Goal: Task Accomplishment & Management: Use online tool/utility

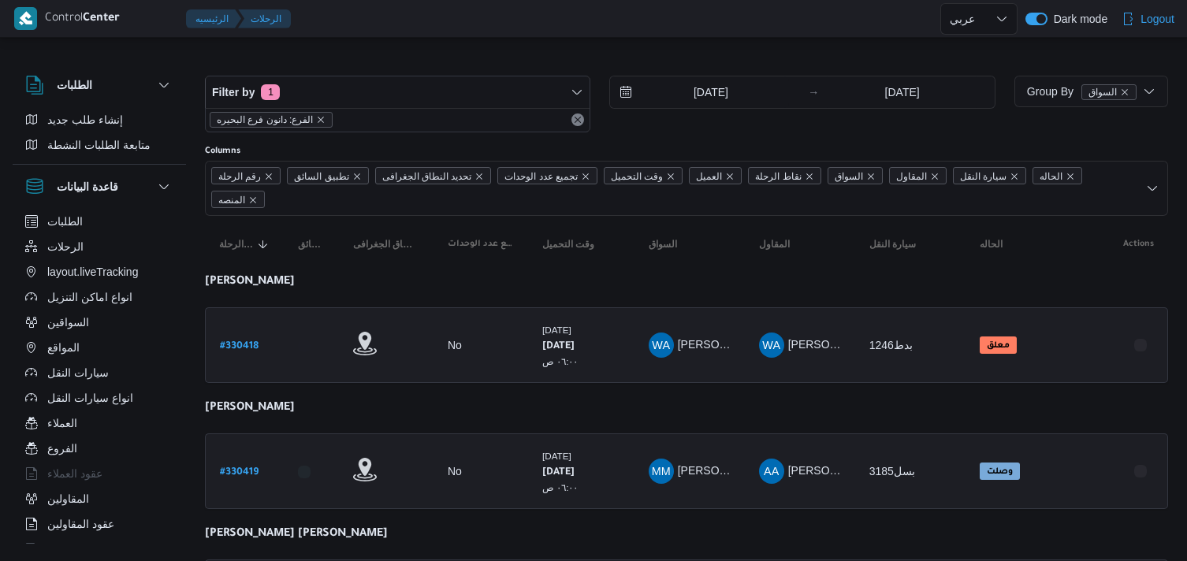
select select "ar"
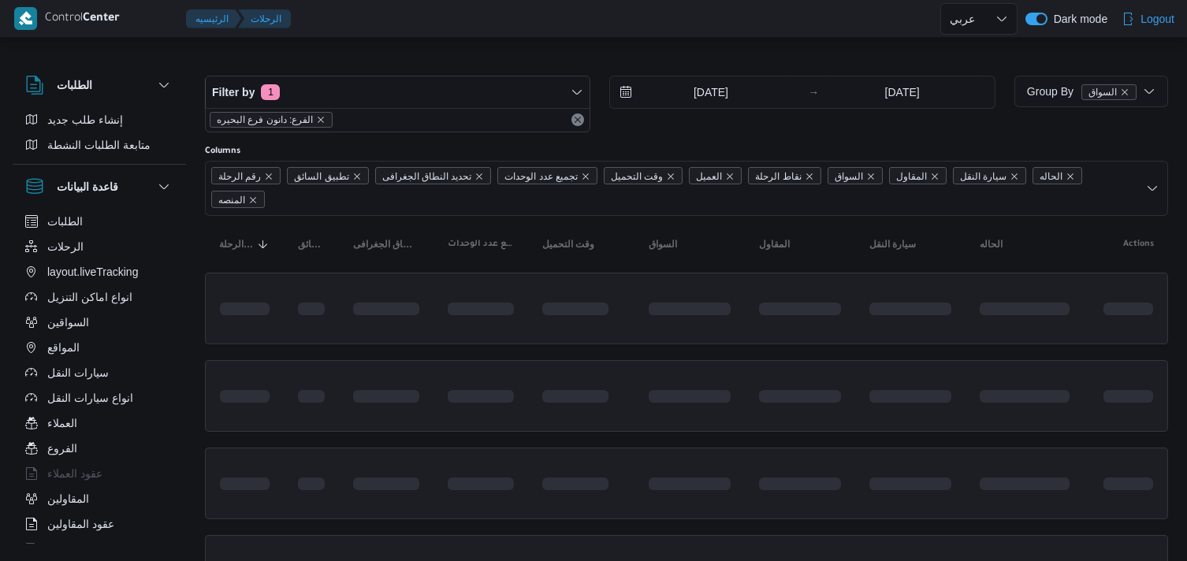
select select "ar"
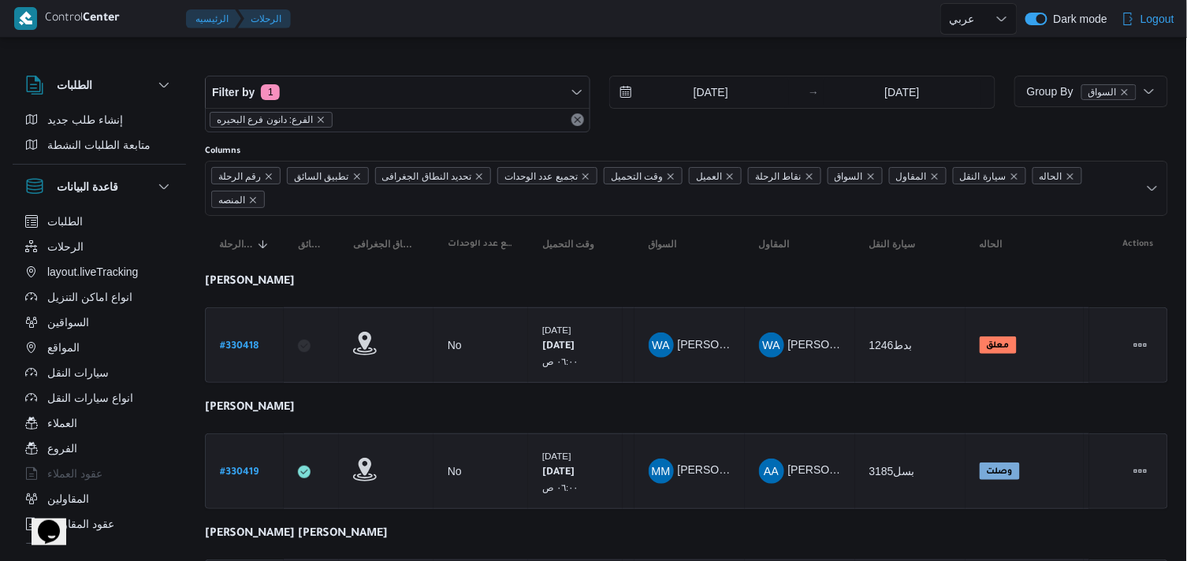
click at [106, 326] on button "السواقين" at bounding box center [99, 322] width 161 height 25
select select "ar"
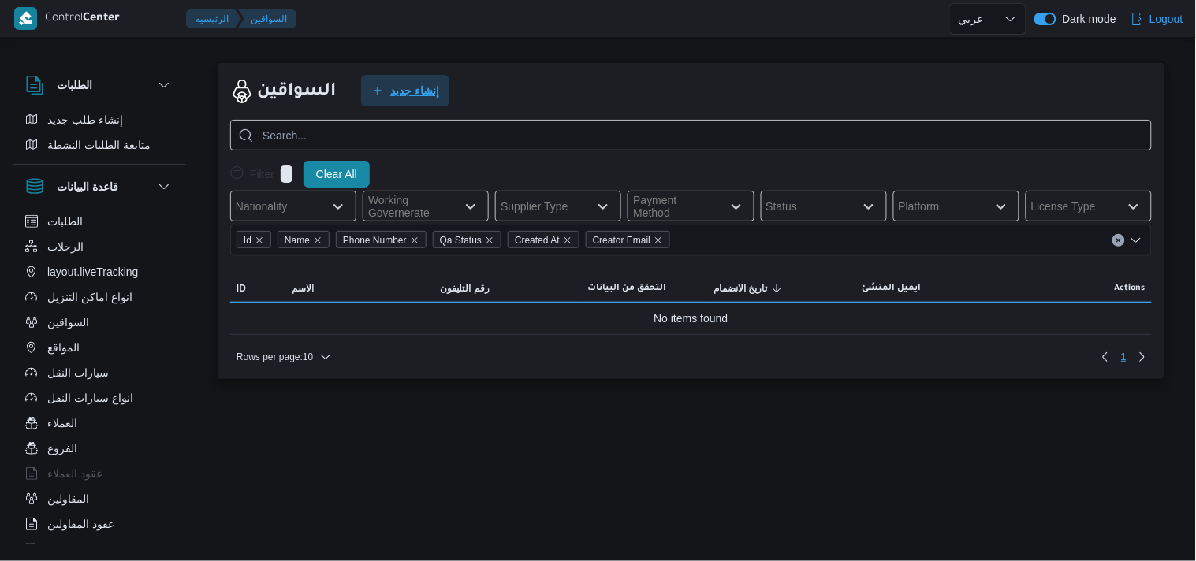
click at [418, 82] on span "إنشاء جديد" at bounding box center [414, 90] width 49 height 19
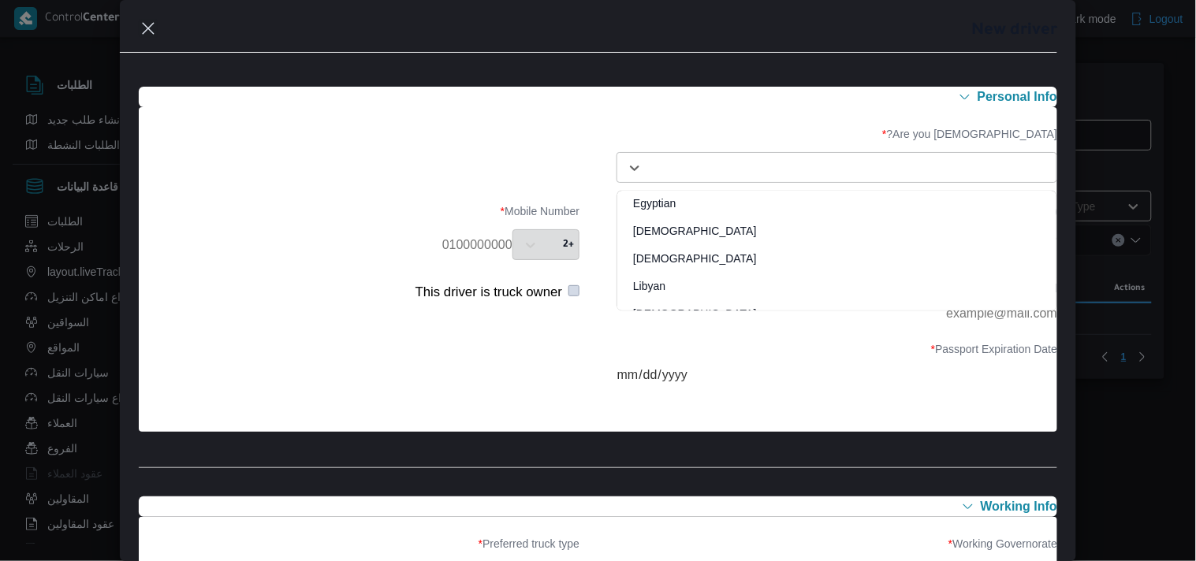
click at [904, 160] on div at bounding box center [850, 168] width 401 height 16
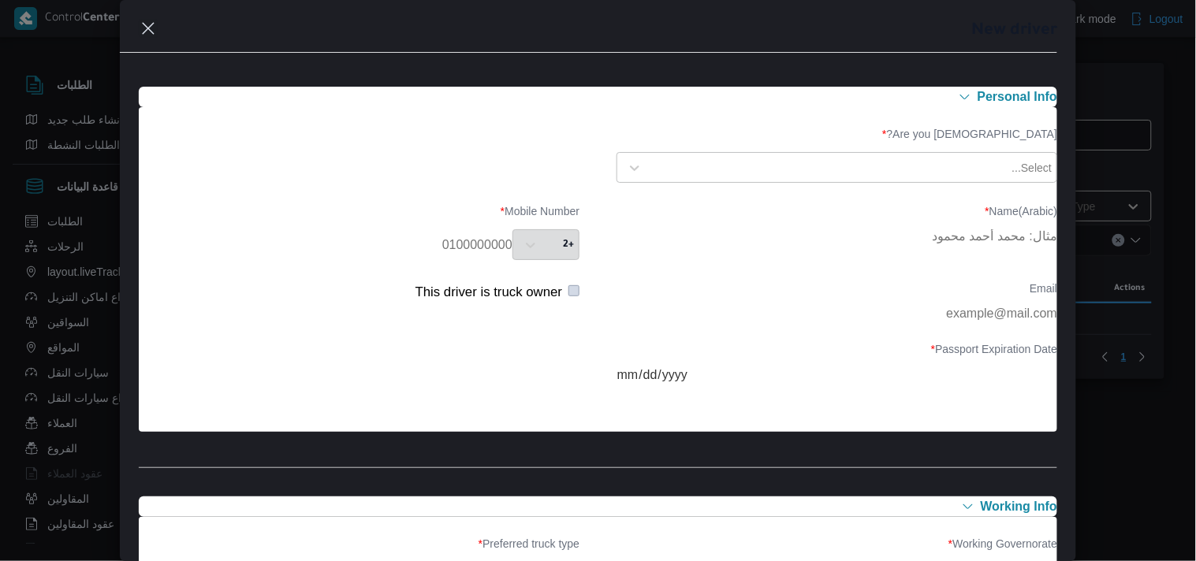
click at [508, 261] on div "Name(Arabic) * Mobile Number * +2" at bounding box center [598, 232] width 919 height 71
click at [519, 255] on div "+2" at bounding box center [545, 244] width 67 height 31
click at [520, 248] on div "+2" at bounding box center [545, 244] width 67 height 31
click at [512, 246] on div "+2" at bounding box center [545, 244] width 67 height 31
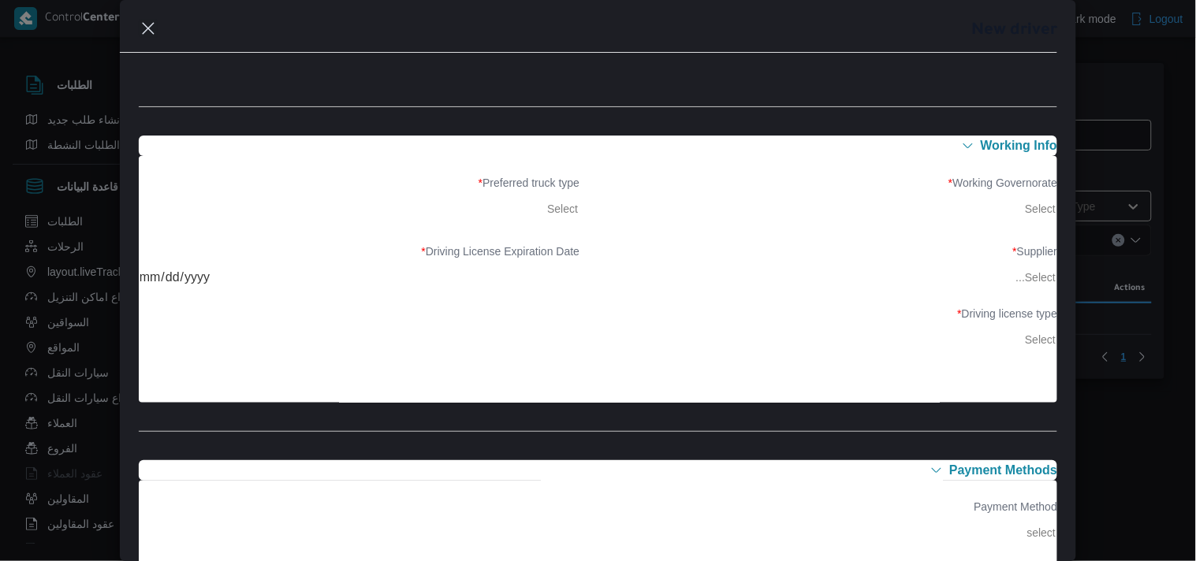
scroll to position [350, 0]
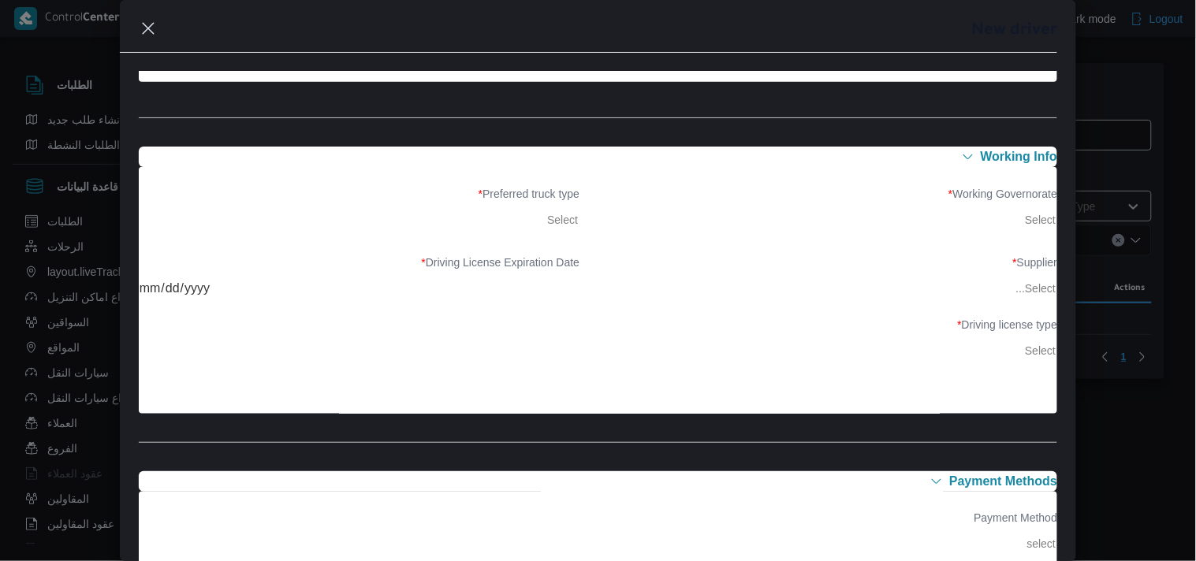
click at [565, 264] on label "Driving License Expiration Date *" at bounding box center [359, 268] width 441 height 24
click at [142, 32] on button "Closes this modal window" at bounding box center [148, 27] width 19 height 19
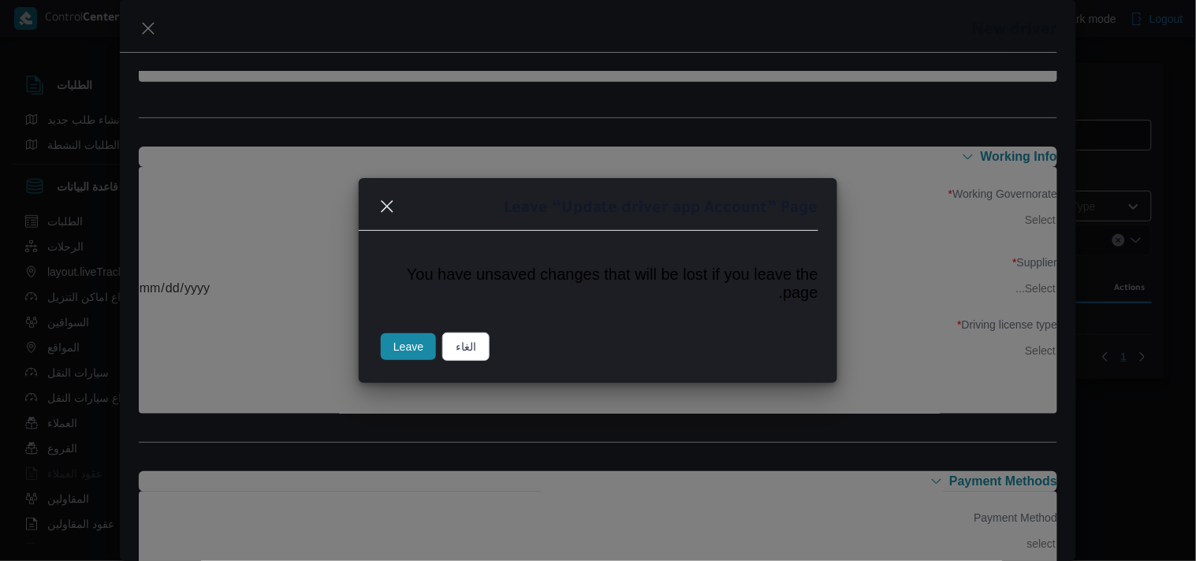
click at [392, 351] on button "Leave" at bounding box center [408, 346] width 55 height 27
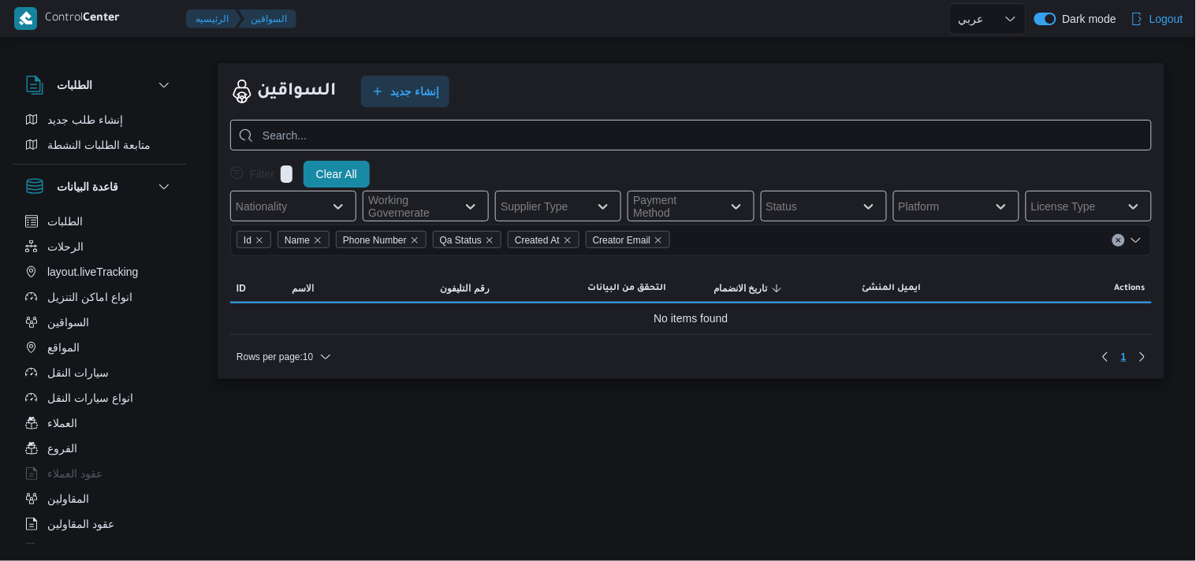
click at [1039, 25] on div "Dark mode" at bounding box center [1075, 18] width 82 height 37
click at [1038, 16] on button "button" at bounding box center [1045, 19] width 22 height 13
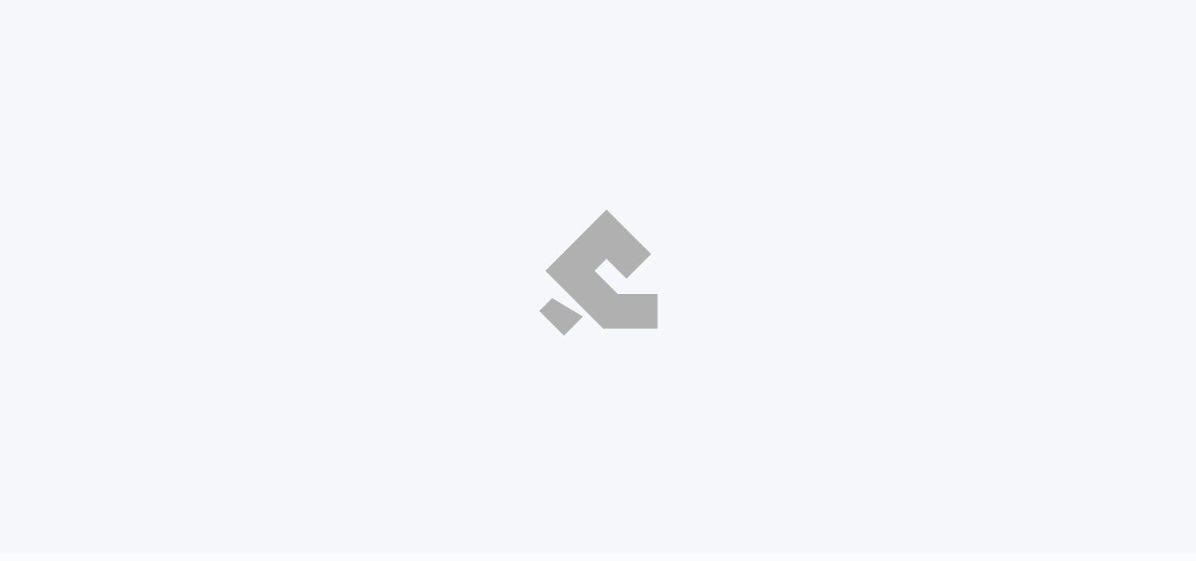
select select "ar"
click at [731, 281] on div at bounding box center [598, 272] width 1212 height 561
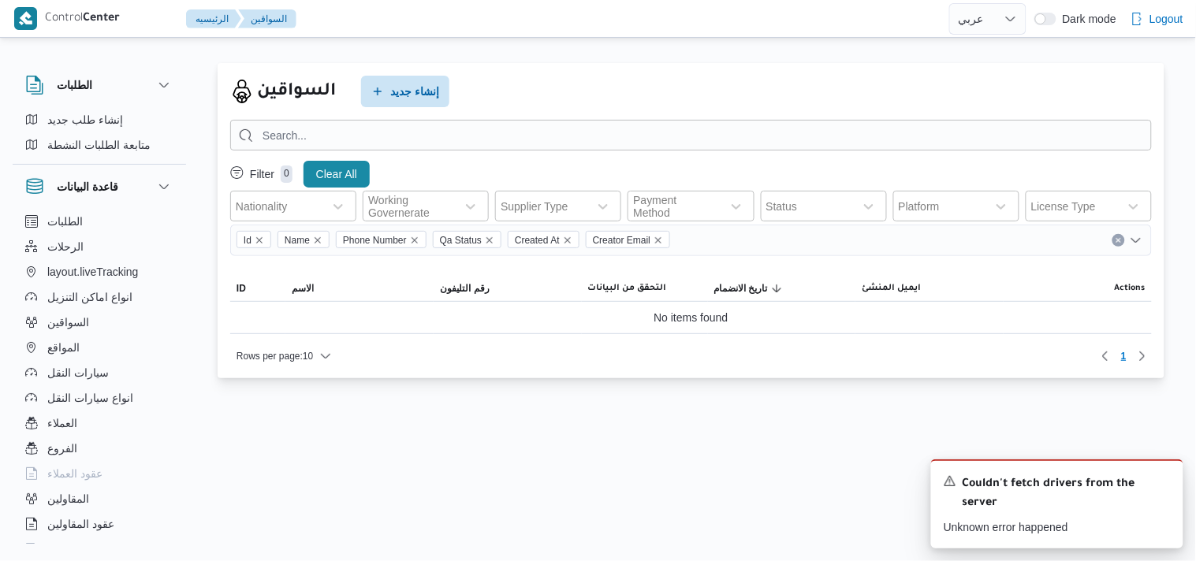
drag, startPoint x: 694, startPoint y: 0, endPoint x: 620, endPoint y: 397, distance: 404.3
click at [620, 397] on div "السواقين إنشاء جديد Filter 0 Clear All Nationality Working Governerate Supplier…" at bounding box center [589, 226] width 1196 height 370
click at [408, 105] on span "إنشاء جديد" at bounding box center [405, 91] width 88 height 32
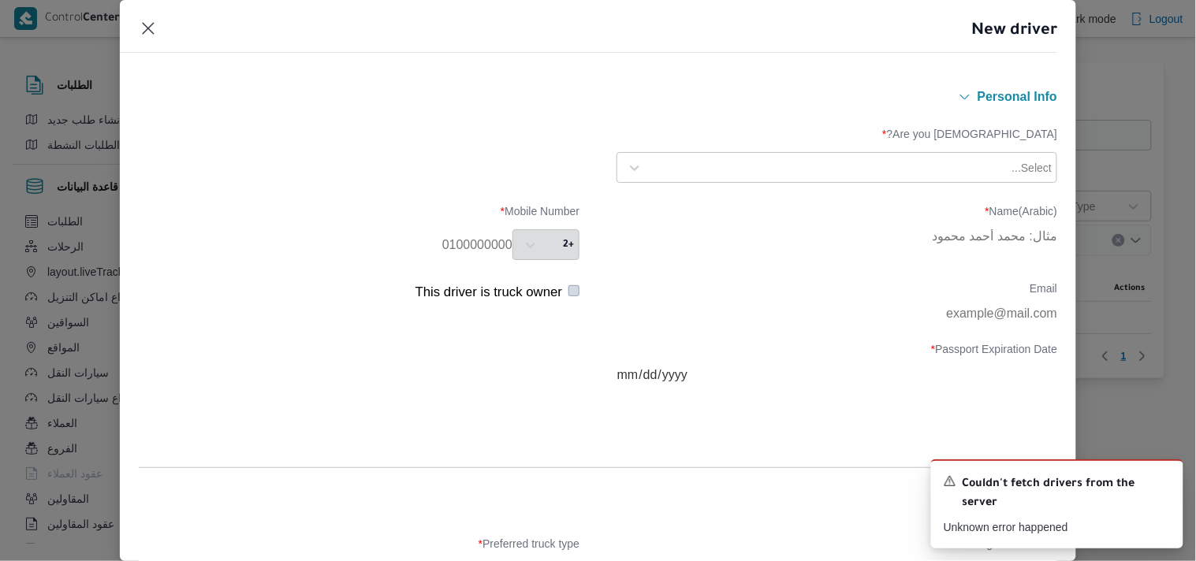
click at [810, 163] on div at bounding box center [829, 168] width 359 height 16
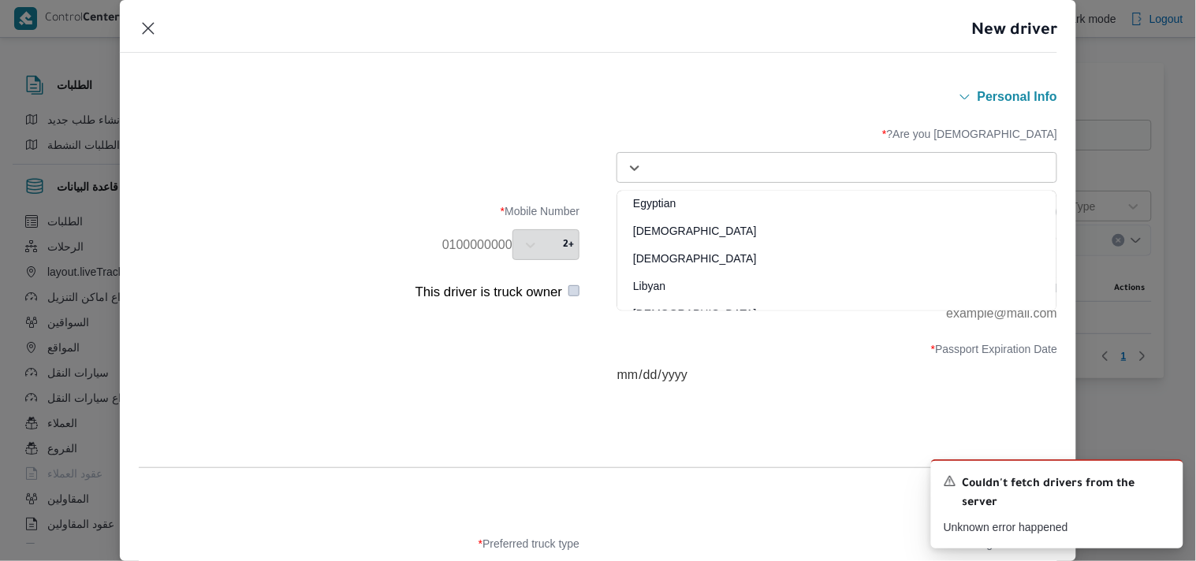
click at [810, 163] on div at bounding box center [850, 168] width 401 height 16
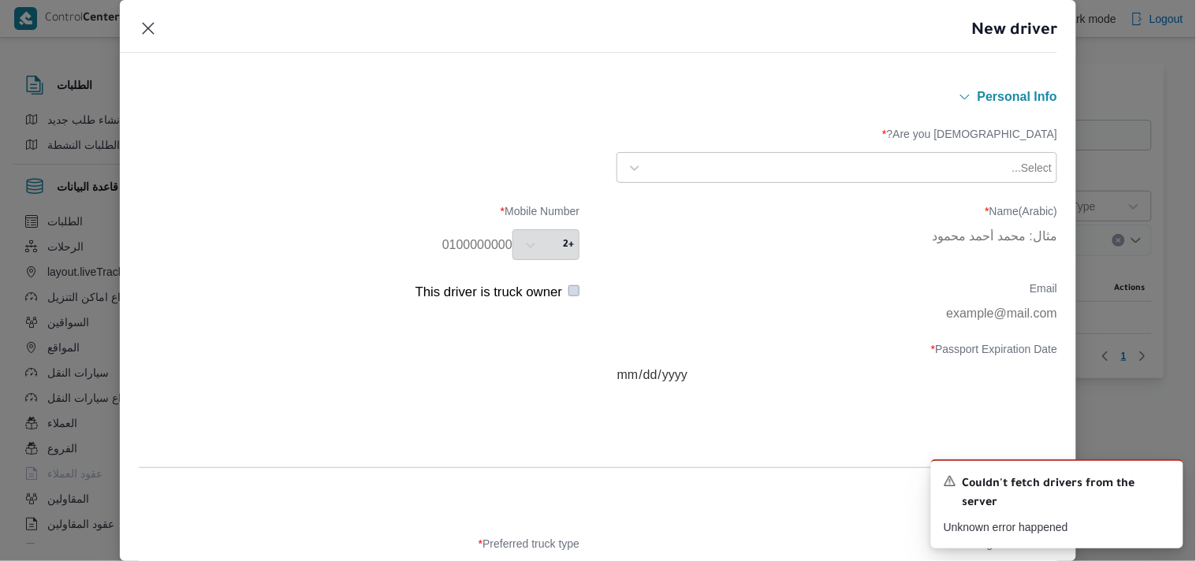
click at [549, 240] on div "+2" at bounding box center [545, 244] width 67 height 31
click at [521, 242] on div "+2" at bounding box center [545, 244] width 67 height 31
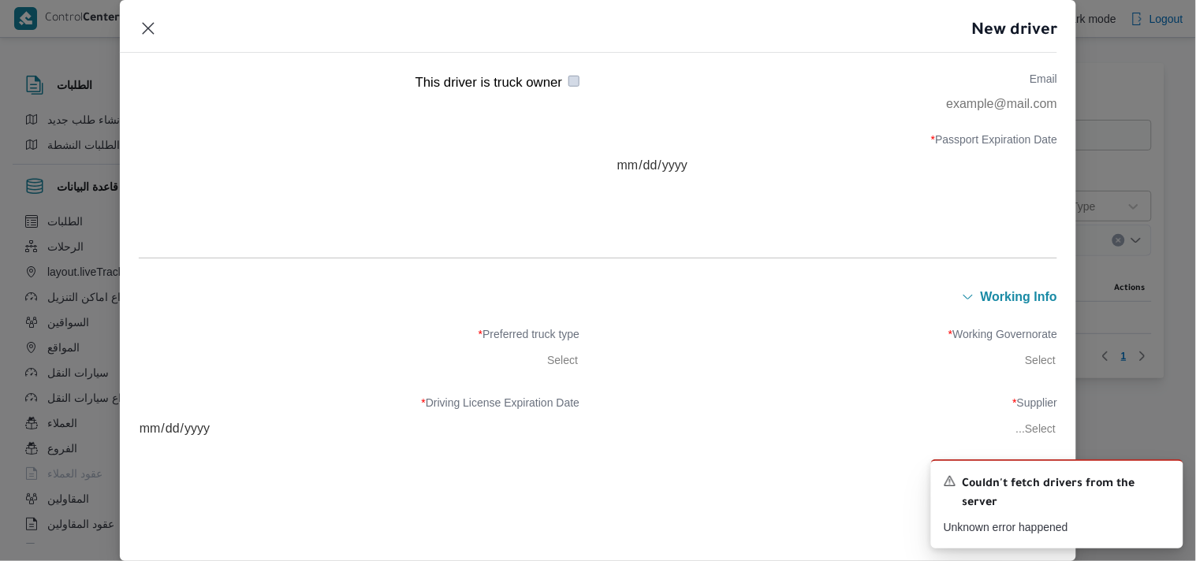
scroll to position [263, 0]
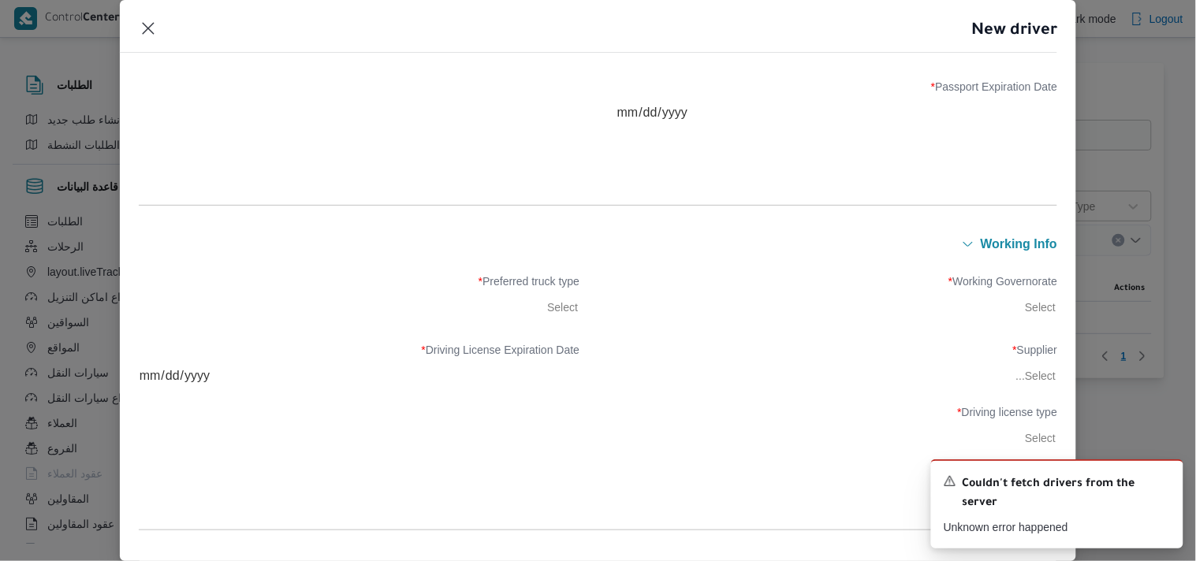
click at [1044, 311] on div "Working Governorate * Select" at bounding box center [836, 298] width 441 height 47
click at [1025, 309] on div "Working Governorate * Select" at bounding box center [836, 298] width 441 height 47
click at [1000, 305] on div "Working Governorate * Select" at bounding box center [836, 298] width 441 height 47
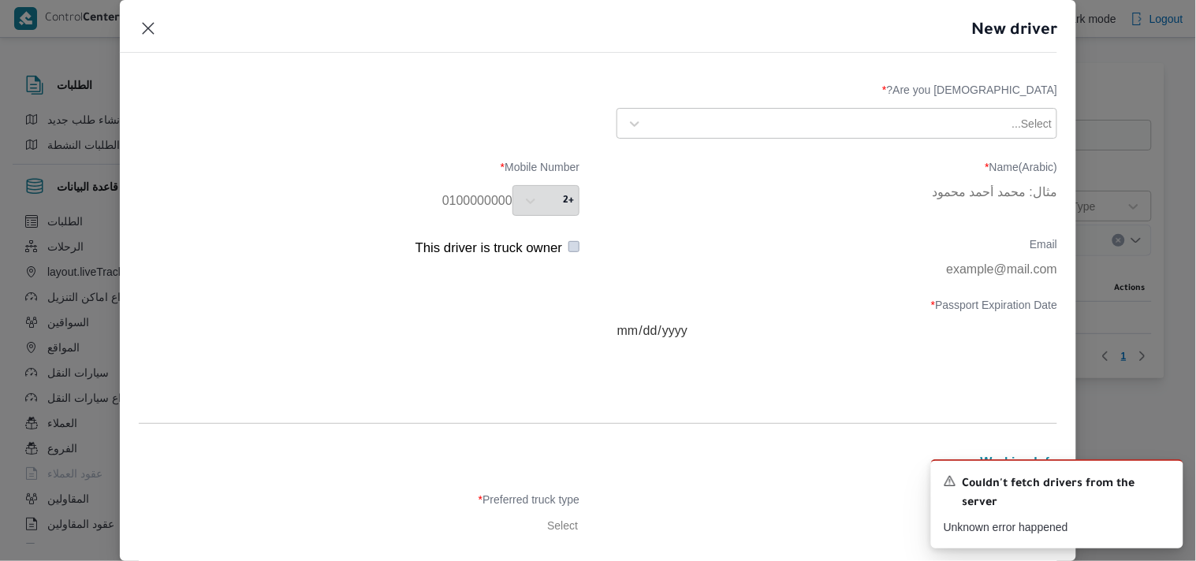
scroll to position [0, 0]
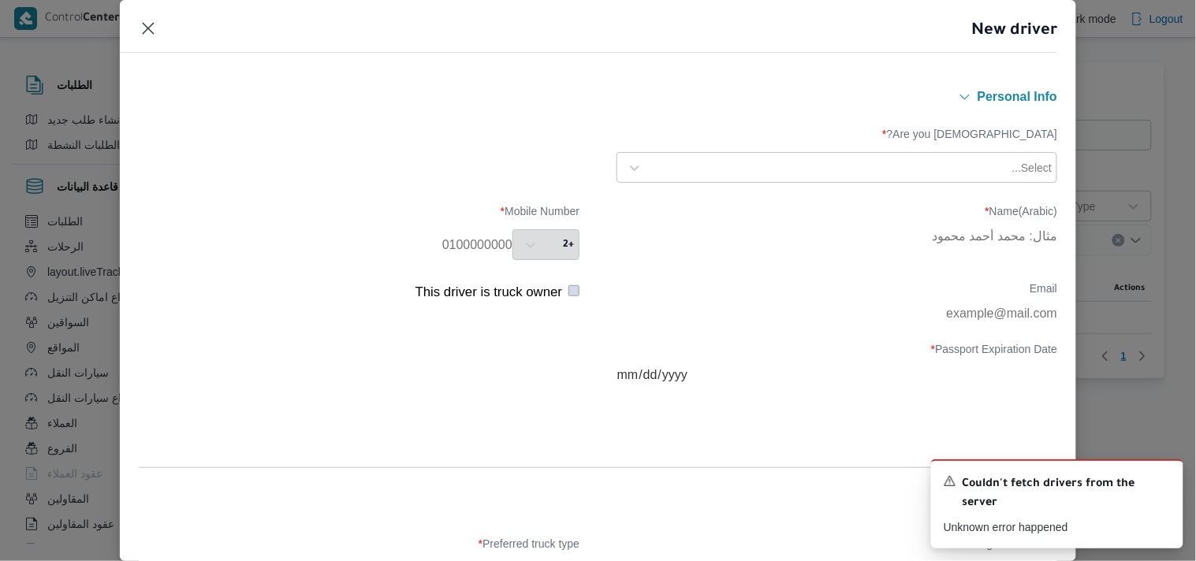
click at [1160, 123] on div "New driver Personal Info Are you Egyptian? * Select... Name(Arabic) * Mobile Nu…" at bounding box center [598, 280] width 1196 height 561
click at [148, 20] on button "Closes this modal window" at bounding box center [148, 27] width 19 height 19
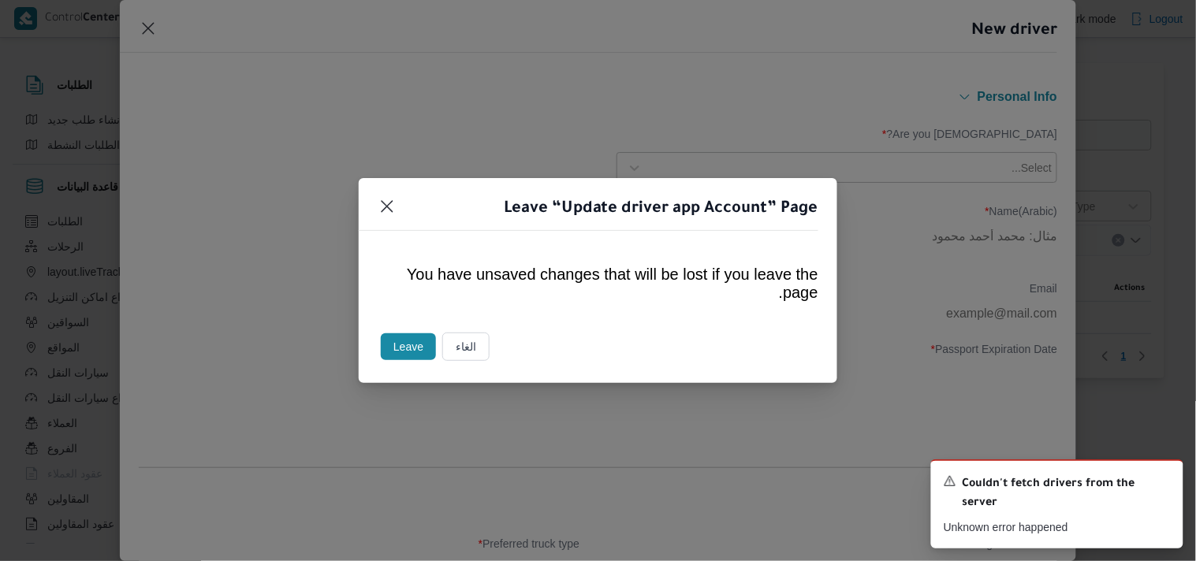
click at [405, 339] on button "Leave" at bounding box center [408, 346] width 55 height 27
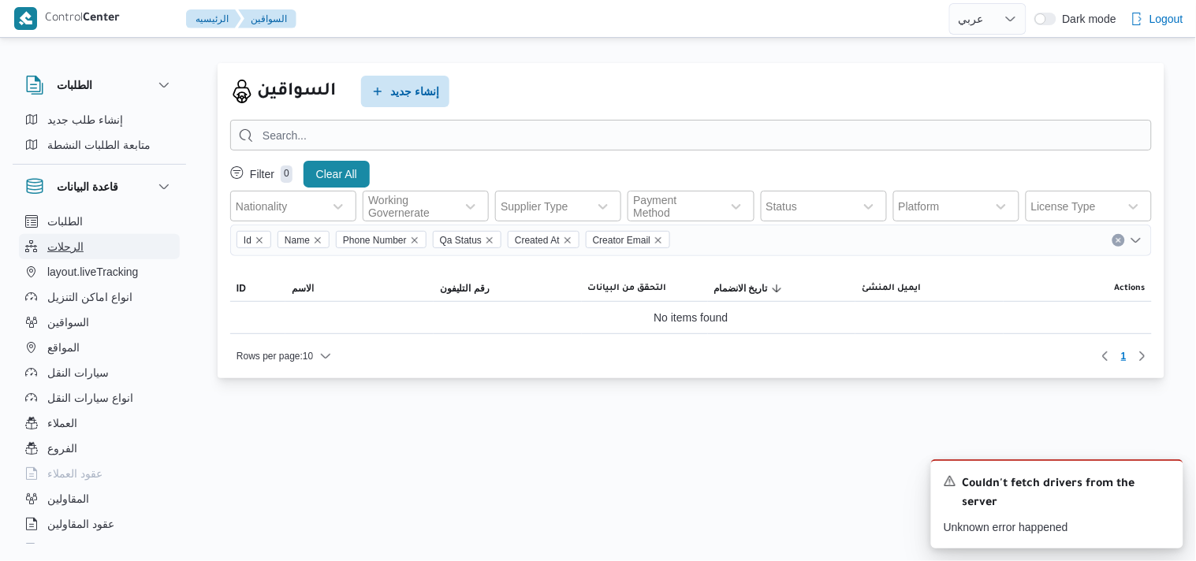
click at [130, 242] on button "الرحلات" at bounding box center [99, 246] width 161 height 25
select select "ar"
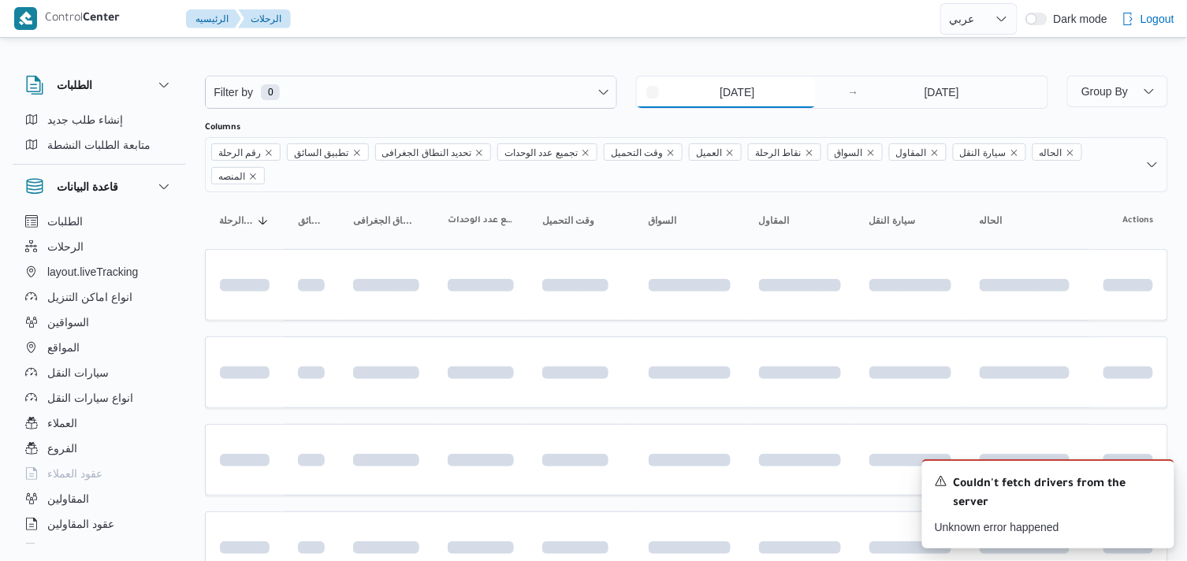
click at [734, 93] on input "4/8/2025" at bounding box center [726, 92] width 179 height 32
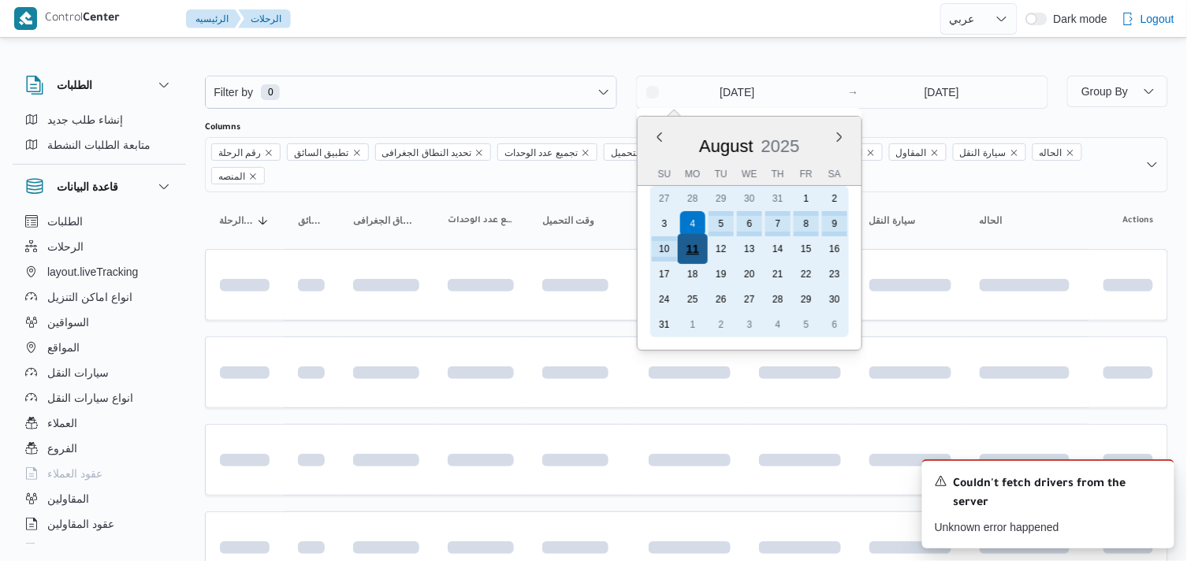
click at [698, 254] on div "11" at bounding box center [693, 249] width 30 height 30
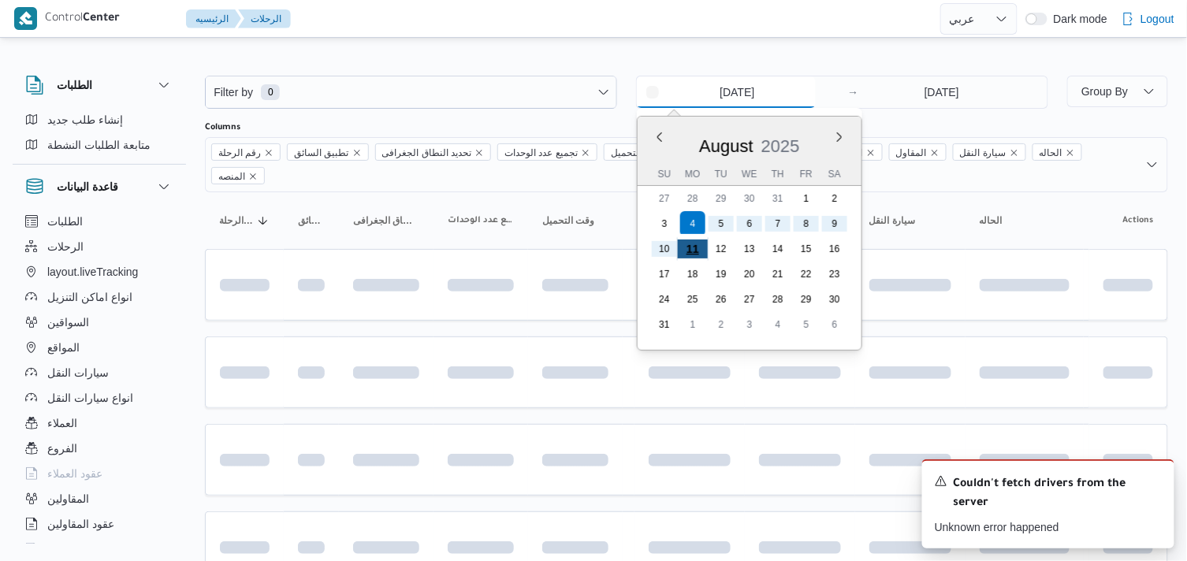
type input "11/8/2025"
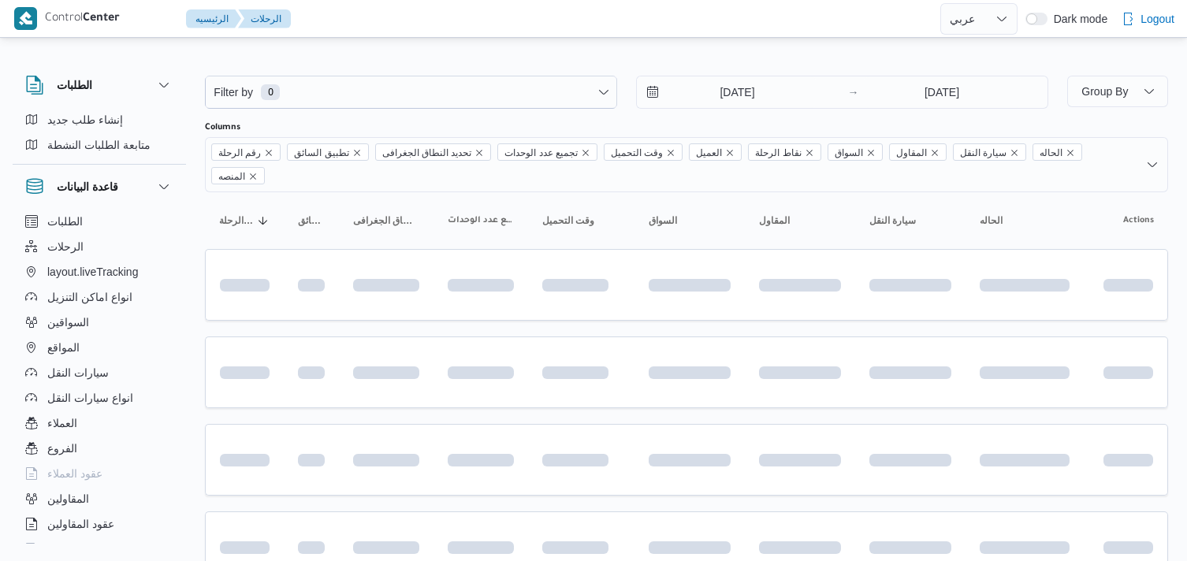
select select "ar"
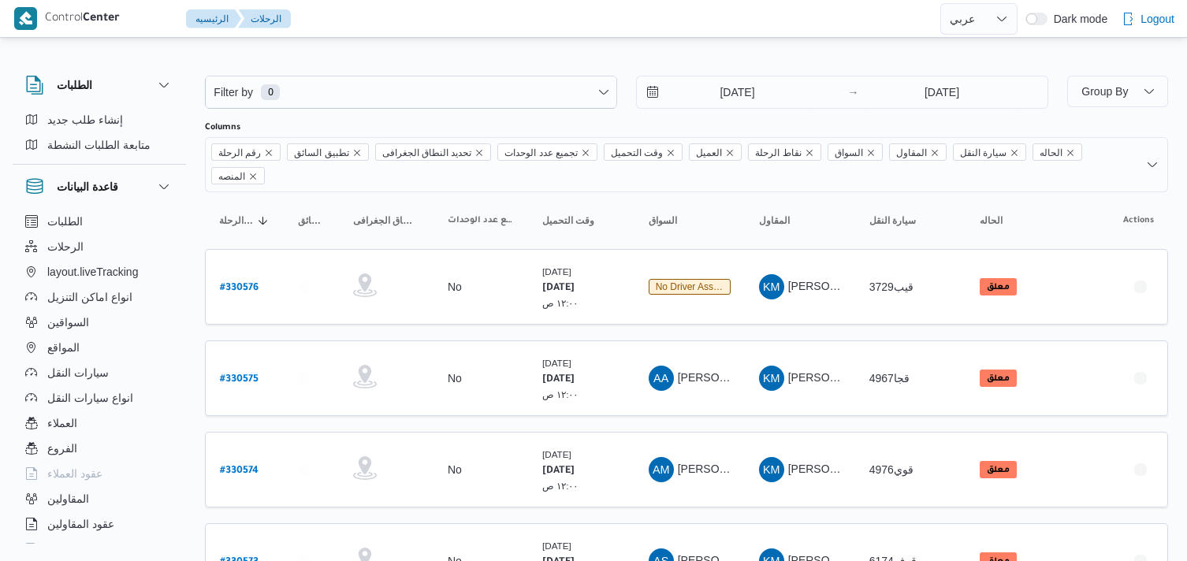
select select "ar"
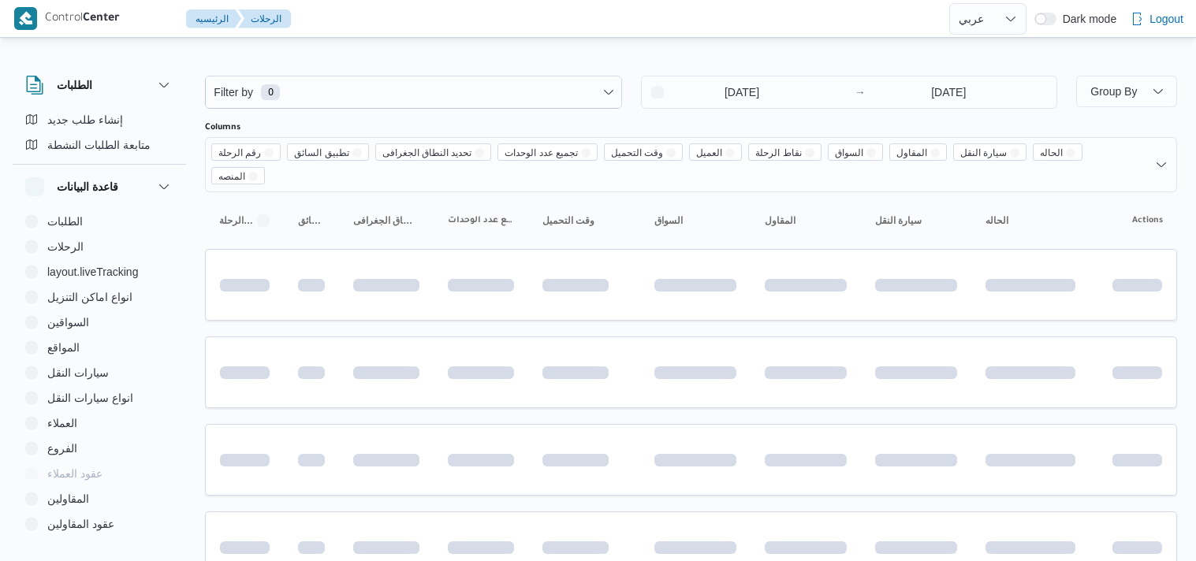
select select "ar"
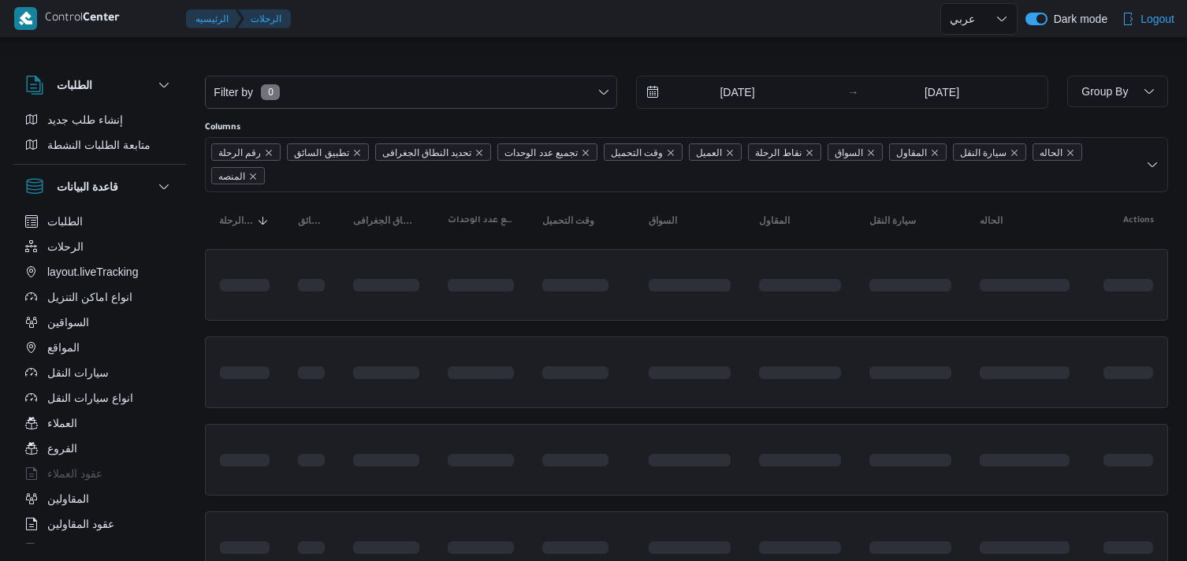
select select "ar"
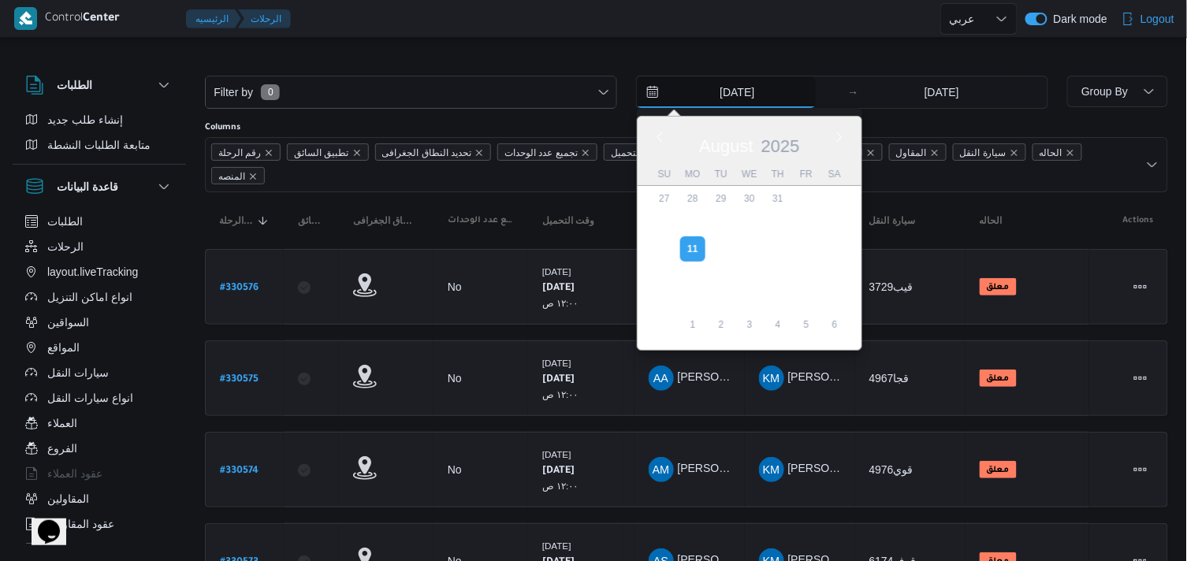
click at [728, 91] on input "11/8/2025" at bounding box center [726, 92] width 179 height 32
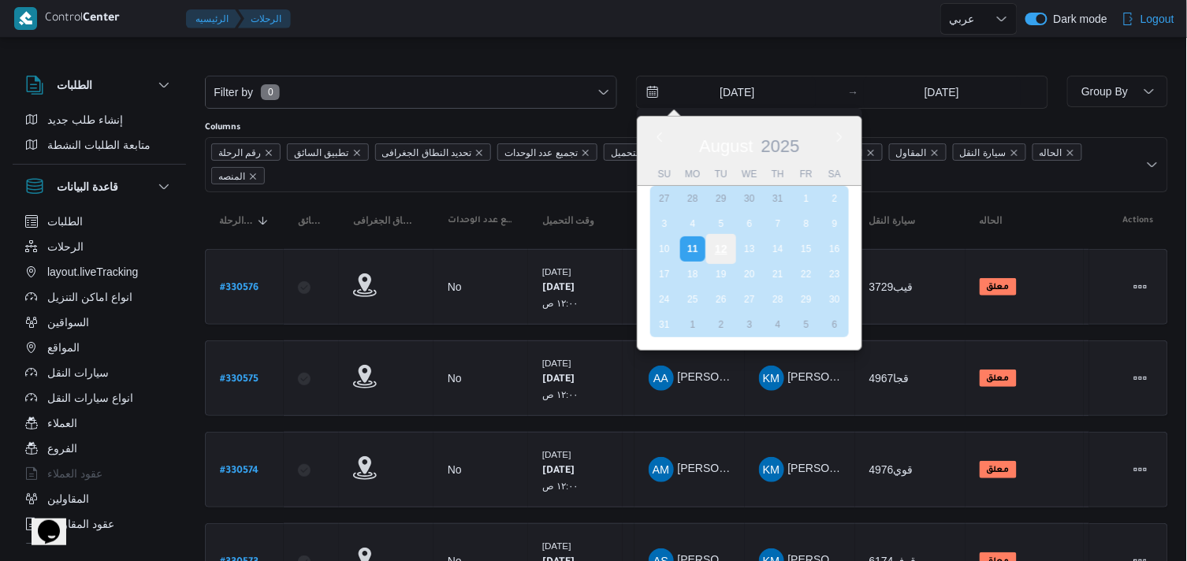
click at [712, 243] on div "12" at bounding box center [721, 249] width 30 height 30
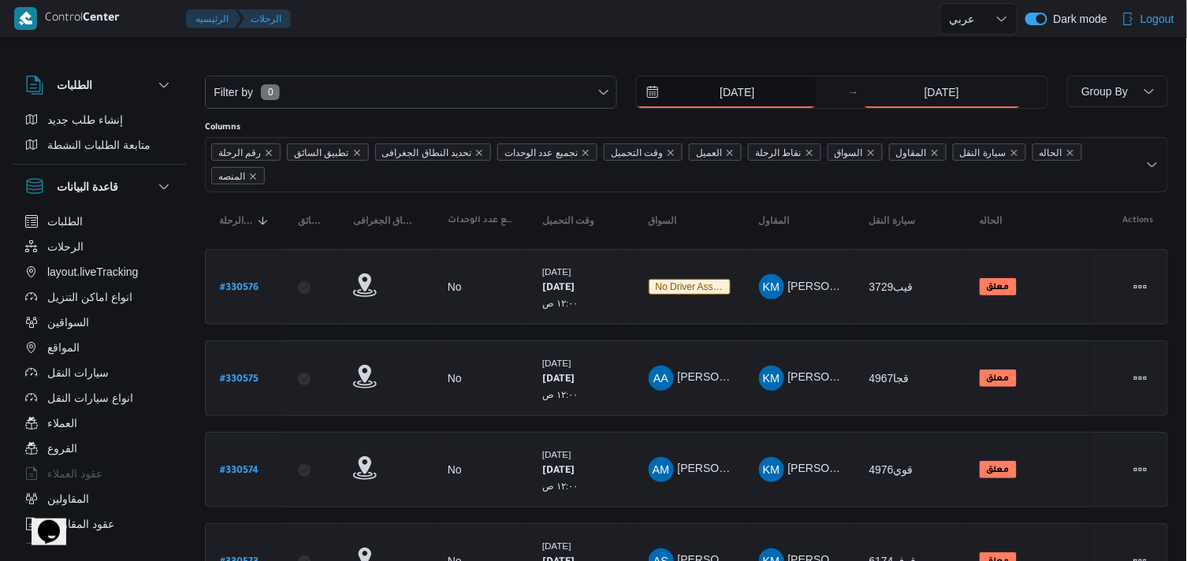
click at [784, 97] on input "[DATE]" at bounding box center [726, 92] width 179 height 32
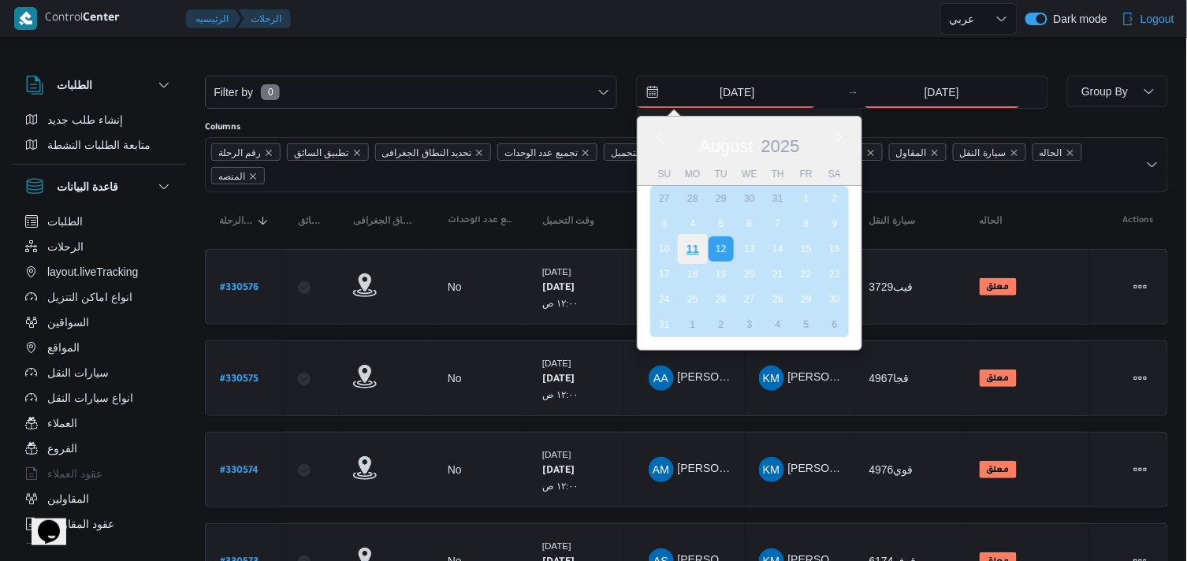
click at [702, 248] on div "11" at bounding box center [693, 249] width 30 height 30
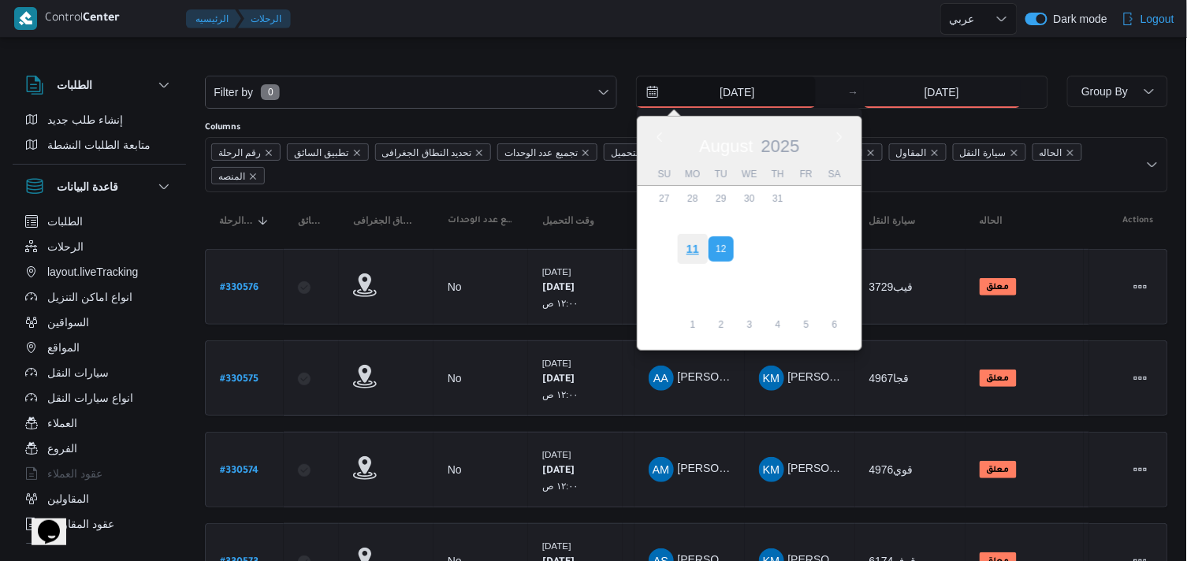
type input "11/8/2025"
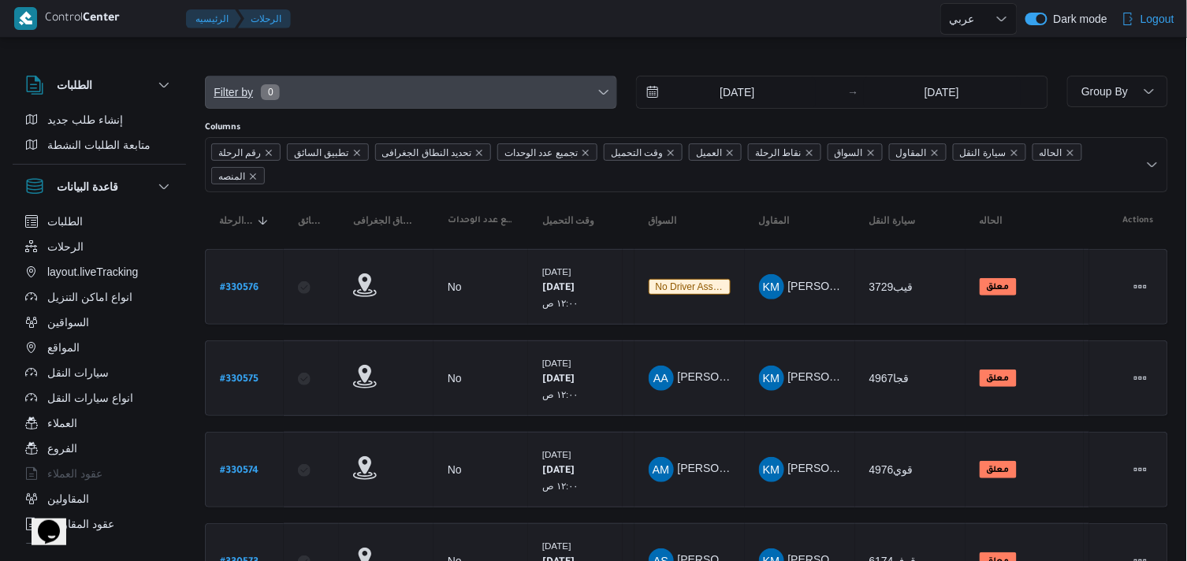
click at [255, 91] on span "Filter by 0" at bounding box center [246, 92] width 68 height 19
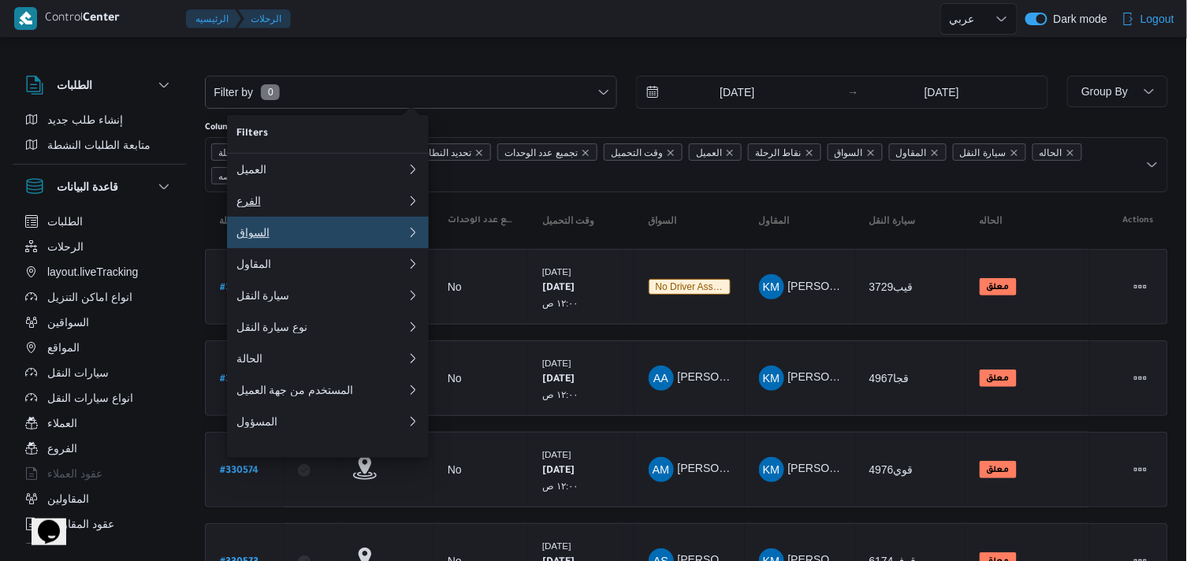
drag, startPoint x: 274, startPoint y: 222, endPoint x: 277, endPoint y: 200, distance: 22.3
click at [277, 200] on div "العميل الفرع السواق المقاول سيارة النقل نوع سيارة النقل الحالة المستخدم من جهة …" at bounding box center [328, 296] width 202 height 284
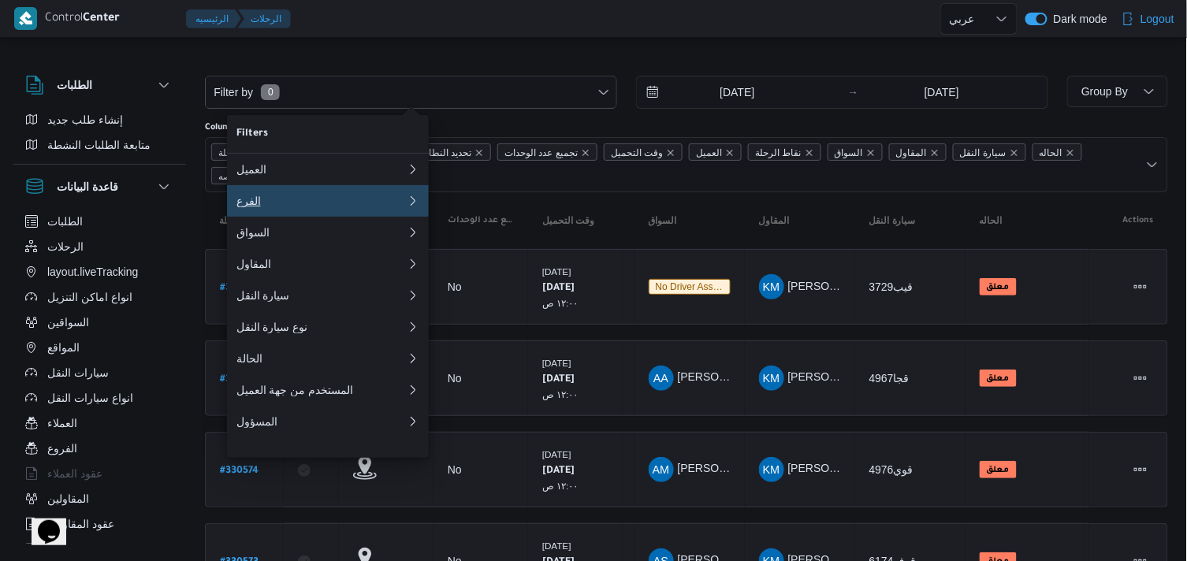
click at [277, 200] on div "الفرع" at bounding box center [321, 201] width 170 height 13
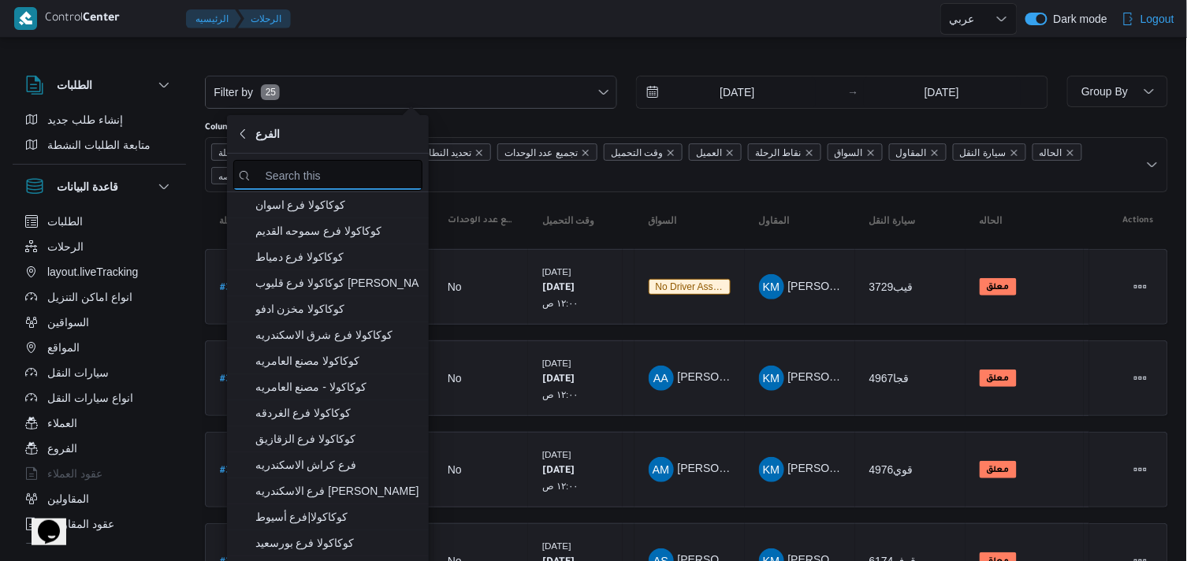
type input "H"
click at [292, 172] on input "search filters" at bounding box center [327, 175] width 189 height 31
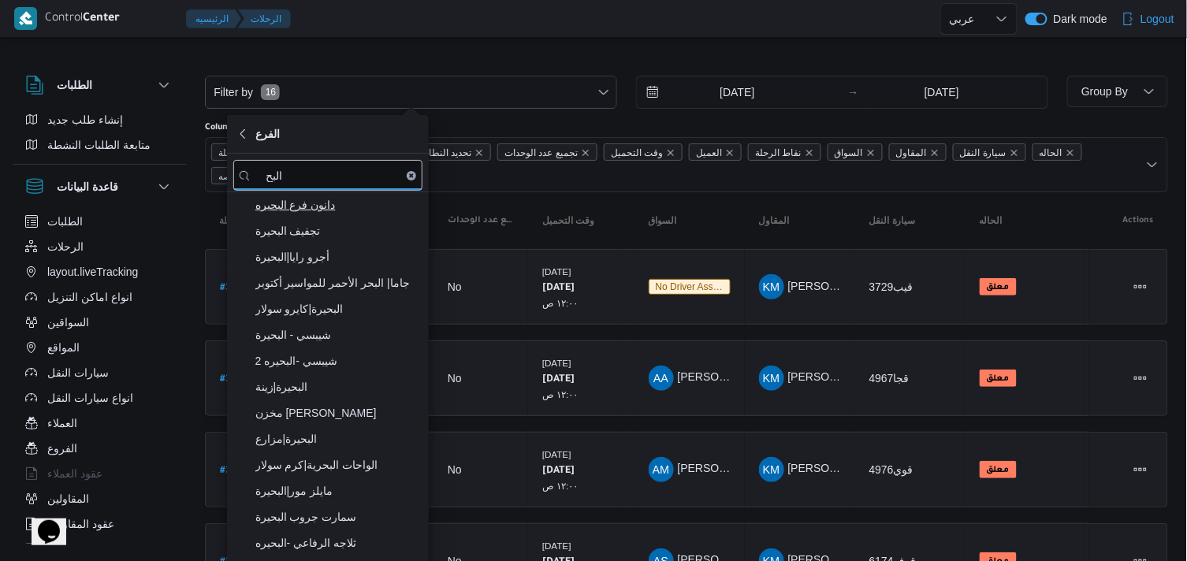
type input "البح"
click at [302, 207] on span "دانون فرع البحيره" at bounding box center [337, 204] width 164 height 19
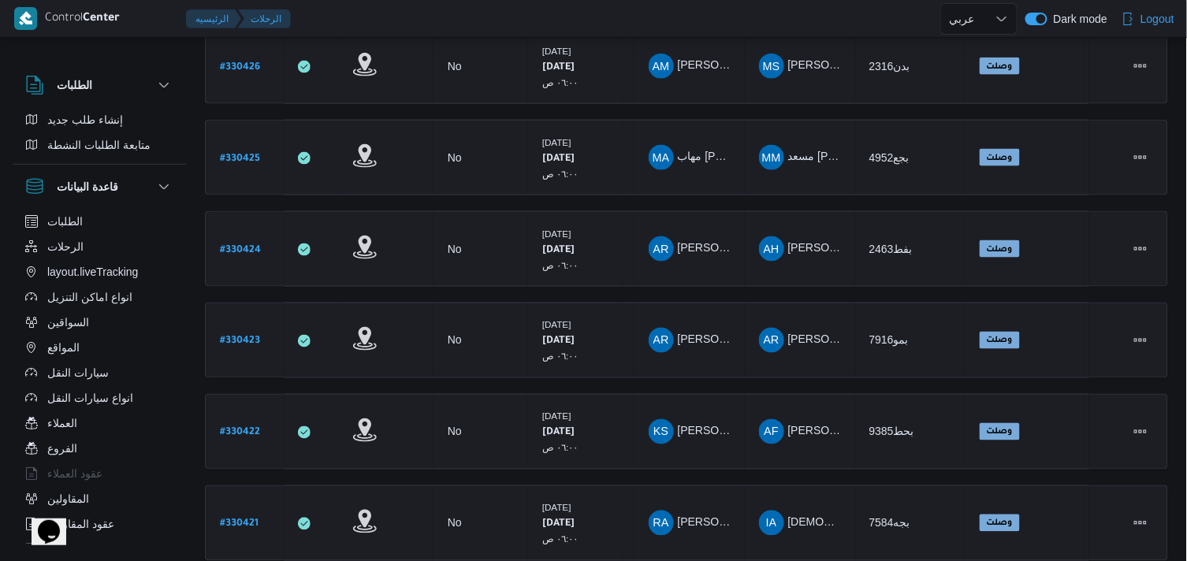
scroll to position [653, 0]
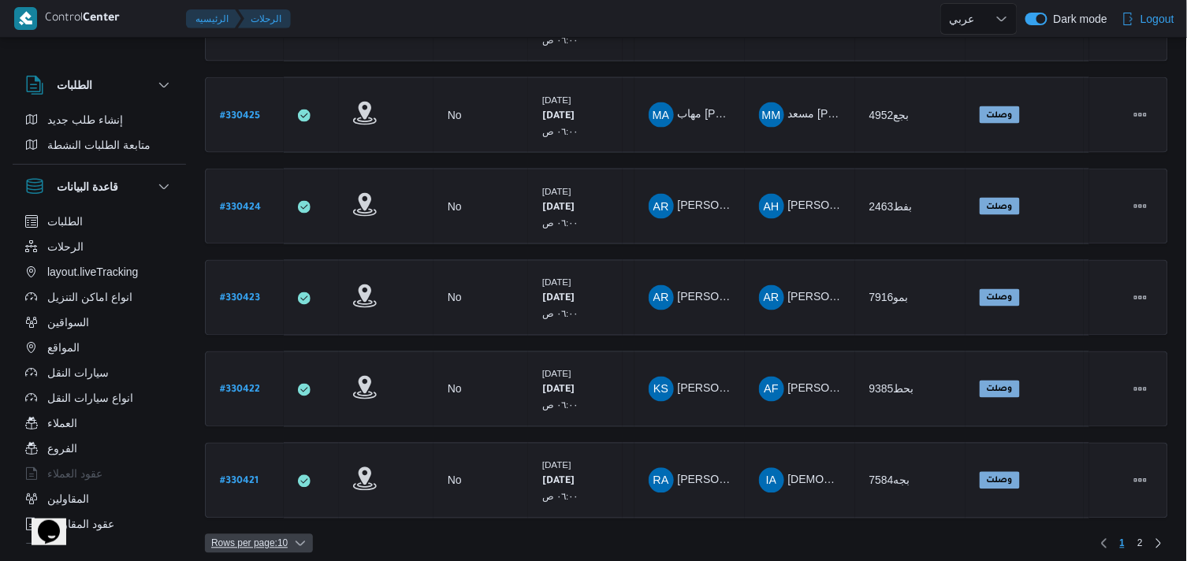
click at [281, 534] on span "Rows per page : 10" at bounding box center [249, 543] width 76 height 19
click at [284, 501] on span "20 rows" at bounding box center [279, 495] width 50 height 13
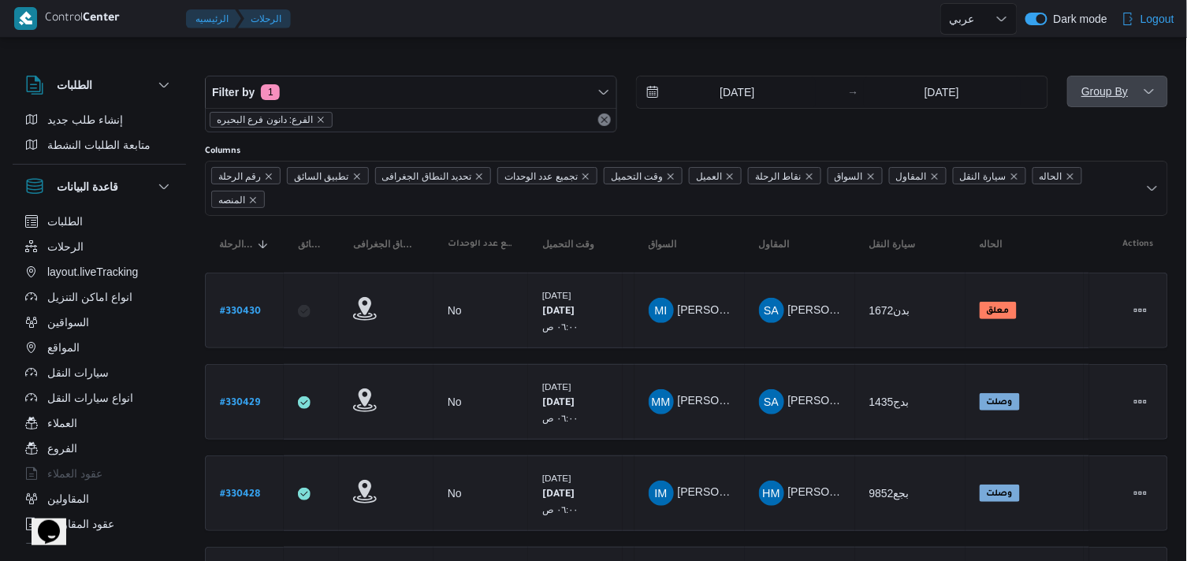
click at [1112, 83] on span "Group By" at bounding box center [1105, 91] width 50 height 19
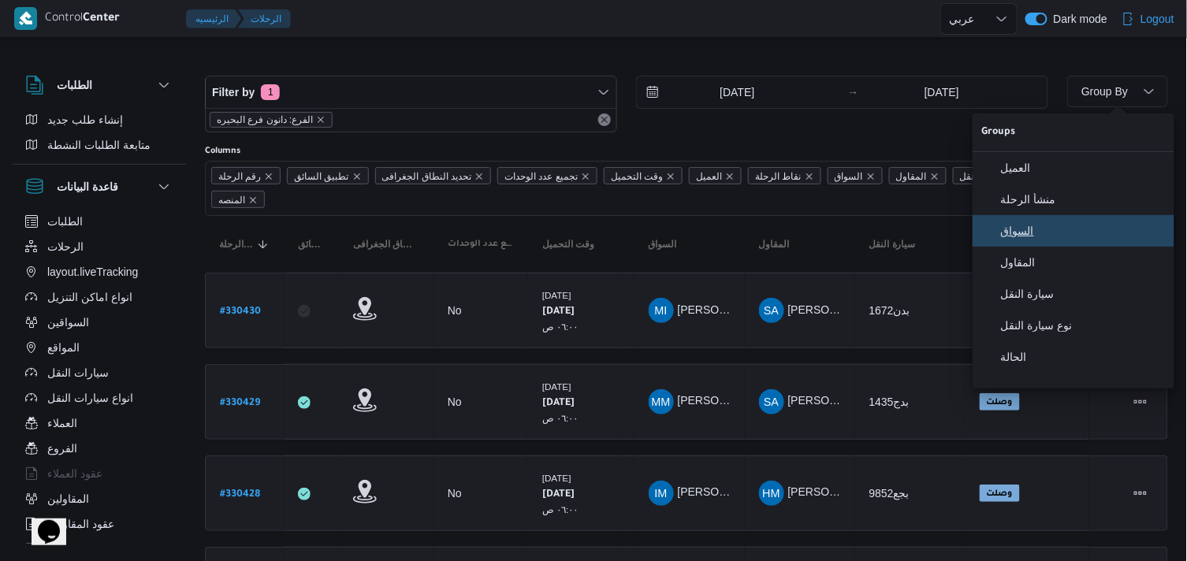
click at [1071, 237] on span "السواق" at bounding box center [1083, 231] width 164 height 13
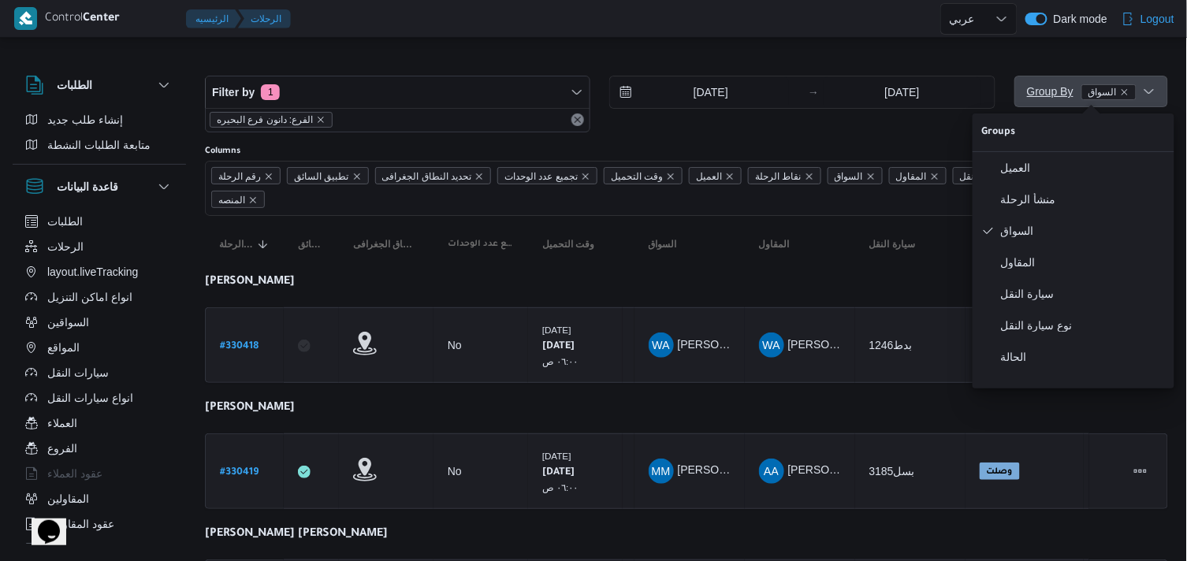
click at [1072, 100] on span "Group By السواق" at bounding box center [1082, 91] width 110 height 19
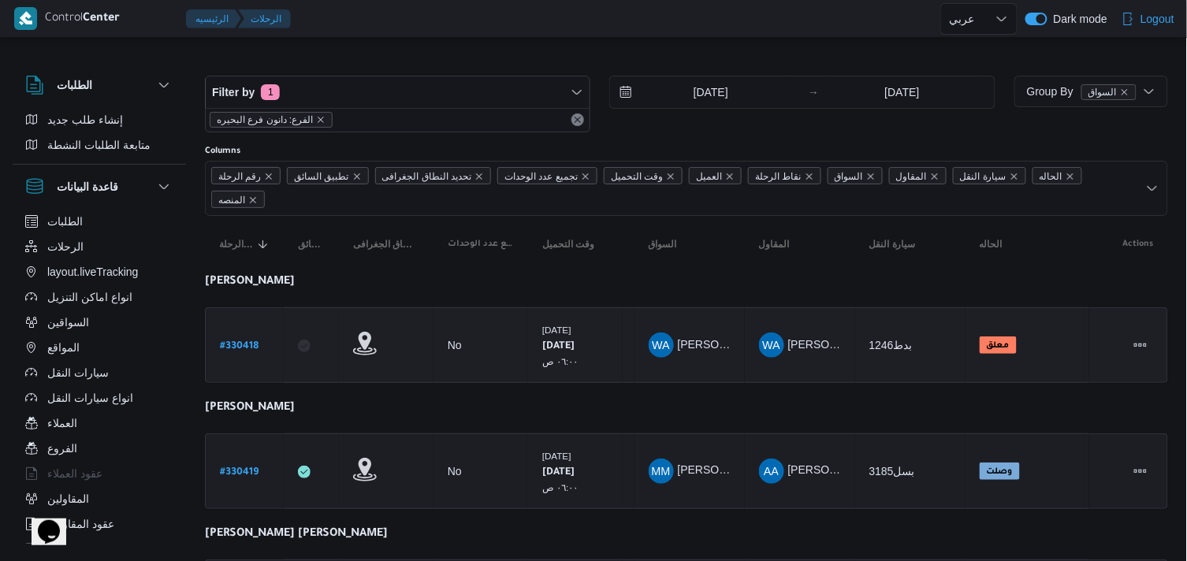
click at [223, 341] on b "# 330418" at bounding box center [239, 346] width 39 height 11
select select "ar"
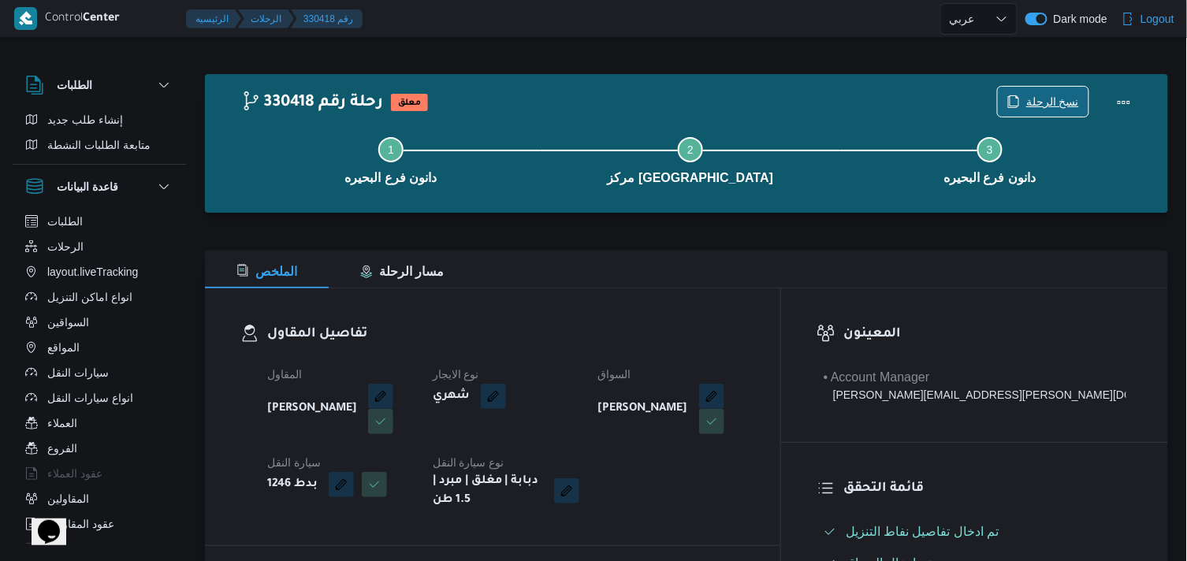
click at [1047, 96] on span "نسخ الرحلة" at bounding box center [1052, 101] width 53 height 19
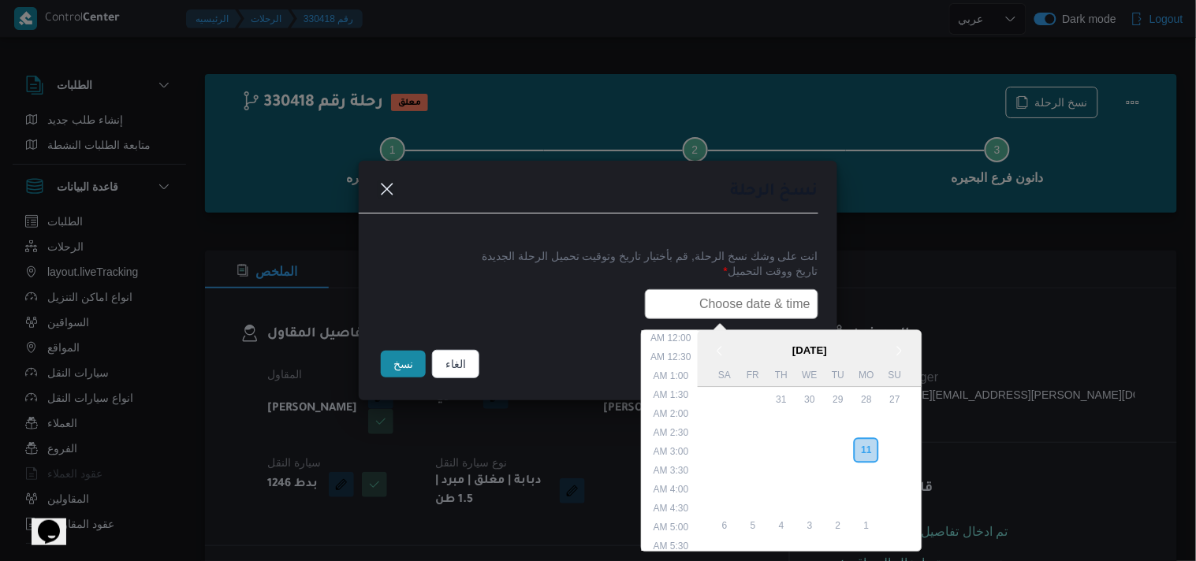
click at [787, 297] on input "text" at bounding box center [731, 304] width 173 height 30
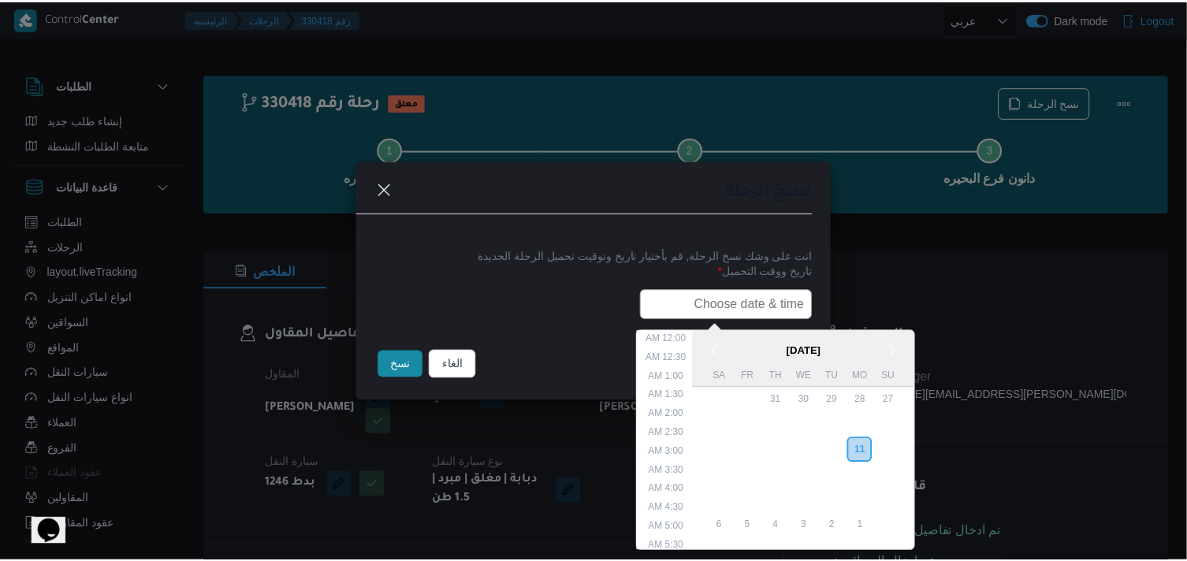
scroll to position [374, 0]
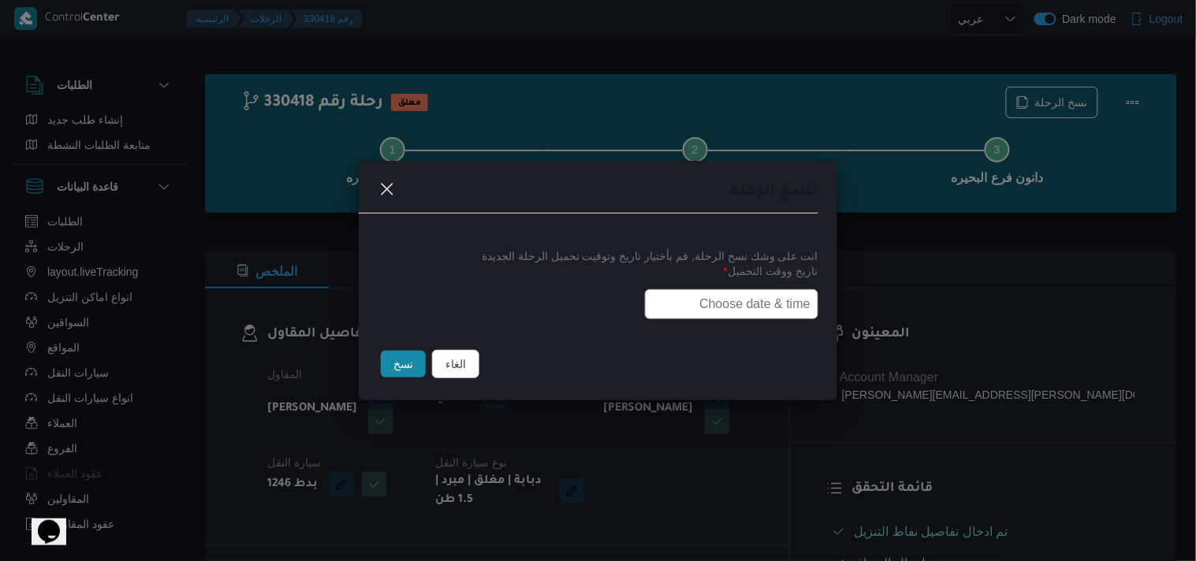
click at [908, 257] on div "نسخ الرحلة انت على وشك نسخ الرحلة, قم بأختيار تاريخ وتوقيت تحميل الرحلة الجديدة…" at bounding box center [598, 280] width 1196 height 561
click at [464, 361] on button "الغاء" at bounding box center [455, 364] width 47 height 28
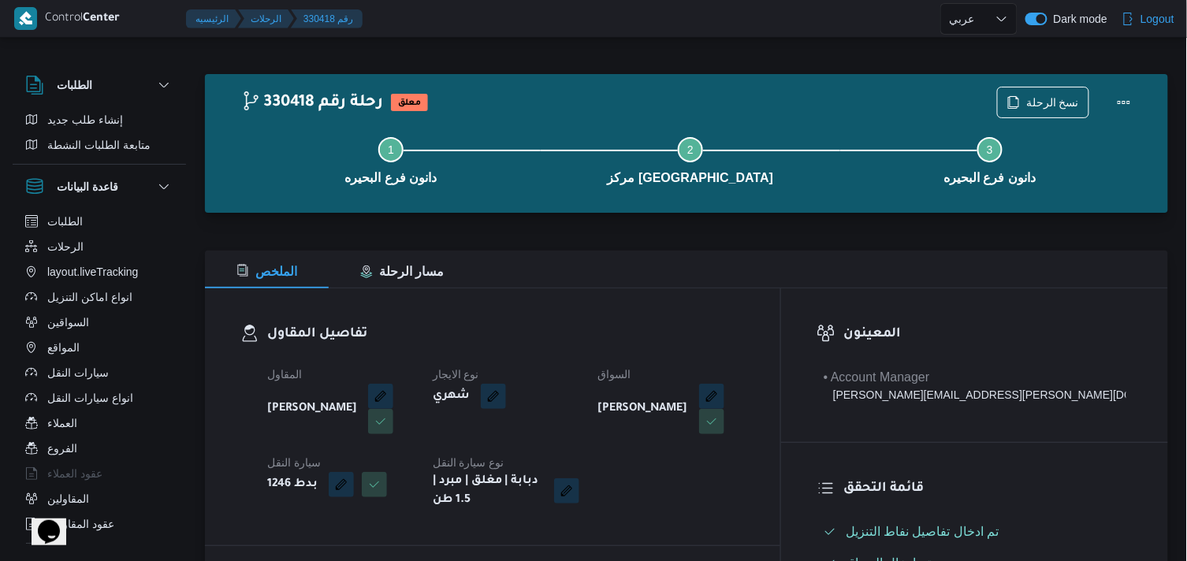
select select "ar"
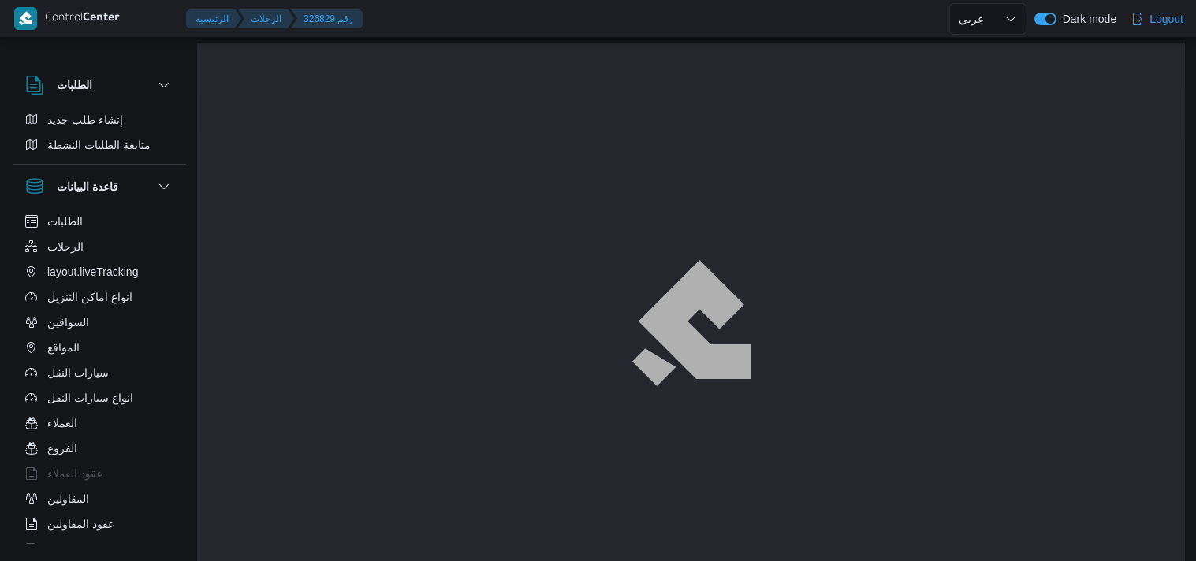
select select "ar"
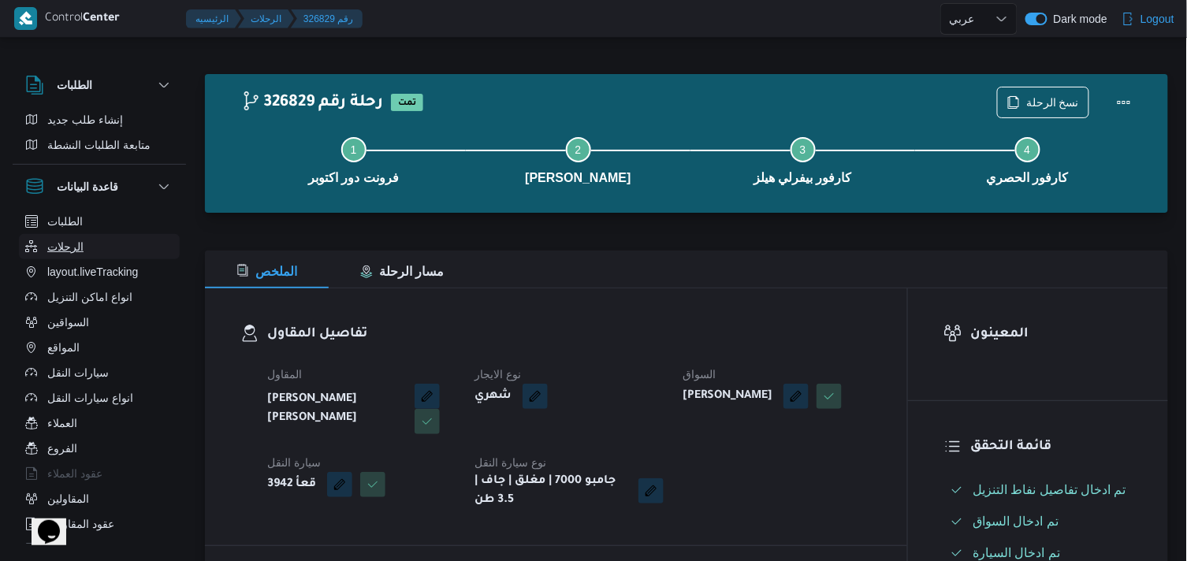
click at [101, 238] on button "الرحلات" at bounding box center [99, 246] width 161 height 25
select select "ar"
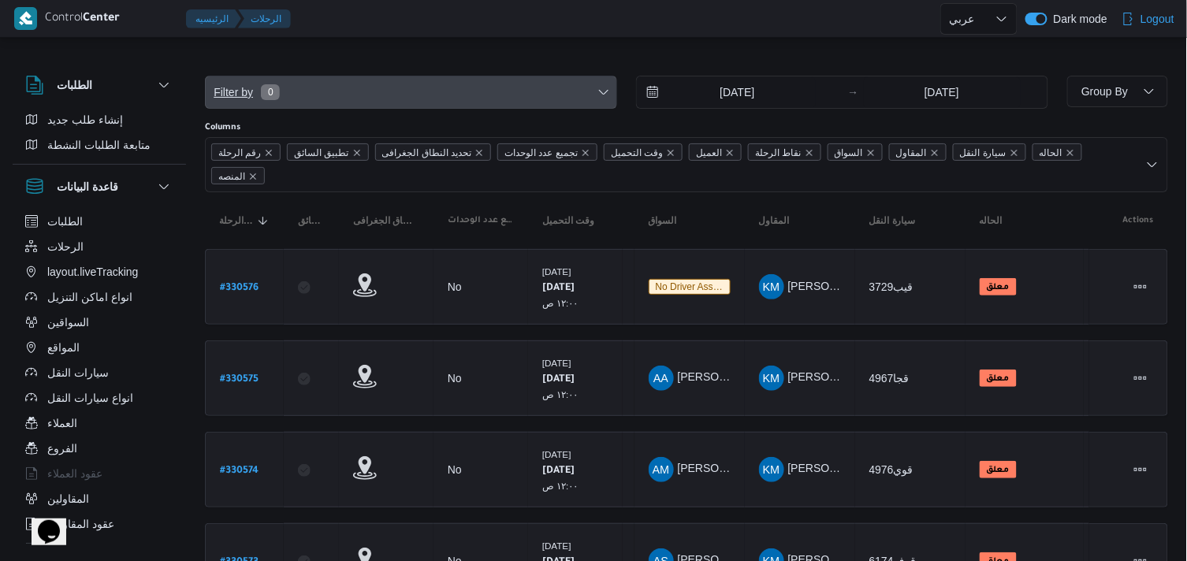
click at [458, 89] on span "Filter by 0" at bounding box center [411, 92] width 411 height 32
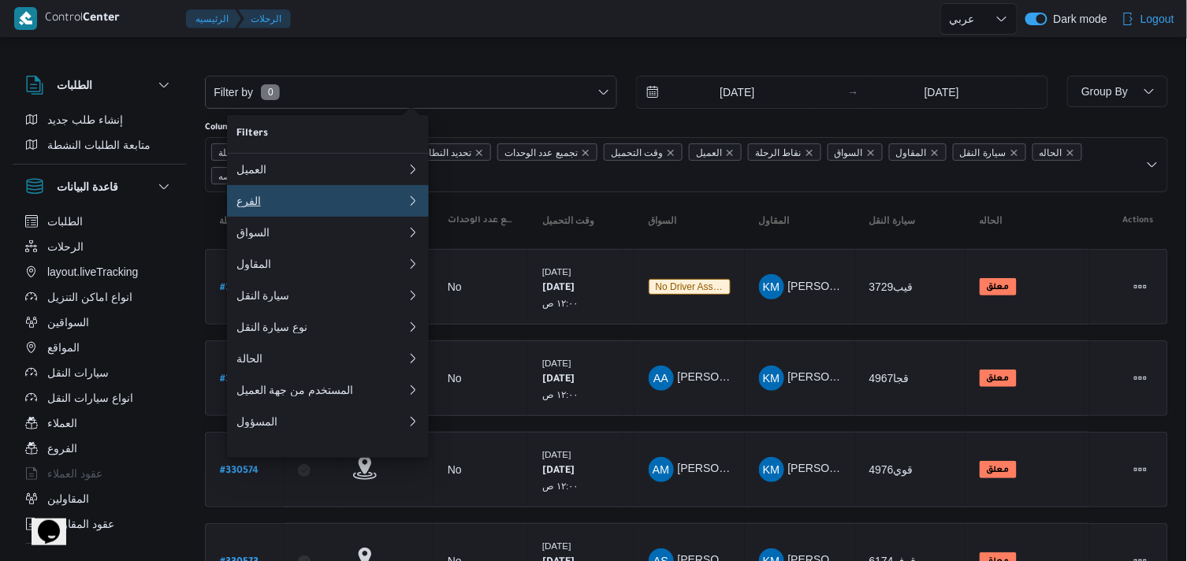
click at [348, 207] on div "الفرع" at bounding box center [321, 201] width 170 height 13
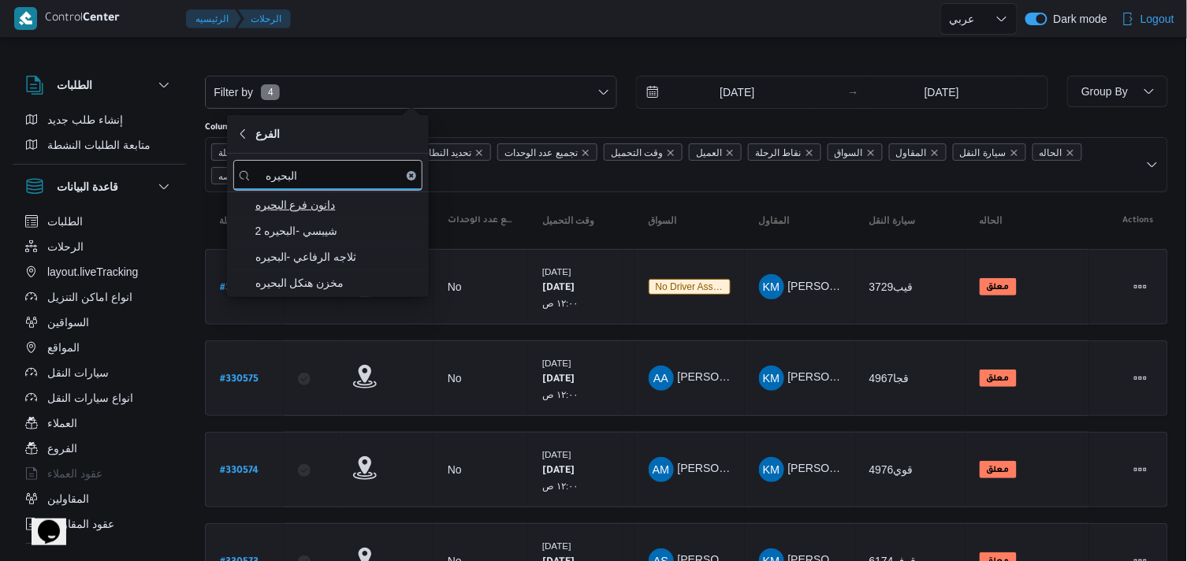
type input "البحيره"
click at [340, 210] on span "دانون فرع البحيره" at bounding box center [337, 204] width 164 height 19
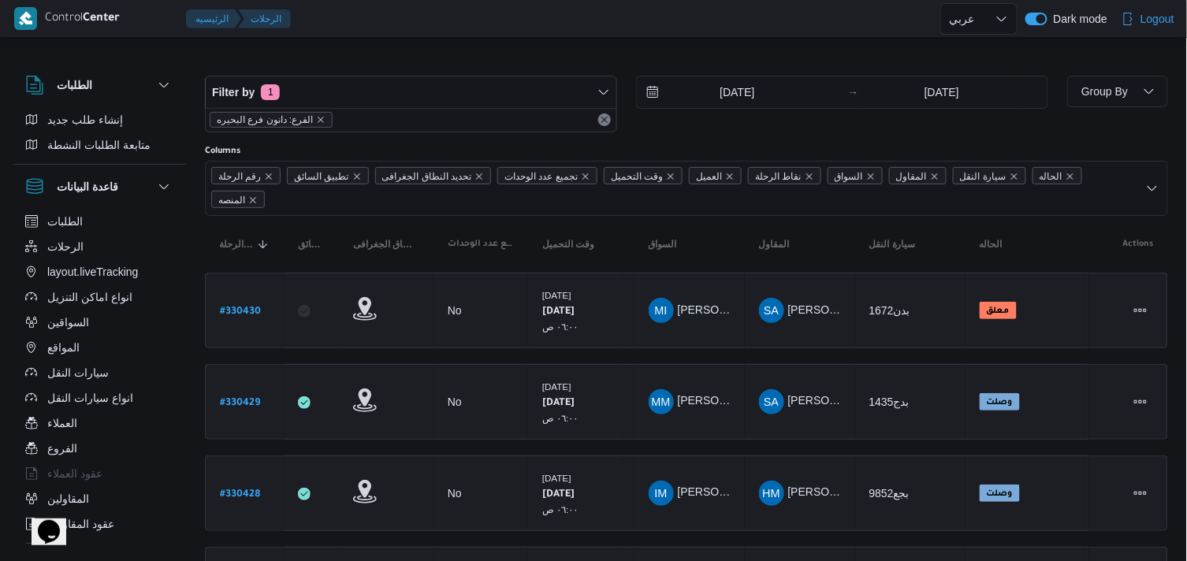
click at [382, 63] on div at bounding box center [686, 62] width 963 height 25
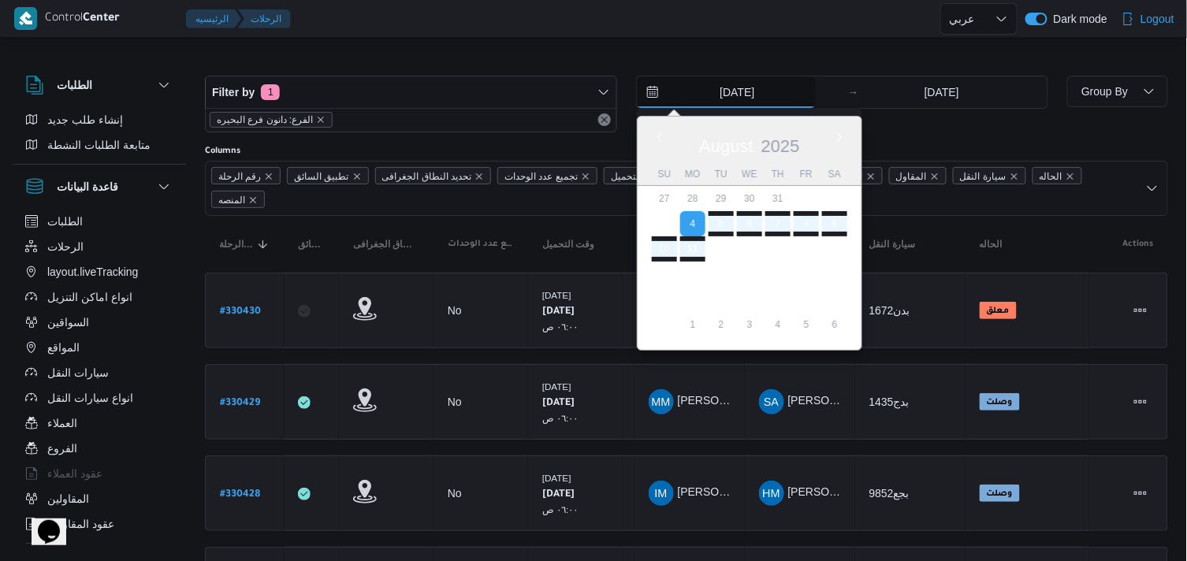
click at [767, 91] on input "4/8/2025" at bounding box center [726, 92] width 179 height 32
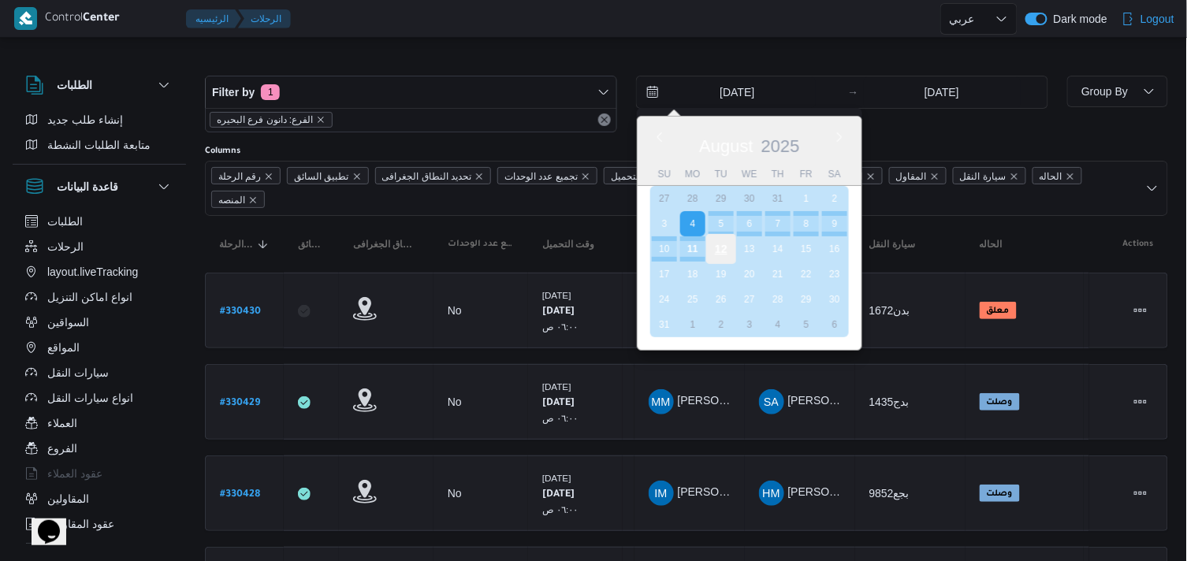
click at [728, 248] on div "12" at bounding box center [721, 249] width 30 height 30
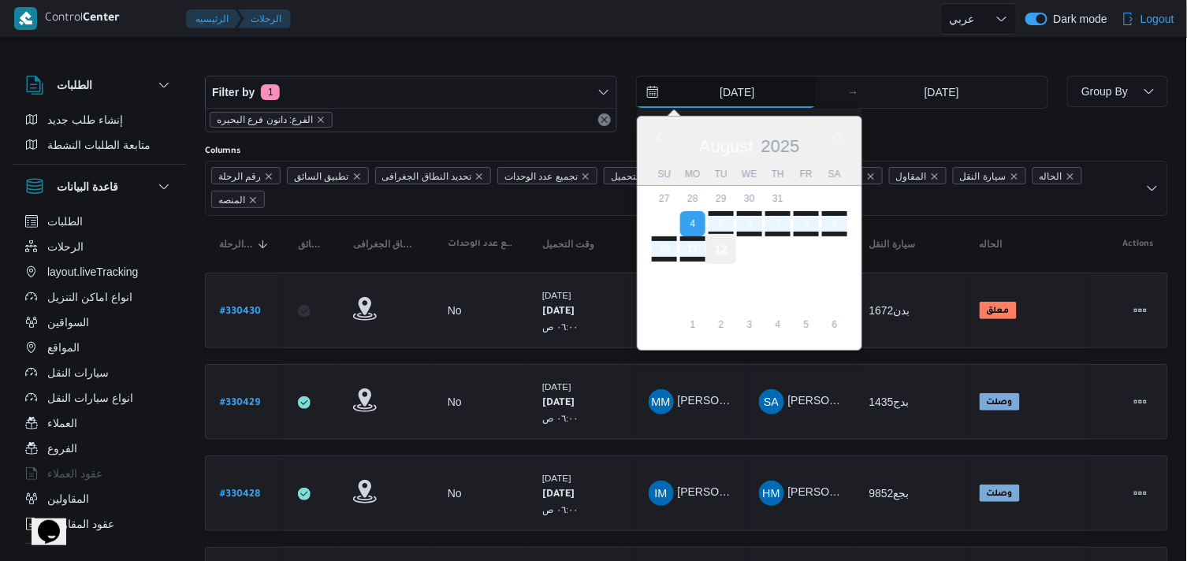
type input "[DATE]"
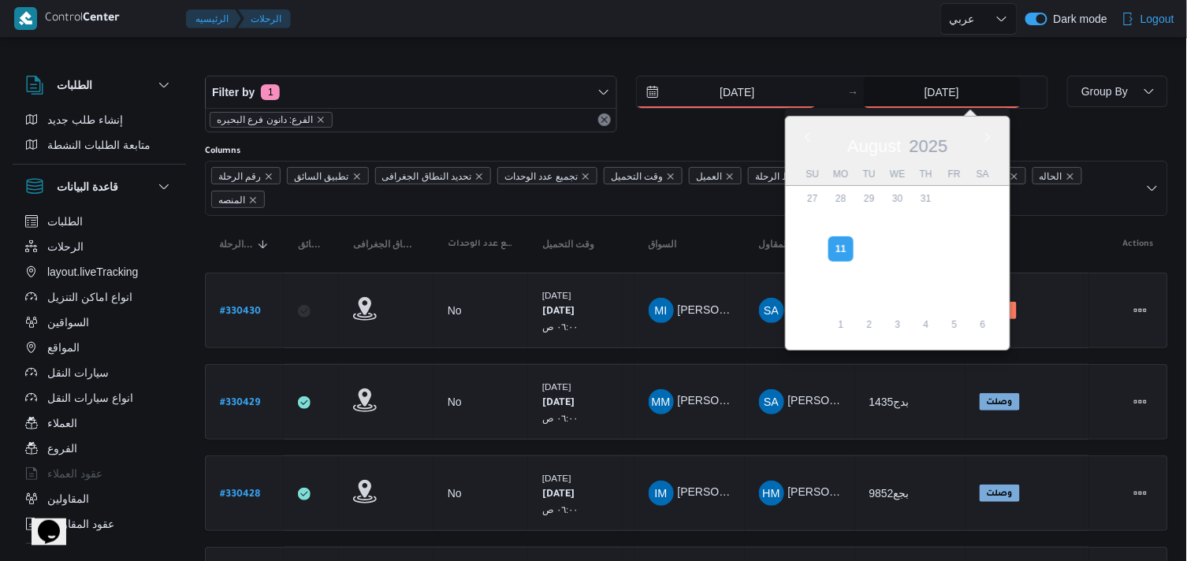
click at [949, 79] on input "11/8/2025" at bounding box center [942, 92] width 157 height 32
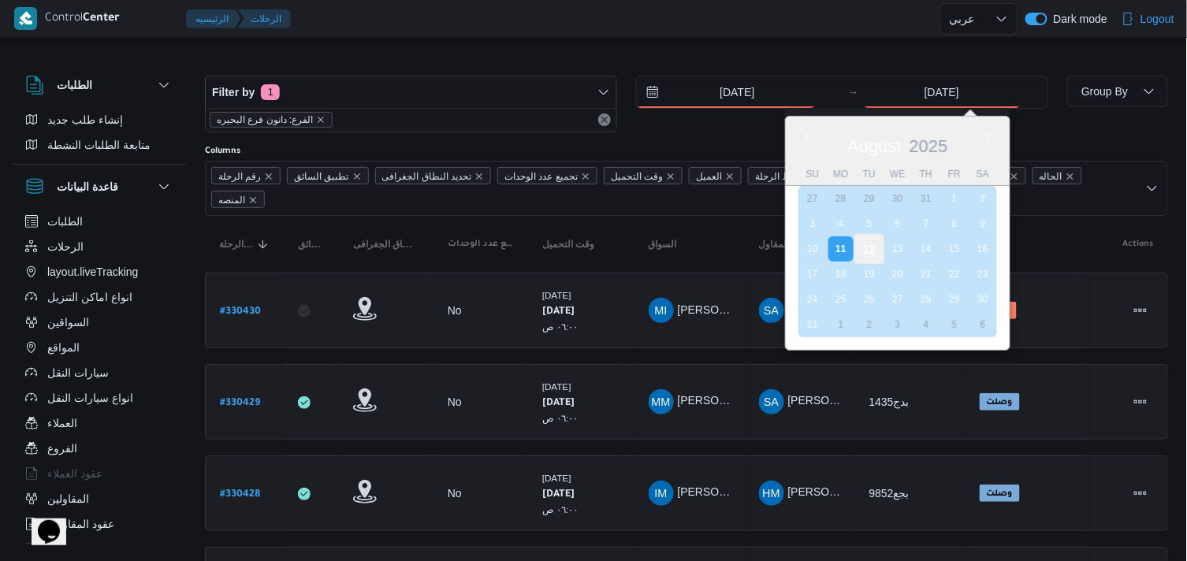
click at [871, 250] on div "12" at bounding box center [869, 249] width 30 height 30
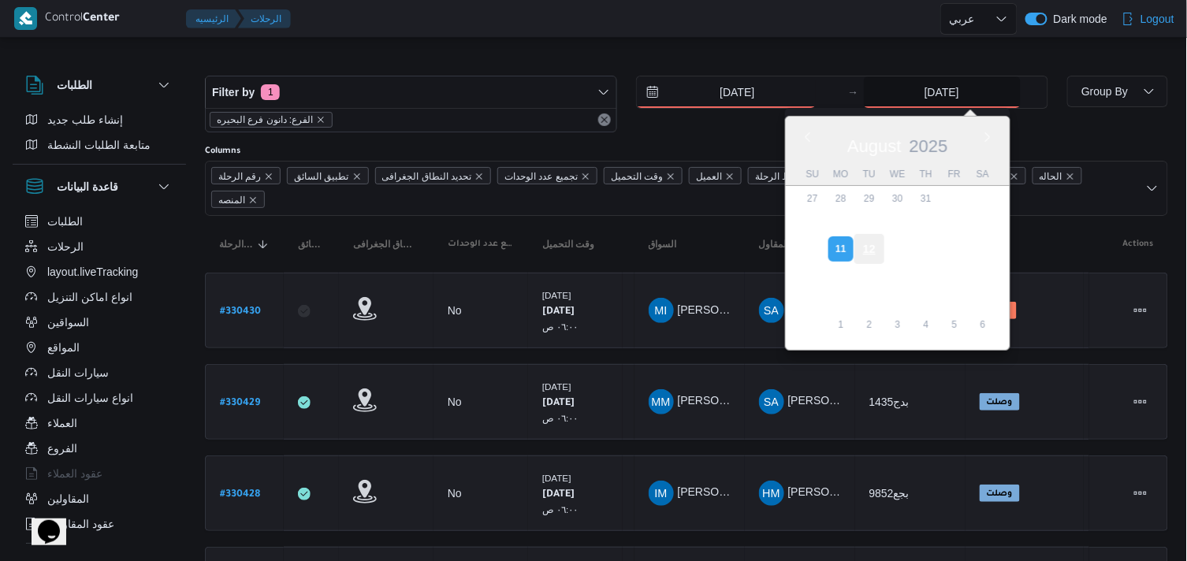
type input "[DATE]"
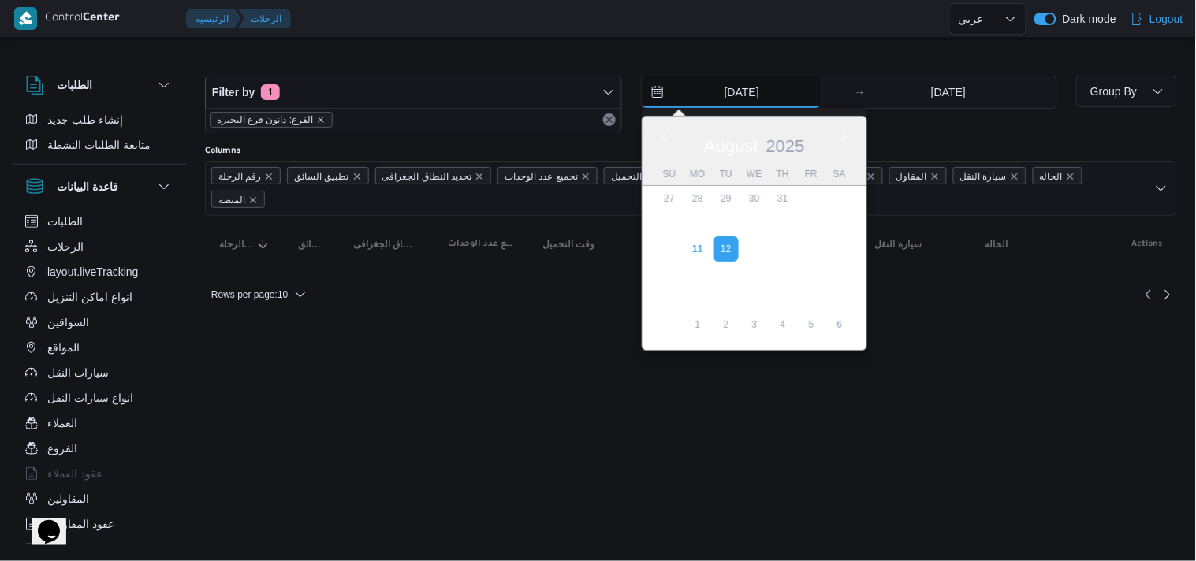
click at [760, 95] on input "[DATE]" at bounding box center [731, 92] width 179 height 32
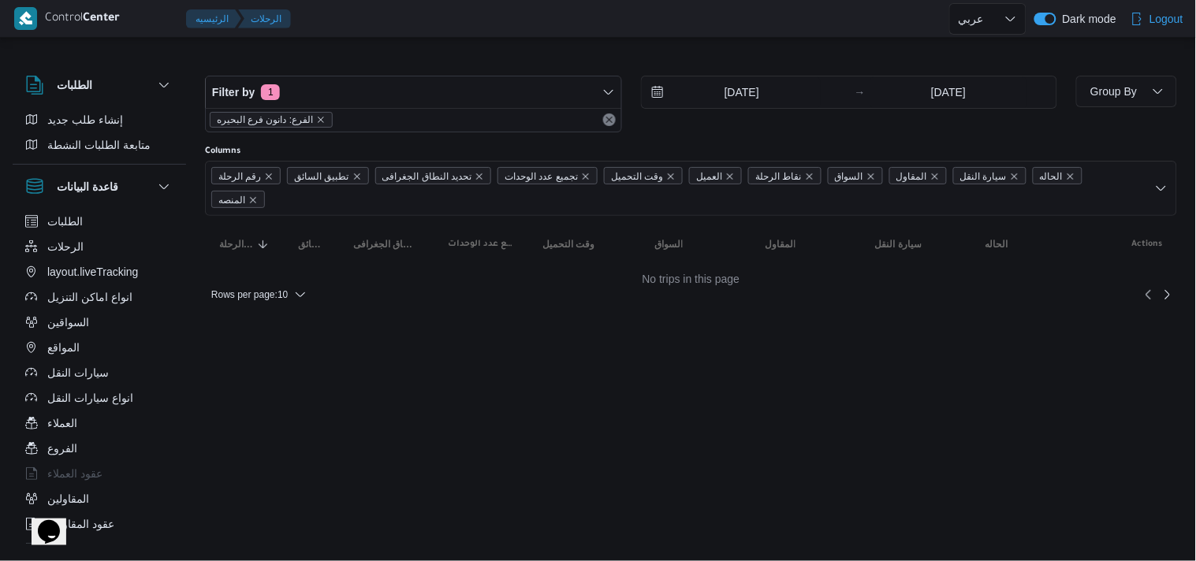
click at [498, 352] on html "Control Center الرئيسيه الرحلات English عربي Dark mode Logout الطلبات إنشاء طلب…" at bounding box center [598, 280] width 1196 height 561
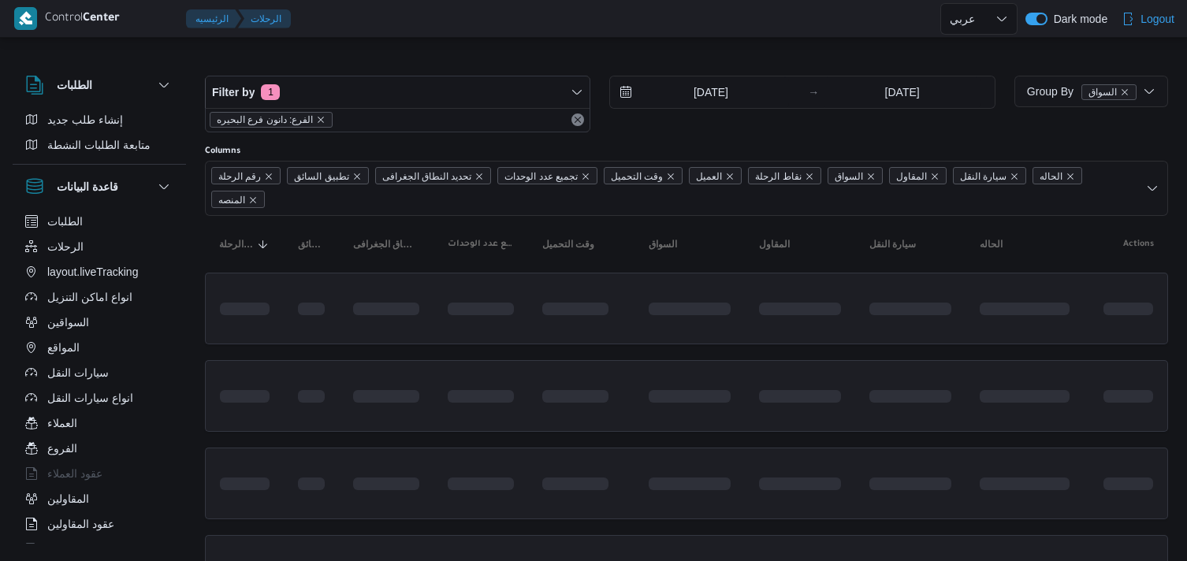
select select "ar"
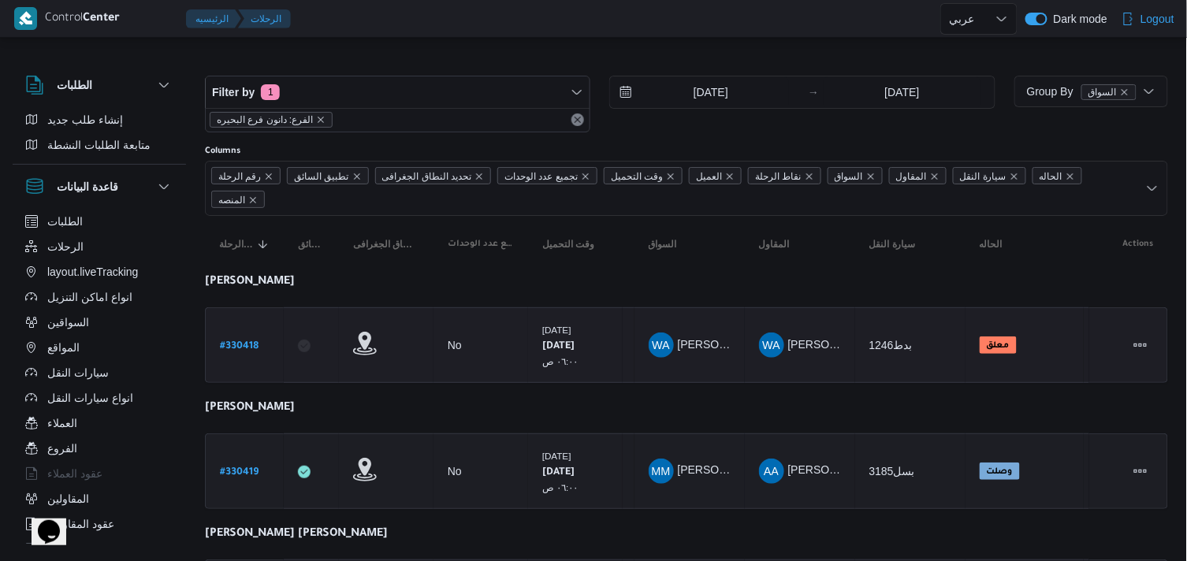
click at [246, 343] on b "# 330418" at bounding box center [239, 346] width 39 height 11
select select "ar"
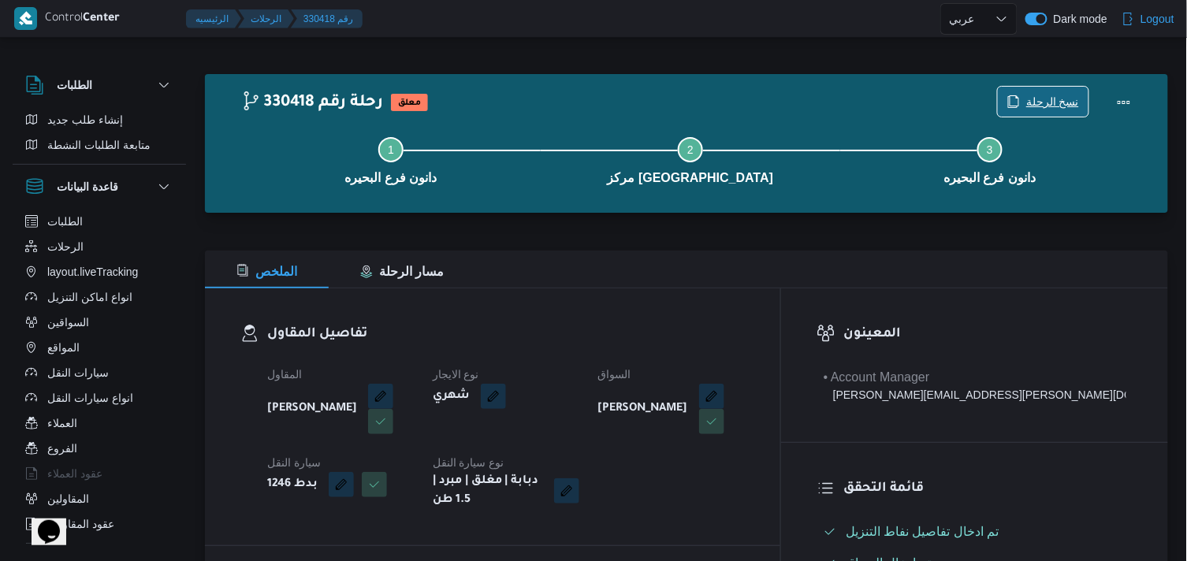
click at [1007, 95] on span "نسخ الرحلة" at bounding box center [1043, 102] width 91 height 30
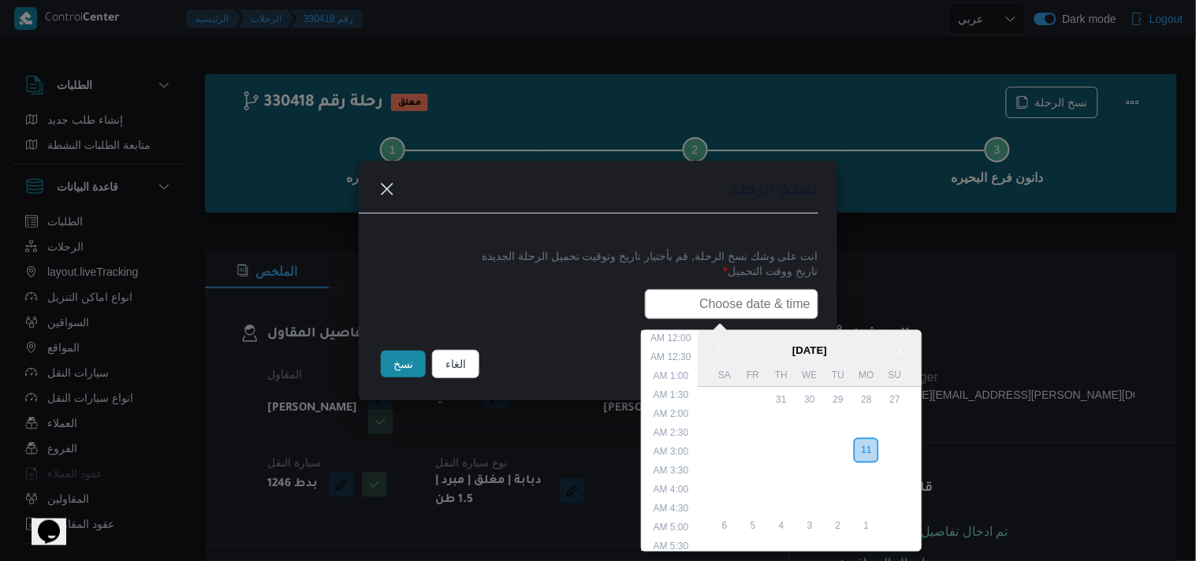
scroll to position [374, 0]
click at [773, 290] on input "text" at bounding box center [731, 304] width 173 height 30
click at [850, 445] on div "12" at bounding box center [838, 451] width 30 height 30
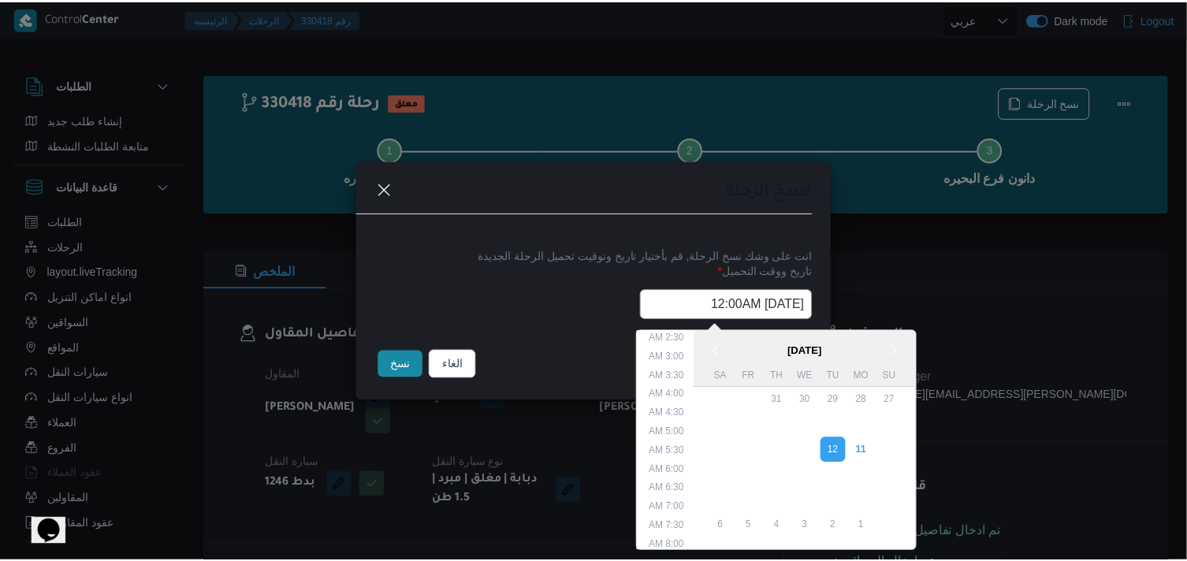
scroll to position [88, 0]
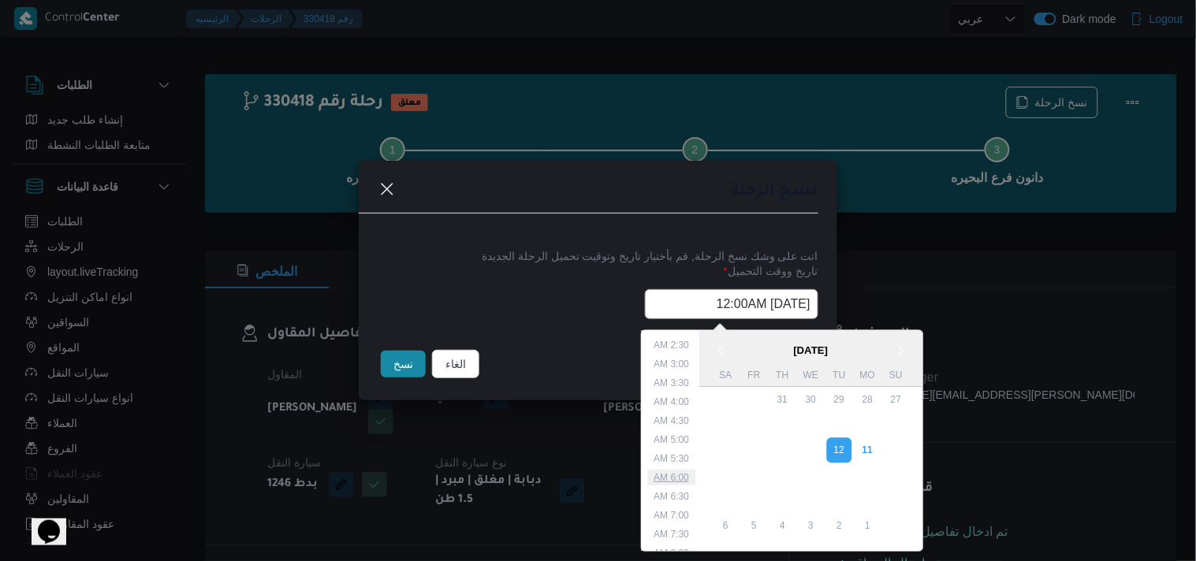
click at [687, 471] on li "6:00 AM" at bounding box center [672, 479] width 48 height 16
type input "12/08/2025 6:00AM"
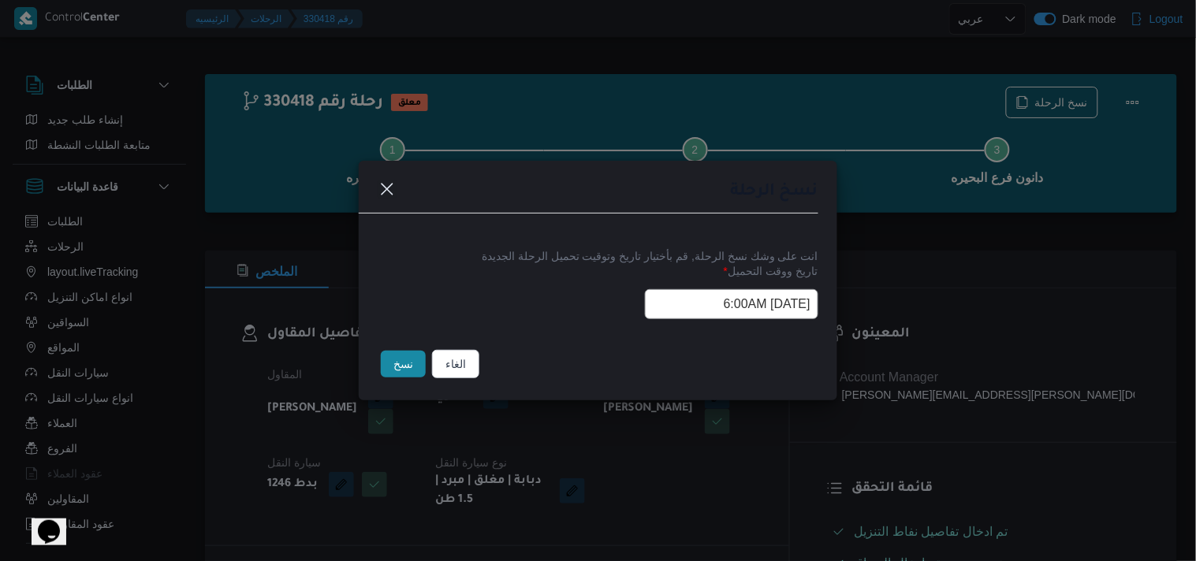
click at [703, 467] on div "نسخ الرحلة انت على وشك نسخ الرحلة, قم بأختيار تاريخ وتوقيت تحميل الرحلة الجديدة…" at bounding box center [598, 280] width 1196 height 561
drag, startPoint x: 703, startPoint y: 467, endPoint x: 694, endPoint y: 469, distance: 9.8
drag, startPoint x: 694, startPoint y: 469, endPoint x: 432, endPoint y: 376, distance: 277.8
click at [432, 376] on footer "الغاء نسخ" at bounding box center [598, 364] width 441 height 35
click at [447, 373] on button "الغاء" at bounding box center [455, 364] width 47 height 28
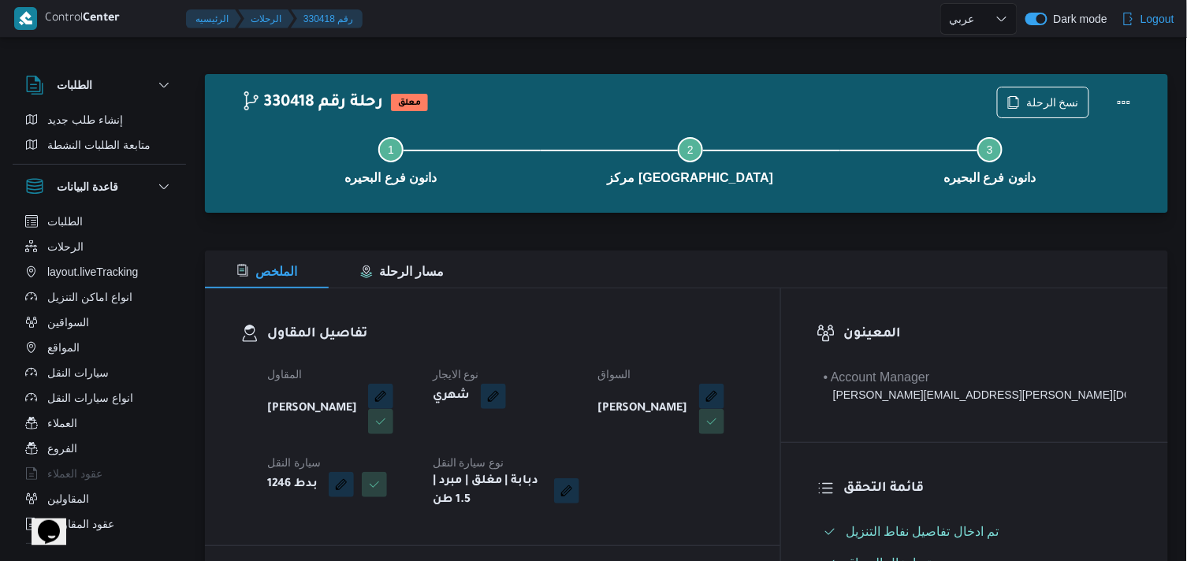
select select "ar"
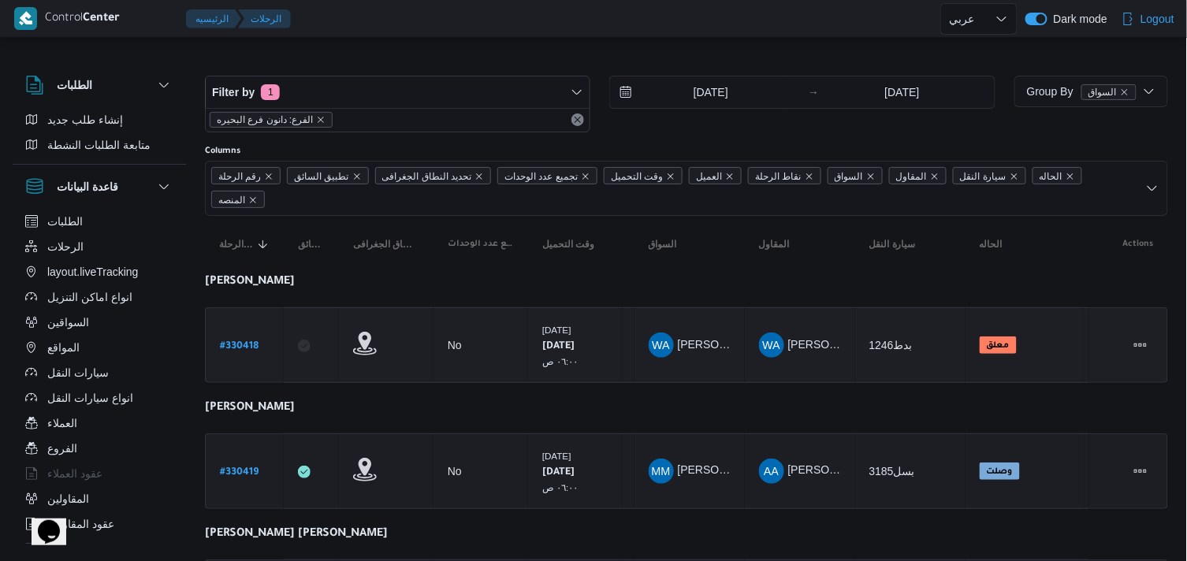
click at [251, 350] on b "# 330418" at bounding box center [239, 346] width 39 height 11
select select "ar"
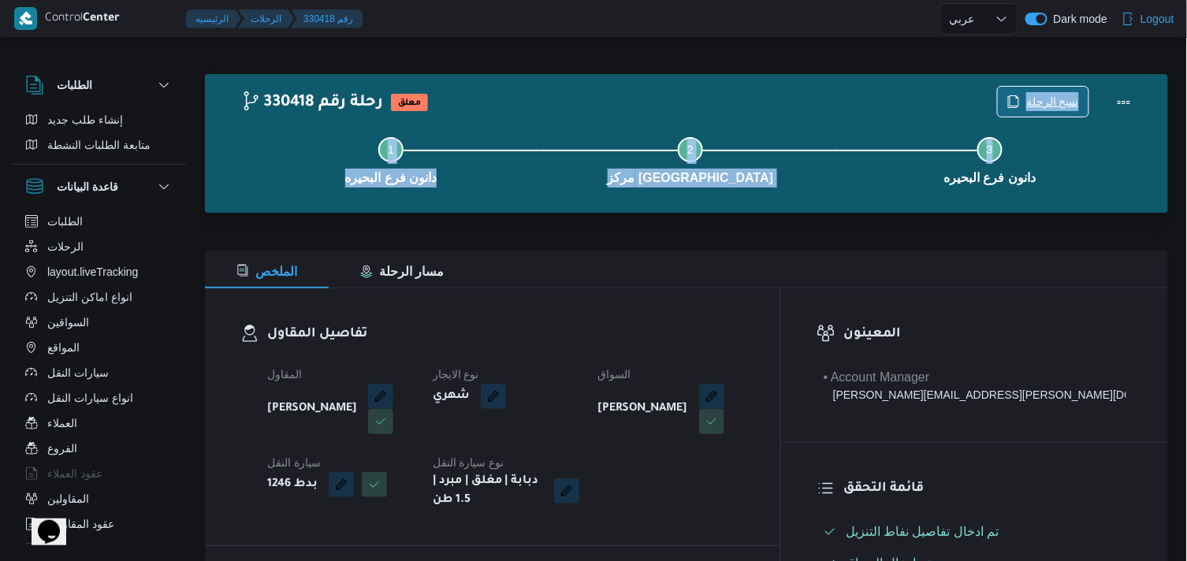
drag, startPoint x: 1026, startPoint y: 112, endPoint x: 1033, endPoint y: 99, distance: 14.8
click at [1033, 99] on div "330418 رحلة رقم معلق نسخ الرحلة Step 1 is incomplete 1 دانون فرع البحيره Step 2…" at bounding box center [690, 144] width 899 height 114
click at [1033, 99] on span "نسخ الرحلة" at bounding box center [1052, 101] width 53 height 19
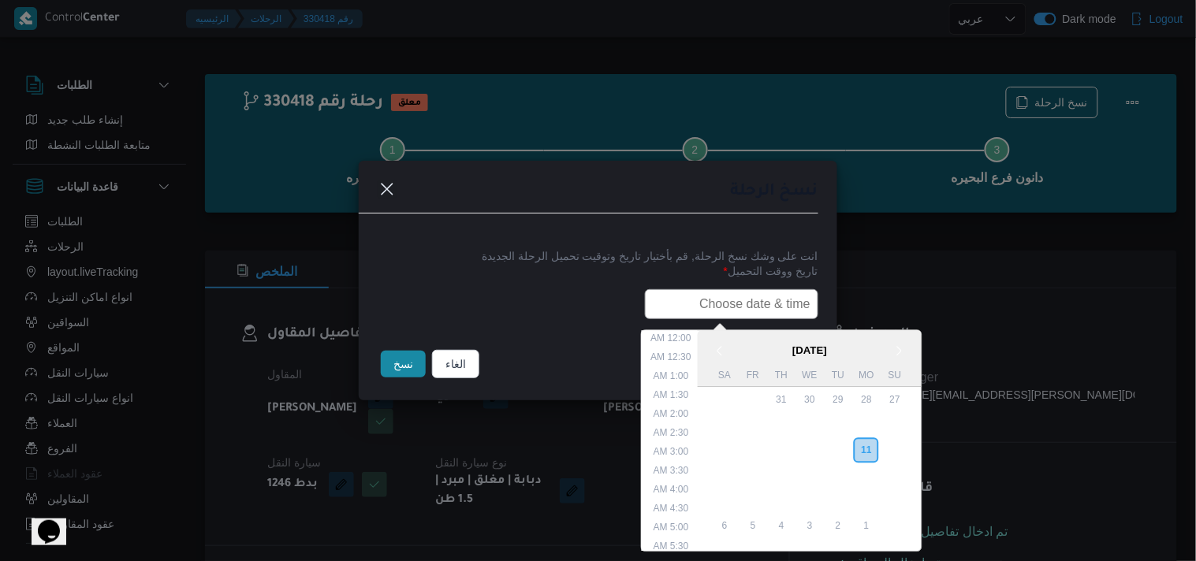
scroll to position [374, 0]
click at [786, 303] on input "text" at bounding box center [731, 304] width 173 height 30
click at [848, 451] on div "12" at bounding box center [838, 451] width 30 height 30
click at [661, 367] on li "6:00 AM" at bounding box center [672, 367] width 48 height 16
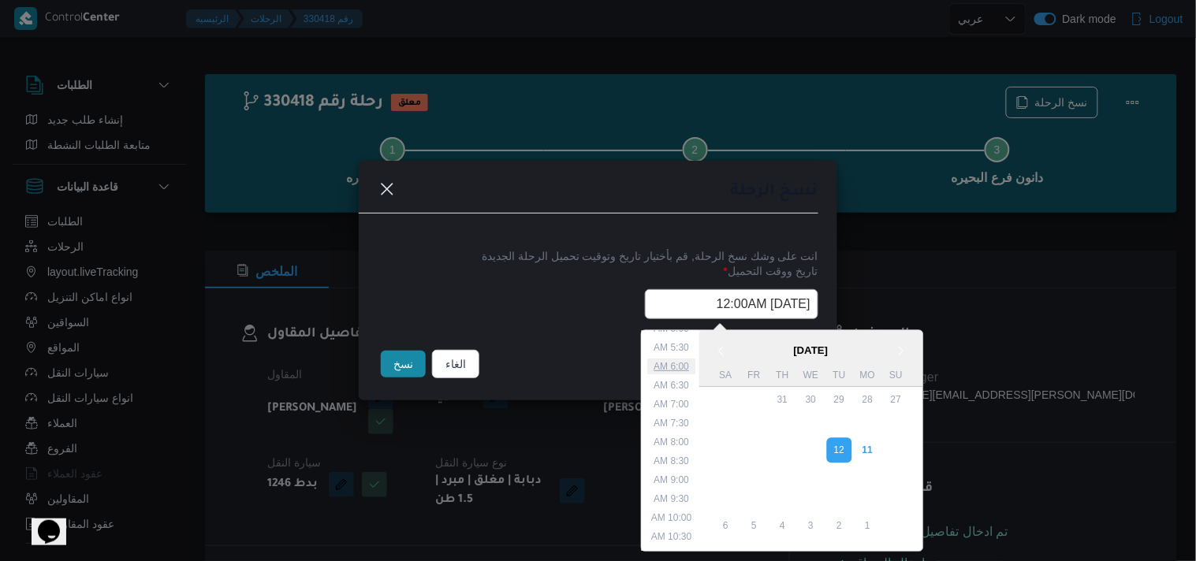
type input "12/08/2025 6:00AM"
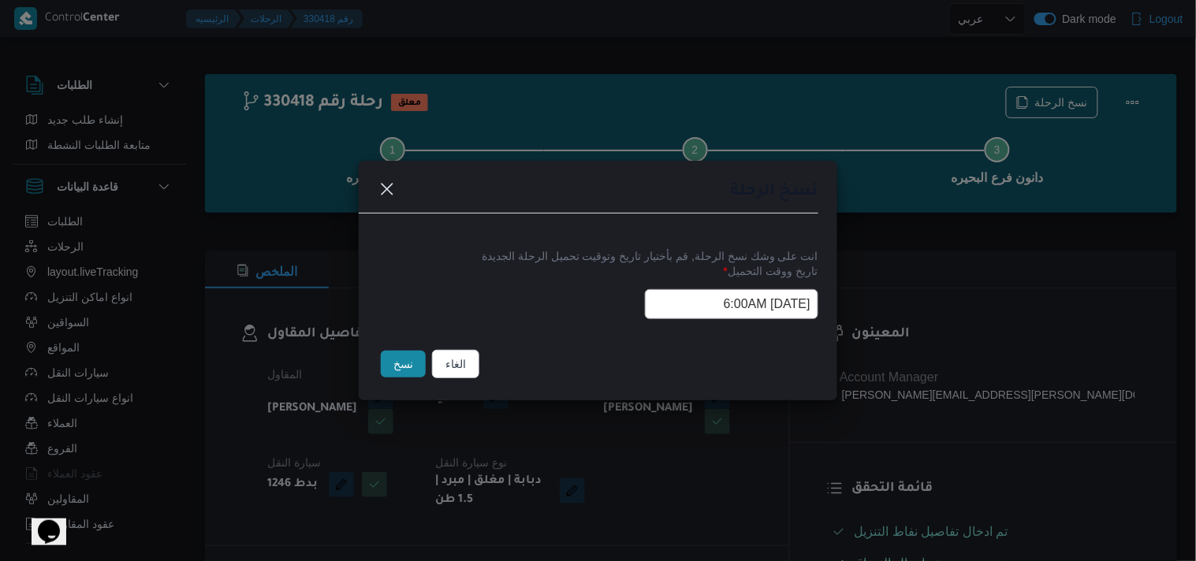
click at [704, 305] on input "12/08/2025 6:00AM" at bounding box center [731, 304] width 173 height 30
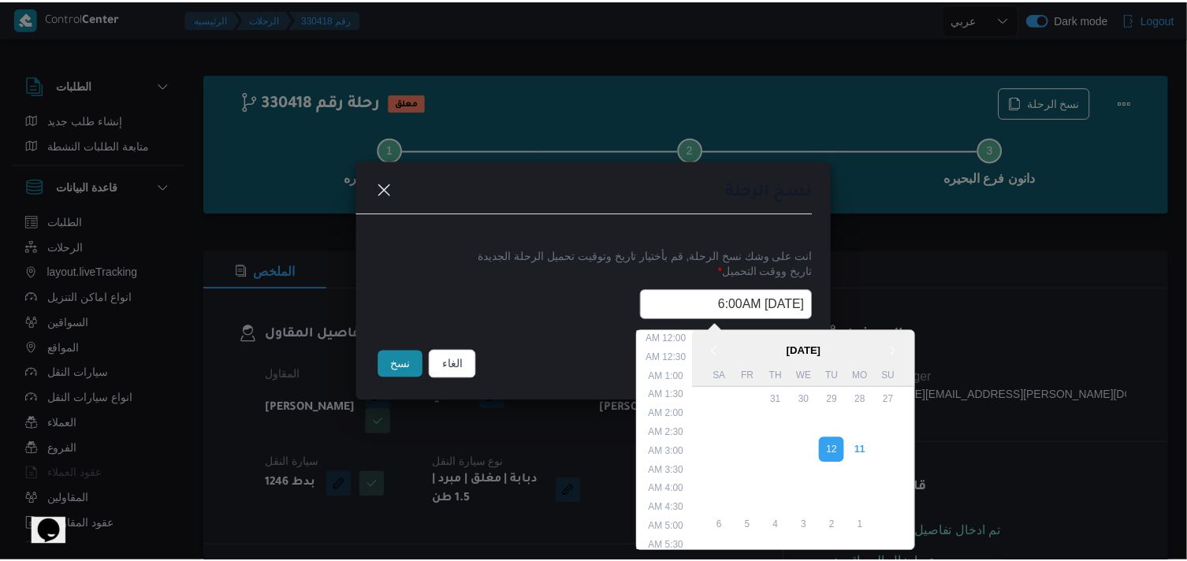
scroll to position [128, 0]
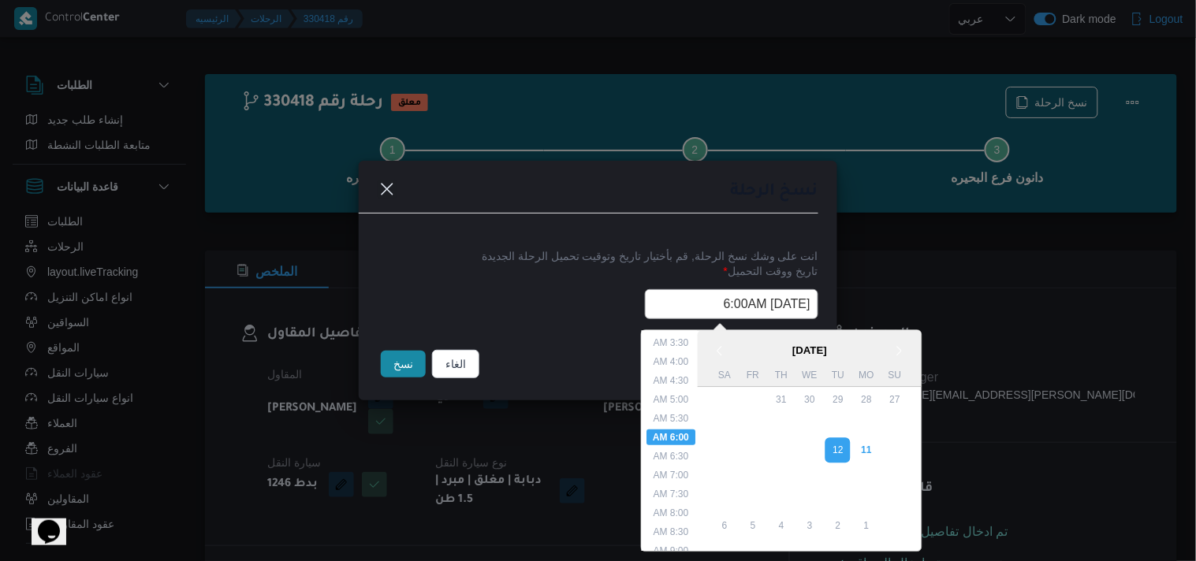
click at [704, 305] on input "12/08/2025 6:00AM" at bounding box center [731, 304] width 173 height 30
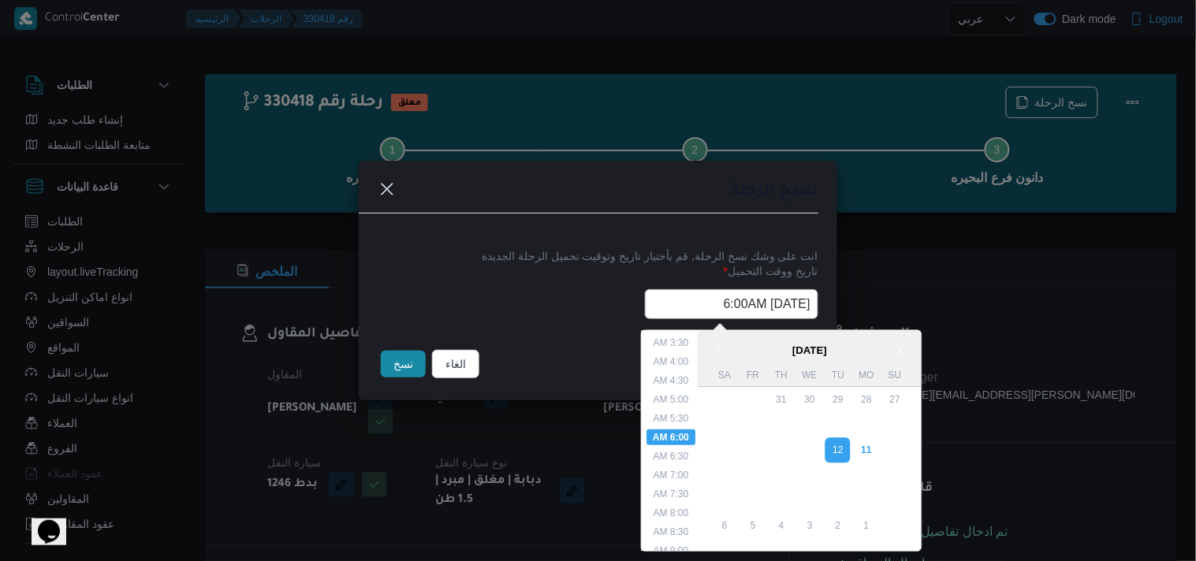
click at [403, 363] on button "نسخ" at bounding box center [403, 364] width 45 height 27
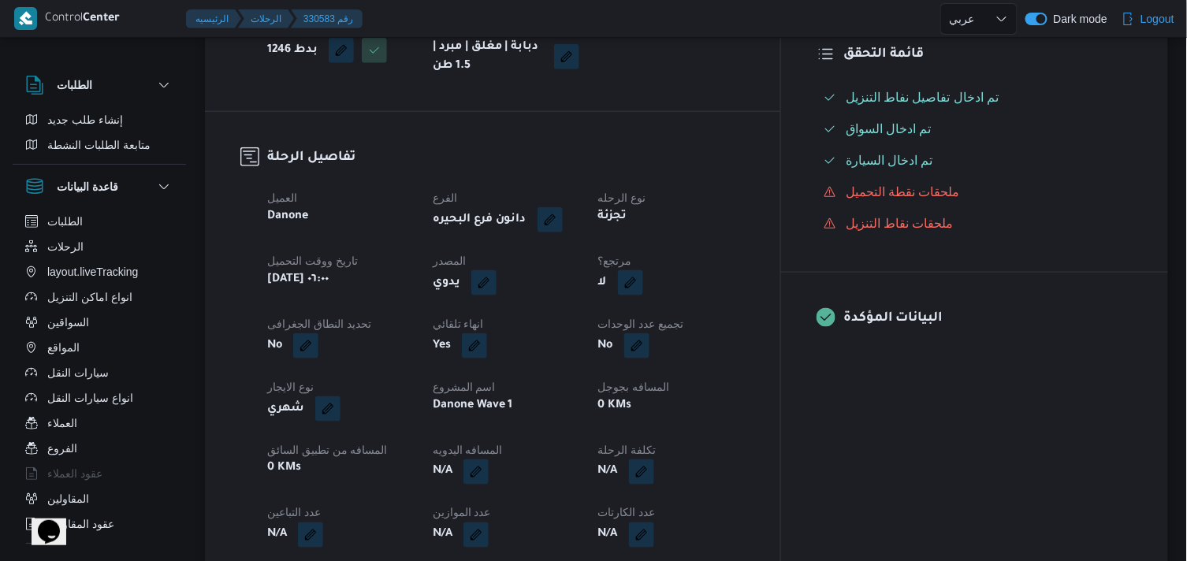
scroll to position [438, 0]
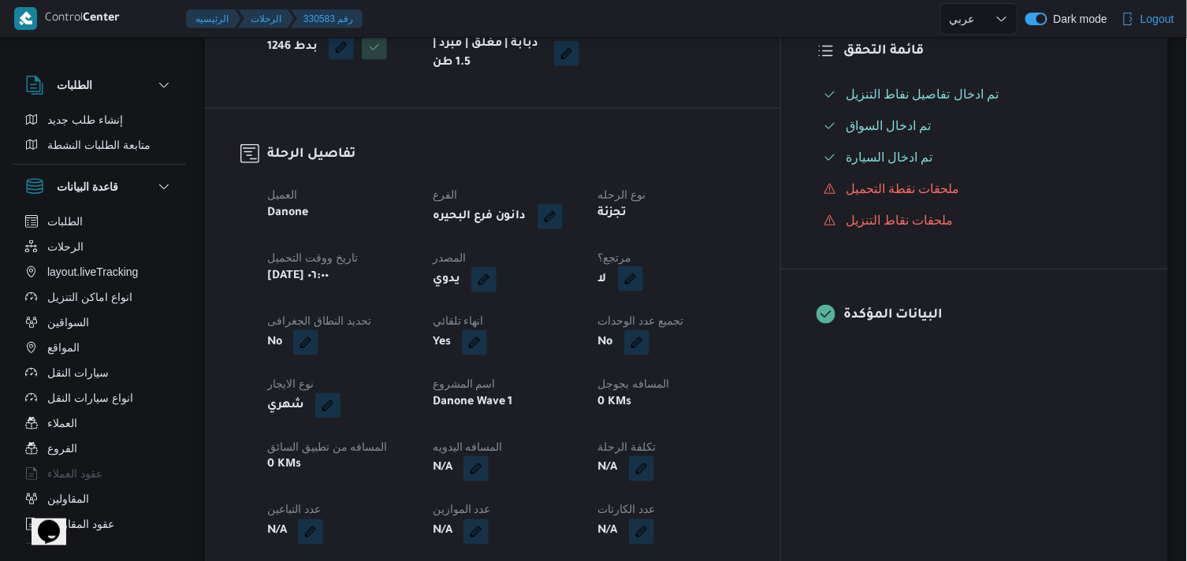
click at [643, 281] on button "button" at bounding box center [630, 278] width 25 height 25
click at [646, 321] on label "هل هناك مرتجع؟" at bounding box center [667, 327] width 95 height 19
checkbox input "true"
click at [781, 313] on span "تاكيد" at bounding box center [761, 327] width 88 height 32
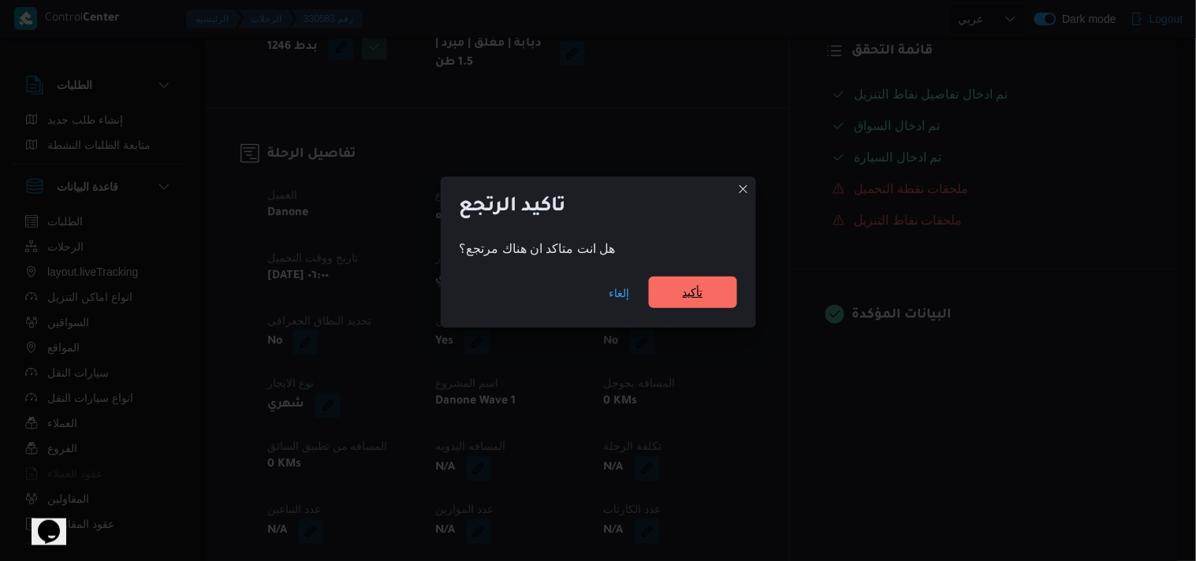
click at [698, 288] on span "تأكيد" at bounding box center [693, 292] width 20 height 19
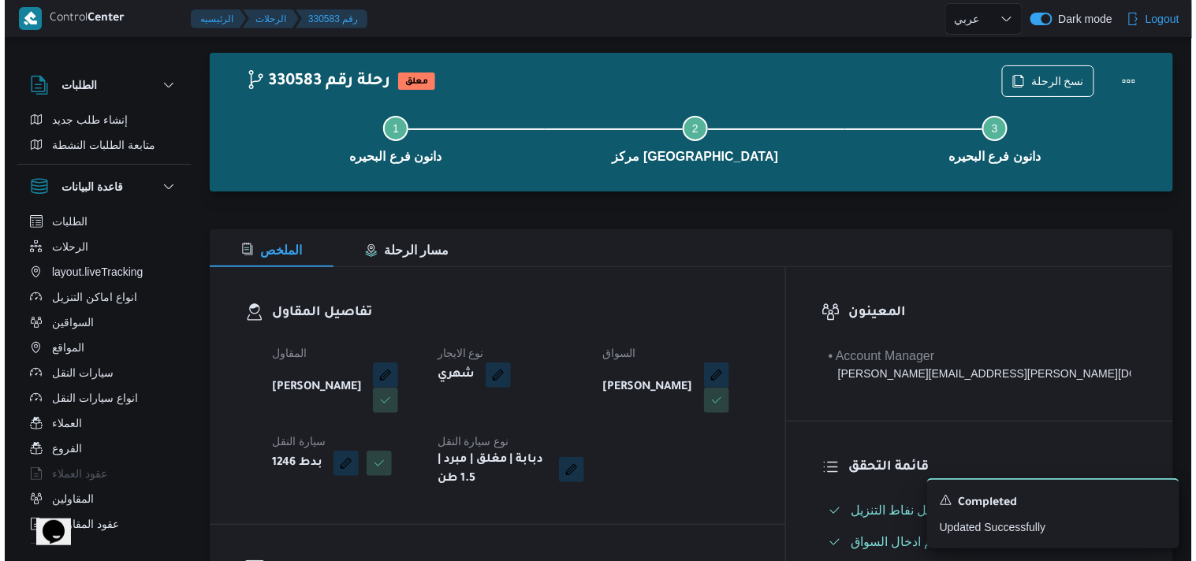
scroll to position [0, 0]
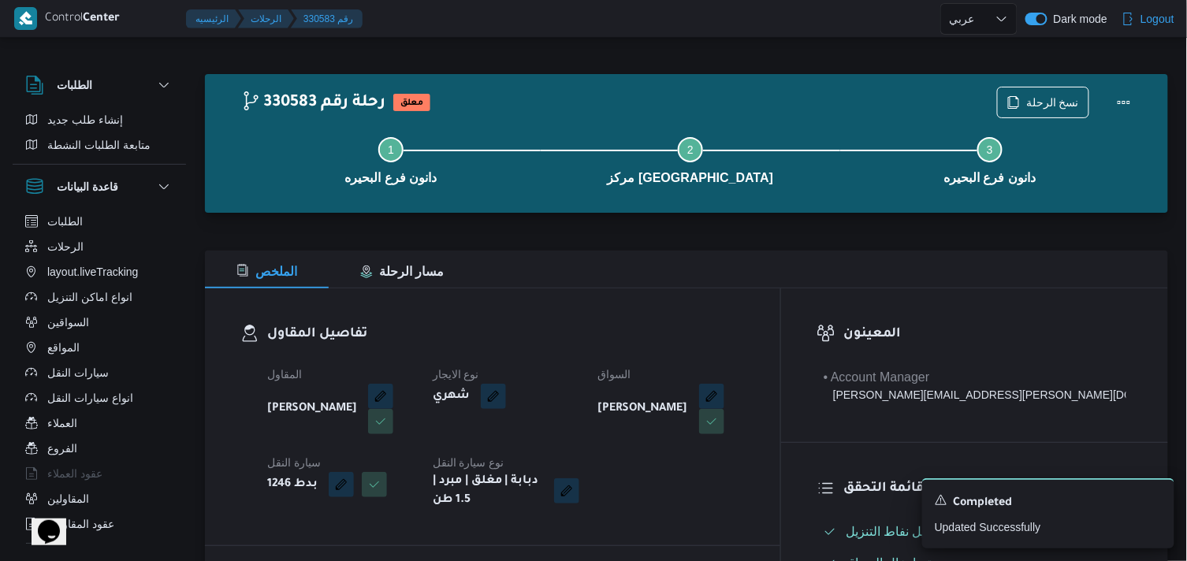
select select "ar"
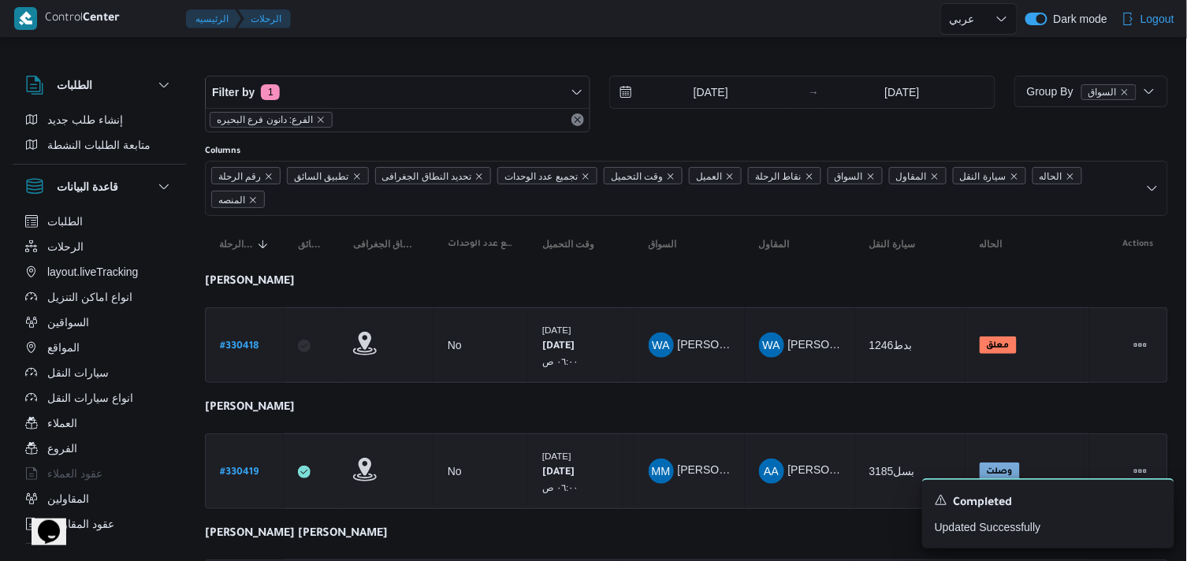
click at [236, 475] on b "# 330419" at bounding box center [239, 472] width 39 height 11
select select "ar"
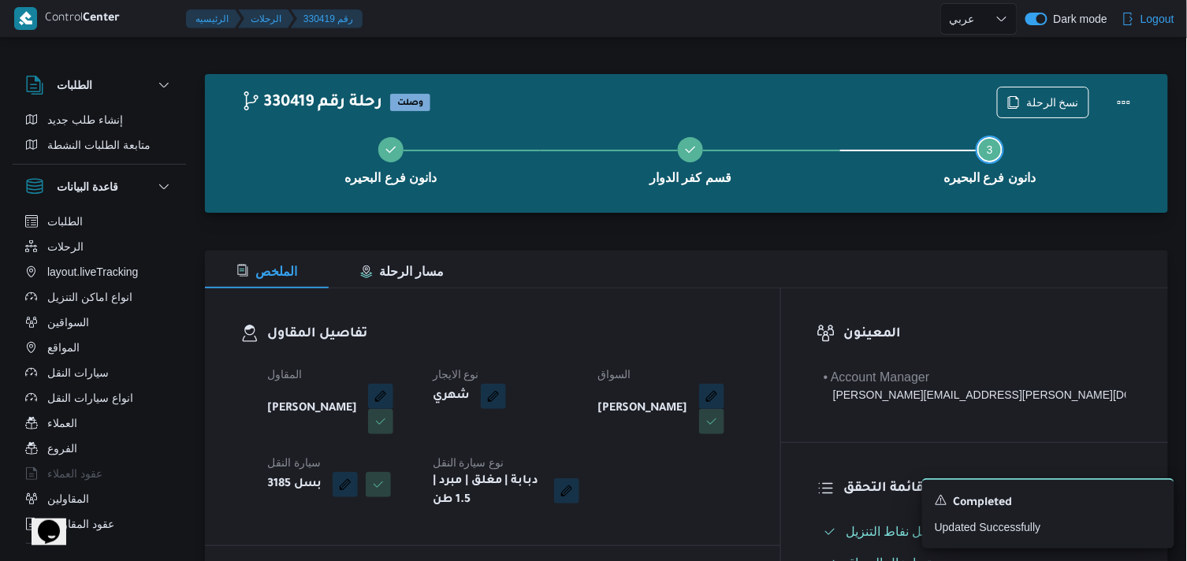
click at [1039, 119] on button "Step 3 is incomplete 3 دانون فرع البحيره" at bounding box center [990, 159] width 300 height 82
click at [1030, 106] on span "نسخ الرحلة" at bounding box center [1052, 101] width 53 height 19
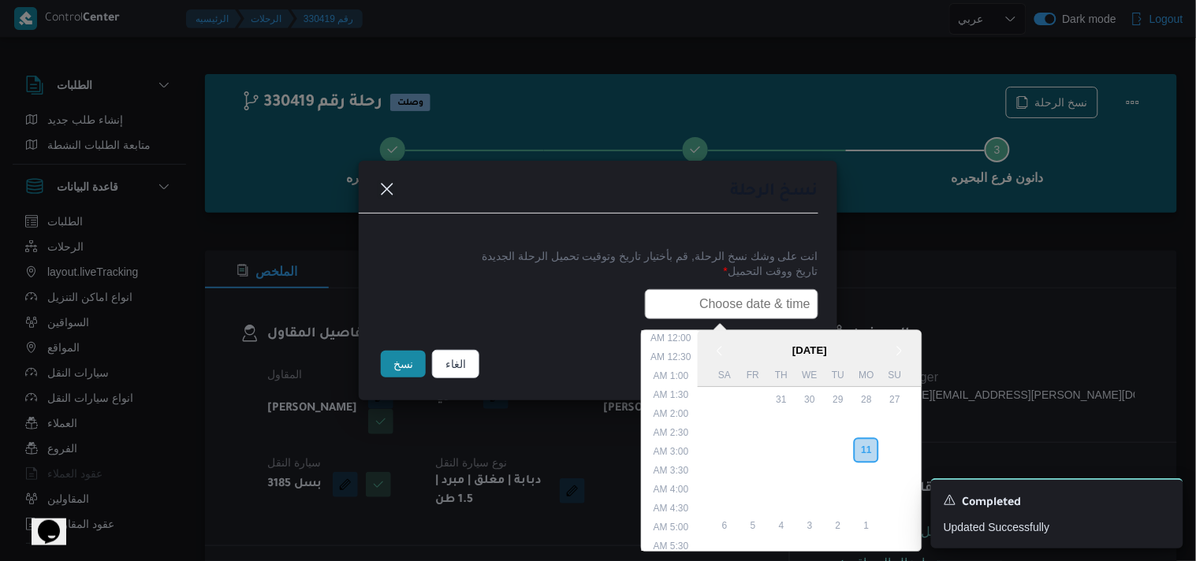
click at [794, 318] on input "text" at bounding box center [731, 304] width 173 height 30
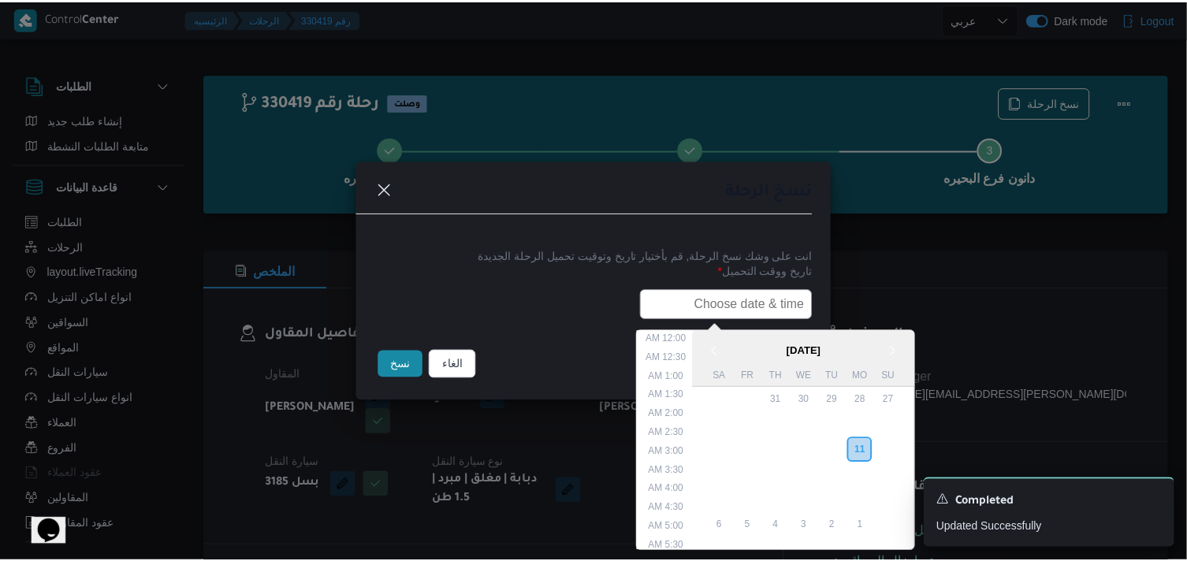
scroll to position [374, 0]
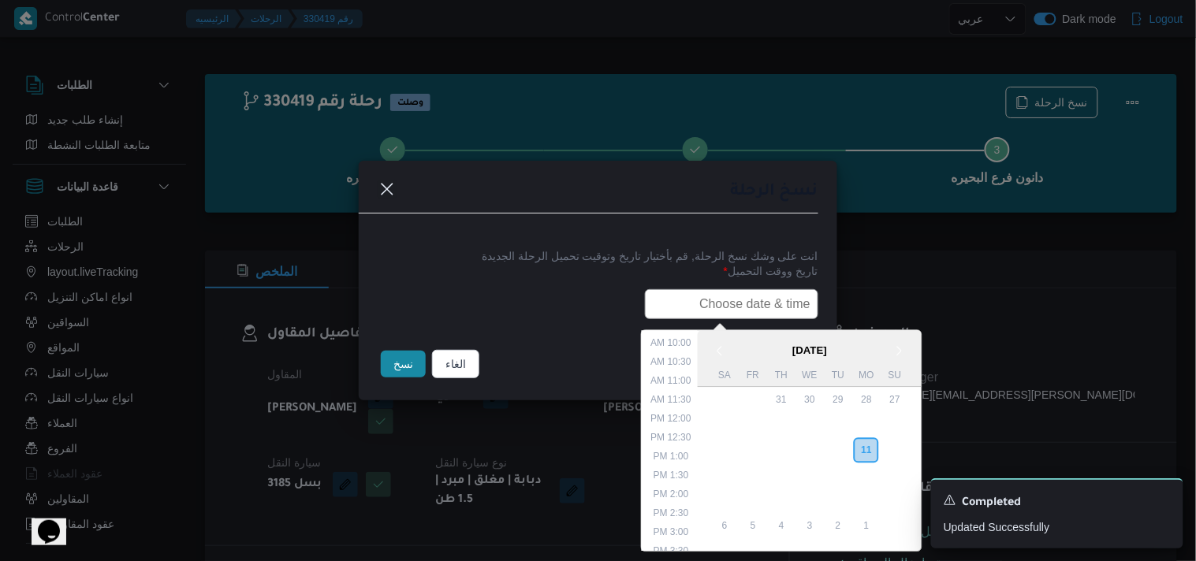
paste input "12/08/2025 6:00AM"
type input "12/08/2025 6:00AM"
click at [408, 369] on button "نسخ" at bounding box center [403, 364] width 45 height 27
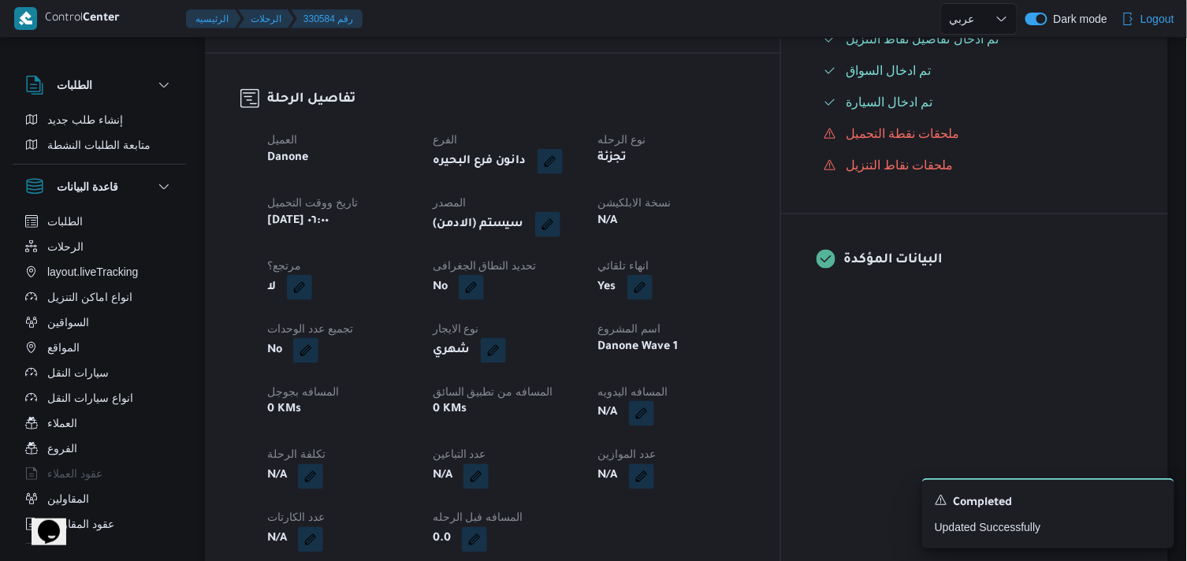
scroll to position [438, 0]
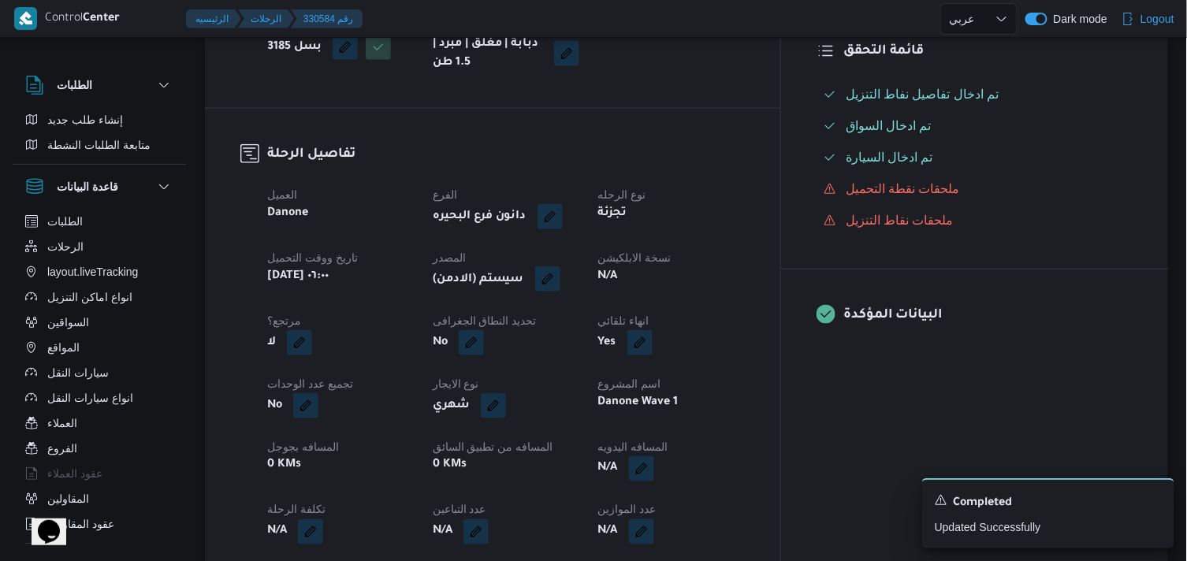
click at [560, 281] on button "button" at bounding box center [547, 278] width 25 height 25
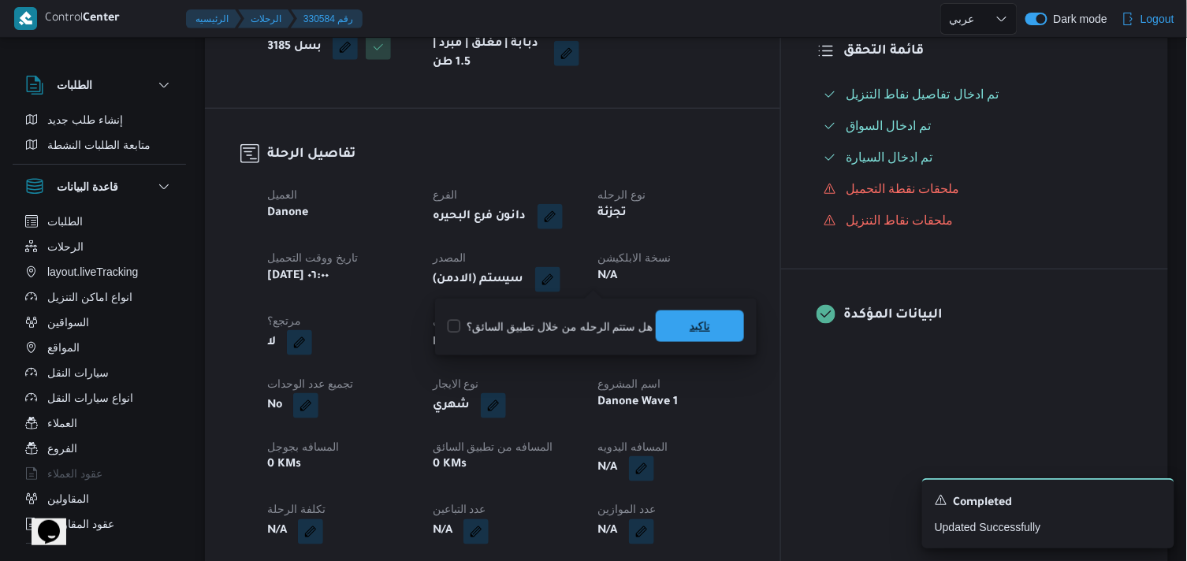
click at [656, 314] on span "تاكيد" at bounding box center [700, 327] width 88 height 32
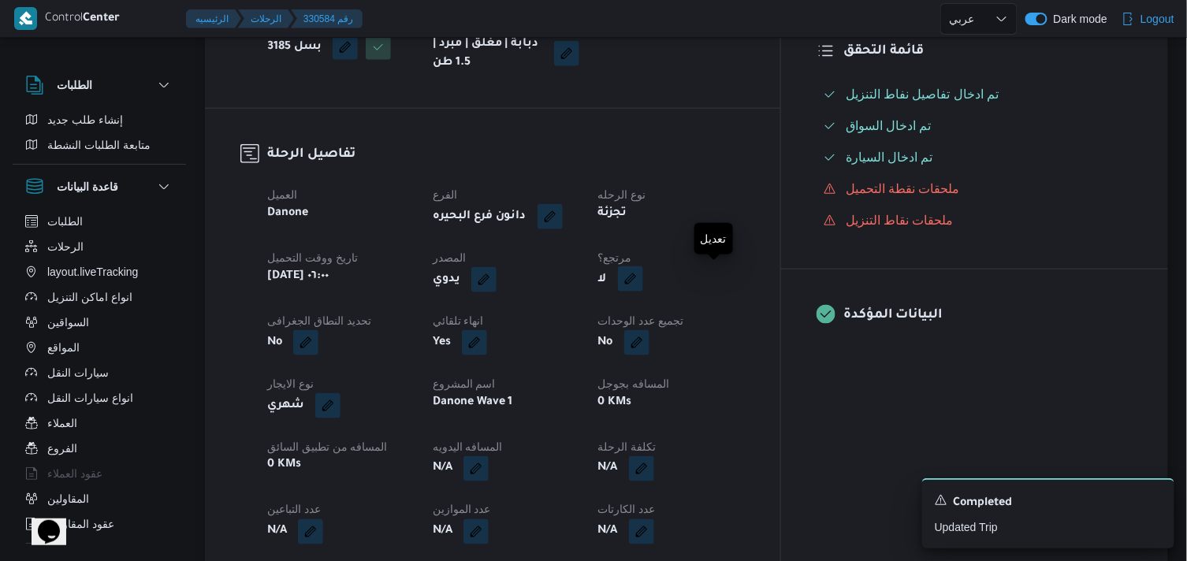
click at [643, 270] on button "button" at bounding box center [630, 278] width 25 height 25
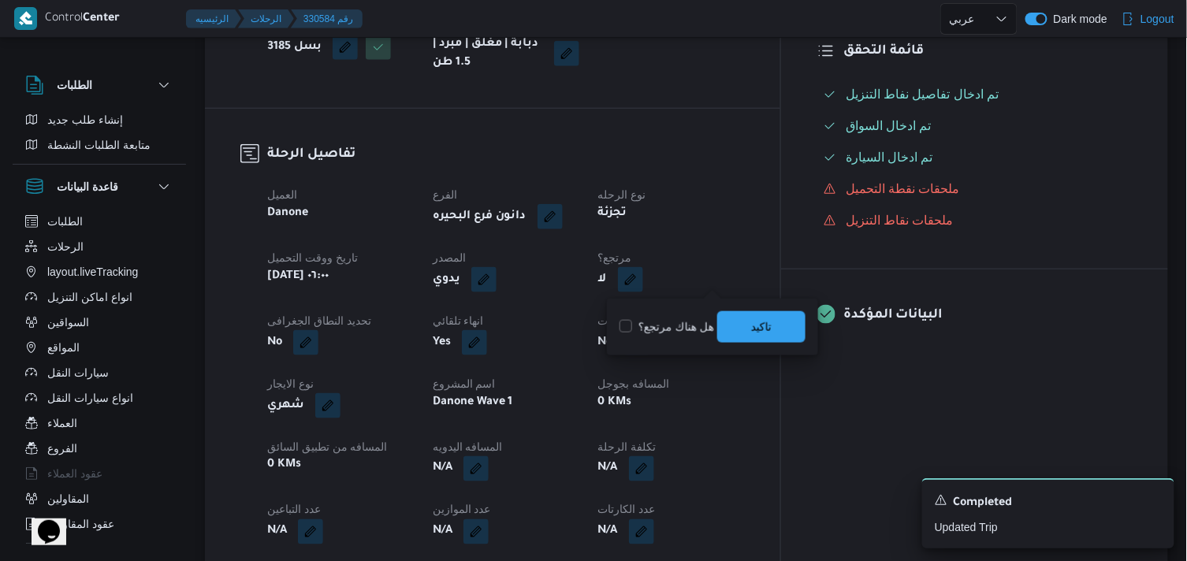
click at [679, 313] on div "هل هناك مرتجع؟ تاكيد" at bounding box center [712, 327] width 189 height 35
click at [676, 322] on label "هل هناك مرتجع؟" at bounding box center [667, 327] width 95 height 19
checkbox input "true"
click at [735, 319] on span "تاكيد" at bounding box center [761, 327] width 88 height 32
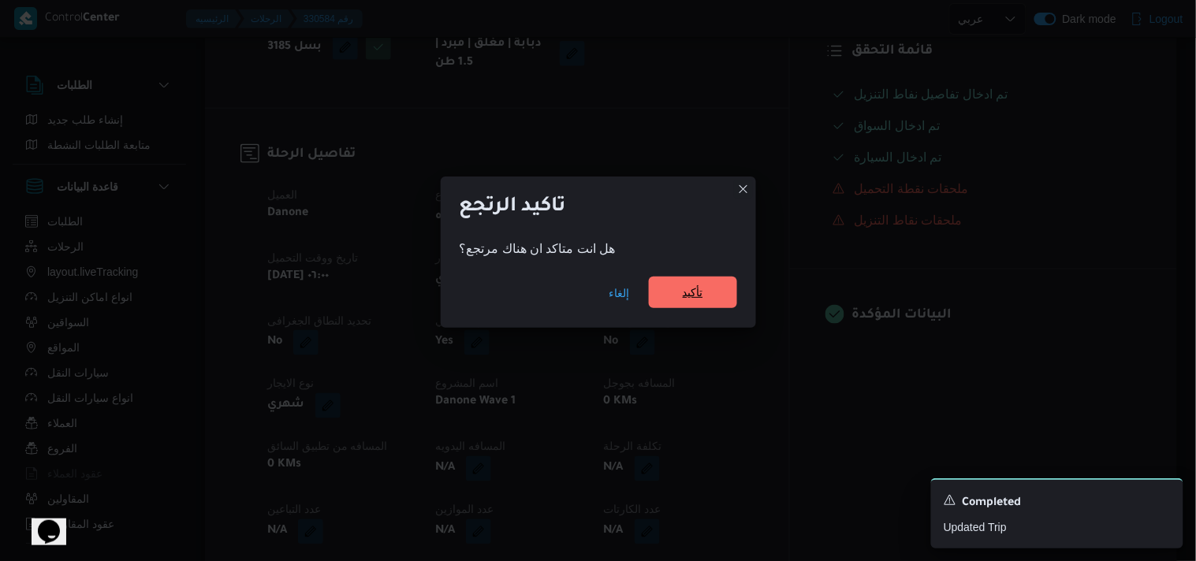
click at [723, 297] on span "تأكيد" at bounding box center [693, 293] width 88 height 32
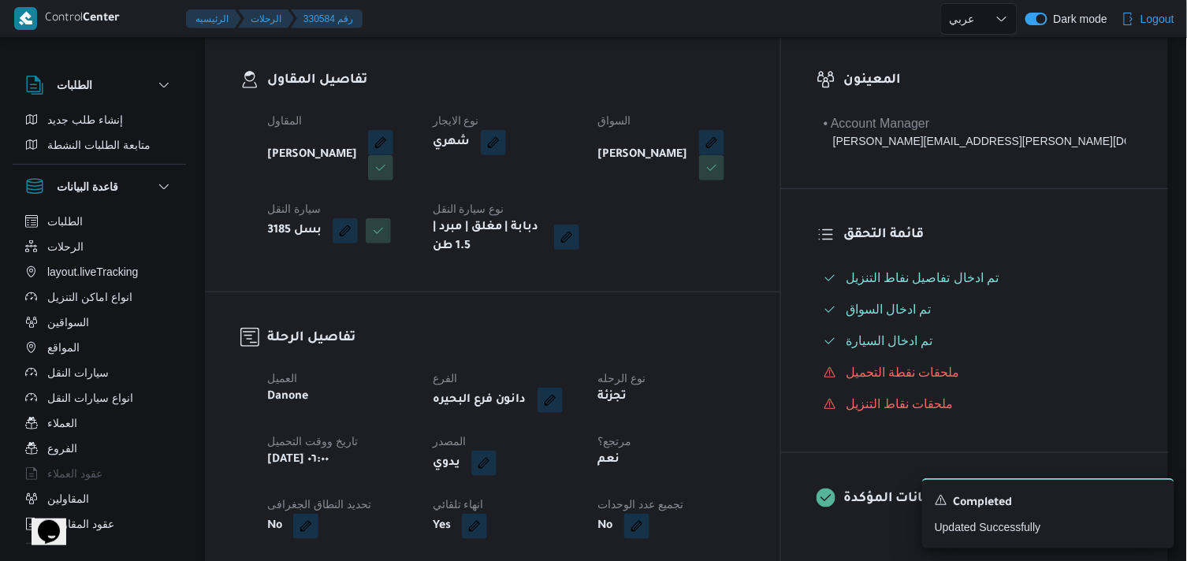
scroll to position [0, 0]
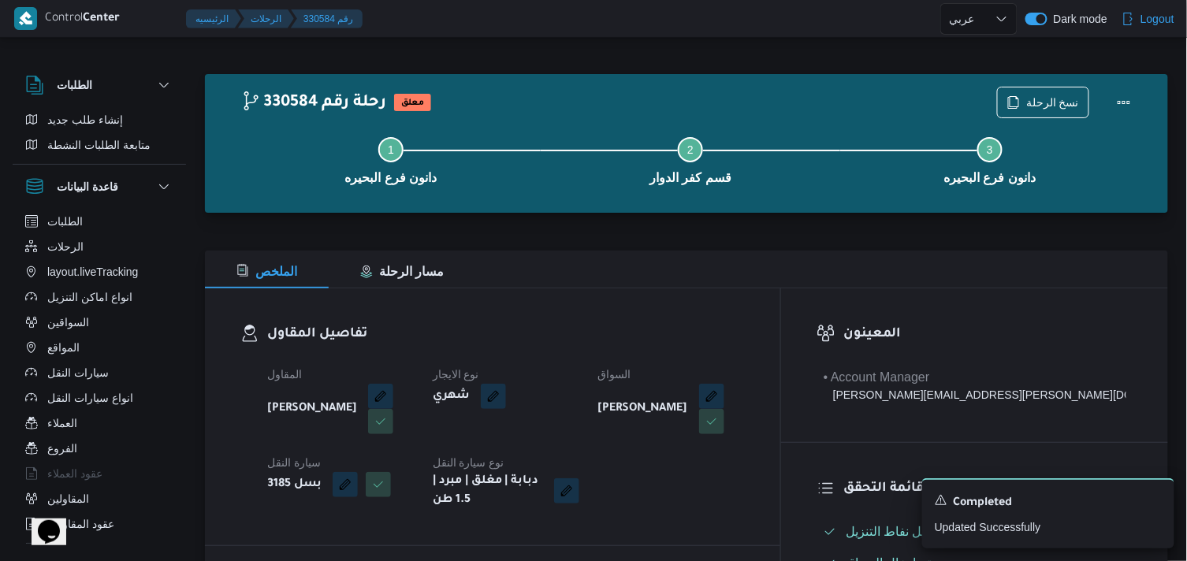
select select "ar"
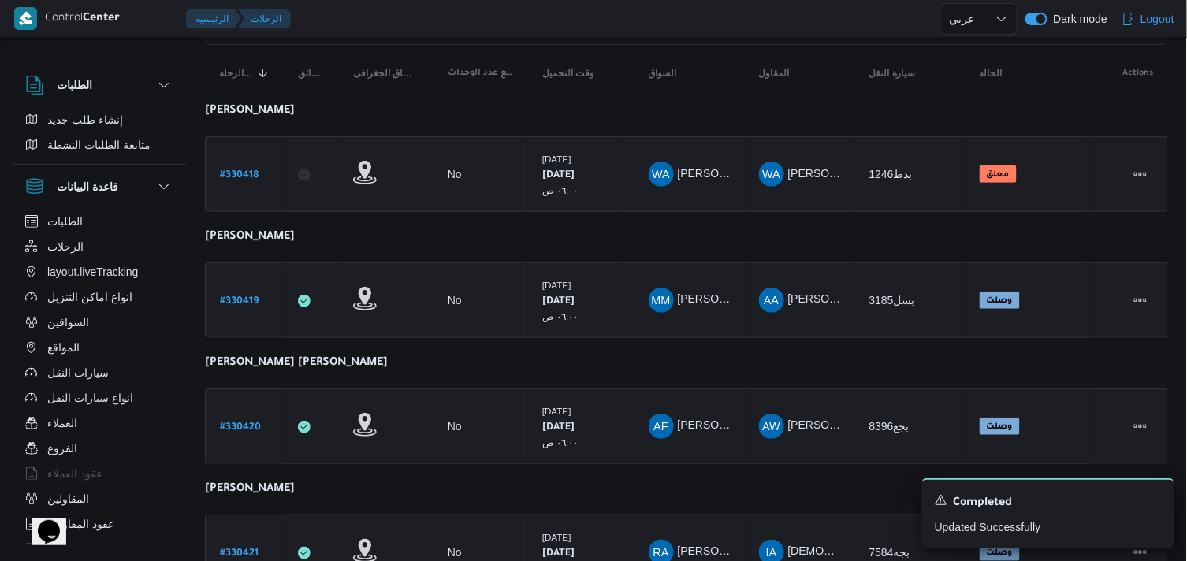
scroll to position [263, 0]
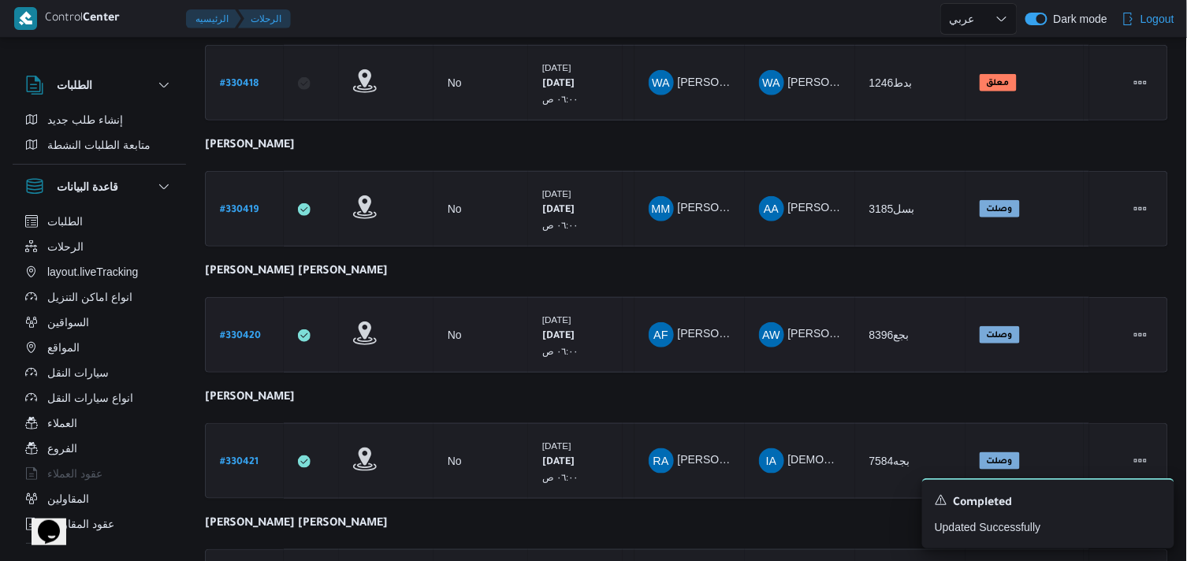
click at [231, 333] on b "# 330420" at bounding box center [240, 336] width 41 height 11
select select "ar"
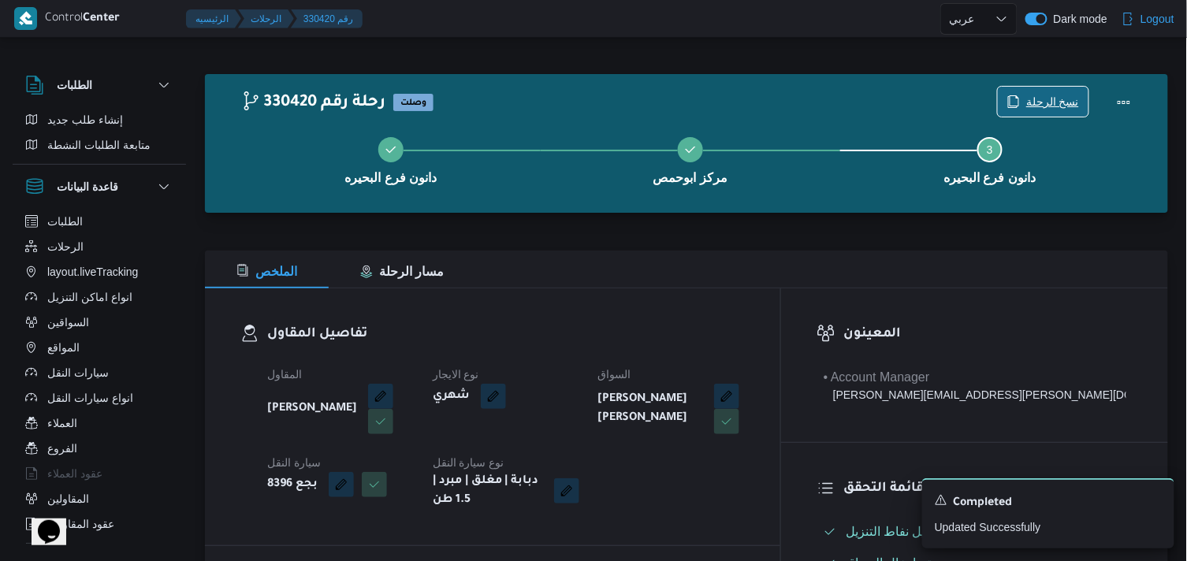
click at [1036, 110] on span "نسخ الرحلة" at bounding box center [1052, 101] width 53 height 19
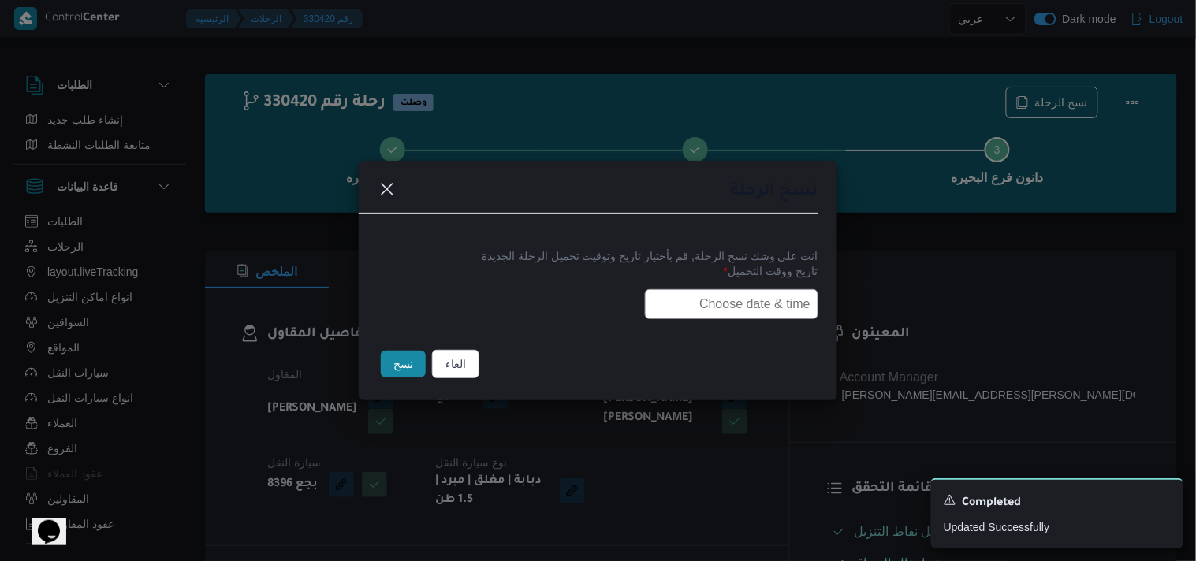
click at [768, 294] on input "text" at bounding box center [731, 304] width 173 height 30
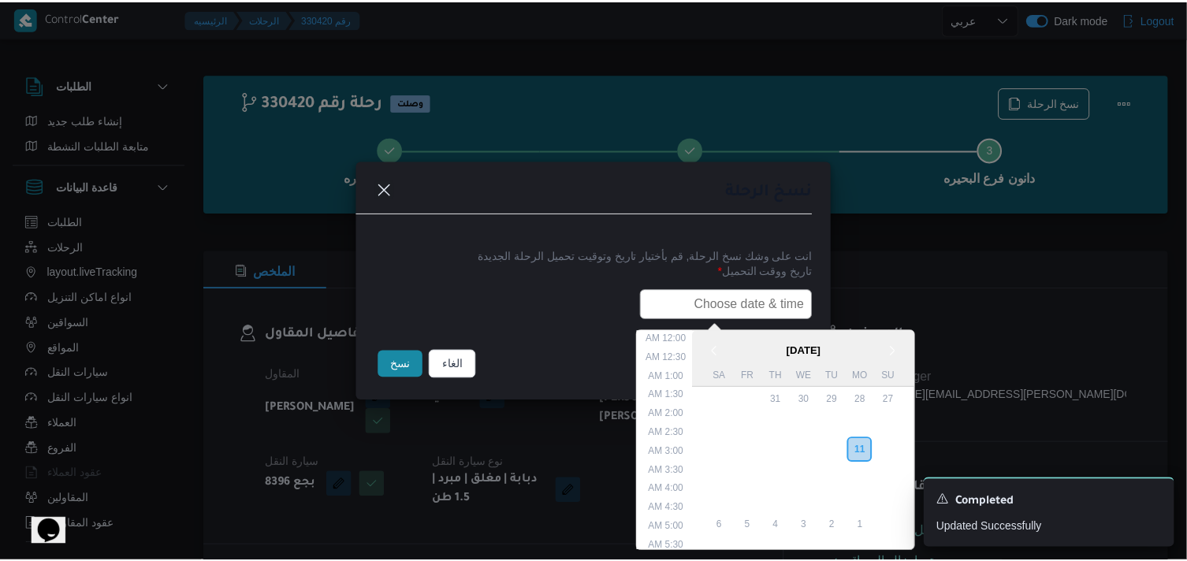
scroll to position [374, 0]
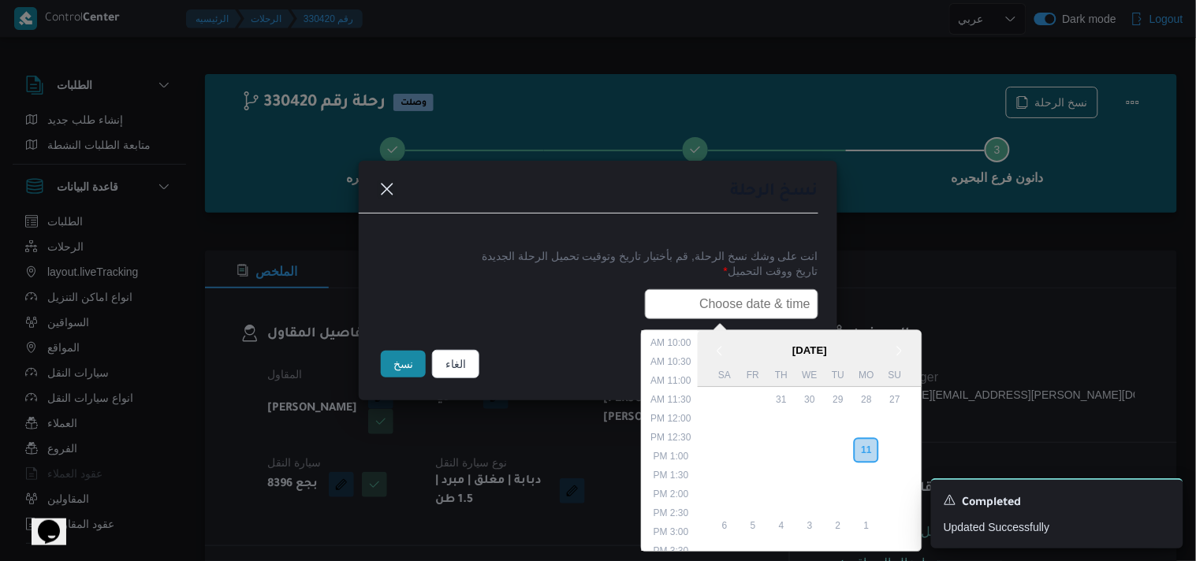
paste input "12/08/2025 6:00AM"
type input "12/08/2025 6:00AM"
click at [397, 365] on button "نسخ" at bounding box center [403, 364] width 45 height 27
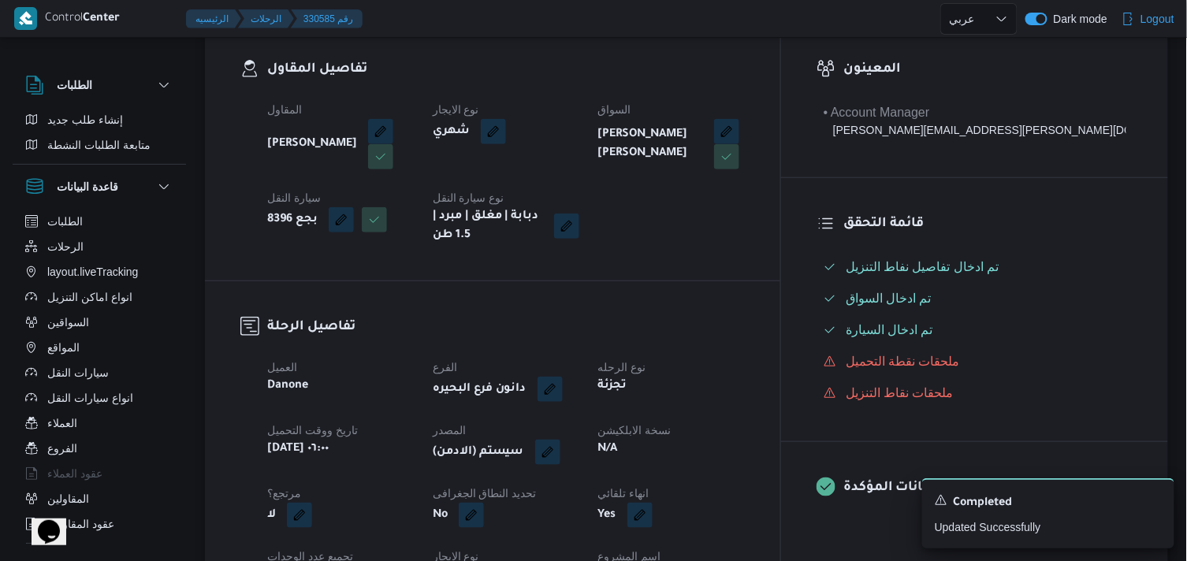
scroll to position [350, 0]
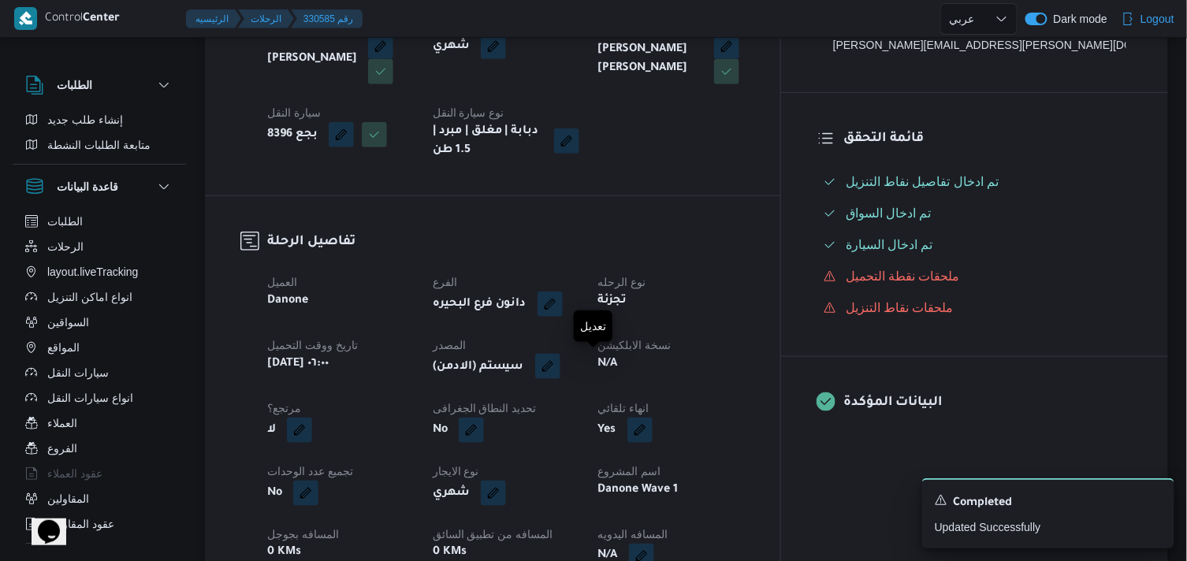
click at [560, 373] on button "button" at bounding box center [547, 366] width 25 height 25
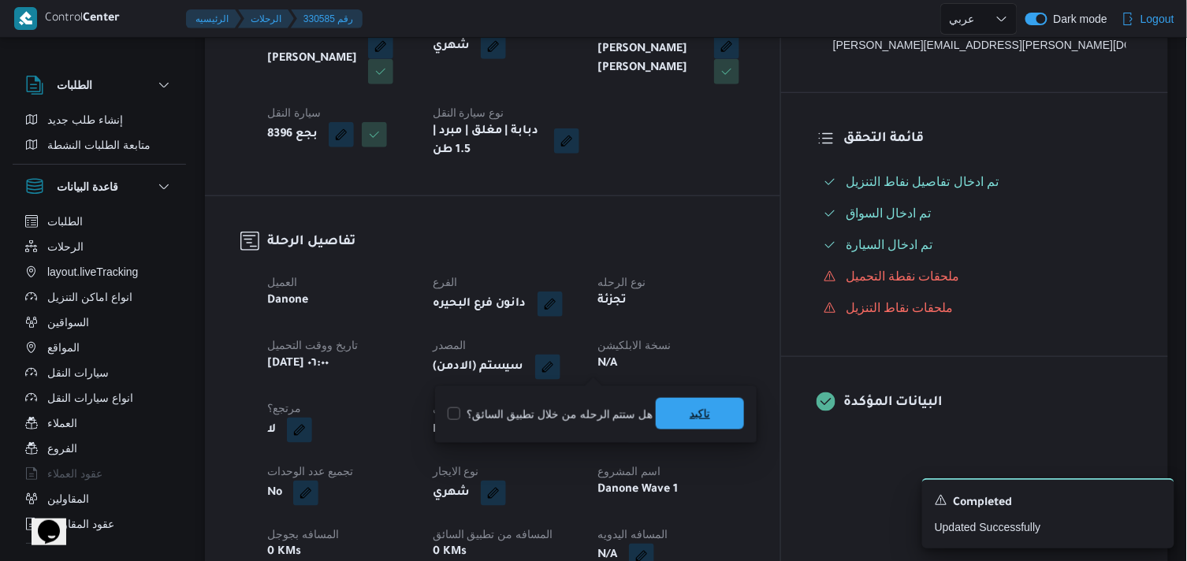
click at [691, 419] on span "تاكيد" at bounding box center [700, 413] width 20 height 19
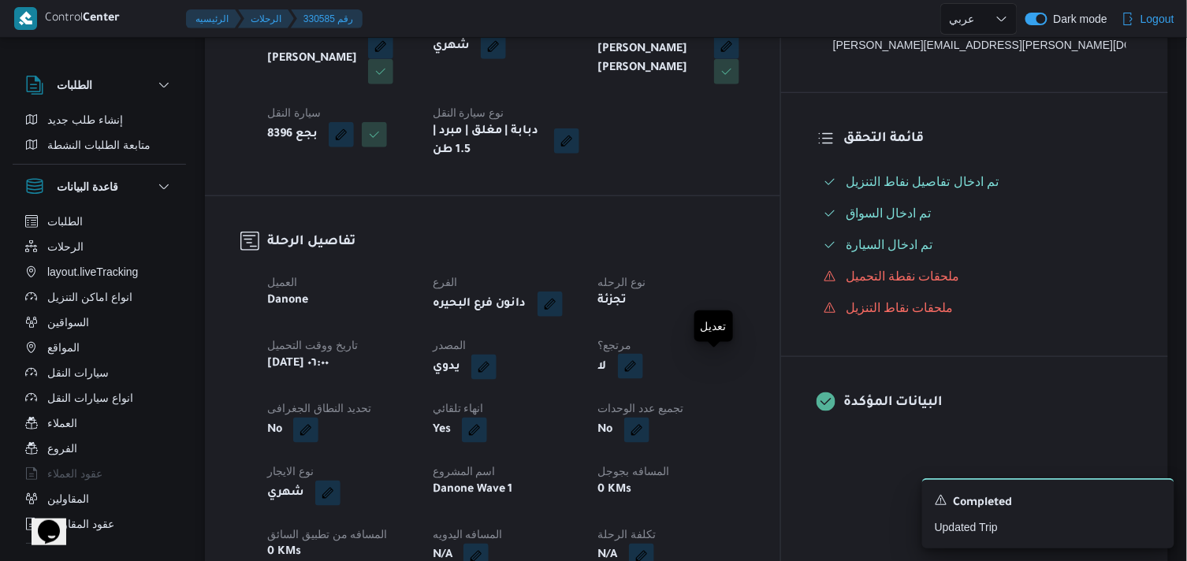
click at [643, 367] on button "button" at bounding box center [630, 366] width 25 height 25
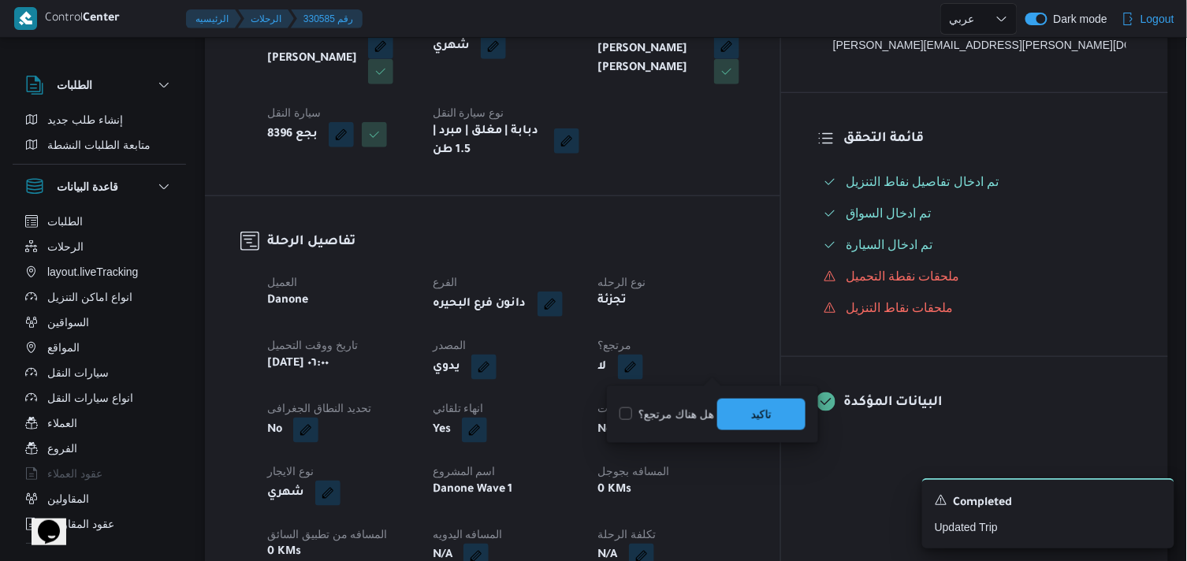
click at [641, 406] on label "هل هناك مرتجع؟" at bounding box center [667, 414] width 95 height 19
checkbox input "true"
click at [736, 421] on span "تاكيد" at bounding box center [761, 414] width 88 height 32
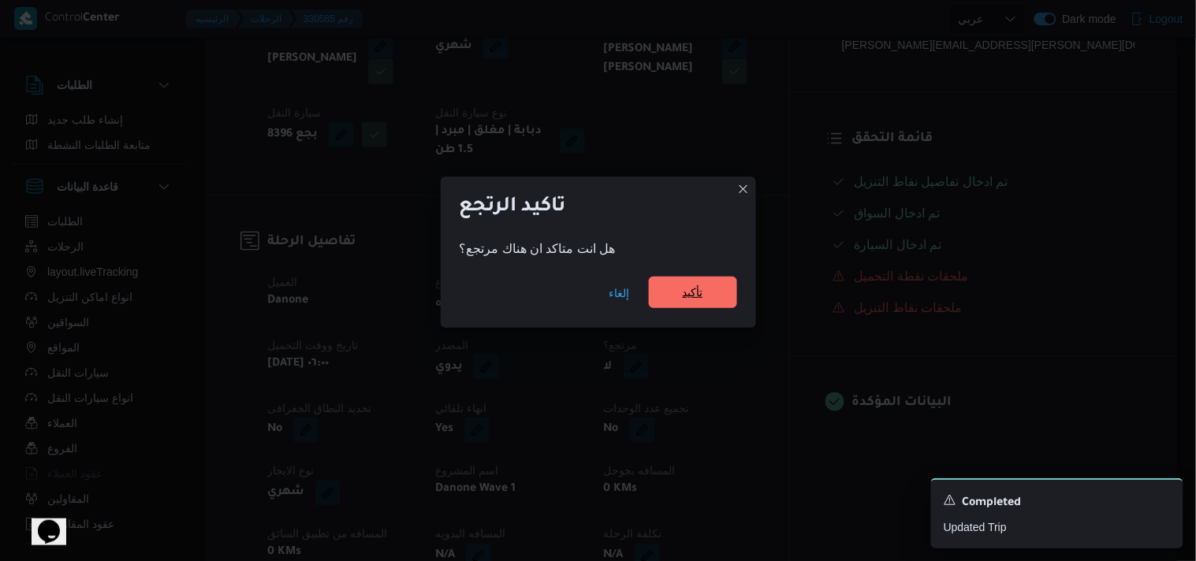
click at [660, 278] on span "تأكيد" at bounding box center [693, 293] width 88 height 32
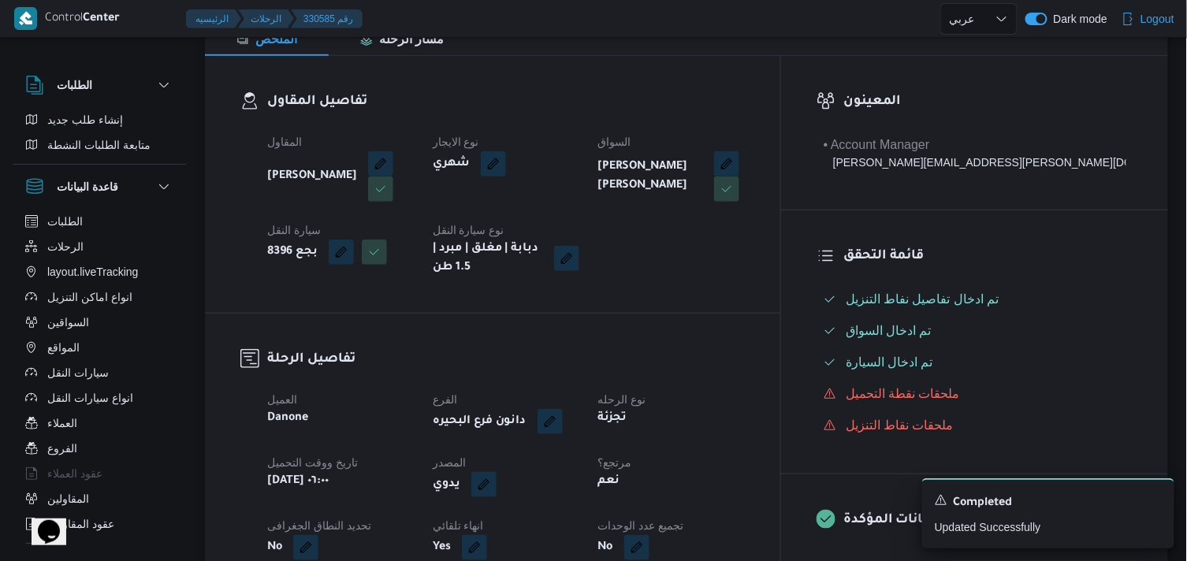
scroll to position [0, 0]
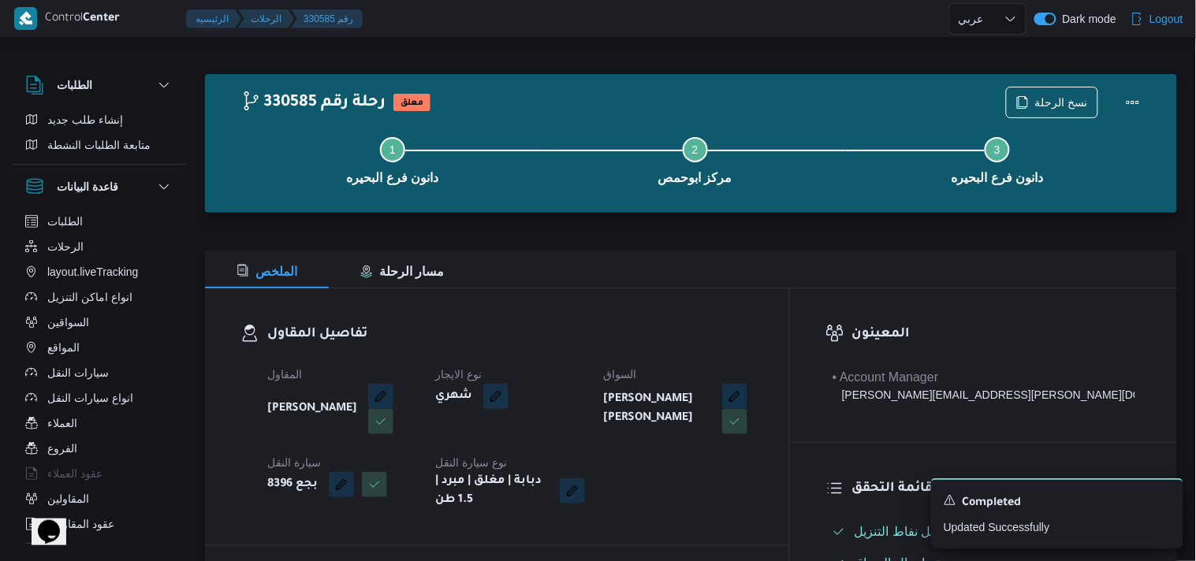
select select "ar"
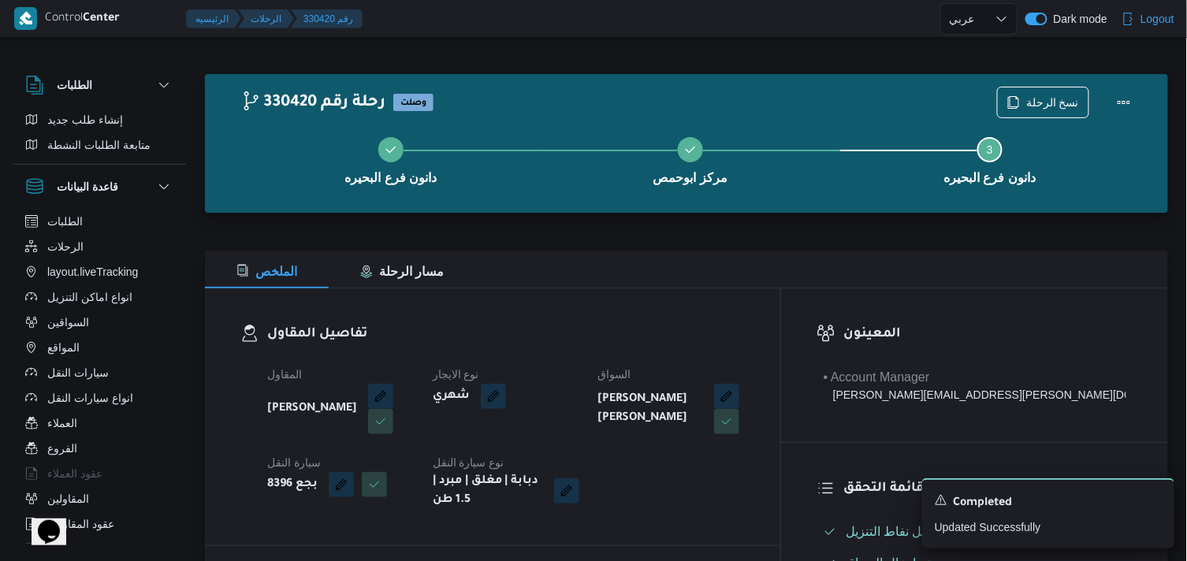
select select "ar"
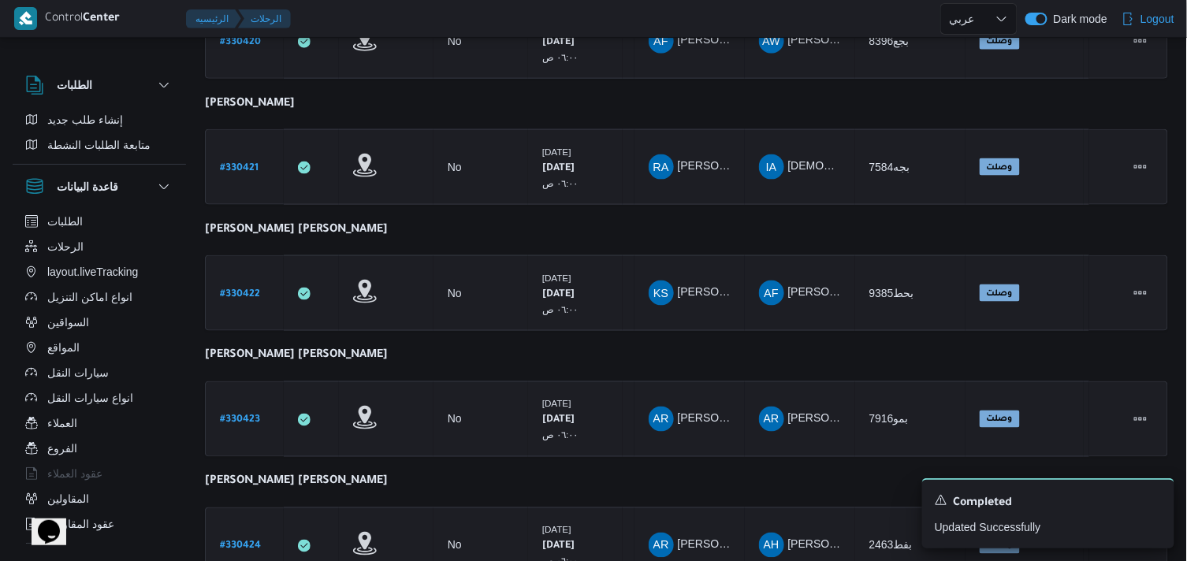
scroll to position [560, 0]
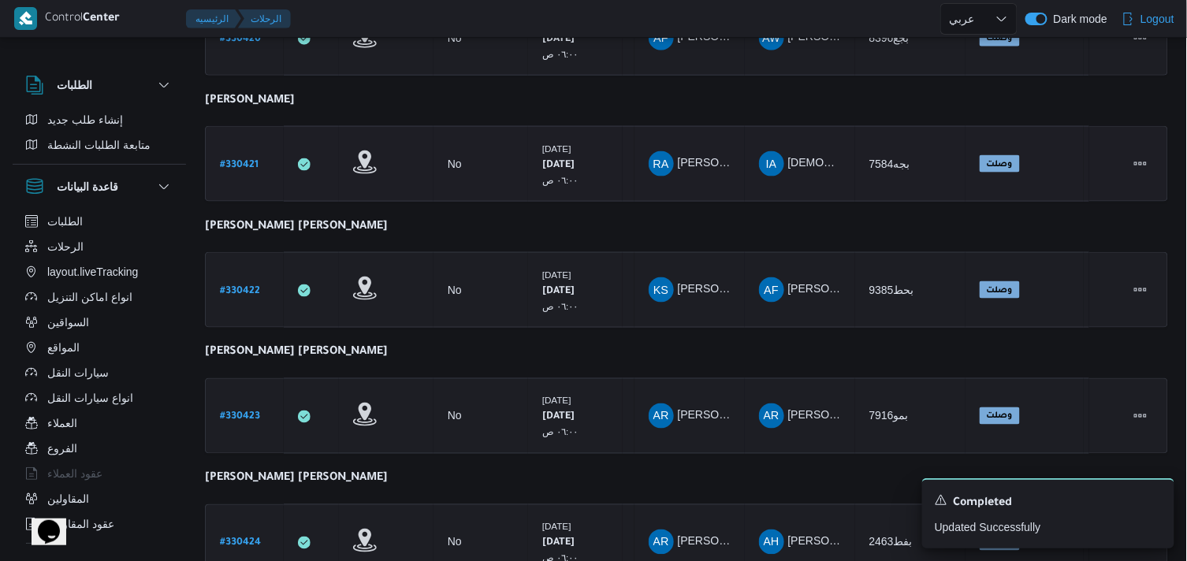
click at [226, 160] on b "# 330421" at bounding box center [239, 165] width 39 height 11
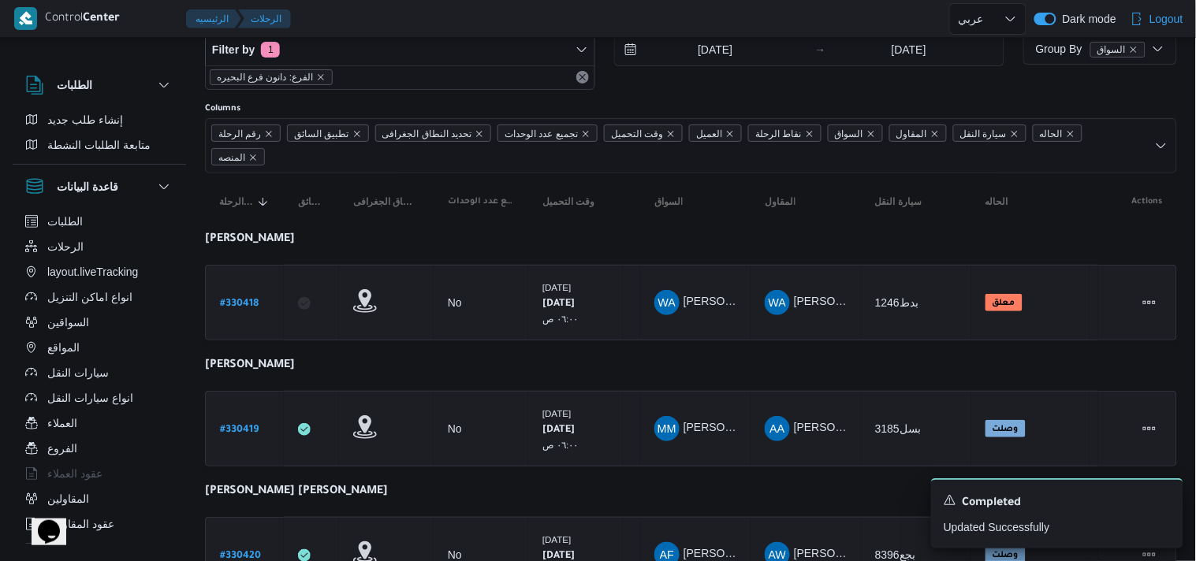
select select "ar"
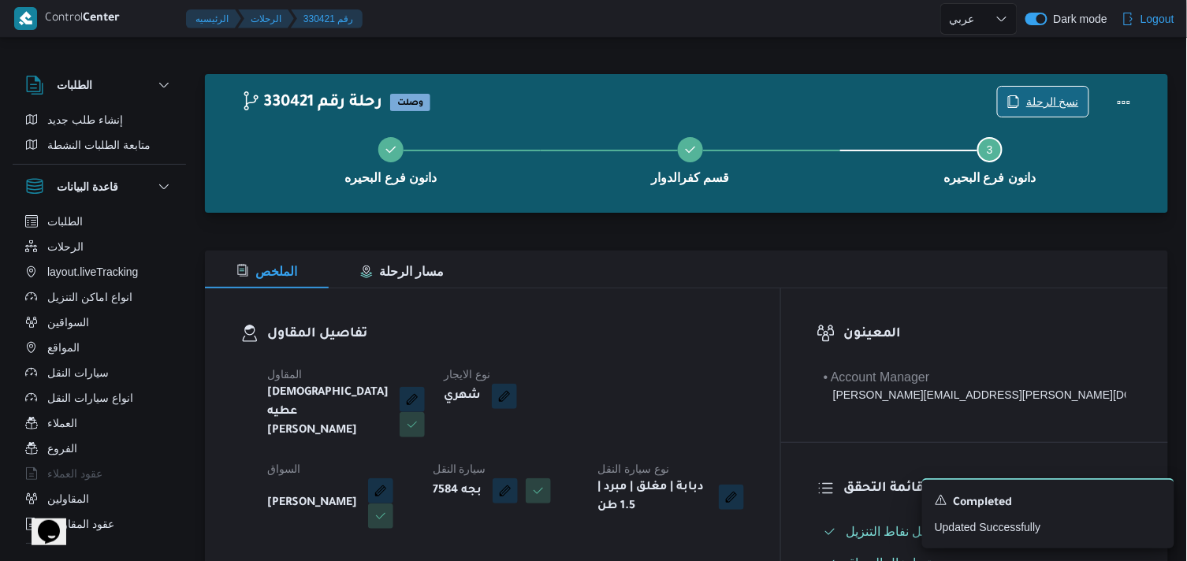
click at [1055, 99] on span "نسخ الرحلة" at bounding box center [1052, 101] width 53 height 19
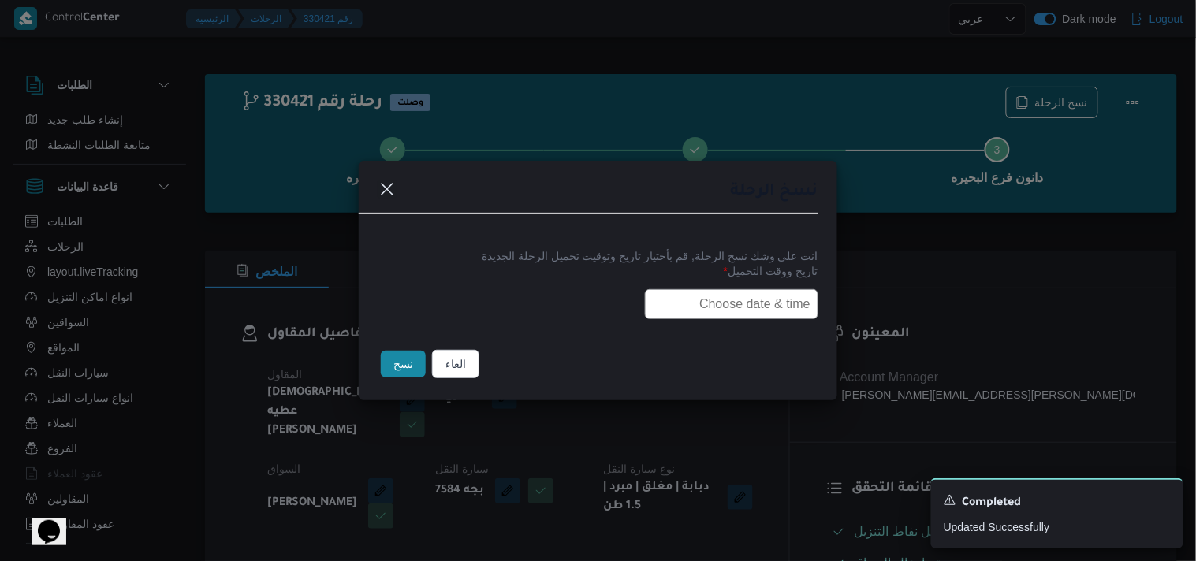
click at [741, 304] on input "text" at bounding box center [731, 304] width 173 height 30
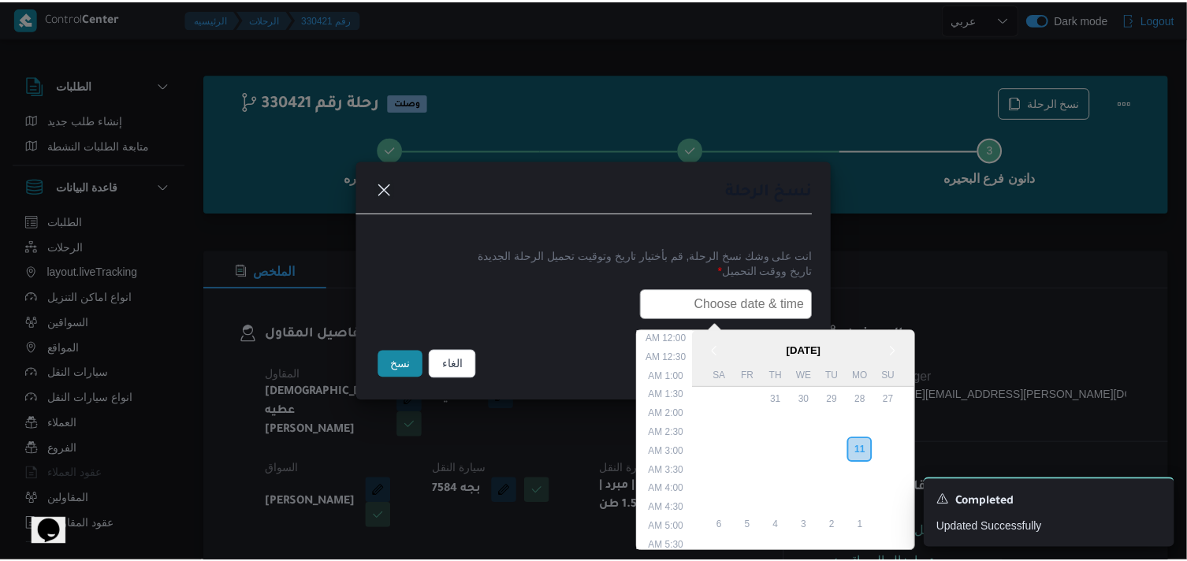
scroll to position [374, 0]
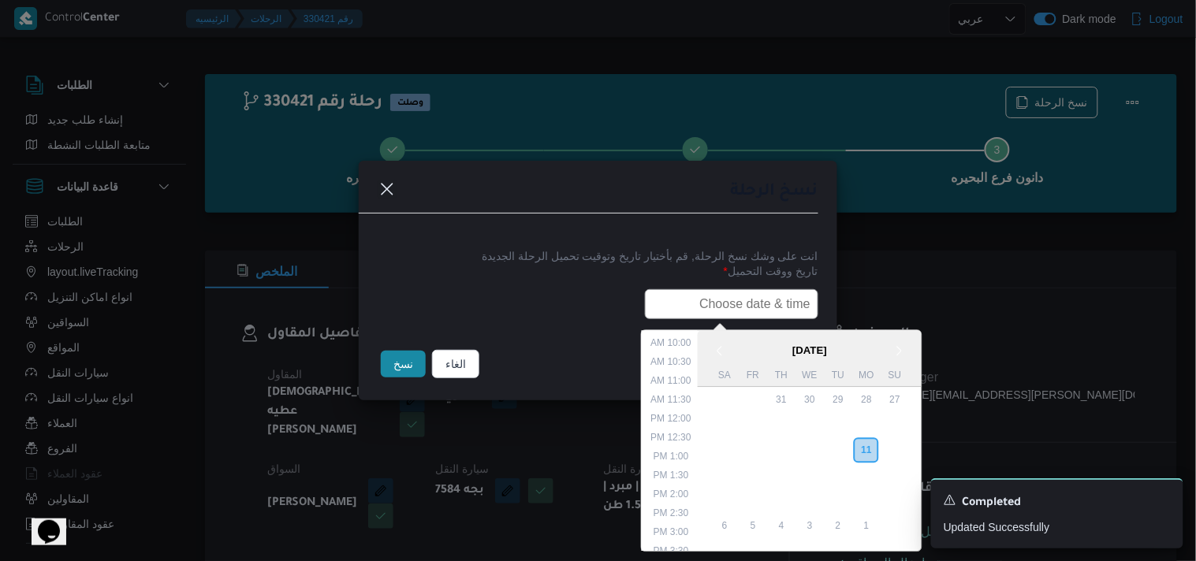
type input "ر"
click at [718, 306] on input "ر" at bounding box center [731, 304] width 173 height 30
type input "ر"
click at [668, 297] on input "ر" at bounding box center [731, 304] width 173 height 30
paste input "12/08/2025 6:00AM"
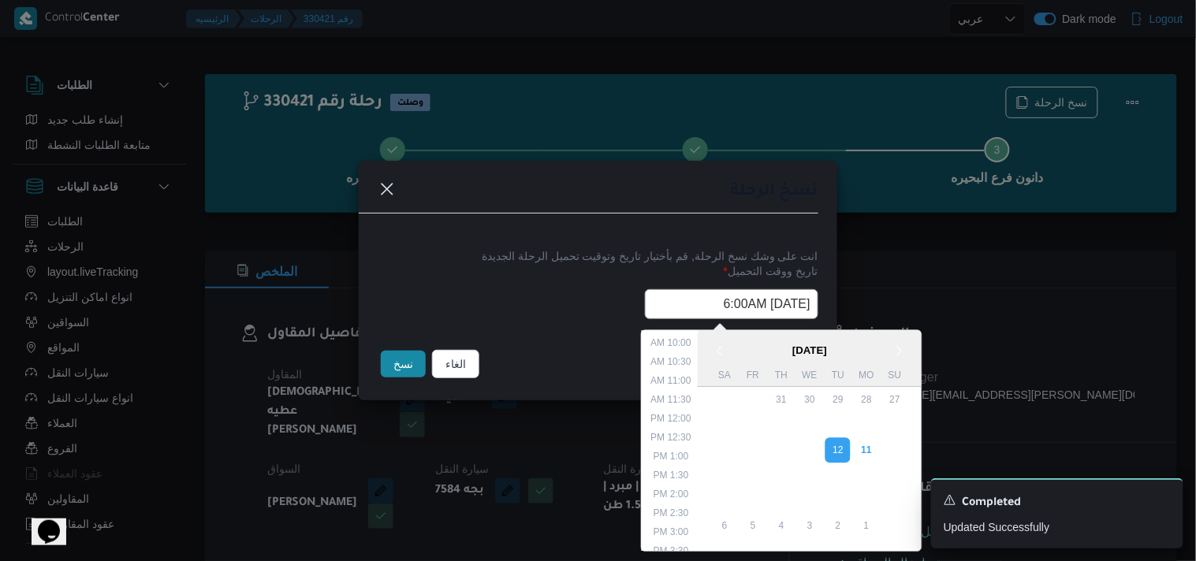
type input "12/08/2025 6:00AM"
click at [404, 352] on button "نسخ" at bounding box center [403, 364] width 45 height 27
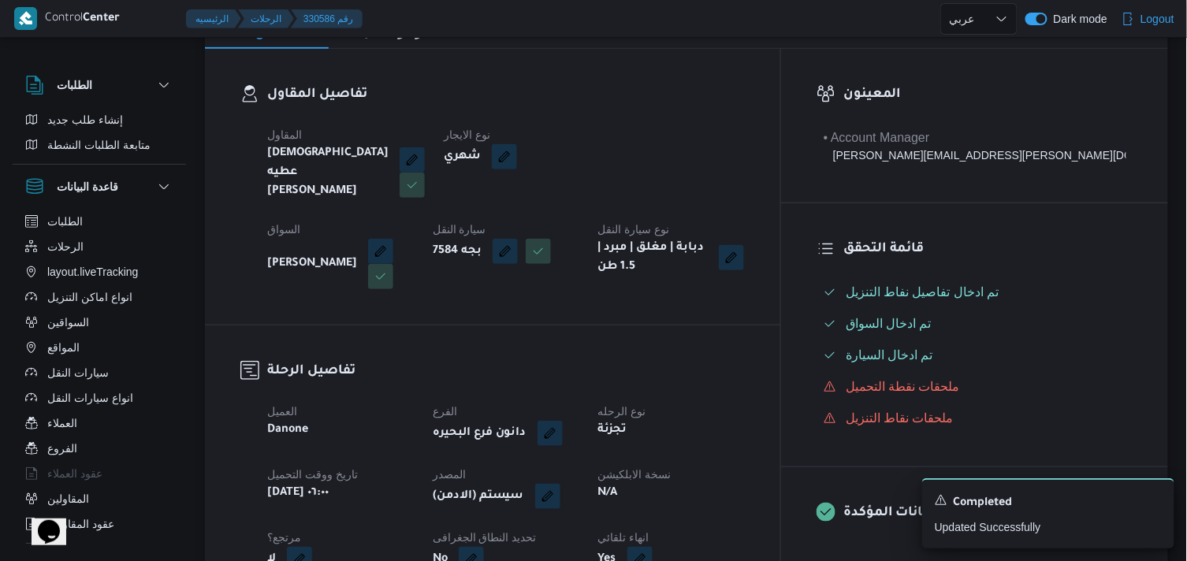
scroll to position [263, 0]
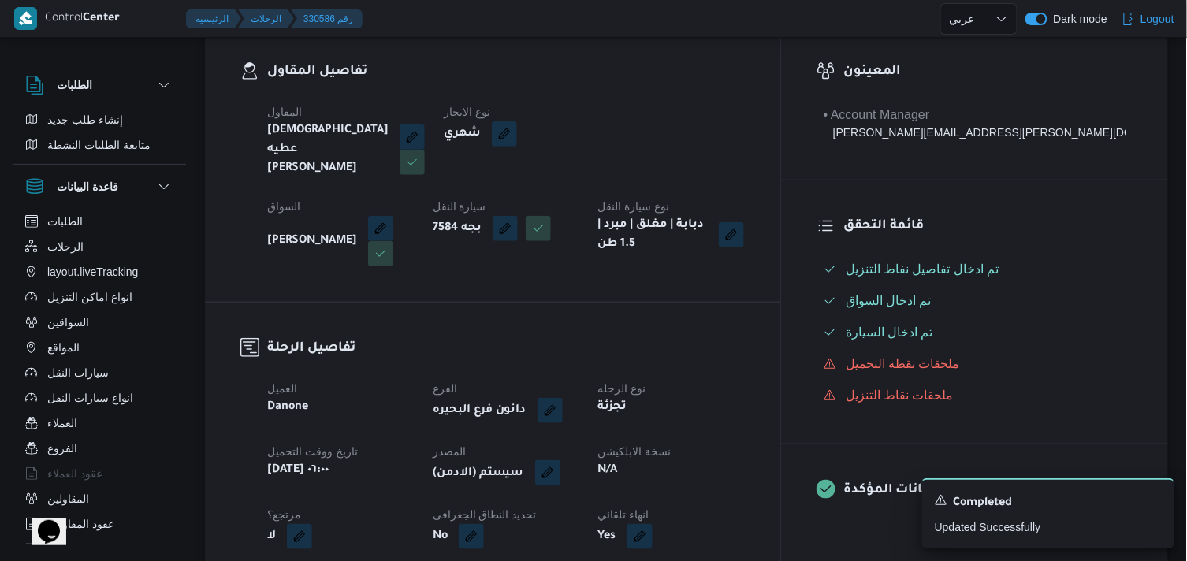
click at [581, 460] on div "(سيستم (الادمن" at bounding box center [506, 474] width 150 height 28
click at [560, 460] on button "button" at bounding box center [547, 472] width 25 height 25
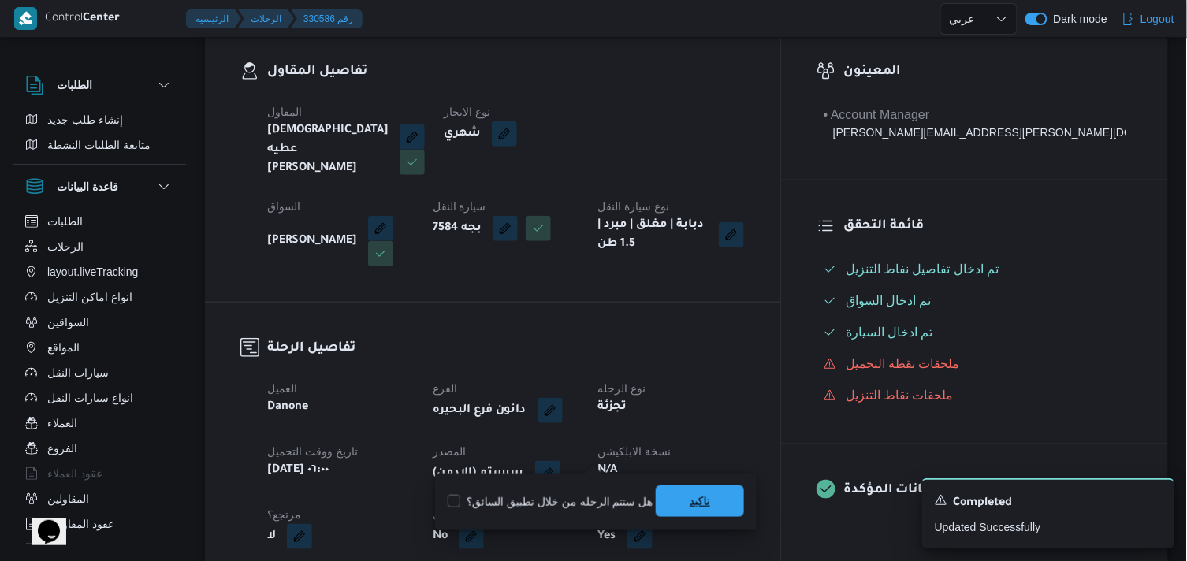
click at [703, 510] on span "تاكيد" at bounding box center [700, 502] width 88 height 32
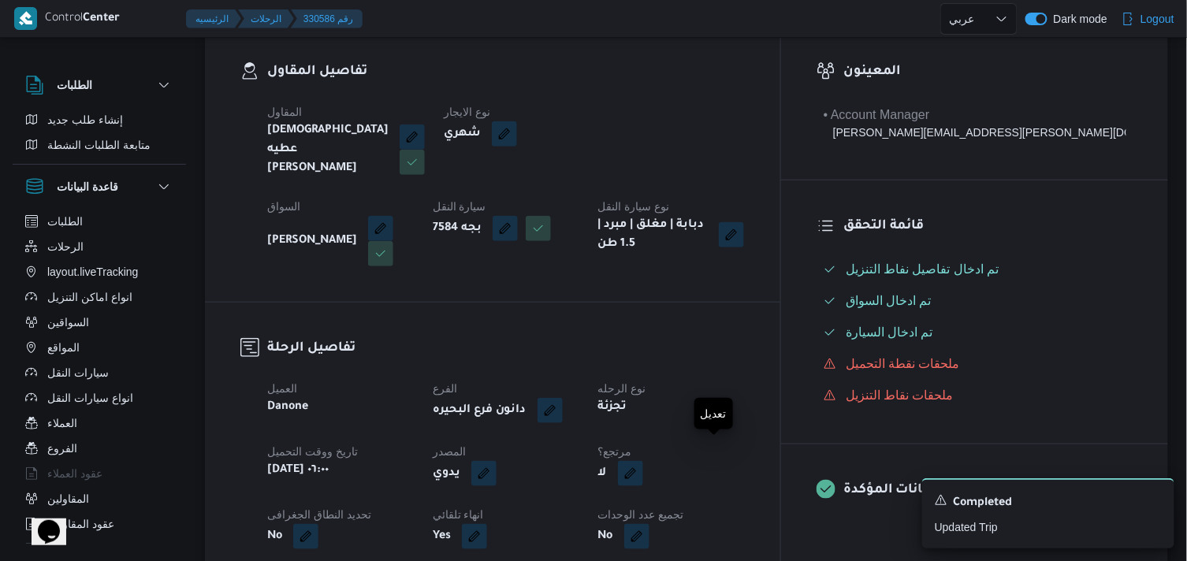
click at [643, 461] on button "button" at bounding box center [630, 473] width 25 height 25
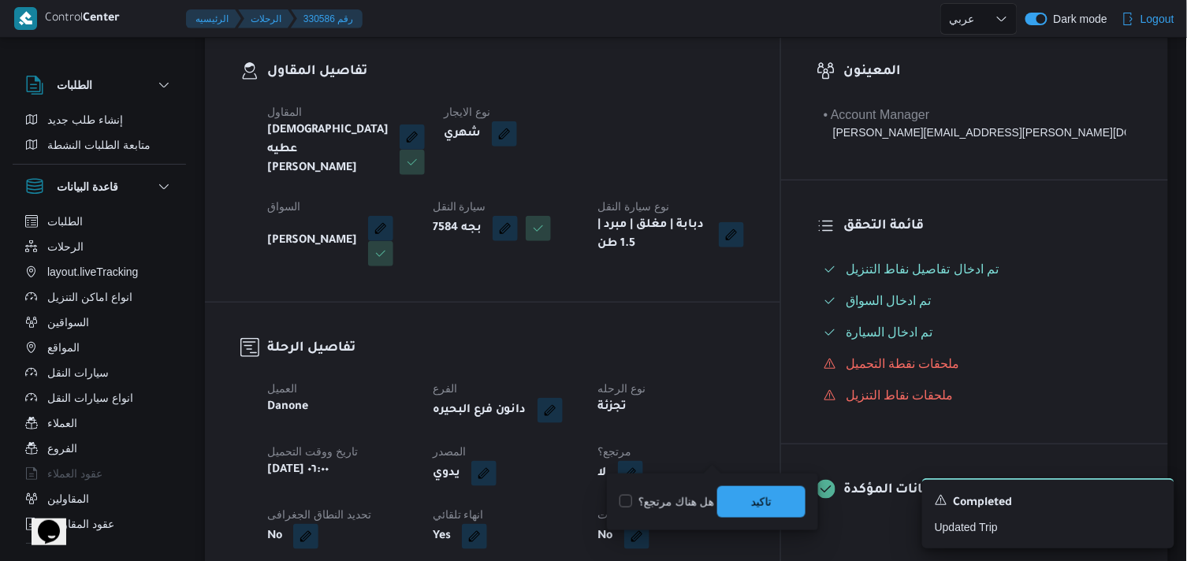
click at [657, 501] on label "هل هناك مرتجع؟" at bounding box center [667, 502] width 95 height 19
checkbox input "true"
click at [758, 497] on span "تاكيد" at bounding box center [761, 501] width 20 height 19
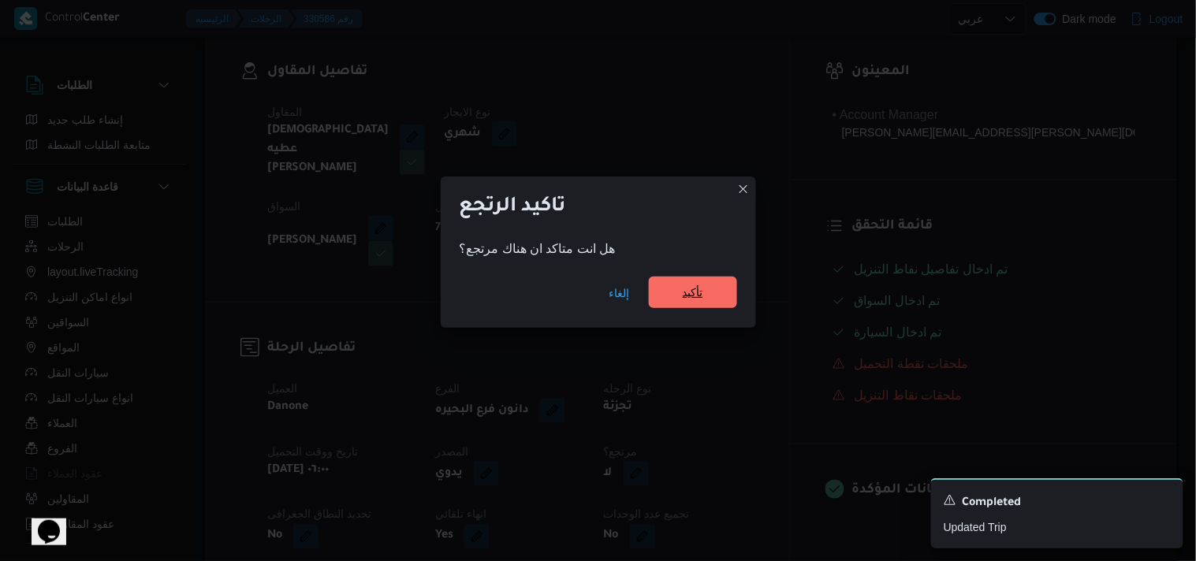
click at [680, 288] on span "تأكيد" at bounding box center [693, 293] width 88 height 32
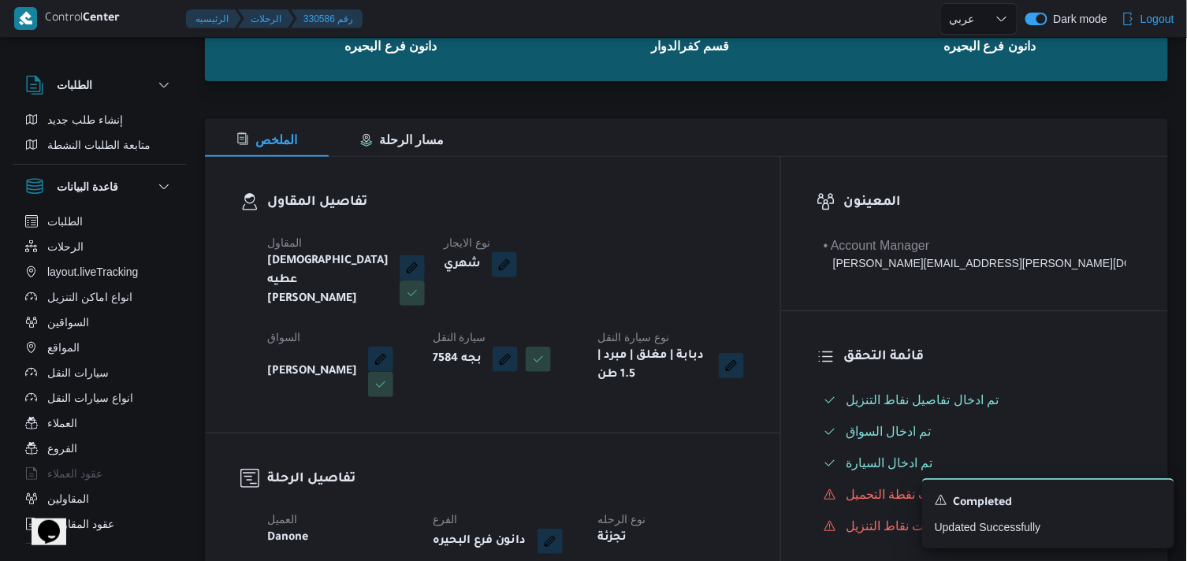
scroll to position [175, 0]
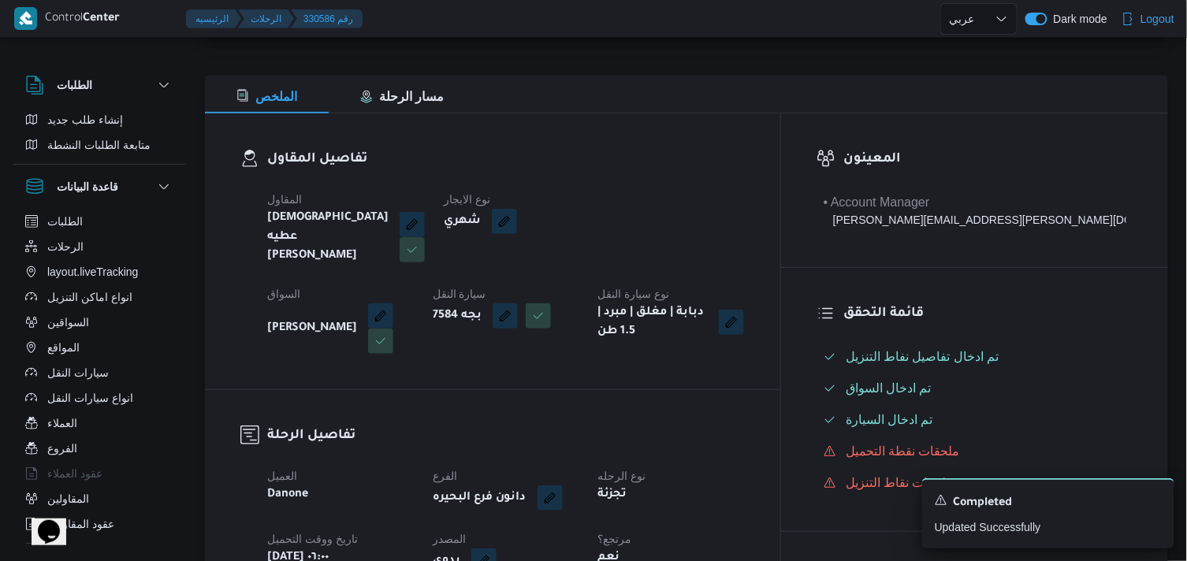
select select "ar"
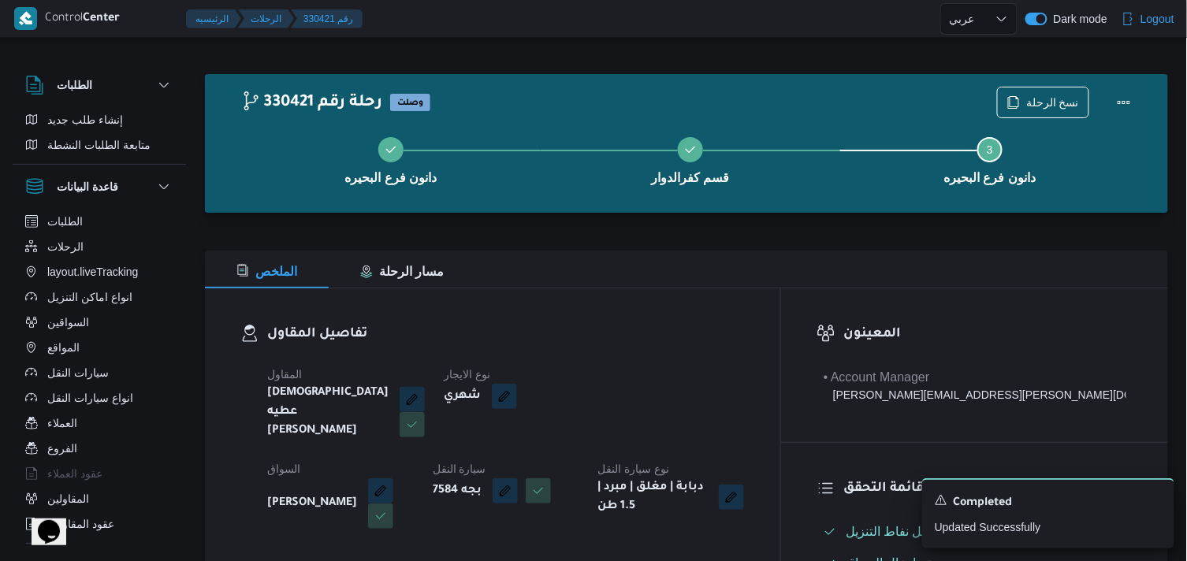
select select "ar"
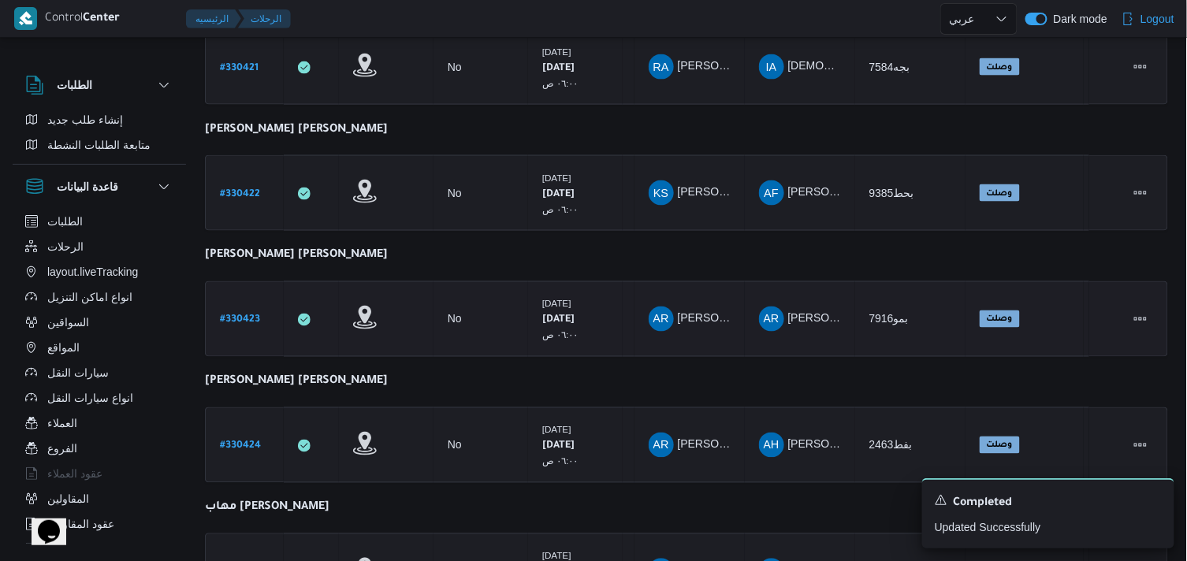
scroll to position [616, 0]
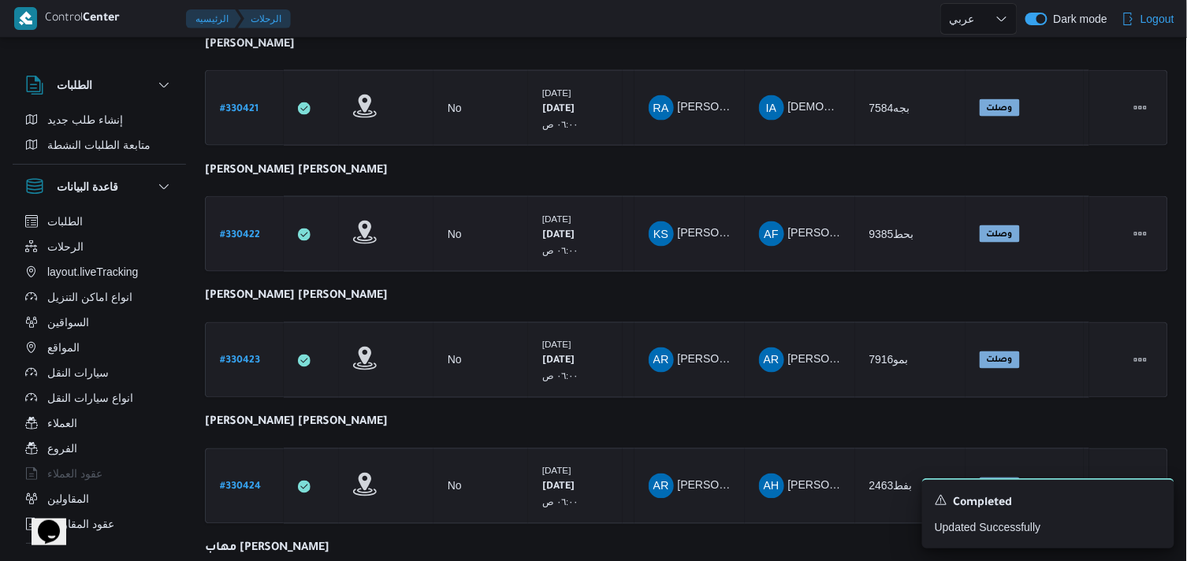
click at [249, 230] on b "# 330422" at bounding box center [240, 235] width 40 height 11
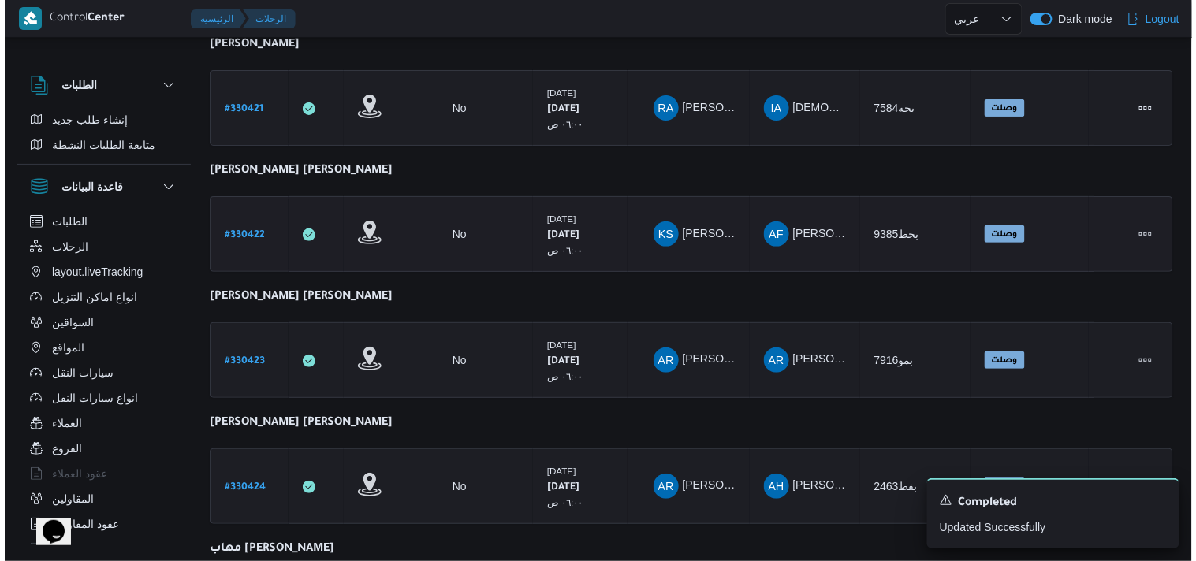
scroll to position [43, 0]
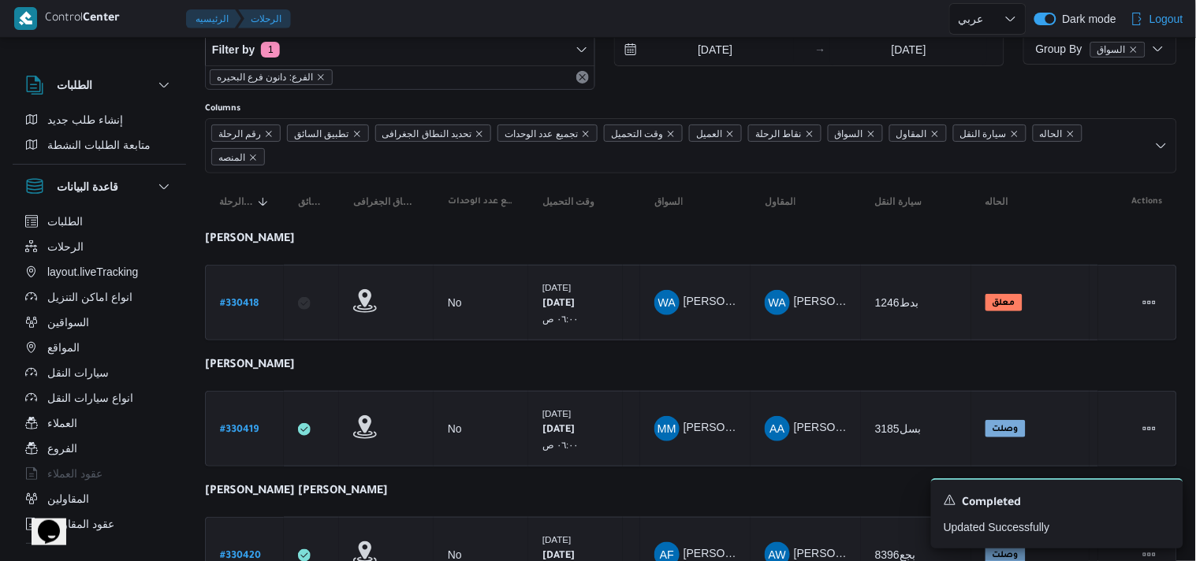
select select "ar"
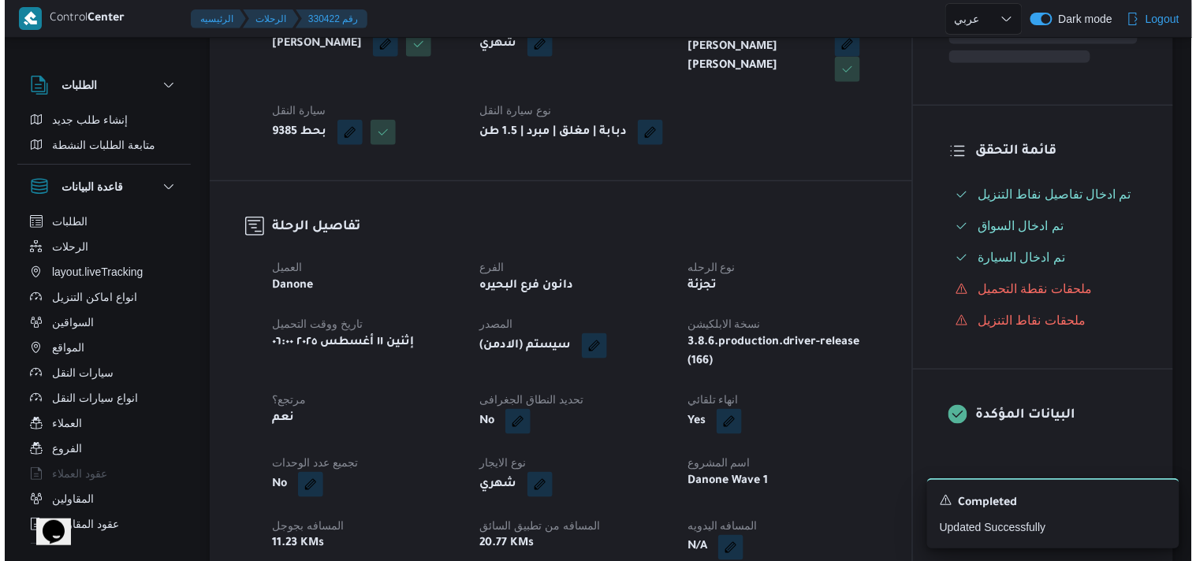
scroll to position [0, 0]
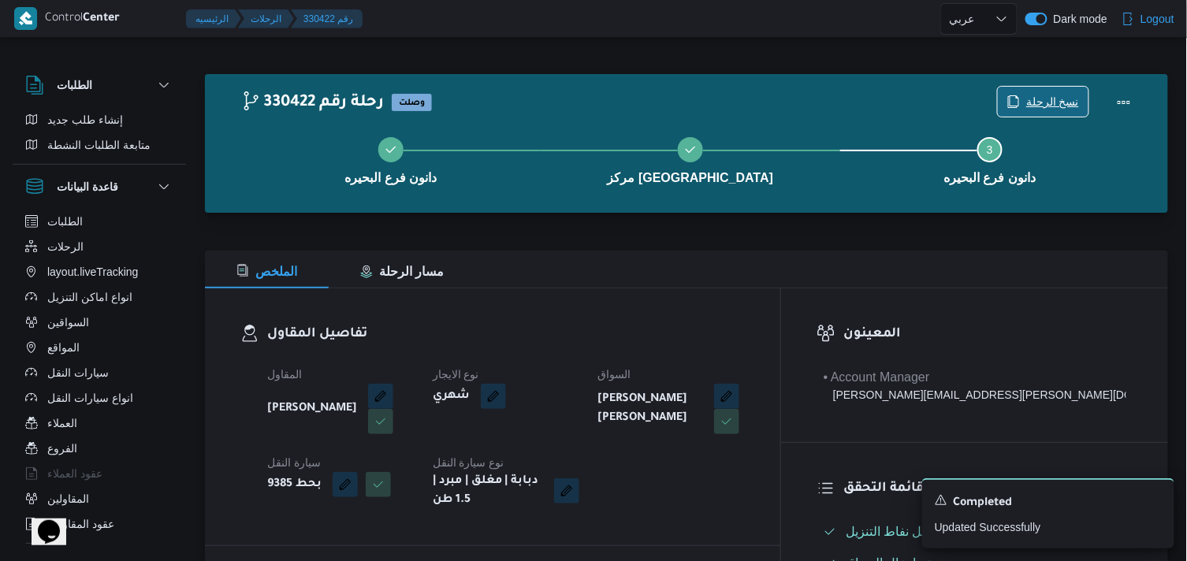
click at [1020, 106] on icon "button" at bounding box center [1013, 101] width 13 height 13
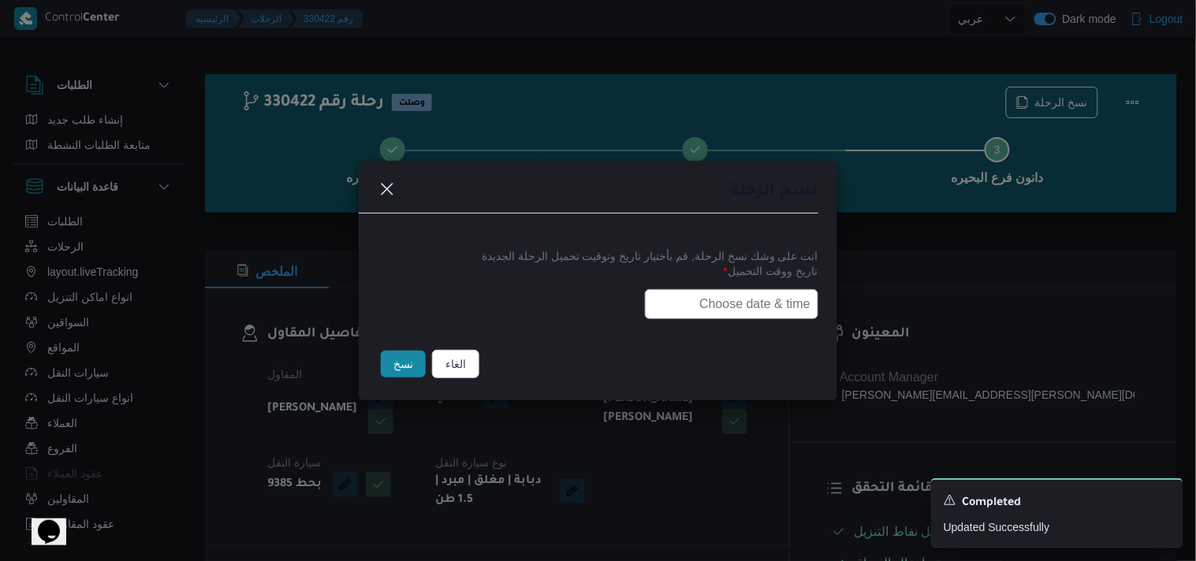
click at [750, 292] on input "text" at bounding box center [731, 304] width 173 height 30
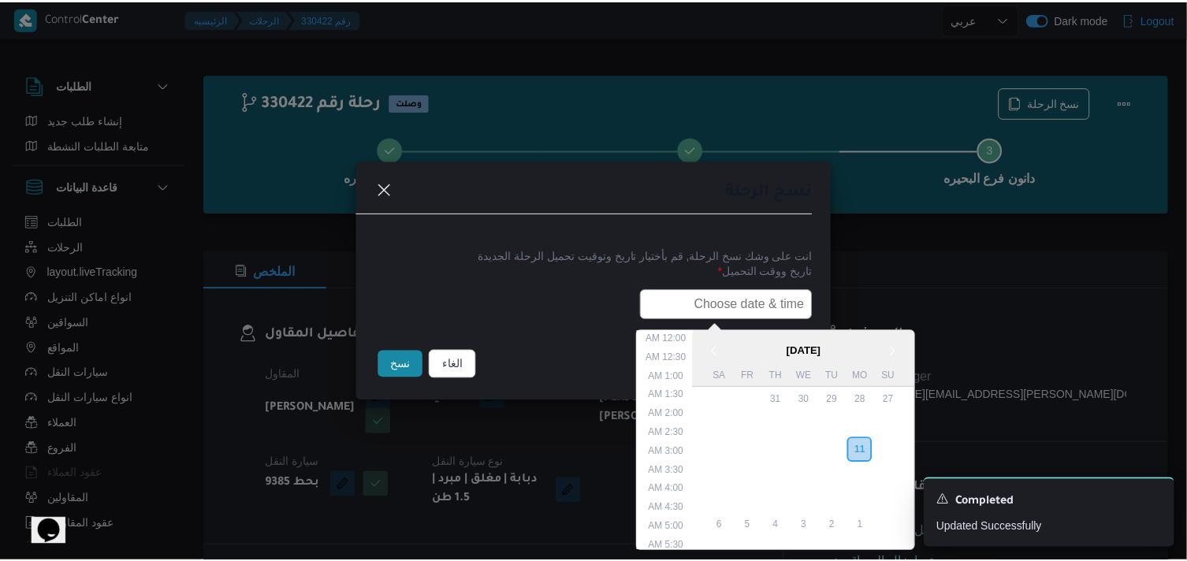
scroll to position [374, 0]
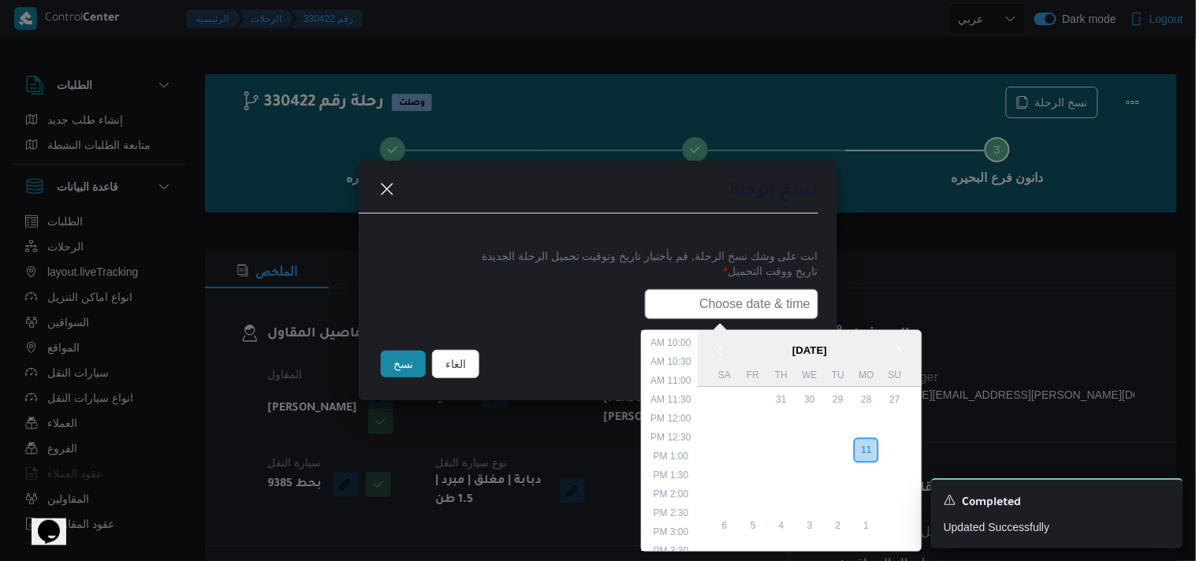
paste input "12/08/2025 6:00AM"
type input "12/08/2025 6:00AM"
click at [407, 360] on button "نسخ" at bounding box center [403, 364] width 45 height 27
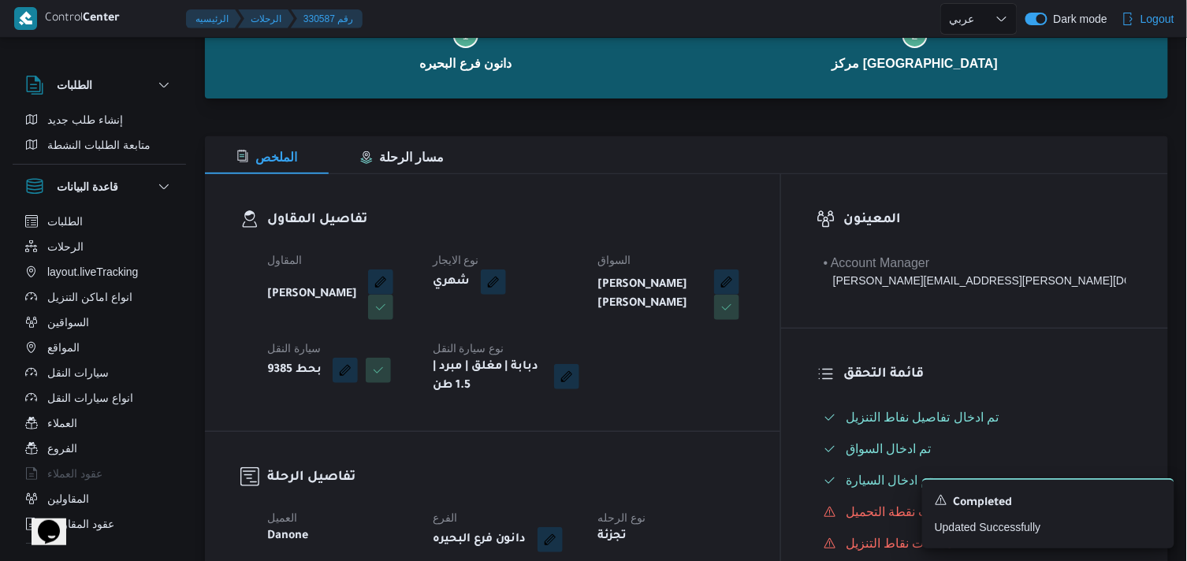
scroll to position [263, 0]
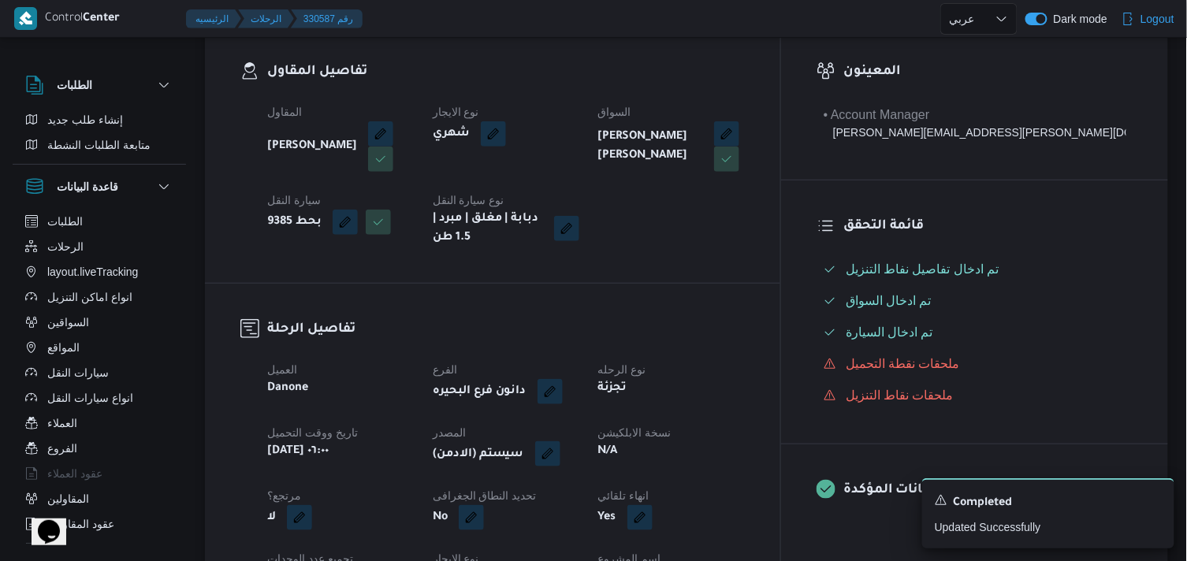
click at [560, 455] on button "button" at bounding box center [547, 453] width 25 height 25
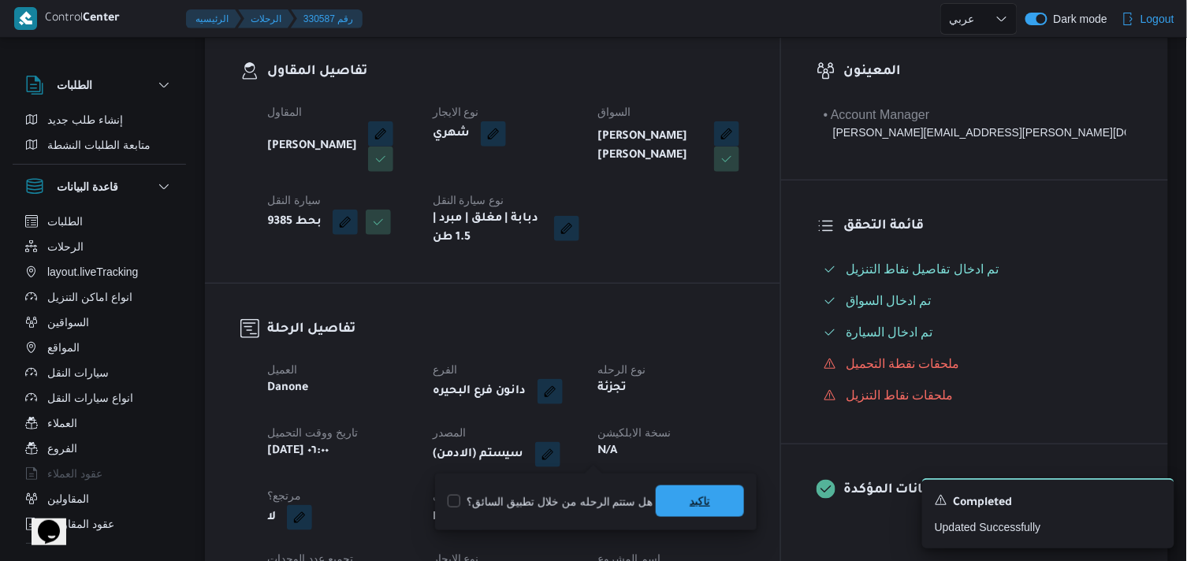
click at [713, 498] on span "تاكيد" at bounding box center [700, 502] width 88 height 32
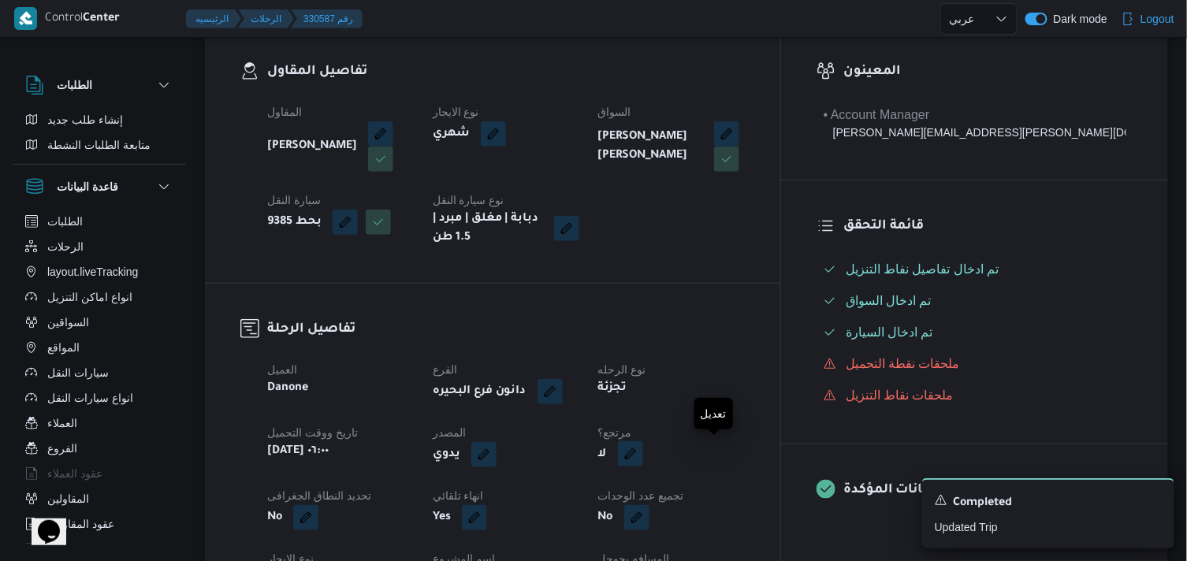
click at [643, 461] on button "button" at bounding box center [630, 453] width 25 height 25
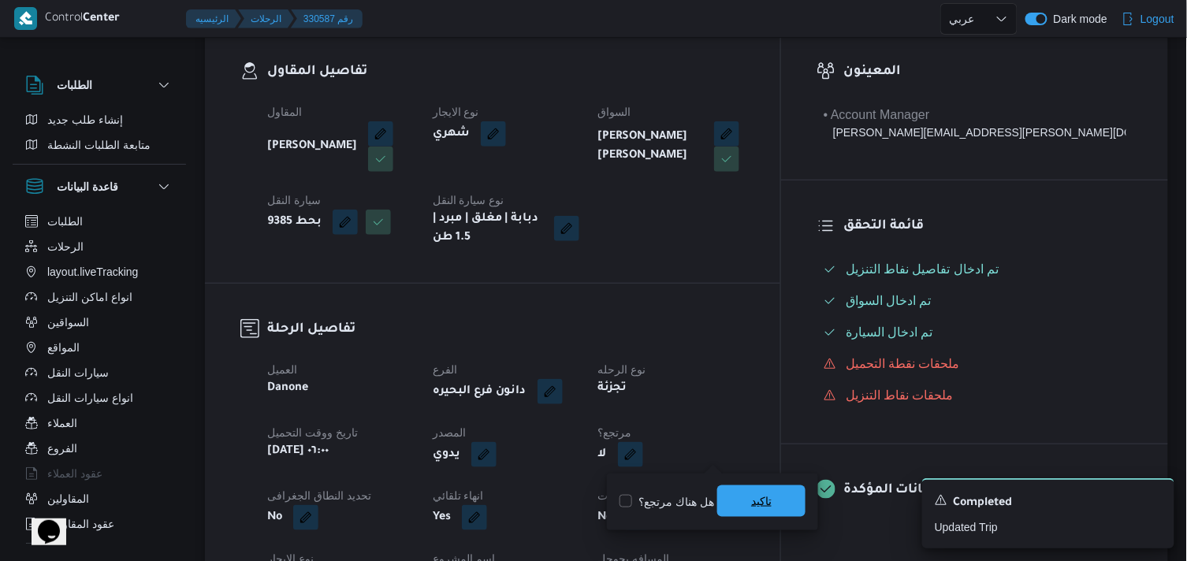
click at [758, 493] on span "تاكيد" at bounding box center [761, 501] width 20 height 19
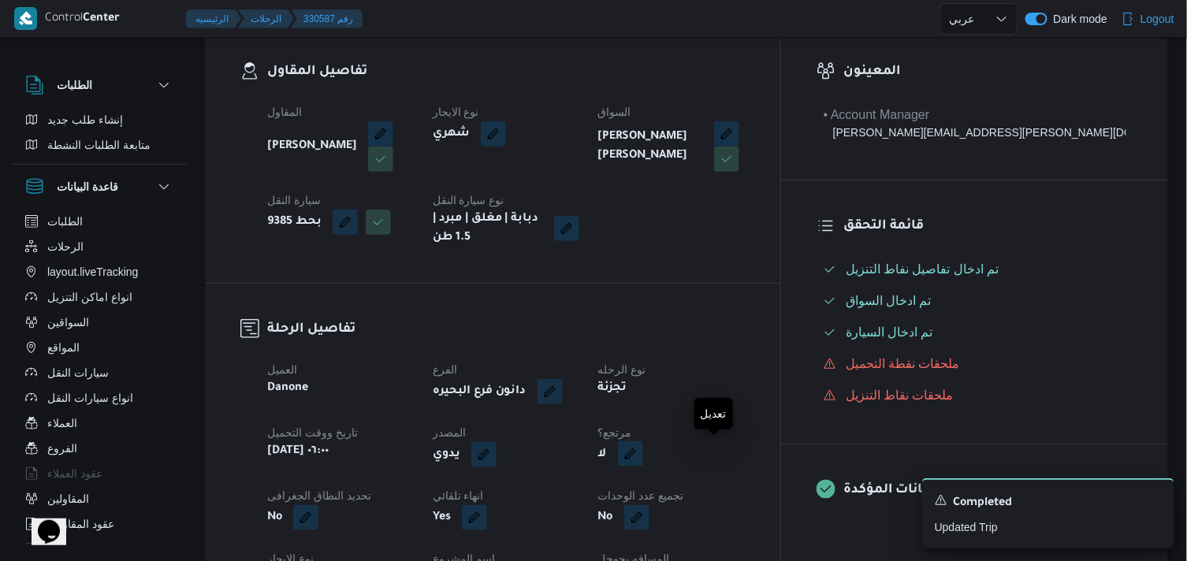
click at [643, 461] on button "button" at bounding box center [630, 453] width 25 height 25
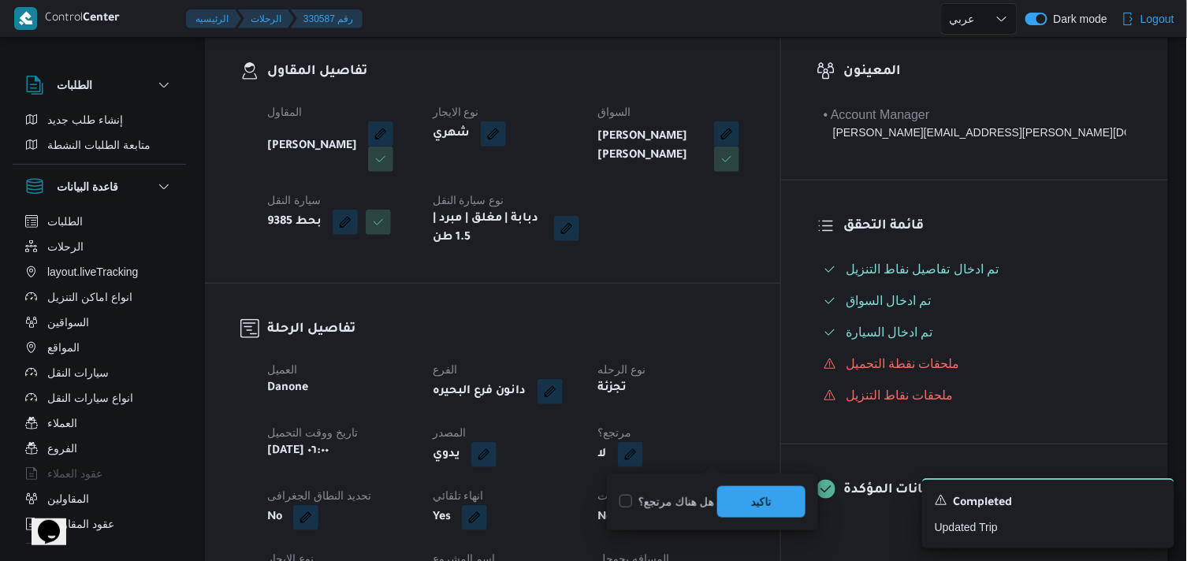
click at [678, 501] on label "هل هناك مرتجع؟" at bounding box center [667, 502] width 95 height 19
checkbox input "true"
click at [747, 497] on span "تاكيد" at bounding box center [761, 502] width 88 height 32
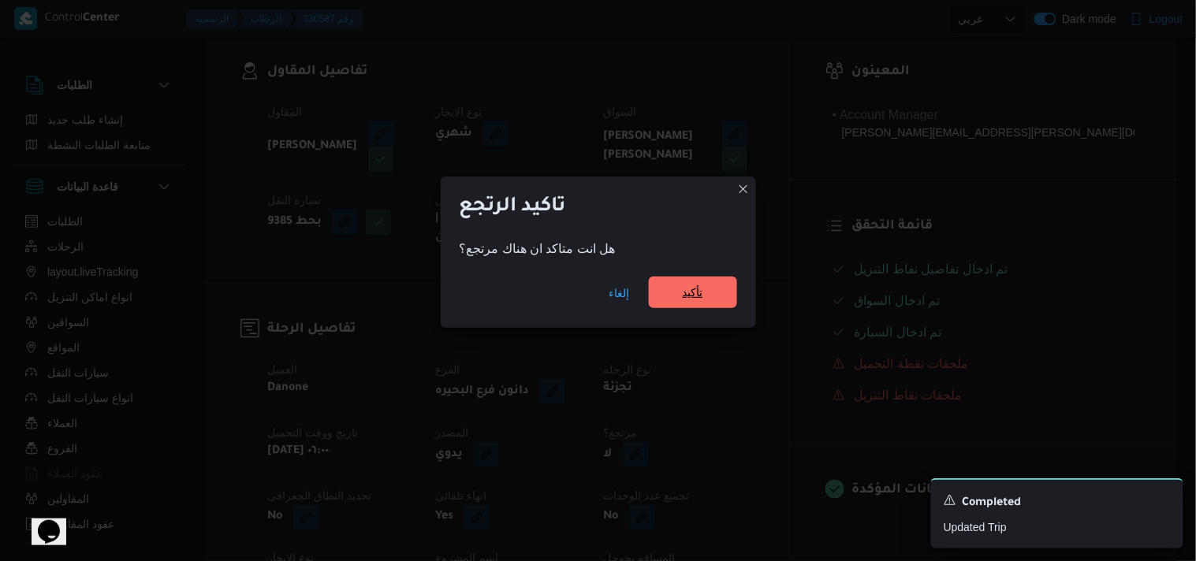
click at [680, 285] on span "تأكيد" at bounding box center [693, 293] width 88 height 32
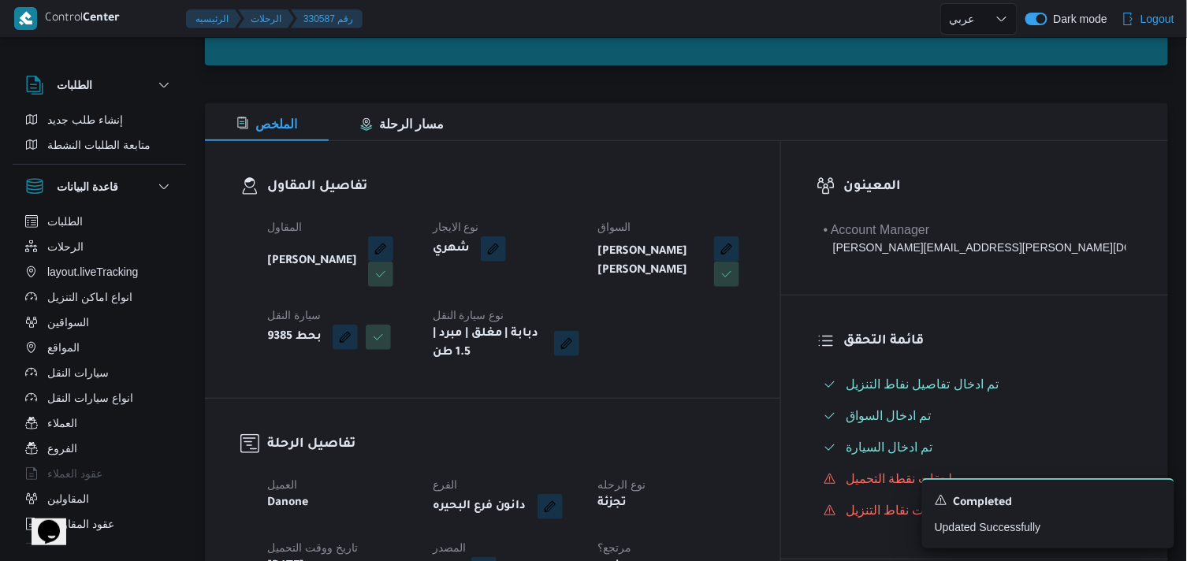
scroll to position [0, 0]
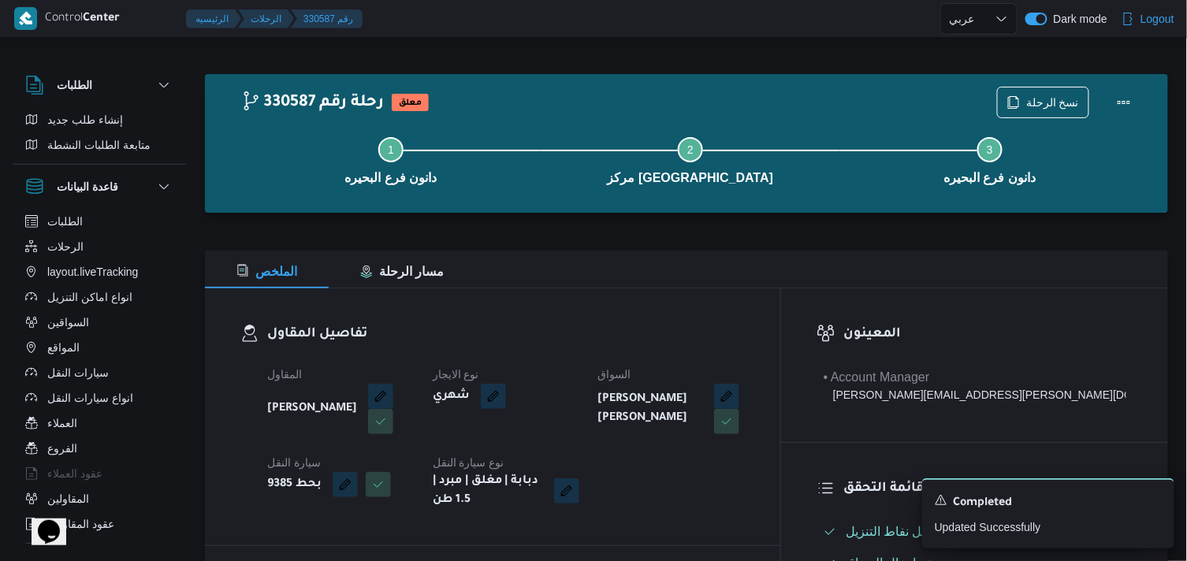
select select "ar"
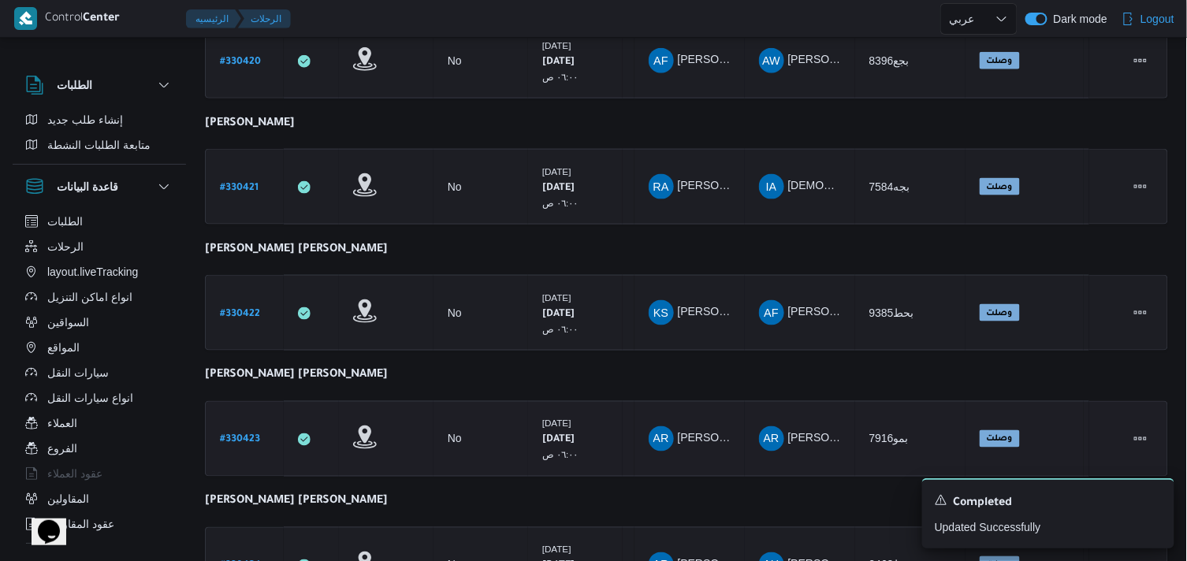
scroll to position [624, 0]
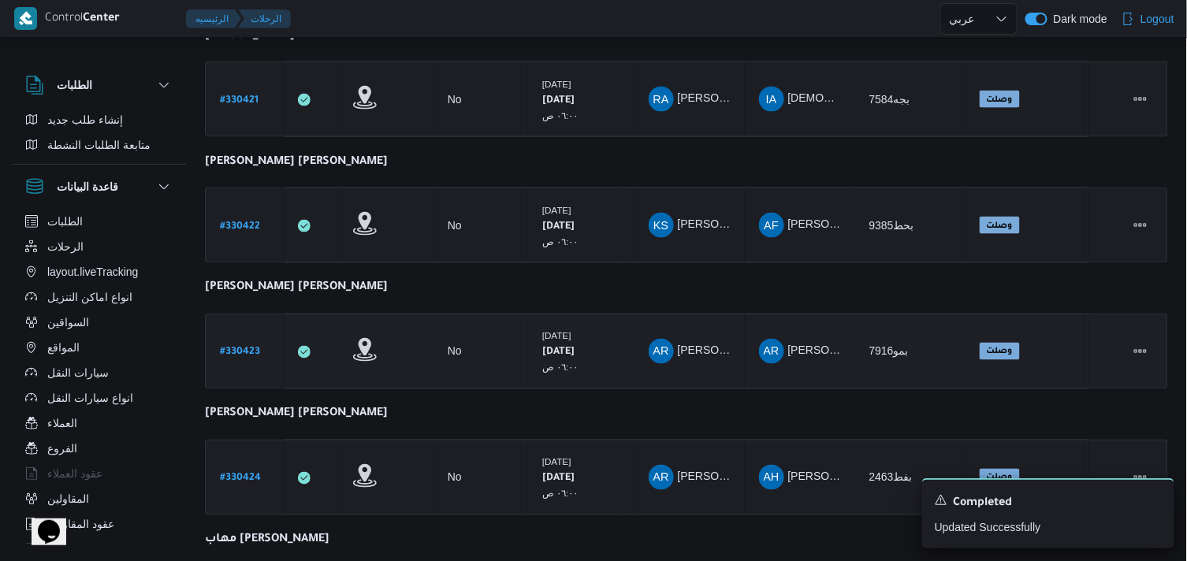
click at [248, 348] on b "# 330423" at bounding box center [240, 353] width 40 height 11
select select "ar"
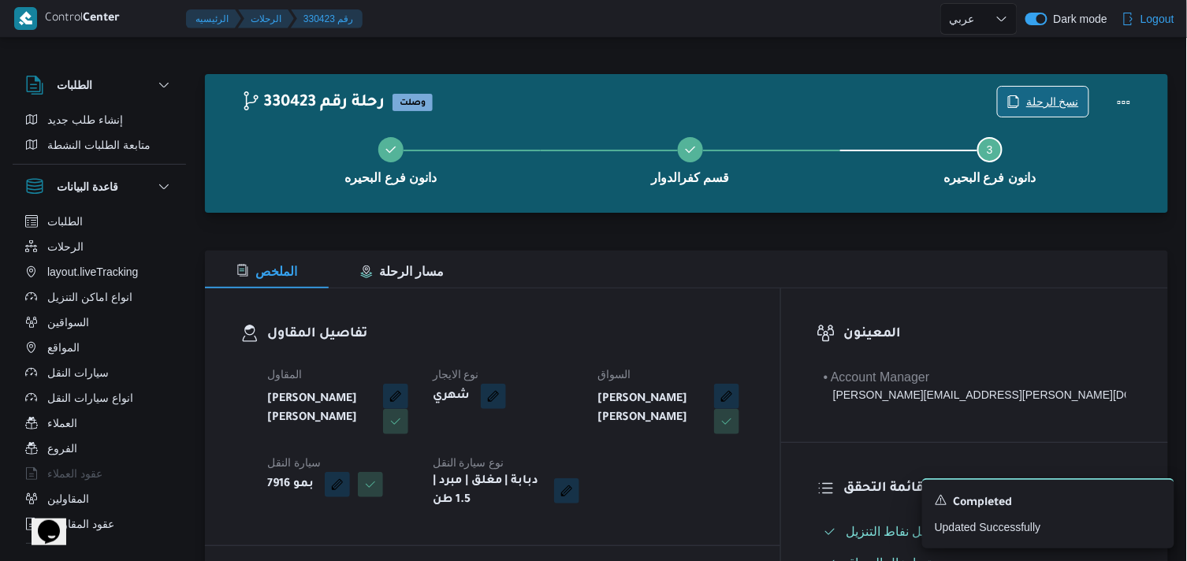
click at [1046, 107] on span "نسخ الرحلة" at bounding box center [1052, 101] width 53 height 19
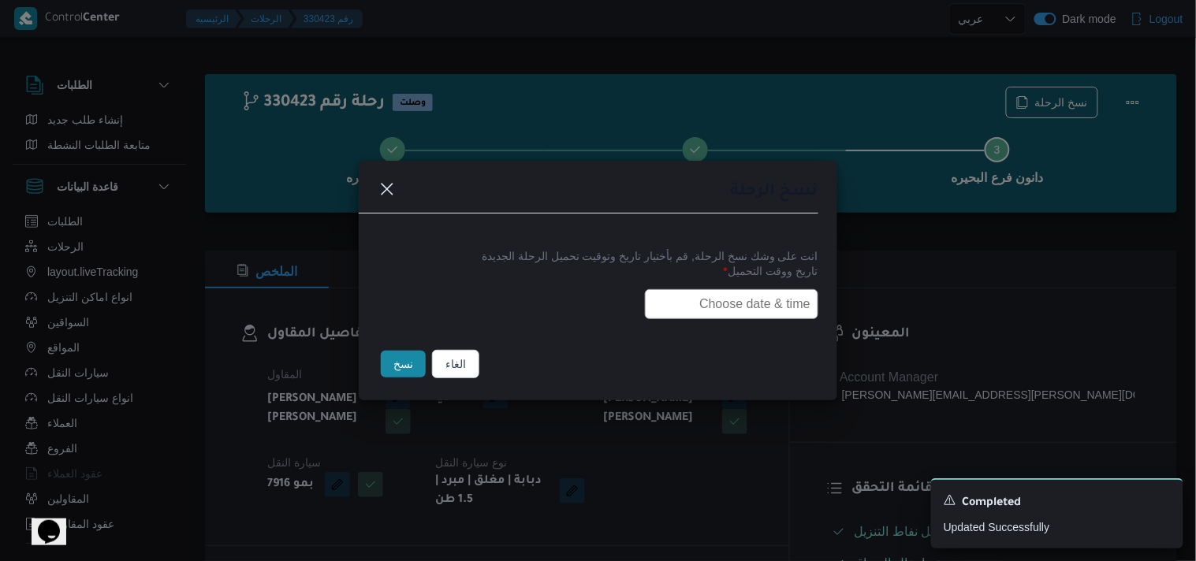
click at [732, 306] on input "text" at bounding box center [731, 304] width 173 height 30
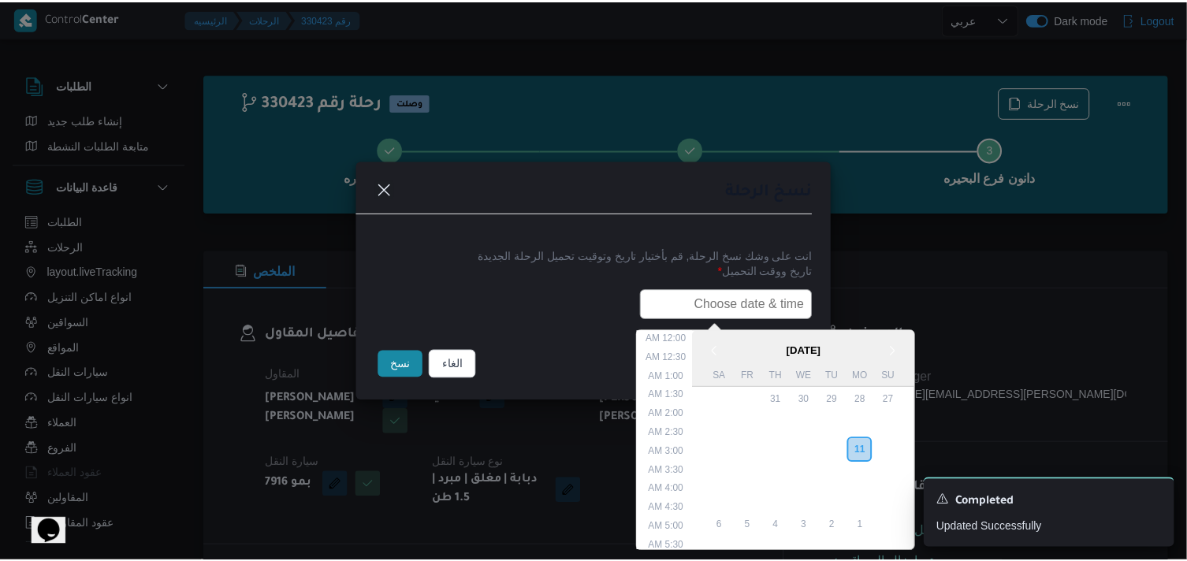
scroll to position [374, 0]
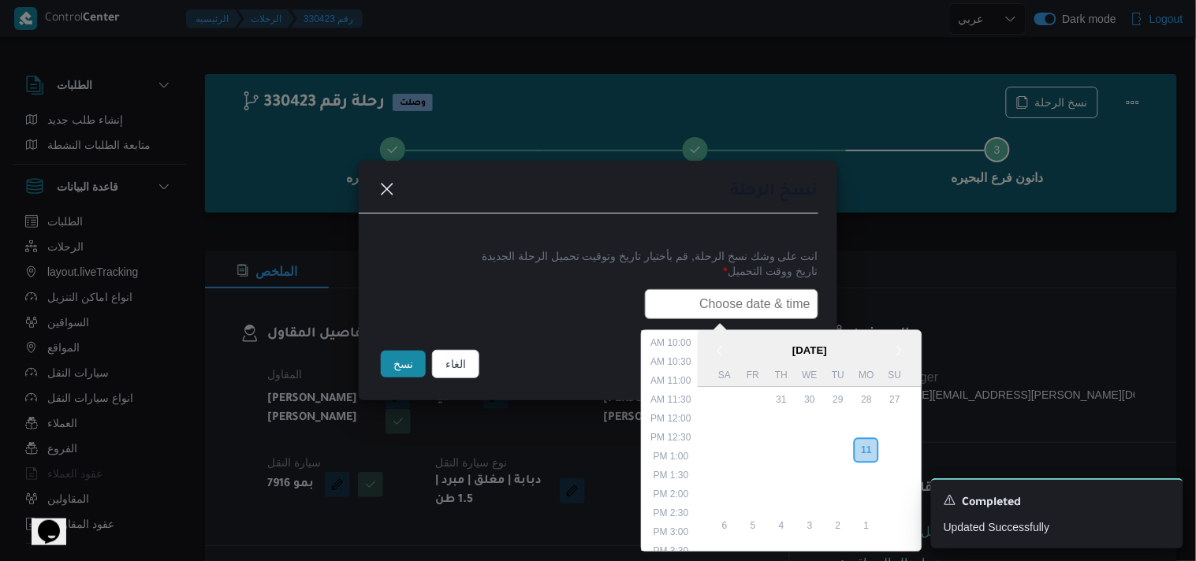
paste input "12/08/2025 6:00AM"
type input "12/08/2025 6:00AM"
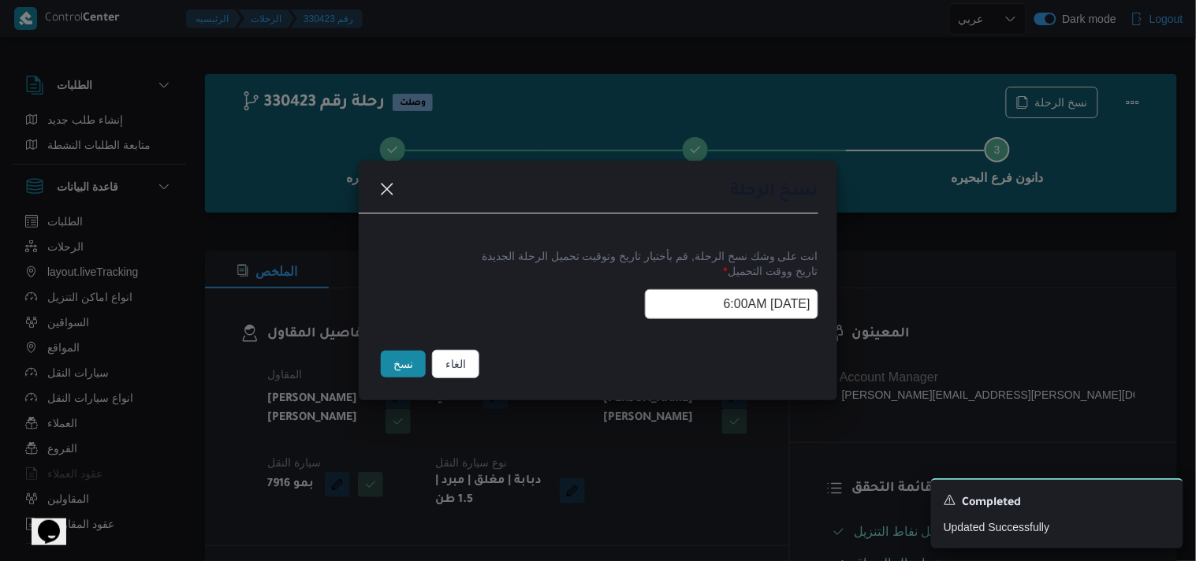
click at [395, 366] on button "نسخ" at bounding box center [403, 364] width 45 height 27
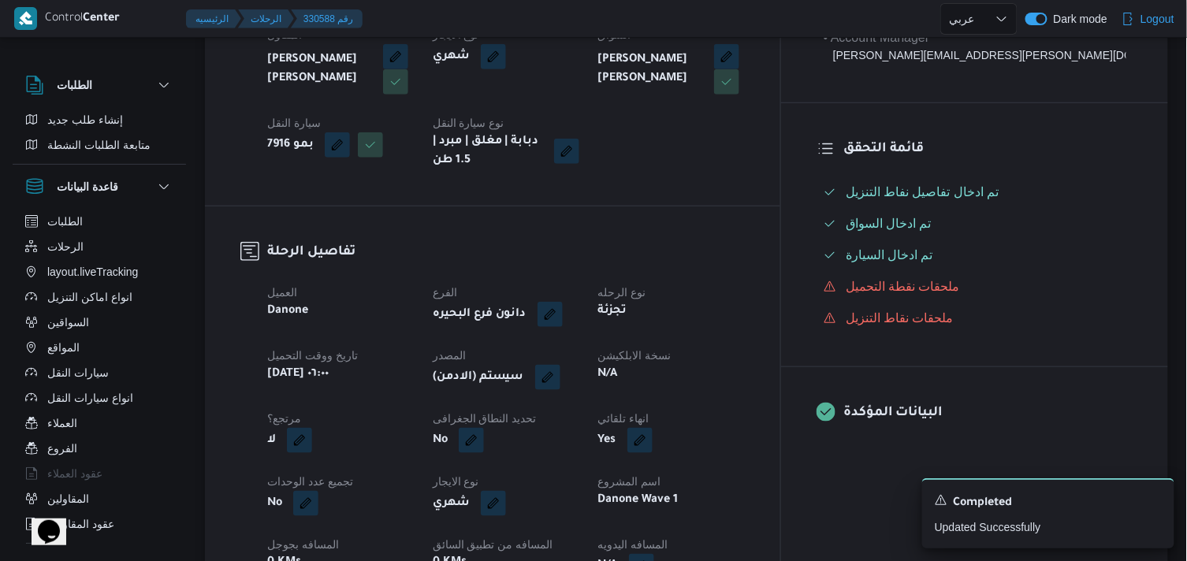
scroll to position [420, 0]
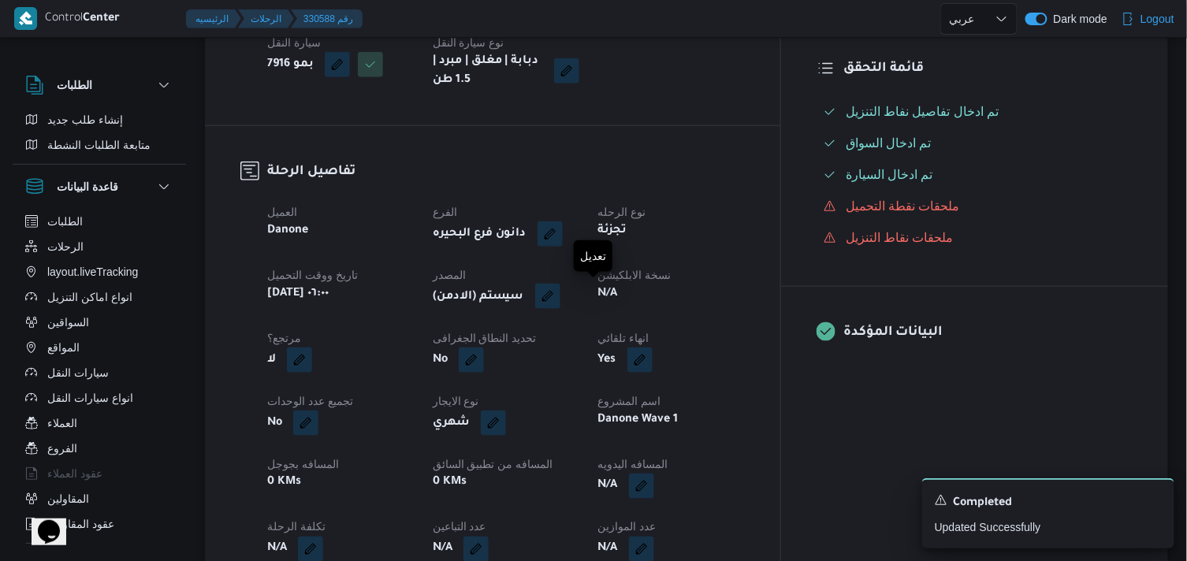
click at [560, 290] on button "button" at bounding box center [547, 296] width 25 height 25
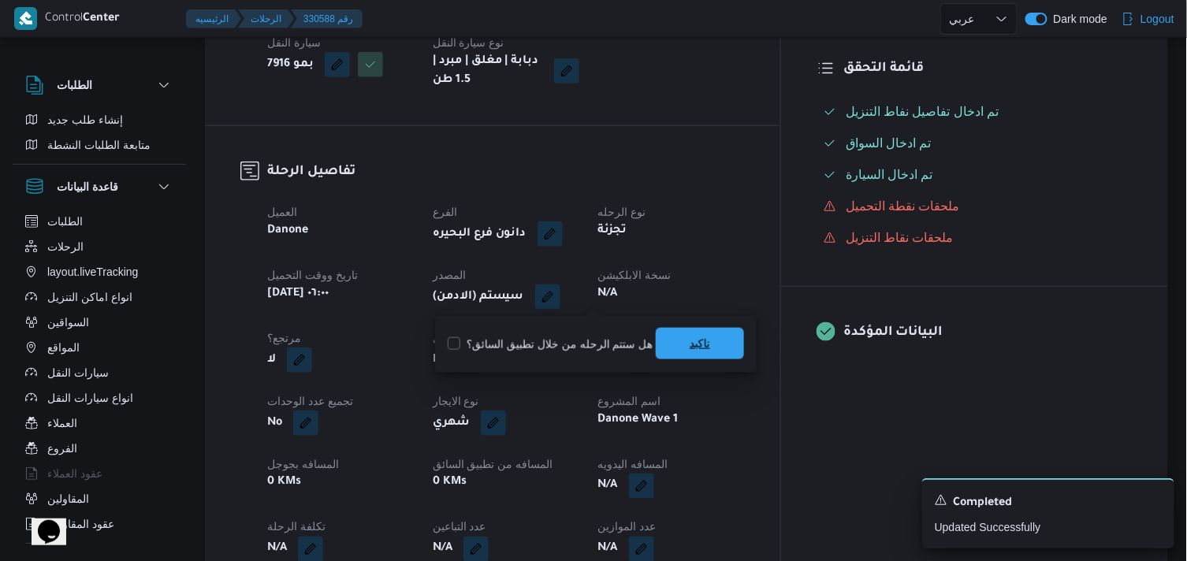
click at [702, 344] on span "تاكيد" at bounding box center [700, 343] width 20 height 19
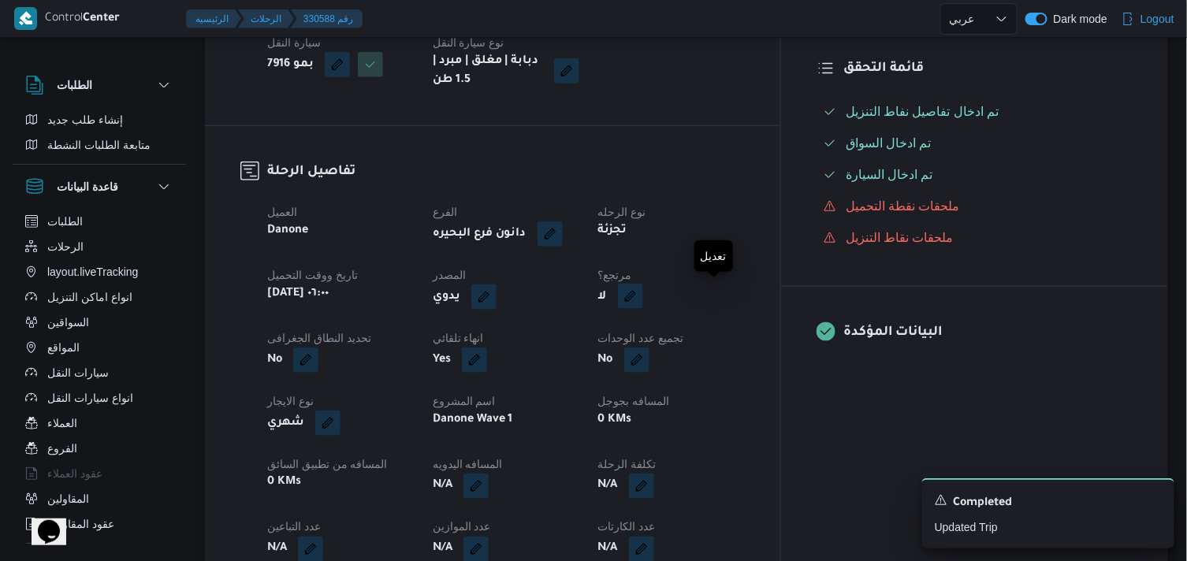
click at [643, 293] on button "button" at bounding box center [630, 296] width 25 height 25
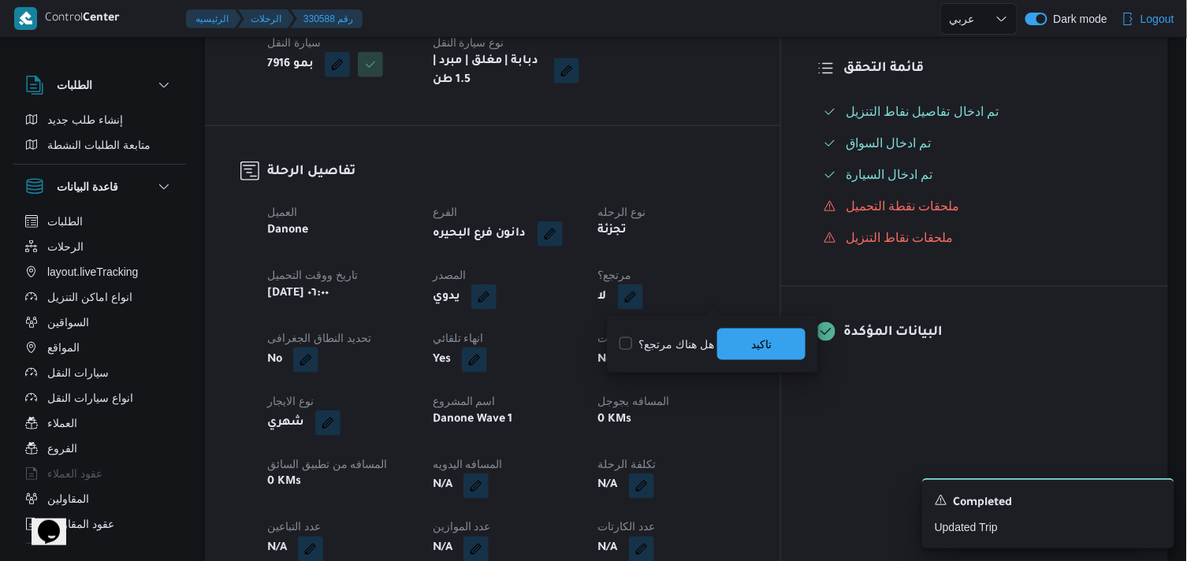
click at [634, 348] on label "هل هناك مرتجع؟" at bounding box center [667, 344] width 95 height 19
checkbox input "true"
click at [792, 337] on span "تاكيد" at bounding box center [761, 344] width 88 height 32
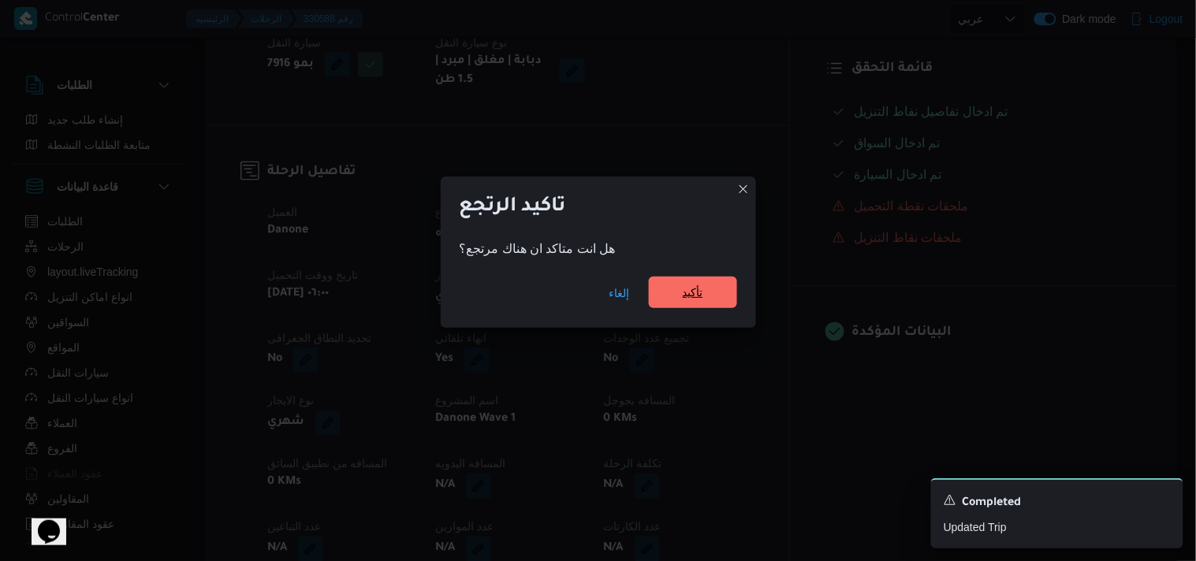
click at [680, 285] on span "تأكيد" at bounding box center [693, 293] width 88 height 32
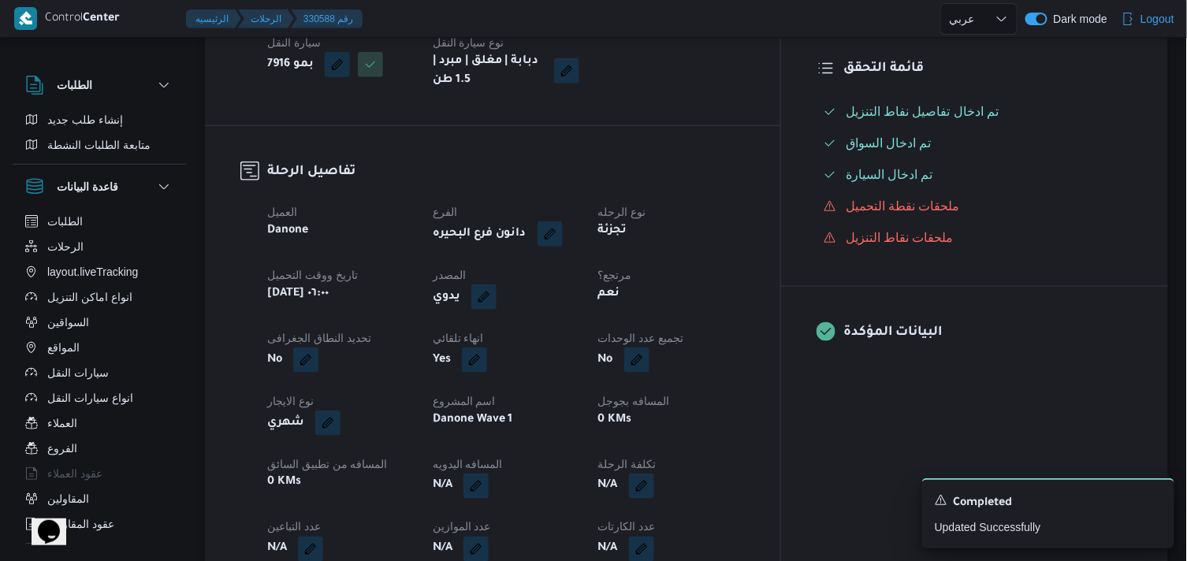
scroll to position [0, 0]
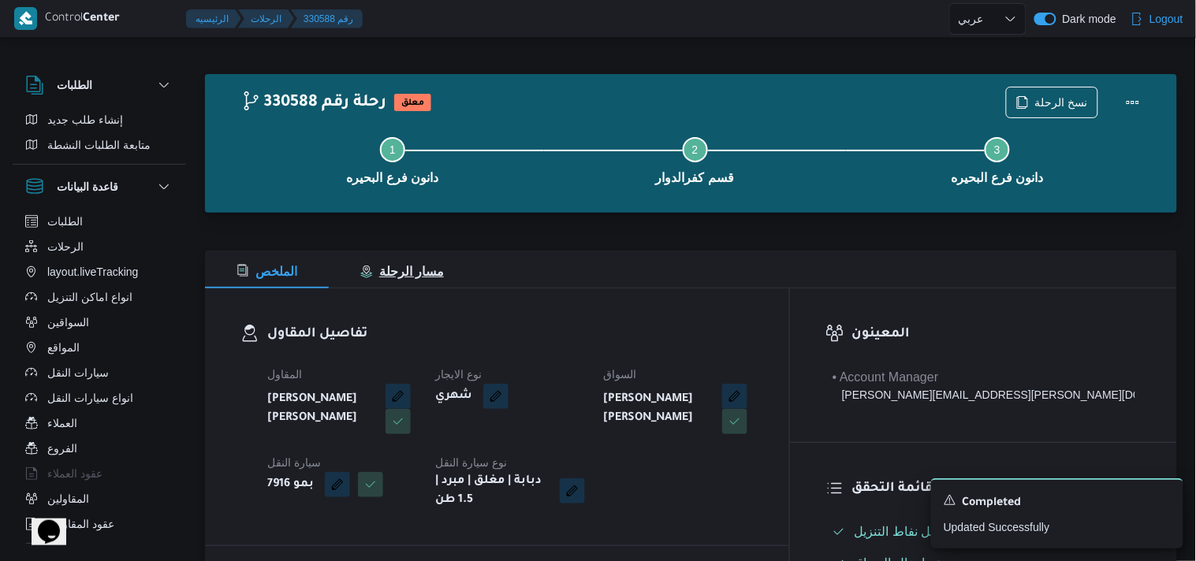
select select "ar"
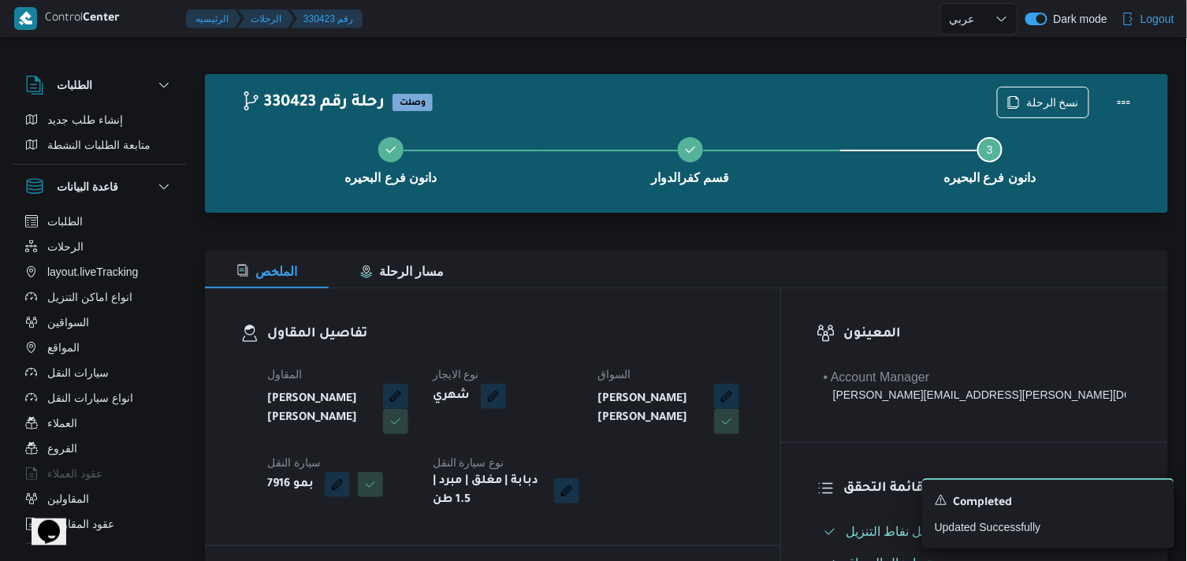
select select "ar"
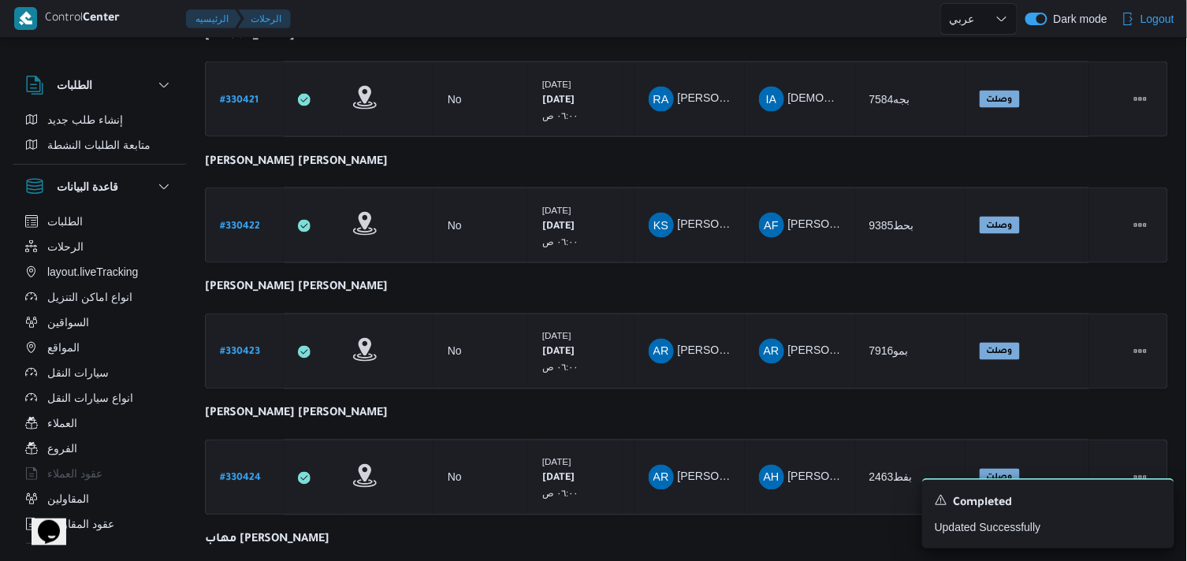
scroll to position [806, 0]
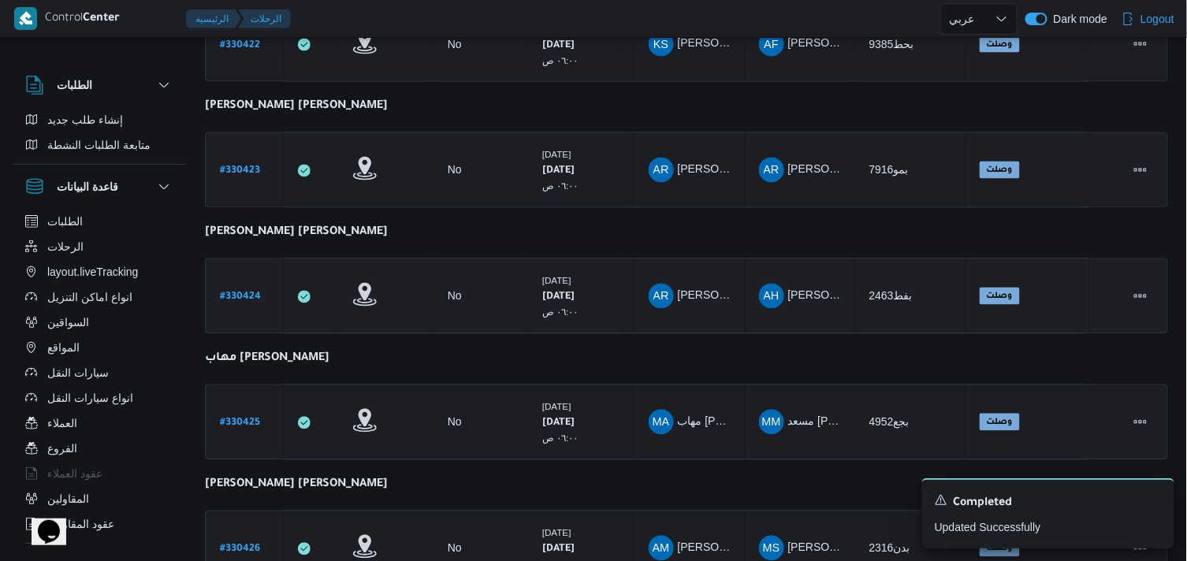
click at [234, 292] on b "# 330424" at bounding box center [240, 297] width 41 height 11
select select "ar"
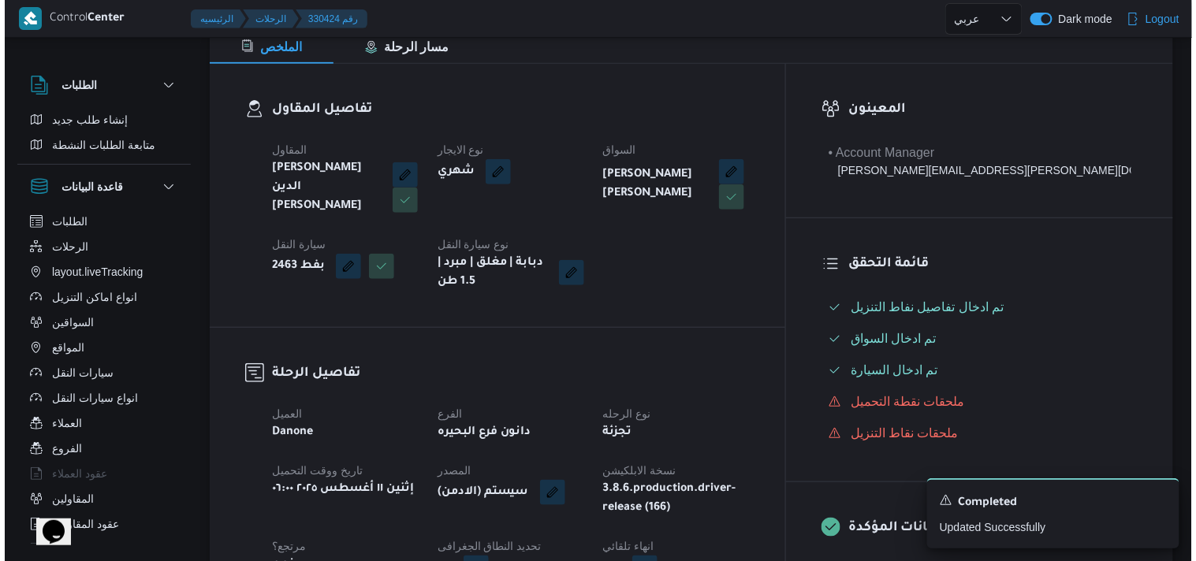
scroll to position [17, 0]
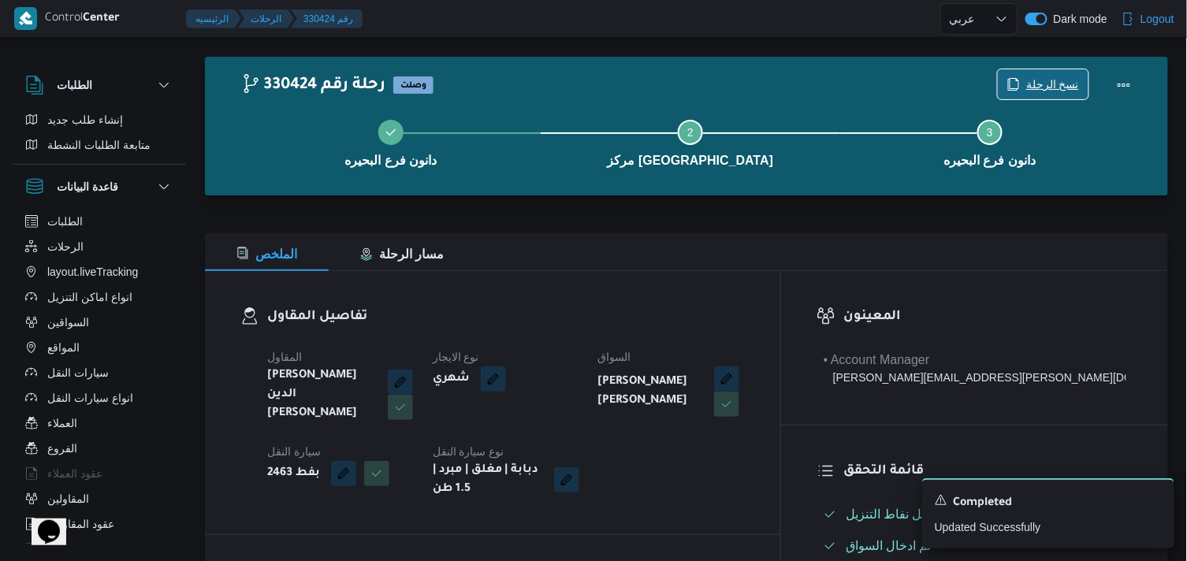
click at [1051, 69] on button "نسخ الرحلة" at bounding box center [1043, 85] width 92 height 32
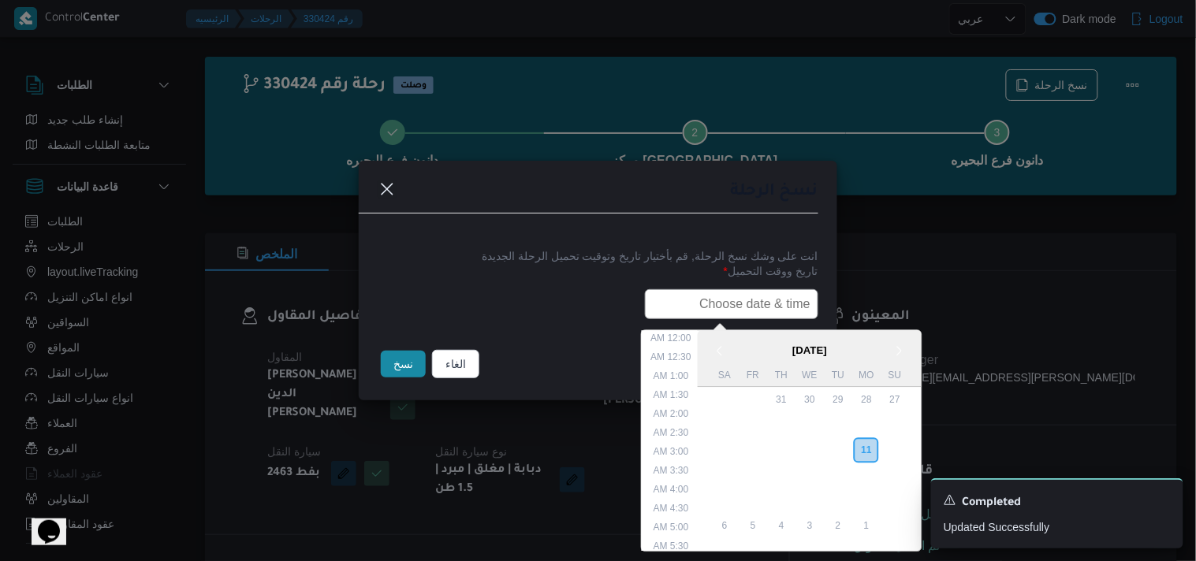
click at [738, 311] on input "text" at bounding box center [731, 304] width 173 height 30
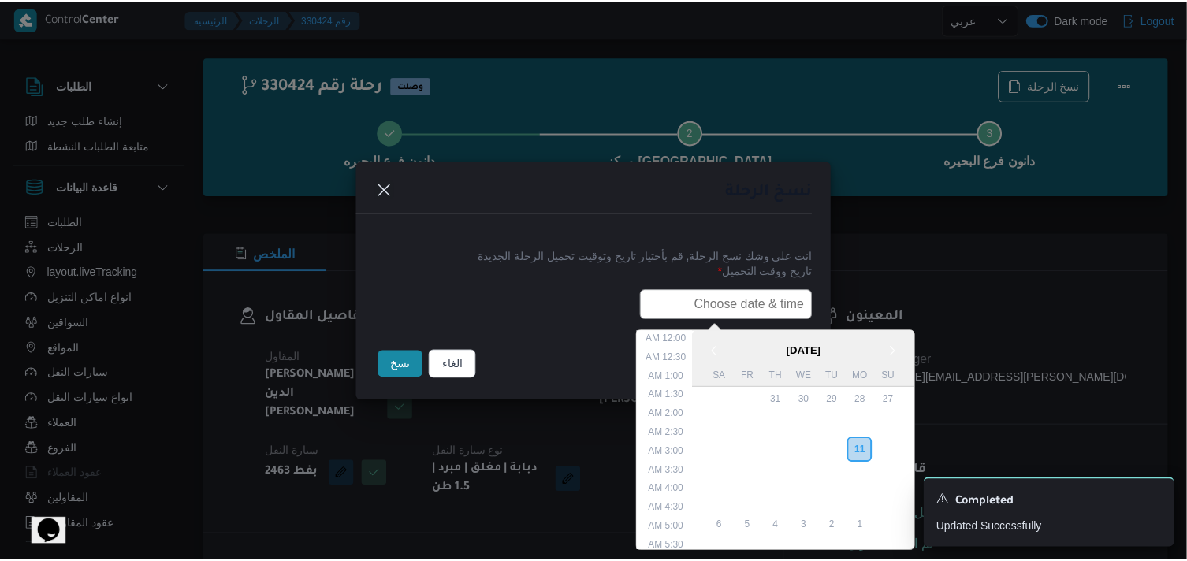
scroll to position [374, 0]
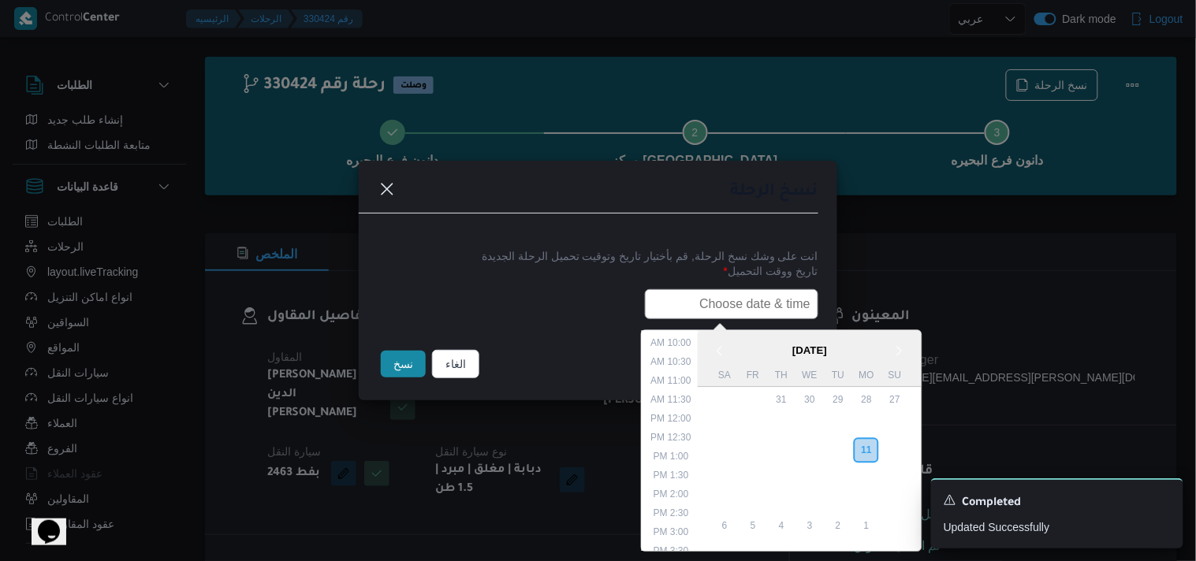
paste input "12/08/2025 6:00AM"
type input "12/08/2025 6:00AM"
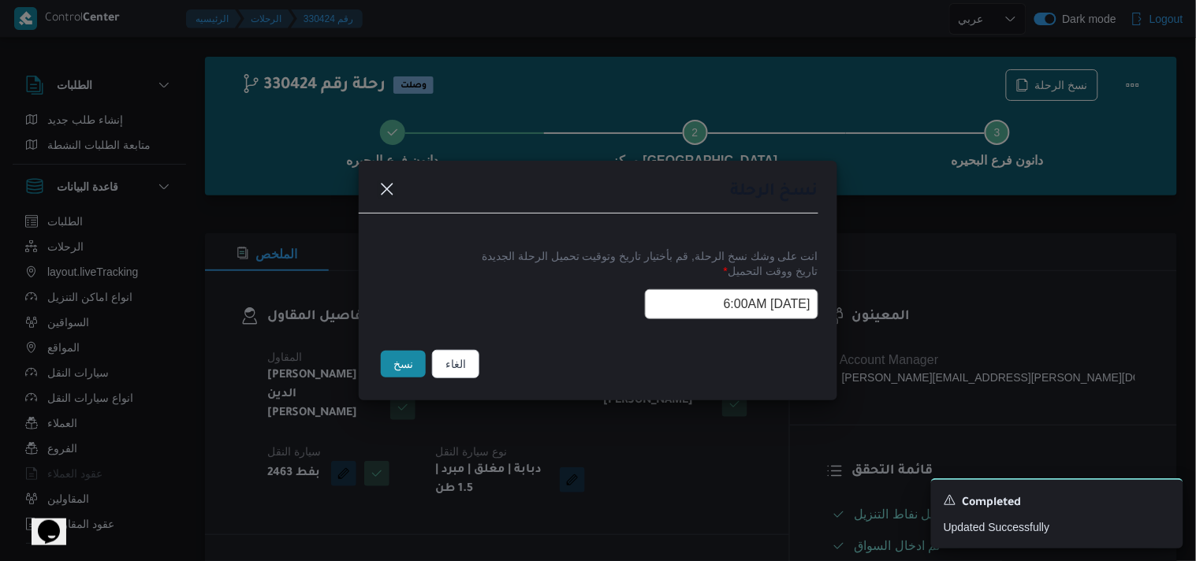
click at [407, 372] on button "نسخ" at bounding box center [403, 364] width 45 height 27
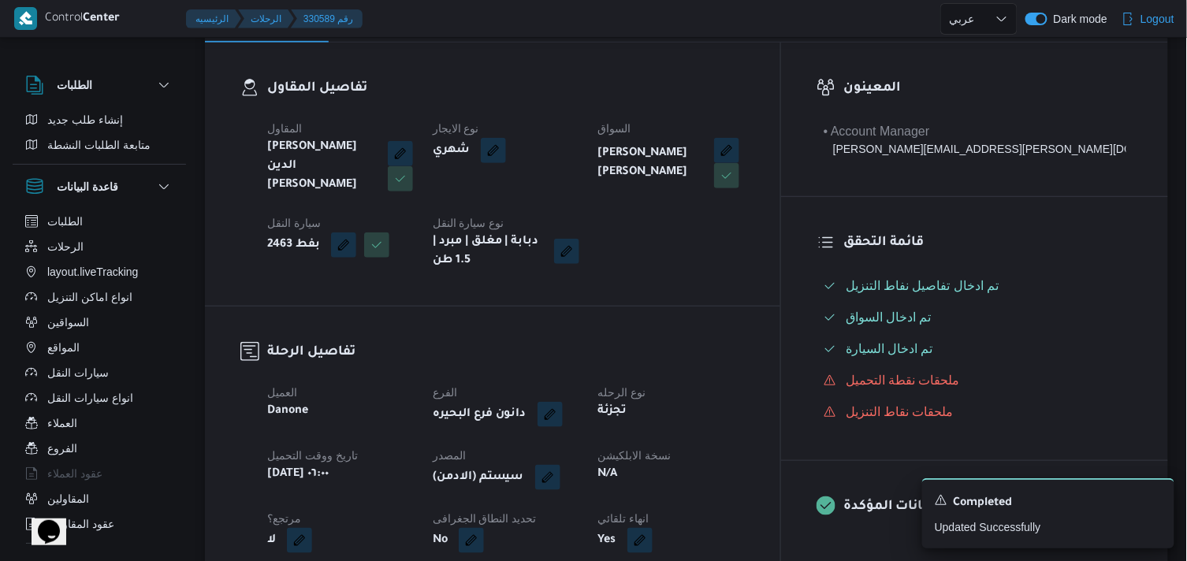
scroll to position [280, 0]
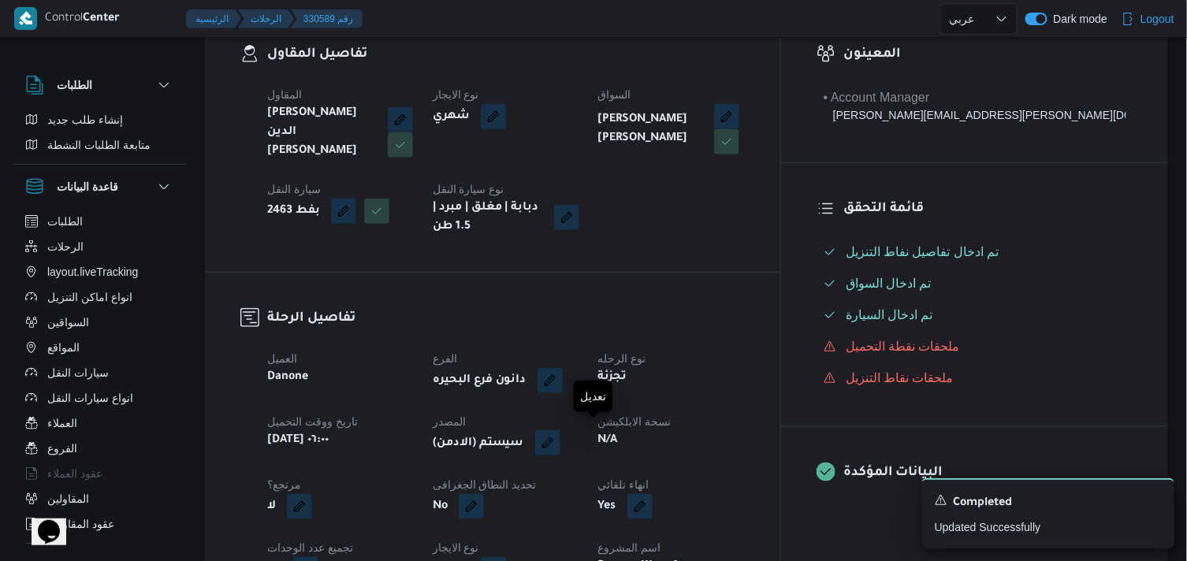
click at [560, 442] on button "button" at bounding box center [547, 442] width 25 height 25
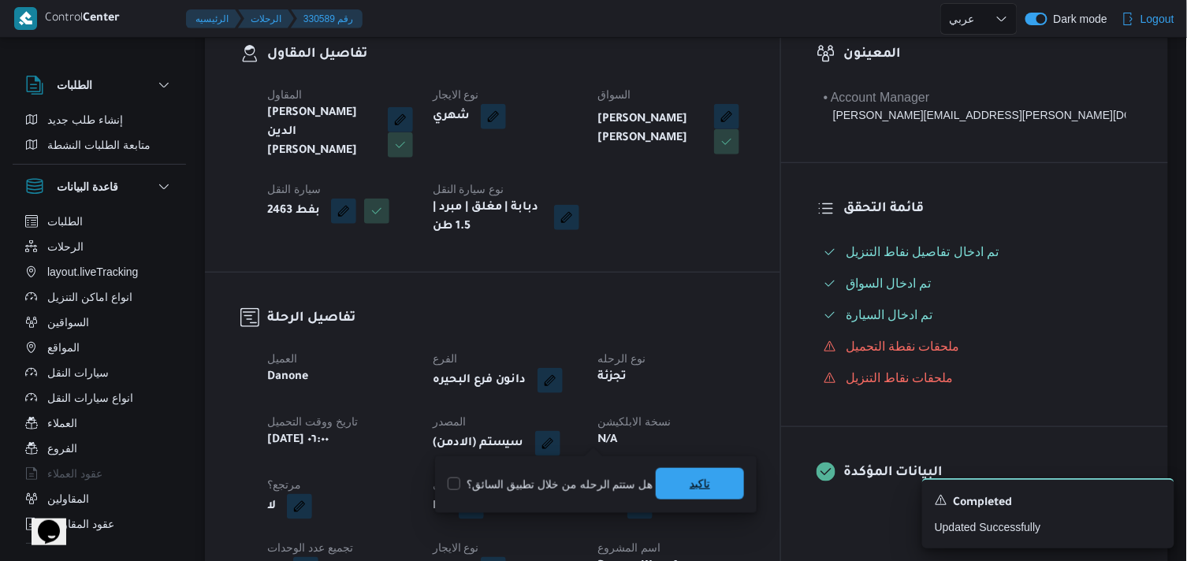
click at [697, 469] on span "تاكيد" at bounding box center [700, 484] width 88 height 32
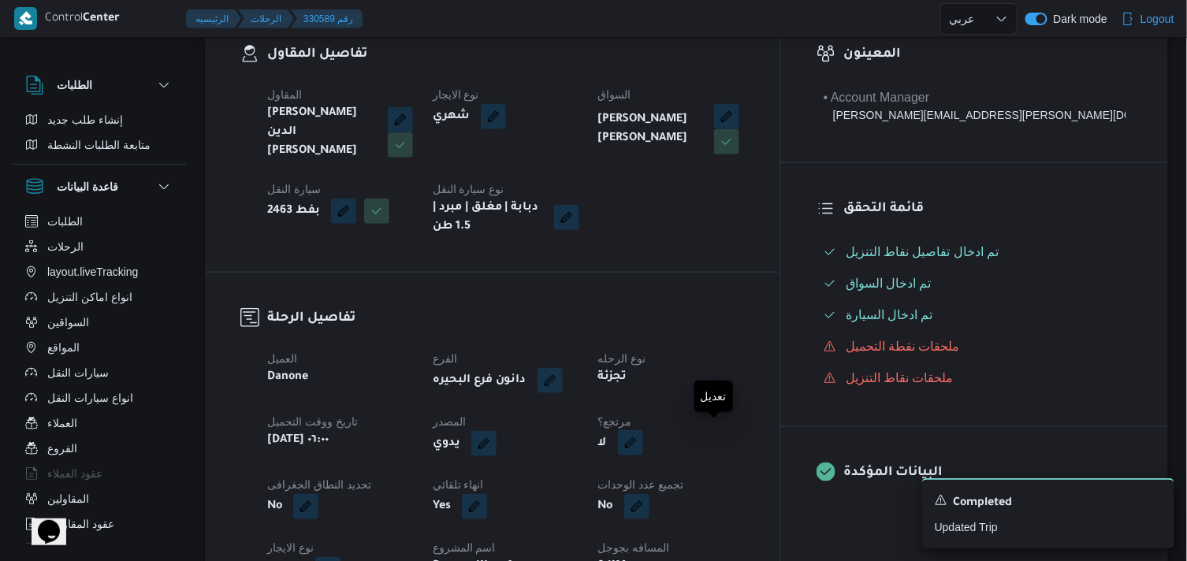
click at [643, 442] on button "button" at bounding box center [630, 442] width 25 height 25
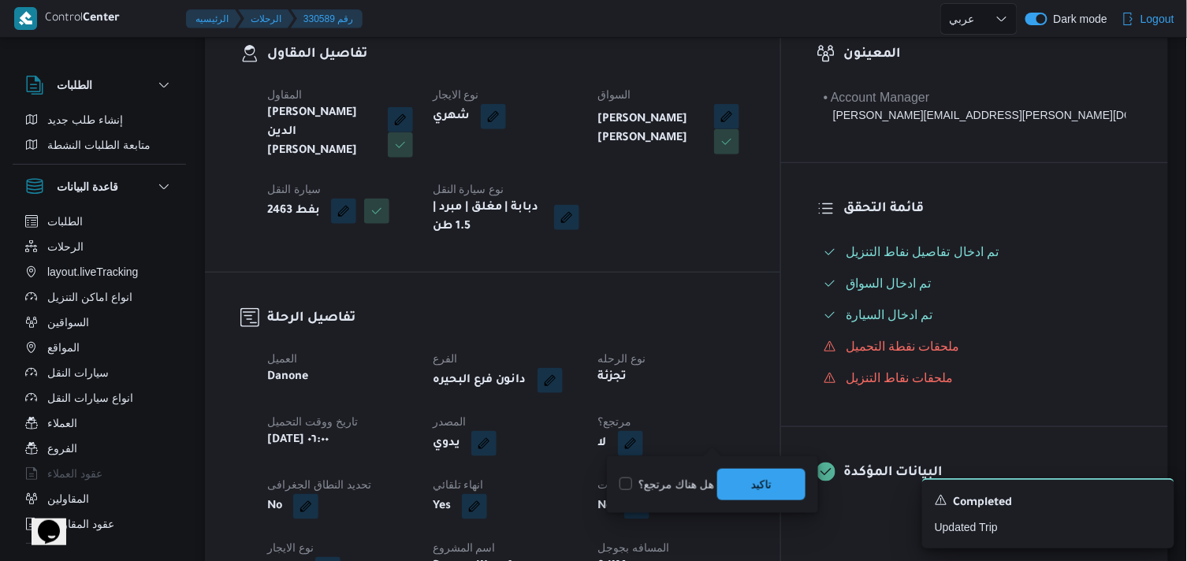
click at [672, 486] on label "هل هناك مرتجع؟" at bounding box center [667, 484] width 95 height 19
checkbox input "true"
click at [723, 471] on span "تاكيد" at bounding box center [761, 484] width 88 height 32
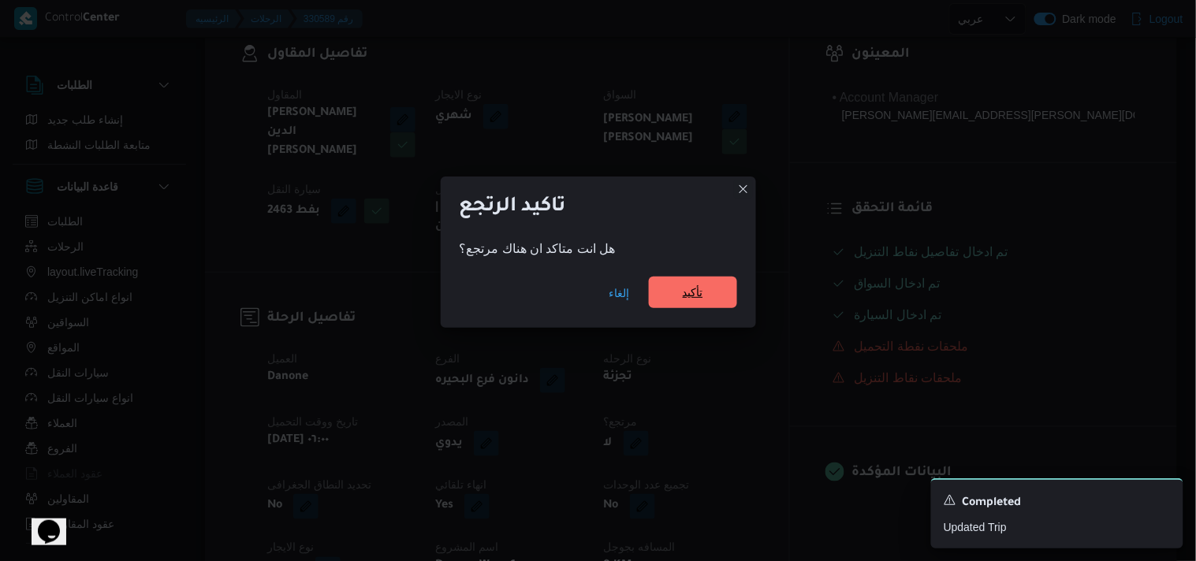
click at [683, 290] on span "تأكيد" at bounding box center [693, 292] width 20 height 19
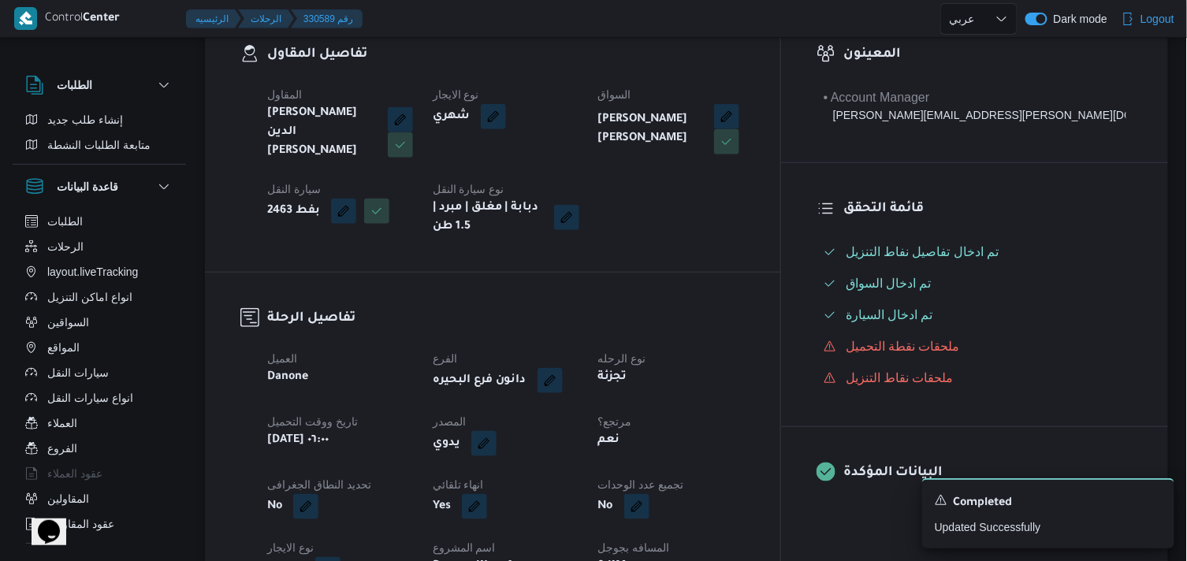
scroll to position [17, 0]
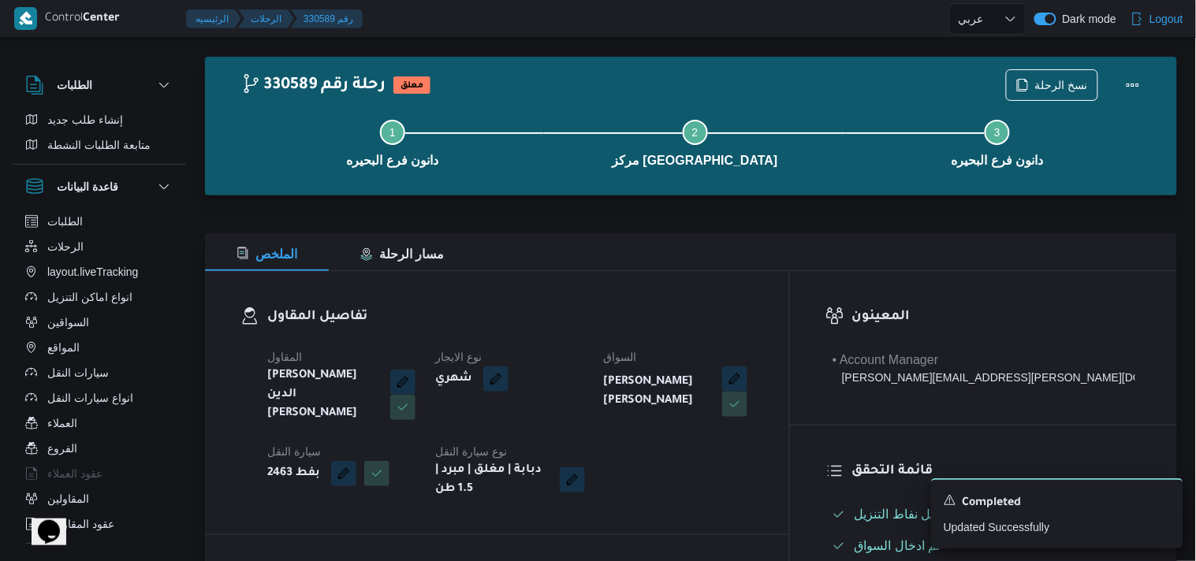
select select "ar"
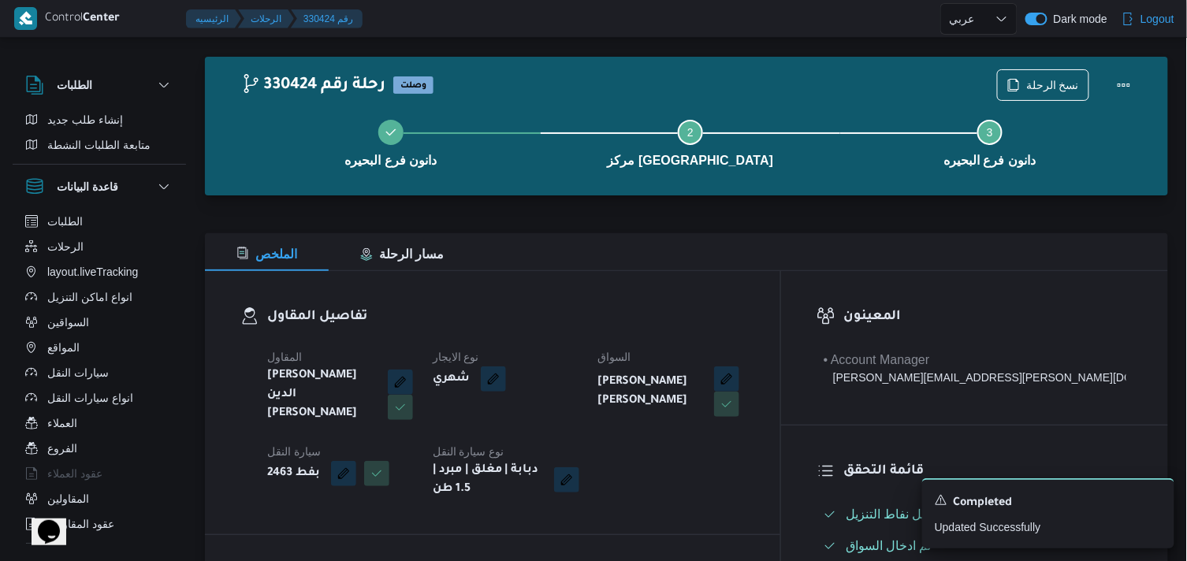
select select "ar"
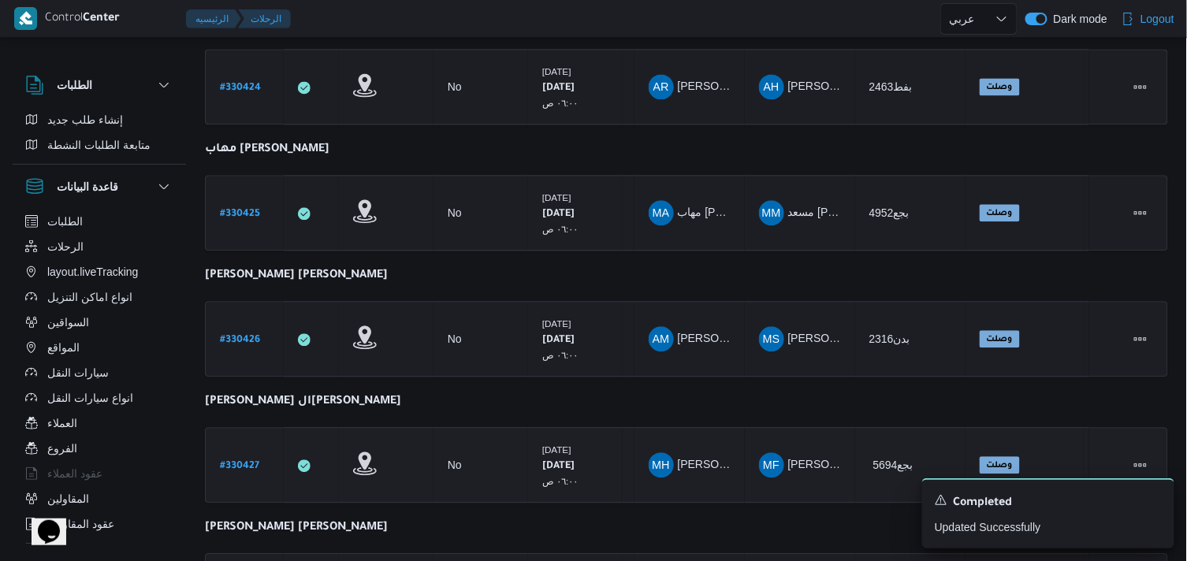
scroll to position [974, 0]
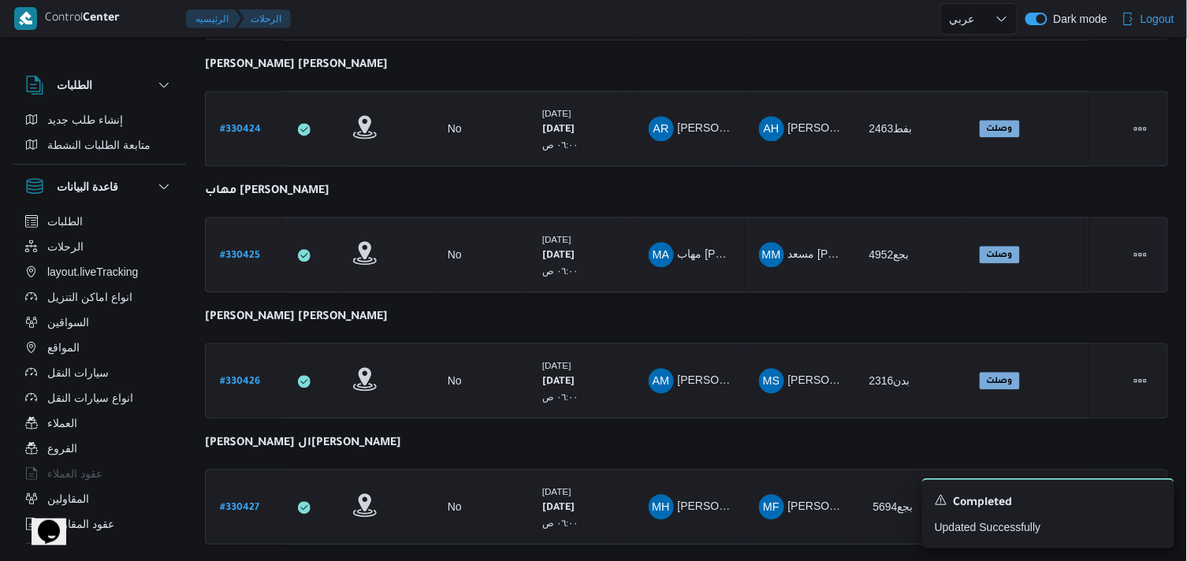
click at [247, 251] on b "# 330425" at bounding box center [240, 256] width 40 height 11
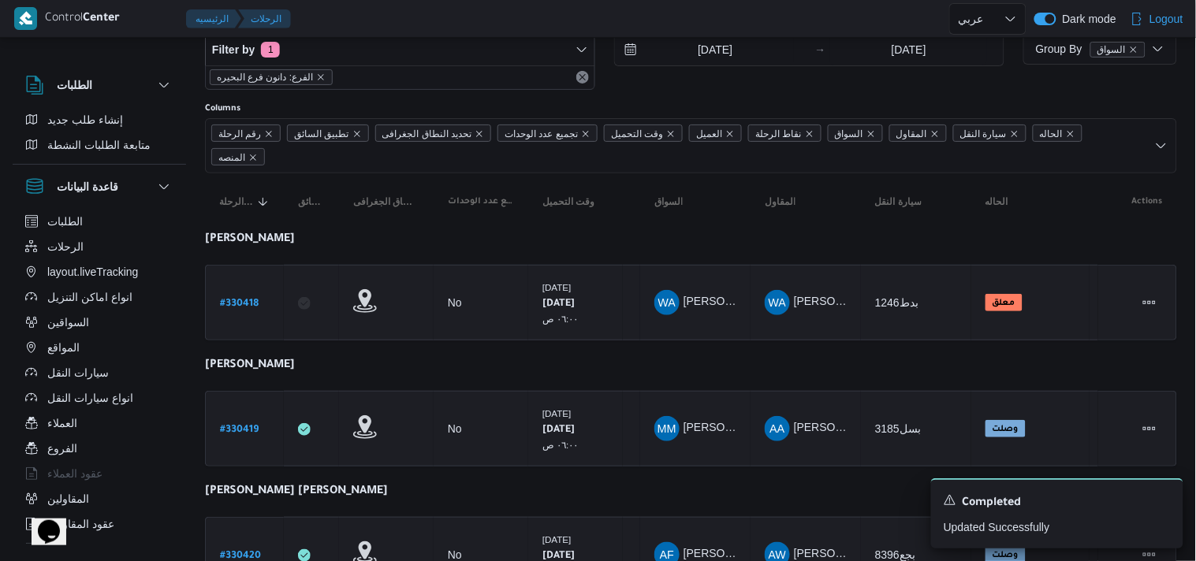
select select "ar"
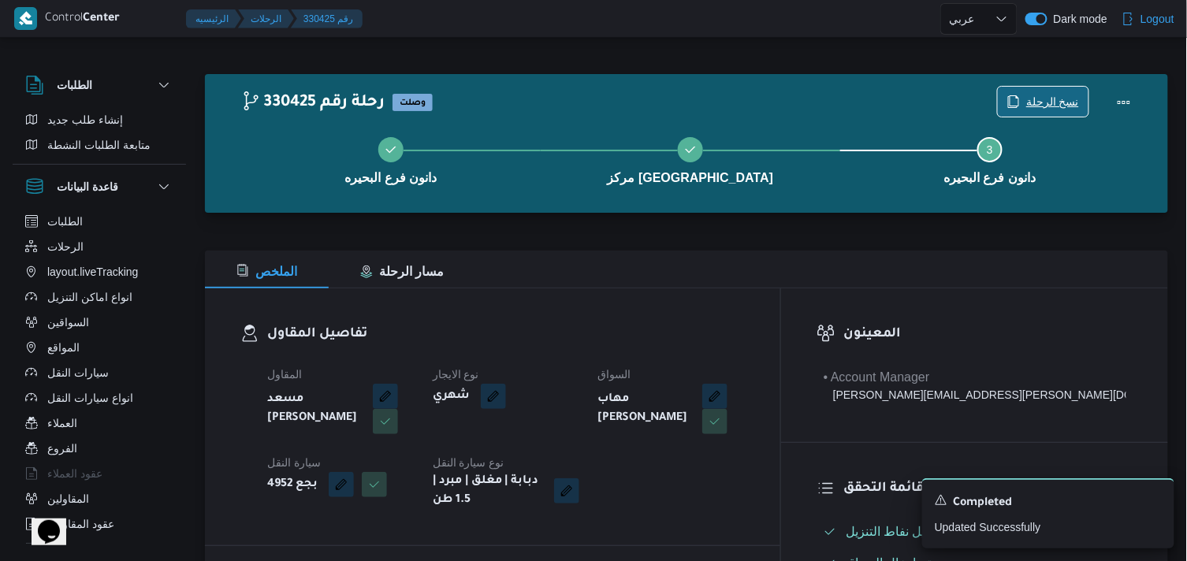
click at [1020, 107] on icon "button" at bounding box center [1013, 101] width 13 height 13
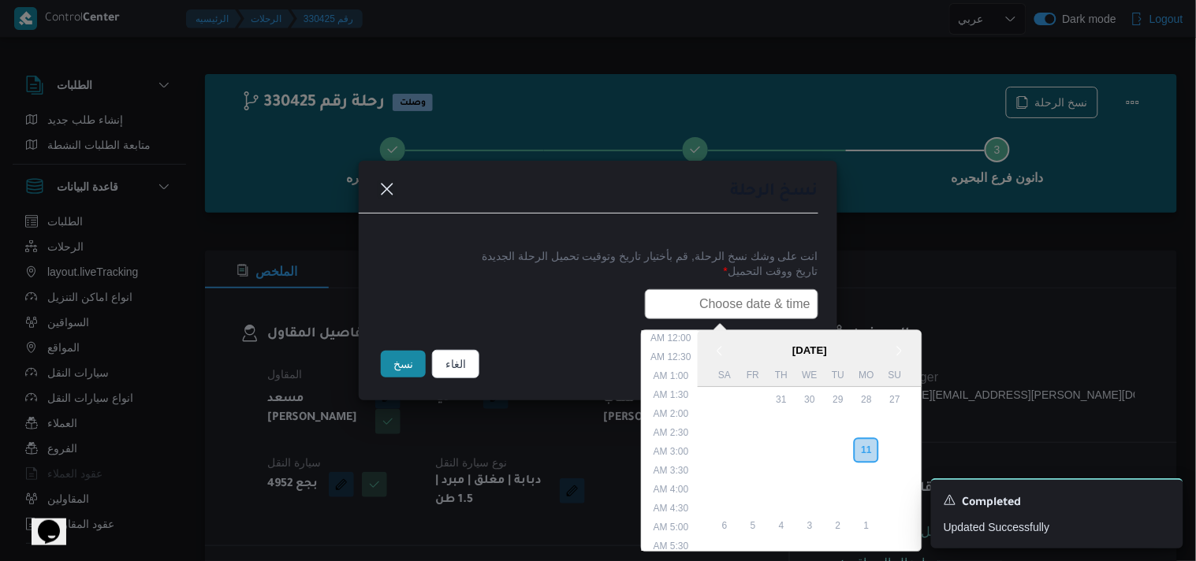
click at [784, 313] on input "text" at bounding box center [731, 304] width 173 height 30
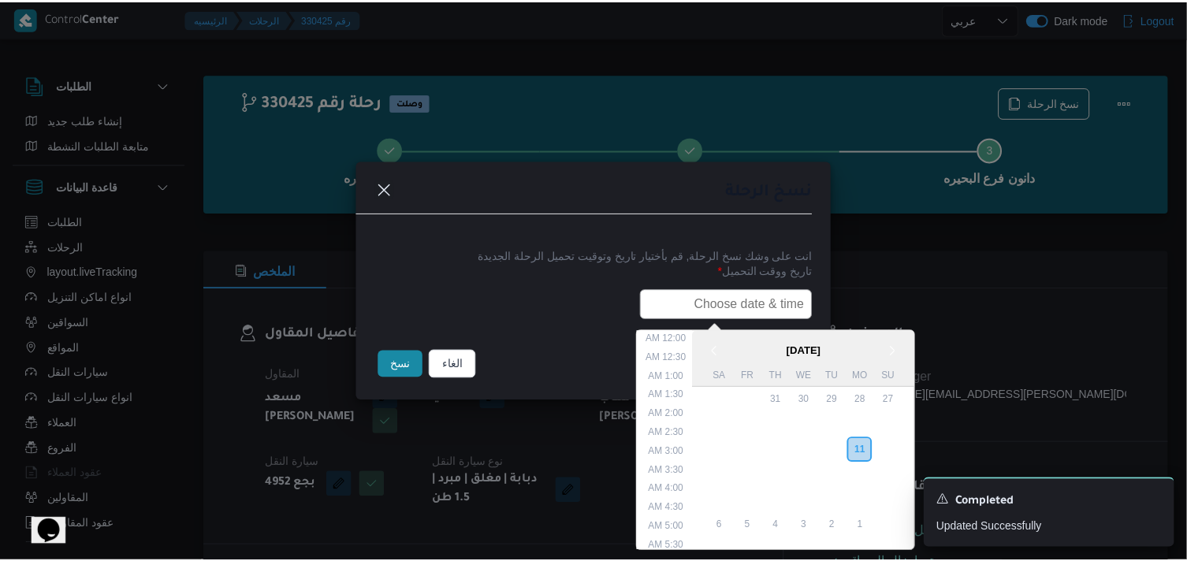
scroll to position [374, 0]
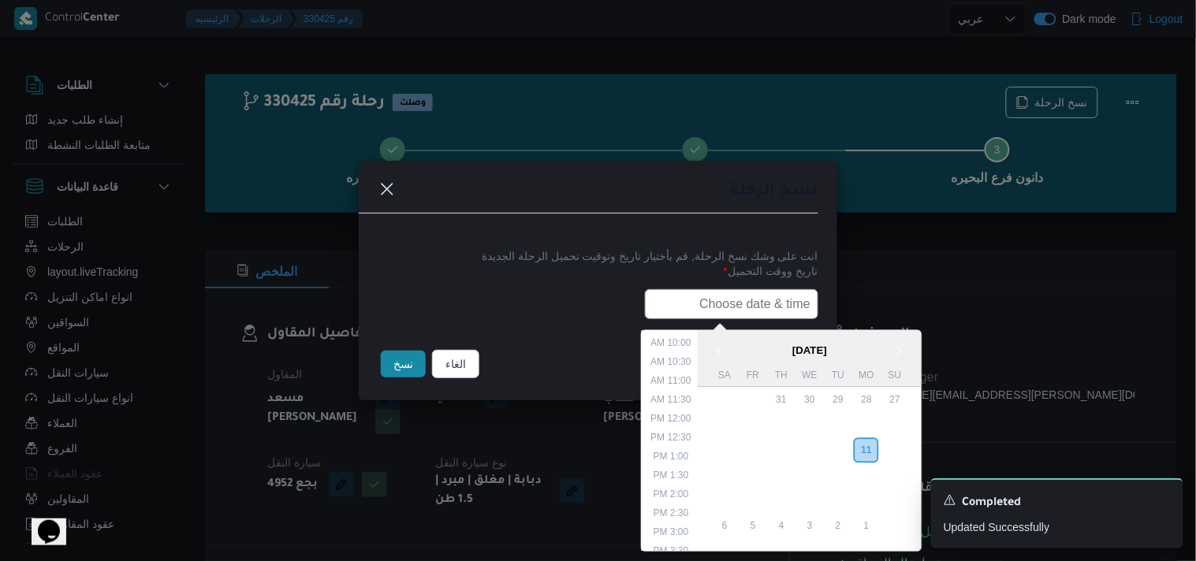
paste input "12/08/2025 6:00AM"
type input "12/08/2025 6:00AM"
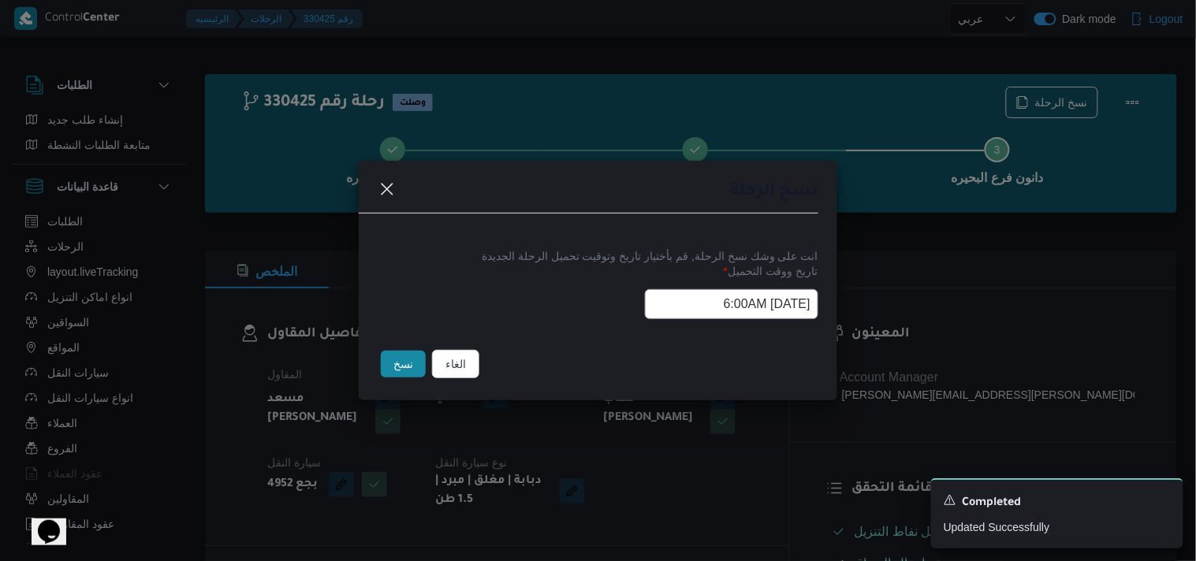
click at [387, 371] on button "نسخ" at bounding box center [403, 364] width 45 height 27
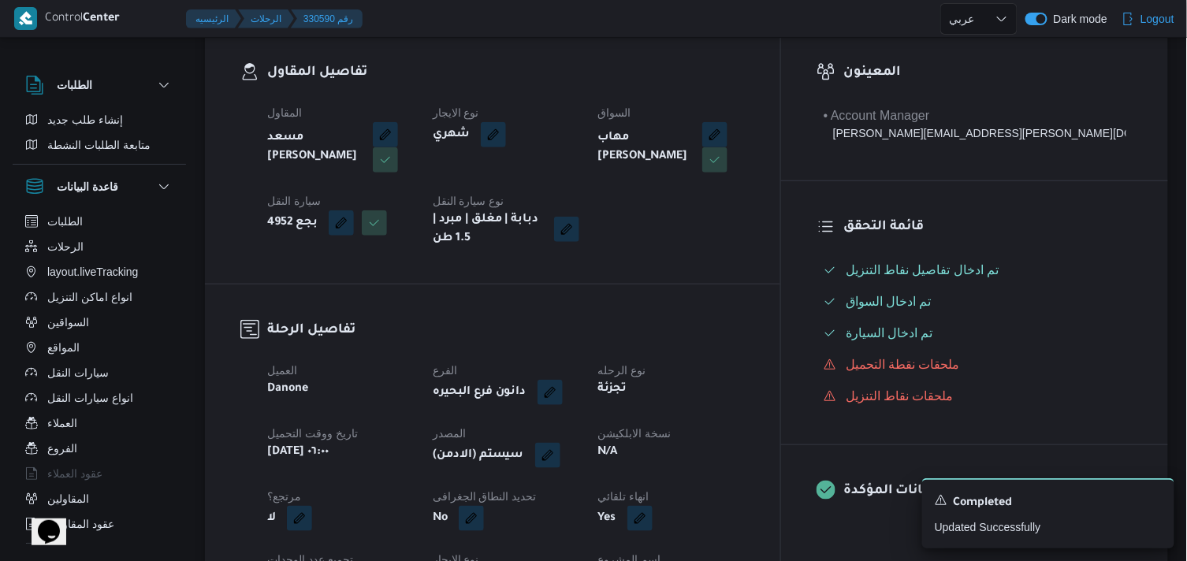
scroll to position [263, 0]
click at [560, 448] on button "button" at bounding box center [547, 453] width 25 height 25
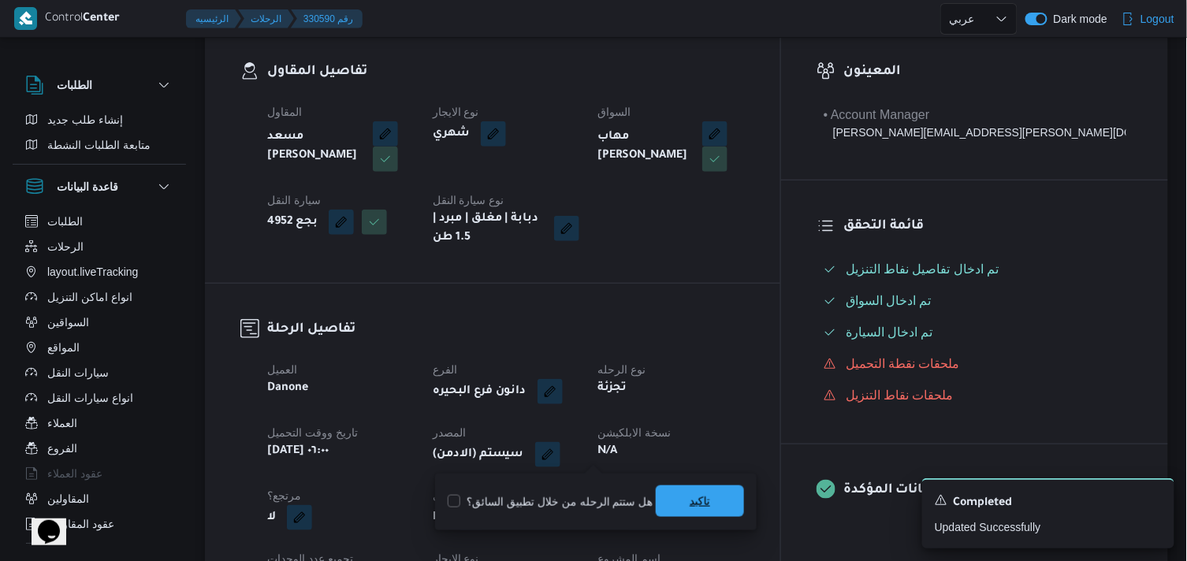
click at [657, 492] on span "تاكيد" at bounding box center [700, 502] width 88 height 32
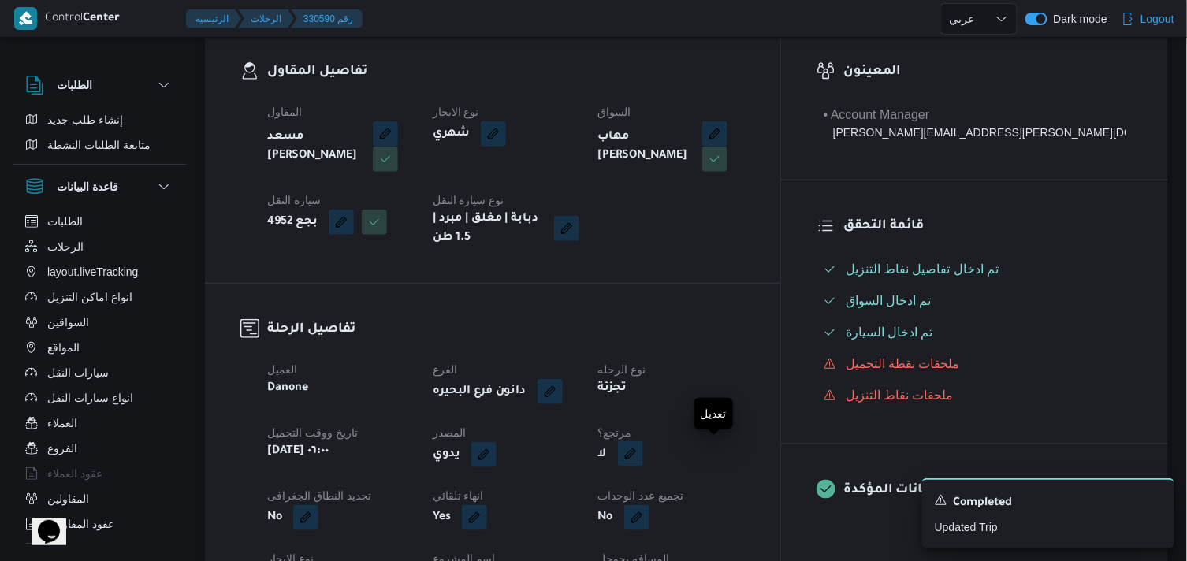
click at [643, 454] on button "button" at bounding box center [630, 453] width 25 height 25
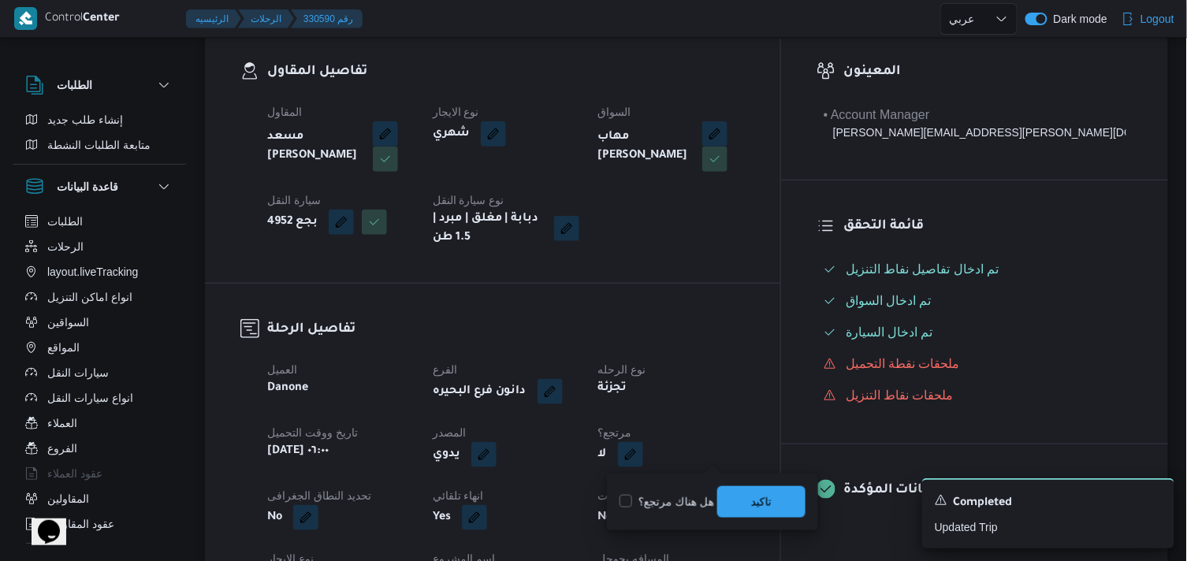
click at [644, 503] on label "هل هناك مرتجع؟" at bounding box center [667, 502] width 95 height 19
checkbox input "true"
click at [746, 498] on span "تاكيد" at bounding box center [761, 502] width 88 height 32
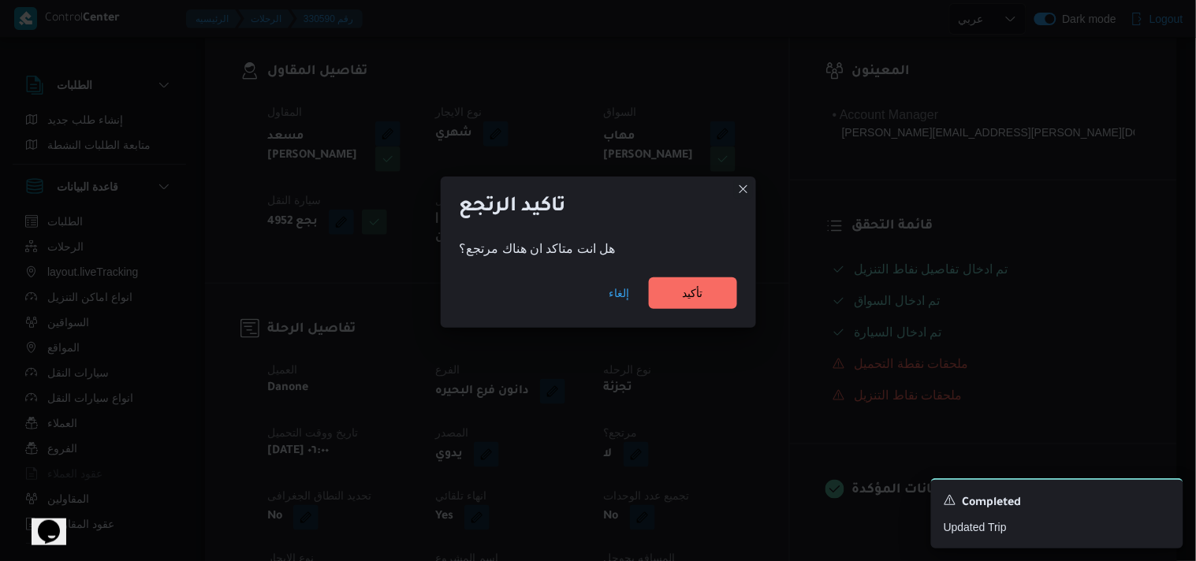
click at [674, 313] on div "إلغاء تأكيد" at bounding box center [598, 296] width 315 height 63
click at [678, 290] on span "تأكيد" at bounding box center [693, 293] width 88 height 32
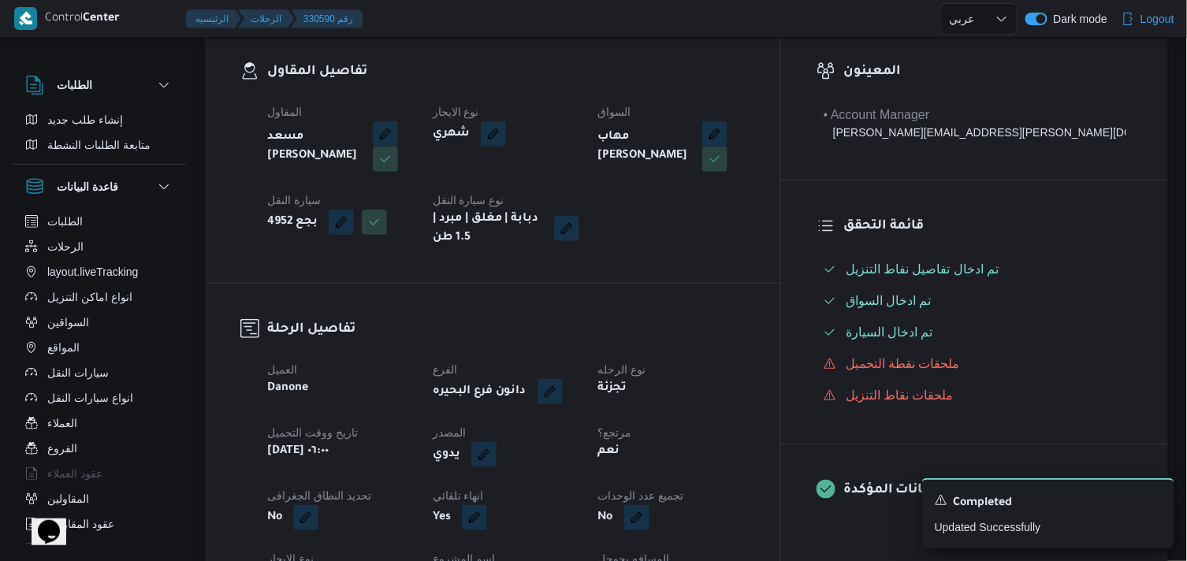
select select "ar"
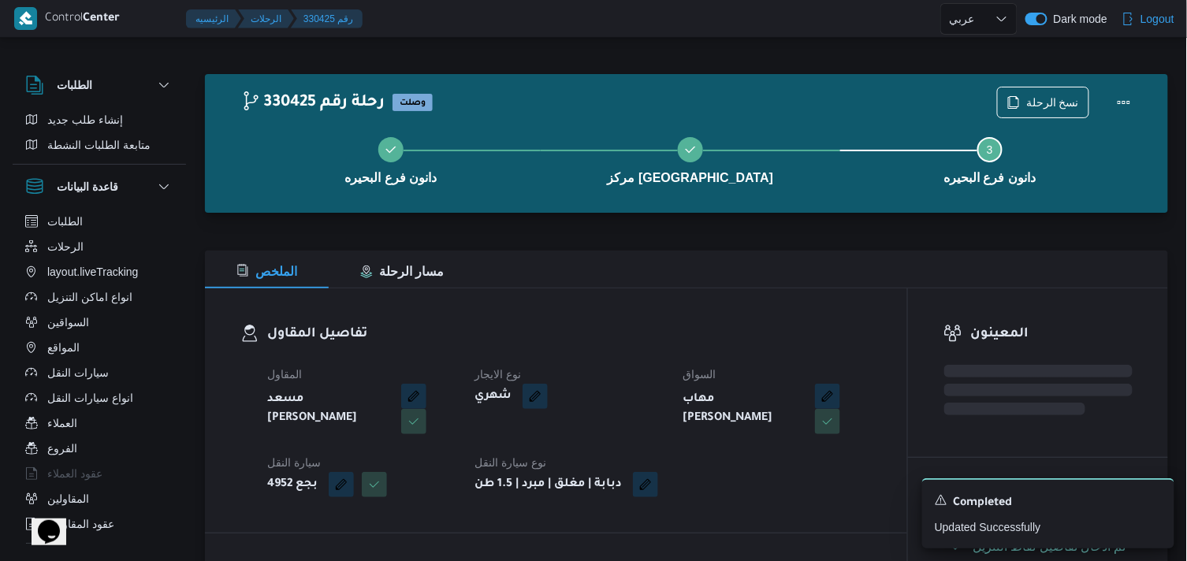
select select "ar"
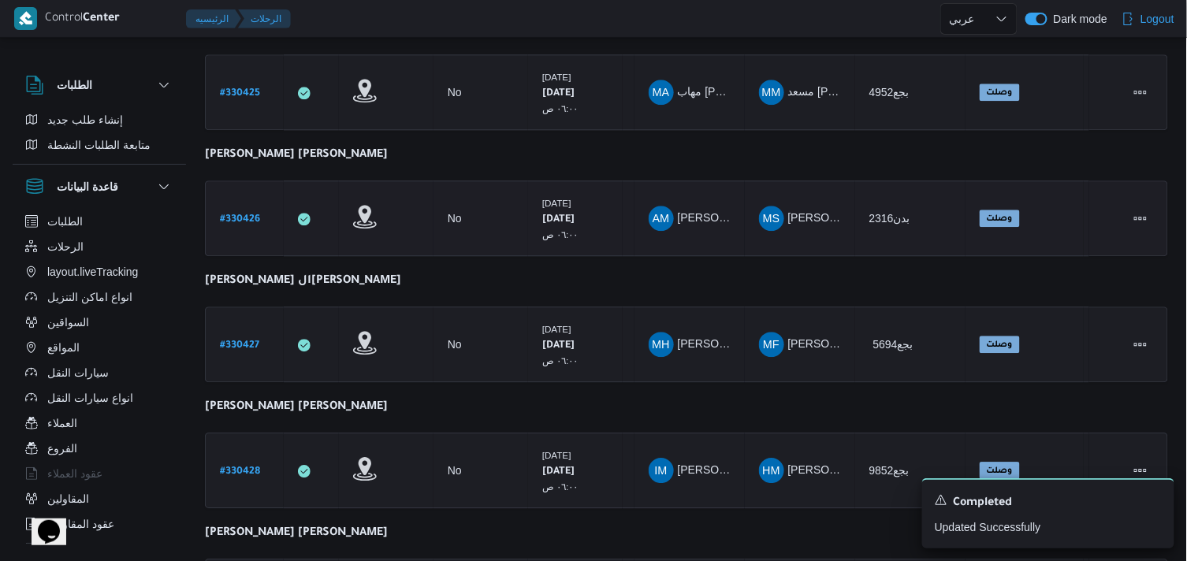
scroll to position [1096, 0]
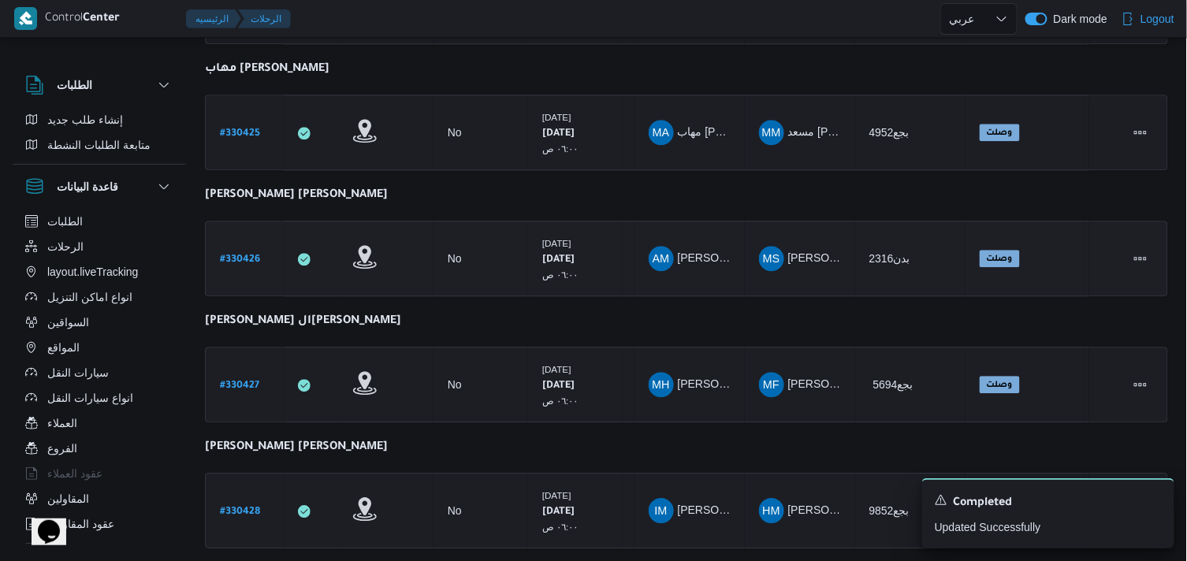
click at [249, 255] on b "# 330426" at bounding box center [240, 260] width 40 height 11
select select "ar"
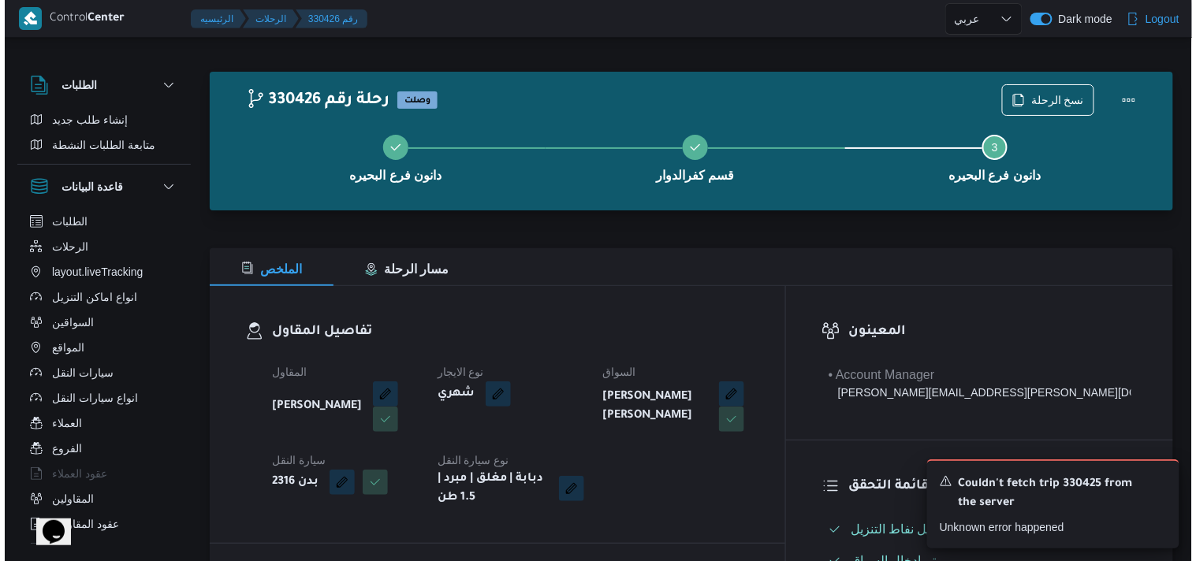
scroll to position [8, 0]
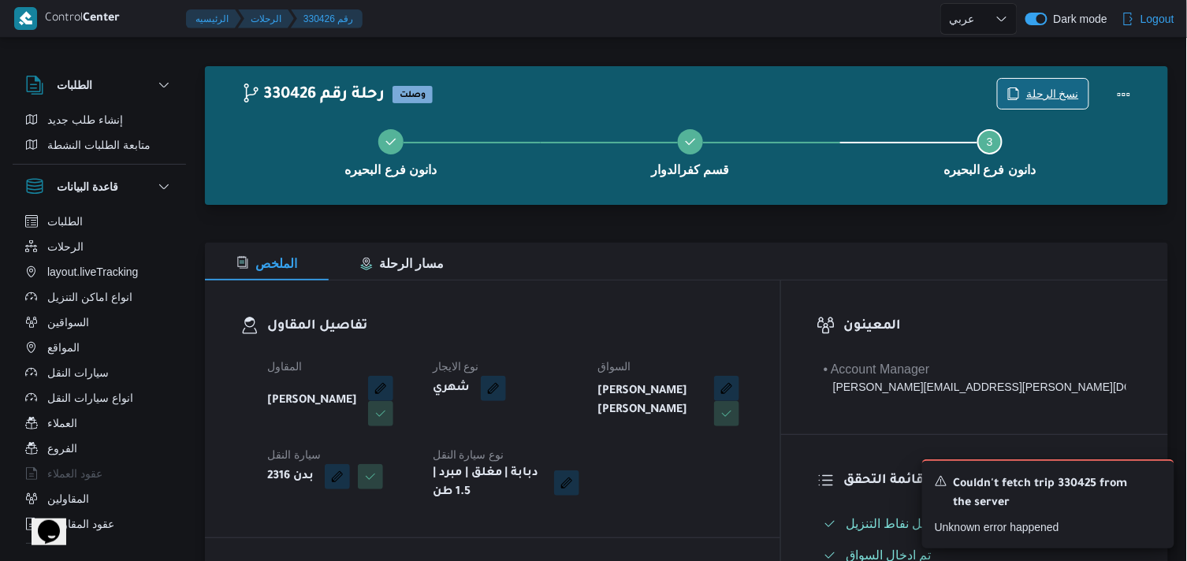
click at [1064, 85] on span "نسخ الرحلة" at bounding box center [1052, 93] width 53 height 19
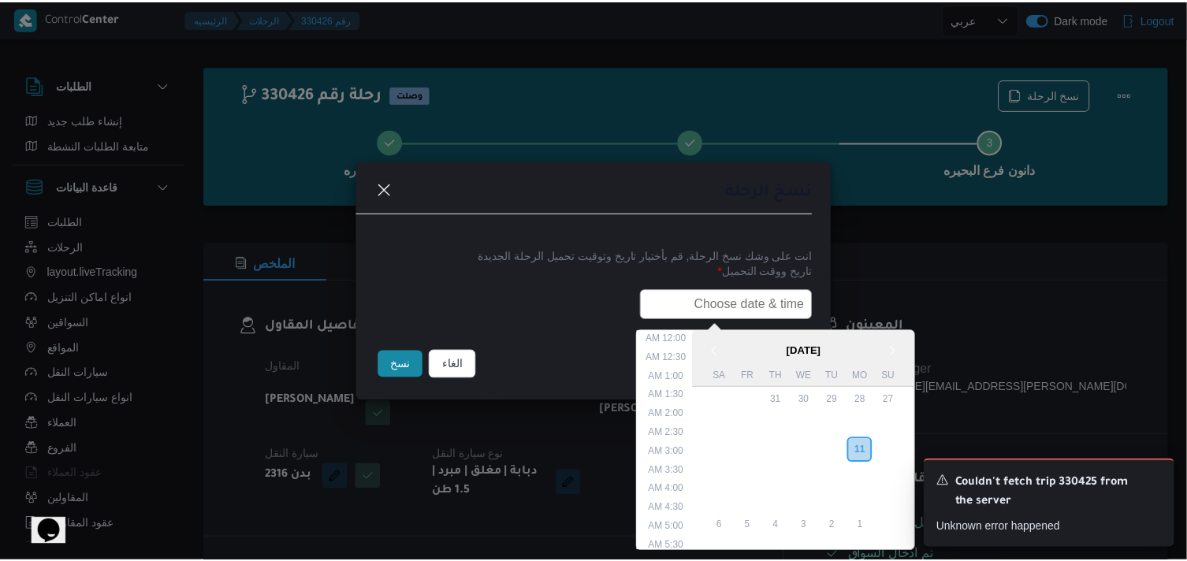
scroll to position [374, 0]
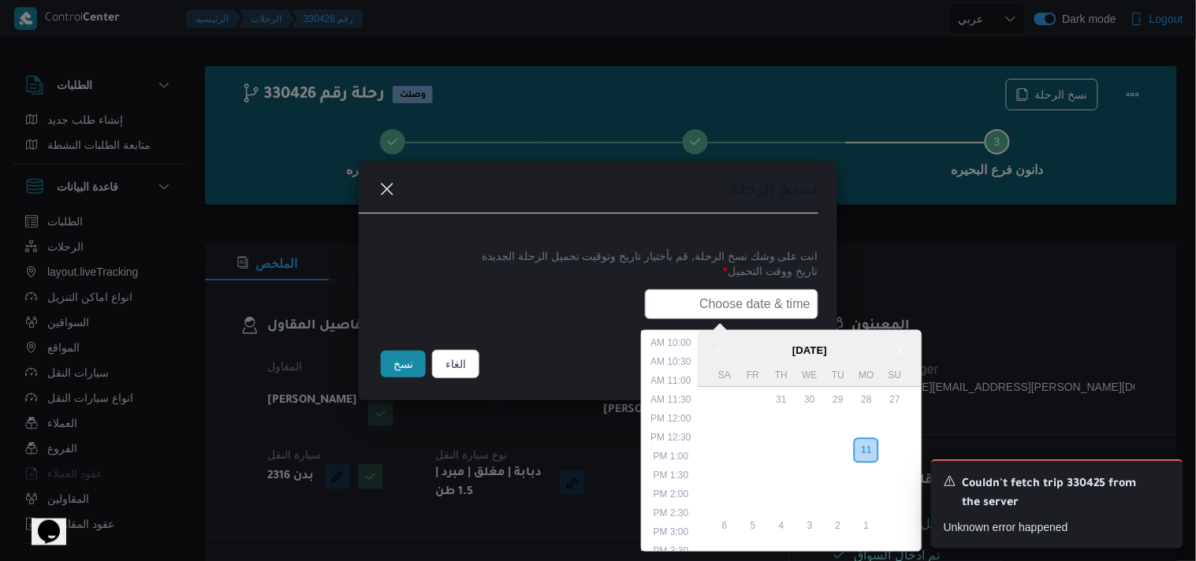
click at [774, 300] on input "text" at bounding box center [731, 304] width 173 height 30
paste input "12/08/2025 6:00AM"
type input "12/08/2025 6:00AM"
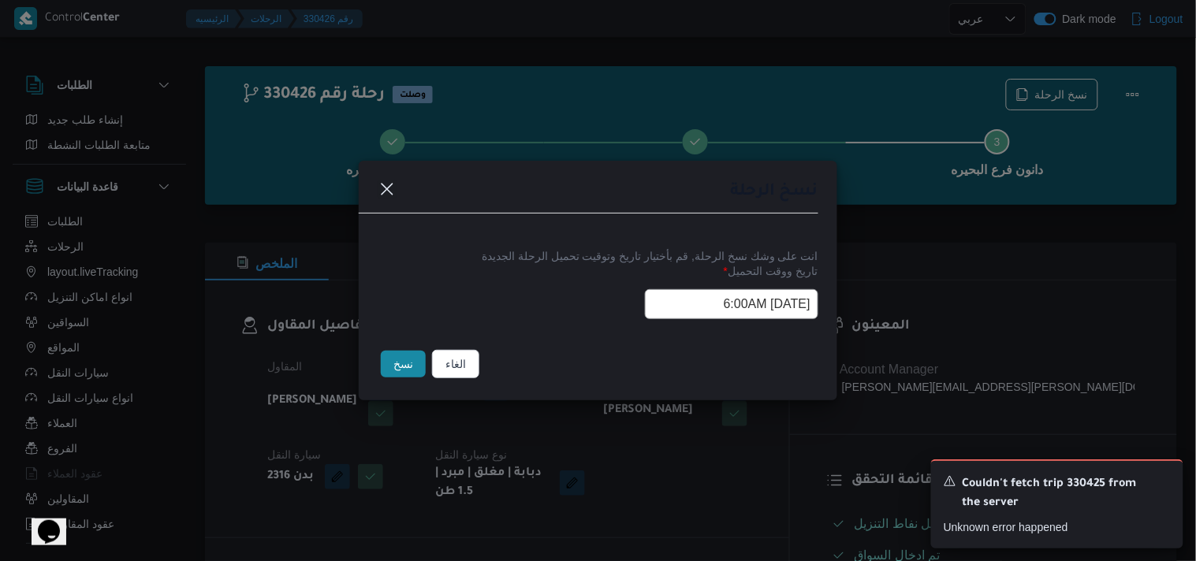
click at [411, 371] on button "نسخ" at bounding box center [403, 364] width 45 height 27
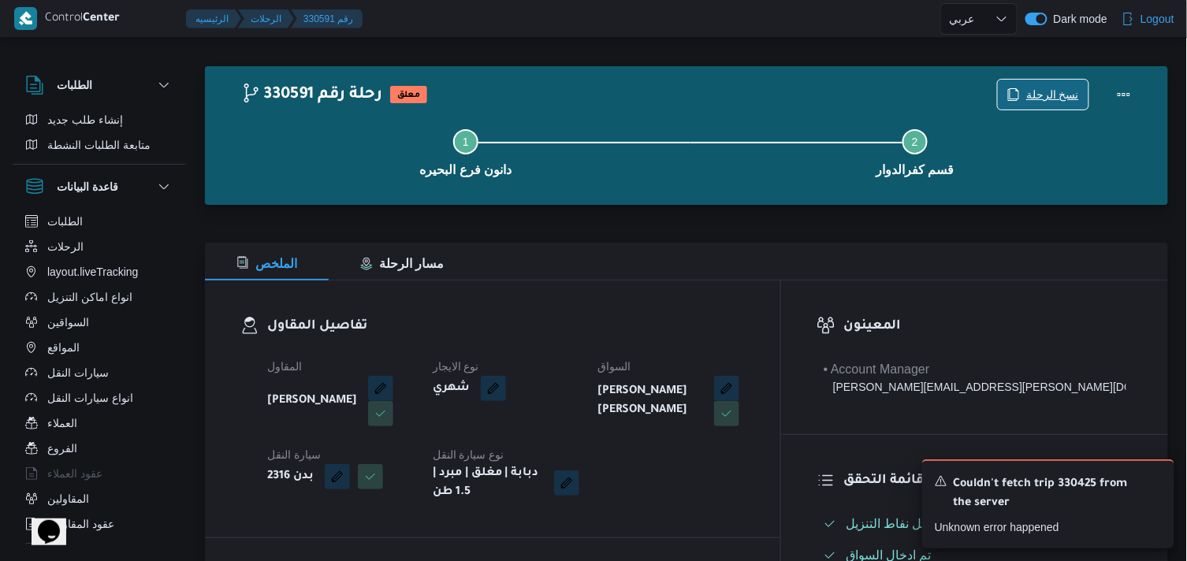
scroll to position [498, 0]
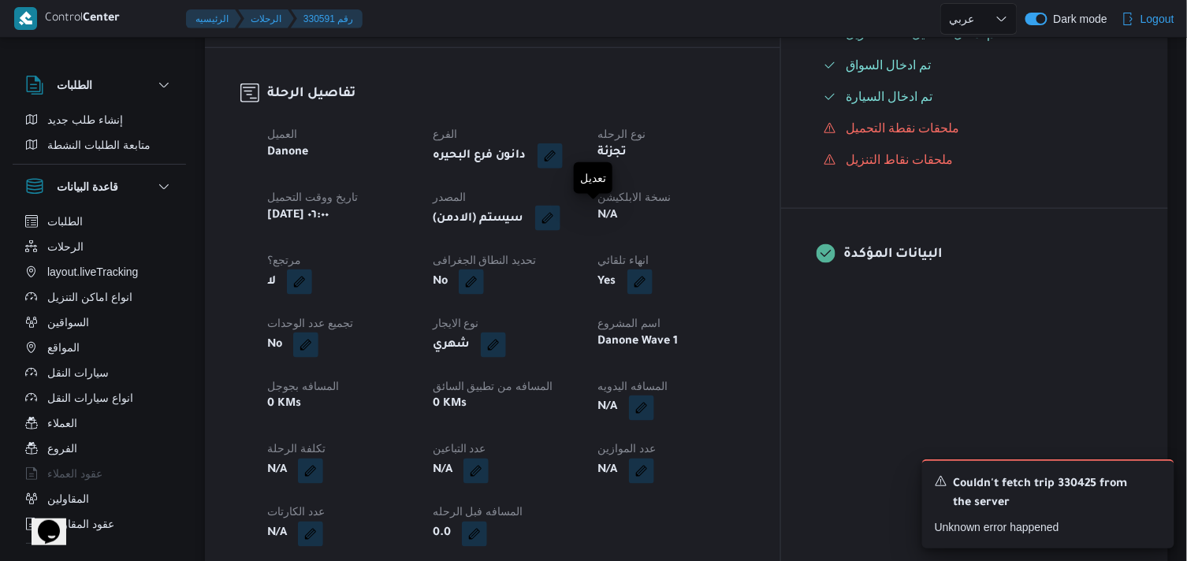
click at [560, 209] on button "button" at bounding box center [547, 218] width 25 height 25
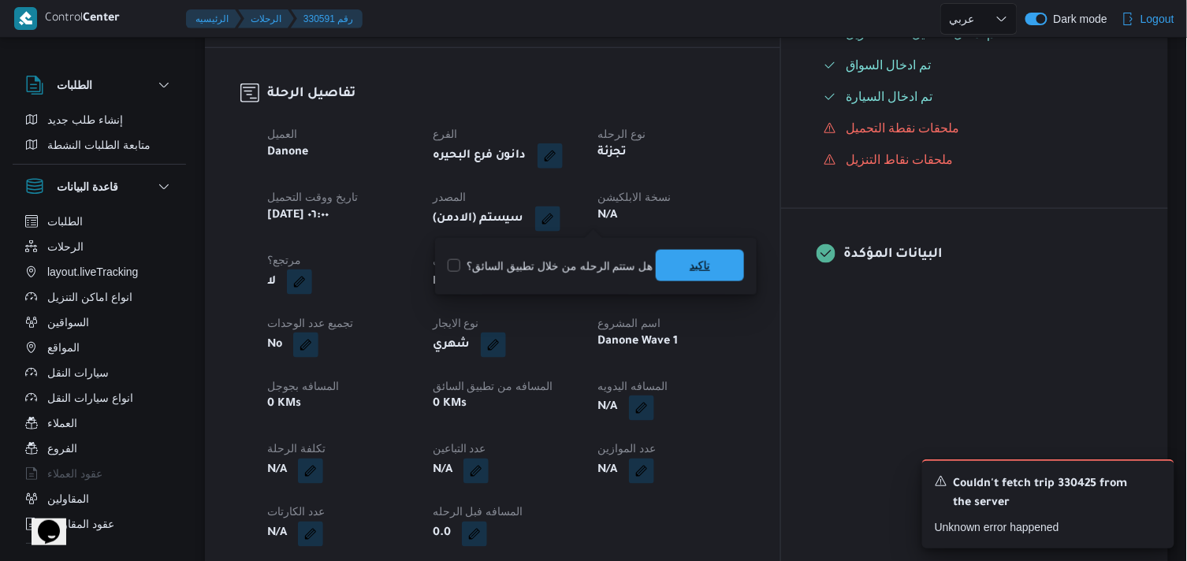
click at [683, 270] on span "تاكيد" at bounding box center [700, 266] width 88 height 32
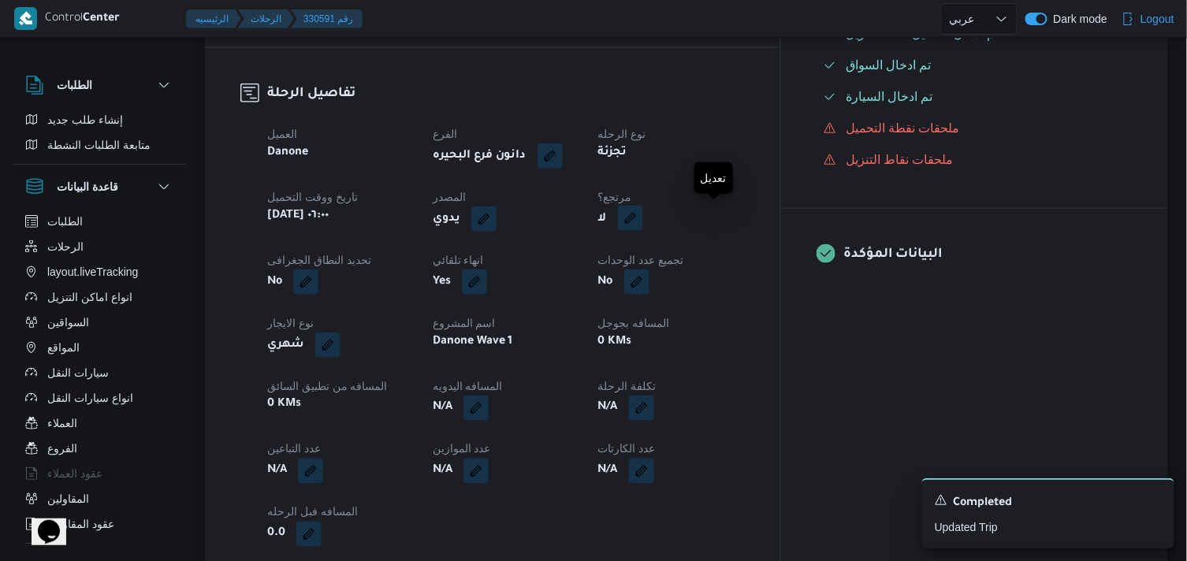
click at [643, 215] on button "button" at bounding box center [630, 218] width 25 height 25
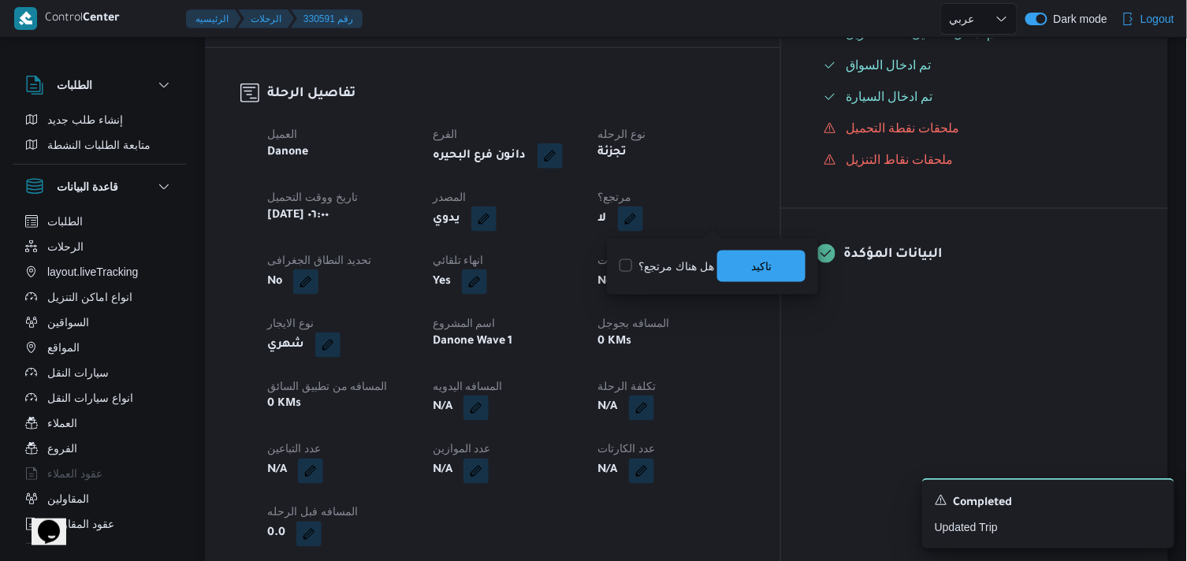
click at [651, 268] on label "هل هناك مرتجع؟" at bounding box center [667, 266] width 95 height 19
checkbox input "true"
click at [731, 266] on span "تاكيد" at bounding box center [761, 266] width 88 height 32
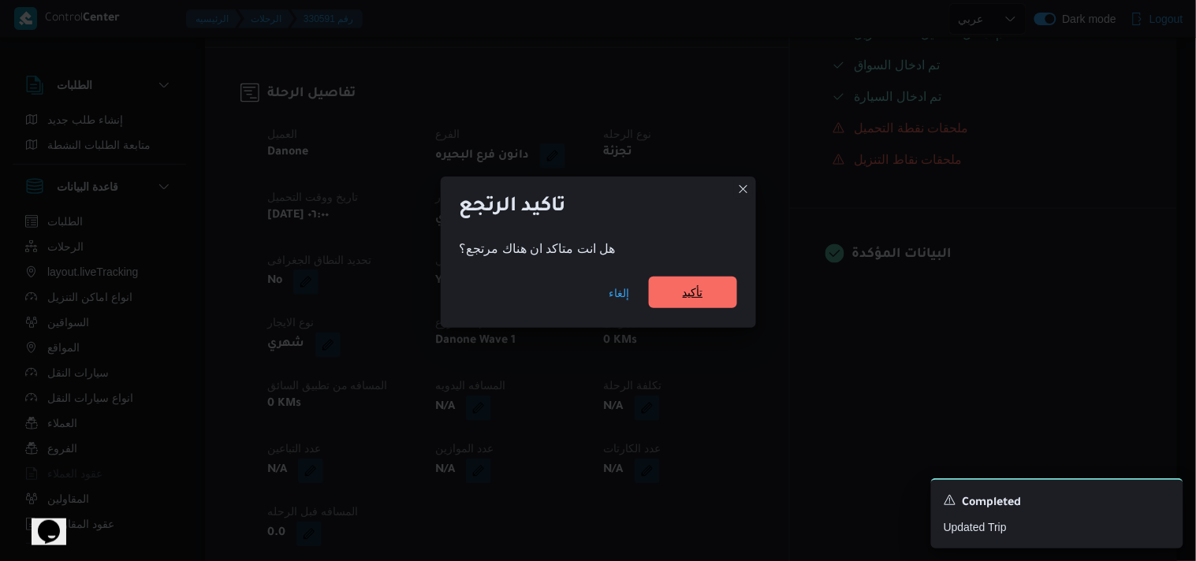
click at [687, 281] on span "تأكيد" at bounding box center [693, 293] width 88 height 32
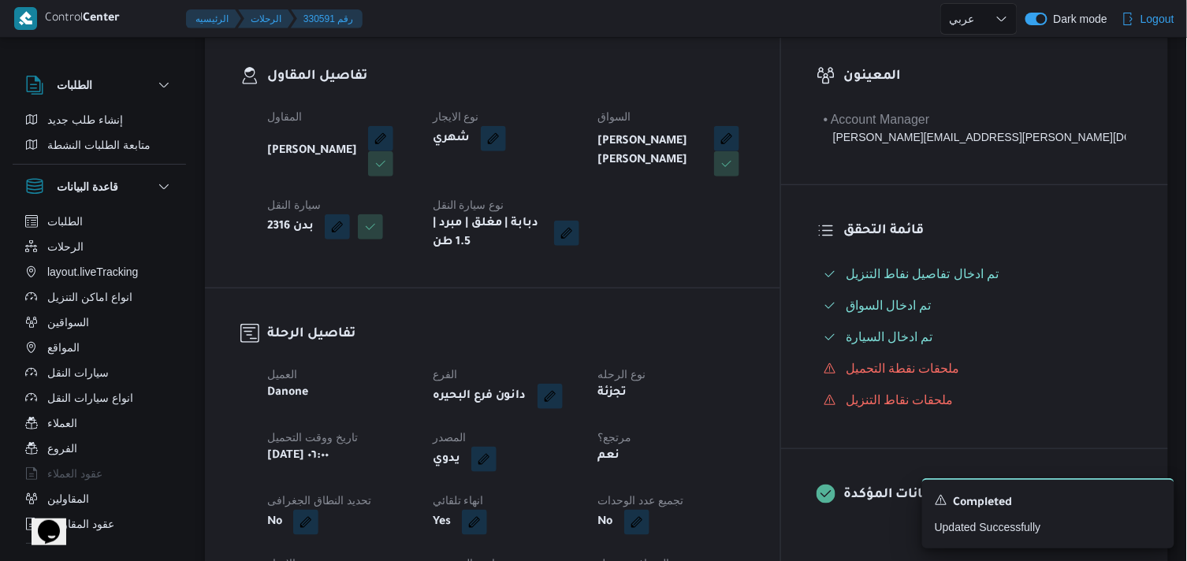
scroll to position [266, 0]
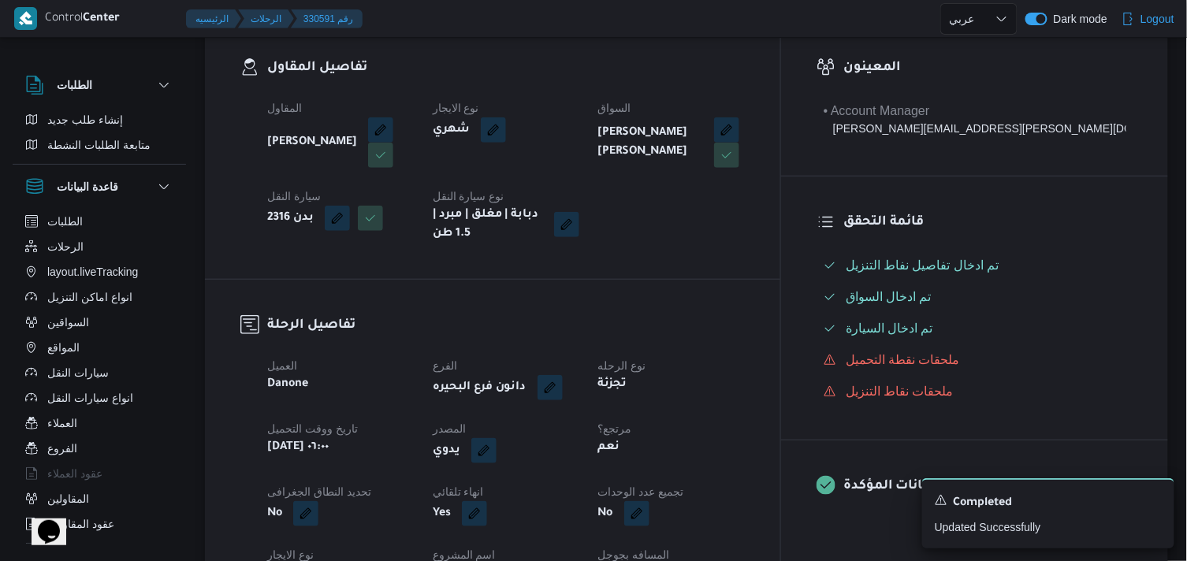
scroll to position [8, 0]
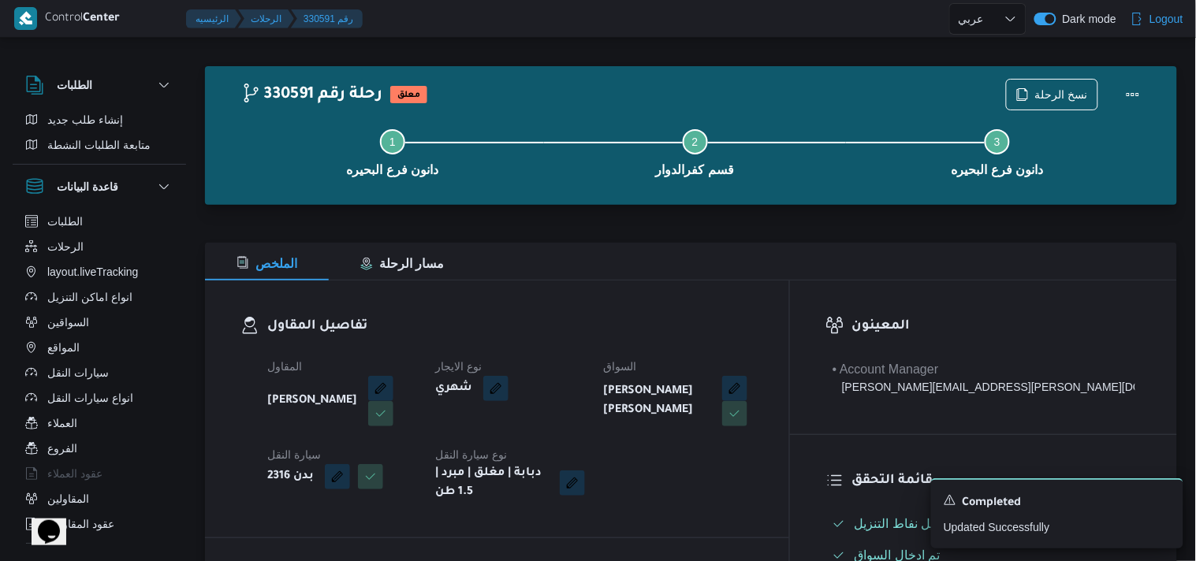
select select "ar"
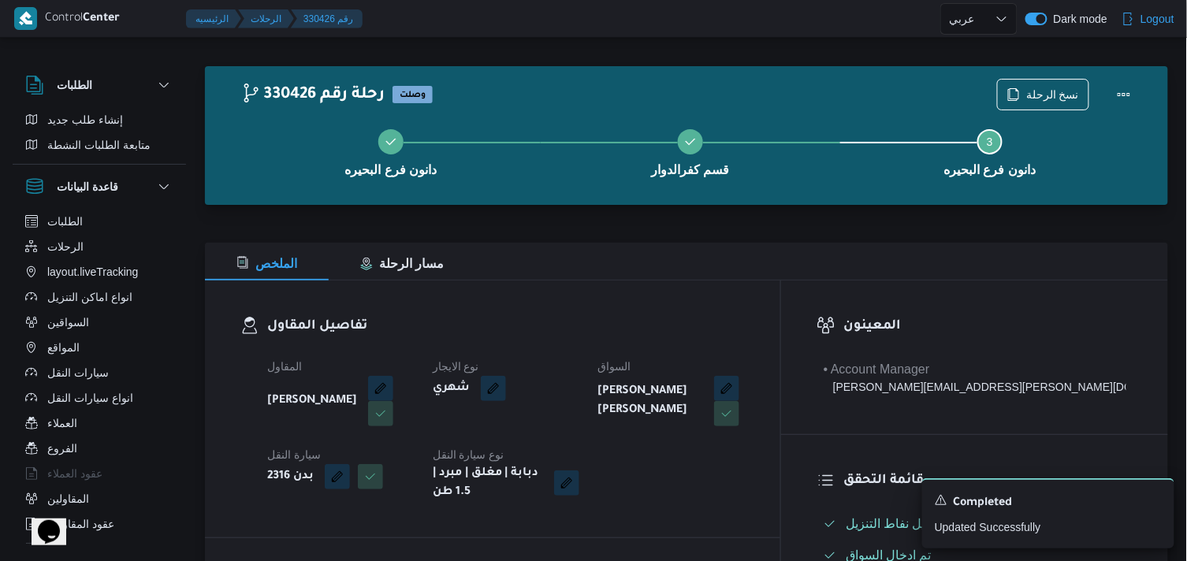
select select "ar"
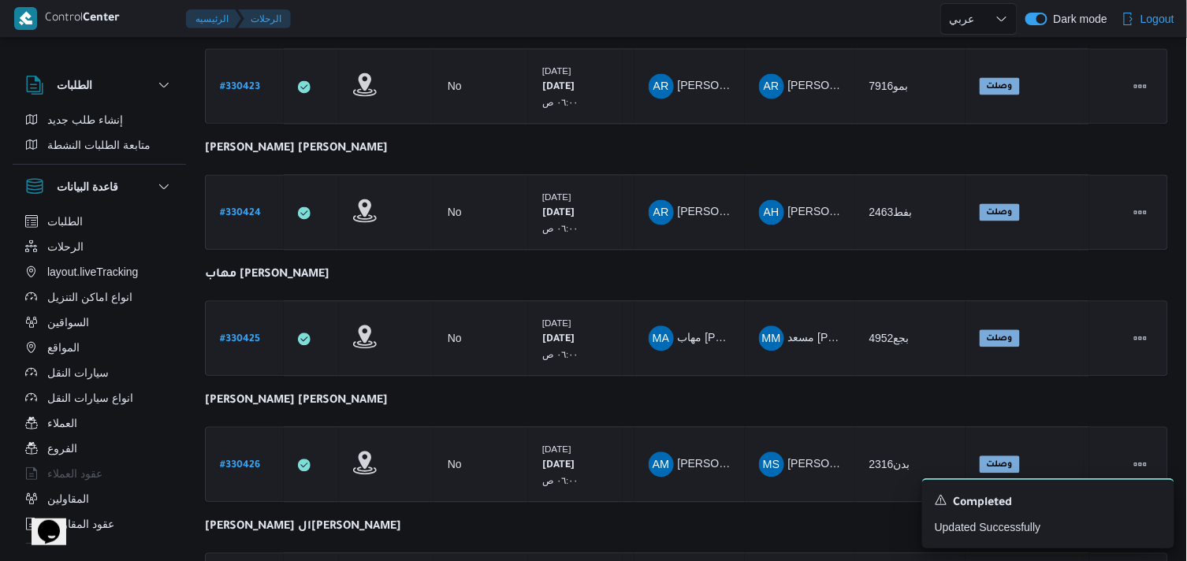
scroll to position [1183, 0]
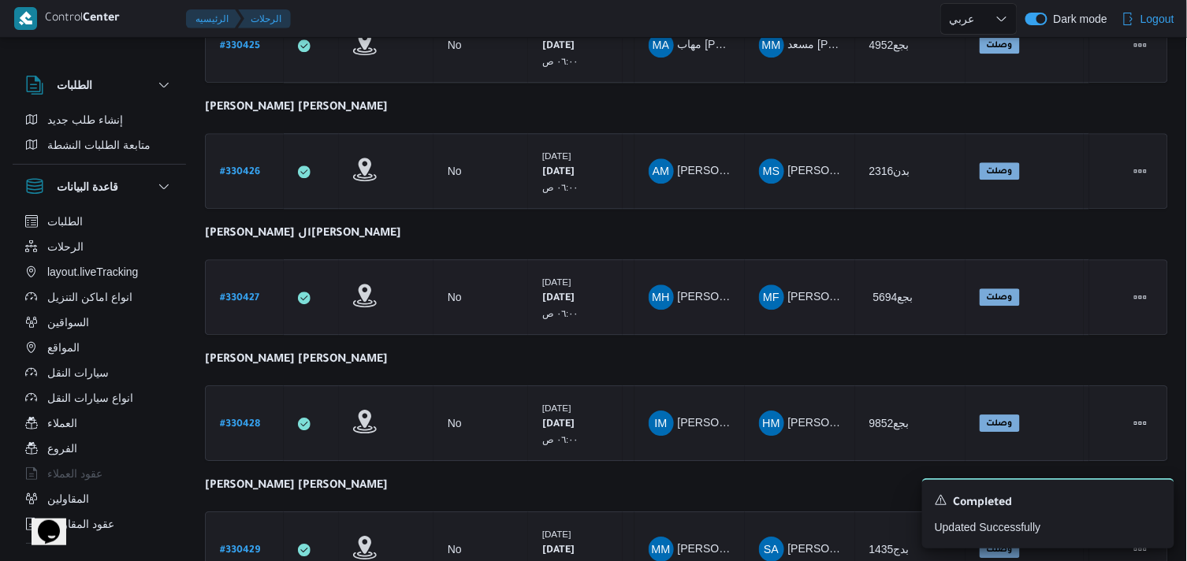
click at [234, 293] on b "# 330427" at bounding box center [239, 298] width 39 height 11
select select "ar"
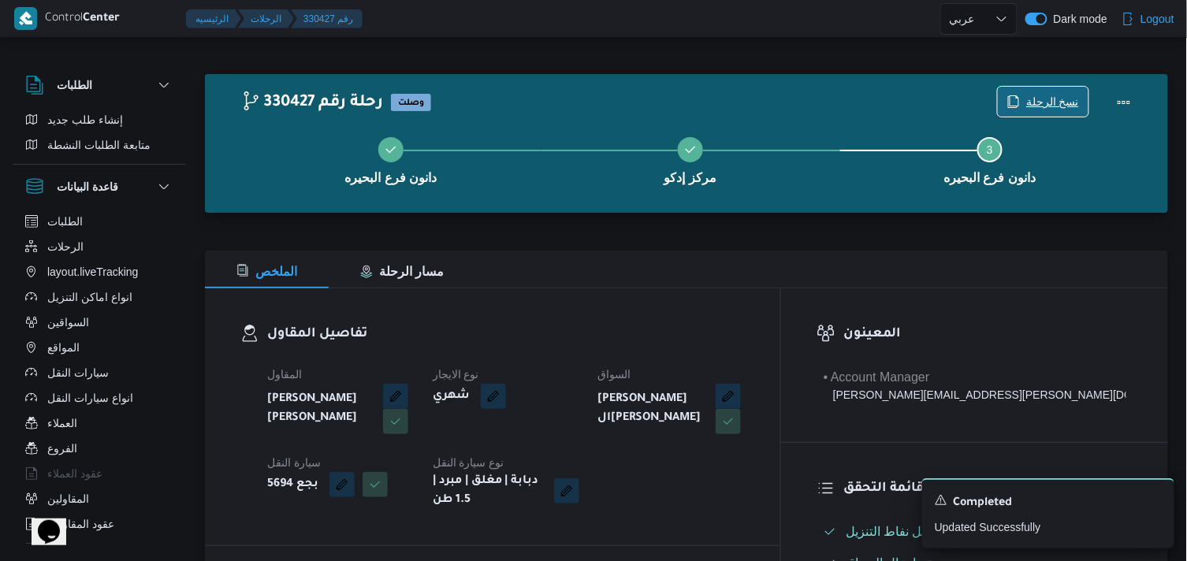
click at [1063, 97] on span "نسخ الرحلة" at bounding box center [1052, 101] width 53 height 19
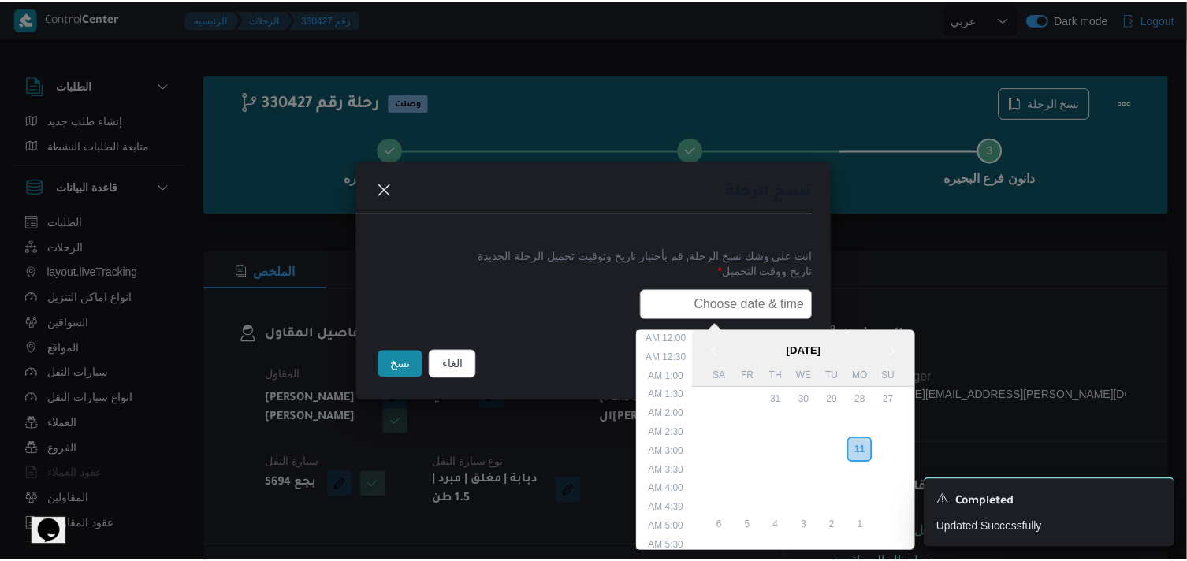
scroll to position [374, 0]
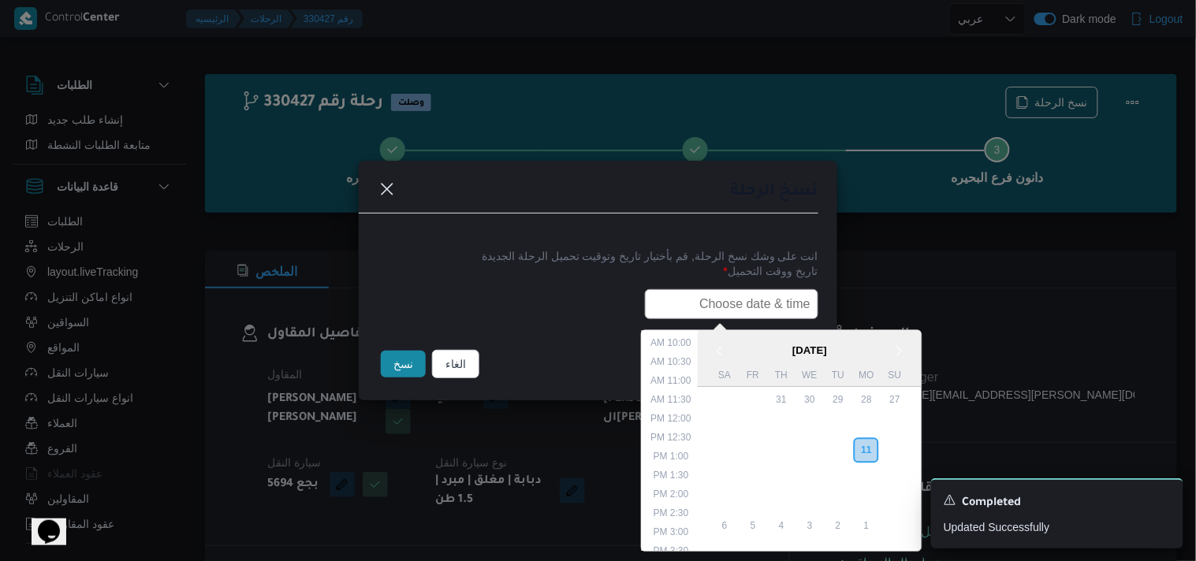
click at [767, 289] on input "text" at bounding box center [731, 304] width 173 height 30
paste input "12/08/2025 6:00AM"
type input "12/08/2025 6:00AM"
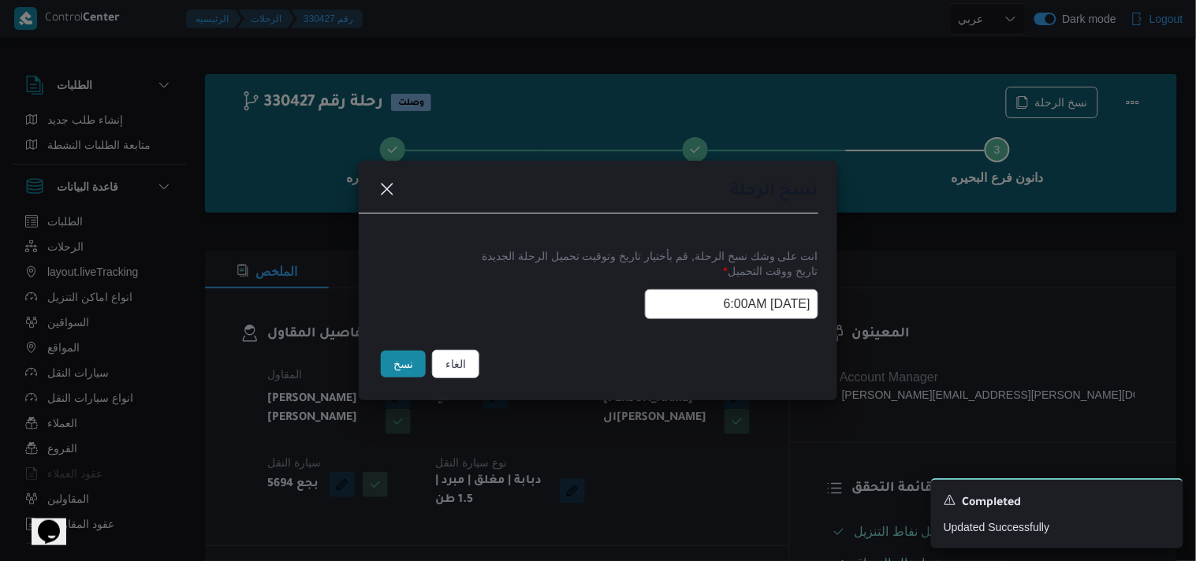
click at [394, 372] on button "نسخ" at bounding box center [403, 364] width 45 height 27
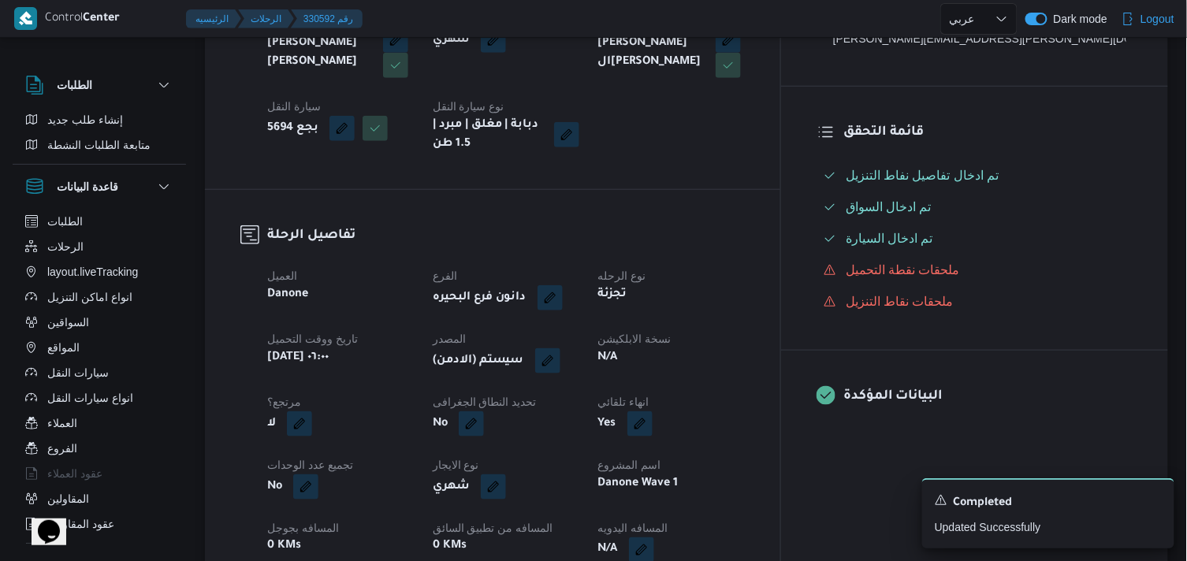
scroll to position [348, 0]
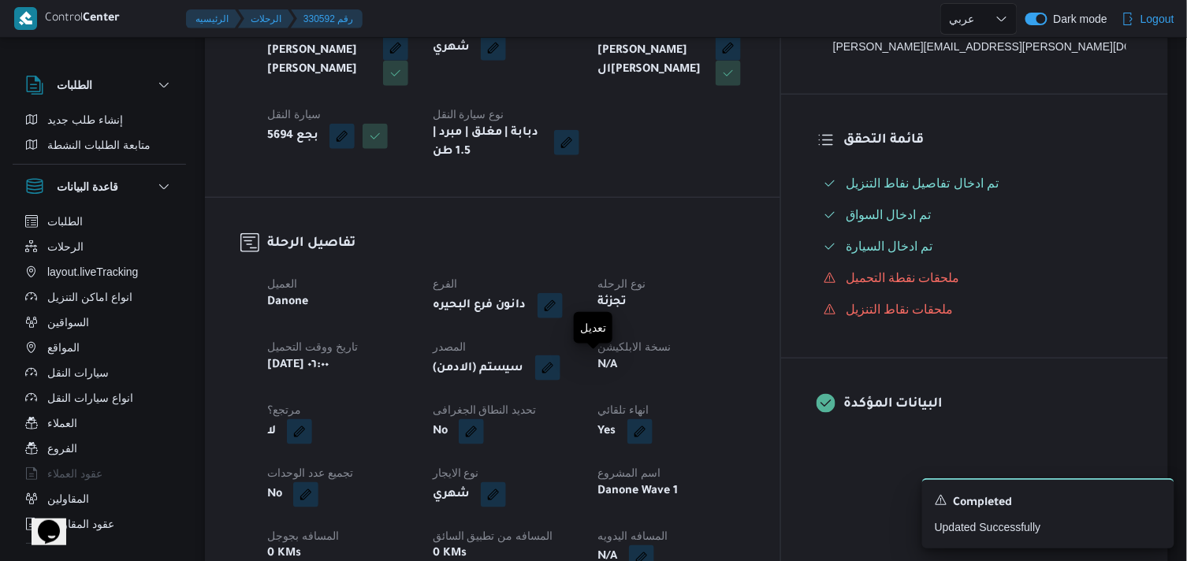
click at [560, 360] on button "button" at bounding box center [547, 368] width 25 height 25
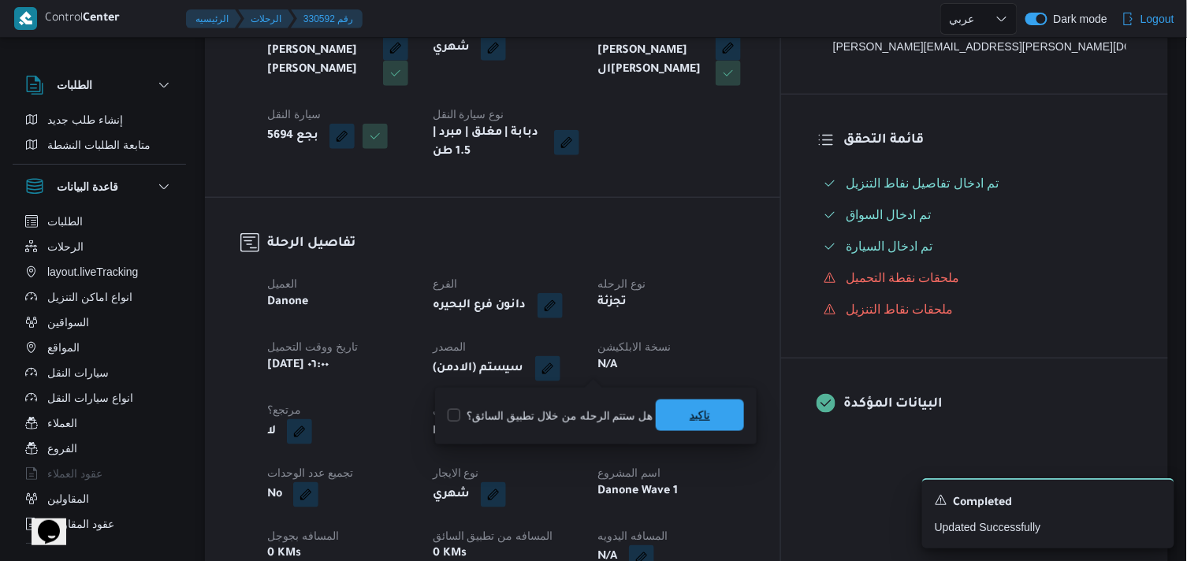
click at [689, 405] on span "تاكيد" at bounding box center [700, 416] width 88 height 32
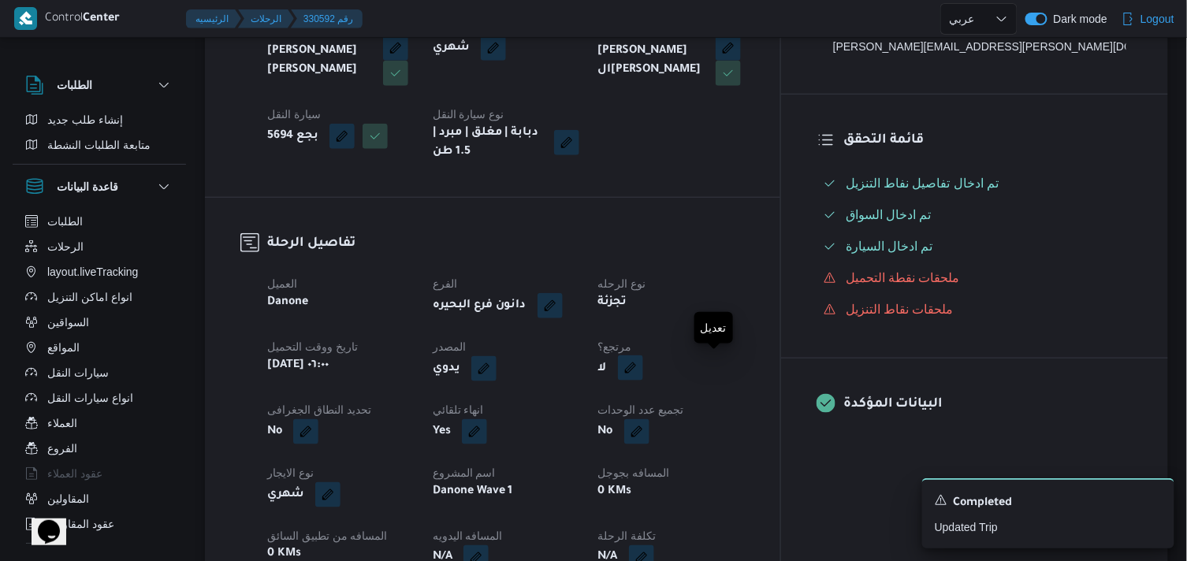
click at [643, 379] on button "button" at bounding box center [630, 368] width 25 height 25
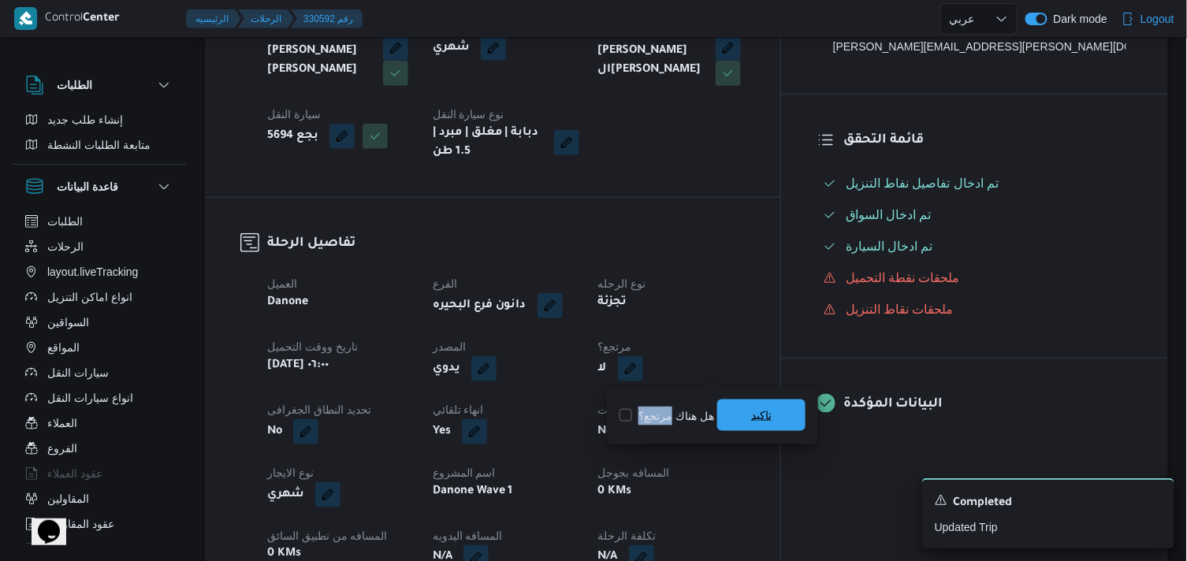
drag, startPoint x: 668, startPoint y: 413, endPoint x: 746, endPoint y: 404, distance: 77.8
click at [746, 404] on div "هل هناك مرتجع؟ تاكيد" at bounding box center [712, 416] width 189 height 35
click at [746, 404] on span "تاكيد" at bounding box center [761, 416] width 88 height 32
click at [721, 382] on div "لا" at bounding box center [672, 369] width 150 height 28
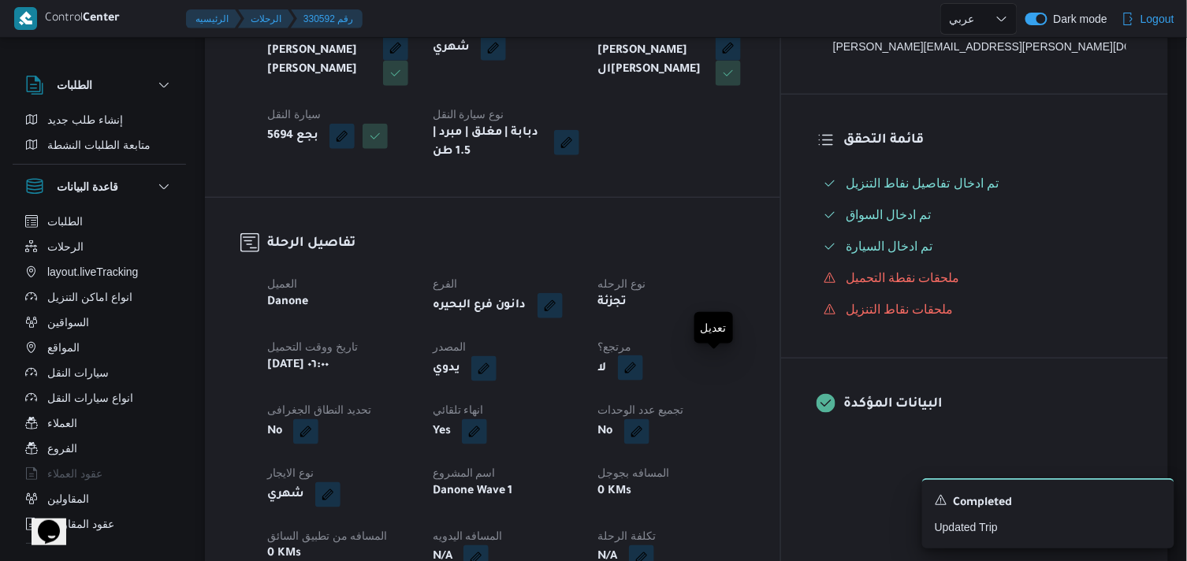
click at [643, 379] on button "button" at bounding box center [630, 368] width 25 height 25
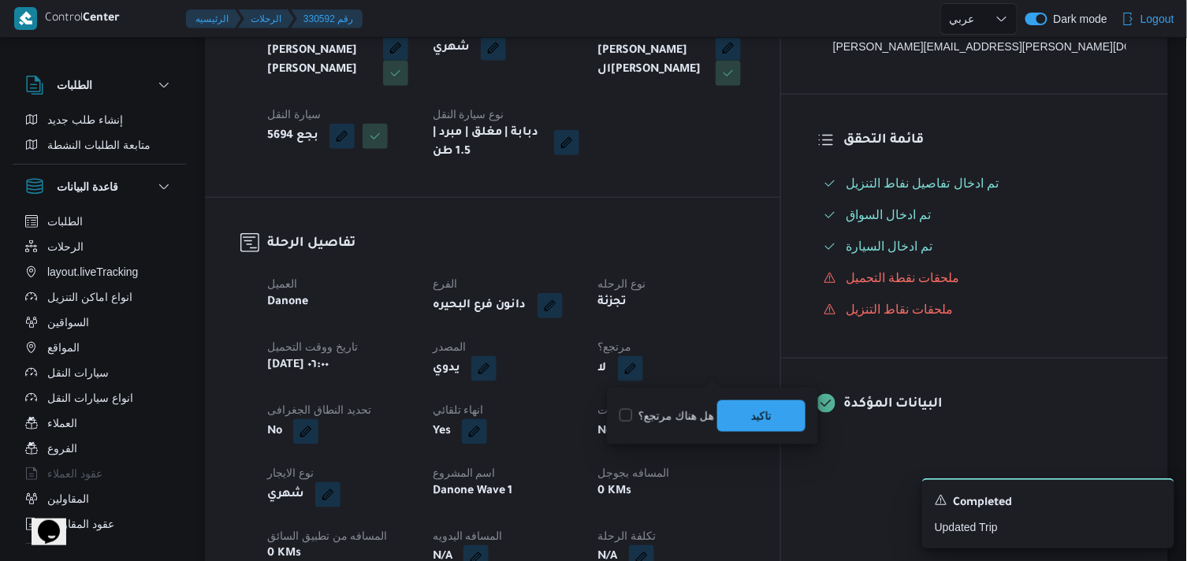
click at [640, 423] on label "هل هناك مرتجع؟" at bounding box center [667, 416] width 95 height 19
checkbox input "true"
click at [747, 415] on span "تاكيد" at bounding box center [761, 416] width 88 height 32
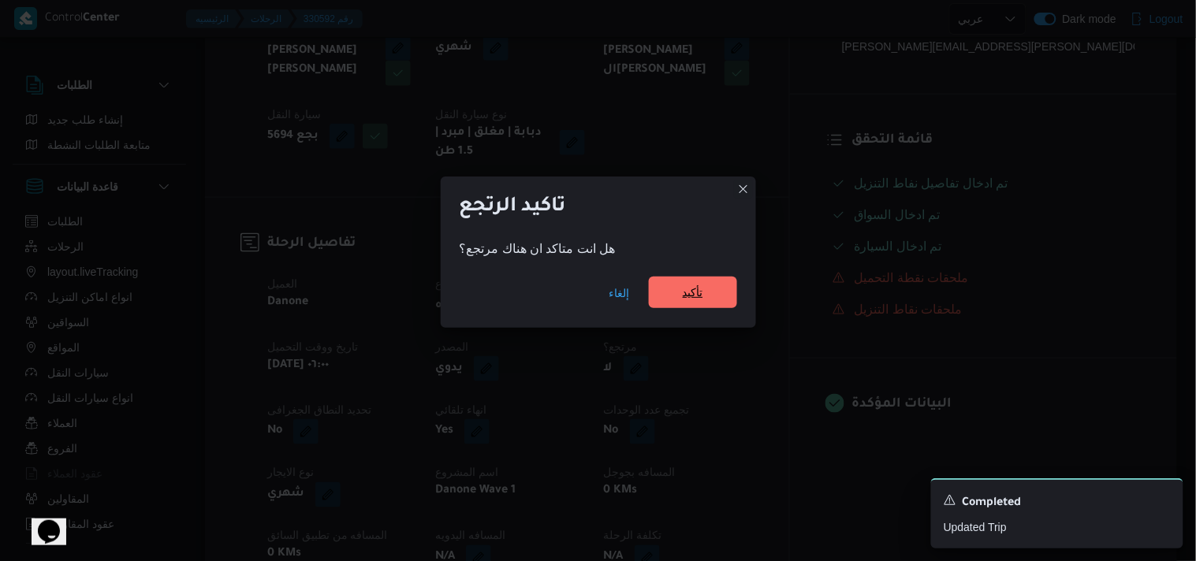
drag, startPoint x: 694, startPoint y: 274, endPoint x: 691, endPoint y: 285, distance: 12.1
click at [691, 285] on div "إلغاء تأكيد" at bounding box center [598, 296] width 315 height 63
click at [691, 285] on span "تأكيد" at bounding box center [693, 292] width 20 height 19
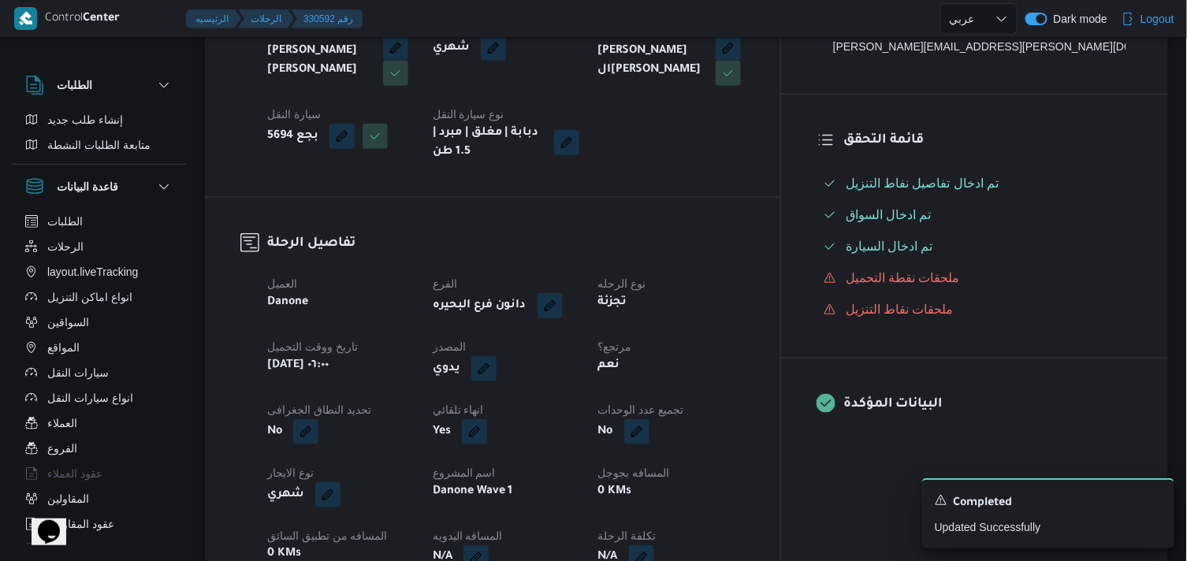
scroll to position [0, 0]
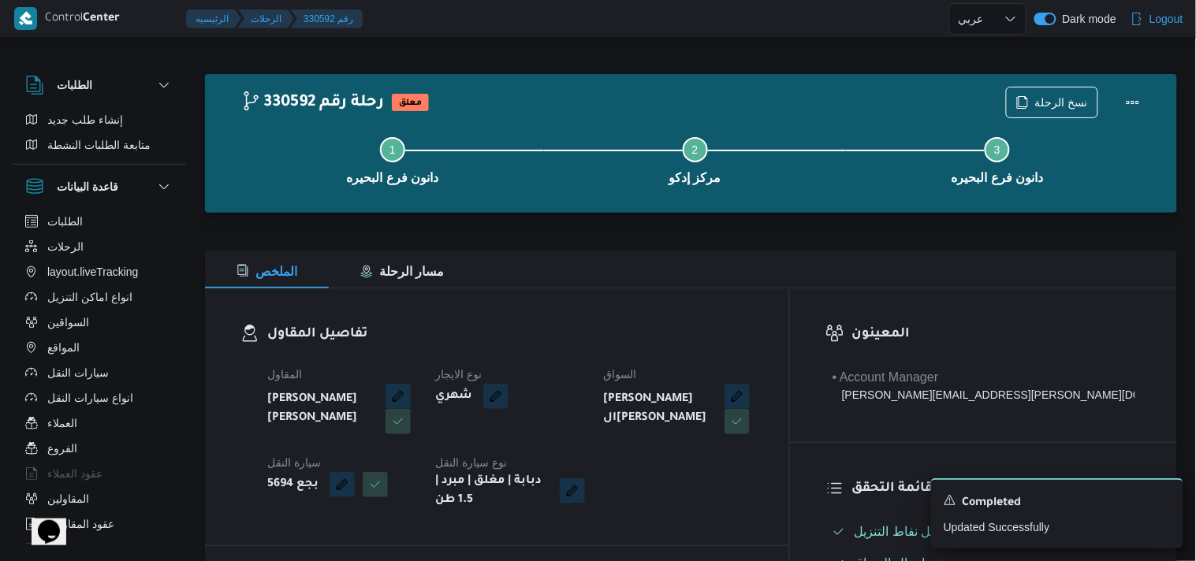
select select "ar"
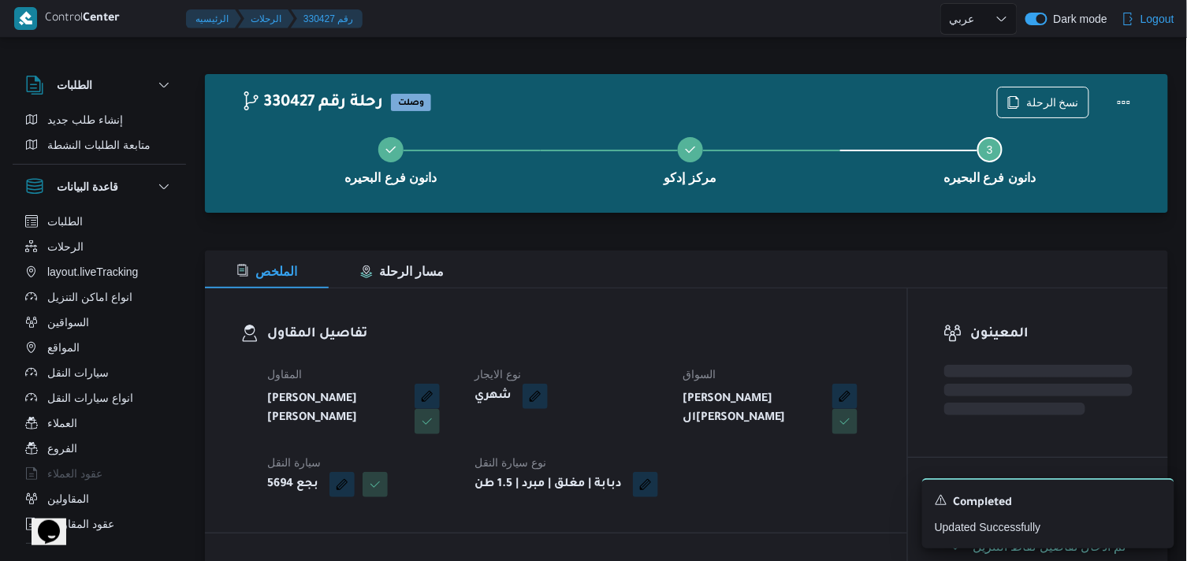
select select "ar"
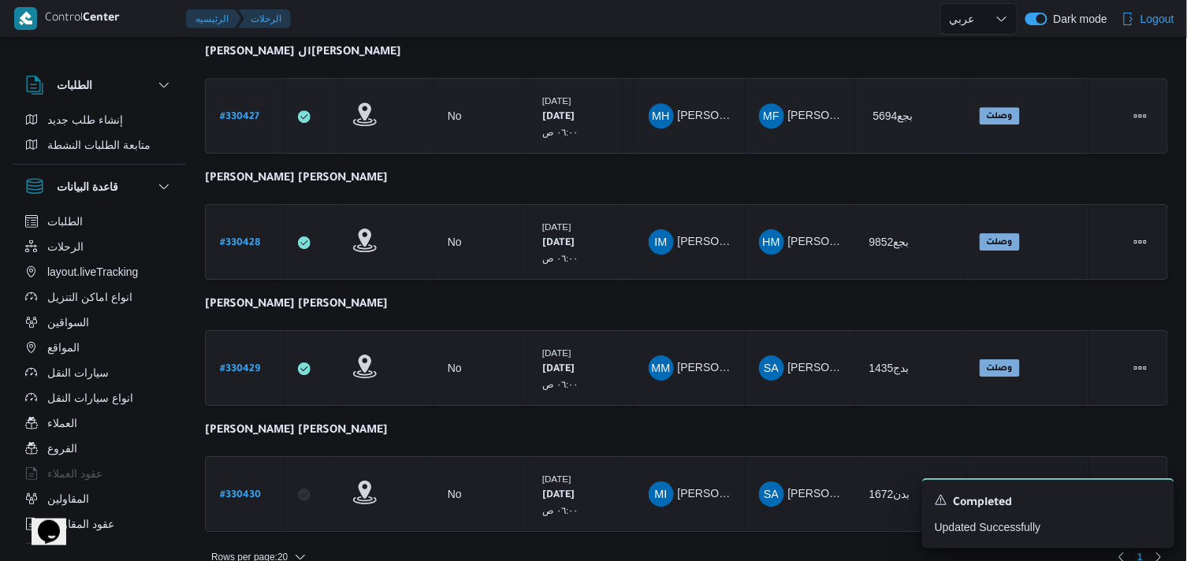
scroll to position [1376, 0]
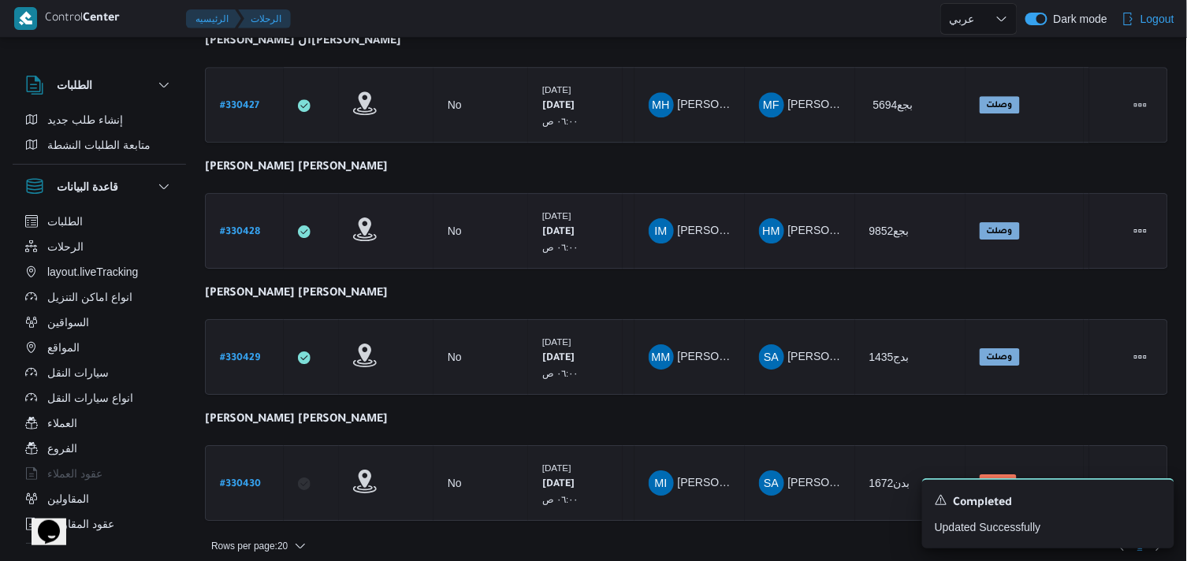
click at [252, 227] on b "# 330428" at bounding box center [240, 232] width 40 height 11
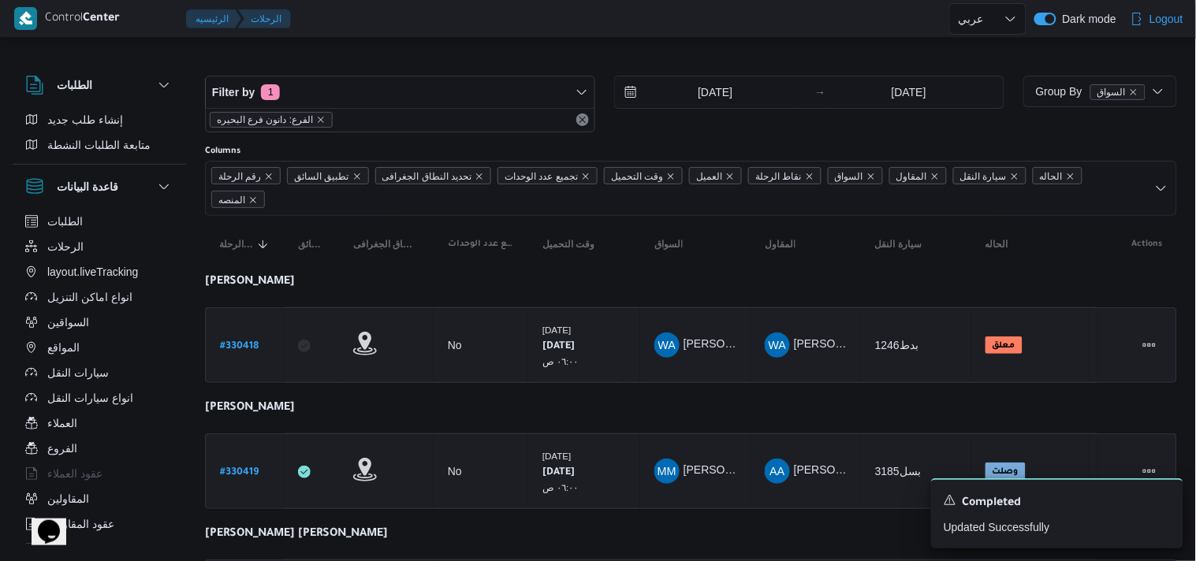
select select "ar"
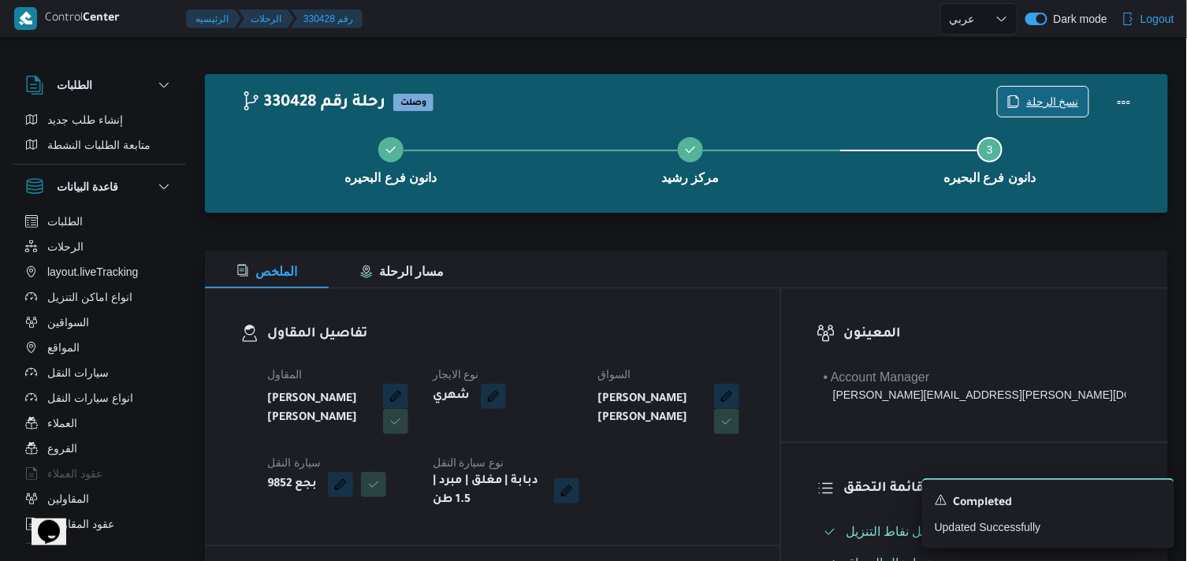
click at [1033, 99] on span "نسخ الرحلة" at bounding box center [1052, 101] width 53 height 19
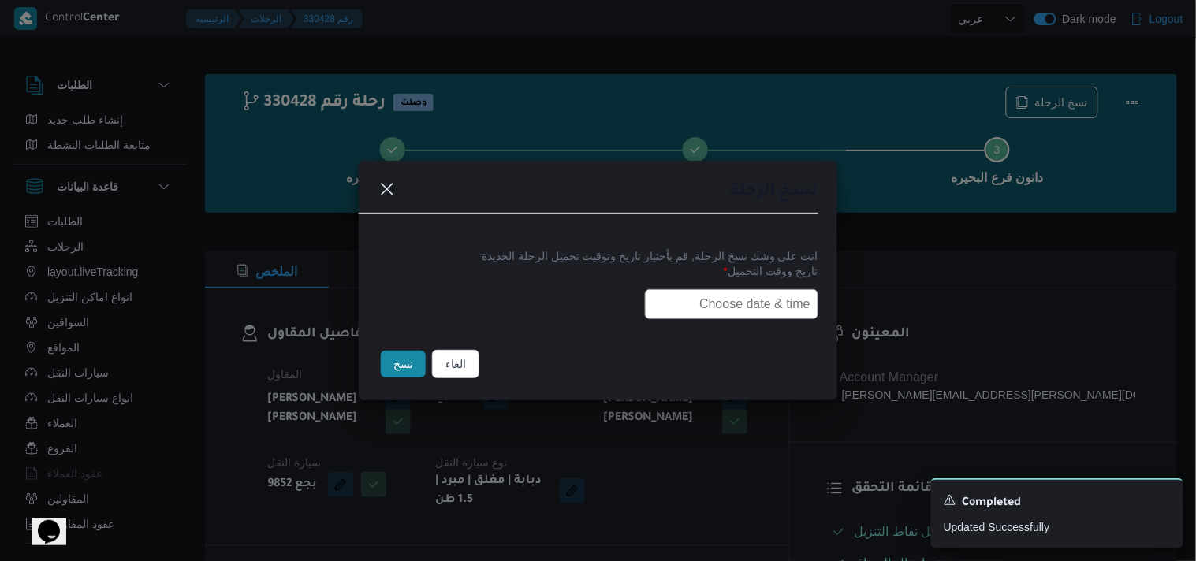
click at [702, 313] on input "text" at bounding box center [731, 304] width 173 height 30
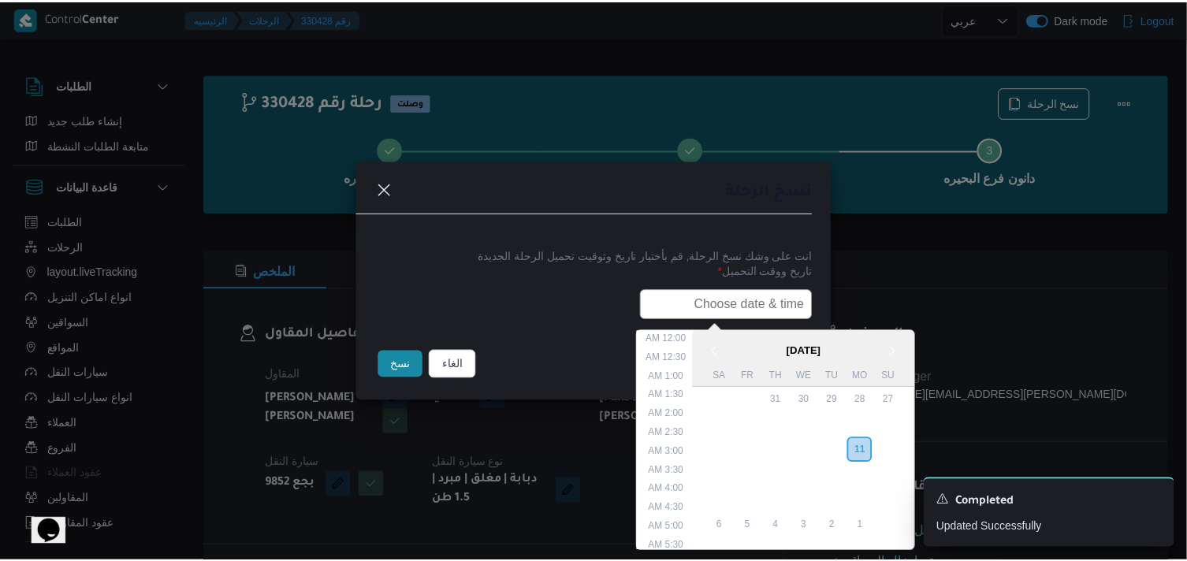
scroll to position [374, 0]
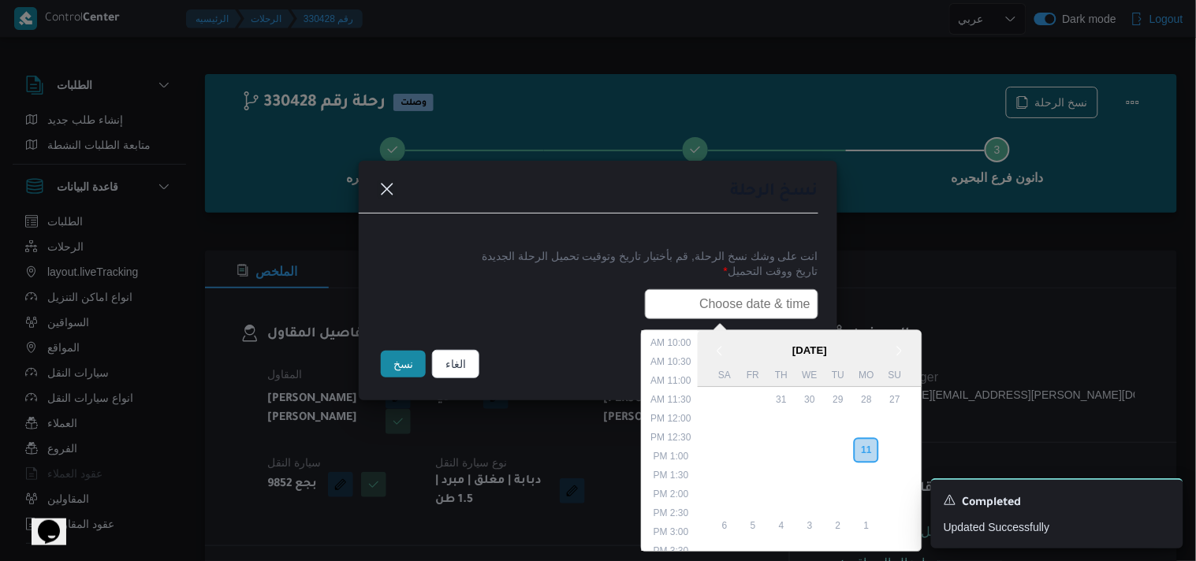
paste input "12/08/2025 6:00AM"
type input "12/08/2025 6:00AM"
click at [408, 373] on button "نسخ" at bounding box center [403, 364] width 45 height 27
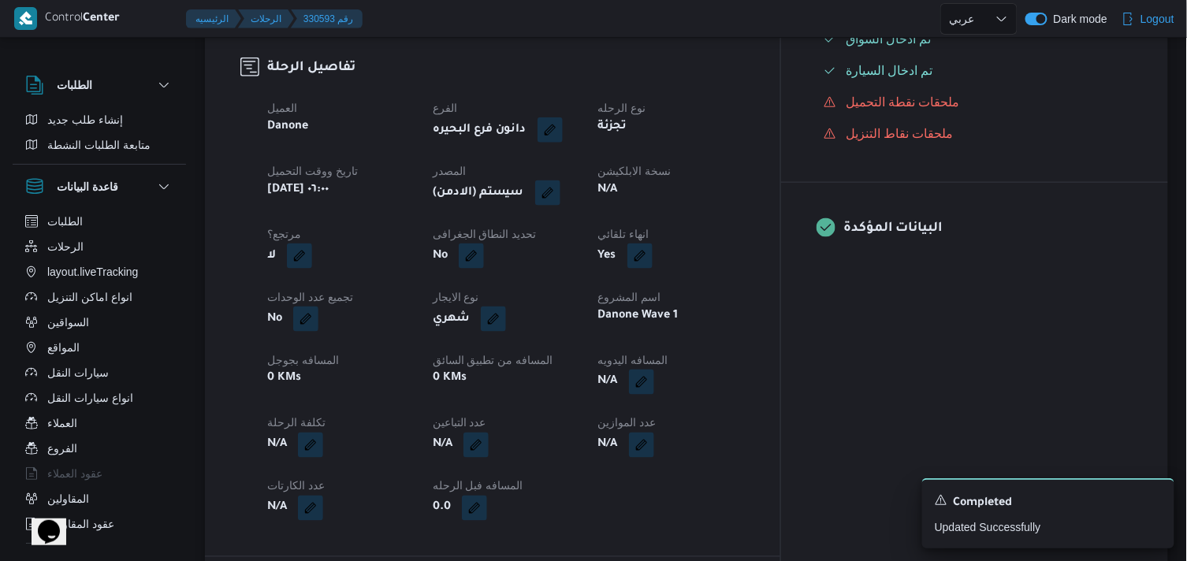
scroll to position [525, 0]
click at [560, 190] on button "button" at bounding box center [547, 191] width 25 height 25
click at [660, 233] on span "تاكيد" at bounding box center [700, 239] width 88 height 32
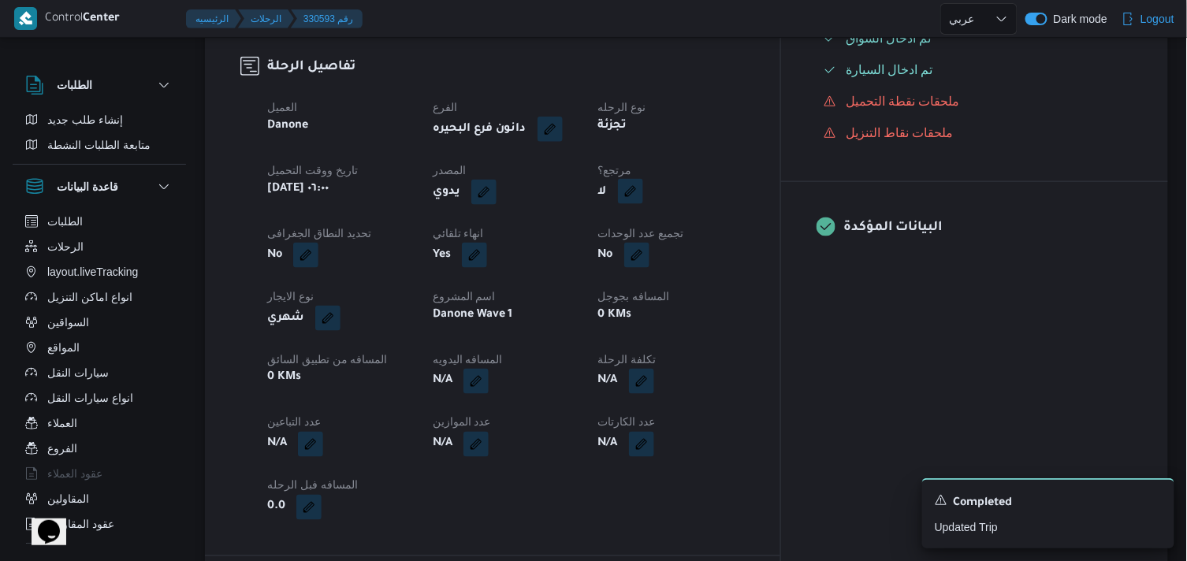
click at [643, 189] on button "button" at bounding box center [630, 191] width 25 height 25
click at [658, 234] on label "هل هناك مرتجع؟" at bounding box center [667, 239] width 95 height 19
checkbox input "true"
click at [771, 235] on span "تاكيد" at bounding box center [761, 238] width 20 height 19
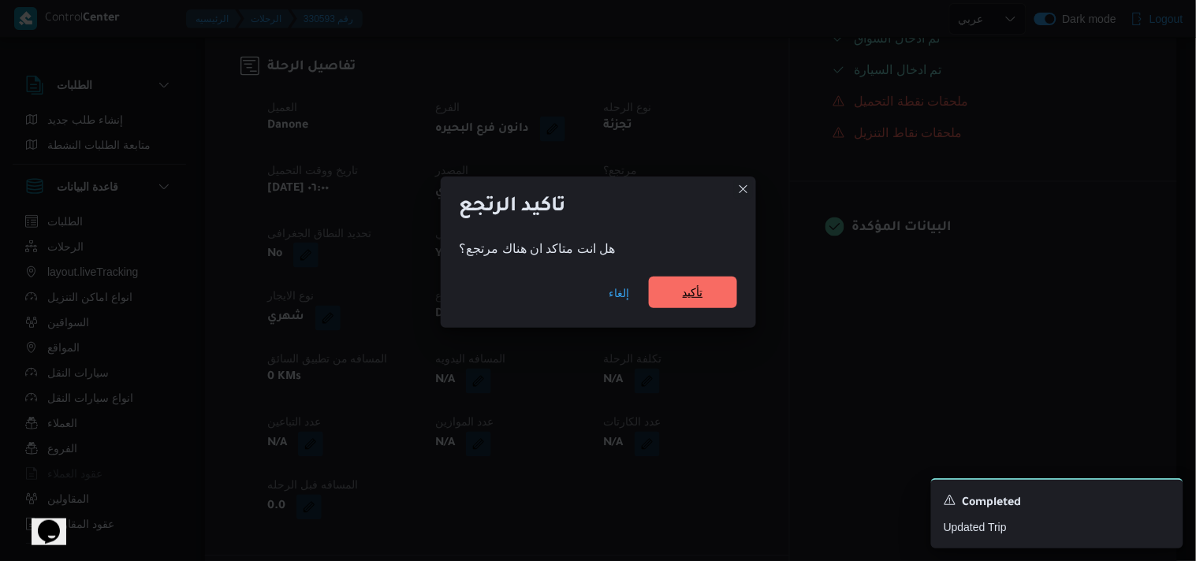
click at [712, 290] on span "تأكيد" at bounding box center [693, 293] width 88 height 32
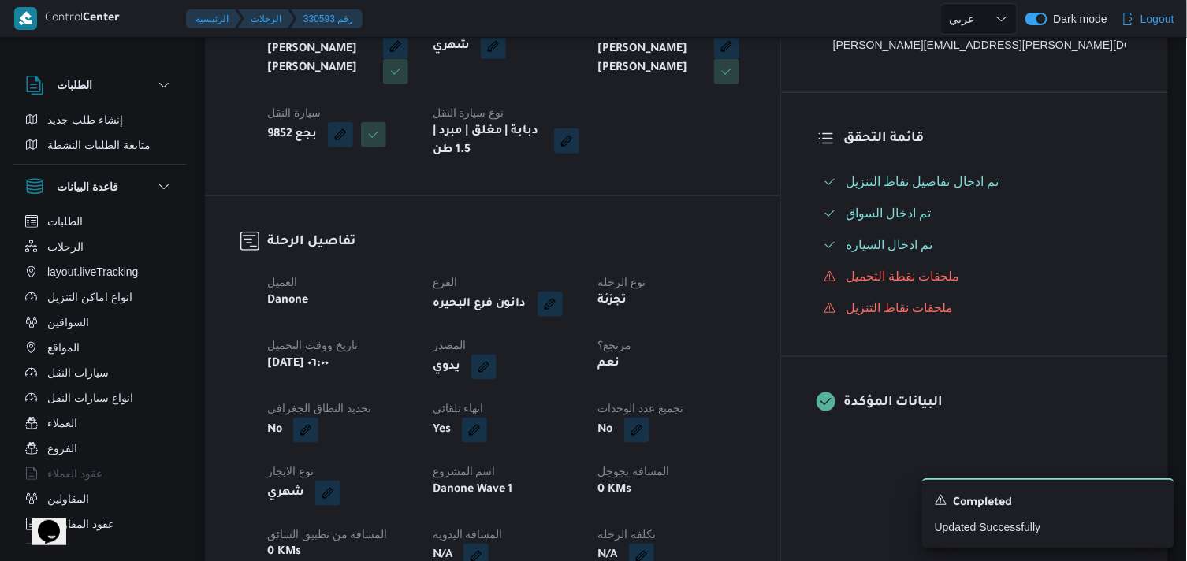
scroll to position [88, 0]
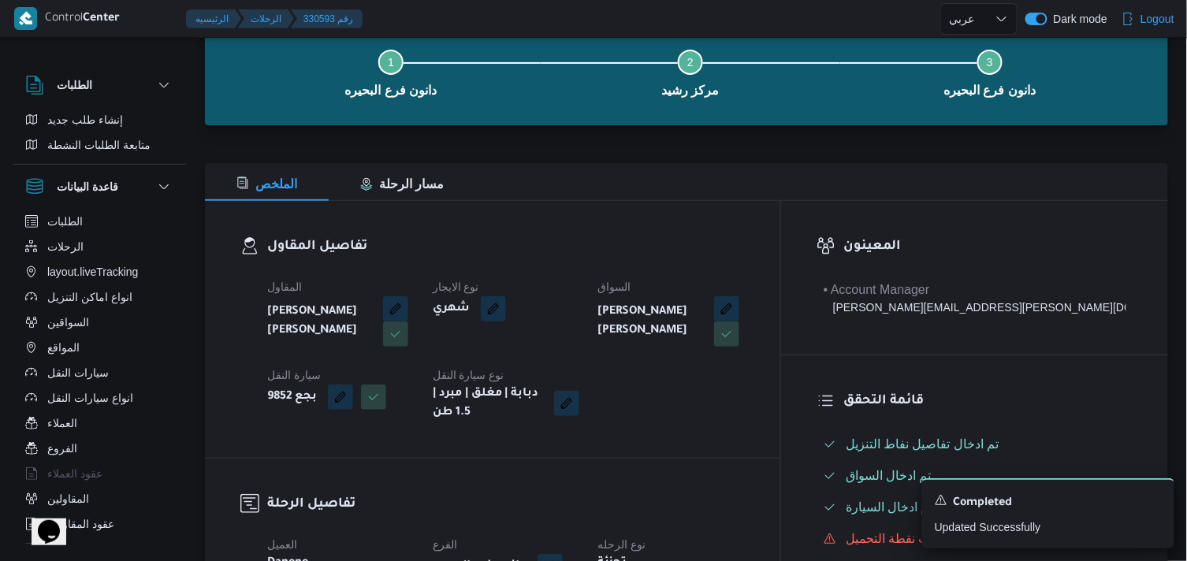
select select "ar"
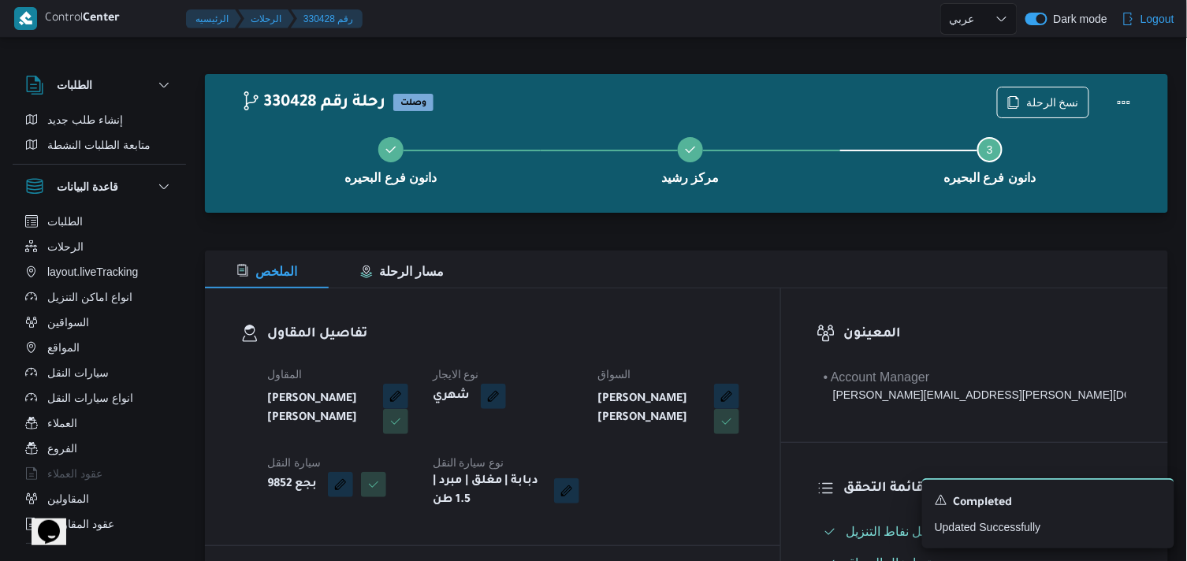
select select "ar"
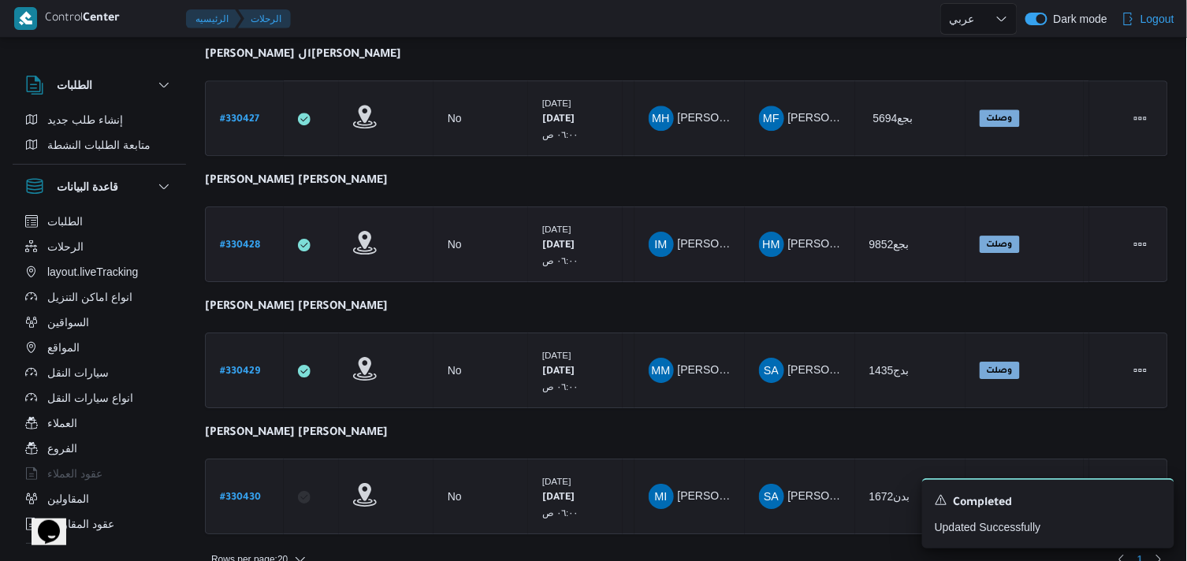
scroll to position [1376, 0]
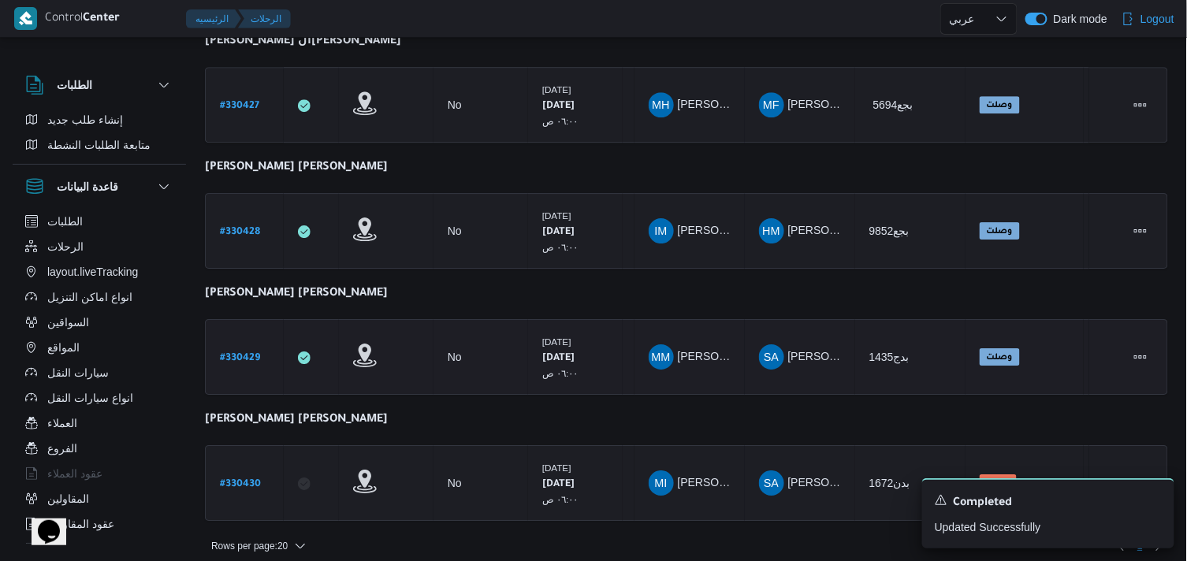
click at [242, 353] on b "# 330429" at bounding box center [240, 358] width 40 height 11
select select "ar"
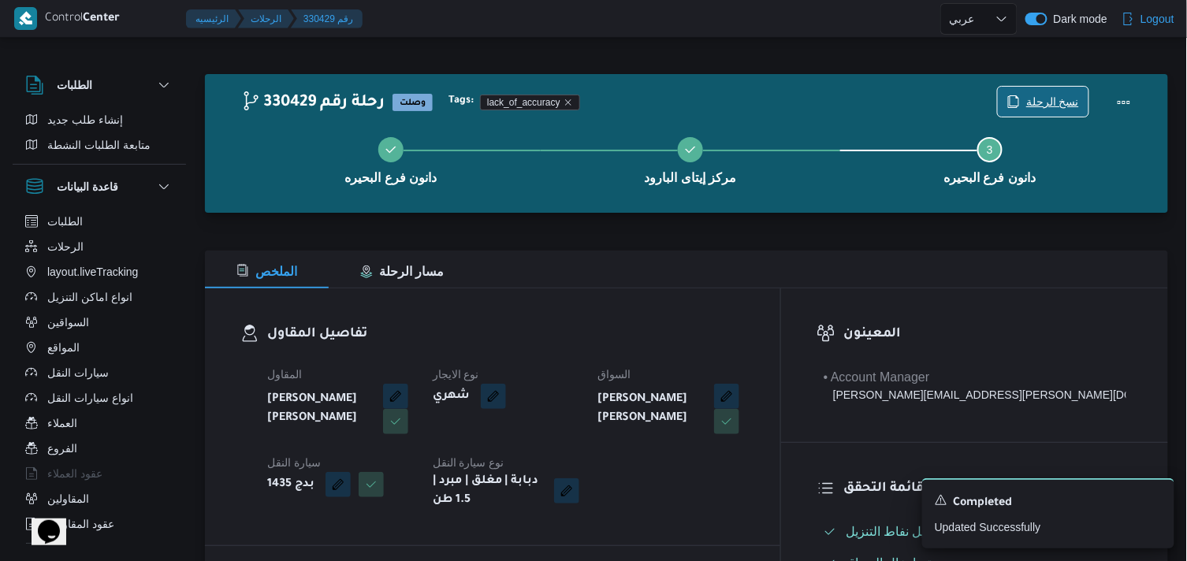
click at [1074, 101] on span "نسخ الرحلة" at bounding box center [1052, 101] width 53 height 19
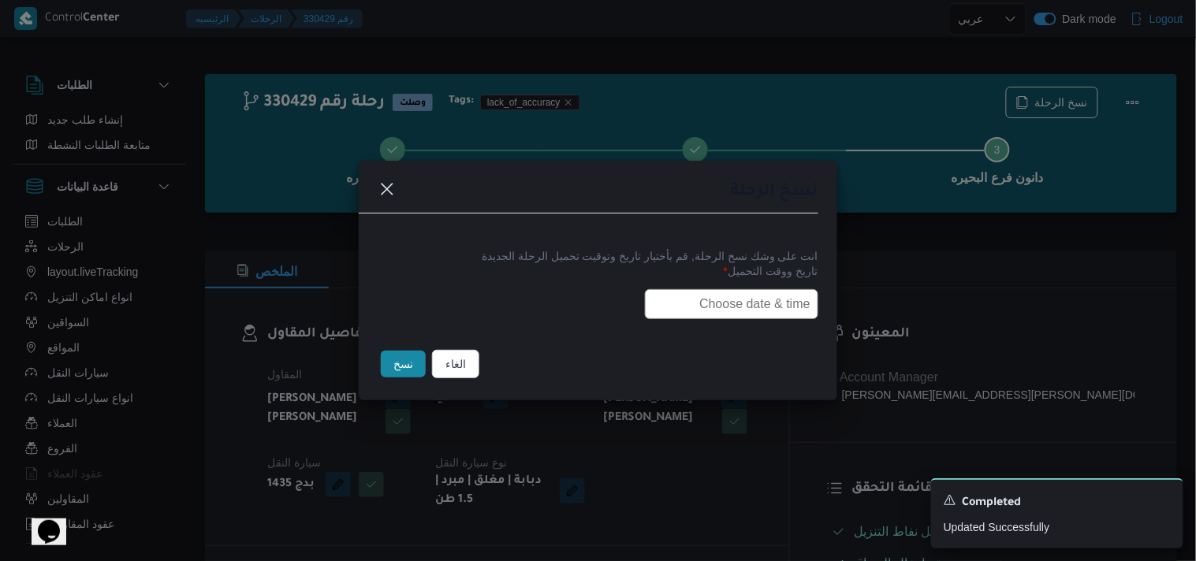
click at [769, 296] on input "text" at bounding box center [731, 304] width 173 height 30
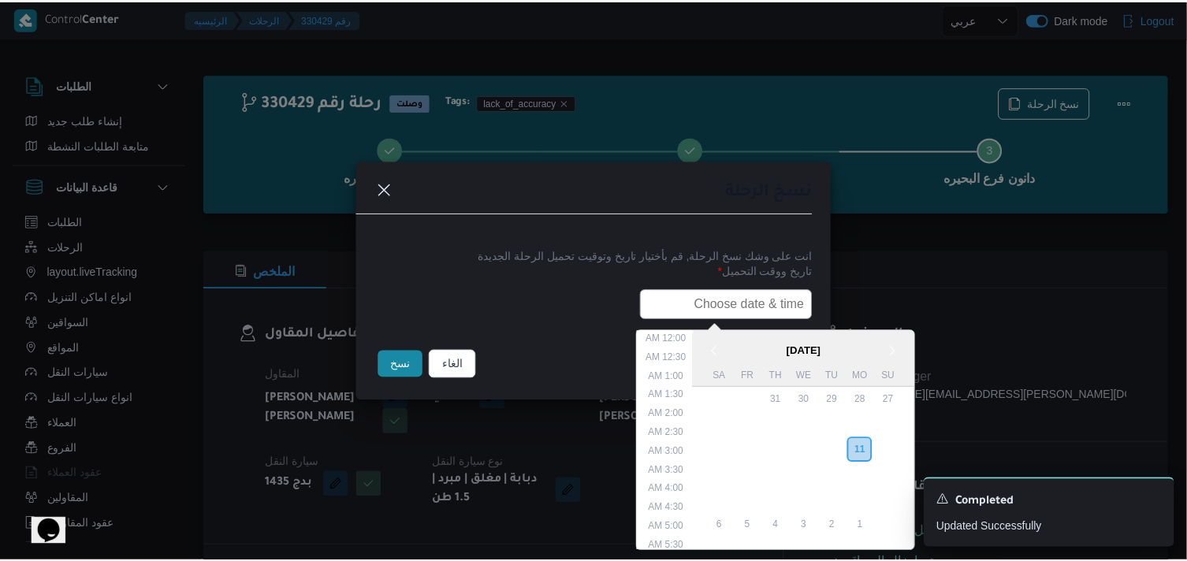
scroll to position [374, 0]
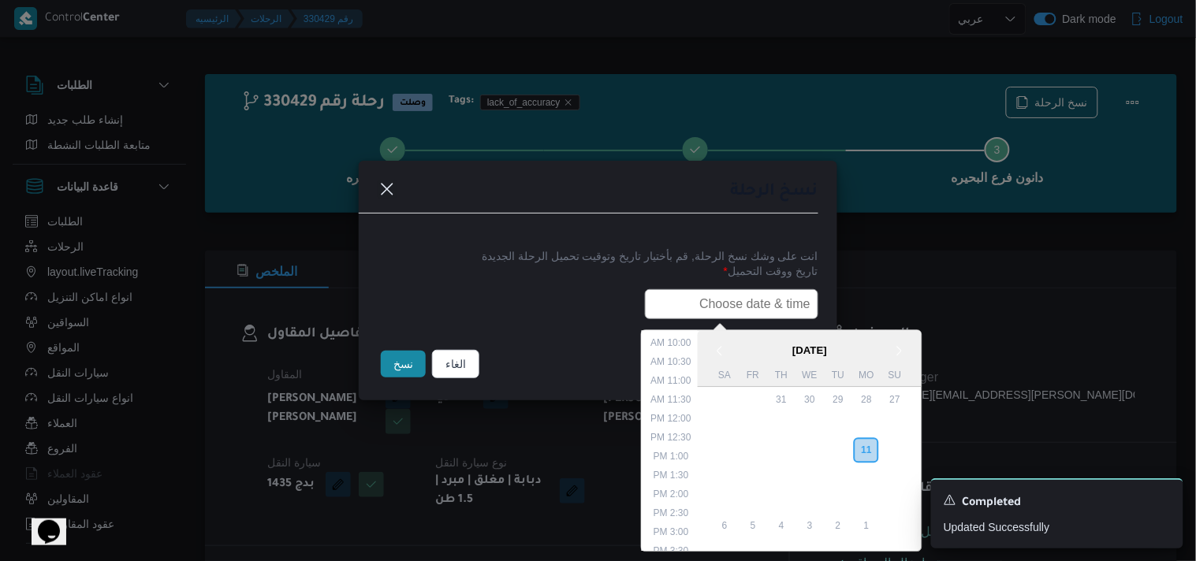
paste input "12/08/2025 6:00AM"
type input "12/08/2025 6:00AM"
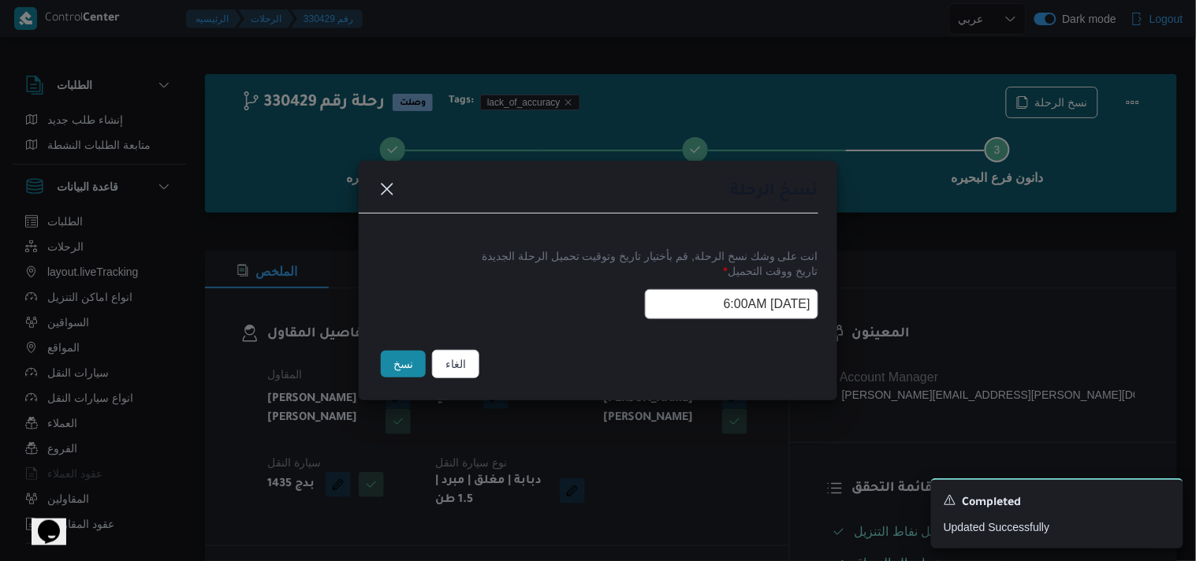
click at [411, 360] on button "نسخ" at bounding box center [403, 364] width 45 height 27
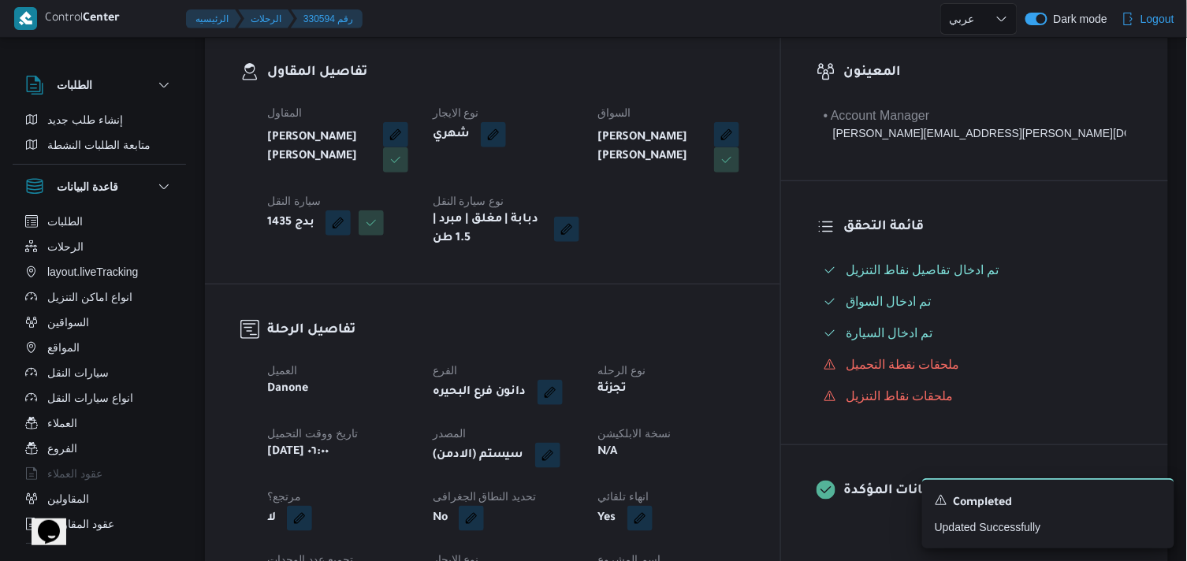
scroll to position [263, 0]
click at [560, 447] on button "button" at bounding box center [547, 453] width 25 height 25
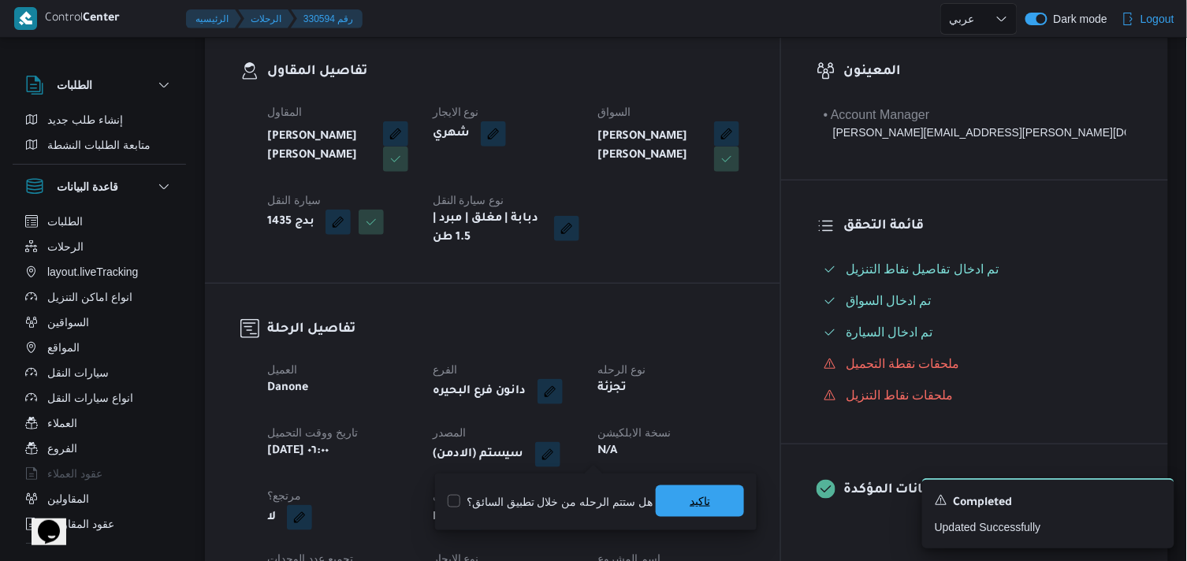
click at [665, 508] on span "تاكيد" at bounding box center [700, 502] width 88 height 32
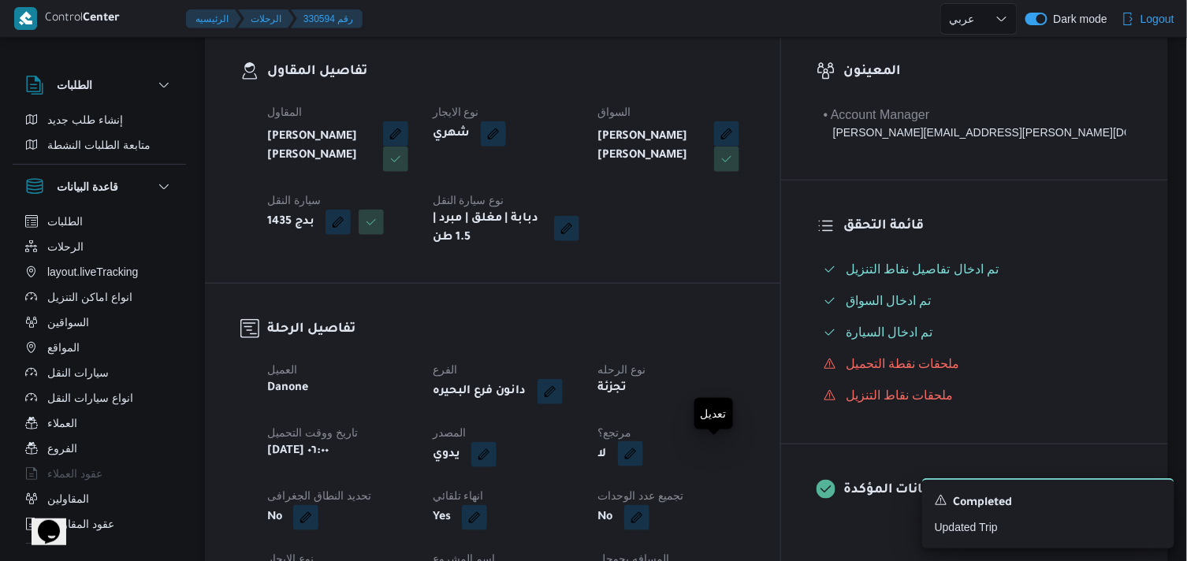
click at [643, 455] on button "button" at bounding box center [630, 453] width 25 height 25
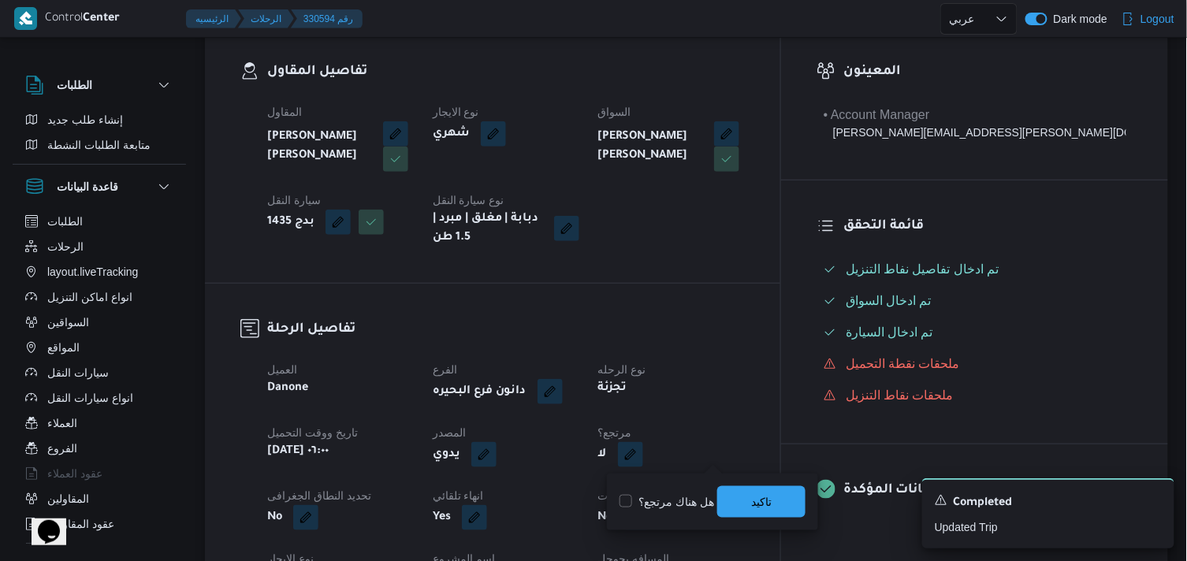
click at [691, 493] on label "هل هناك مرتجع؟" at bounding box center [667, 502] width 95 height 19
checkbox input "true"
click at [728, 494] on span "تاكيد" at bounding box center [761, 502] width 88 height 32
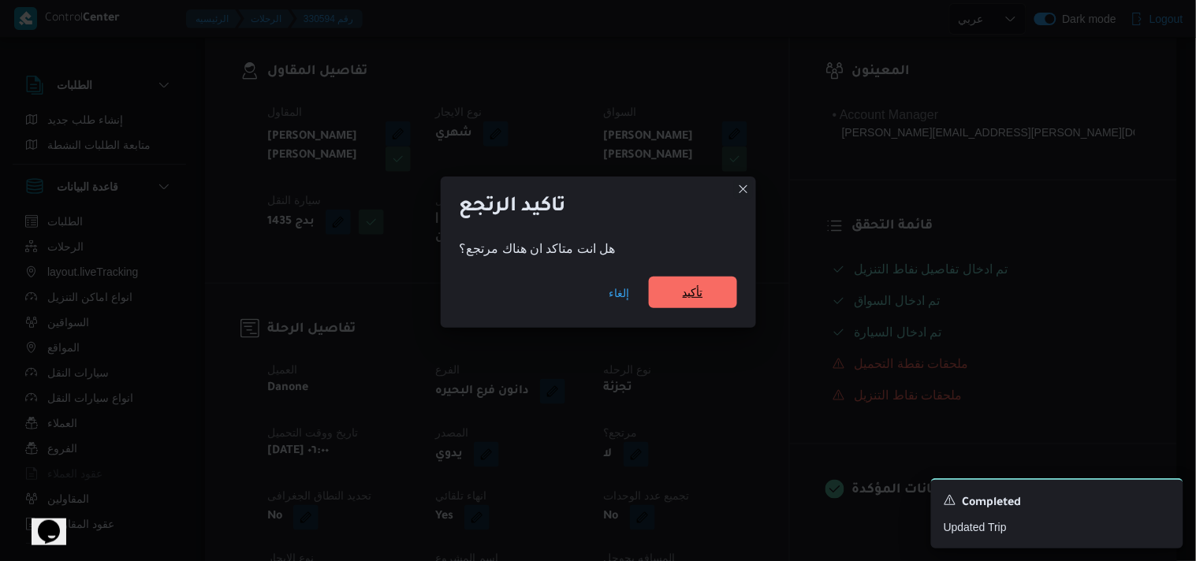
click at [660, 285] on span "تأكيد" at bounding box center [693, 293] width 88 height 32
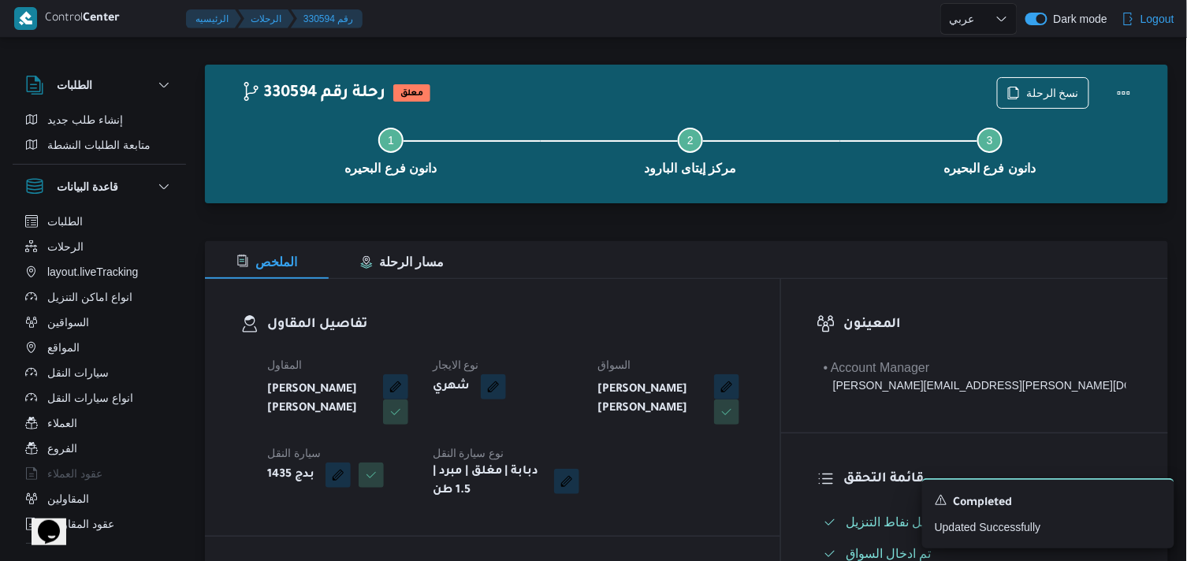
scroll to position [0, 0]
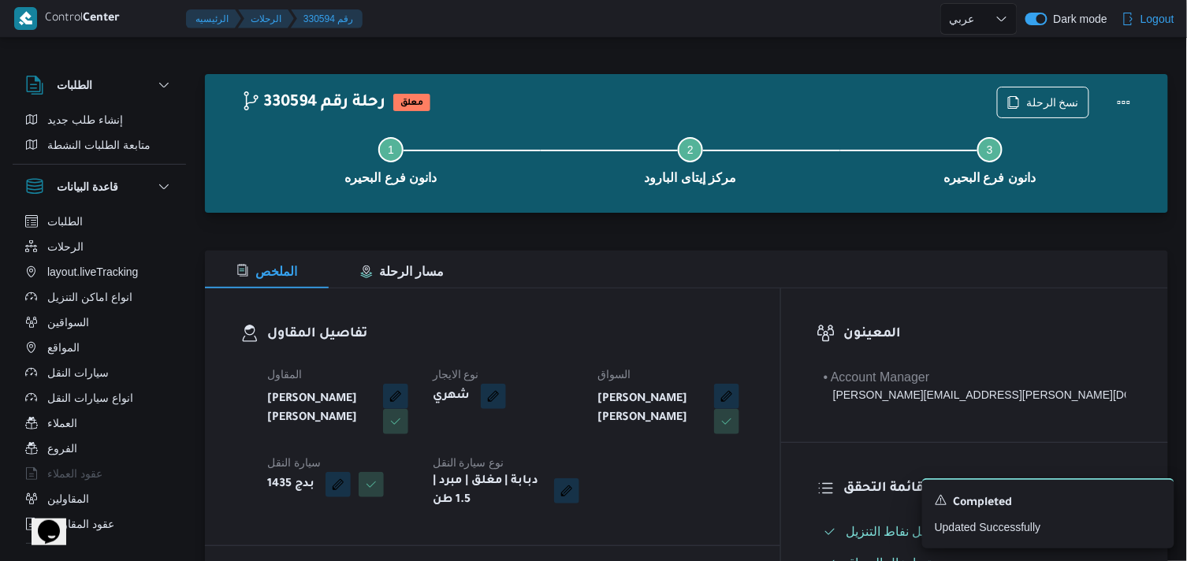
select select "ar"
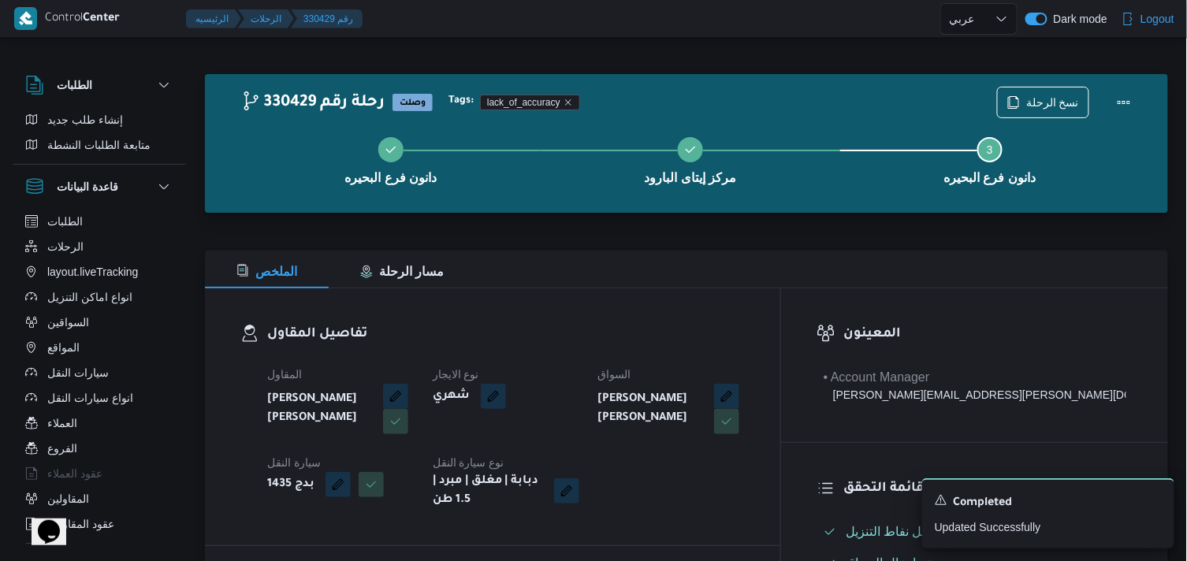
select select "ar"
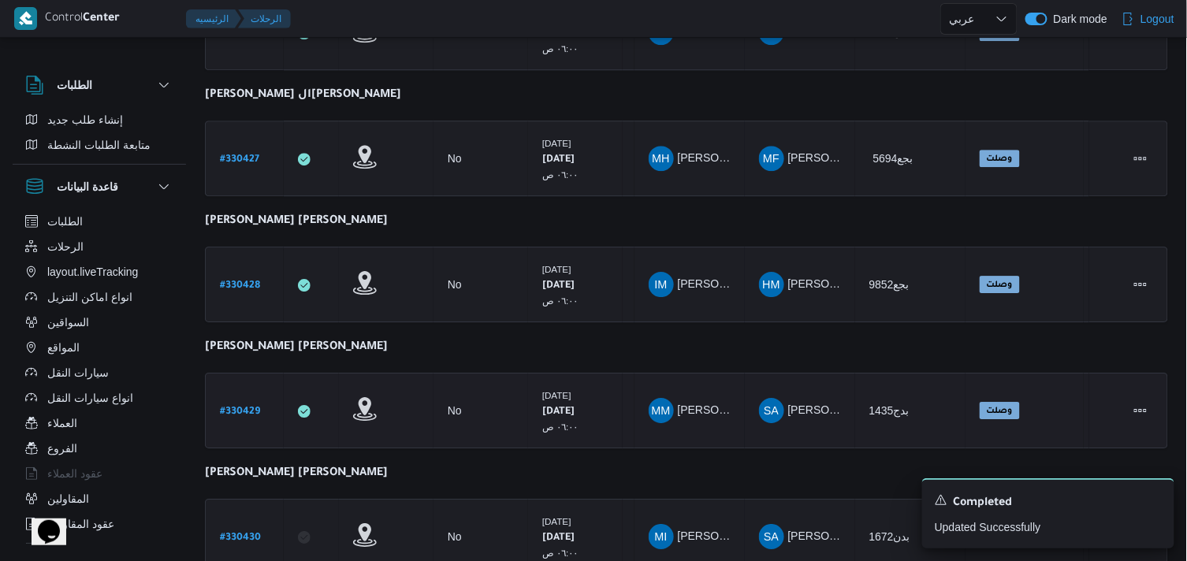
scroll to position [1376, 0]
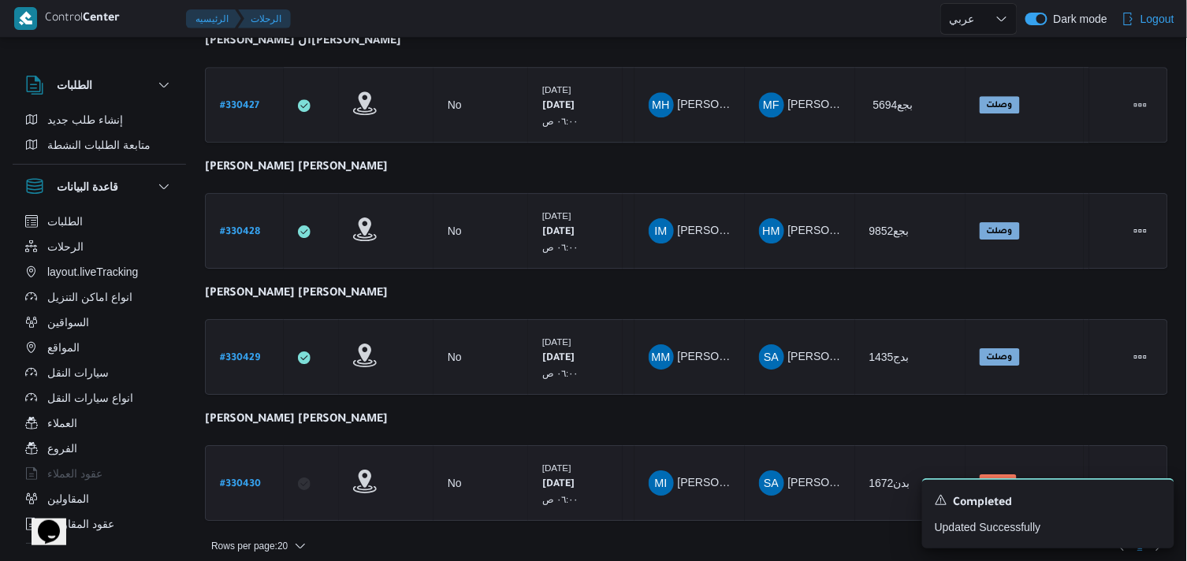
click at [240, 479] on b "# 330430" at bounding box center [240, 484] width 41 height 11
select select "ar"
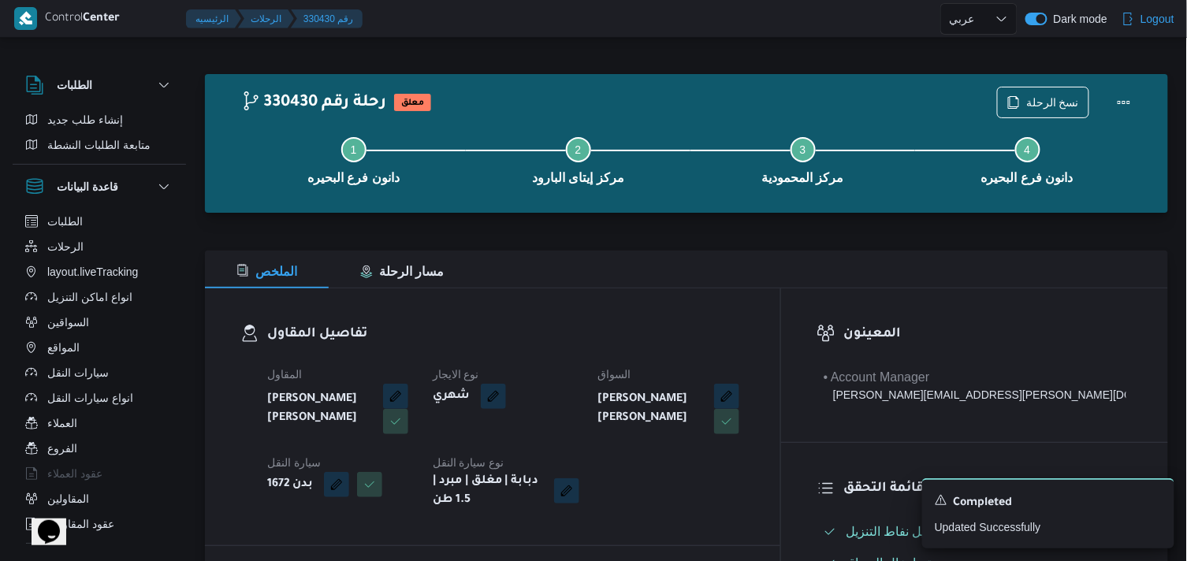
click at [1019, 84] on div "نسخ الرحلة" at bounding box center [1069, 102] width 162 height 50
click at [1015, 97] on icon "button" at bounding box center [1013, 101] width 13 height 13
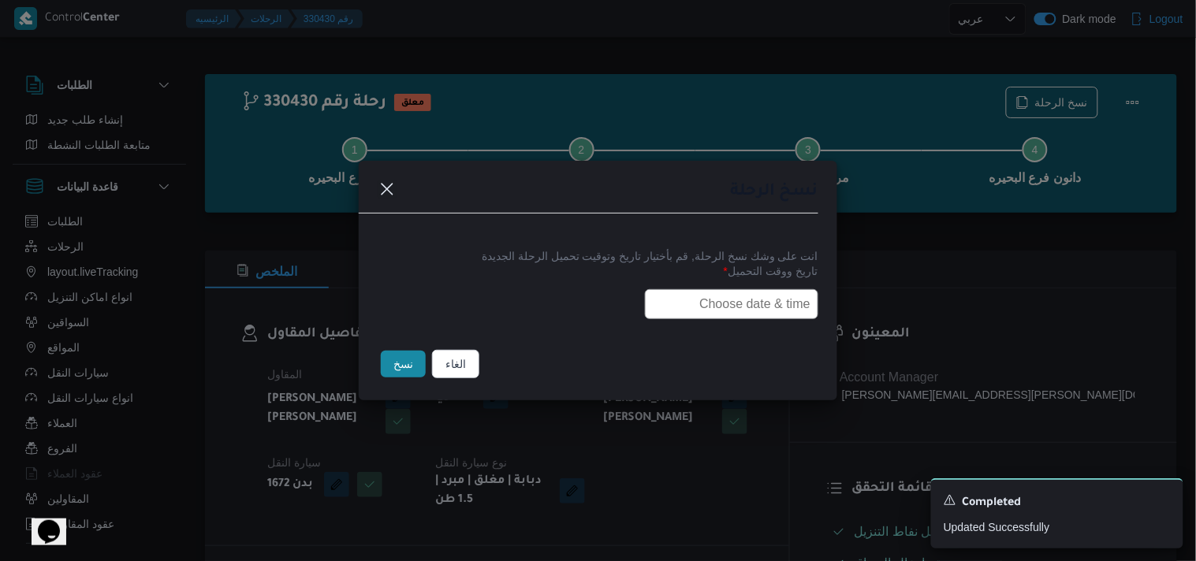
click at [793, 289] on input "text" at bounding box center [731, 304] width 173 height 30
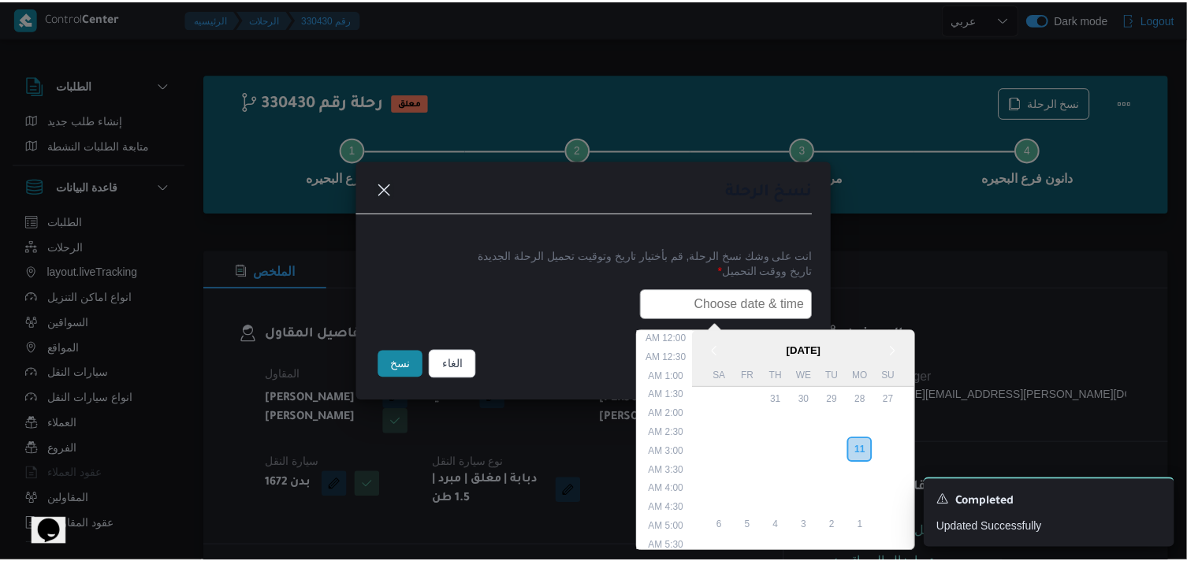
scroll to position [374, 0]
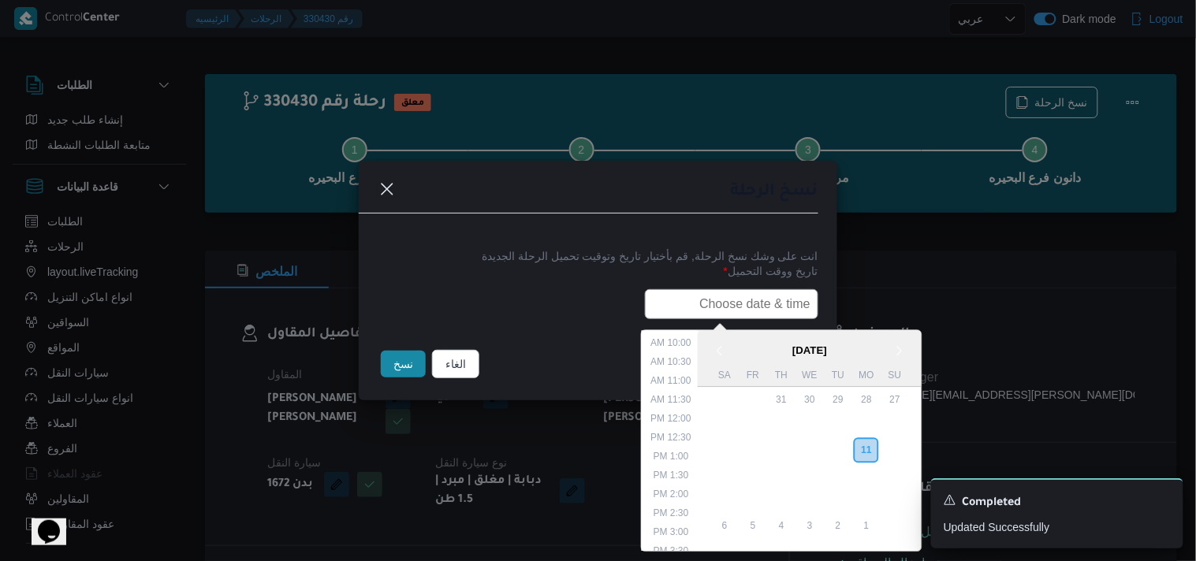
paste input "12/08/2025 6:00AM"
type input "12/08/2025 6:00AM"
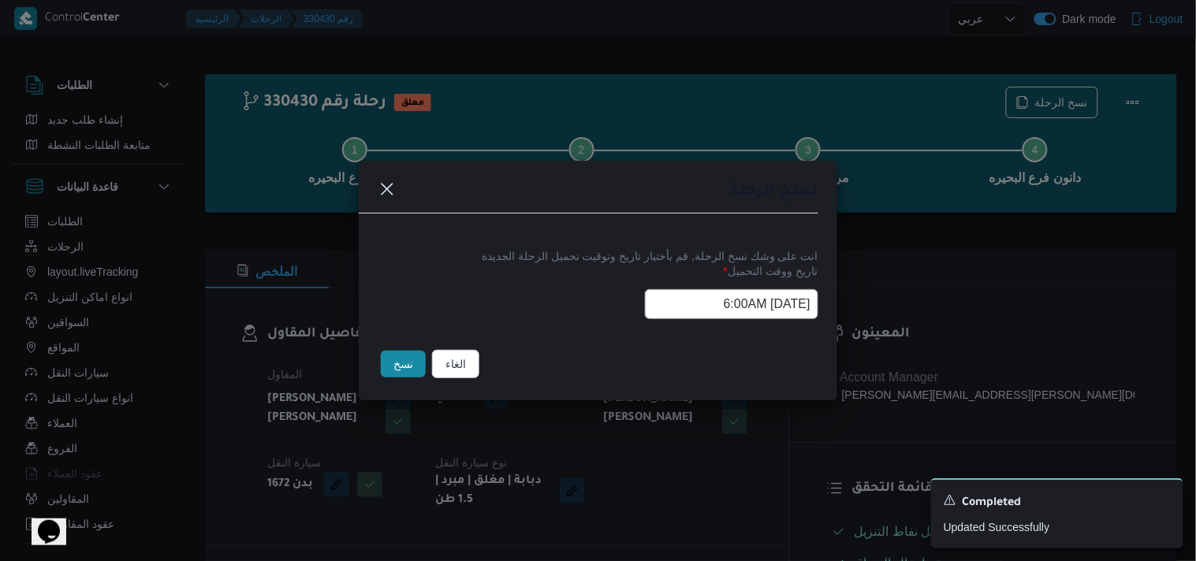
click at [402, 363] on button "نسخ" at bounding box center [403, 364] width 45 height 27
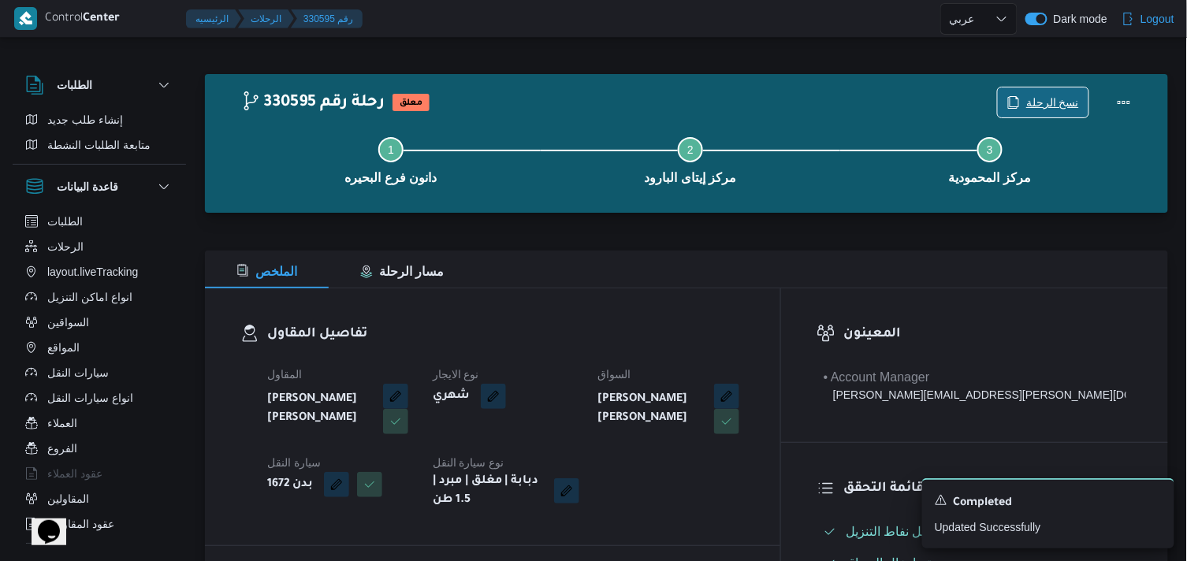
scroll to position [263, 0]
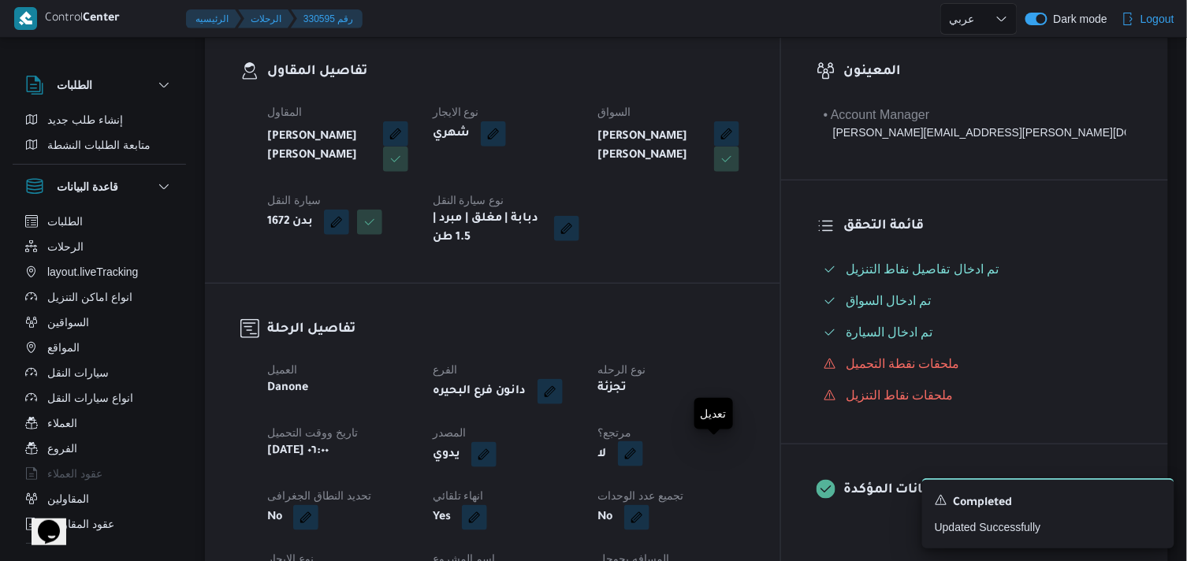
click at [643, 444] on button "button" at bounding box center [630, 453] width 25 height 25
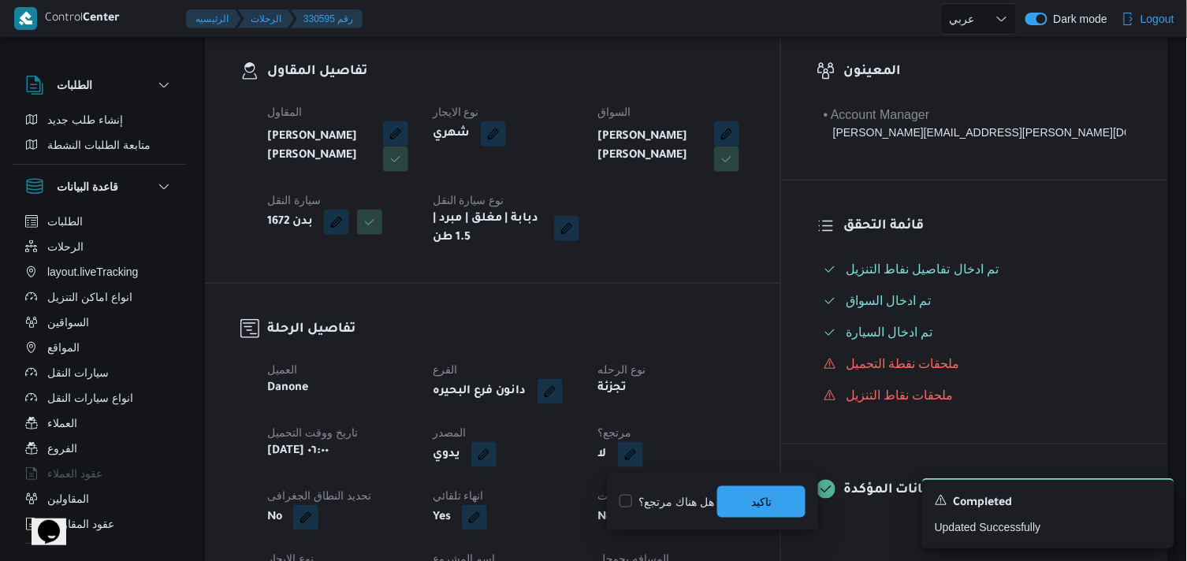
click at [683, 495] on label "هل هناك مرتجع؟" at bounding box center [667, 502] width 95 height 19
checkbox input "true"
click at [728, 494] on span "تاكيد" at bounding box center [761, 502] width 88 height 32
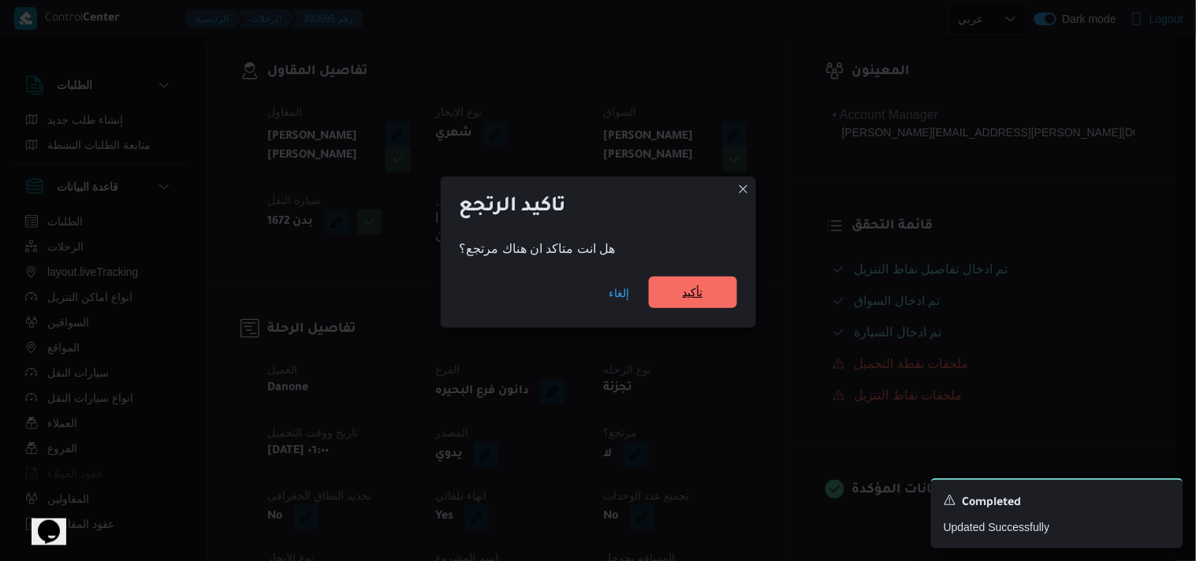
click at [672, 300] on span "تأكيد" at bounding box center [693, 293] width 88 height 32
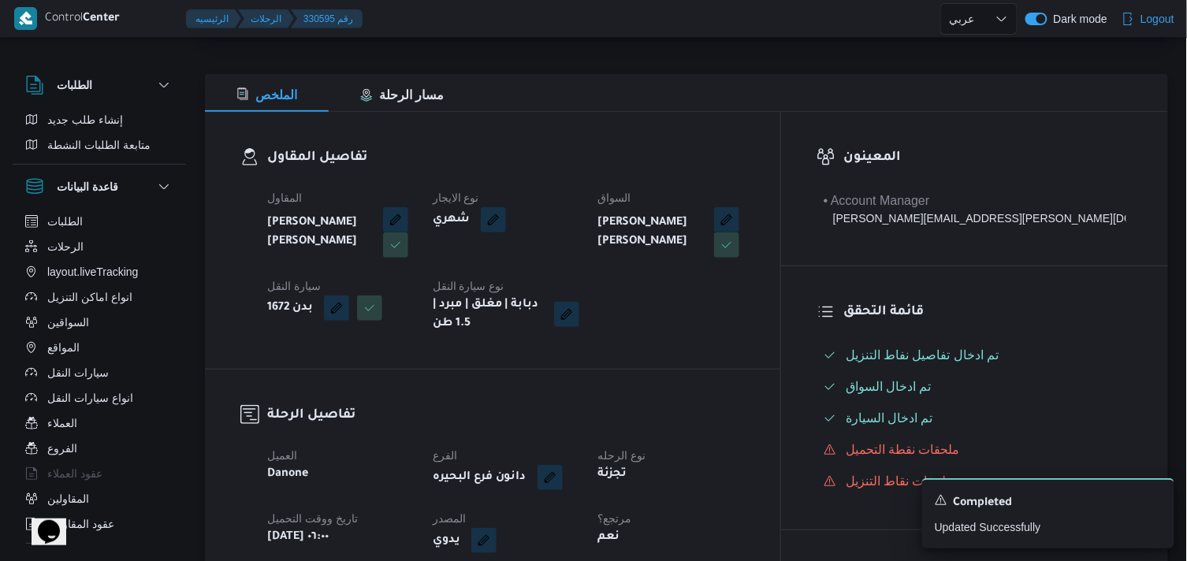
scroll to position [0, 0]
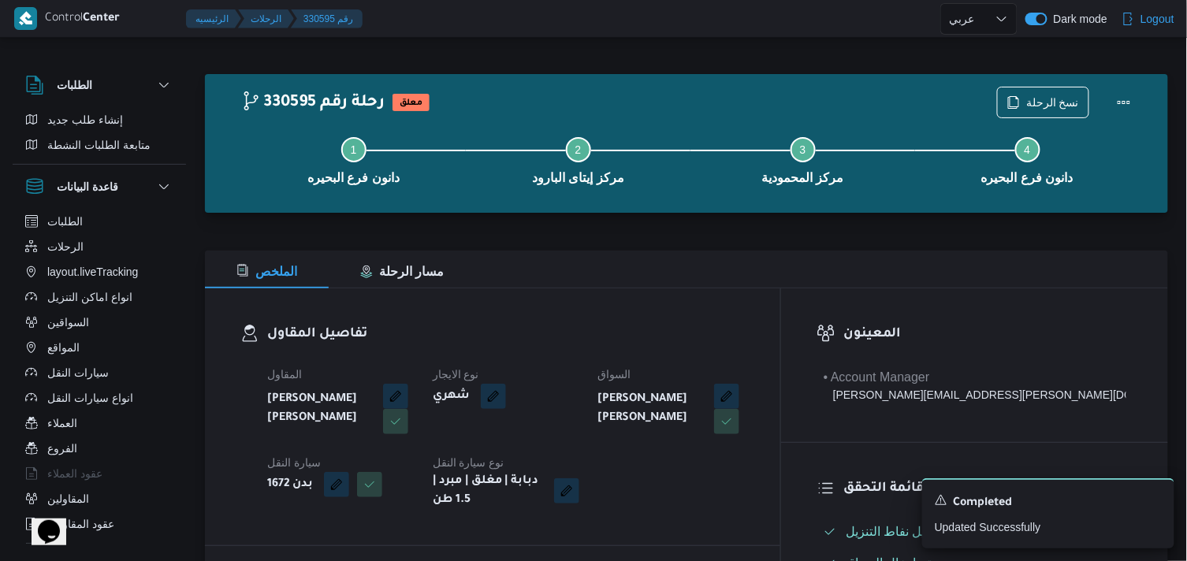
select select "ar"
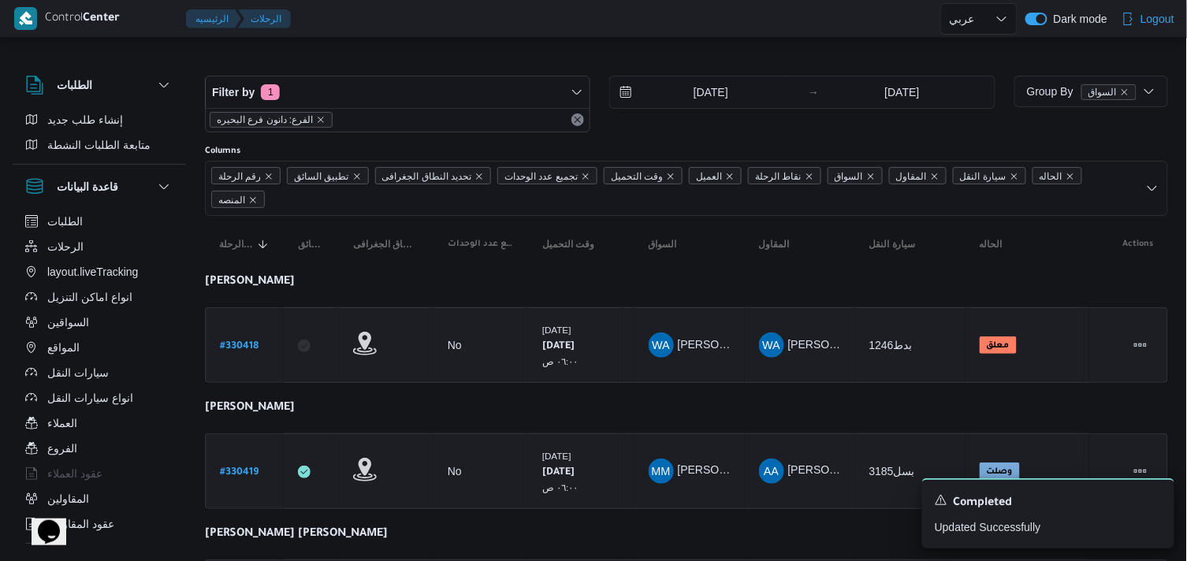
click at [273, 120] on span "الفرع: دانون فرع البحيره" at bounding box center [265, 120] width 96 height 14
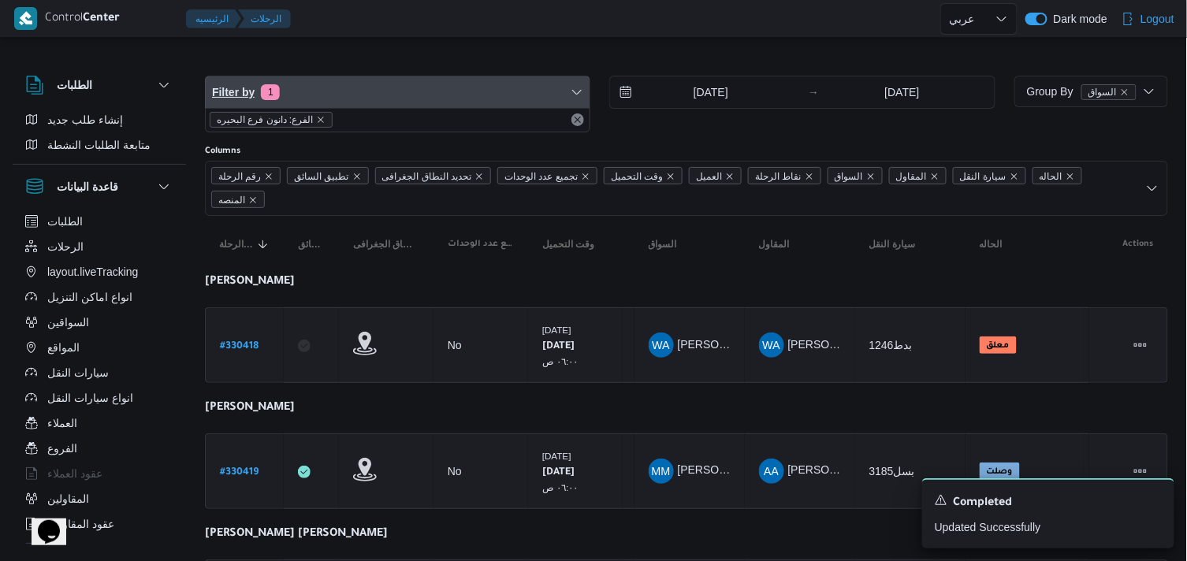
click at [318, 104] on span "Filter by 1" at bounding box center [398, 92] width 384 height 32
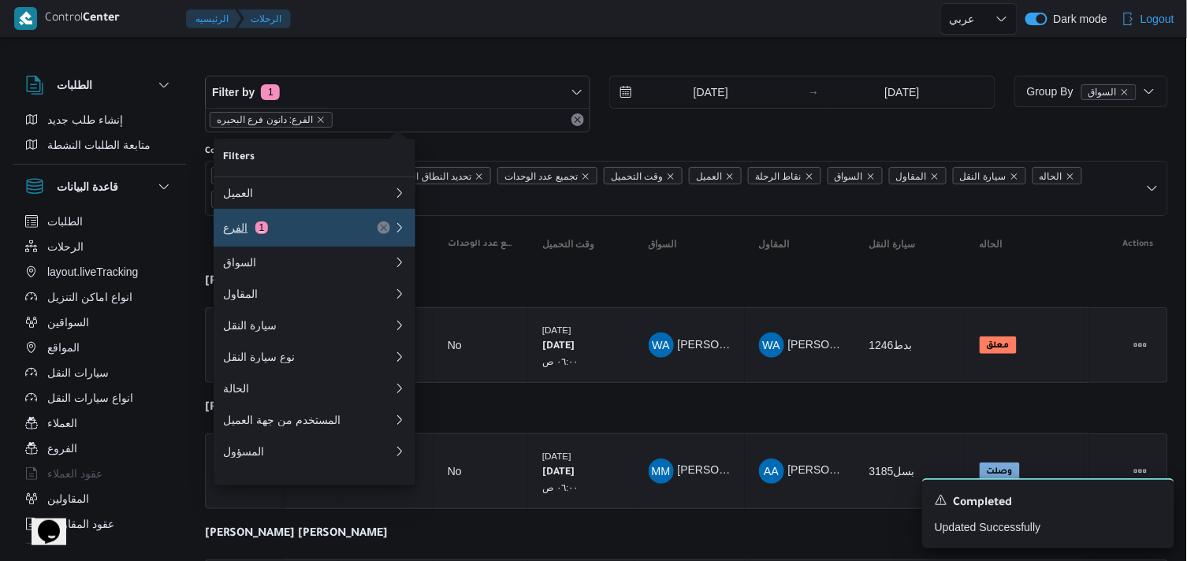
click at [277, 229] on div "الفرع 1" at bounding box center [289, 228] width 132 height 13
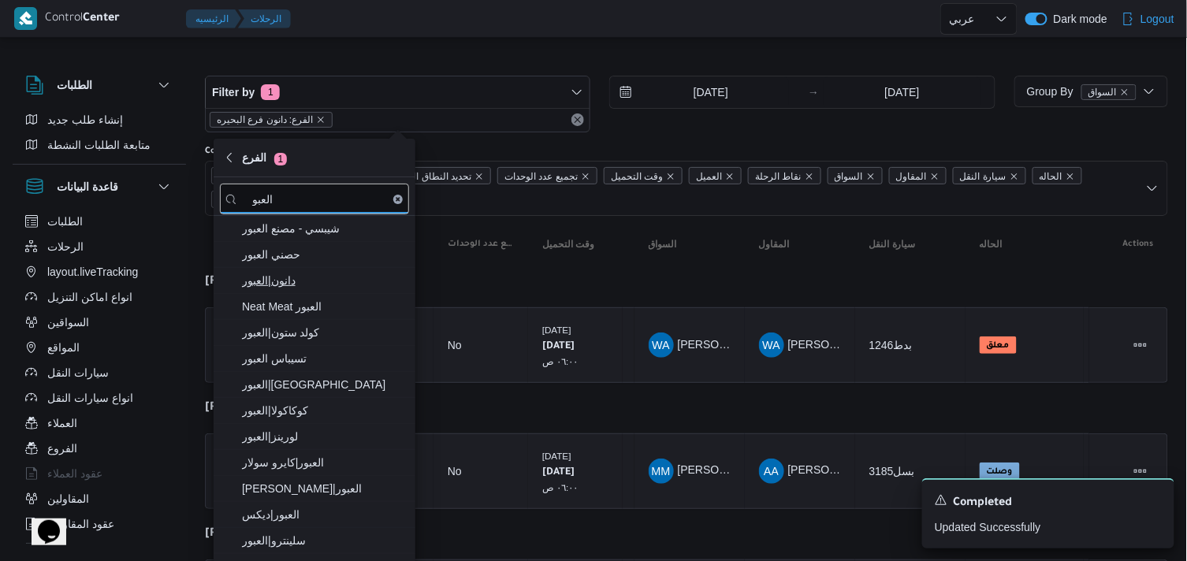
type input "العبو"
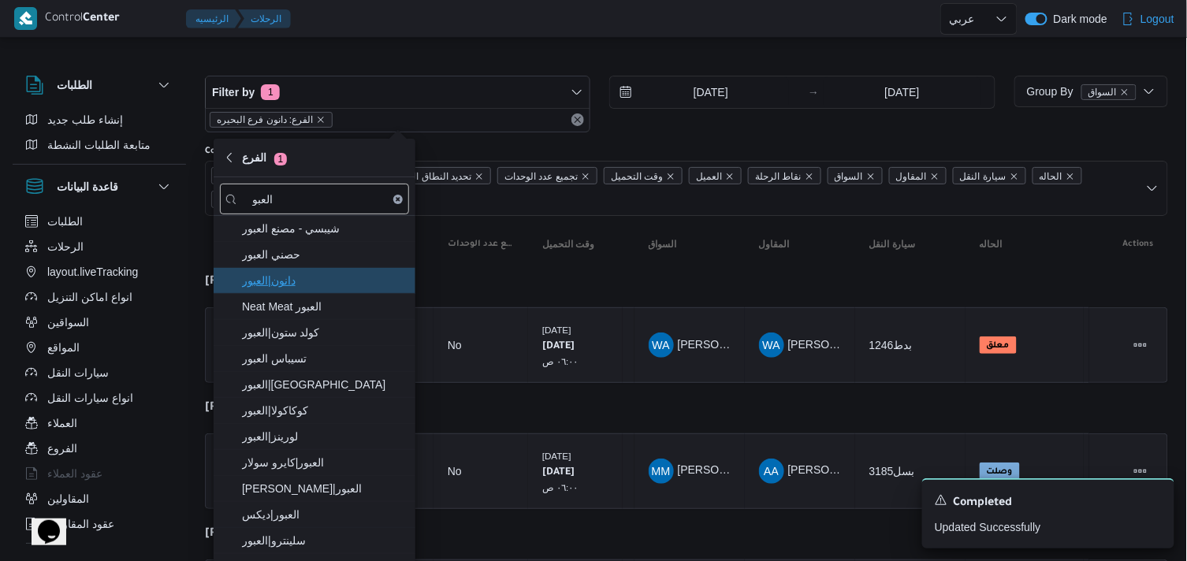
click at [278, 278] on span "دانون|العبور" at bounding box center [324, 280] width 164 height 19
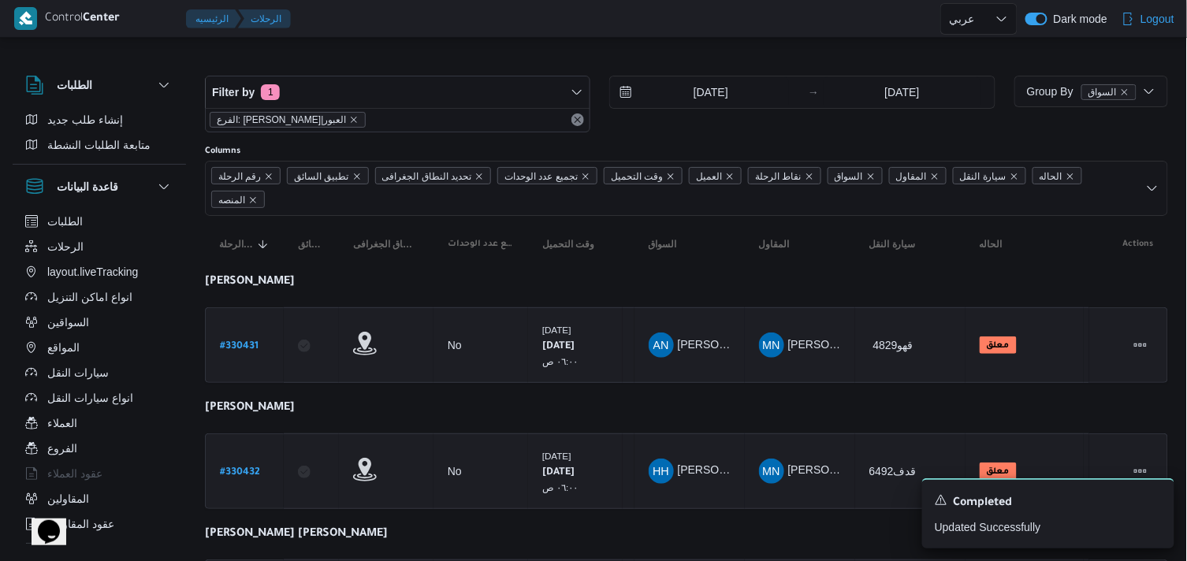
click at [592, 50] on div at bounding box center [686, 62] width 963 height 25
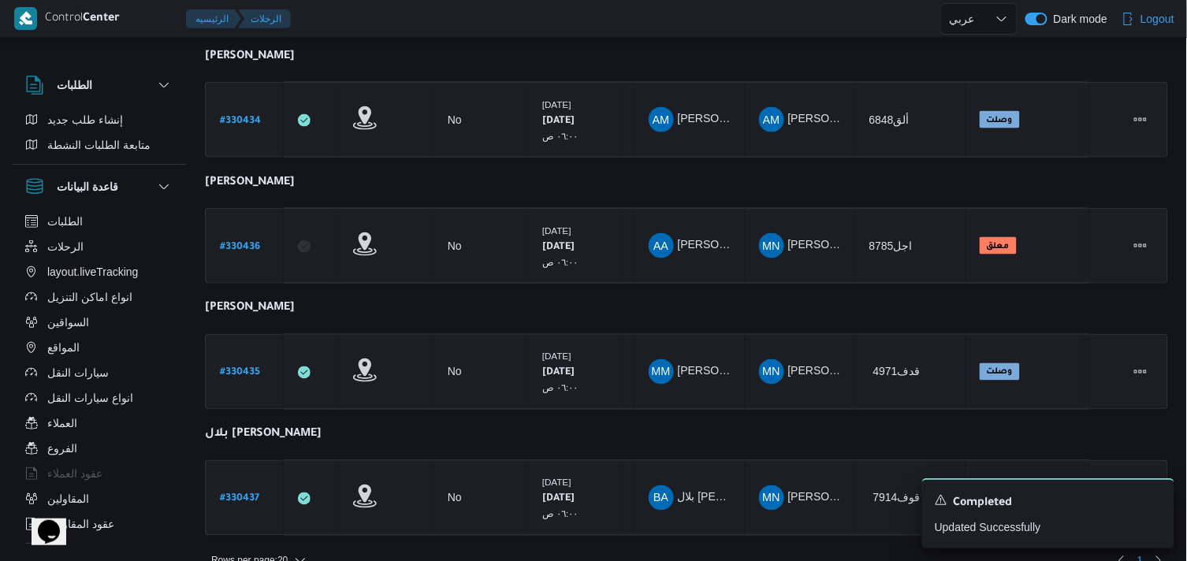
scroll to position [625, 0]
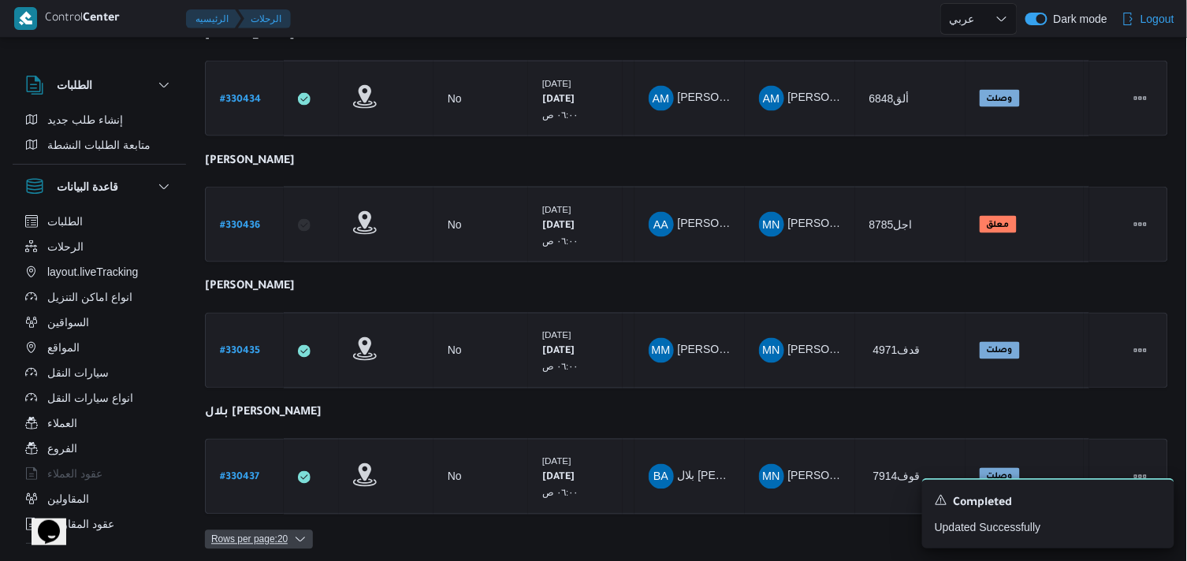
click at [294, 536] on span "Rows per page : 20" at bounding box center [259, 540] width 108 height 19
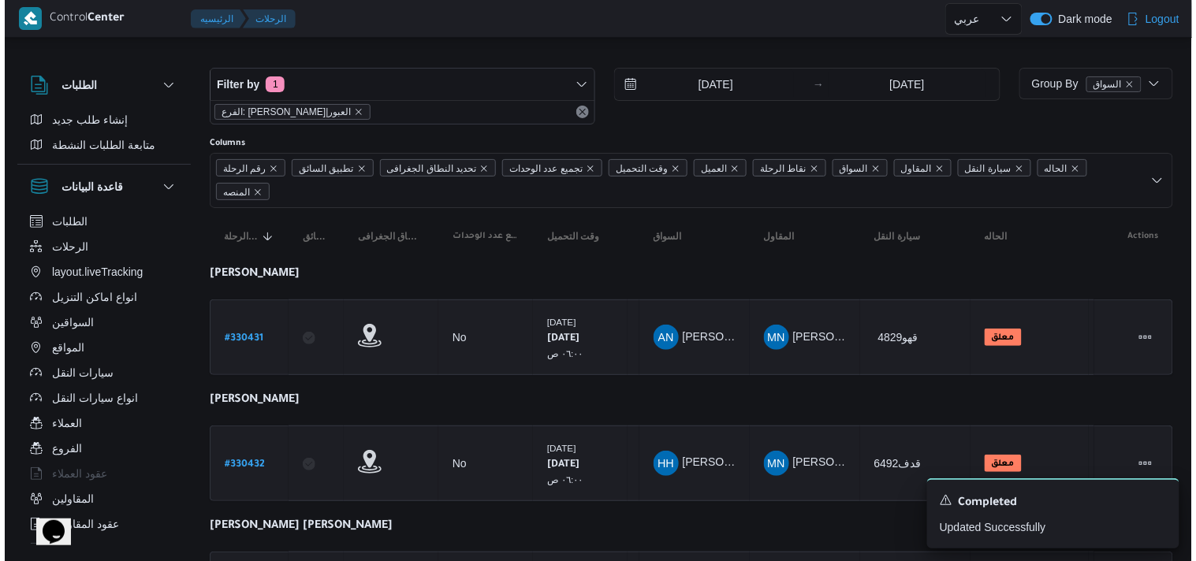
scroll to position [0, 0]
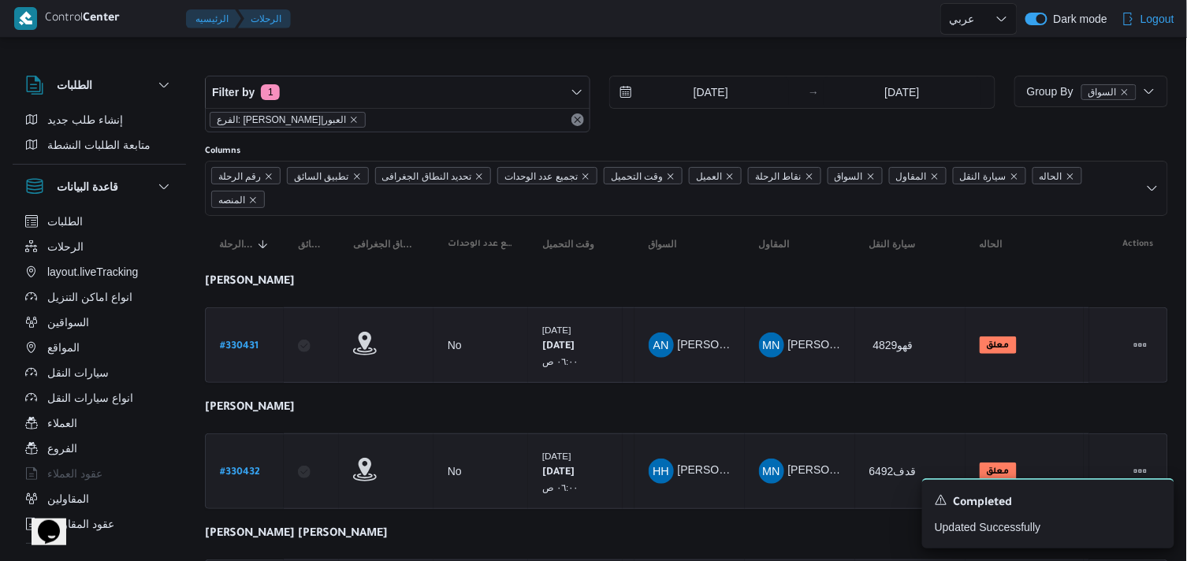
click at [251, 349] on b "# 330431" at bounding box center [239, 346] width 39 height 11
select select "ar"
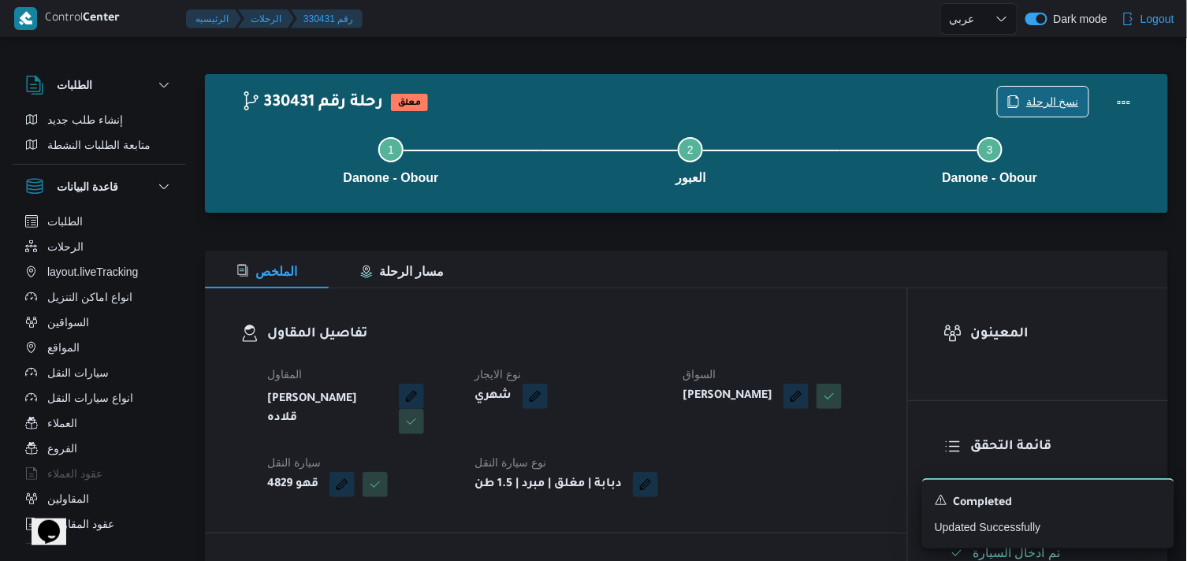
click at [1044, 95] on span "نسخ الرحلة" at bounding box center [1052, 101] width 53 height 19
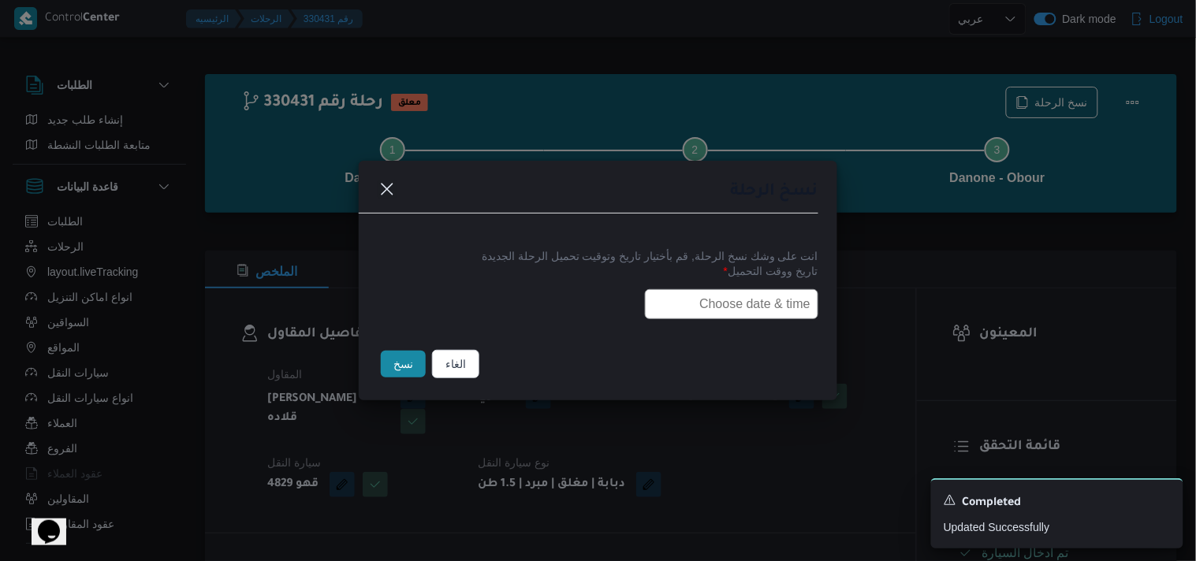
click at [783, 308] on input "text" at bounding box center [731, 304] width 173 height 30
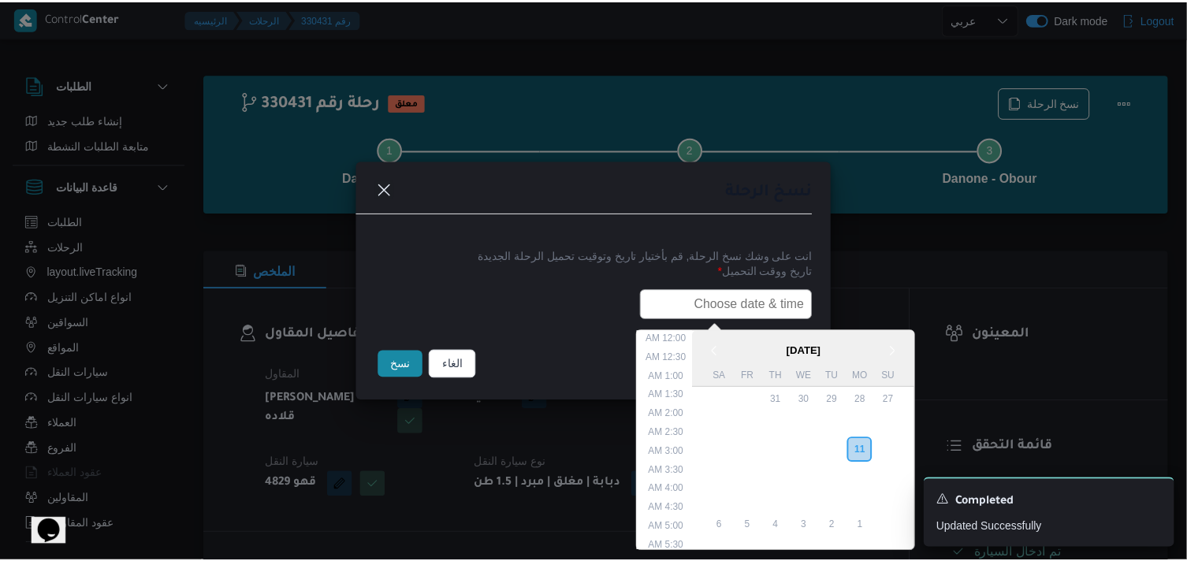
scroll to position [374, 0]
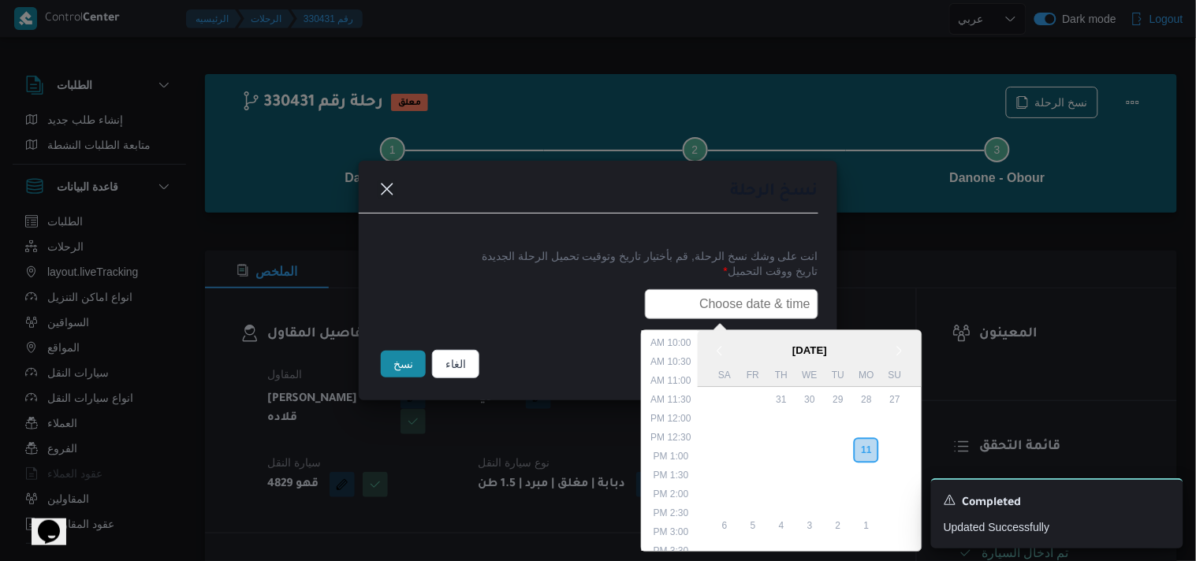
type input "ر"
paste input "12/08/2025 6:00AM"
type input "12/08/2025 6:00AM"
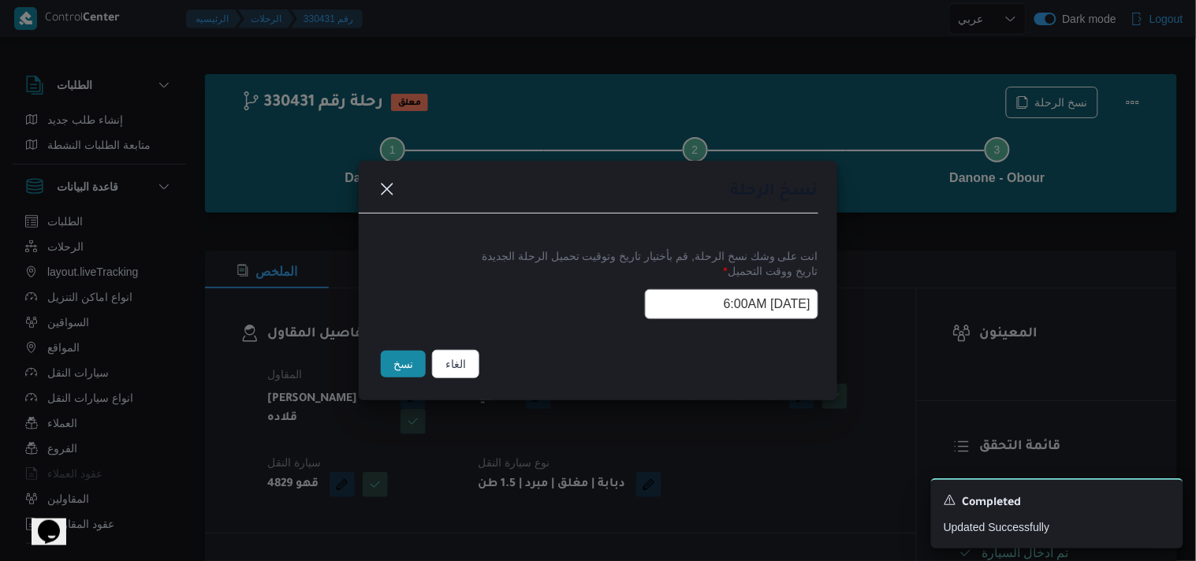
click at [415, 358] on button "نسخ" at bounding box center [403, 364] width 45 height 27
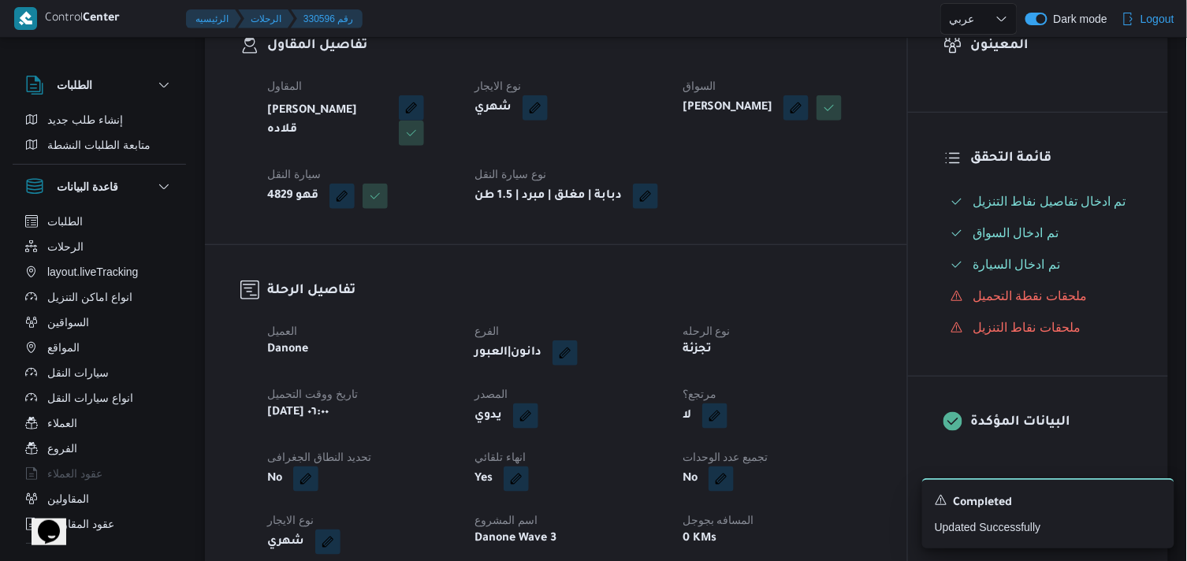
scroll to position [350, 0]
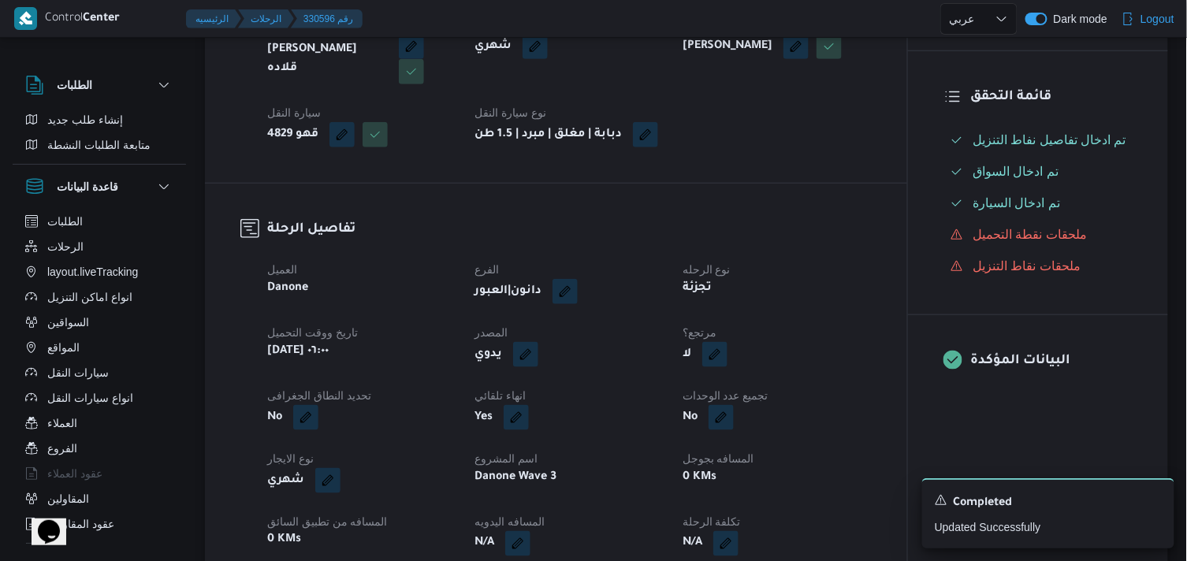
click at [730, 364] on div "لا" at bounding box center [777, 355] width 192 height 28
click at [720, 367] on button "button" at bounding box center [714, 353] width 25 height 25
click at [648, 413] on label "هل هناك مرتجع؟" at bounding box center [667, 414] width 95 height 19
checkbox input "true"
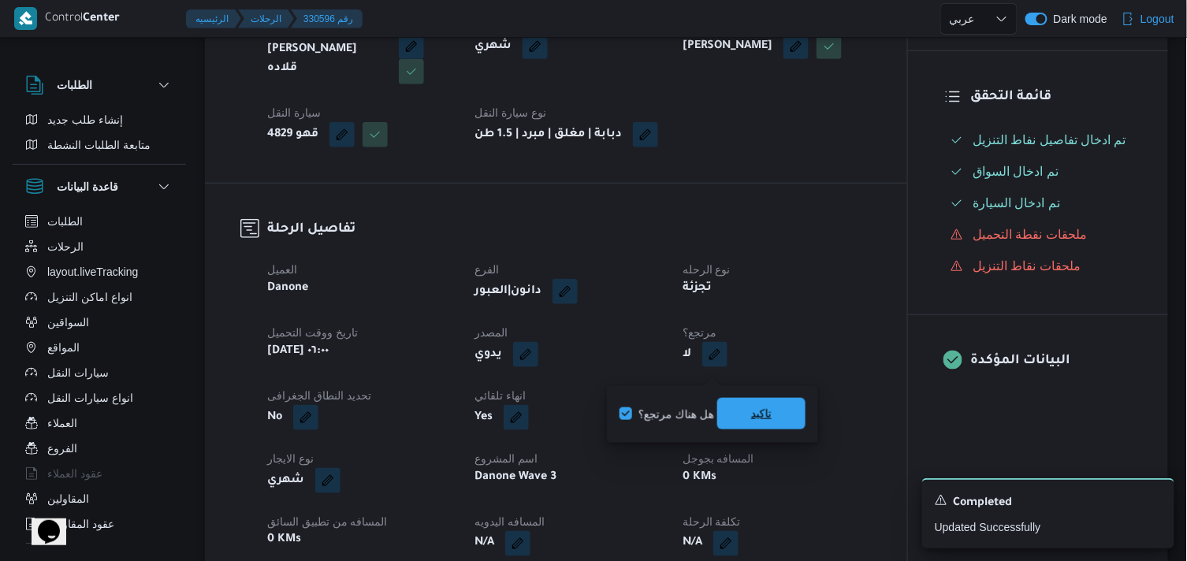
click at [731, 402] on span "تاكيد" at bounding box center [761, 414] width 88 height 32
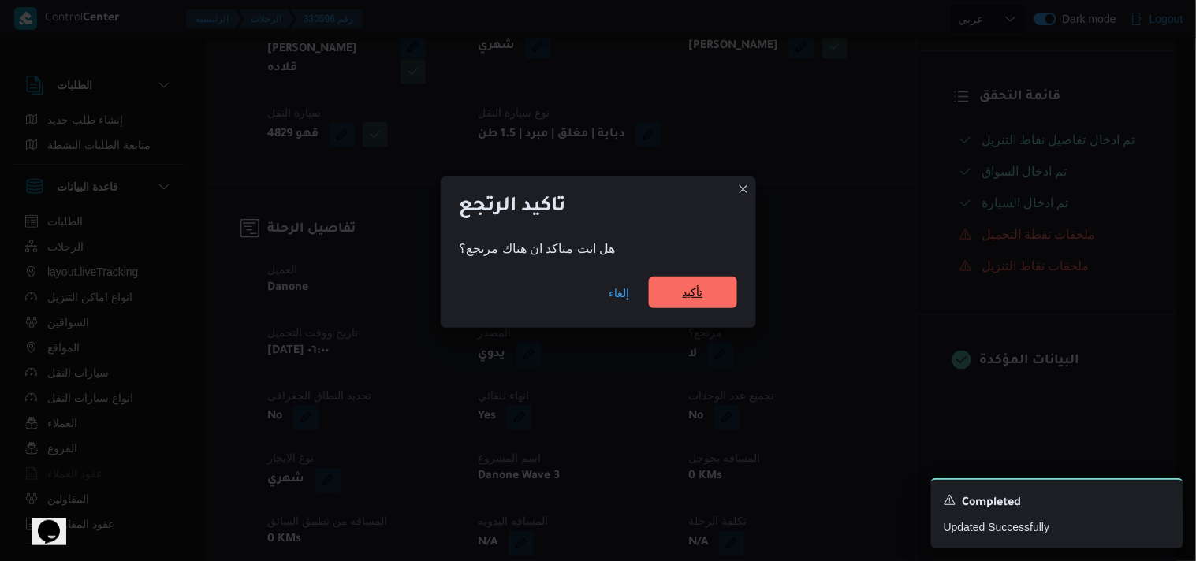
click at [714, 300] on span "تأكيد" at bounding box center [693, 293] width 88 height 32
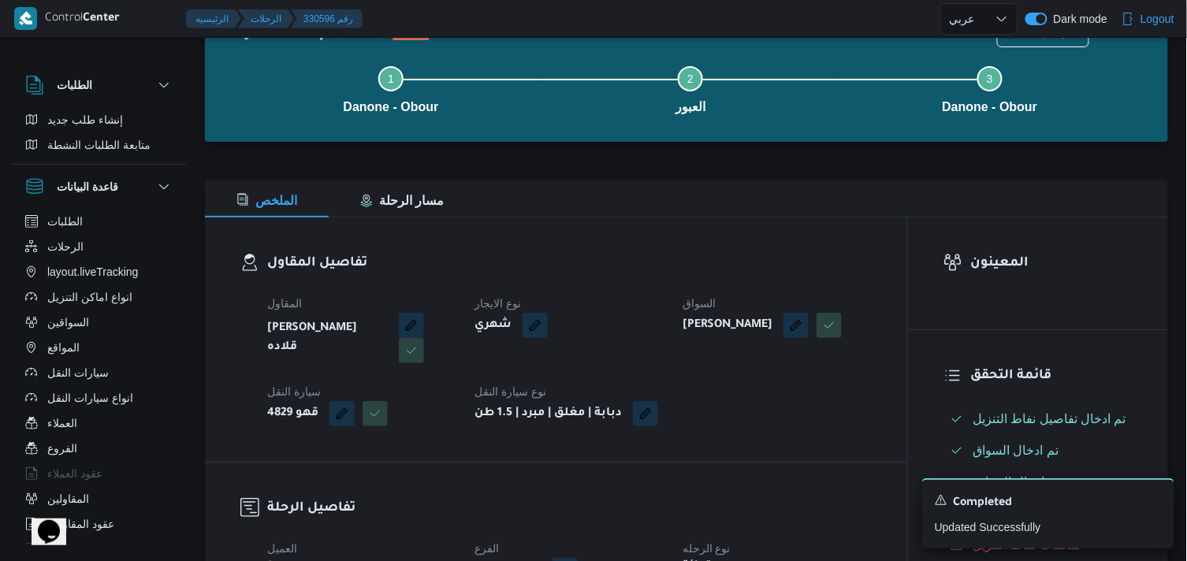
scroll to position [0, 0]
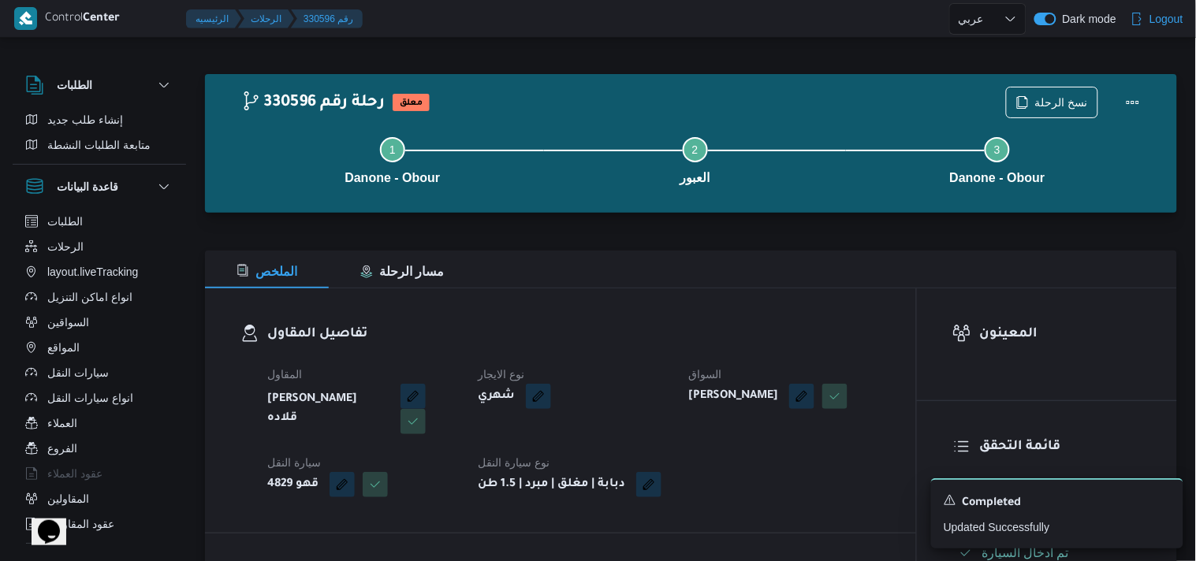
select select "ar"
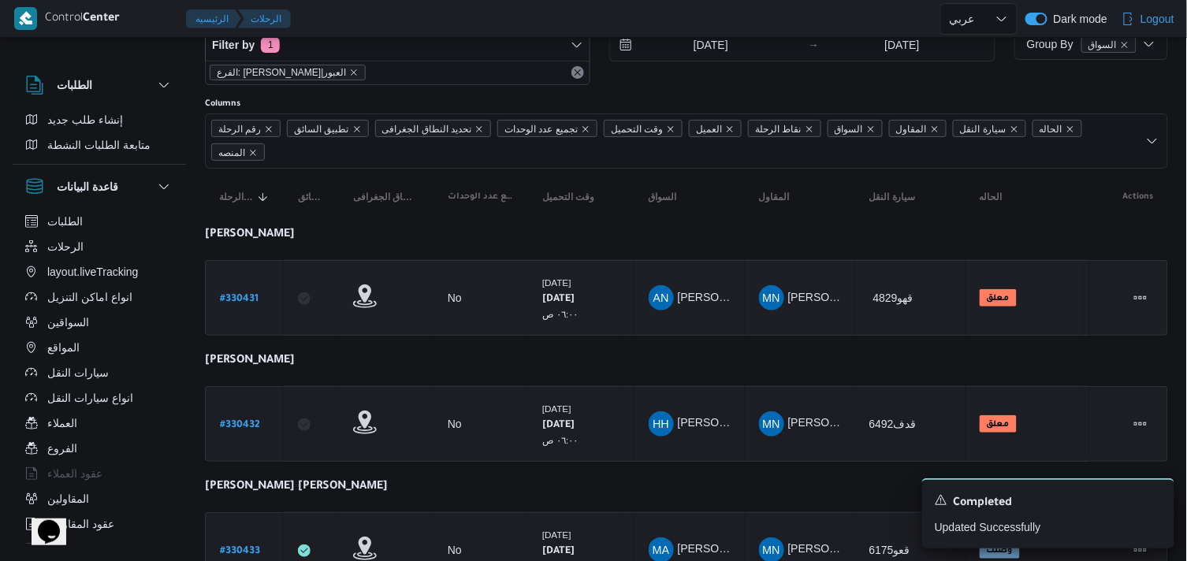
scroll to position [88, 0]
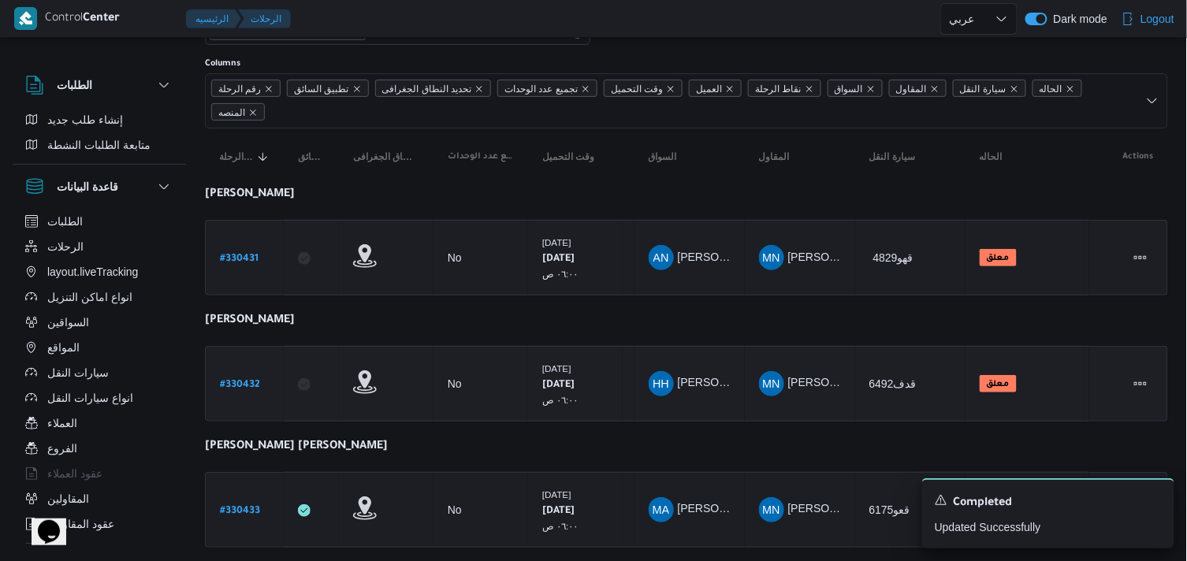
click at [247, 385] on b "# 330432" at bounding box center [240, 385] width 40 height 11
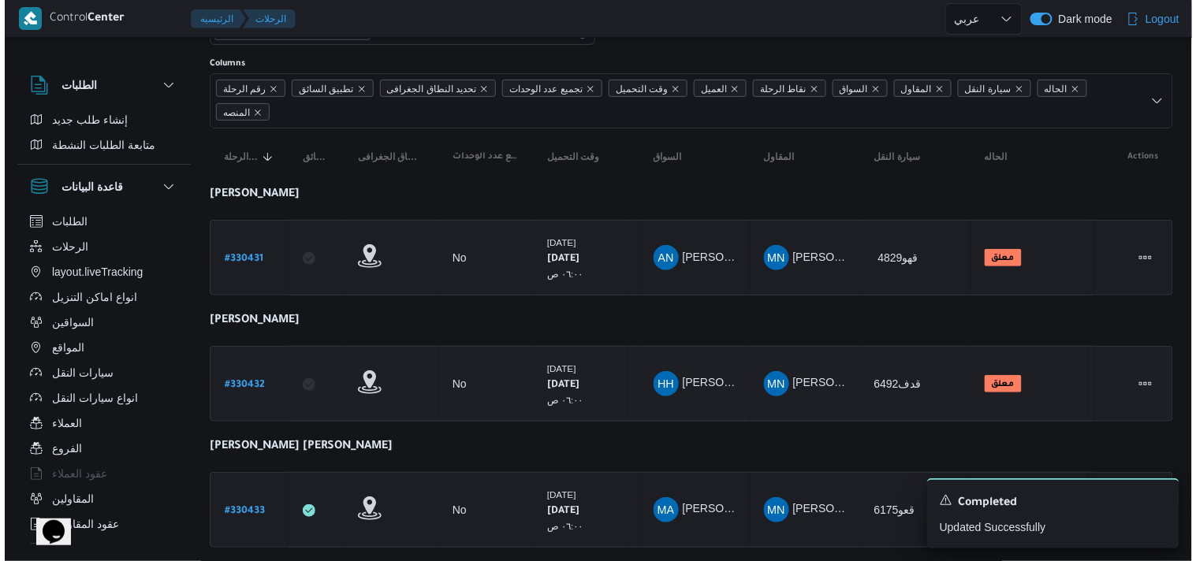
scroll to position [43, 0]
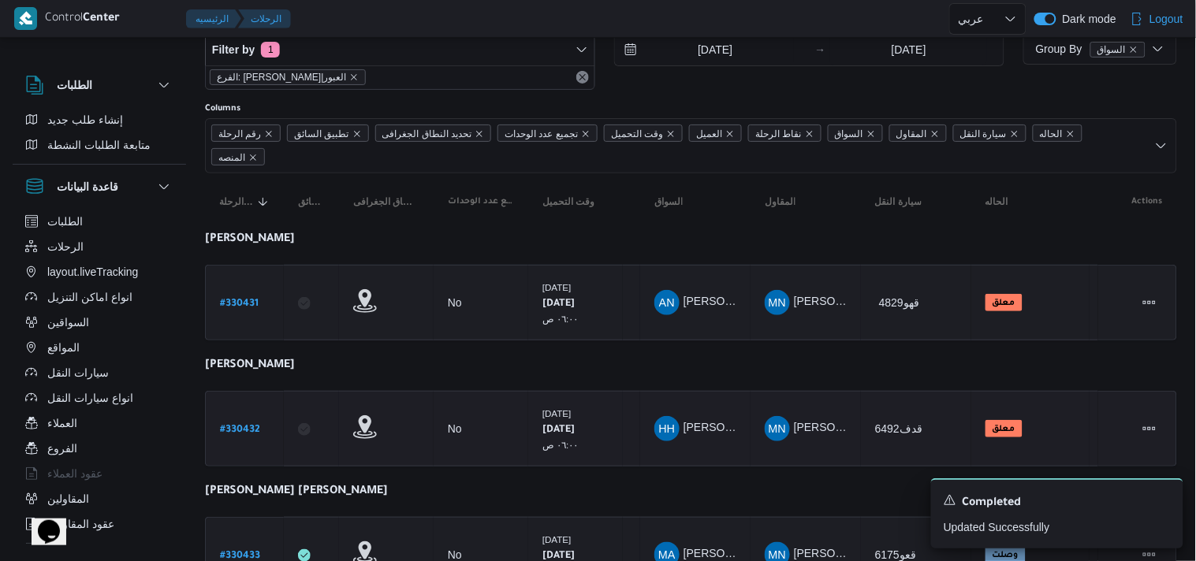
select select "ar"
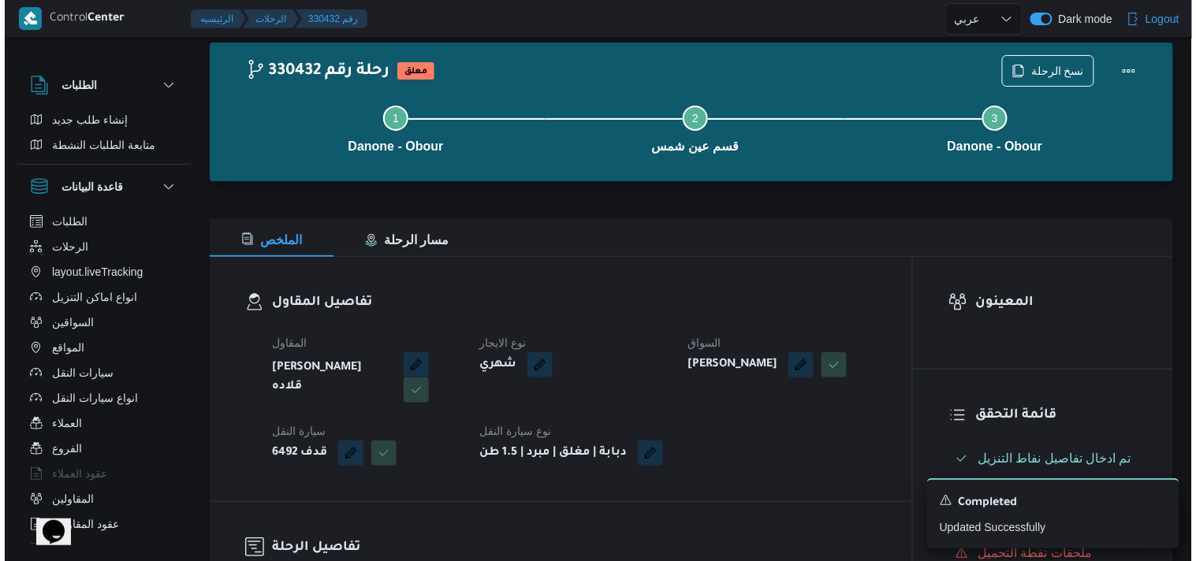
scroll to position [0, 0]
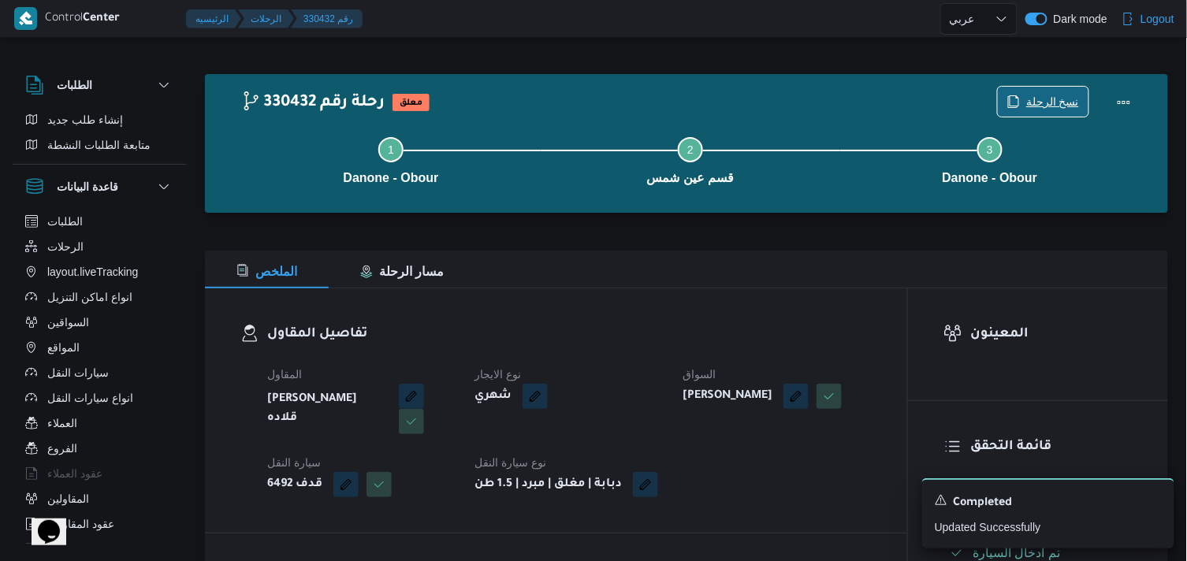
click at [1057, 107] on span "نسخ الرحلة" at bounding box center [1052, 101] width 53 height 19
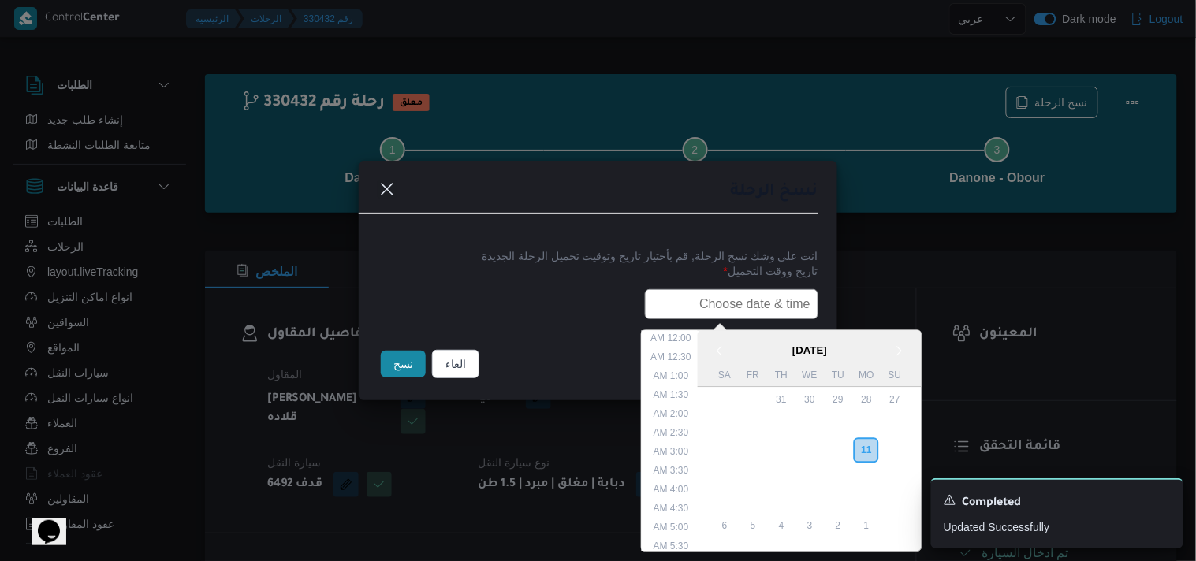
click at [754, 311] on input "text" at bounding box center [731, 304] width 173 height 30
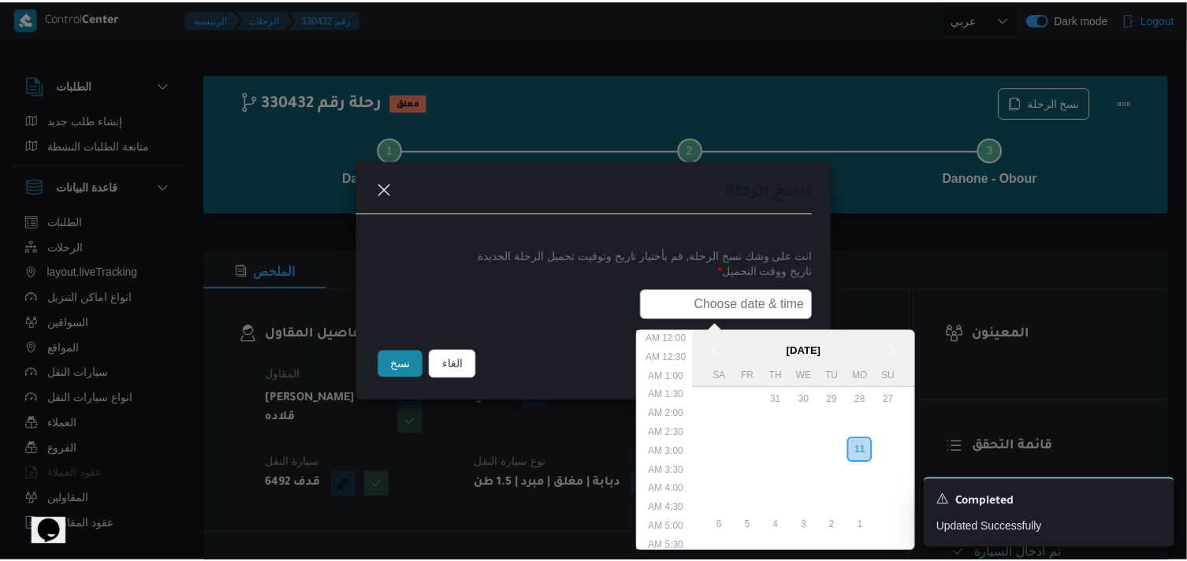
scroll to position [374, 0]
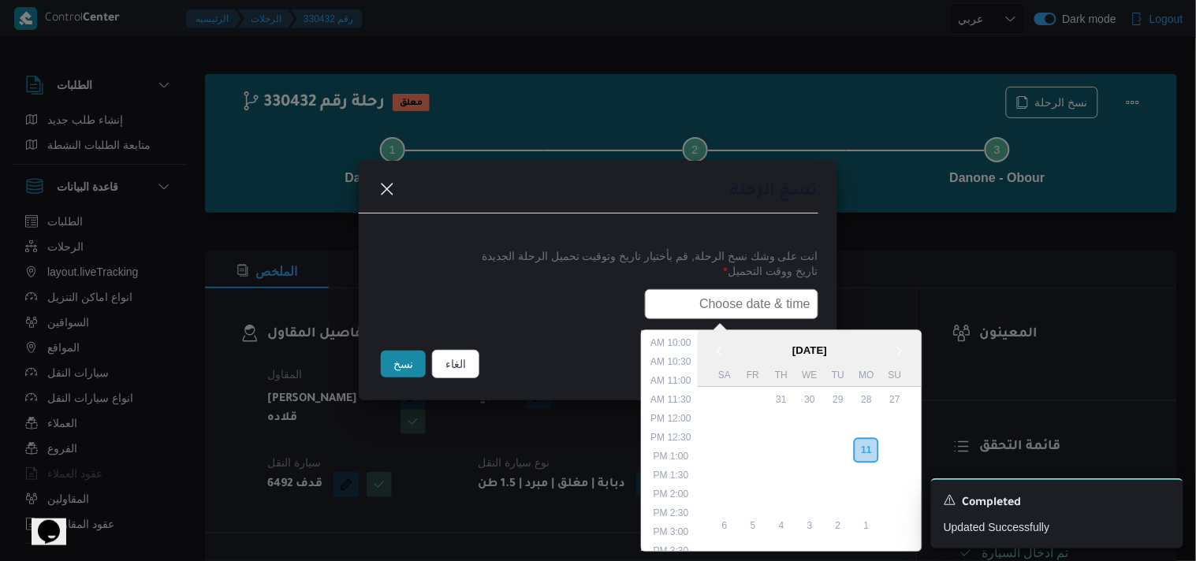
paste input "12/08/2025 6:00AM"
type input "12/08/2025 6:00AM"
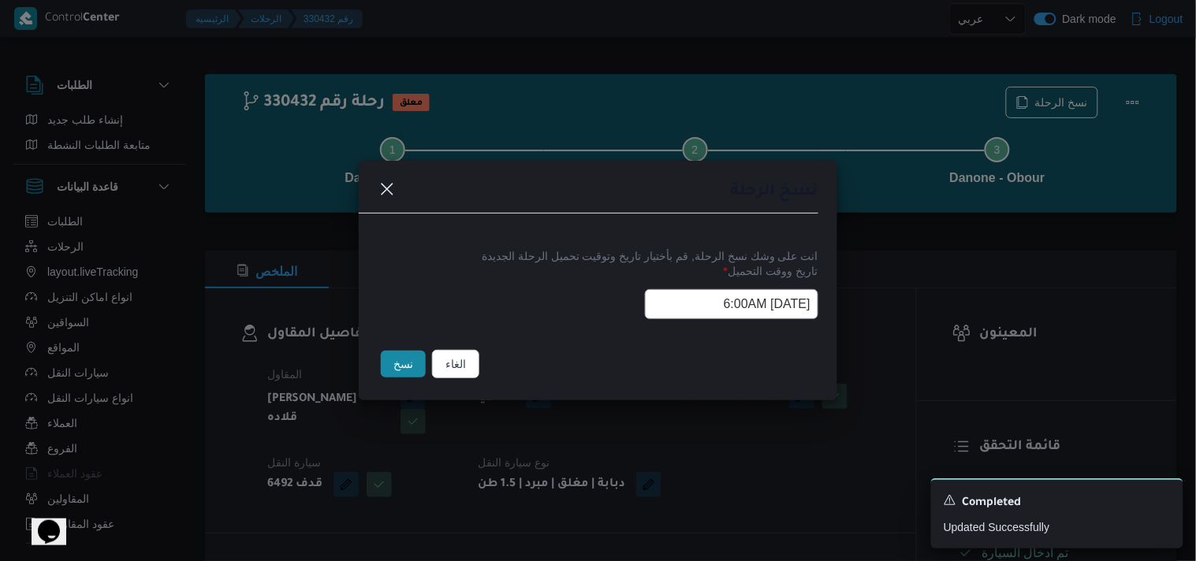
click at [392, 371] on button "نسخ" at bounding box center [403, 364] width 45 height 27
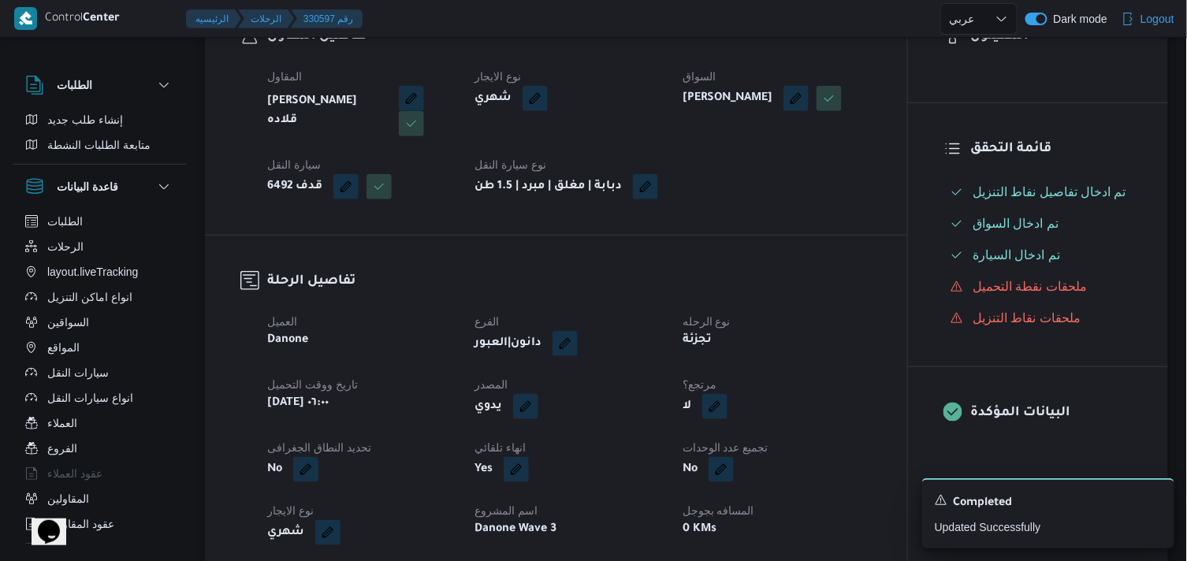
scroll to position [525, 0]
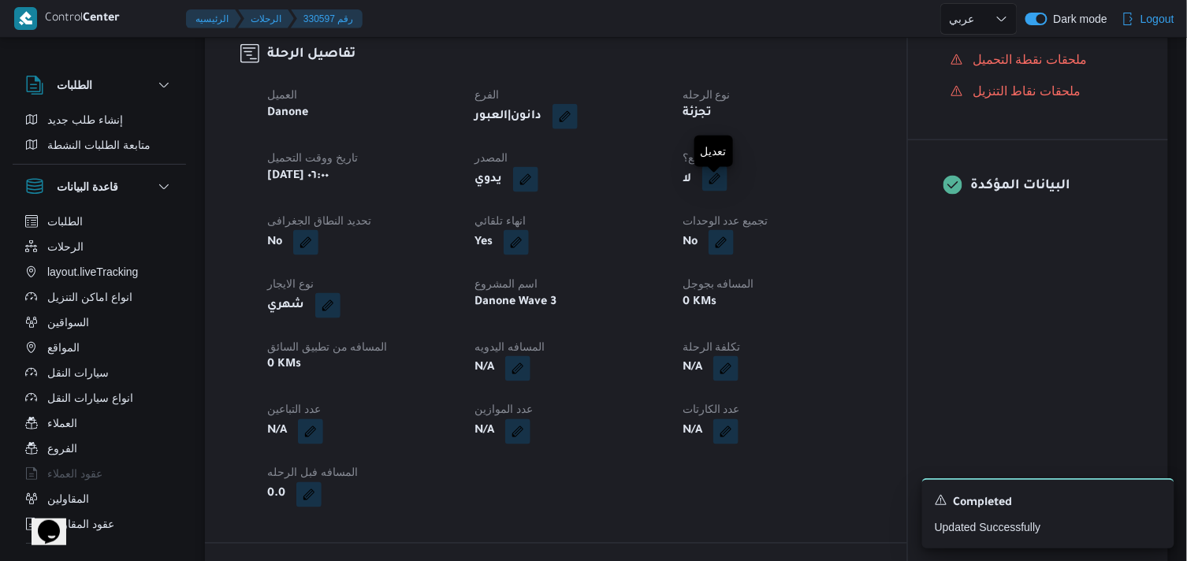
click at [724, 189] on button "button" at bounding box center [714, 178] width 25 height 25
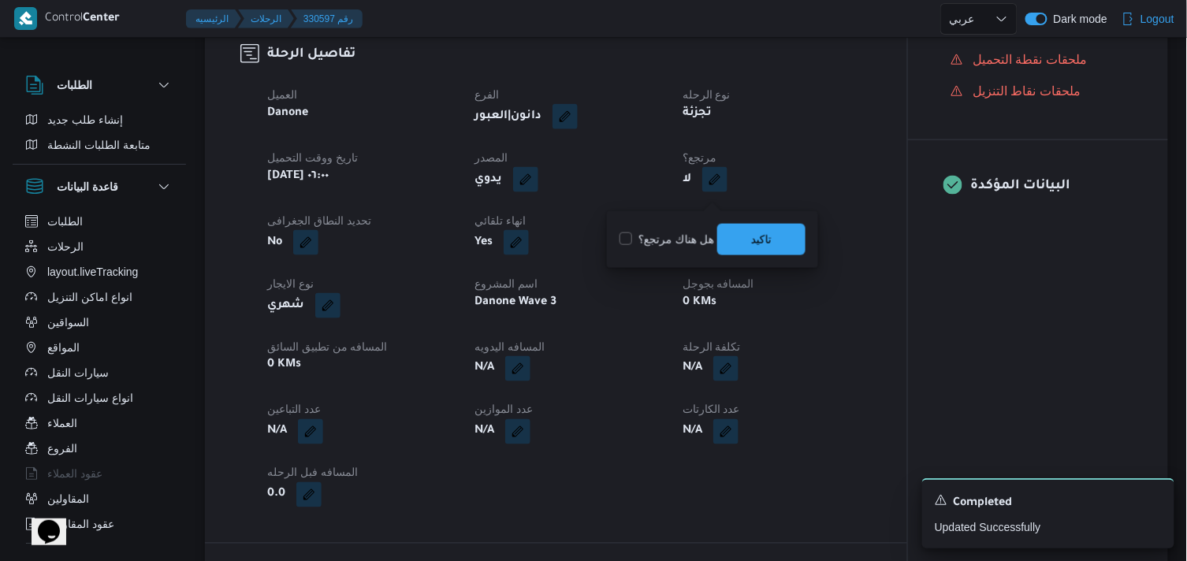
click at [672, 237] on label "هل هناك مرتجع؟" at bounding box center [667, 239] width 95 height 19
checkbox input "true"
click at [773, 230] on span "تاكيد" at bounding box center [761, 239] width 88 height 32
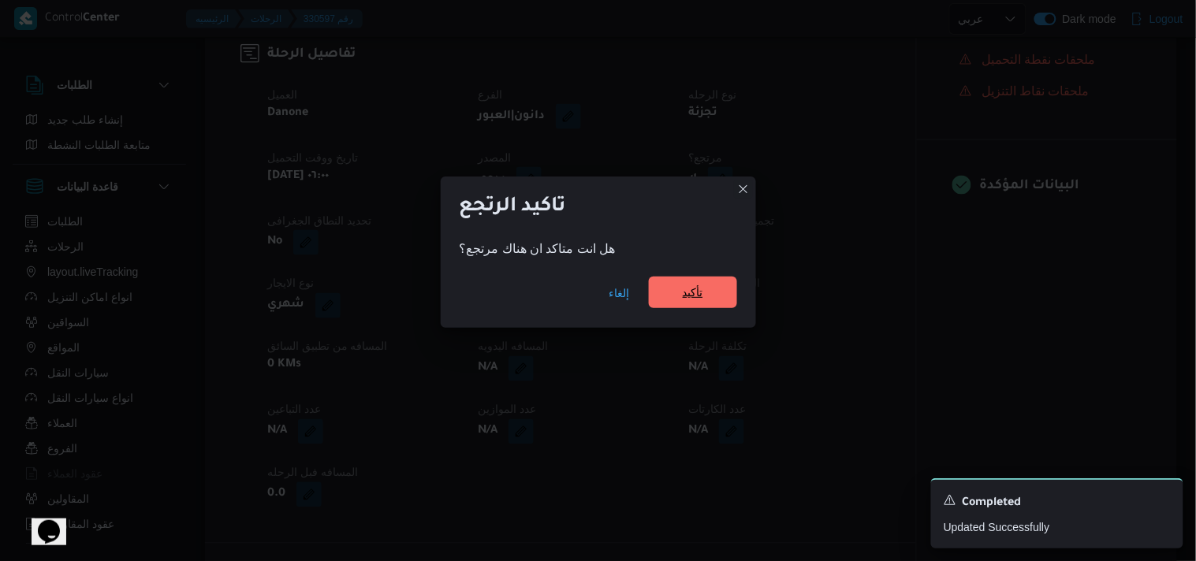
click at [702, 279] on span "تأكيد" at bounding box center [693, 293] width 88 height 32
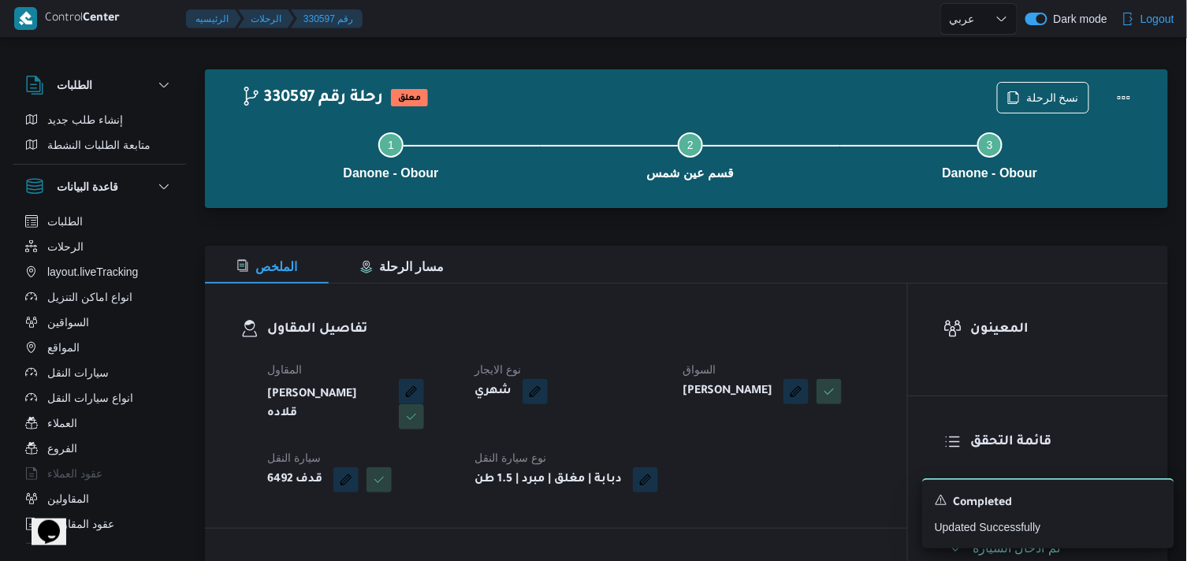
scroll to position [0, 0]
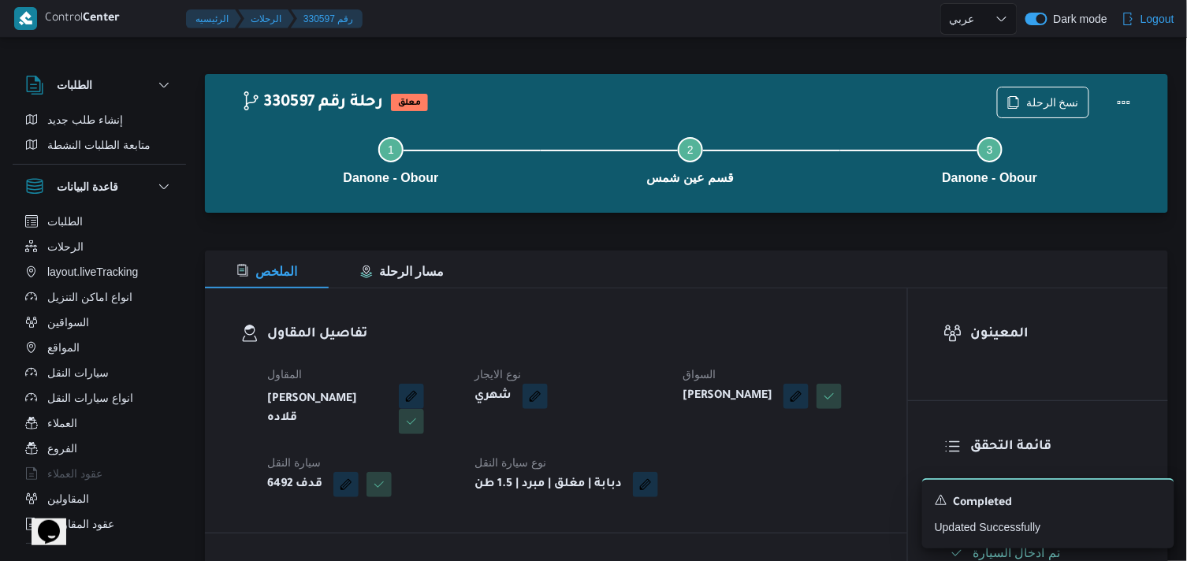
select select "ar"
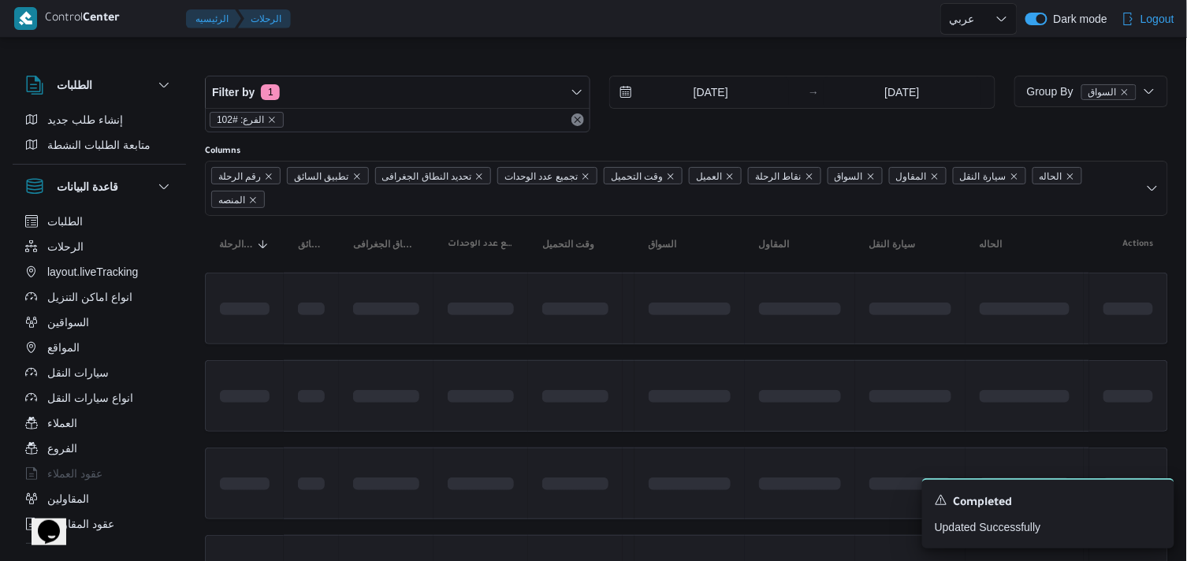
scroll to position [88, 0]
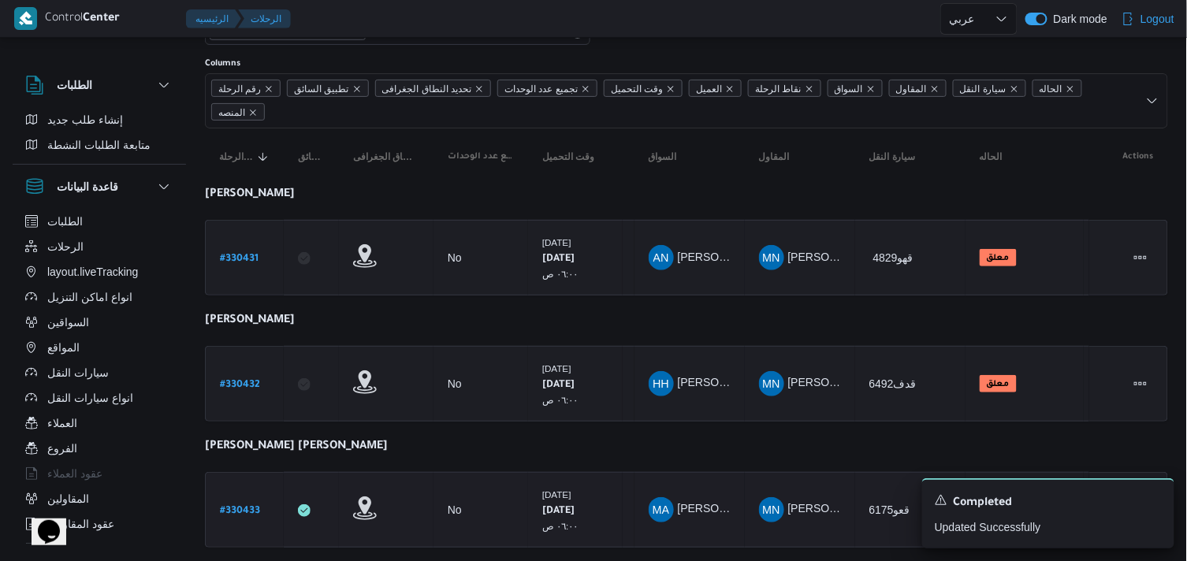
click at [244, 500] on link "# 330433" at bounding box center [240, 510] width 40 height 21
select select "ar"
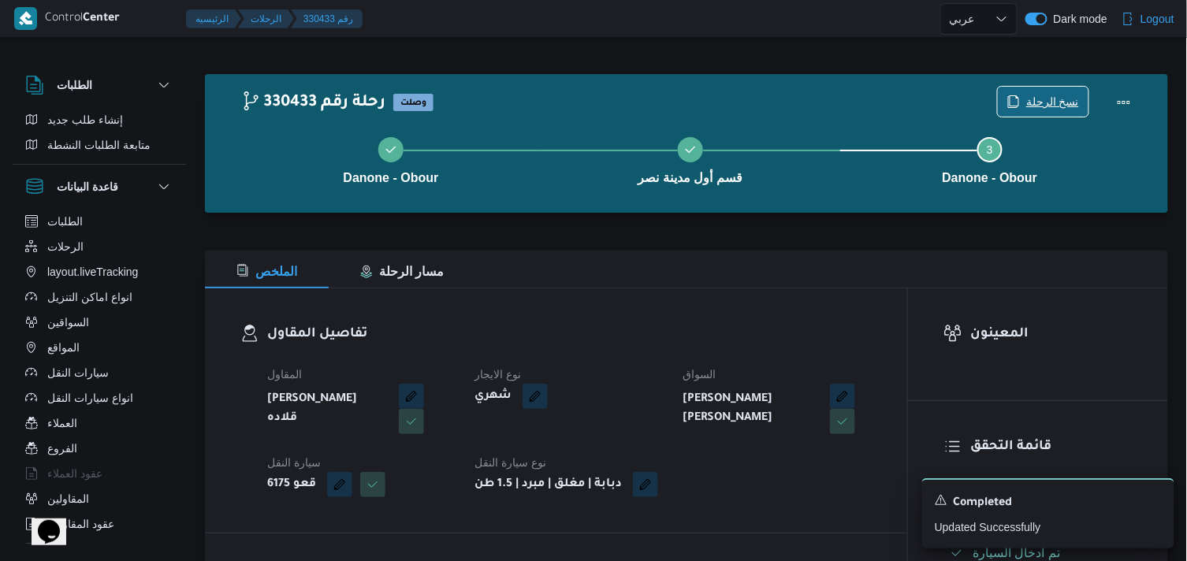
click at [1039, 99] on span "نسخ الرحلة" at bounding box center [1052, 101] width 53 height 19
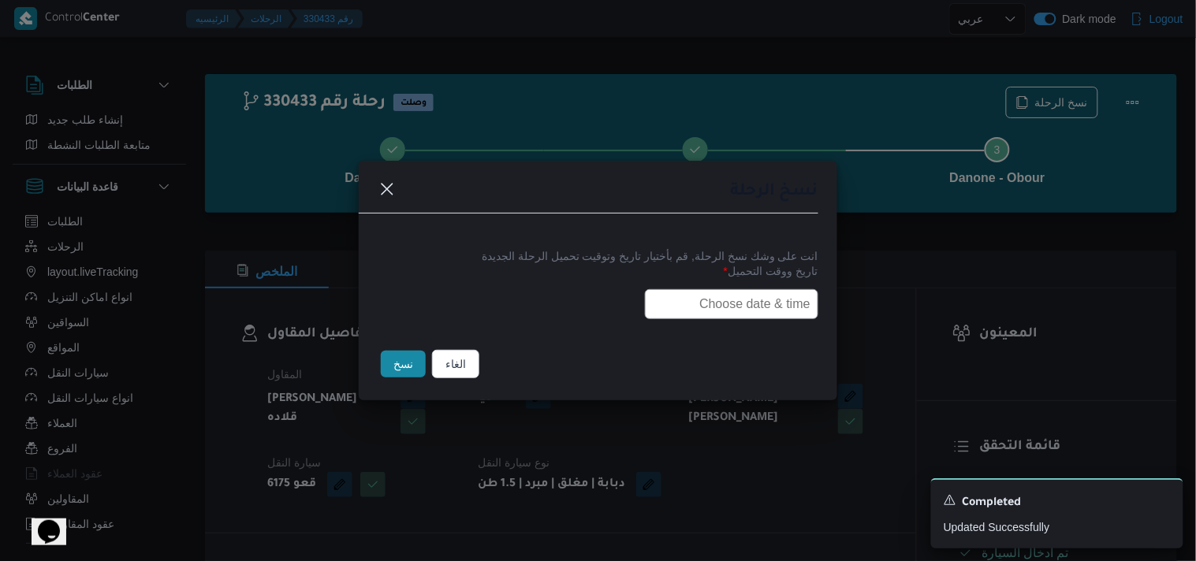
click at [750, 315] on input "text" at bounding box center [731, 304] width 173 height 30
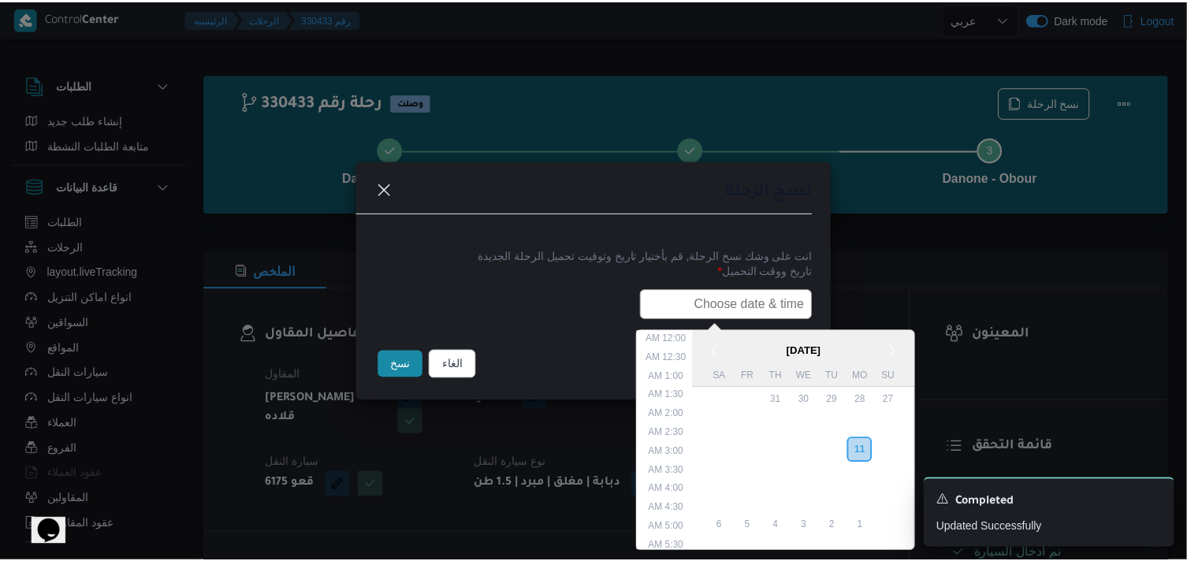
scroll to position [374, 0]
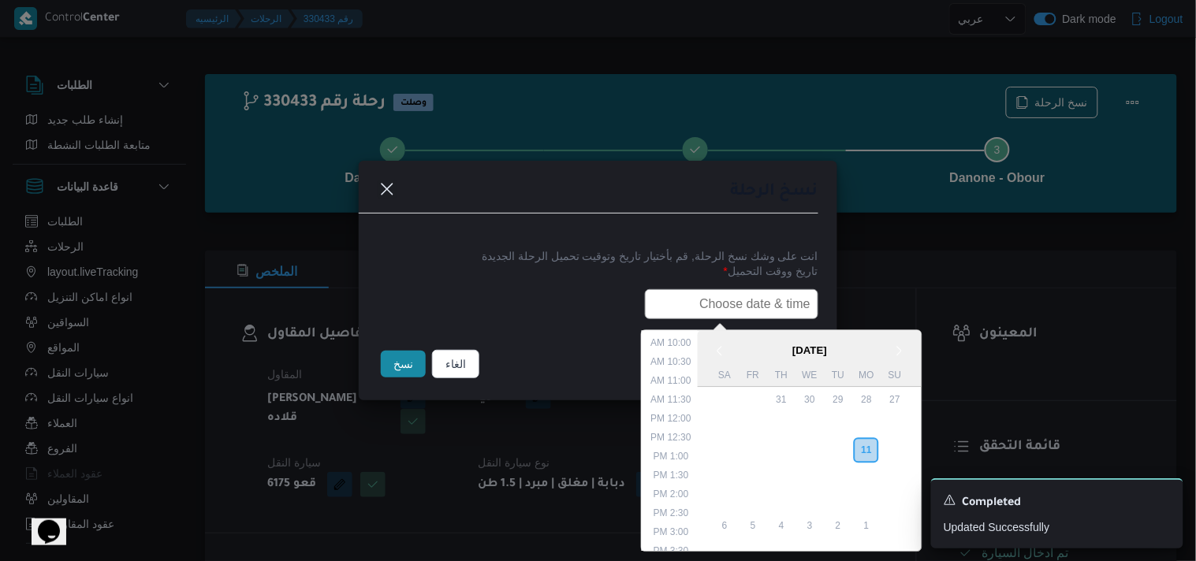
paste input "12/08/2025 6:00AM"
type input "12/08/2025 6:00AM"
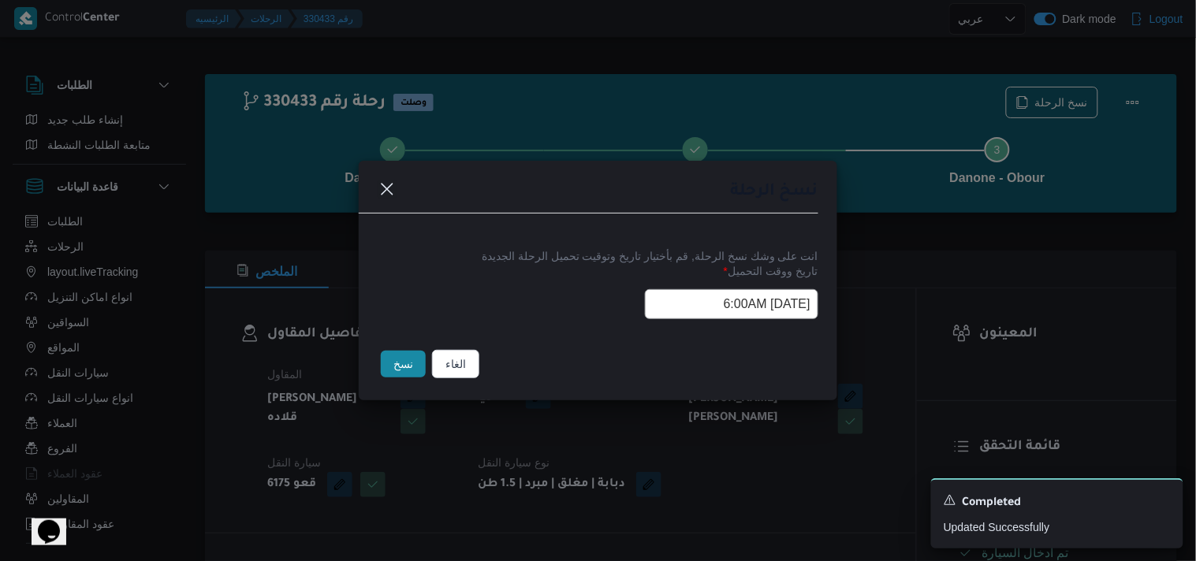
click at [407, 363] on button "نسخ" at bounding box center [403, 364] width 45 height 27
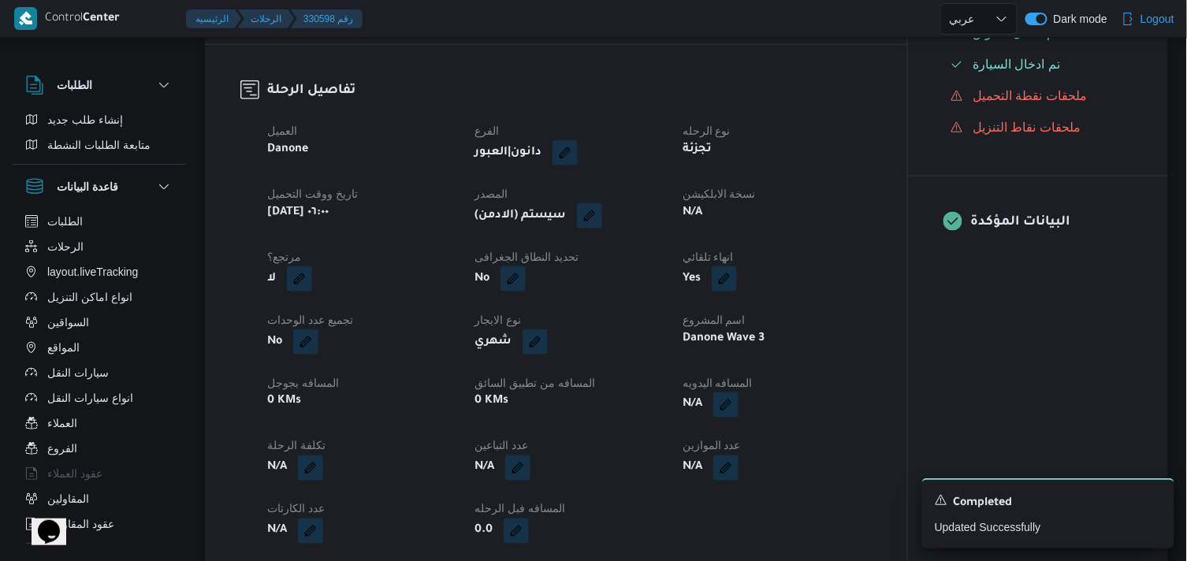
scroll to position [525, 0]
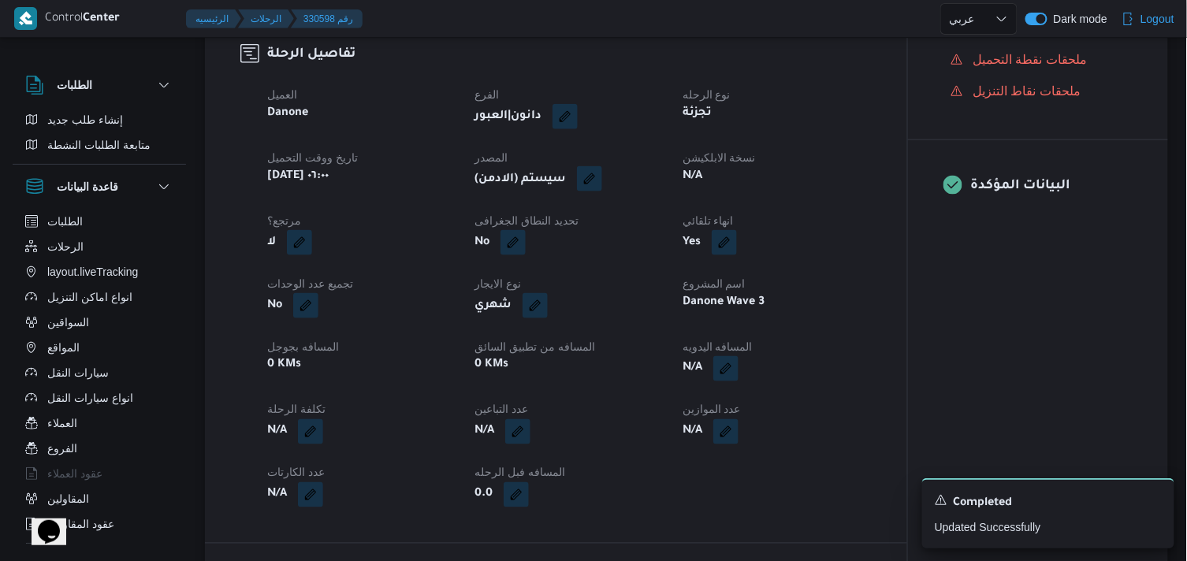
click at [594, 188] on button "button" at bounding box center [589, 178] width 25 height 25
click at [592, 238] on label "هل ستتم الرحله من خلال تطبيق السائق؟" at bounding box center [550, 239] width 205 height 19
click at [596, 238] on label "هل ستتم الرحله من خلال تطبيق السائق؟" at bounding box center [550, 239] width 205 height 19
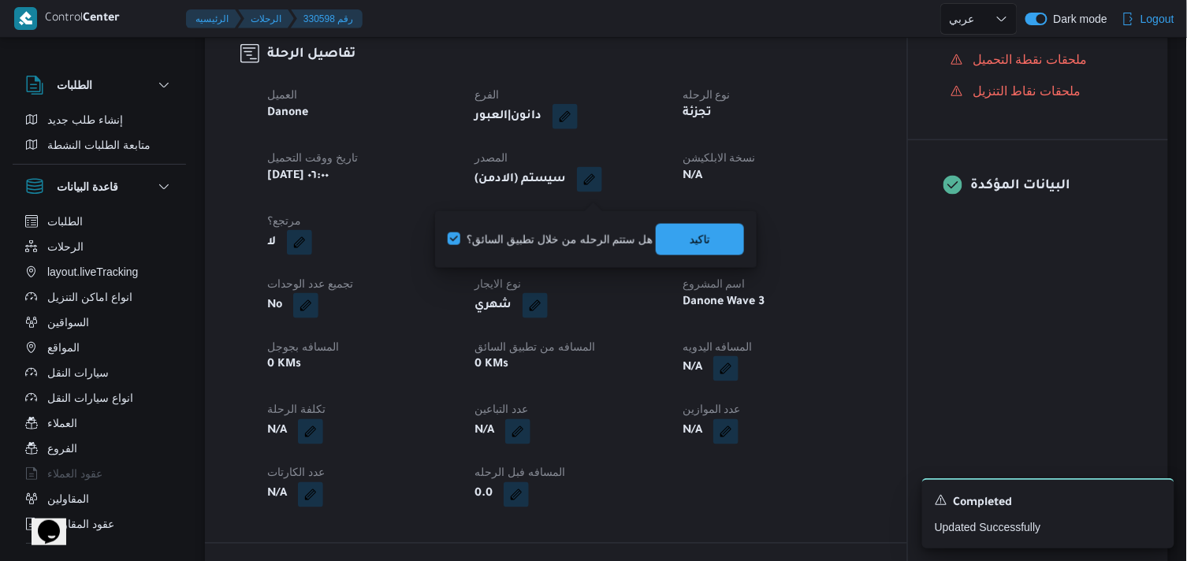
checkbox input "false"
click at [668, 238] on span "تاكيد" at bounding box center [700, 239] width 88 height 32
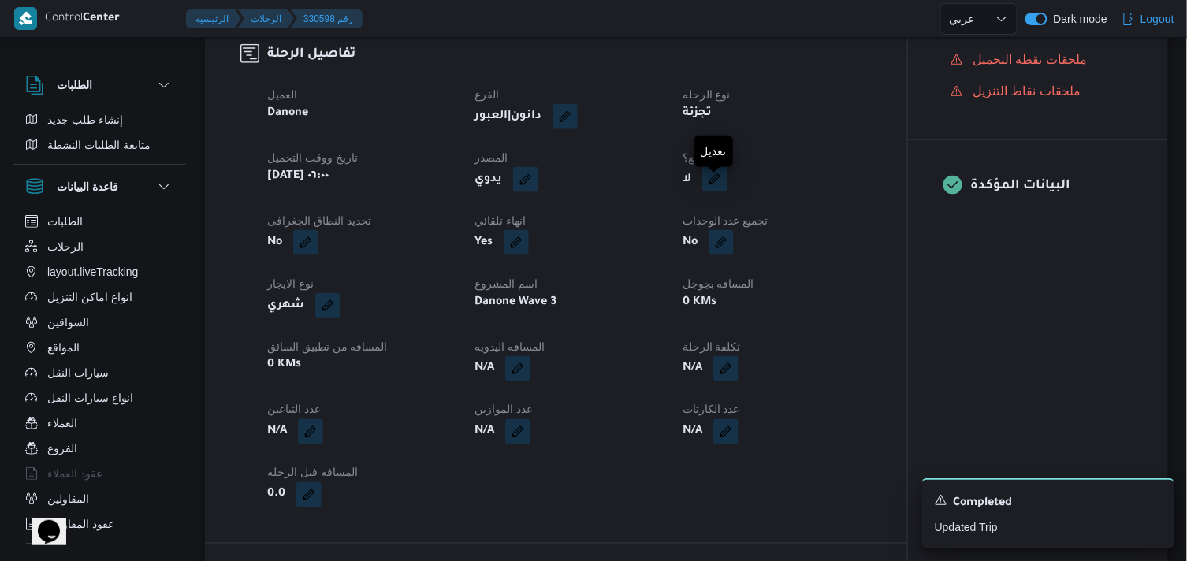
click at [706, 192] on button "button" at bounding box center [714, 178] width 25 height 25
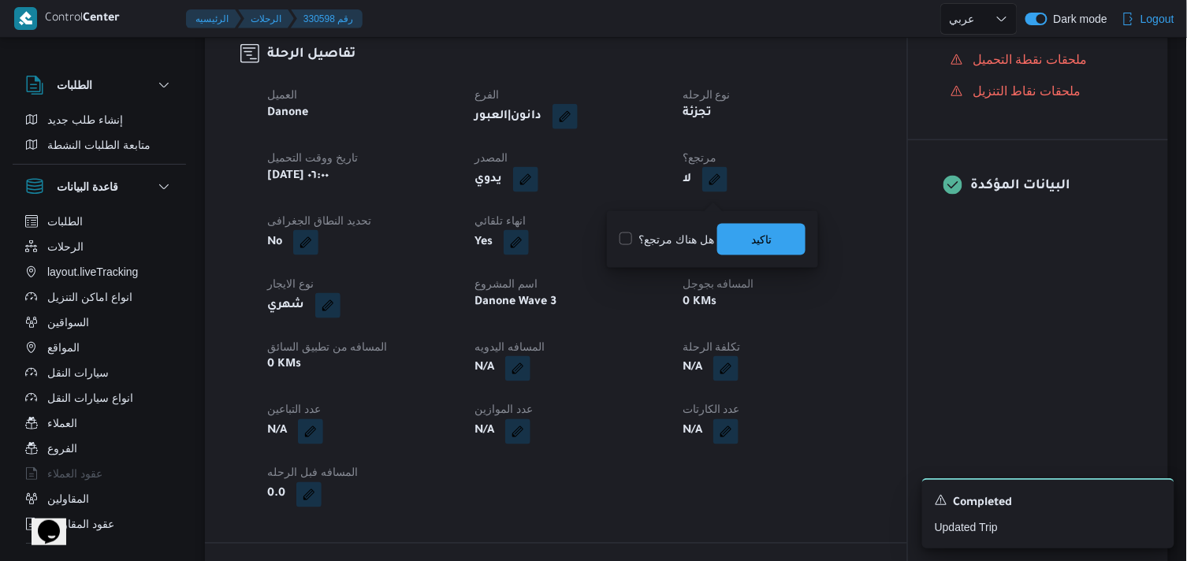
click at [687, 230] on label "هل هناك مرتجع؟" at bounding box center [667, 239] width 95 height 19
checkbox input "true"
click at [733, 235] on span "تاكيد" at bounding box center [761, 239] width 88 height 32
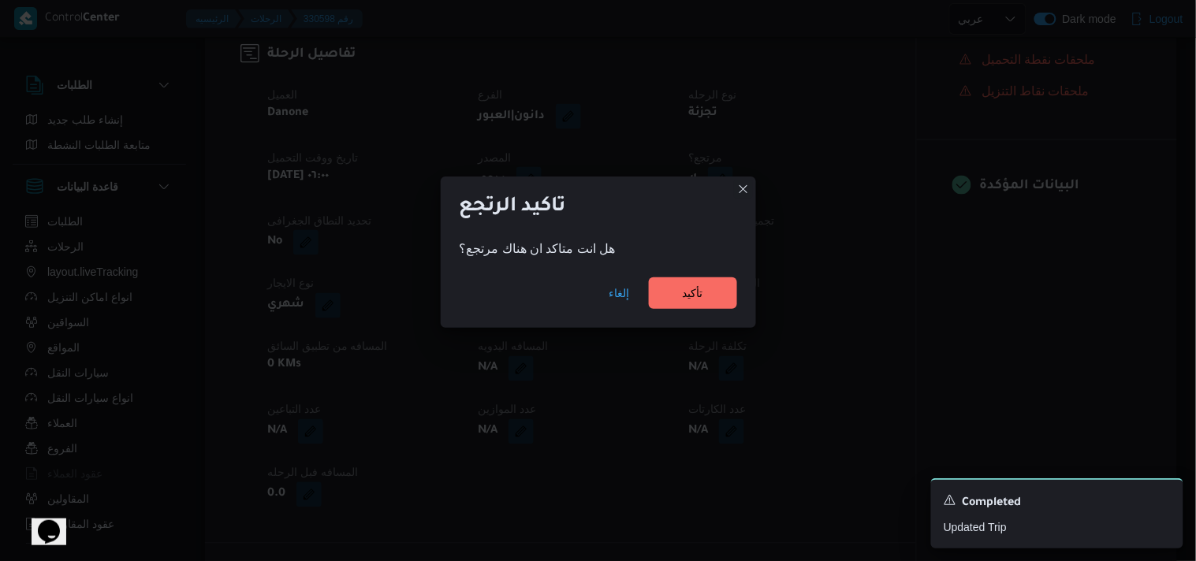
click at [698, 272] on div "إلغاء تأكيد" at bounding box center [598, 296] width 315 height 63
click at [695, 284] on span "تأكيد" at bounding box center [693, 293] width 88 height 32
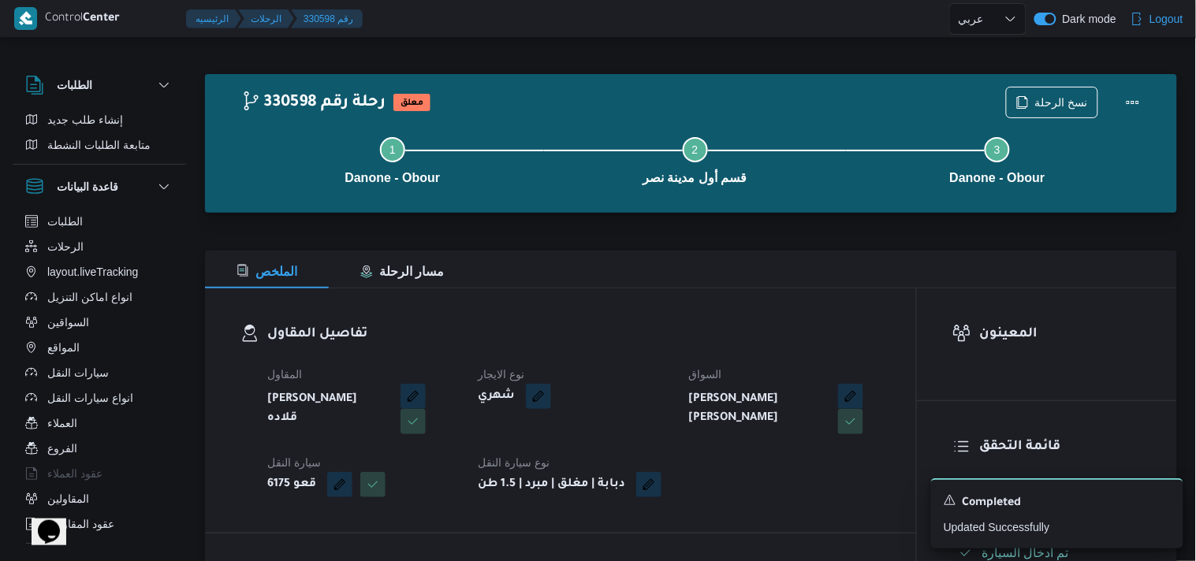
select select "ar"
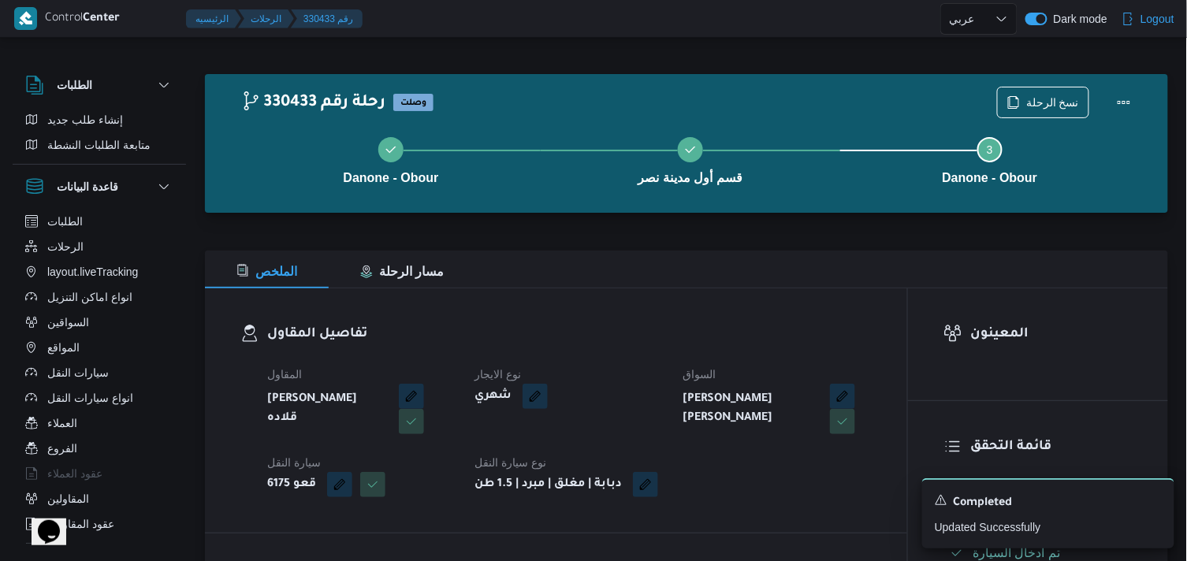
select select "ar"
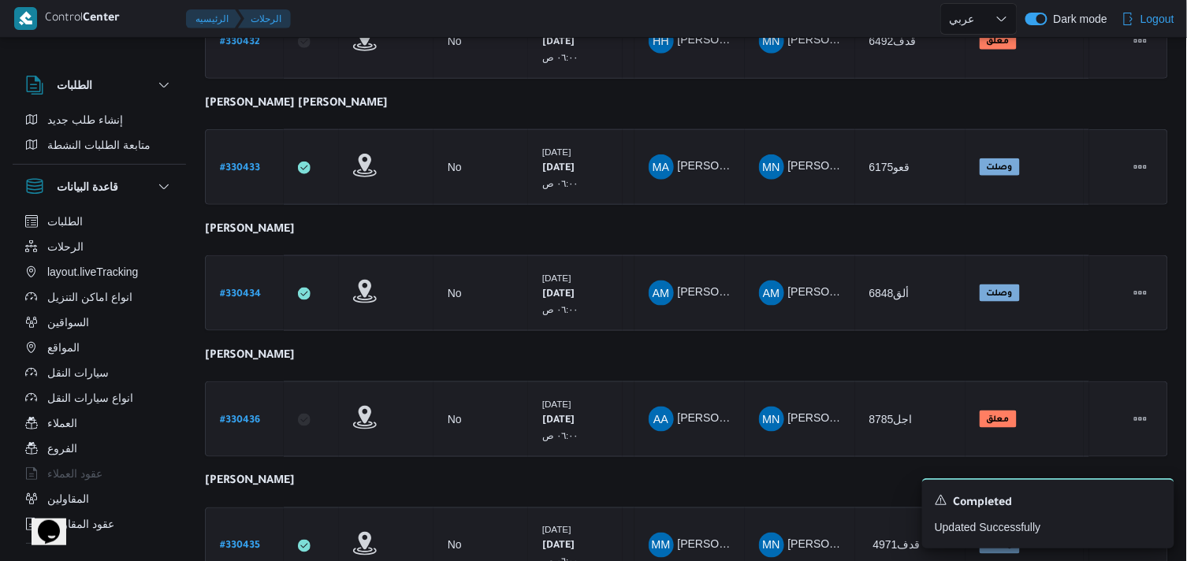
scroll to position [438, 0]
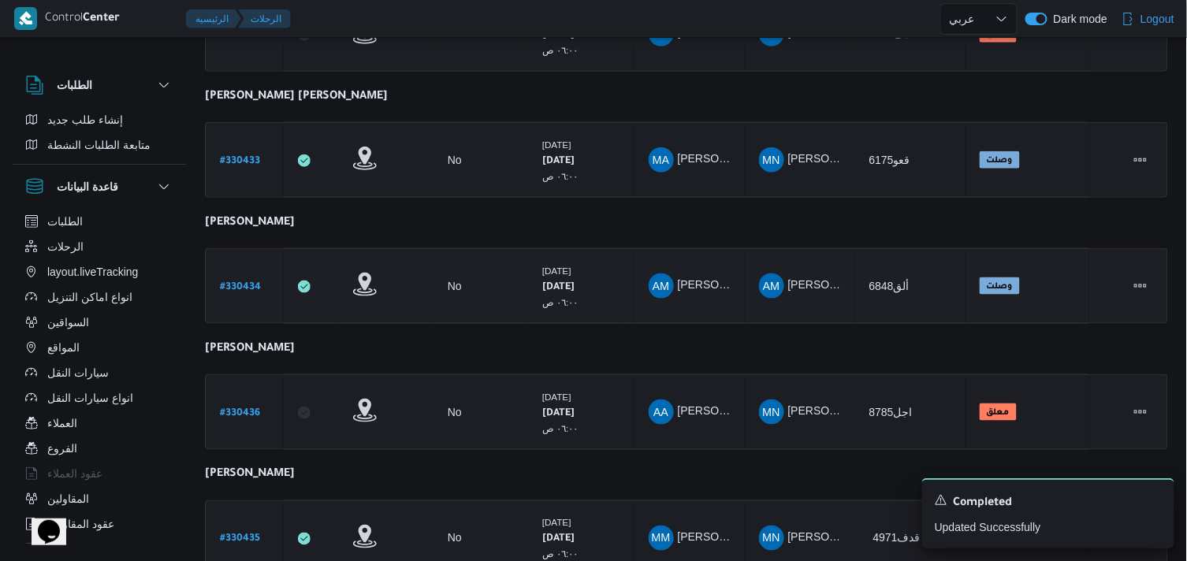
click at [248, 284] on b "# 330434" at bounding box center [240, 287] width 41 height 11
select select "ar"
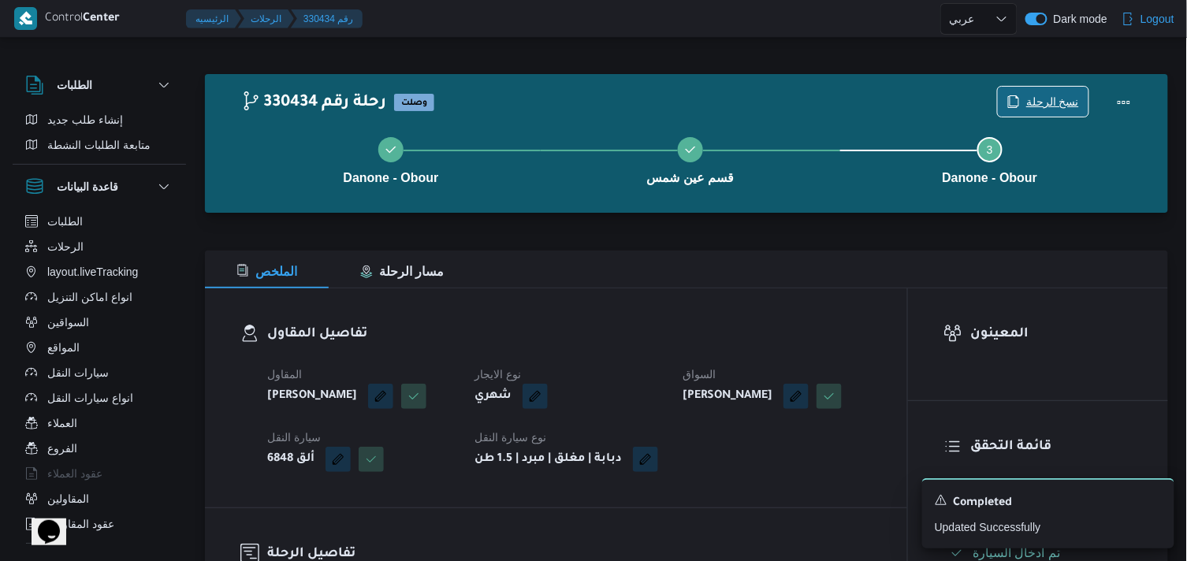
click at [1013, 99] on icon "button" at bounding box center [1013, 101] width 13 height 13
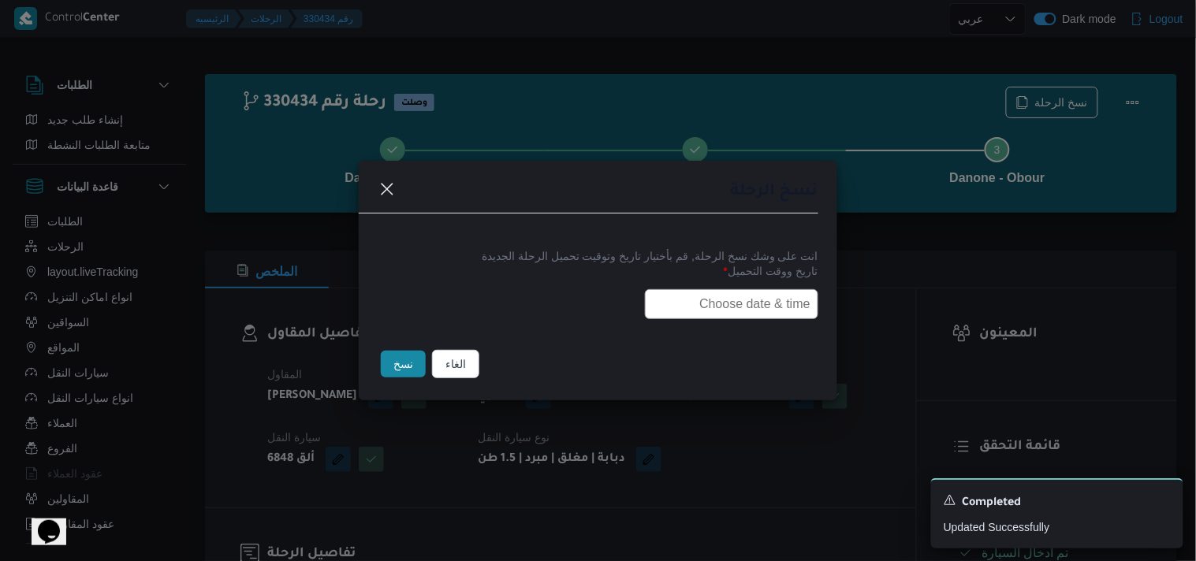
click at [758, 297] on input "text" at bounding box center [731, 304] width 173 height 30
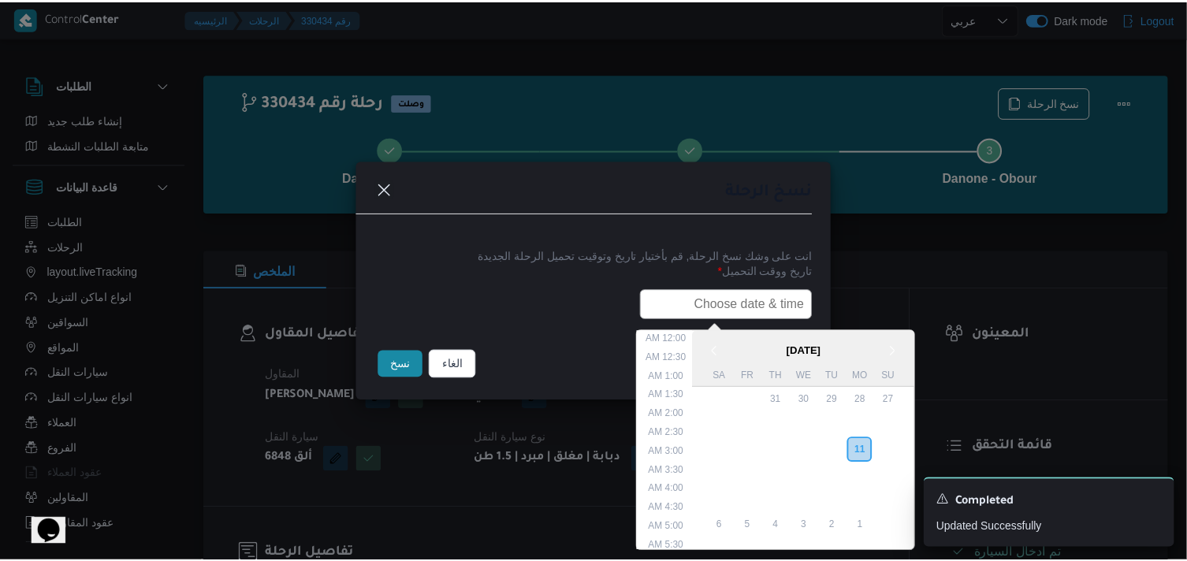
scroll to position [374, 0]
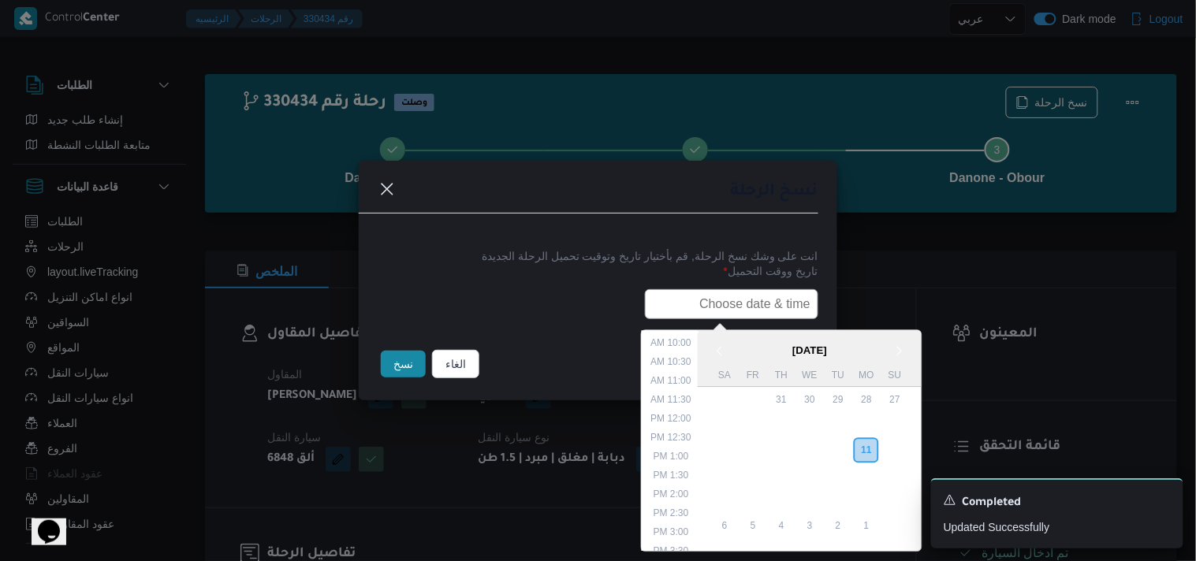
paste input "12/08/2025 6:00AM"
type input "12/08/2025 6:00AM"
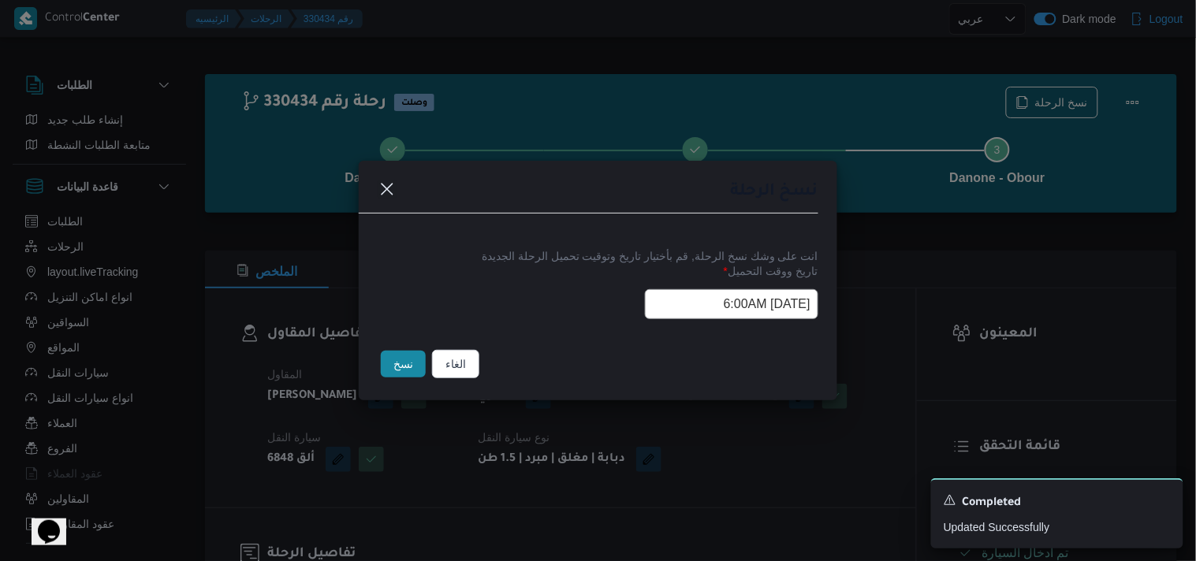
click at [398, 367] on button "نسخ" at bounding box center [403, 364] width 45 height 27
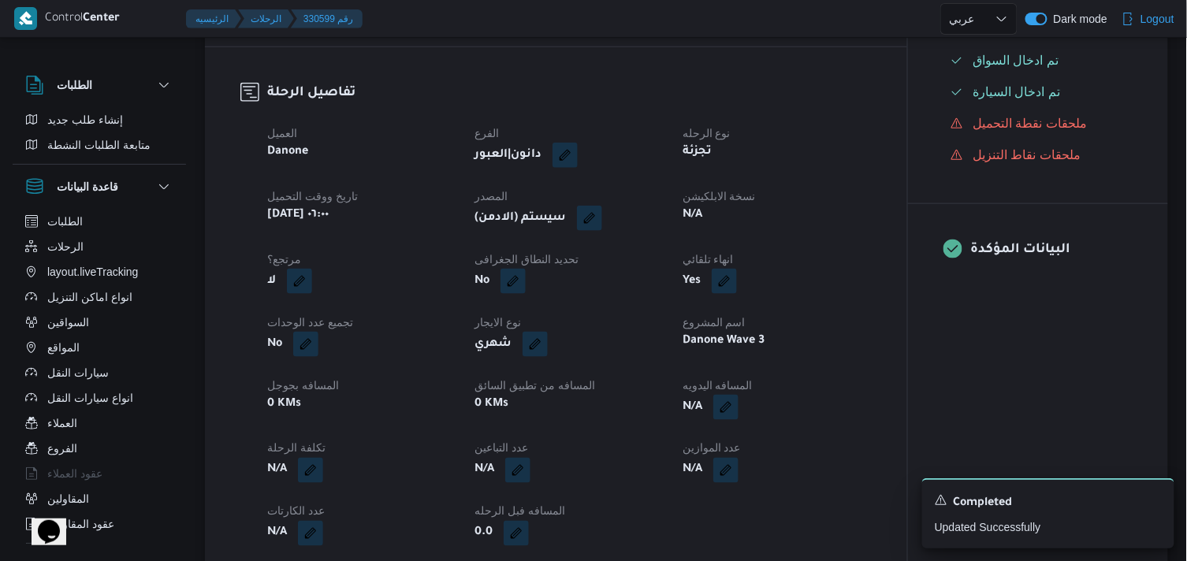
scroll to position [438, 0]
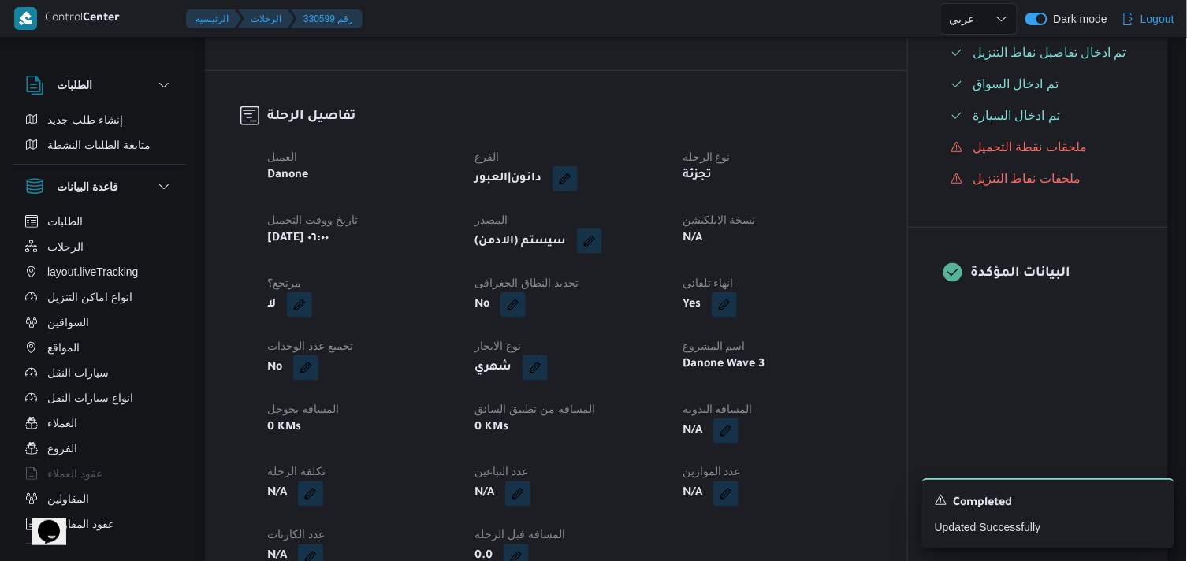
click at [597, 254] on button "button" at bounding box center [589, 241] width 25 height 25
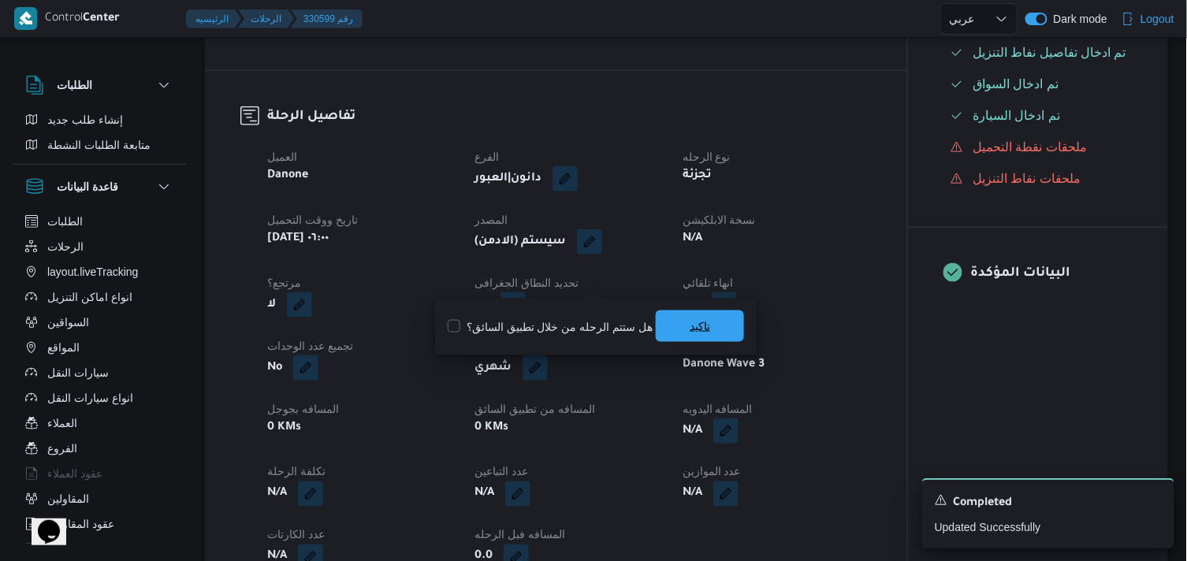
click at [676, 318] on span "تاكيد" at bounding box center [700, 327] width 88 height 32
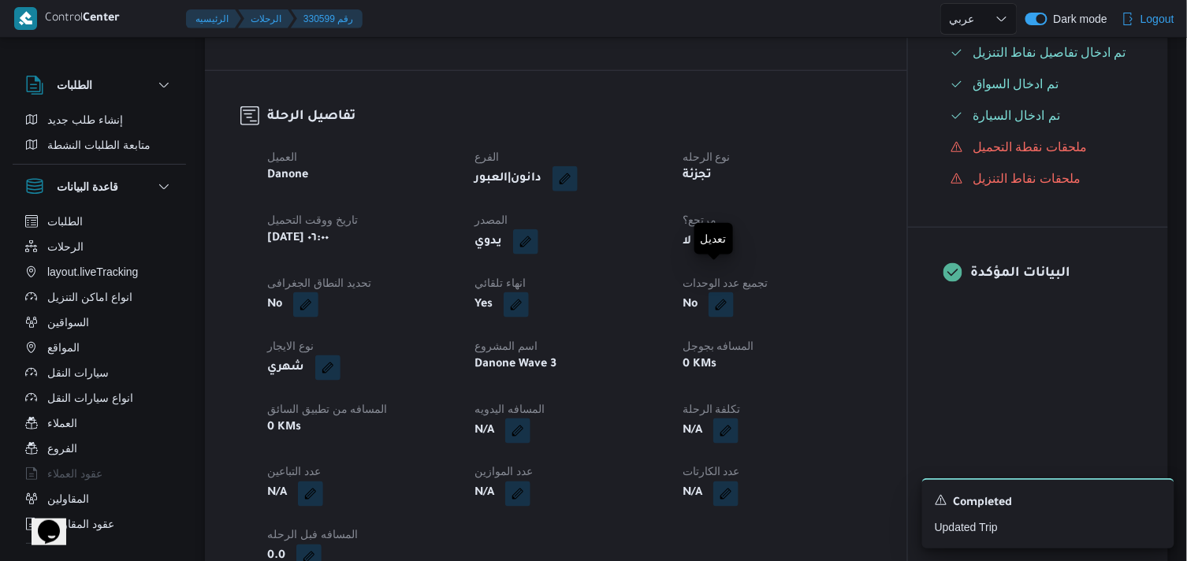
click at [728, 254] on button "button" at bounding box center [714, 241] width 25 height 25
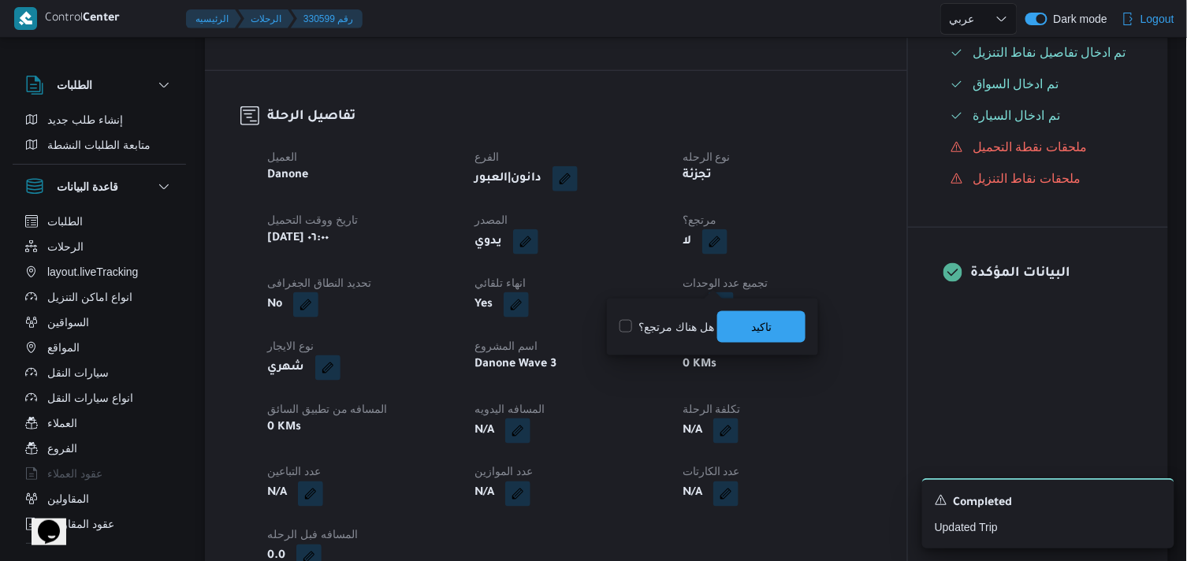
click at [665, 322] on label "هل هناك مرتجع؟" at bounding box center [667, 327] width 95 height 19
checkbox input "true"
click at [727, 318] on span "تاكيد" at bounding box center [761, 327] width 88 height 32
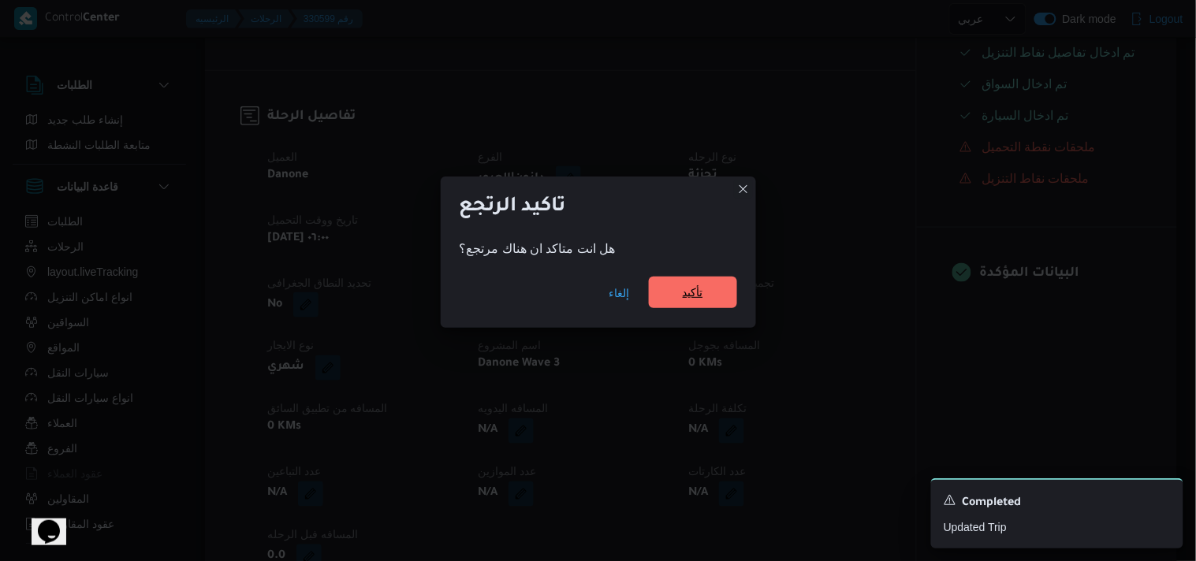
click at [671, 303] on span "تأكيد" at bounding box center [693, 293] width 88 height 32
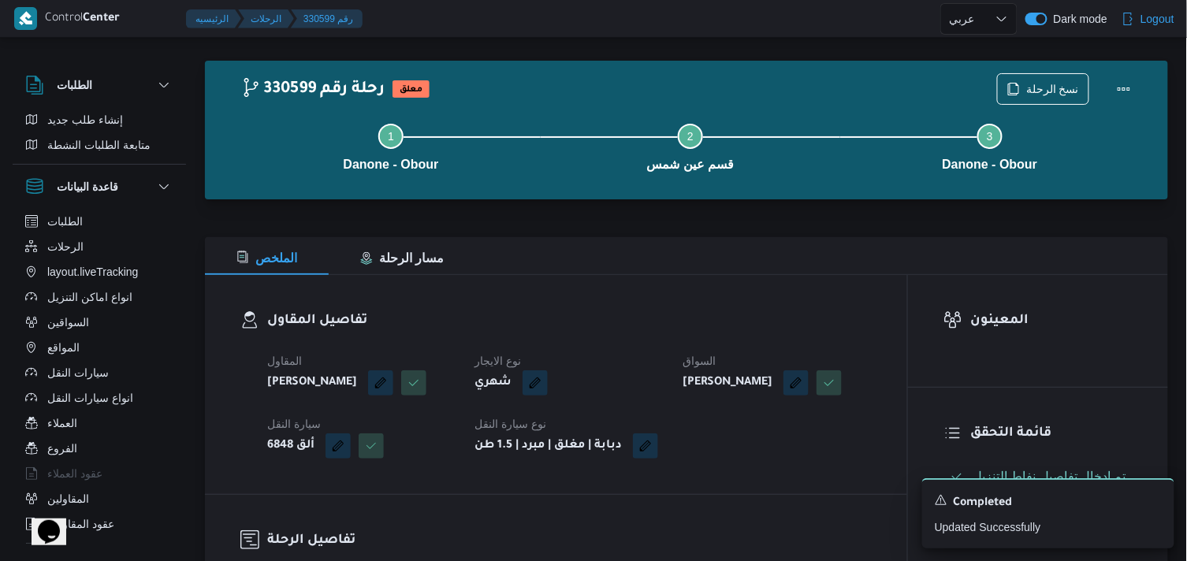
scroll to position [0, 0]
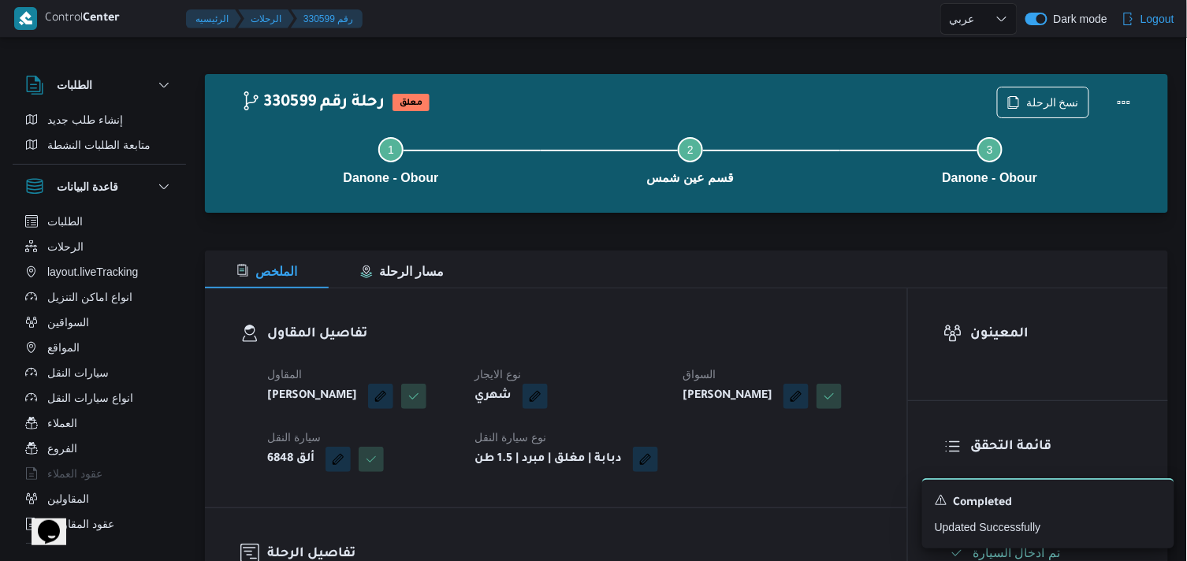
drag, startPoint x: 625, startPoint y: 317, endPoint x: 637, endPoint y: 305, distance: 16.7
select select "ar"
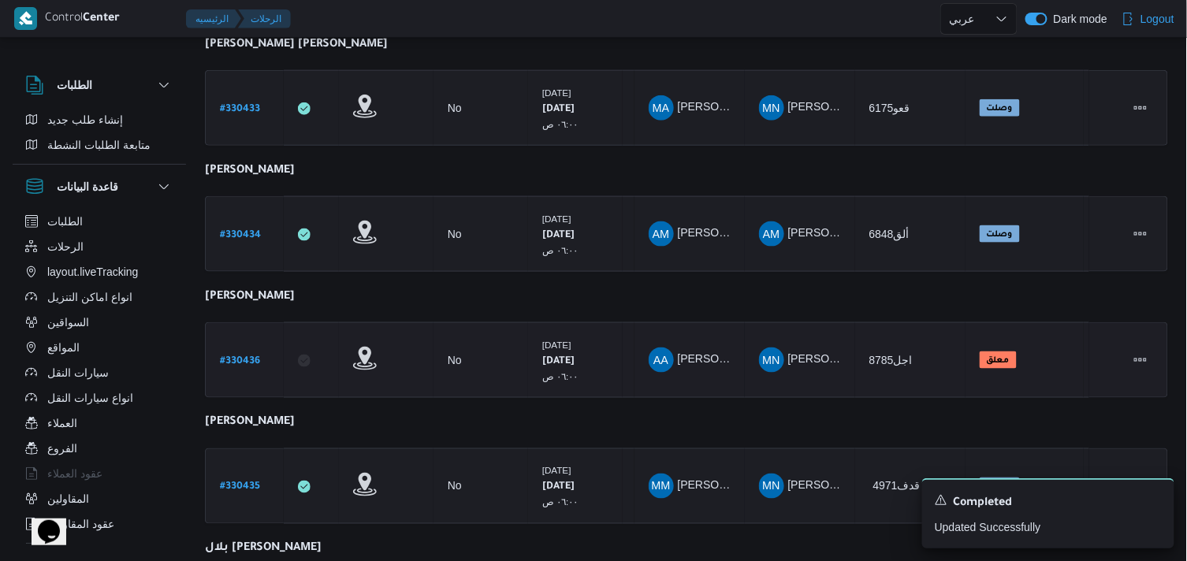
scroll to position [521, 0]
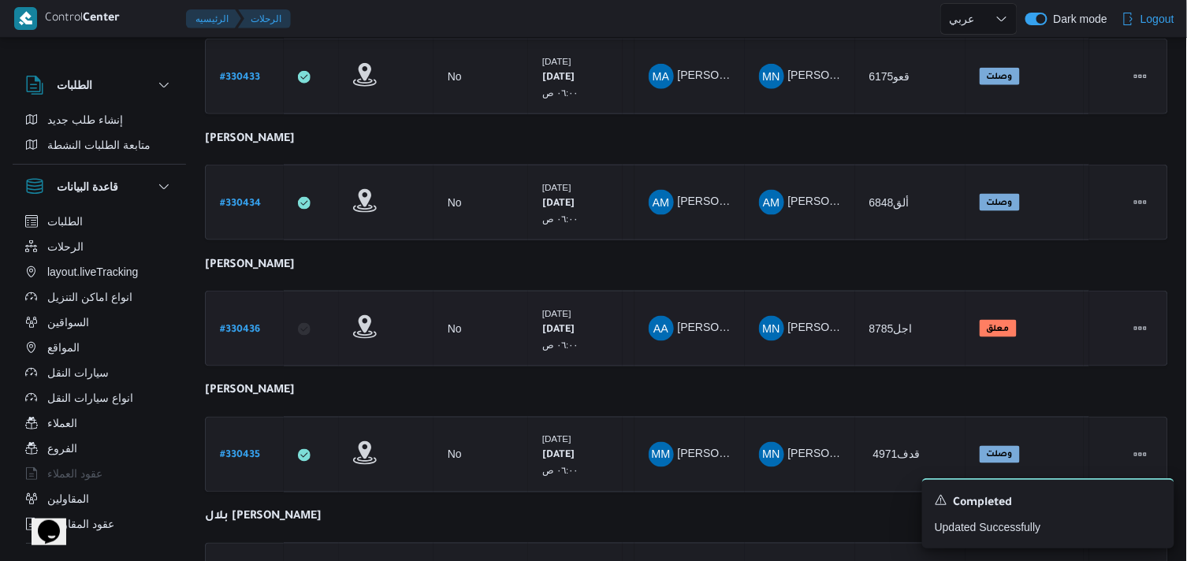
click at [253, 325] on b "# 330436" at bounding box center [240, 330] width 40 height 11
select select "ar"
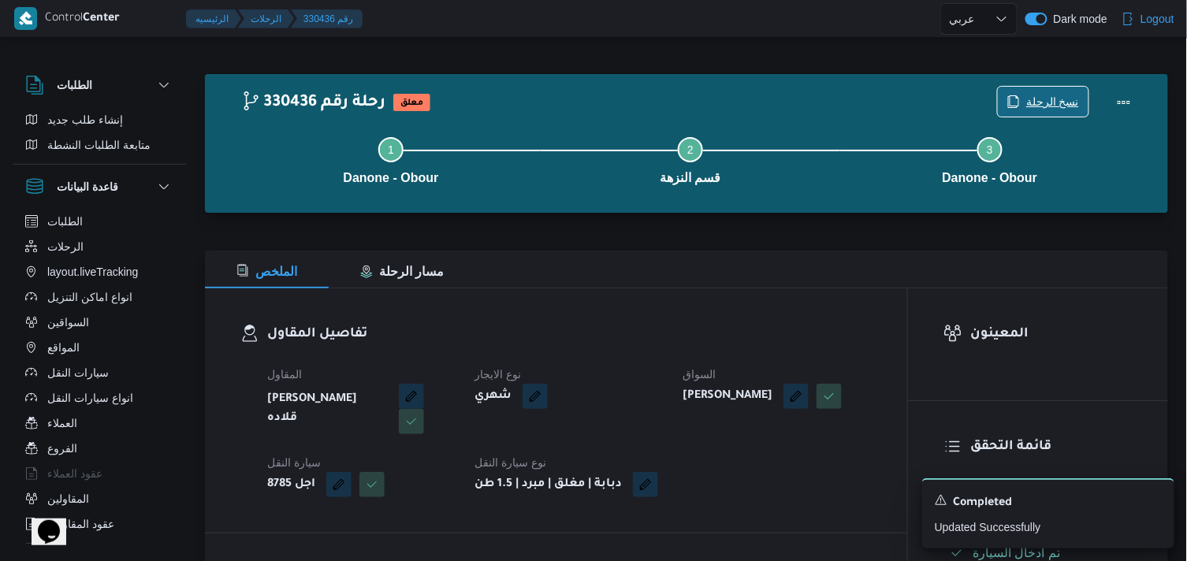
click at [1035, 91] on span "نسخ الرحلة" at bounding box center [1043, 102] width 91 height 30
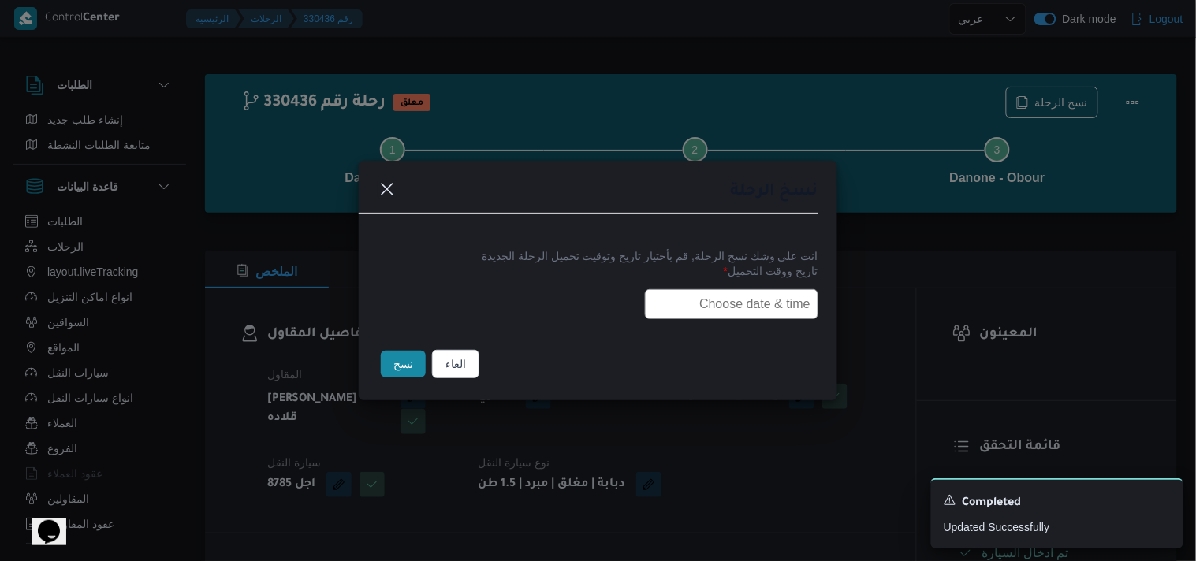
click at [650, 295] on input "text" at bounding box center [731, 304] width 173 height 30
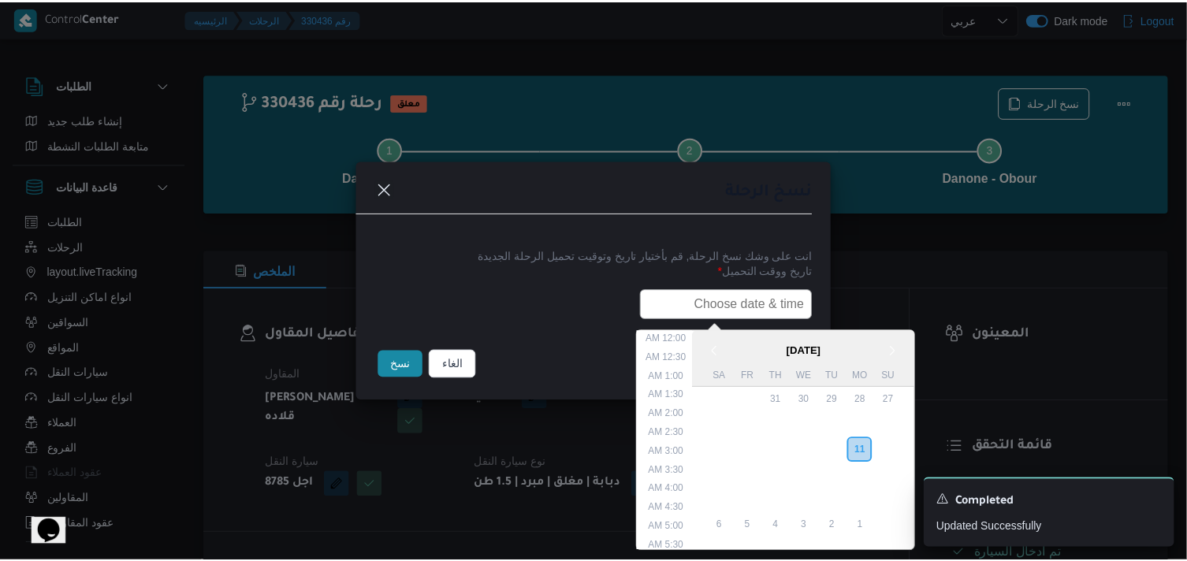
scroll to position [374, 0]
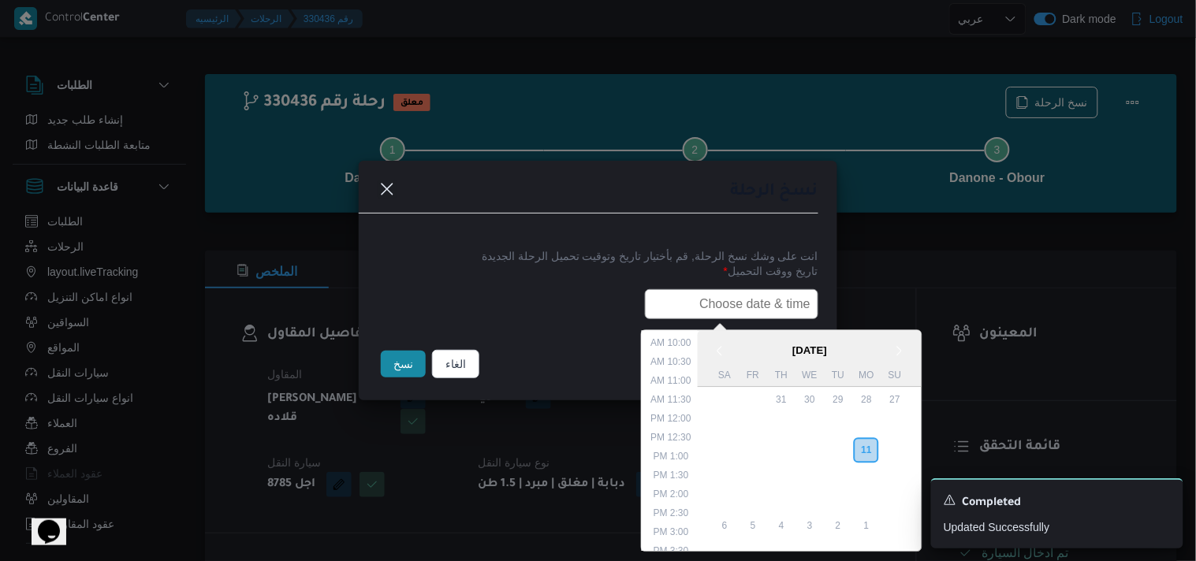
paste input "12/08/2025 6:00AM"
type input "12/08/2025 6:00AM"
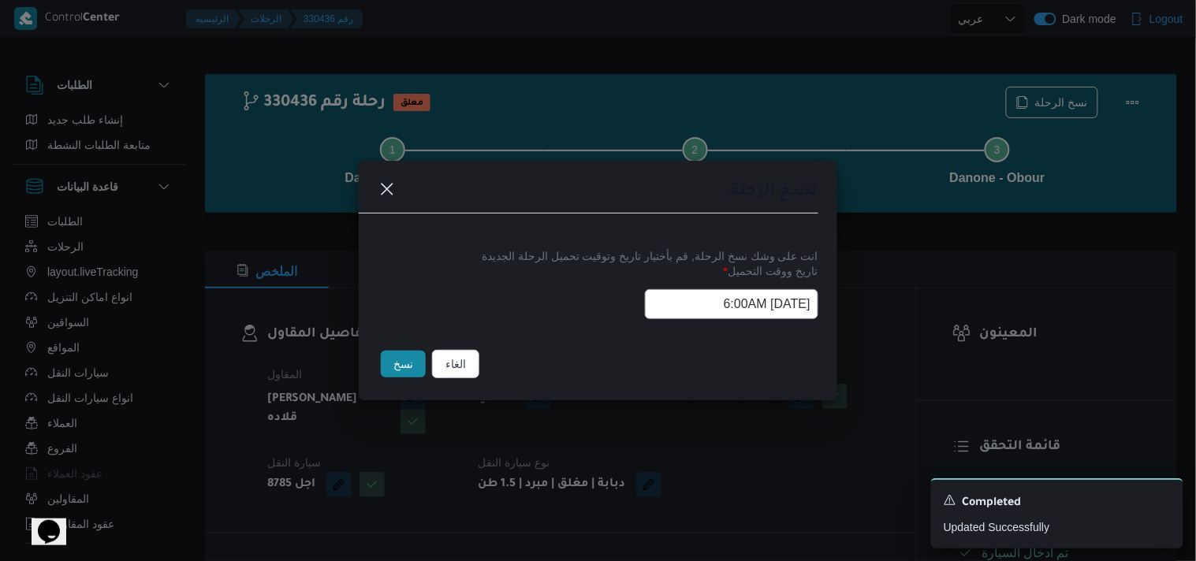
click at [404, 356] on button "نسخ" at bounding box center [403, 364] width 45 height 27
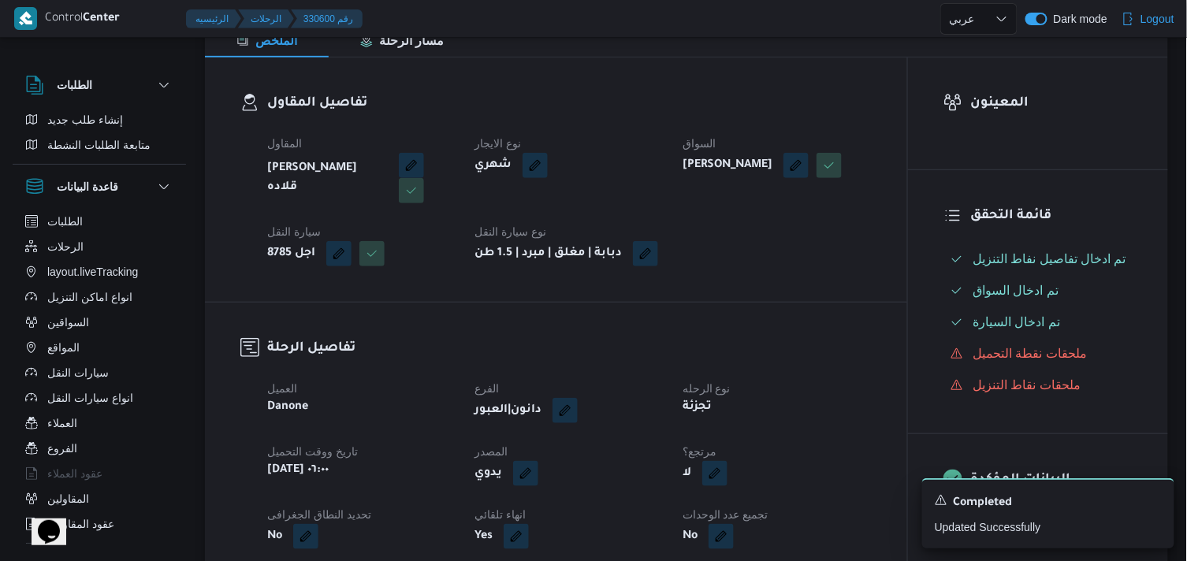
scroll to position [263, 0]
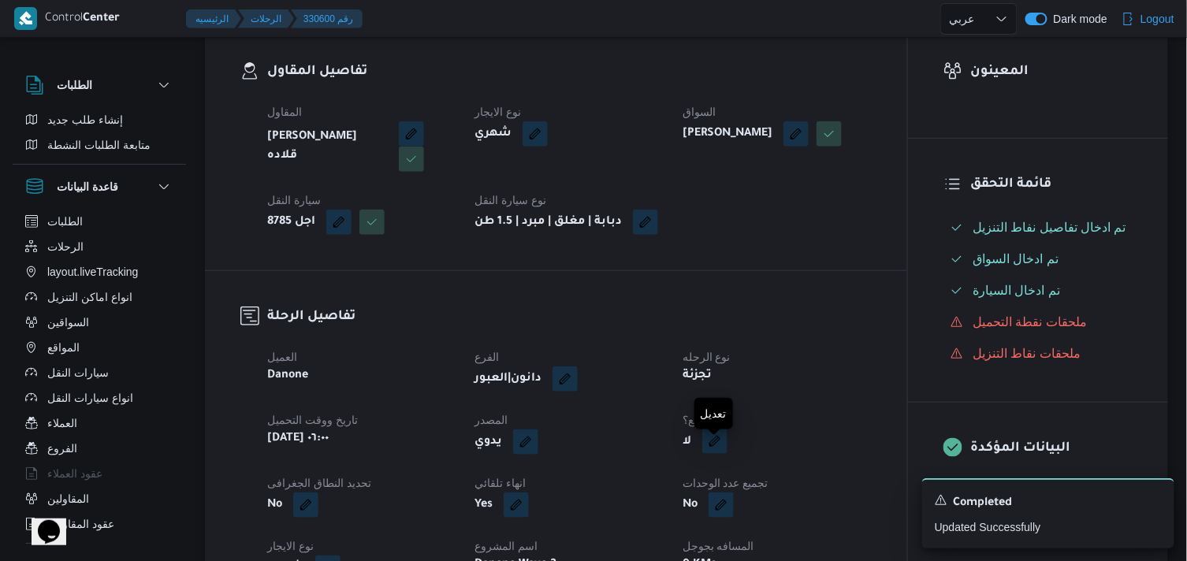
click at [717, 454] on button "button" at bounding box center [714, 441] width 25 height 25
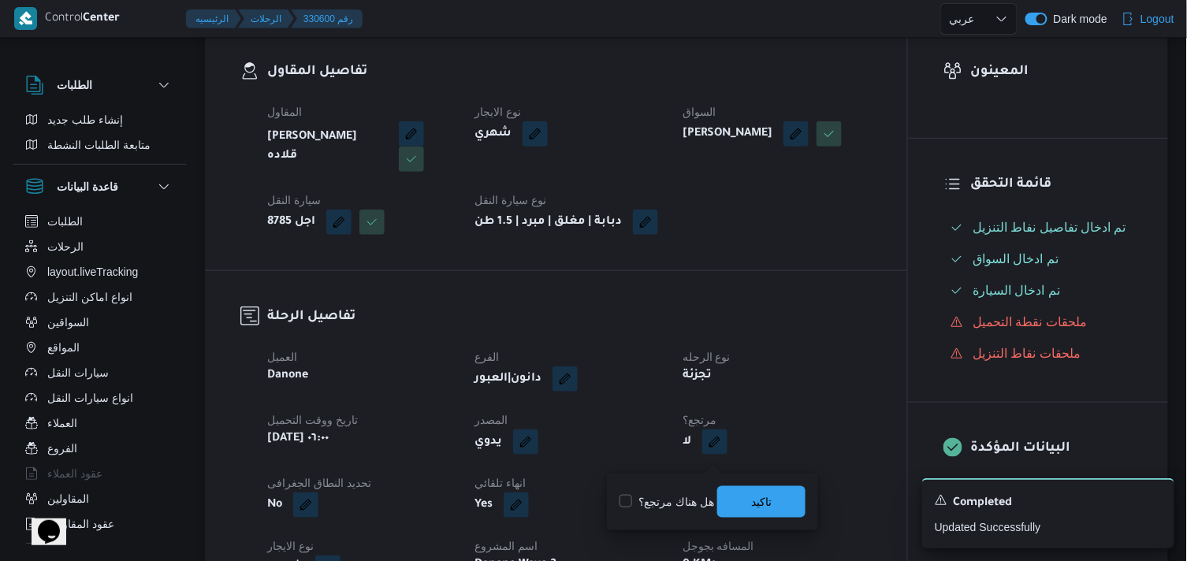
click at [687, 497] on label "هل هناك مرتجع؟" at bounding box center [667, 502] width 95 height 19
checkbox input "true"
click at [734, 490] on span "تاكيد" at bounding box center [761, 502] width 88 height 32
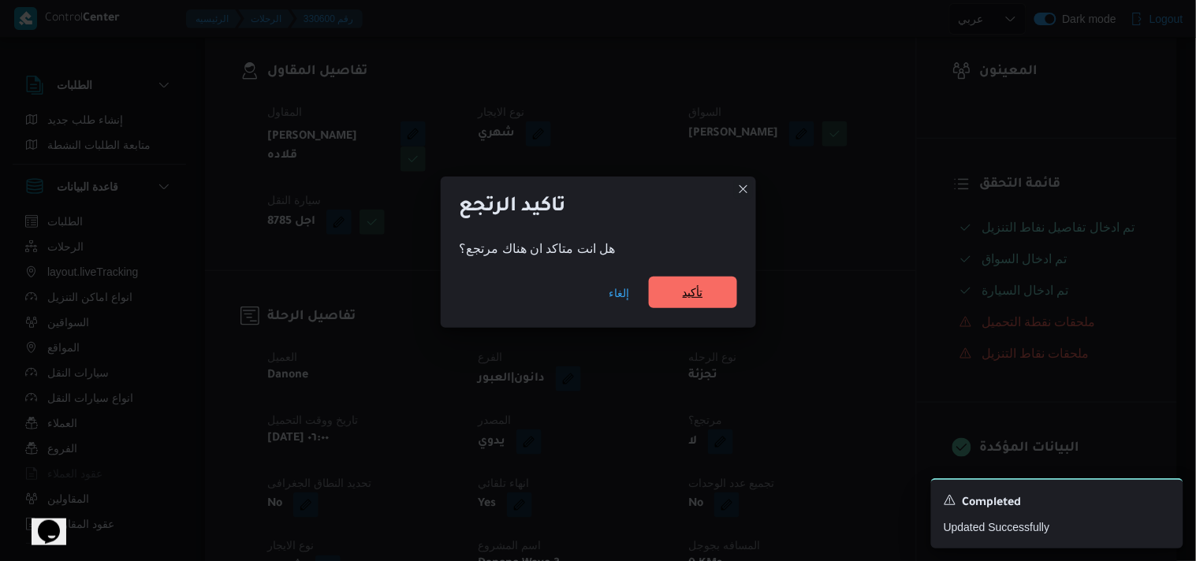
click at [673, 285] on span "تأكيد" at bounding box center [693, 293] width 88 height 32
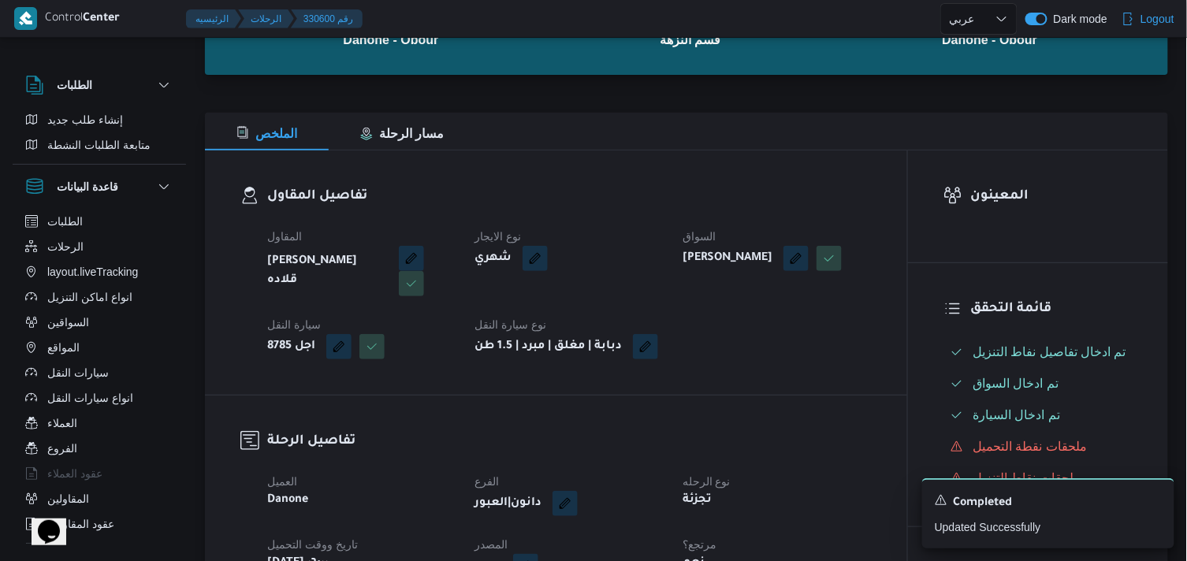
scroll to position [88, 0]
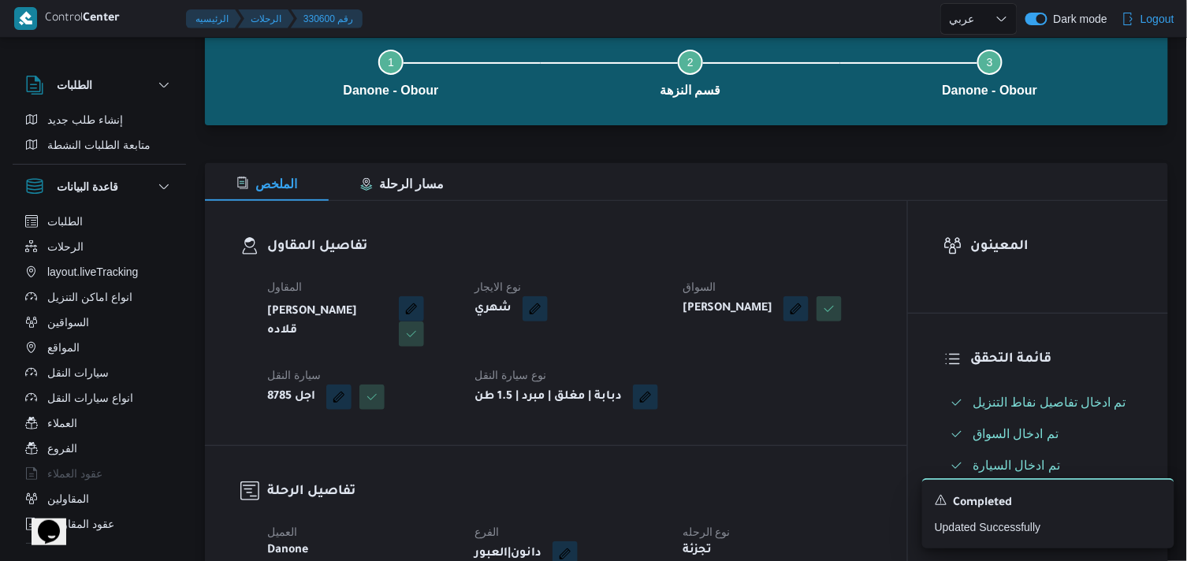
select select "ar"
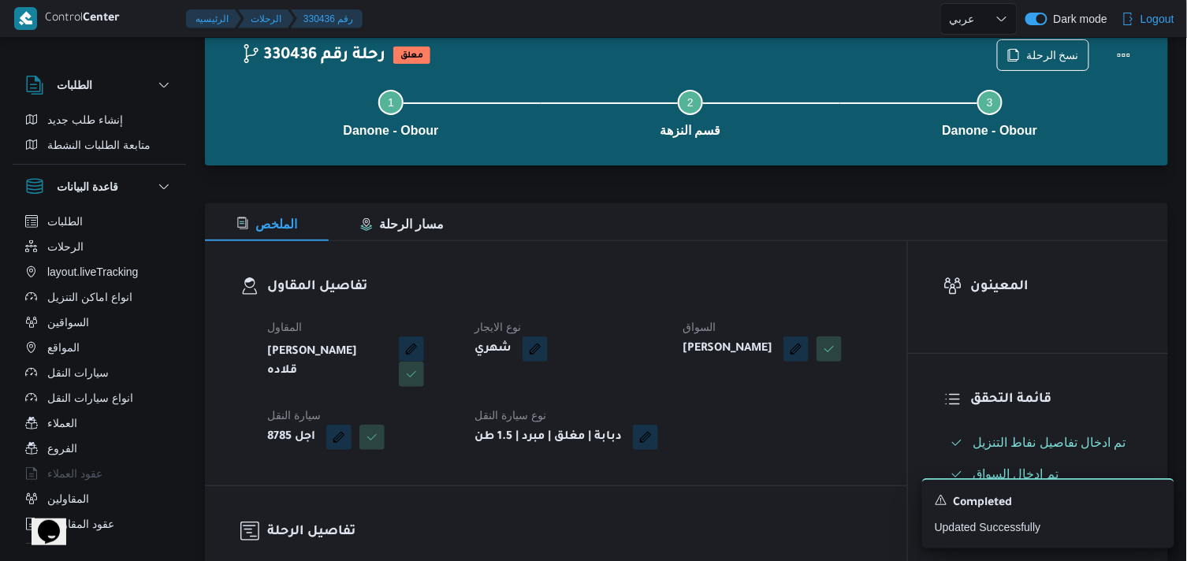
scroll to position [88, 0]
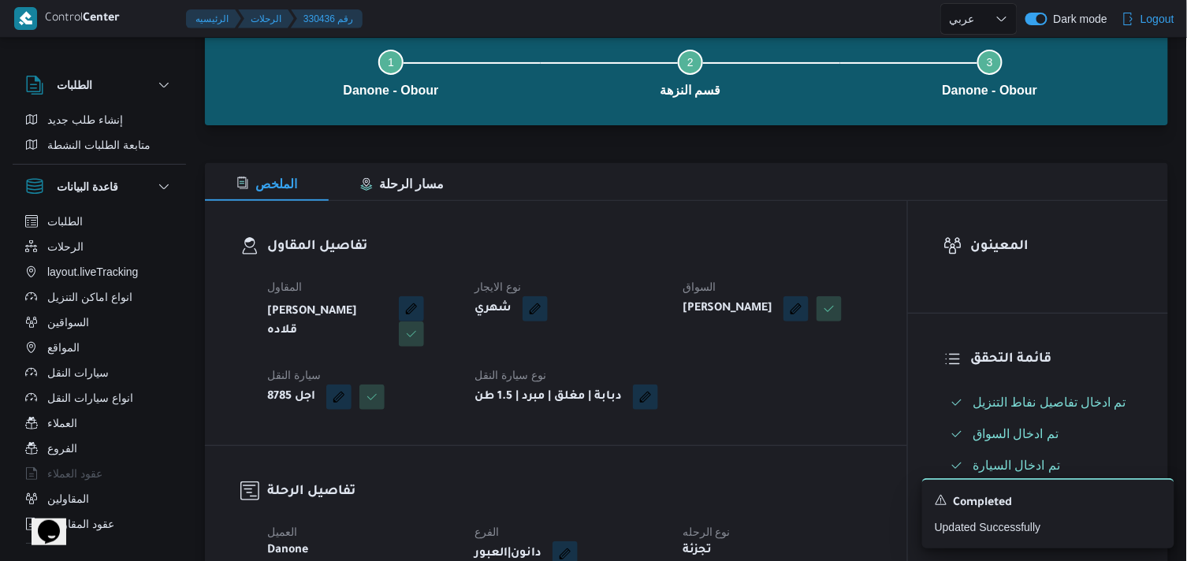
select select "ar"
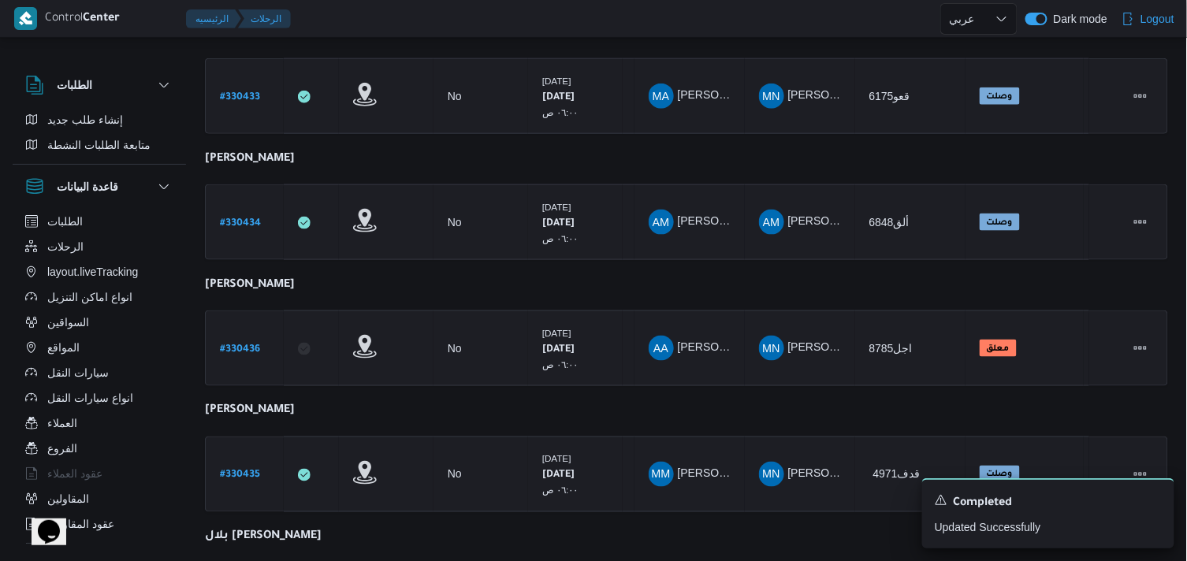
scroll to position [609, 0]
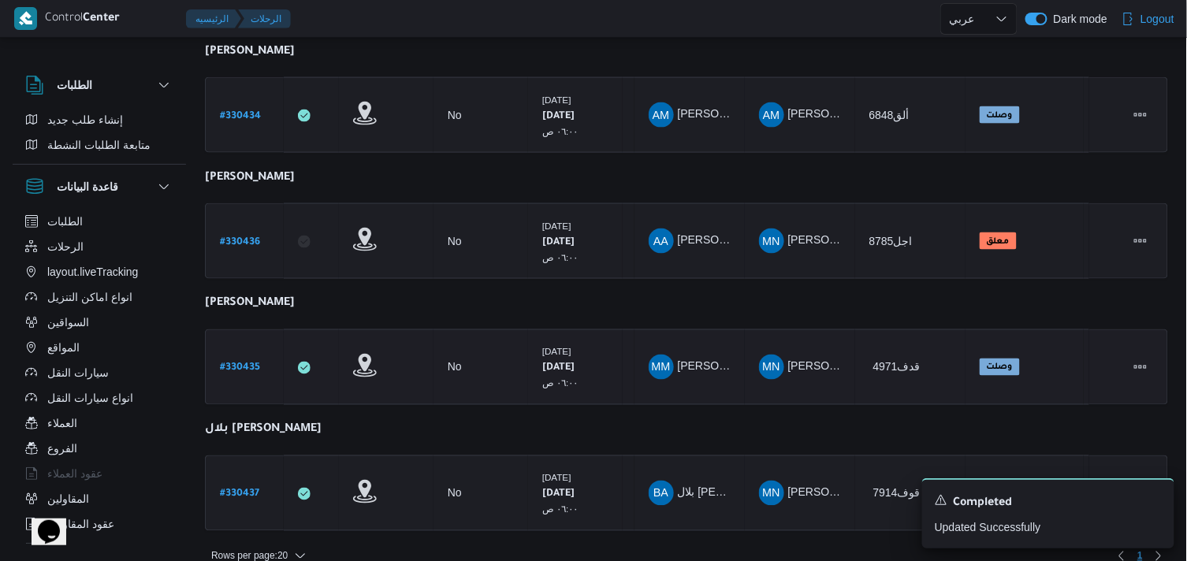
click at [257, 357] on link "# 330435" at bounding box center [240, 367] width 40 height 21
select select "ar"
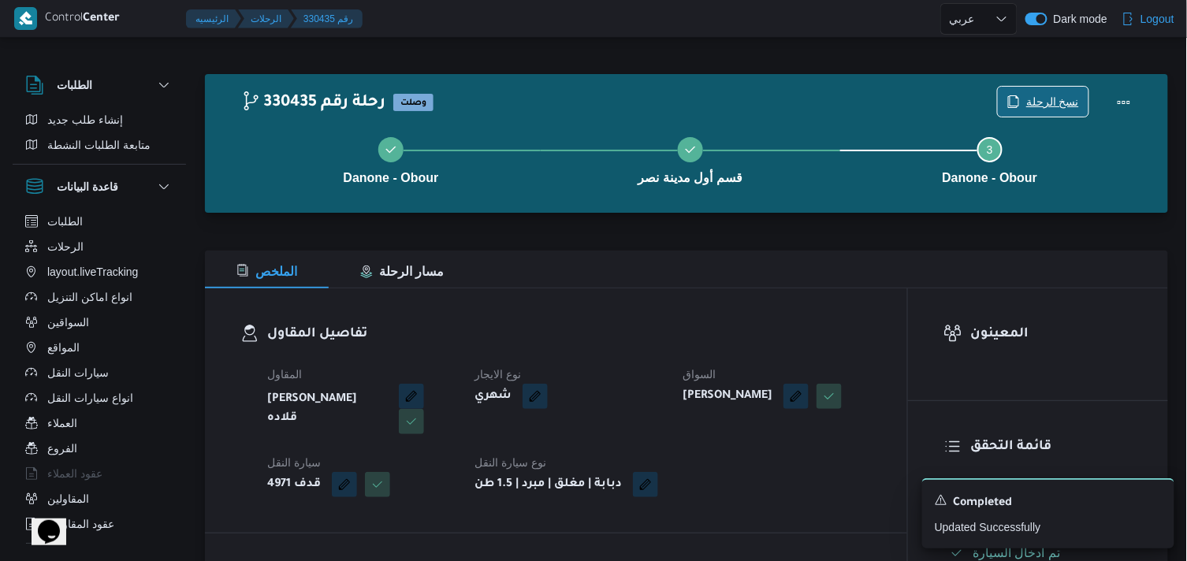
click at [1064, 103] on span "نسخ الرحلة" at bounding box center [1052, 101] width 53 height 19
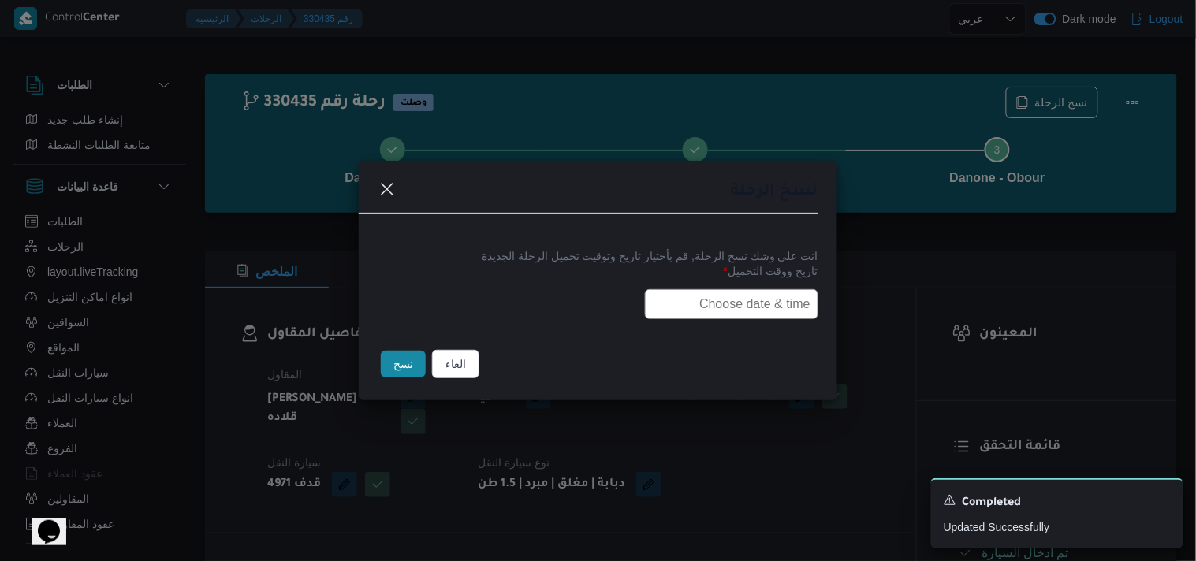
click at [719, 307] on input "text" at bounding box center [731, 304] width 173 height 30
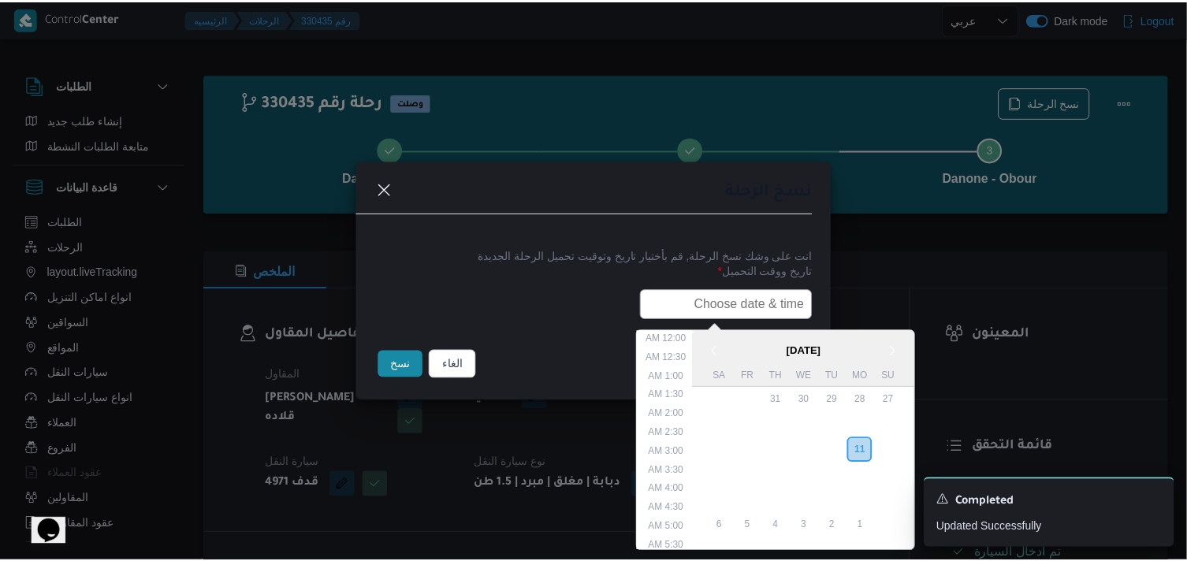
scroll to position [374, 0]
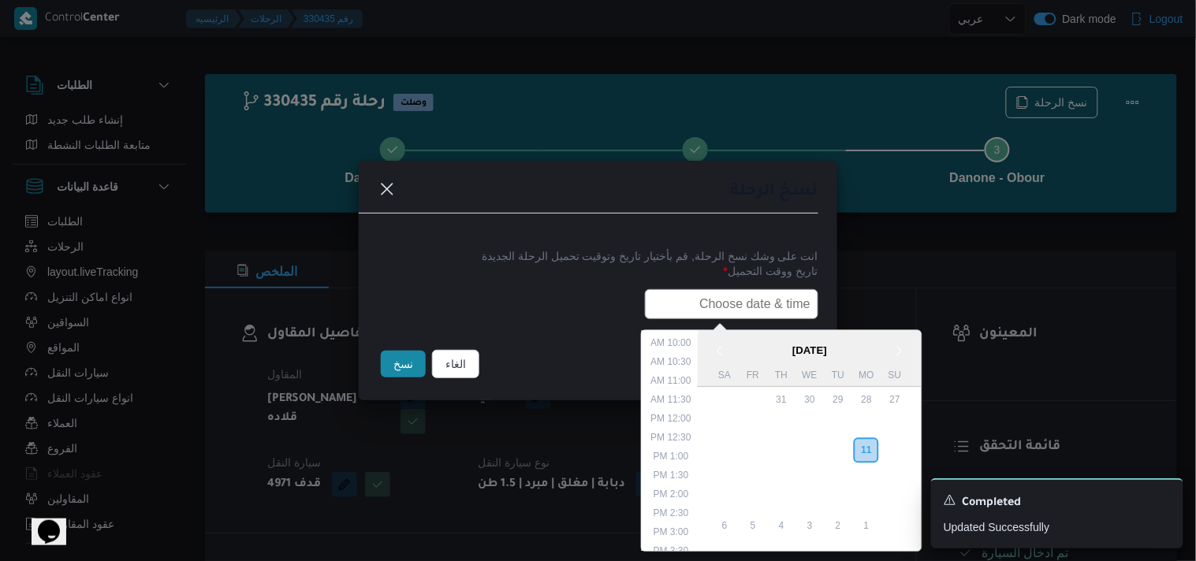
paste input "12/08/2025 6:00AM"
type input "12/08/2025 6:00AM"
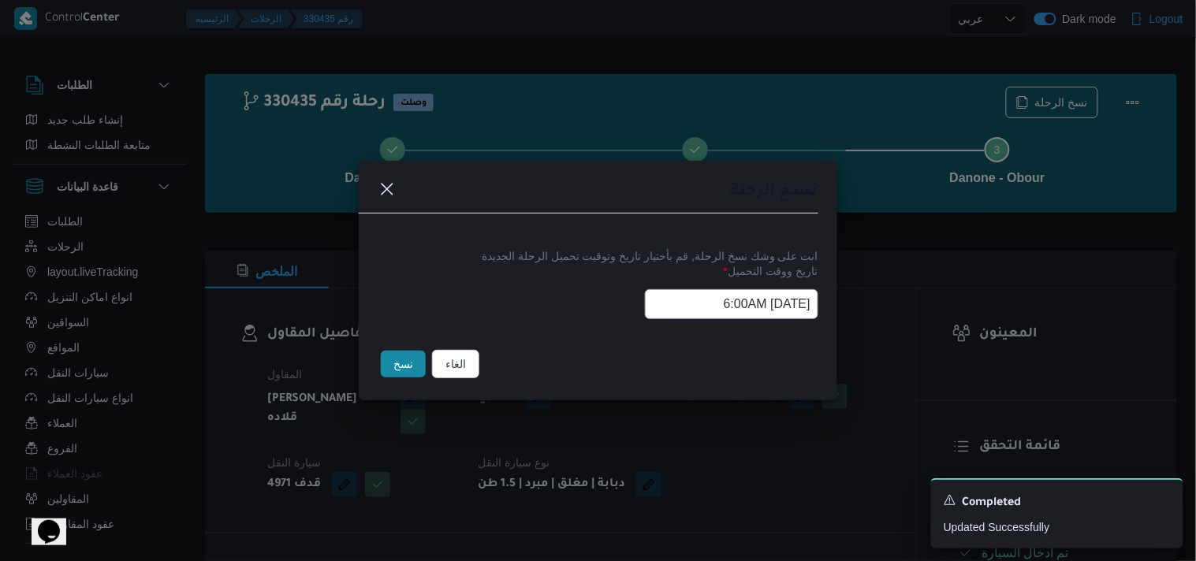
click at [398, 365] on button "نسخ" at bounding box center [403, 364] width 45 height 27
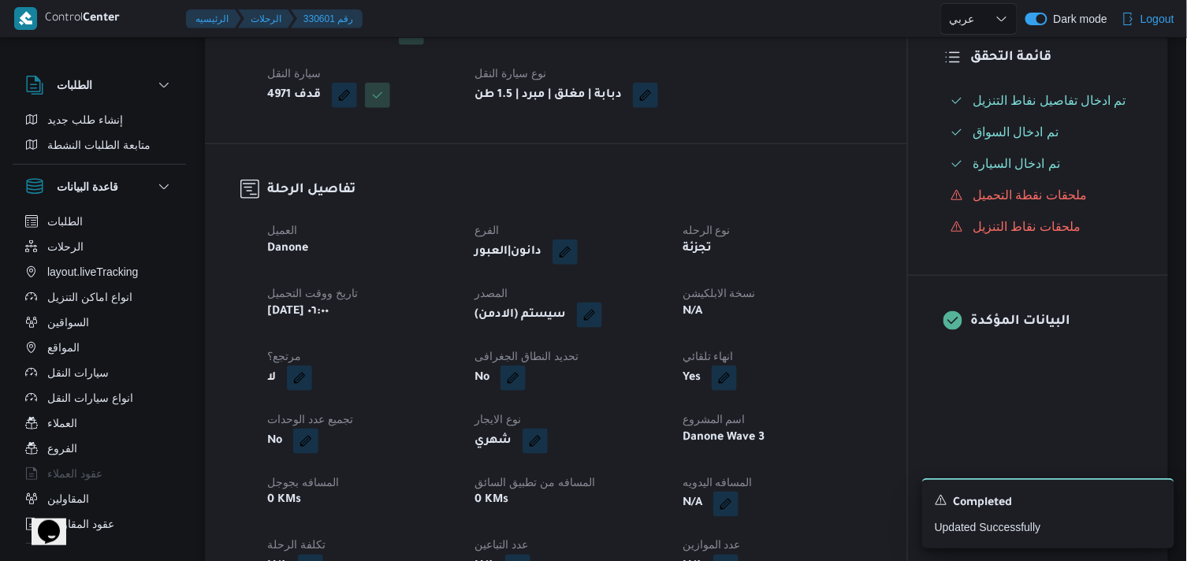
scroll to position [525, 0]
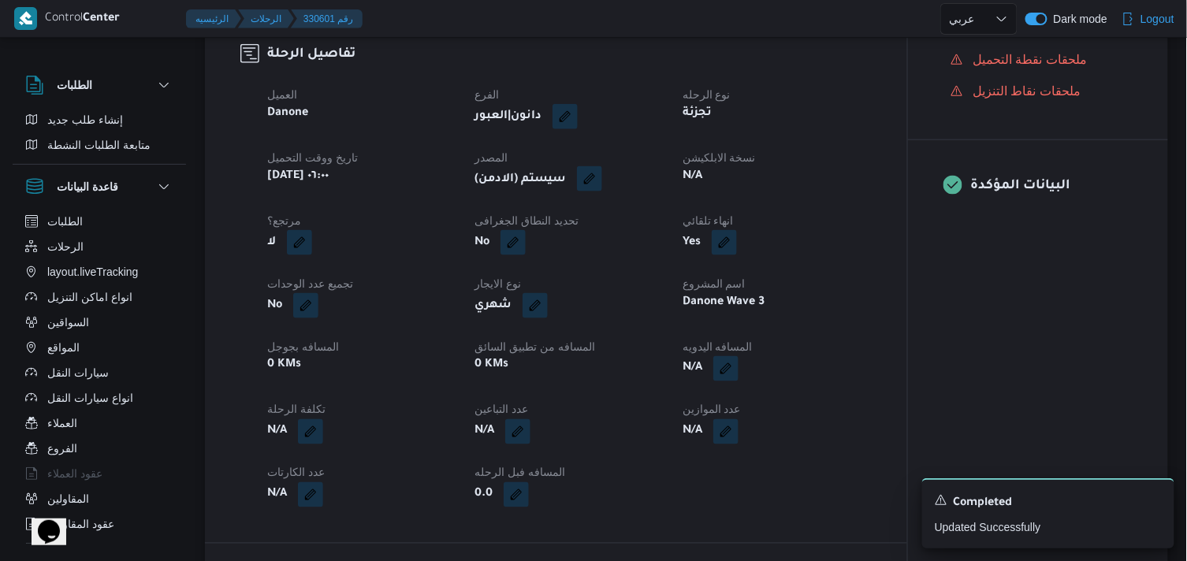
click at [594, 178] on span at bounding box center [585, 179] width 33 height 25
click at [602, 184] on button "button" at bounding box center [589, 178] width 25 height 25
click at [667, 248] on span "تاكيد" at bounding box center [700, 239] width 88 height 32
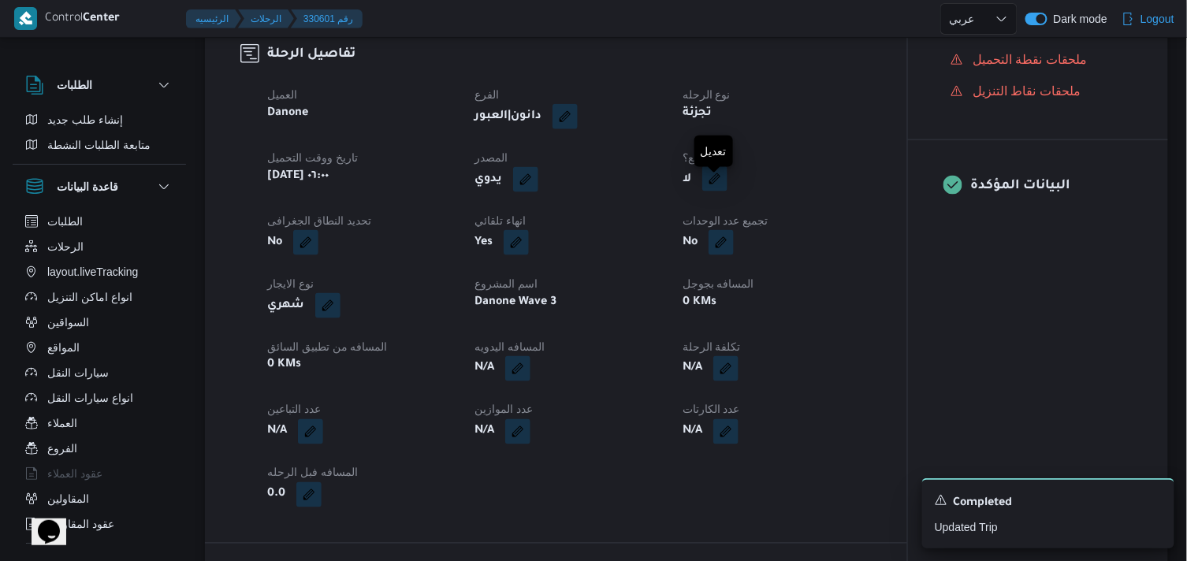
click at [707, 192] on button "button" at bounding box center [714, 178] width 25 height 25
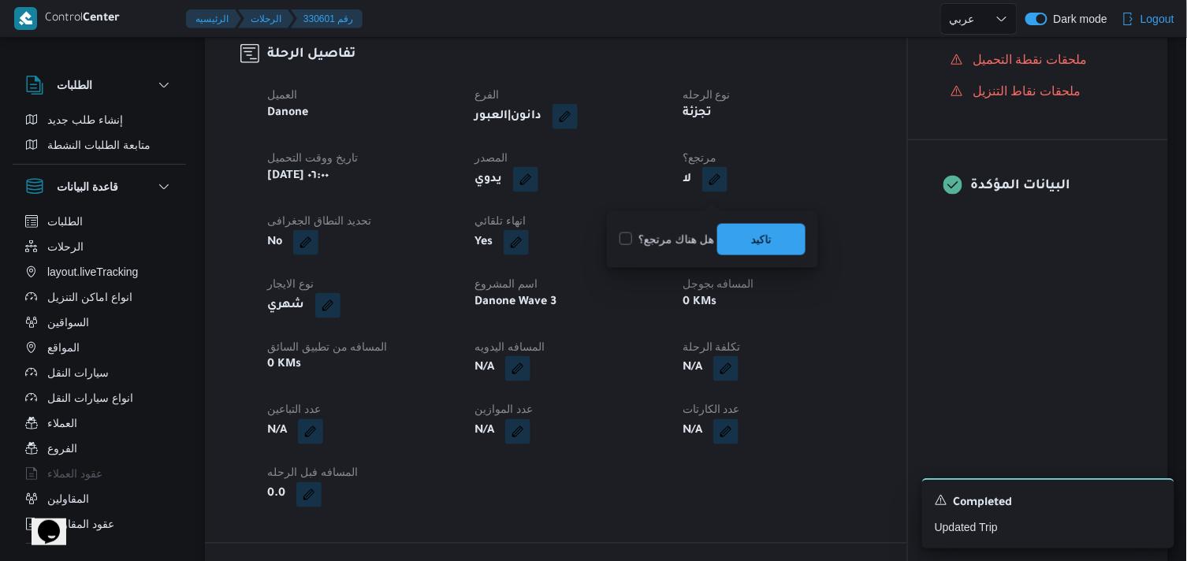
click at [682, 234] on label "هل هناك مرتجع؟" at bounding box center [667, 239] width 95 height 19
checkbox input "true"
click at [735, 238] on span "تاكيد" at bounding box center [761, 239] width 88 height 32
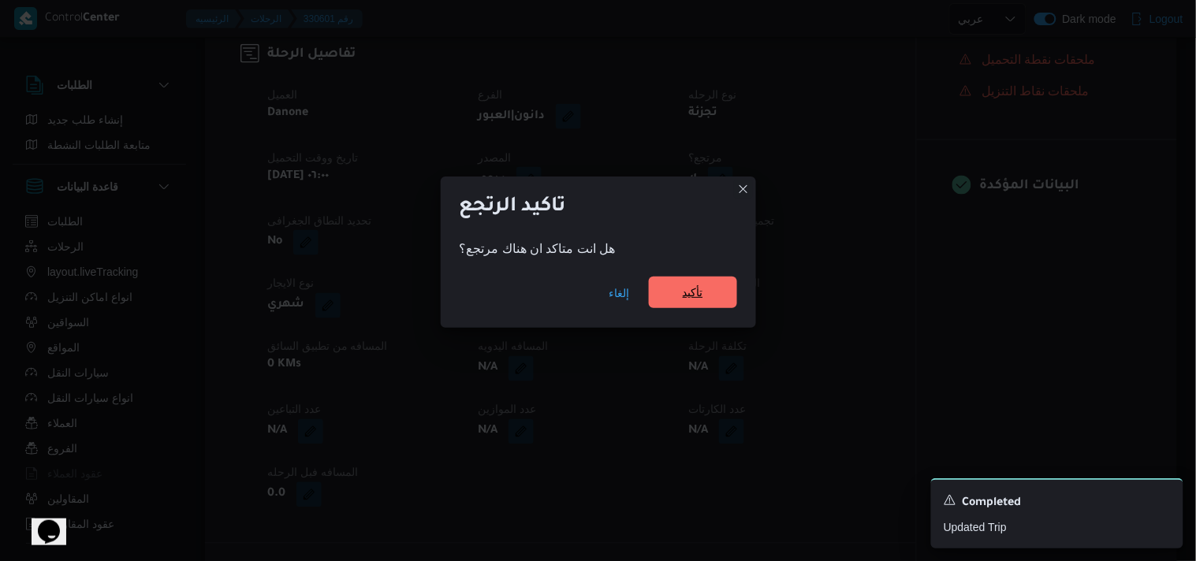
click at [679, 285] on span "تأكيد" at bounding box center [693, 293] width 88 height 32
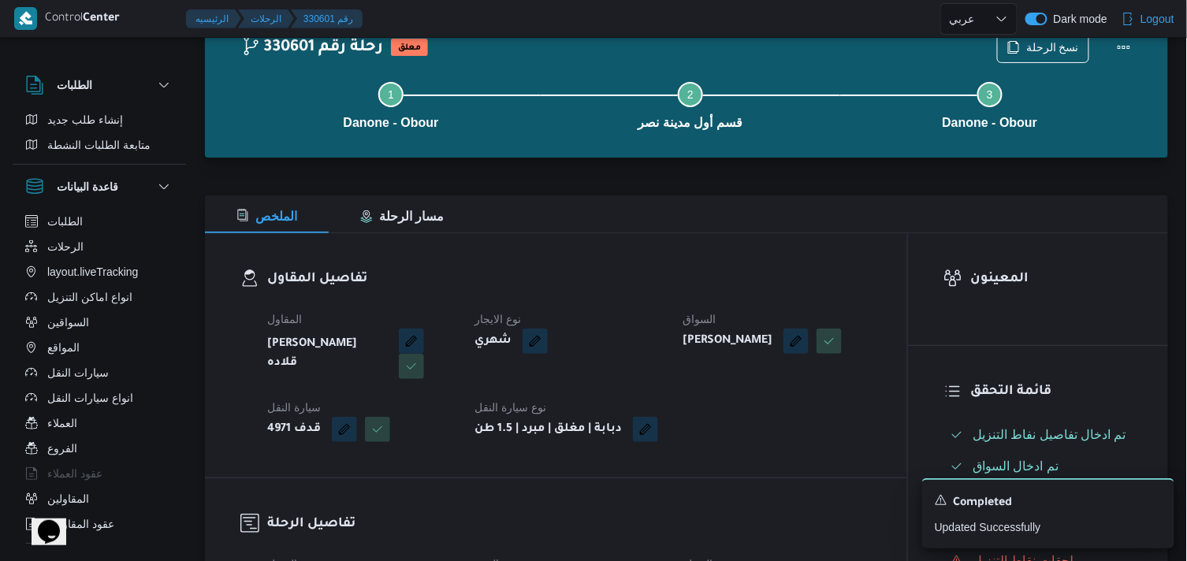
scroll to position [0, 0]
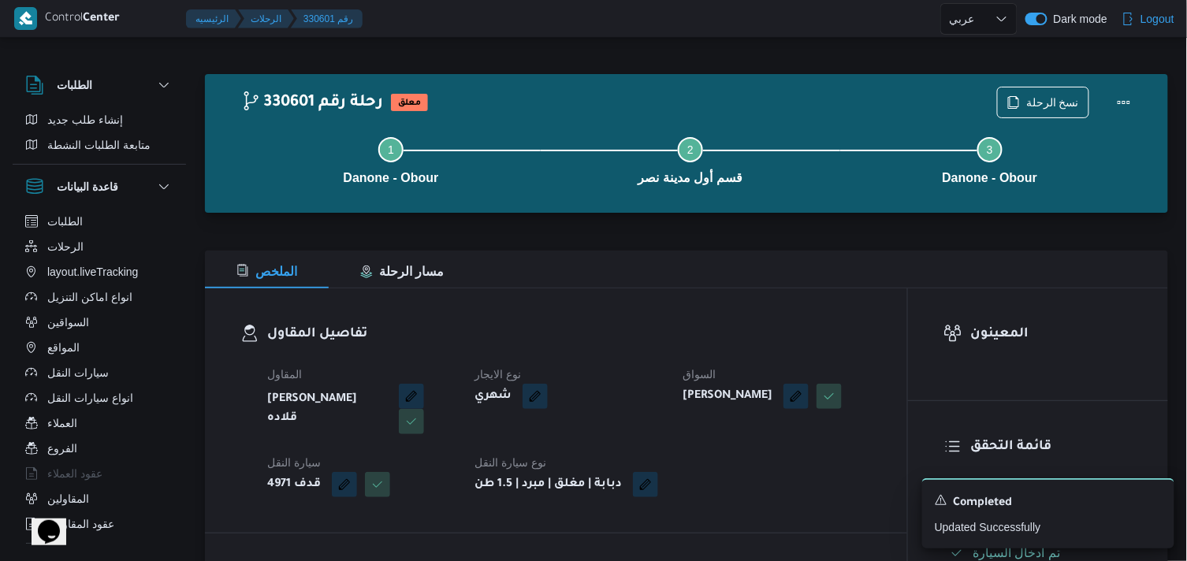
select select "ar"
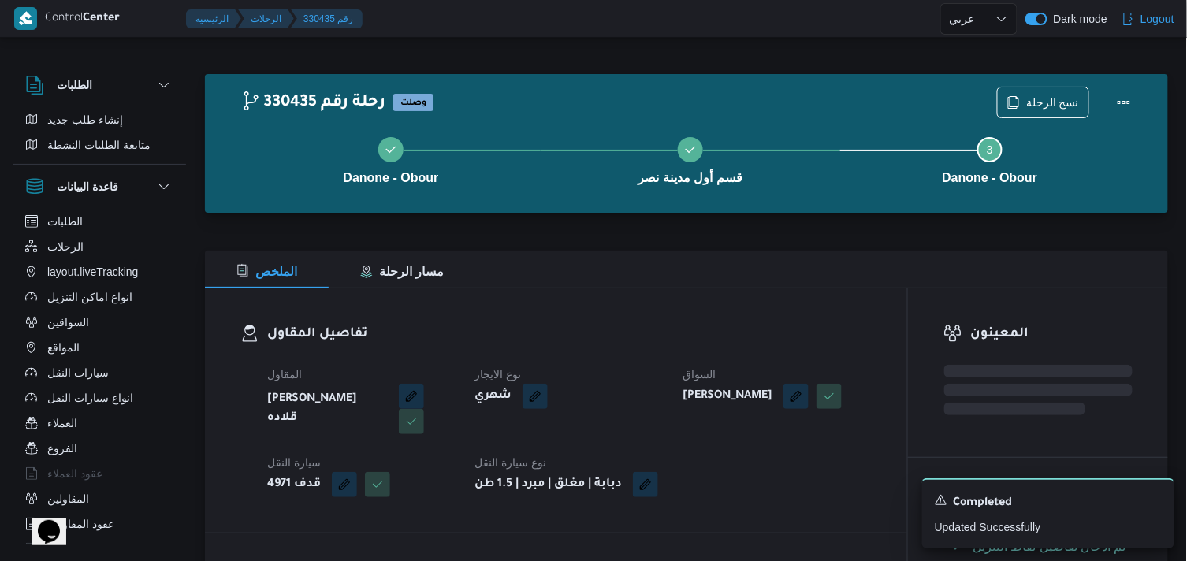
select select "ar"
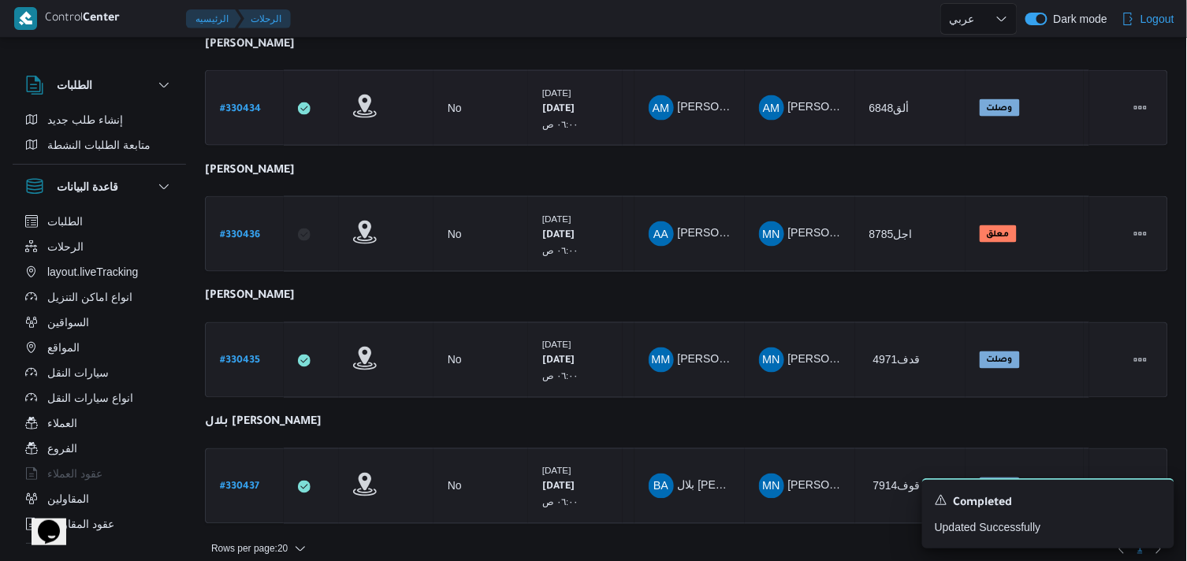
scroll to position [625, 0]
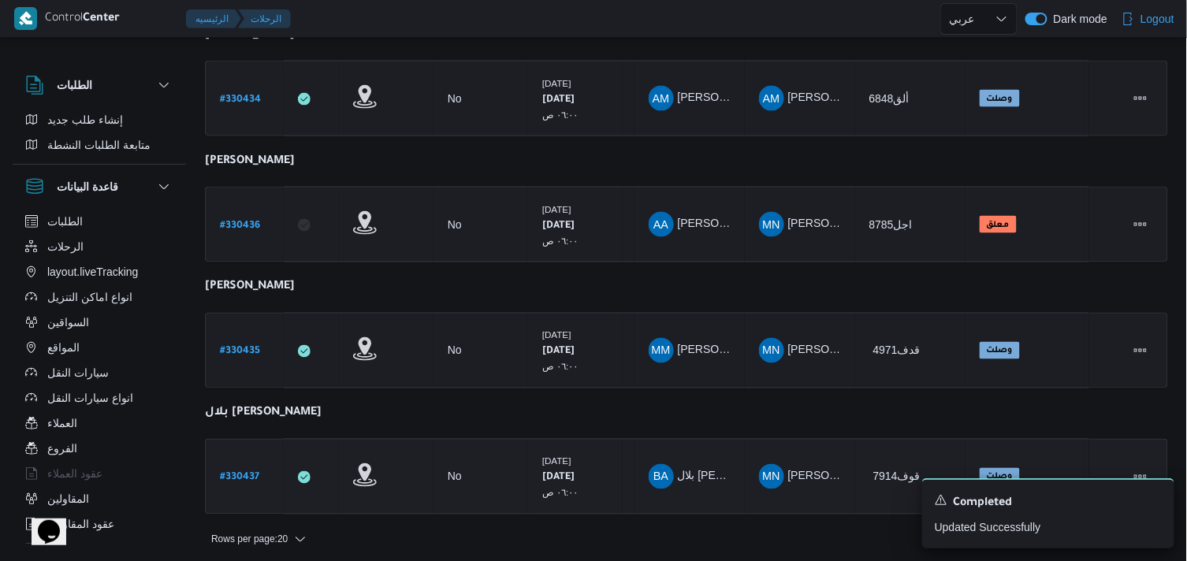
click at [226, 473] on b "# 330437" at bounding box center [239, 478] width 39 height 11
select select "ar"
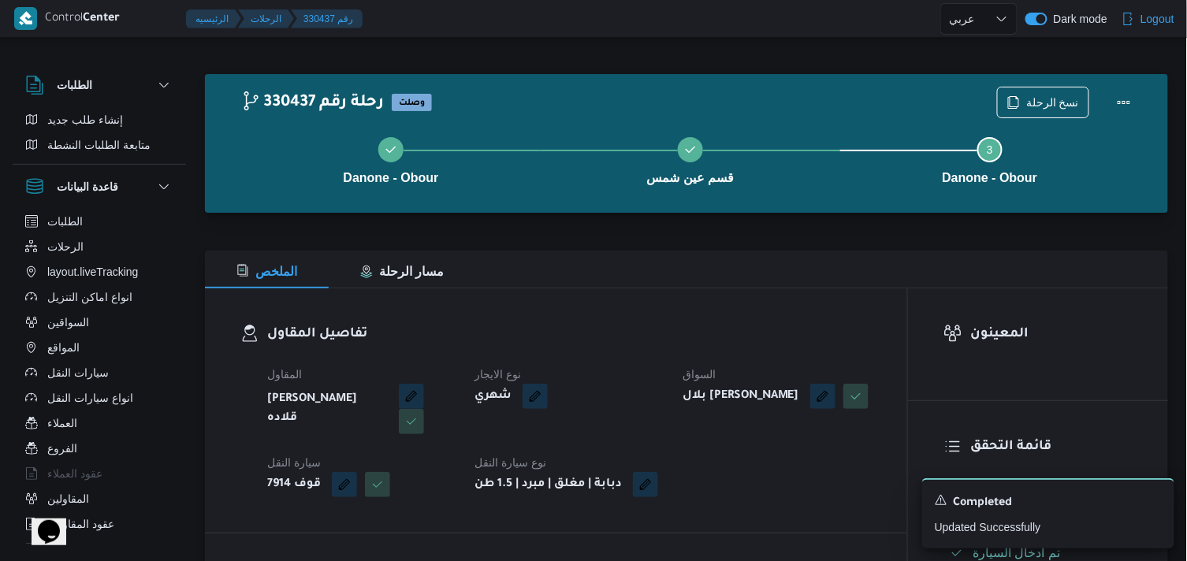
click at [1036, 109] on div "Danone - Obour قسم عين شمس Step 3 is incomplete 3 Danone - Obour" at bounding box center [691, 159] width 918 height 101
click at [1033, 97] on span "نسخ الرحلة" at bounding box center [1052, 101] width 53 height 19
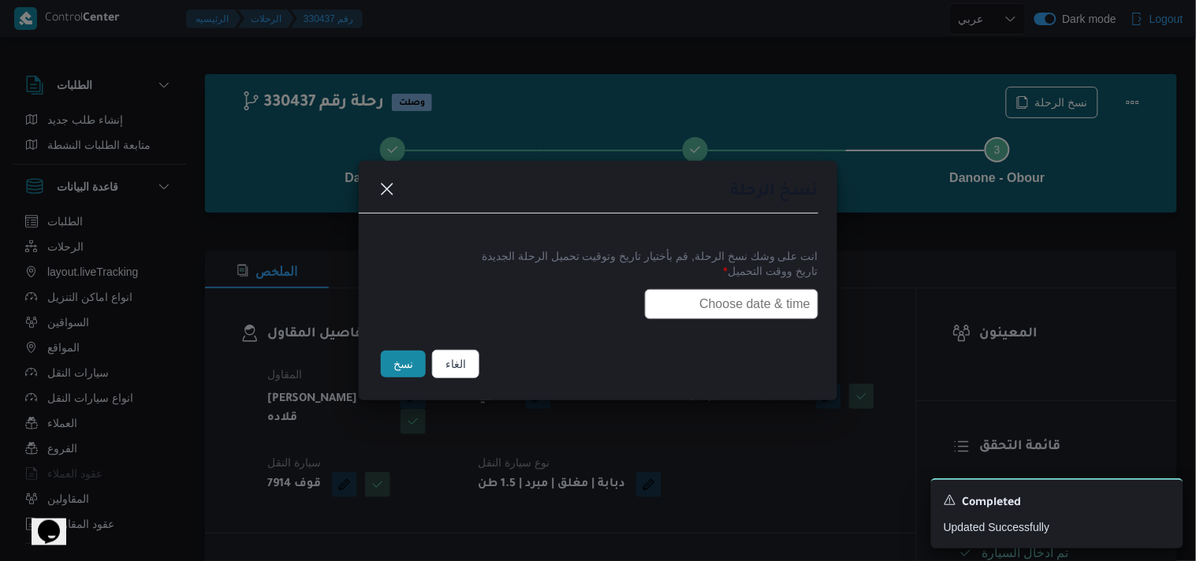
click at [744, 311] on input "text" at bounding box center [731, 304] width 173 height 30
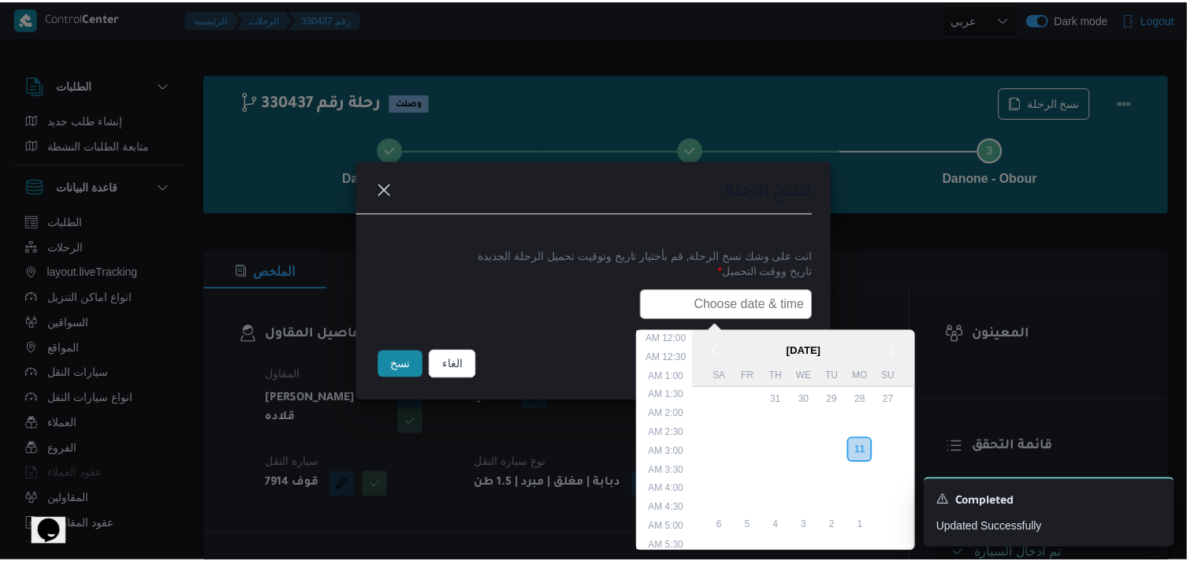
scroll to position [374, 0]
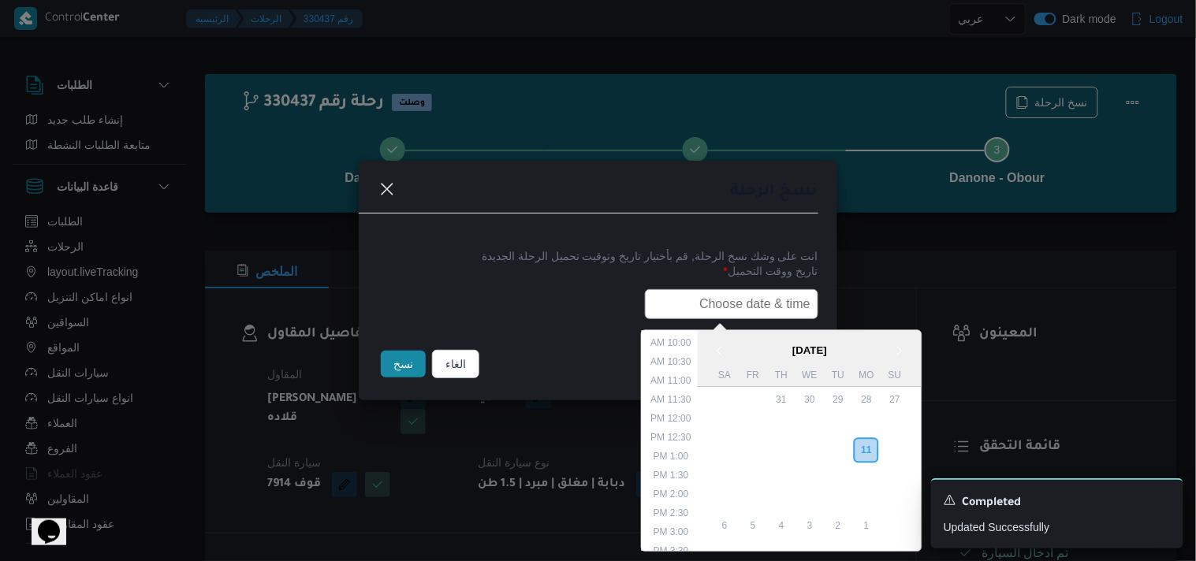
type input "ر"
paste input "12/08/2025 6:00AM"
type input "12/08/2025 6:00AM"
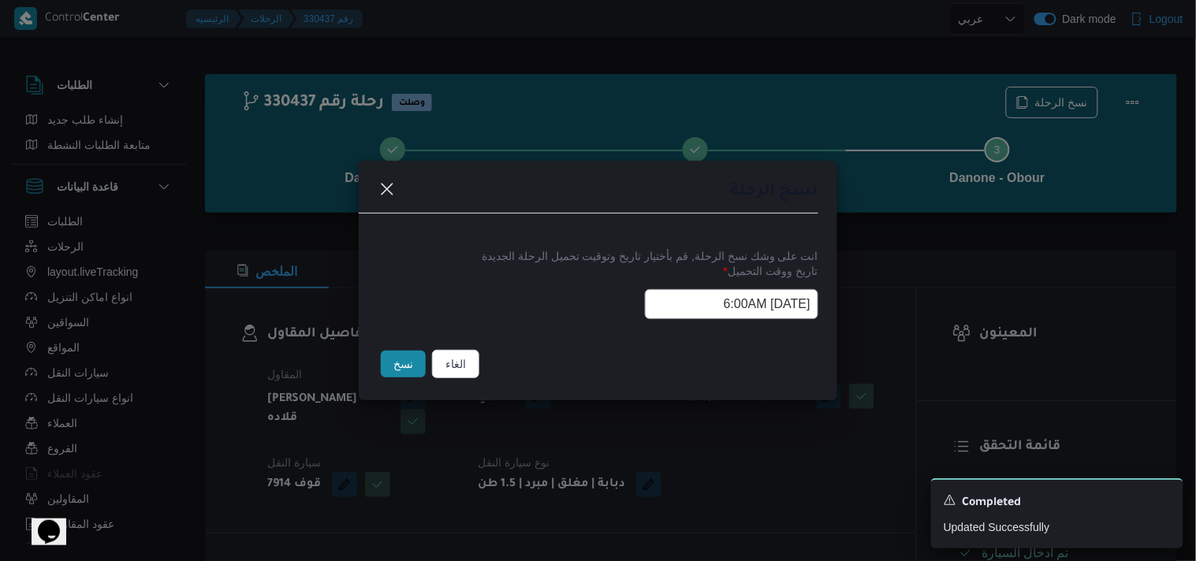
click at [397, 373] on button "نسخ" at bounding box center [403, 364] width 45 height 27
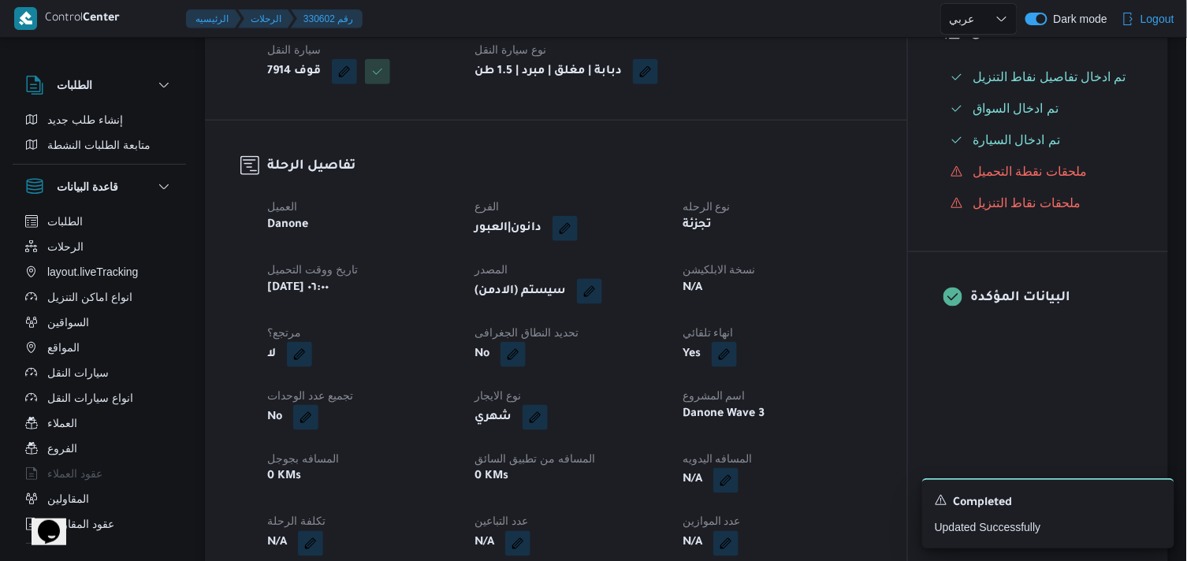
scroll to position [408, 0]
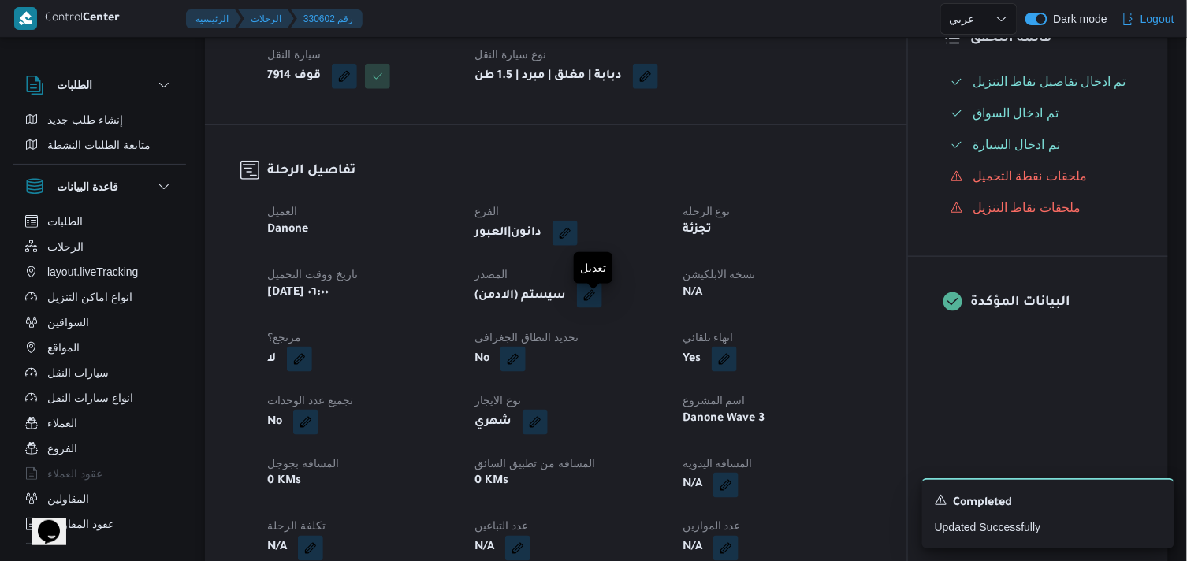
click at [602, 308] on button "button" at bounding box center [589, 295] width 25 height 25
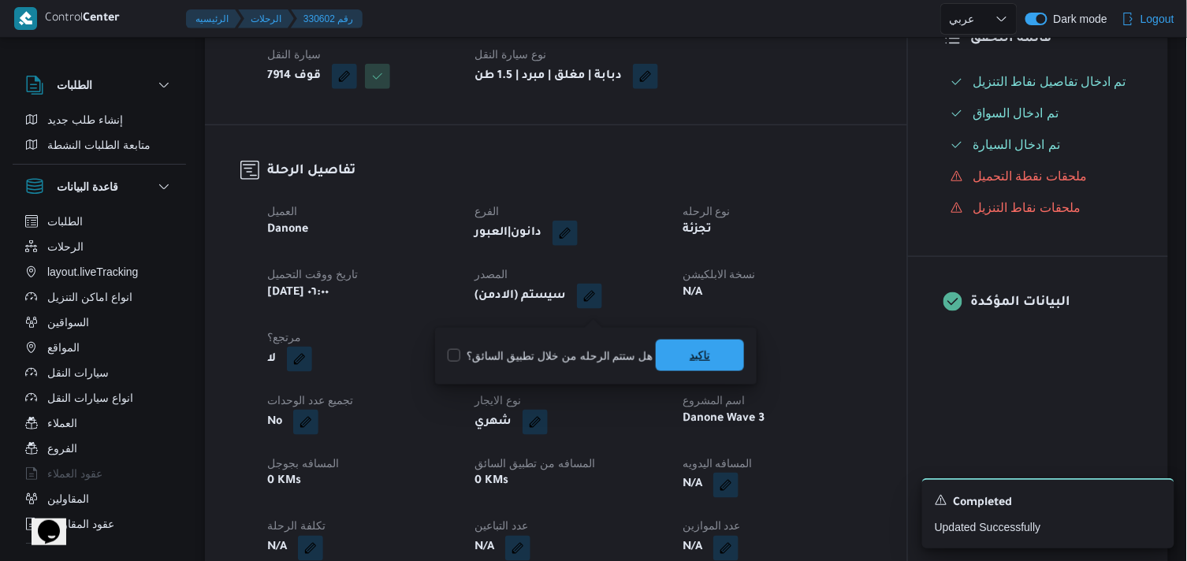
click at [680, 359] on span "تاكيد" at bounding box center [700, 356] width 88 height 32
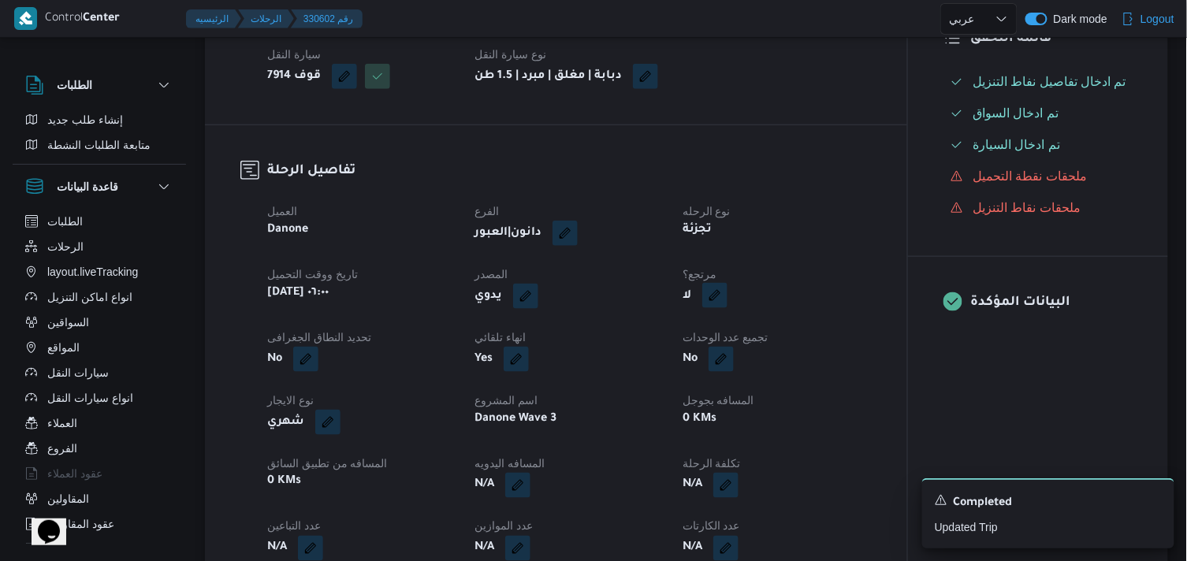
drag, startPoint x: 711, startPoint y: 316, endPoint x: 718, endPoint y: 312, distance: 8.1
click at [718, 308] on button "button" at bounding box center [714, 295] width 25 height 25
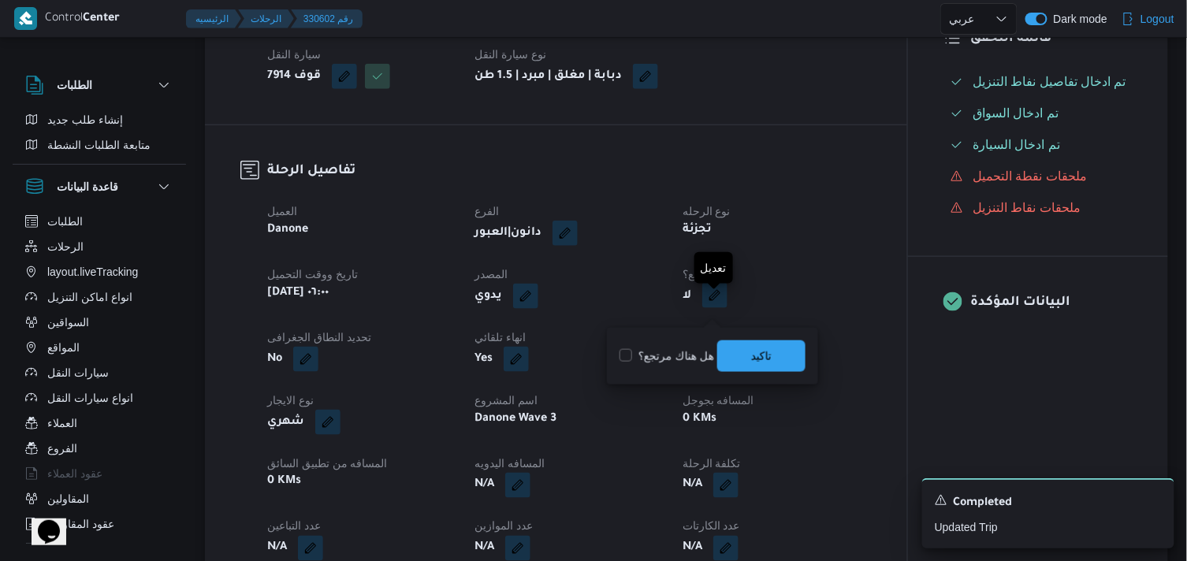
click at [718, 308] on button "button" at bounding box center [714, 295] width 25 height 25
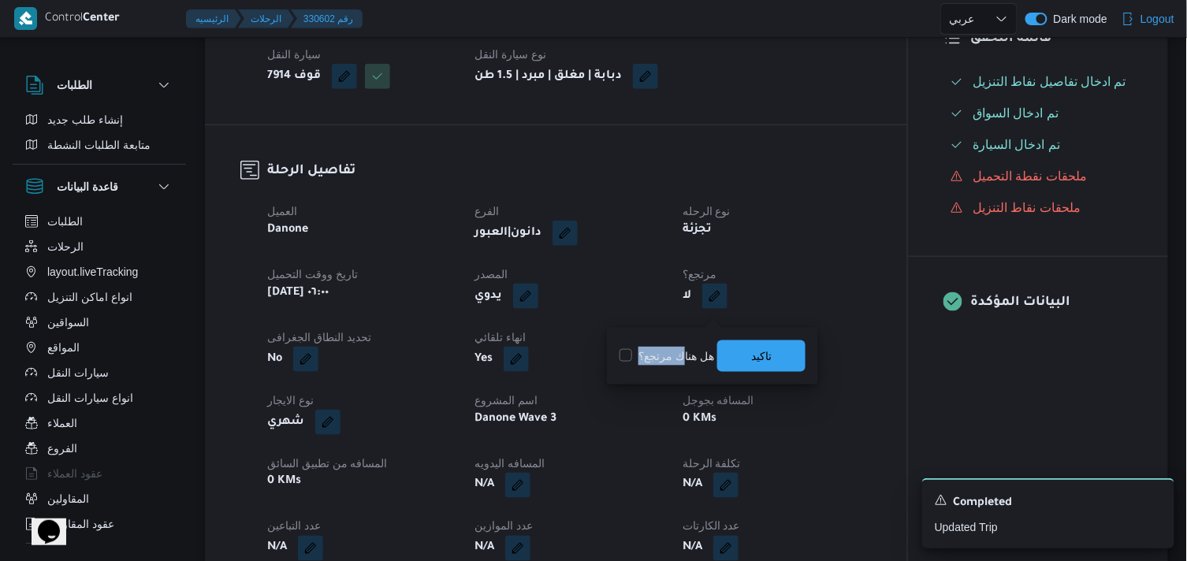
drag, startPoint x: 680, startPoint y: 349, endPoint x: 623, endPoint y: 353, distance: 56.9
click at [623, 353] on label "هل هناك مرتجع؟" at bounding box center [667, 356] width 95 height 19
checkbox input "true"
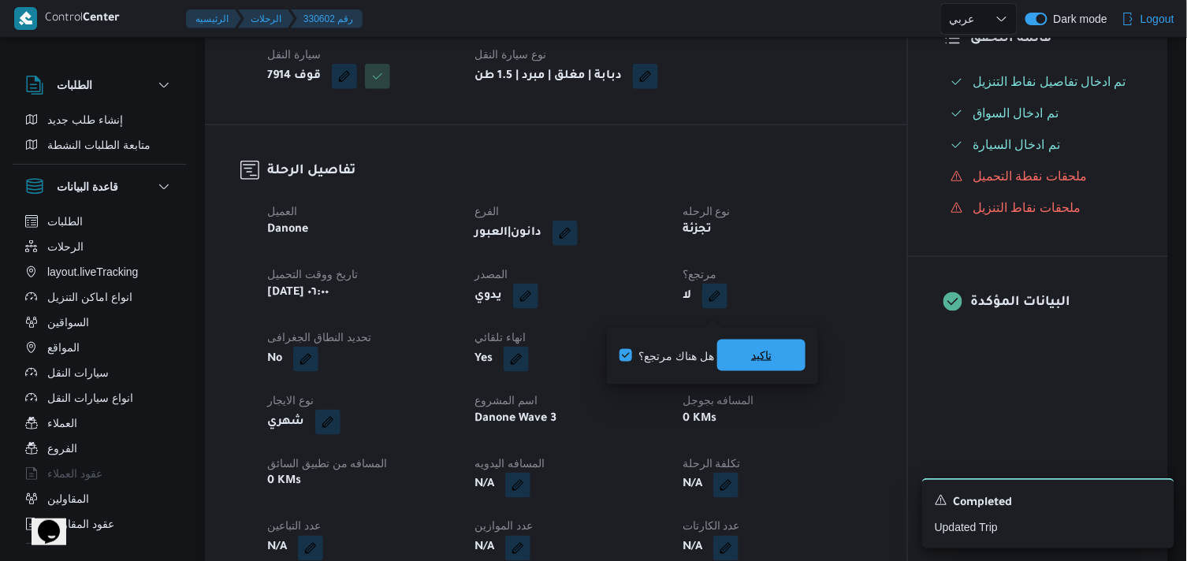
click at [742, 351] on span "تاكيد" at bounding box center [761, 356] width 88 height 32
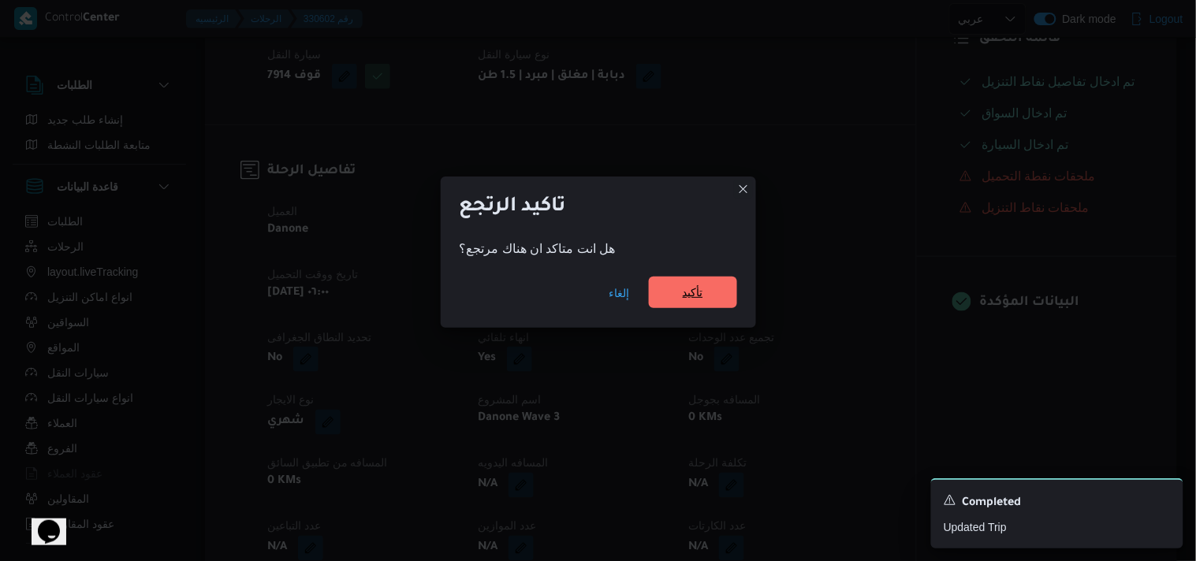
click at [708, 306] on span "تأكيد" at bounding box center [693, 293] width 88 height 32
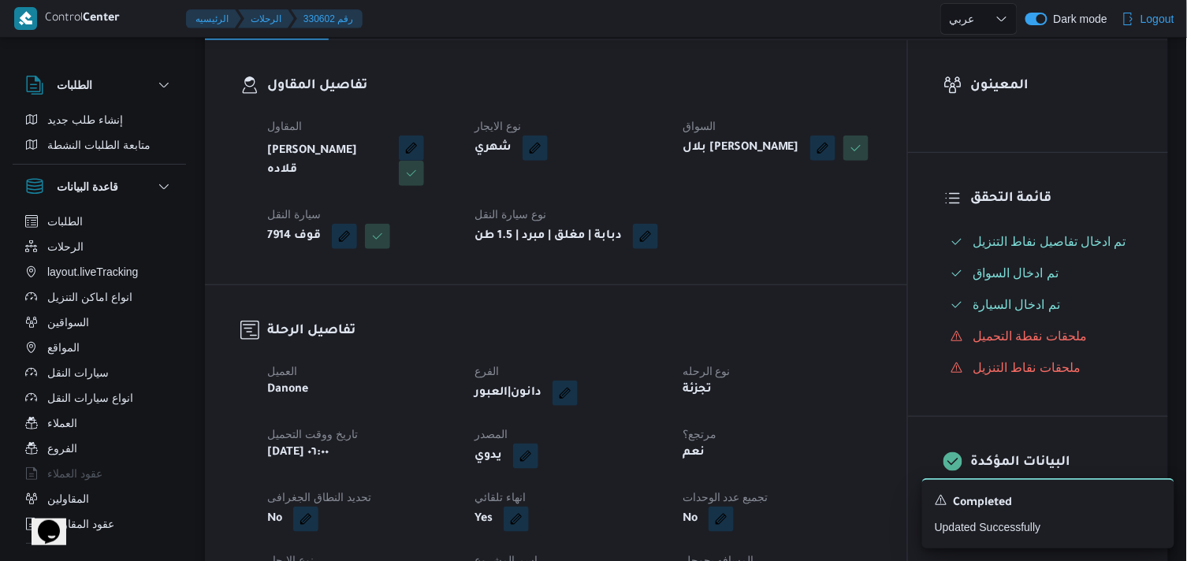
scroll to position [0, 0]
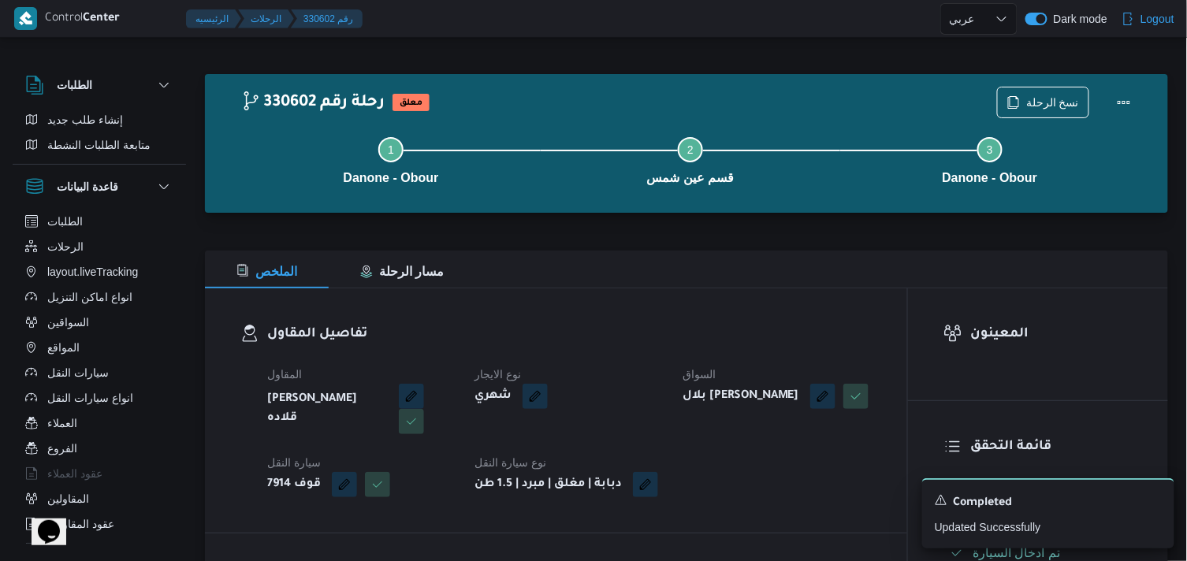
select select "ar"
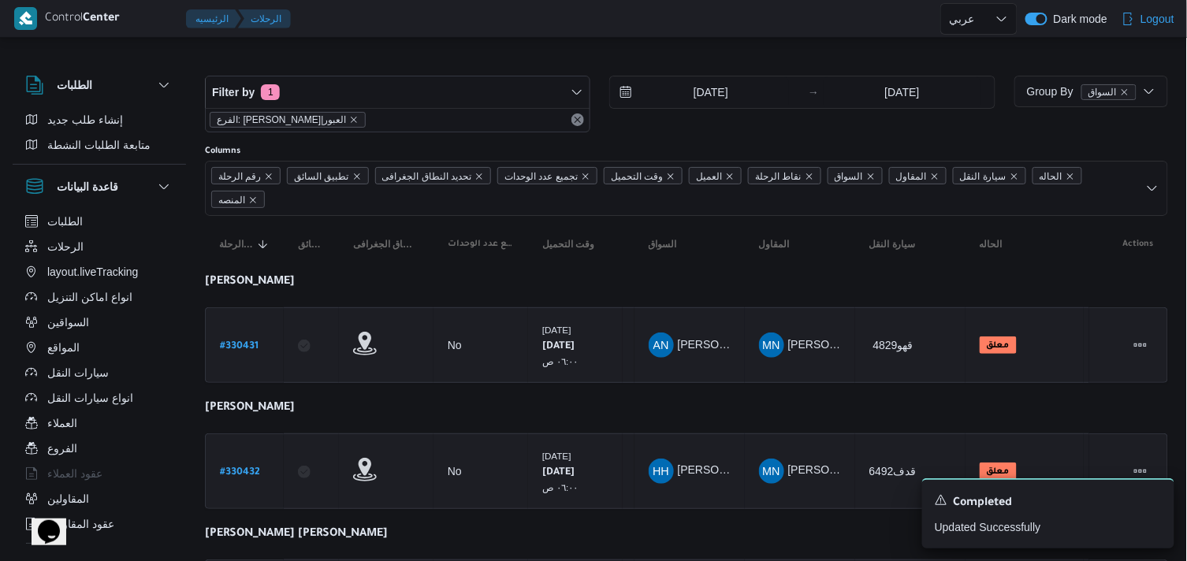
click at [269, 116] on span "الفرع: دانون|العبور" at bounding box center [281, 120] width 129 height 14
click at [285, 113] on span "الفرع: دانون|العبور" at bounding box center [281, 120] width 129 height 14
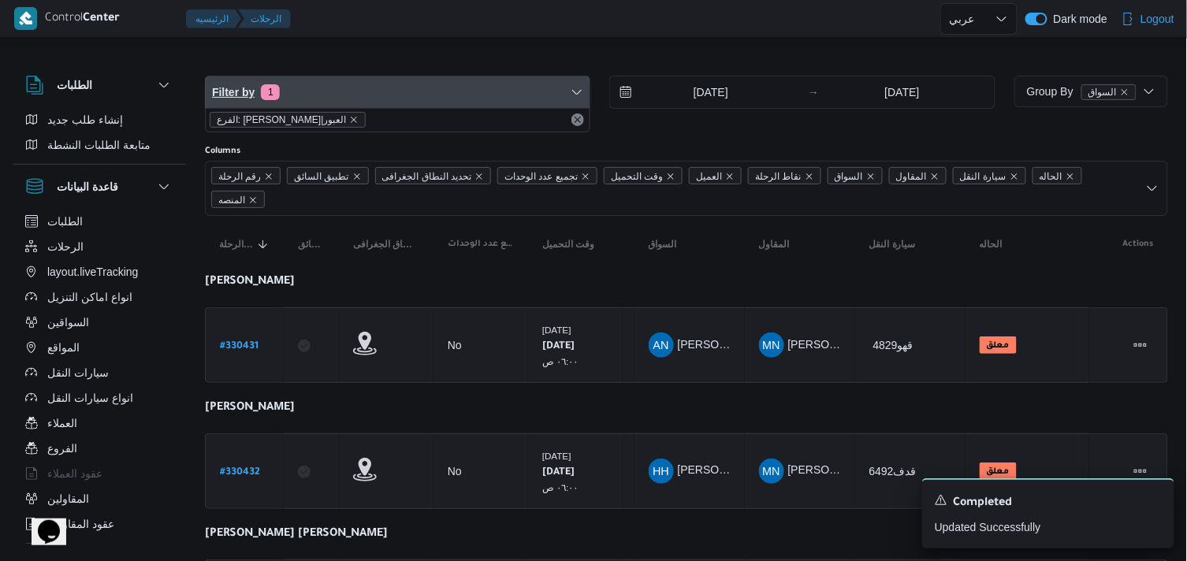
click at [289, 104] on span "Filter by 1" at bounding box center [398, 92] width 384 height 32
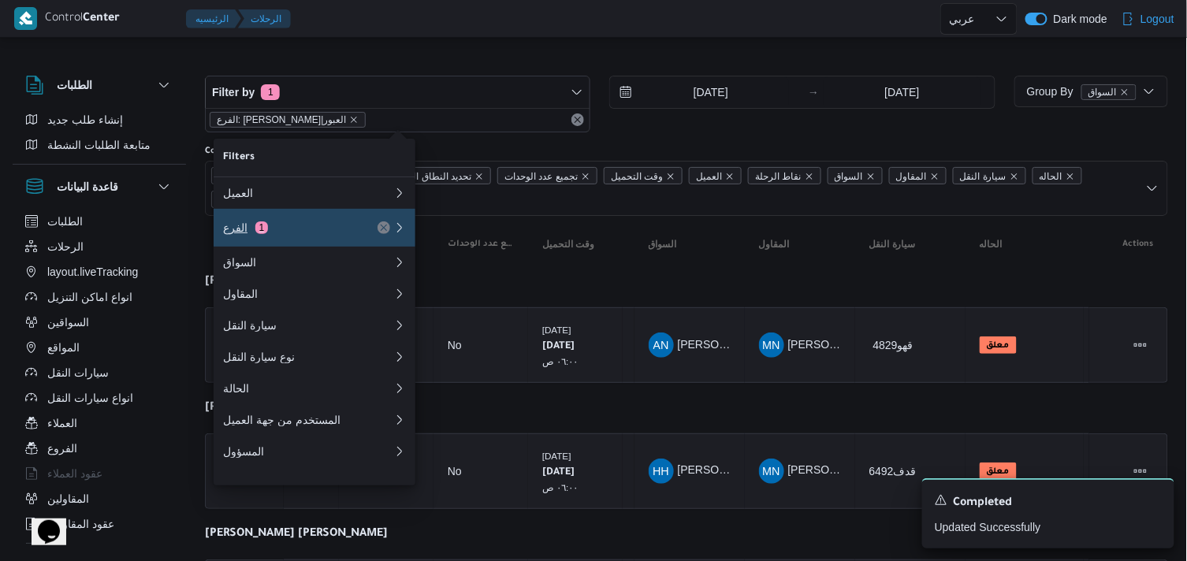
click at [259, 230] on span "1" at bounding box center [261, 228] width 13 height 13
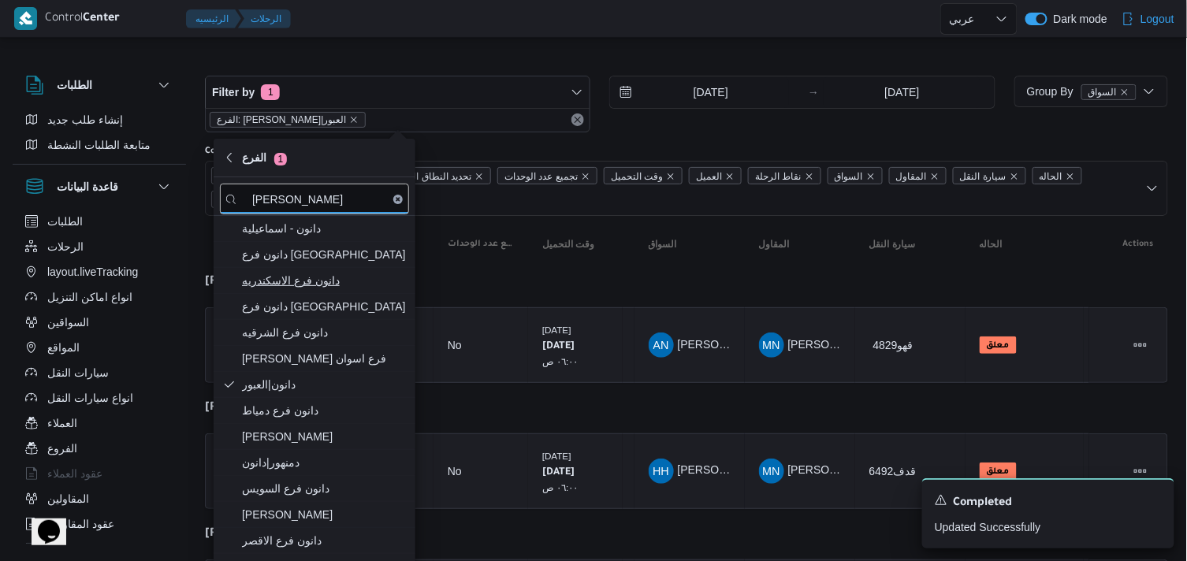
type input "دانون"
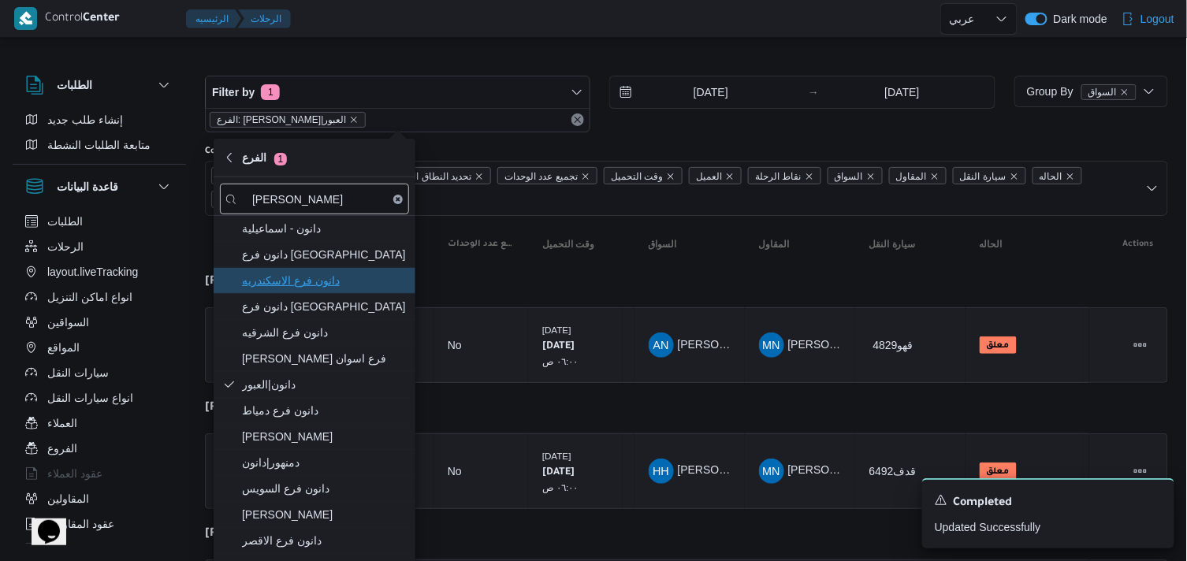
click at [259, 285] on span "دانون فرع الاسكندريه" at bounding box center [324, 280] width 164 height 19
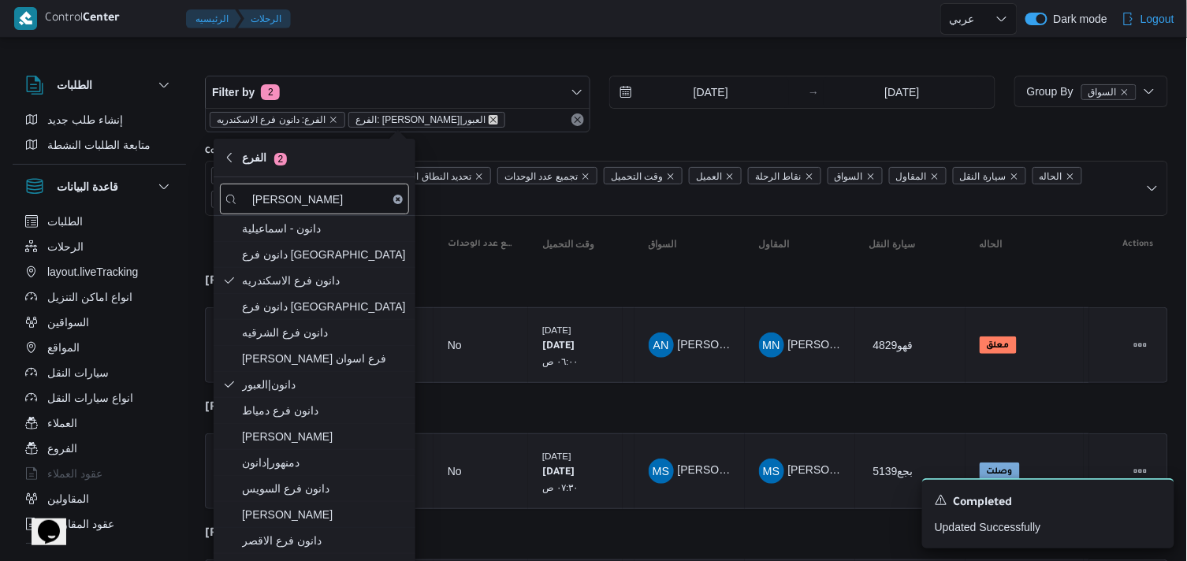
click at [489, 116] on icon "remove selected entity" at bounding box center [493, 119] width 9 height 9
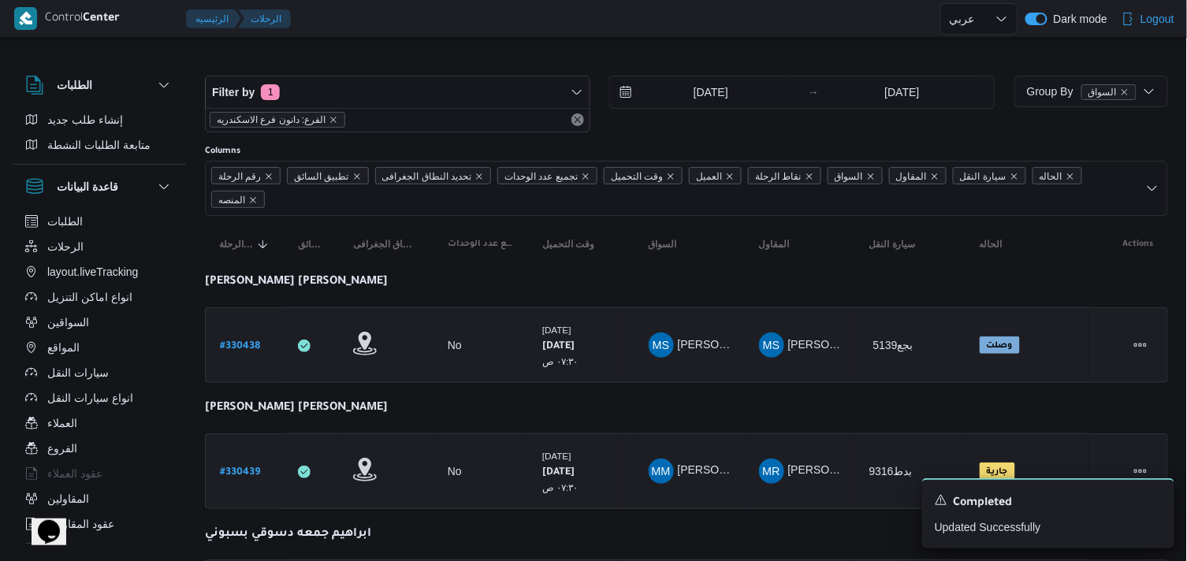
click at [408, 66] on div "Filter by 1 الفرع: دانون فرع الاسكندريه 11/8/2025 → 11/8/2025" at bounding box center [600, 104] width 810 height 76
click at [244, 347] on b "# 330438" at bounding box center [240, 346] width 40 height 11
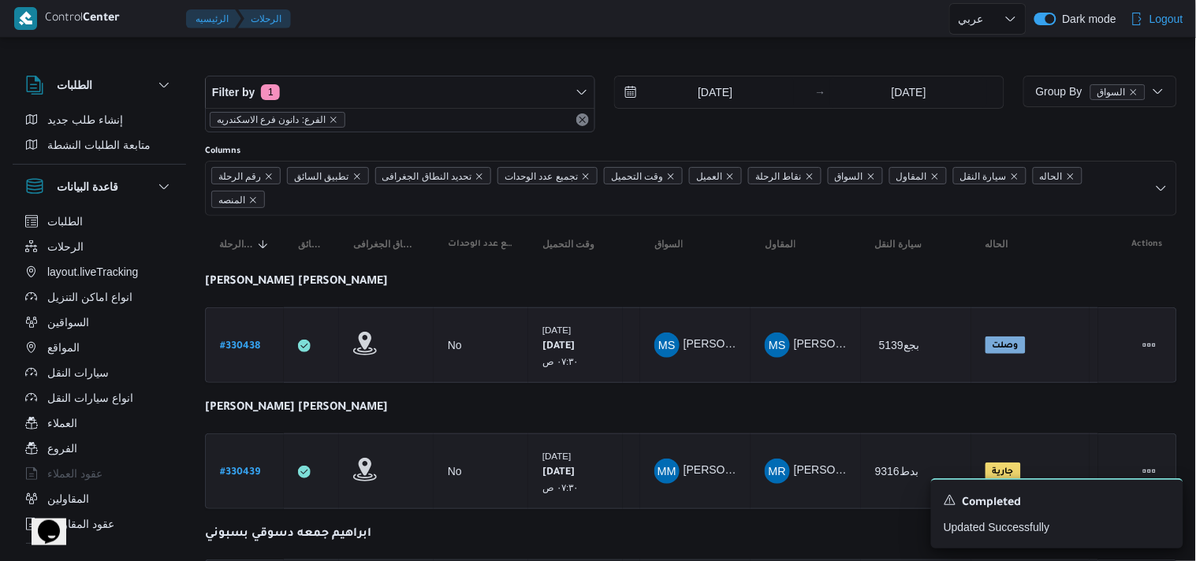
select select "ar"
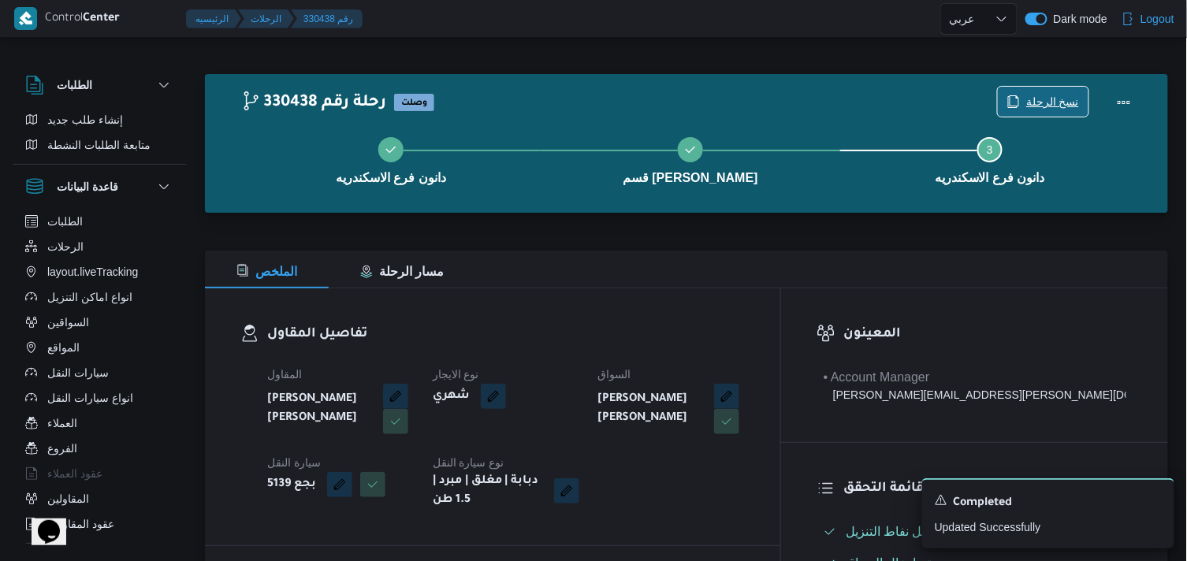
click at [1061, 105] on span "نسخ الرحلة" at bounding box center [1052, 101] width 53 height 19
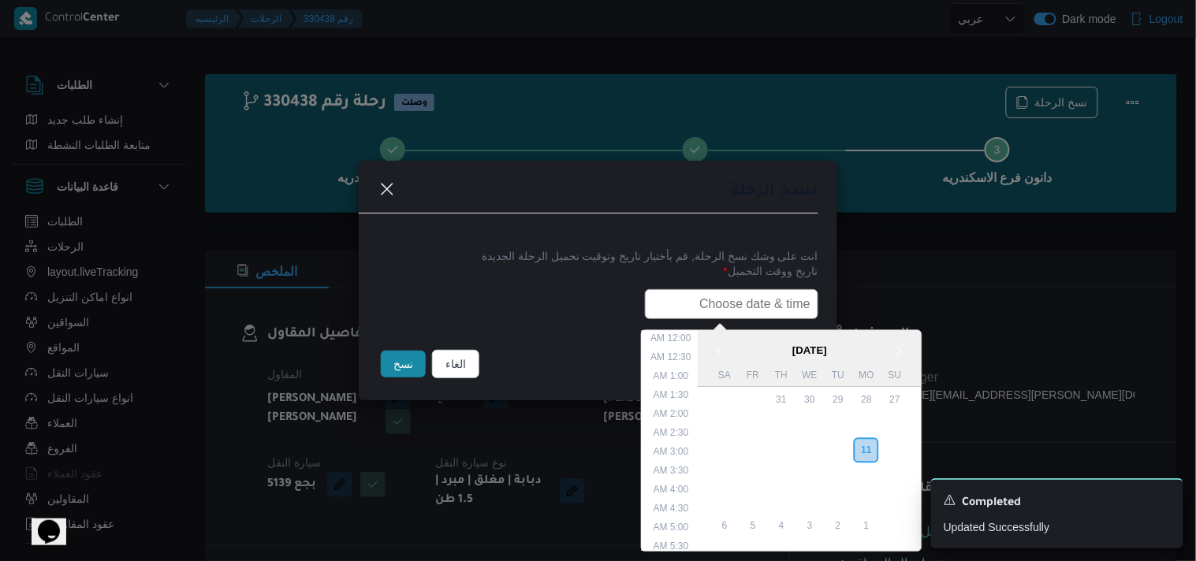
click at [793, 293] on input "text" at bounding box center [731, 304] width 173 height 30
click at [842, 438] on div "12" at bounding box center [838, 451] width 30 height 30
click at [683, 418] on li "7:30 AM" at bounding box center [672, 424] width 48 height 16
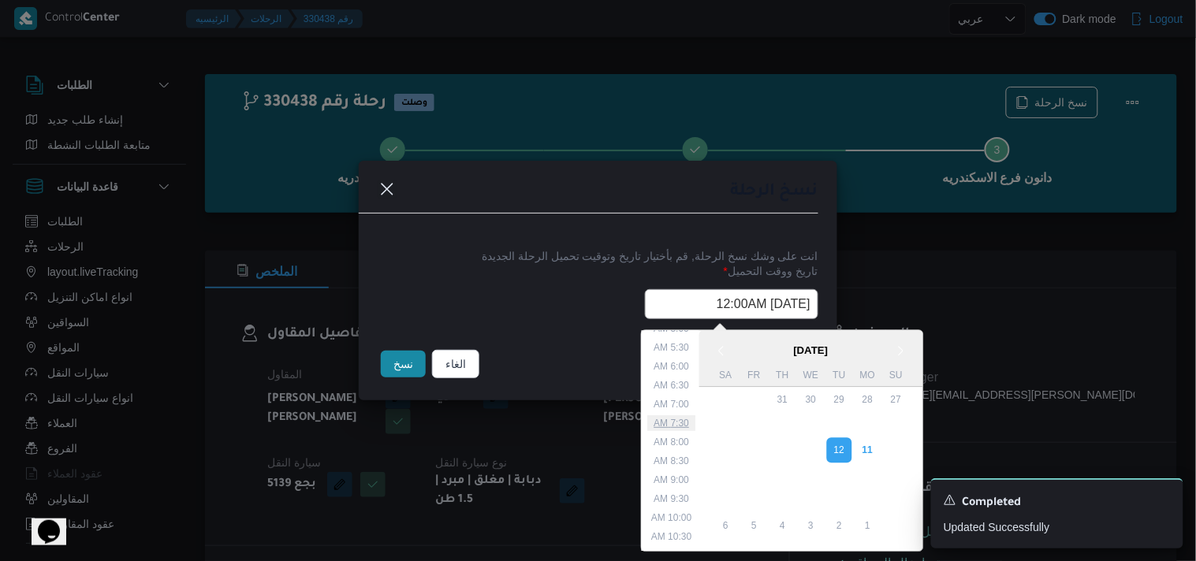
type input "12/08/2025 7:30AM"
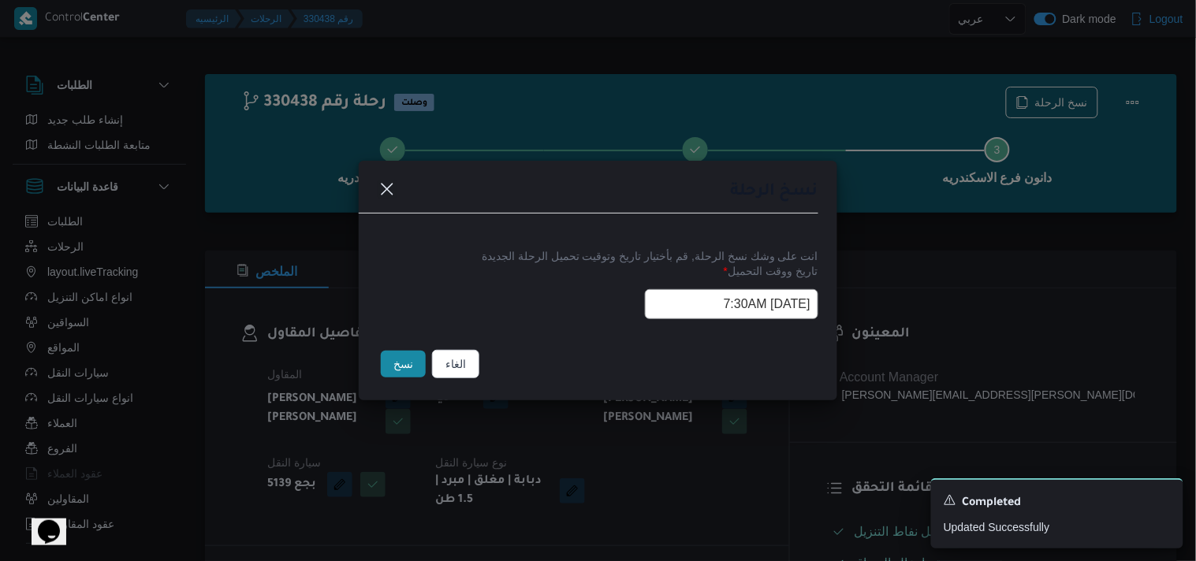
click at [694, 295] on input "12/08/2025 7:30AM" at bounding box center [731, 304] width 173 height 30
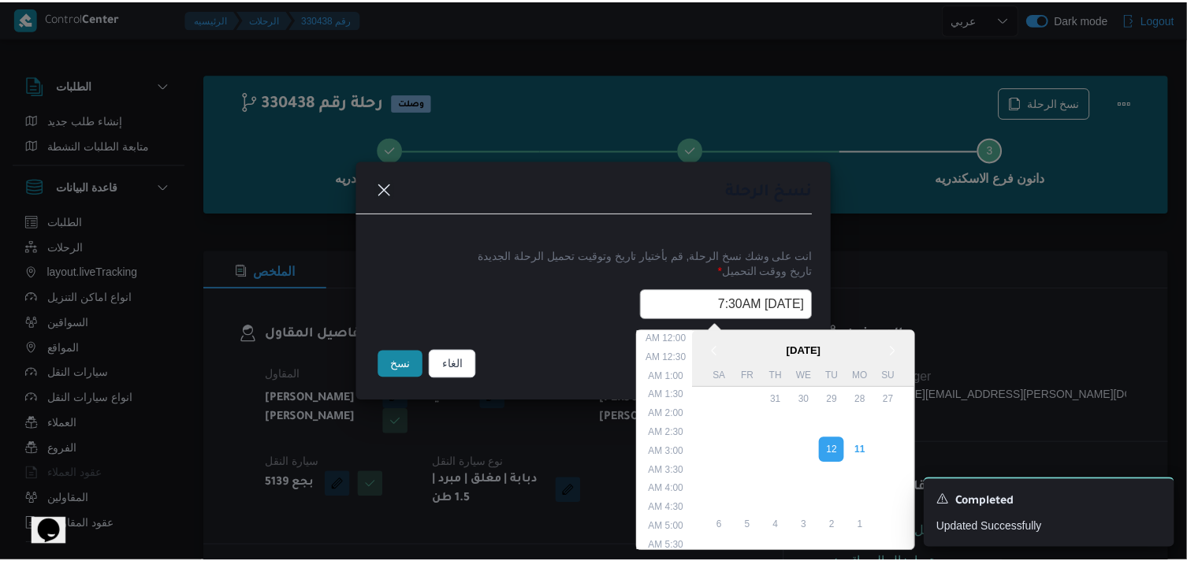
scroll to position [184, 0]
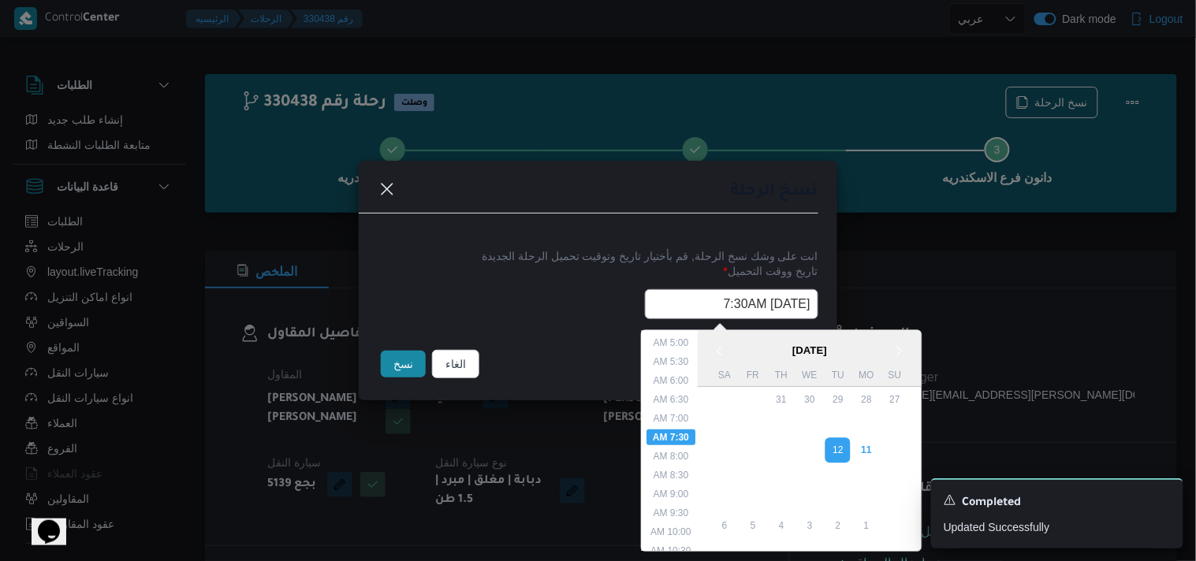
click at [694, 295] on input "12/08/2025 7:30AM" at bounding box center [731, 304] width 173 height 30
click at [686, 300] on input "12/08/2025 7:30AM" at bounding box center [731, 304] width 173 height 30
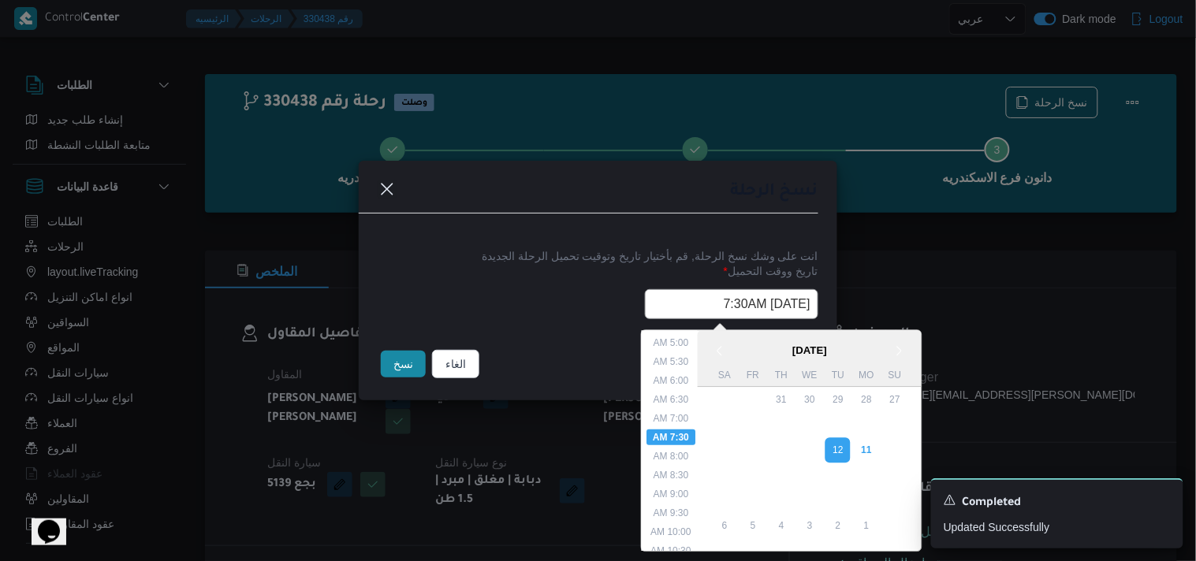
click at [686, 300] on input "12/08/2025 7:30AM" at bounding box center [731, 304] width 173 height 30
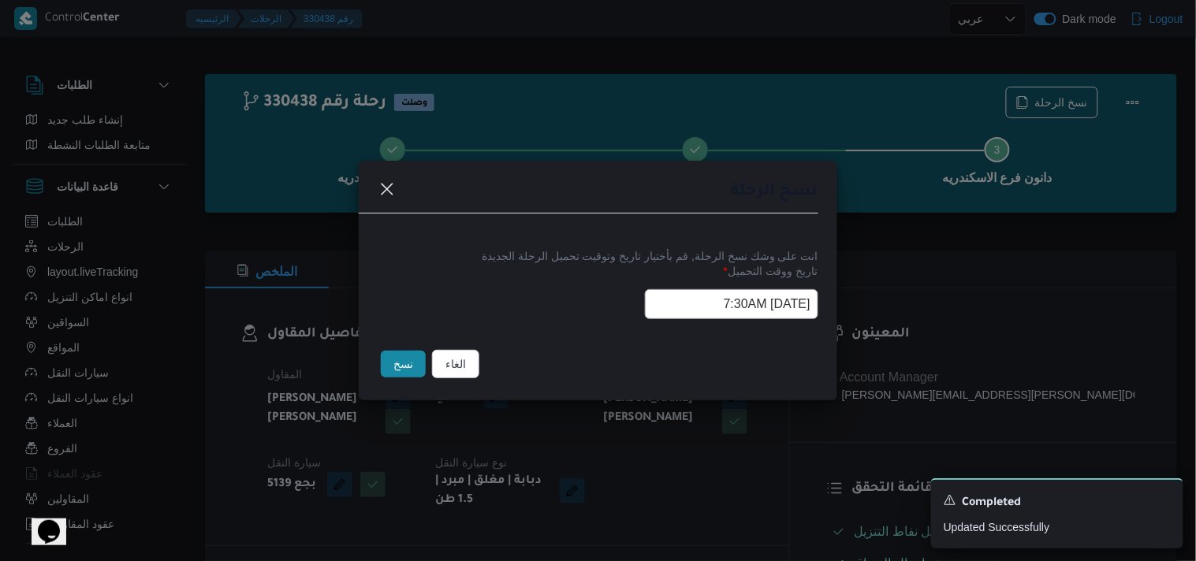
click at [404, 371] on button "نسخ" at bounding box center [403, 364] width 45 height 27
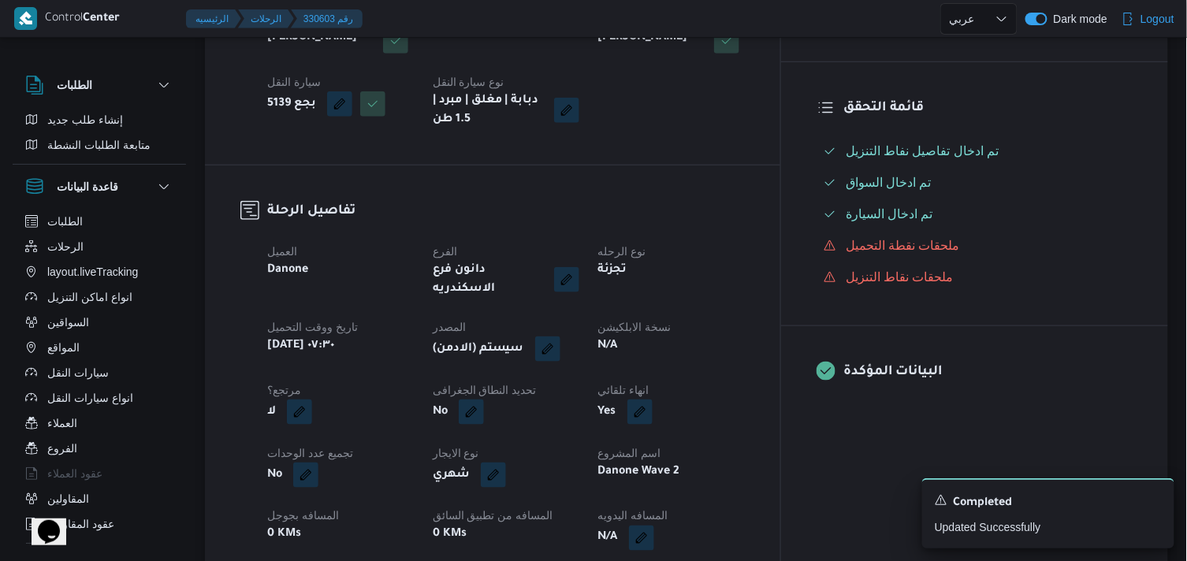
scroll to position [393, 0]
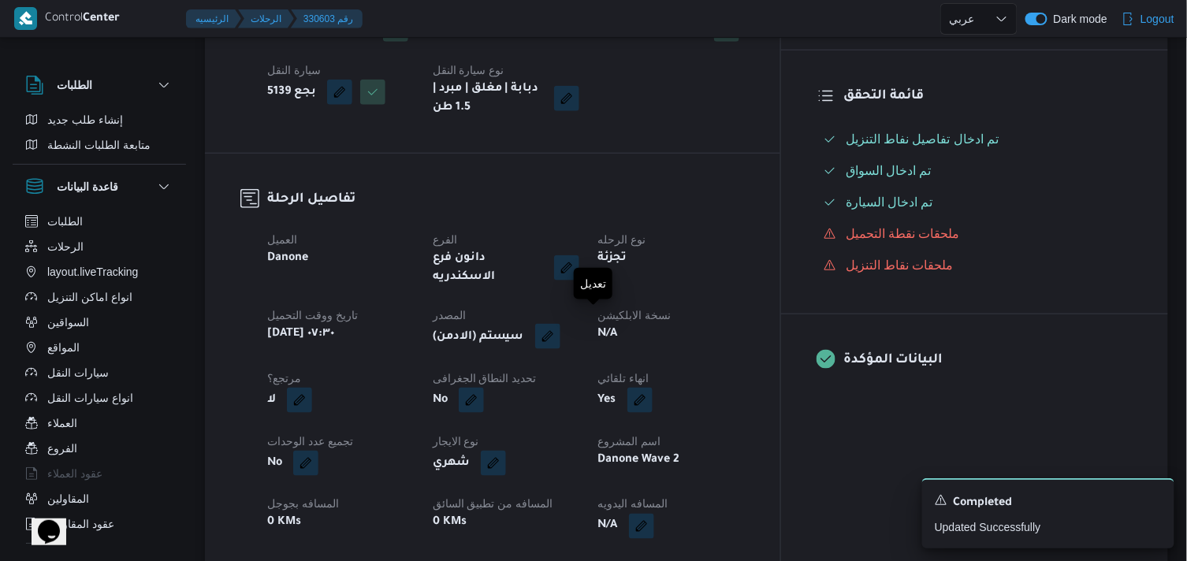
click at [560, 326] on button "button" at bounding box center [547, 336] width 25 height 25
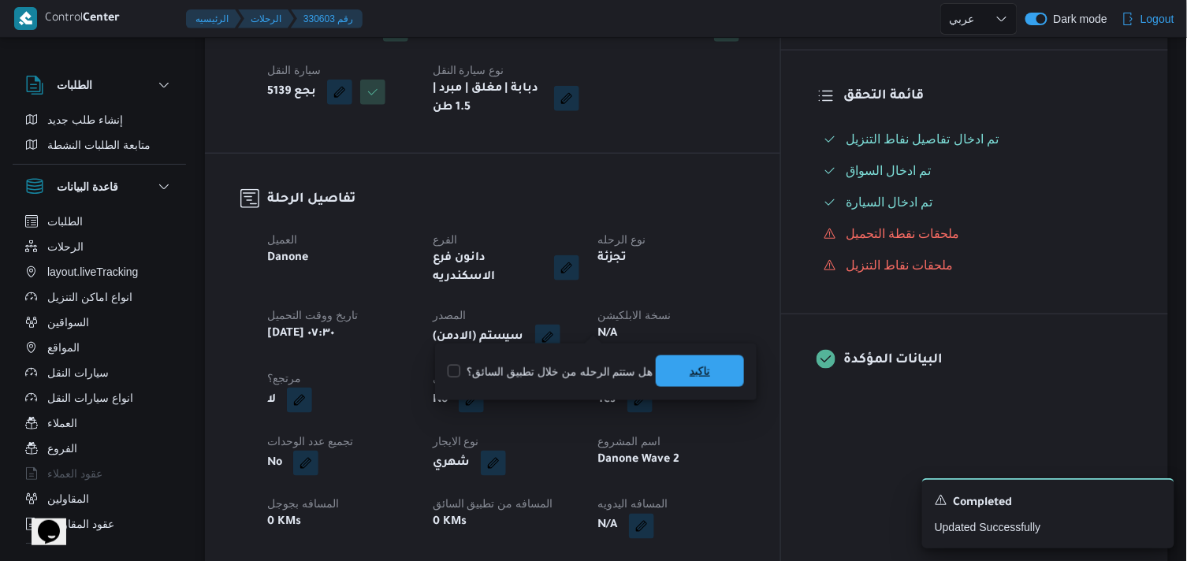
click at [665, 367] on span "تاكيد" at bounding box center [700, 372] width 88 height 32
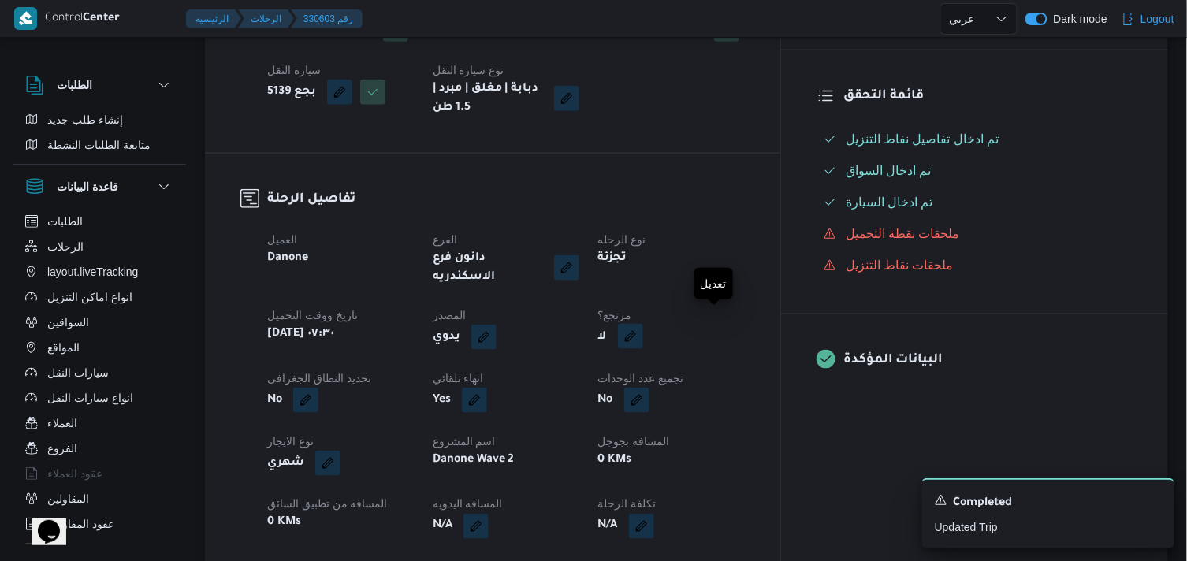
click at [643, 324] on button "button" at bounding box center [630, 336] width 25 height 25
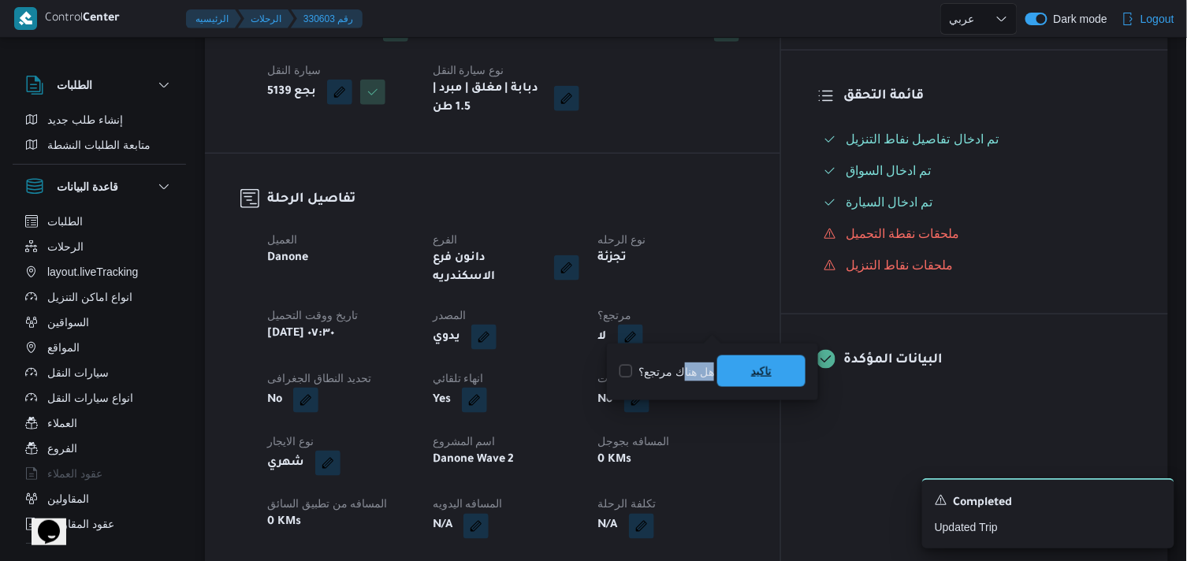
drag, startPoint x: 683, startPoint y: 364, endPoint x: 721, endPoint y: 366, distance: 37.1
click at [721, 366] on div "هل هناك مرتجع؟ تاكيد" at bounding box center [712, 372] width 189 height 35
click at [721, 366] on span "تاكيد" at bounding box center [761, 372] width 88 height 32
drag, startPoint x: 726, startPoint y: 327, endPoint x: 709, endPoint y: 331, distance: 17.0
click at [643, 331] on button "button" at bounding box center [630, 336] width 25 height 25
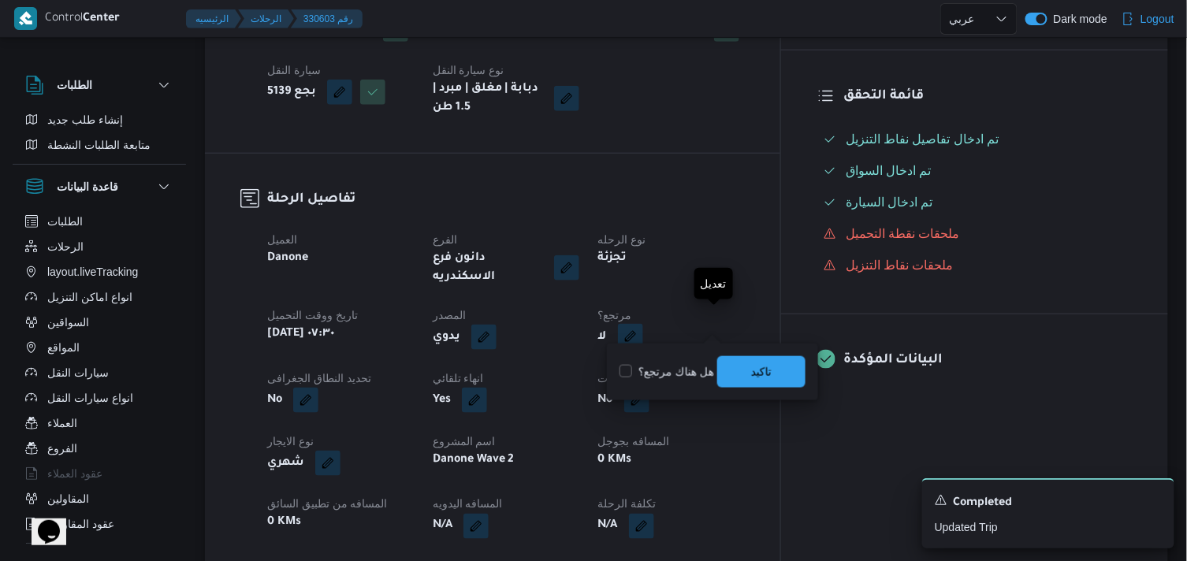
click at [643, 331] on button "button" at bounding box center [630, 336] width 25 height 25
click at [621, 370] on label "هل هناك مرتجع؟" at bounding box center [667, 372] width 95 height 19
checkbox input "true"
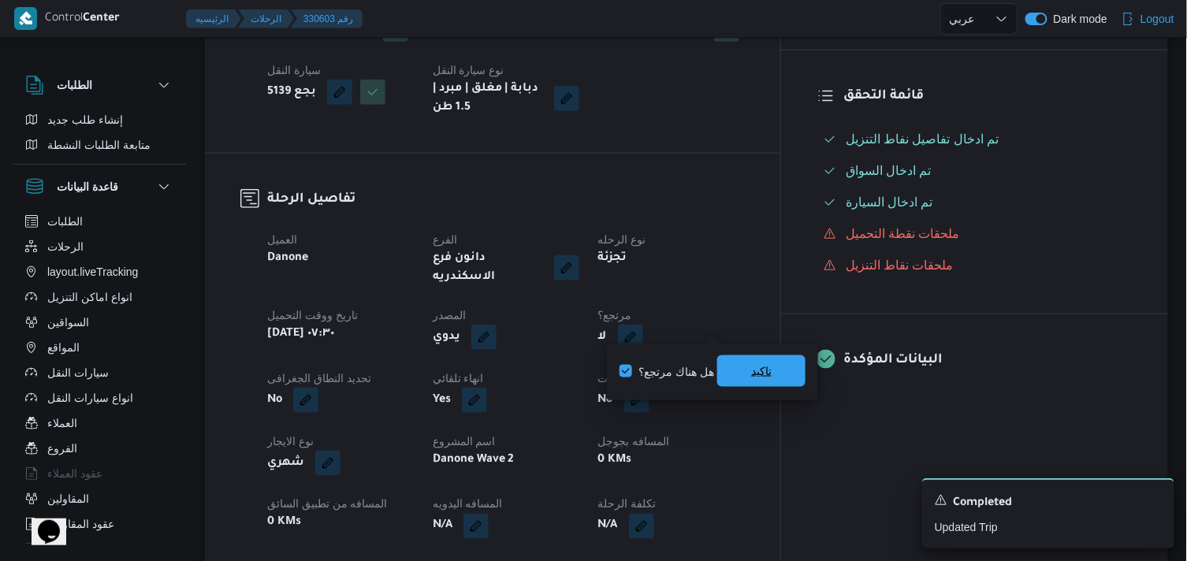
click at [732, 380] on span "تاكيد" at bounding box center [761, 372] width 88 height 32
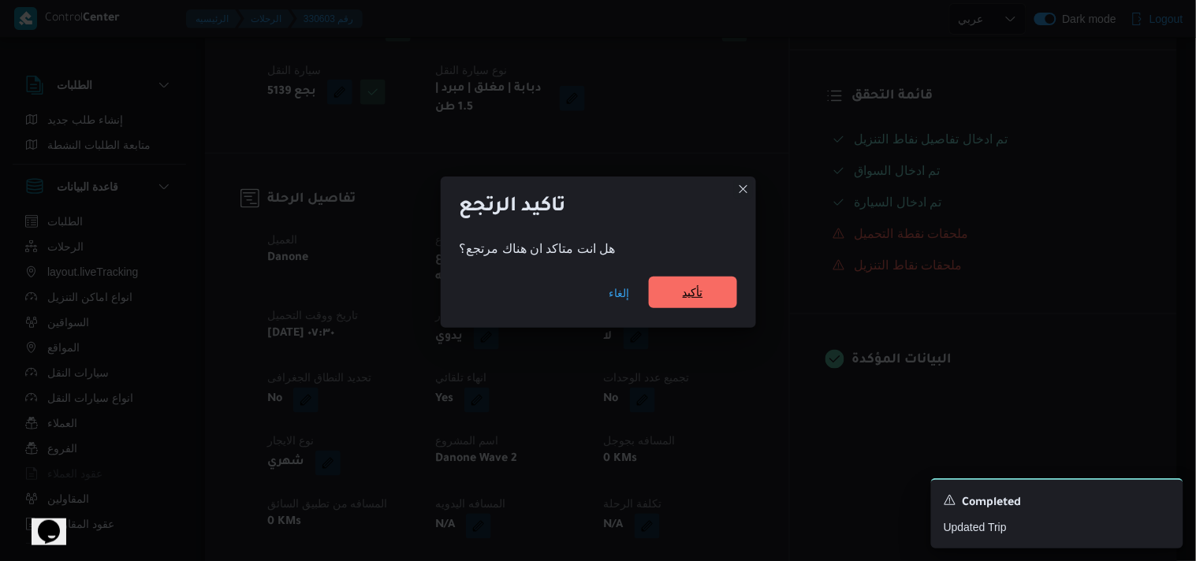
click at [682, 303] on span "تأكيد" at bounding box center [693, 293] width 88 height 32
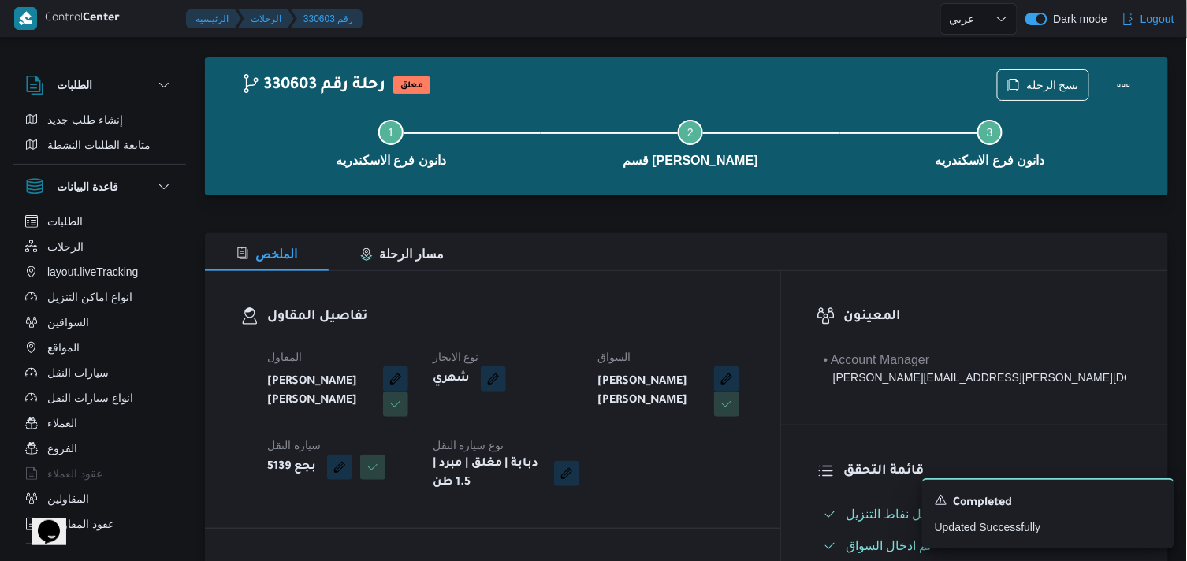
scroll to position [0, 0]
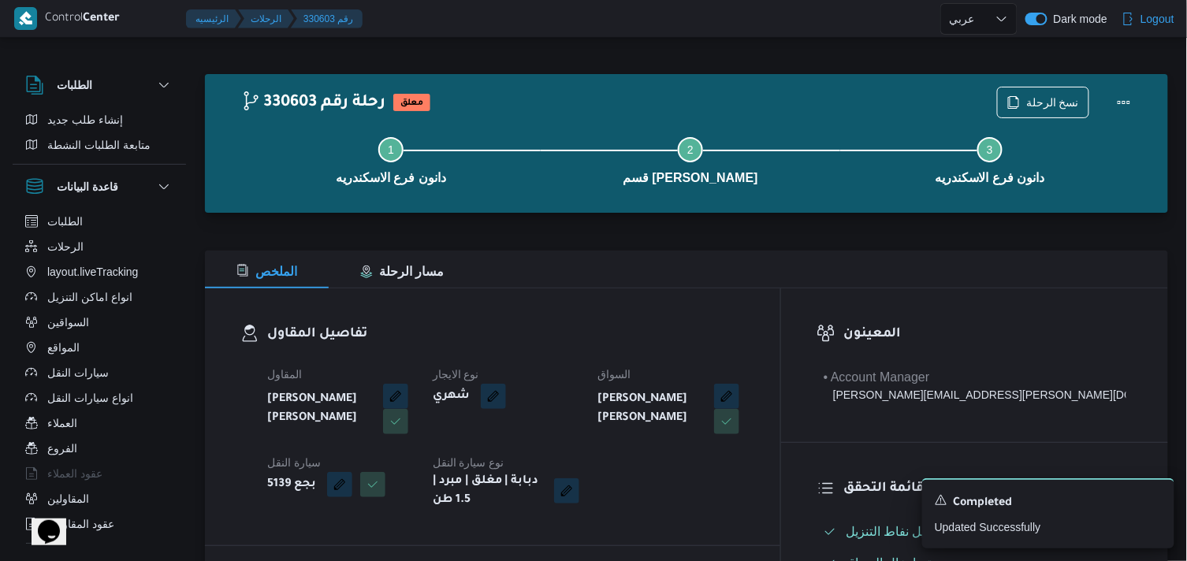
select select "ar"
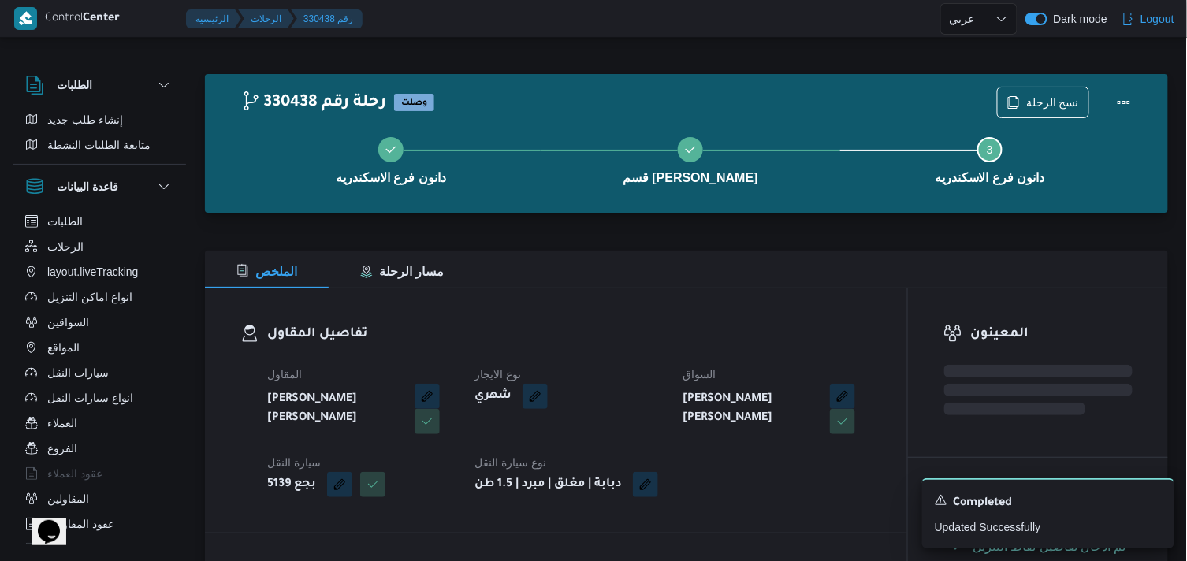
select select "ar"
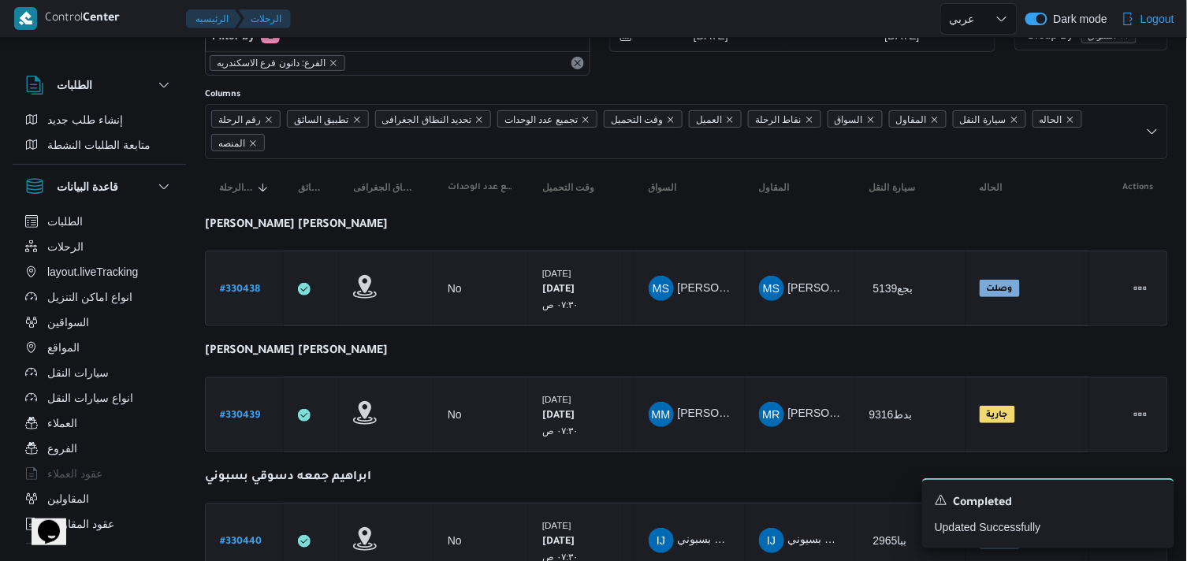
scroll to position [88, 0]
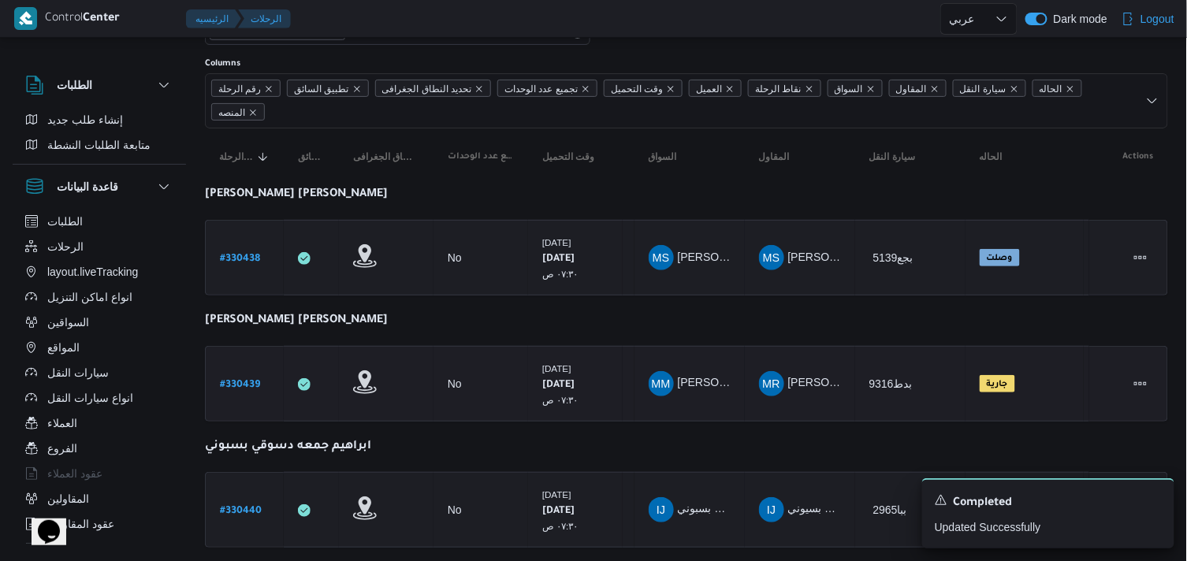
click at [252, 381] on b "# 330439" at bounding box center [240, 385] width 40 height 11
select select "ar"
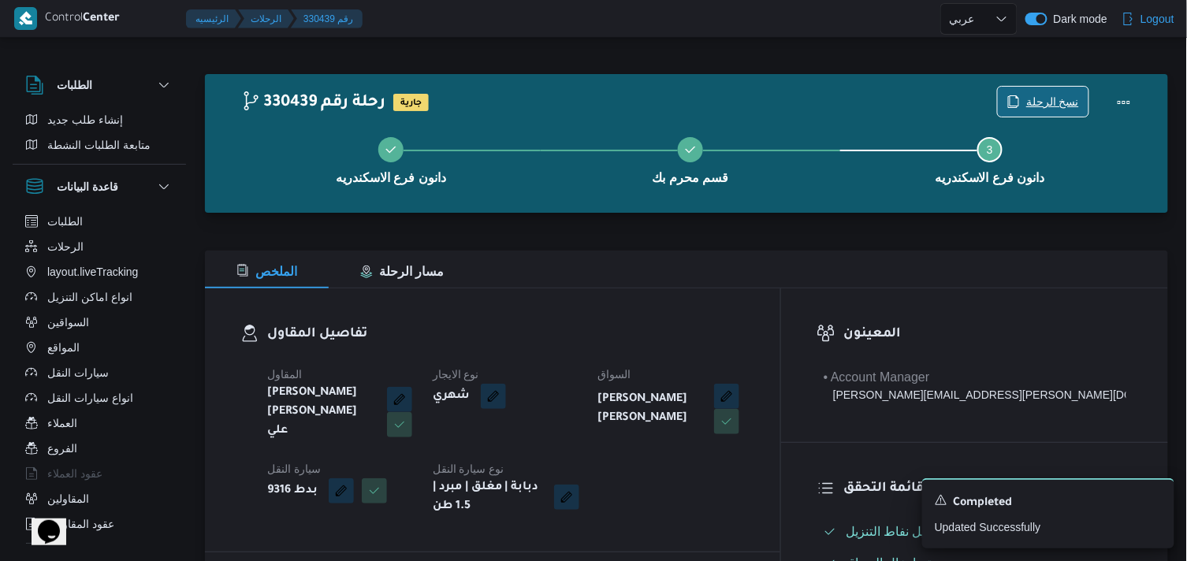
click at [1037, 91] on span "نسخ الرحلة" at bounding box center [1043, 102] width 91 height 30
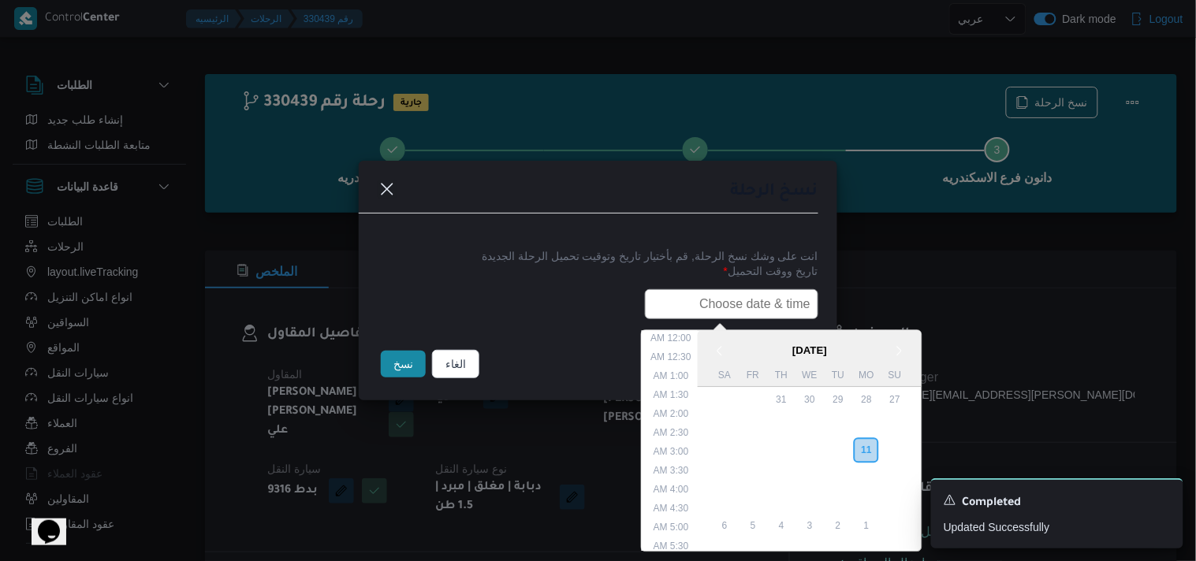
click at [768, 314] on input "text" at bounding box center [731, 304] width 173 height 30
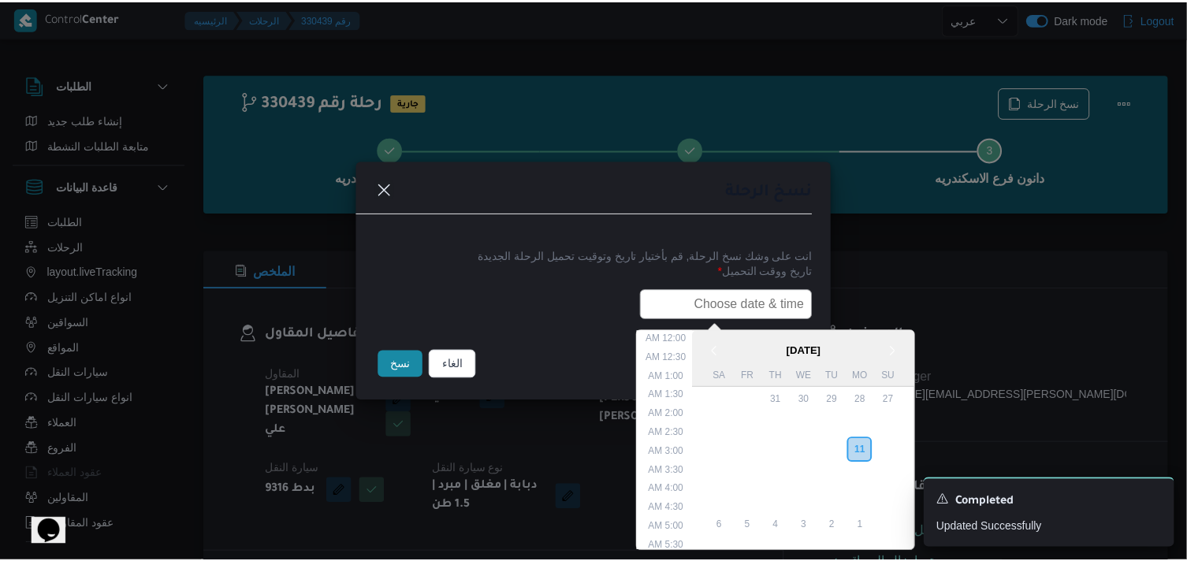
scroll to position [374, 0]
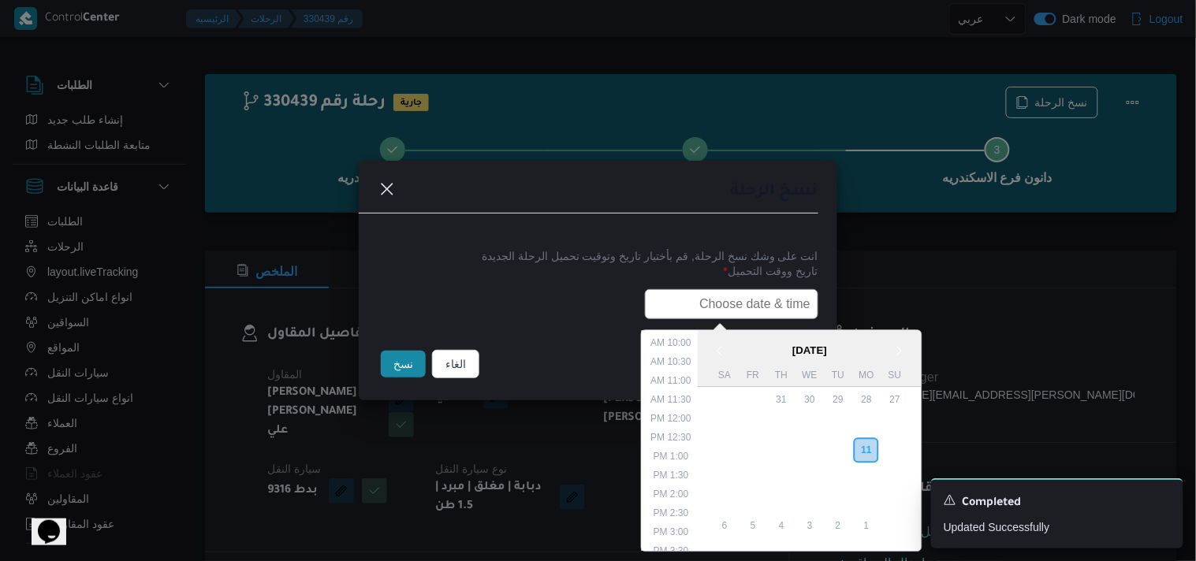
paste input "12/08/2025 7:30AM"
type input "12/08/2025 7:30AM"
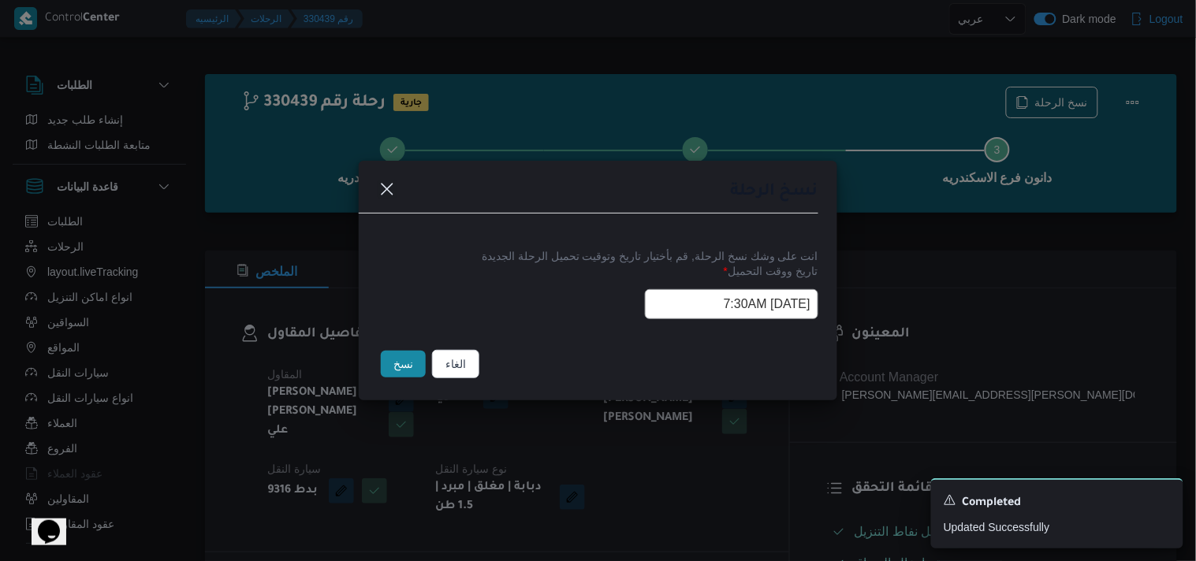
click at [399, 363] on button "نسخ" at bounding box center [403, 364] width 45 height 27
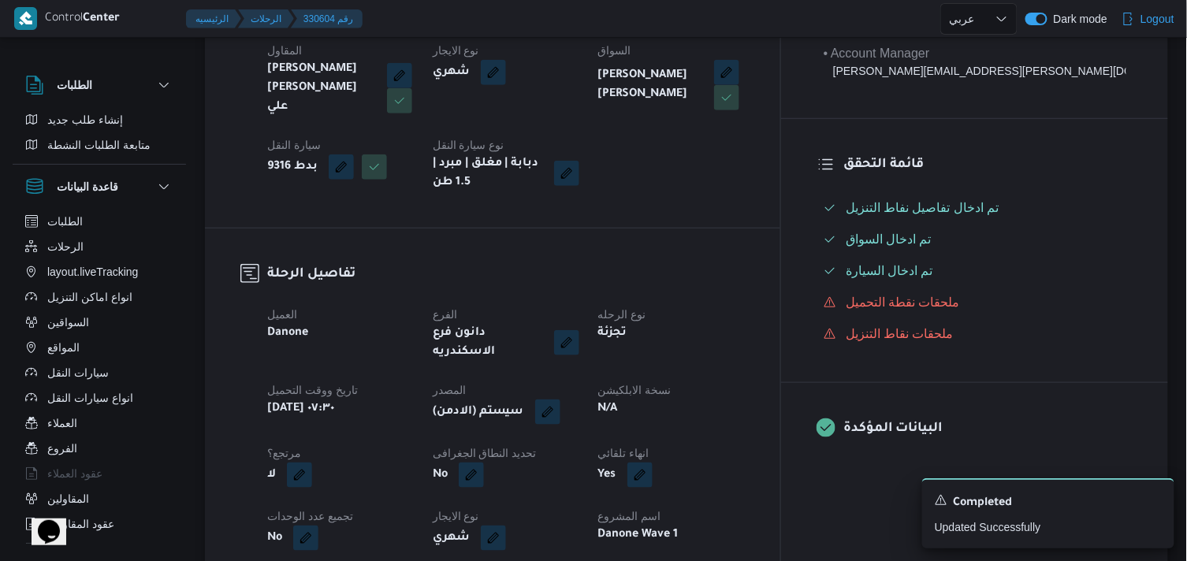
scroll to position [350, 0]
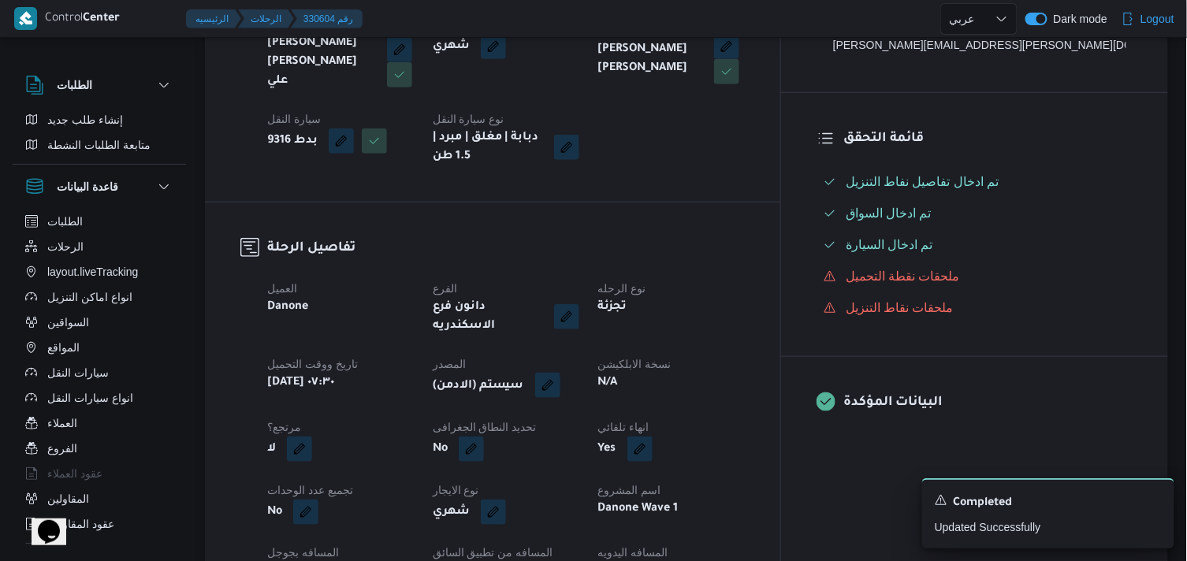
click at [560, 373] on button "button" at bounding box center [547, 385] width 25 height 25
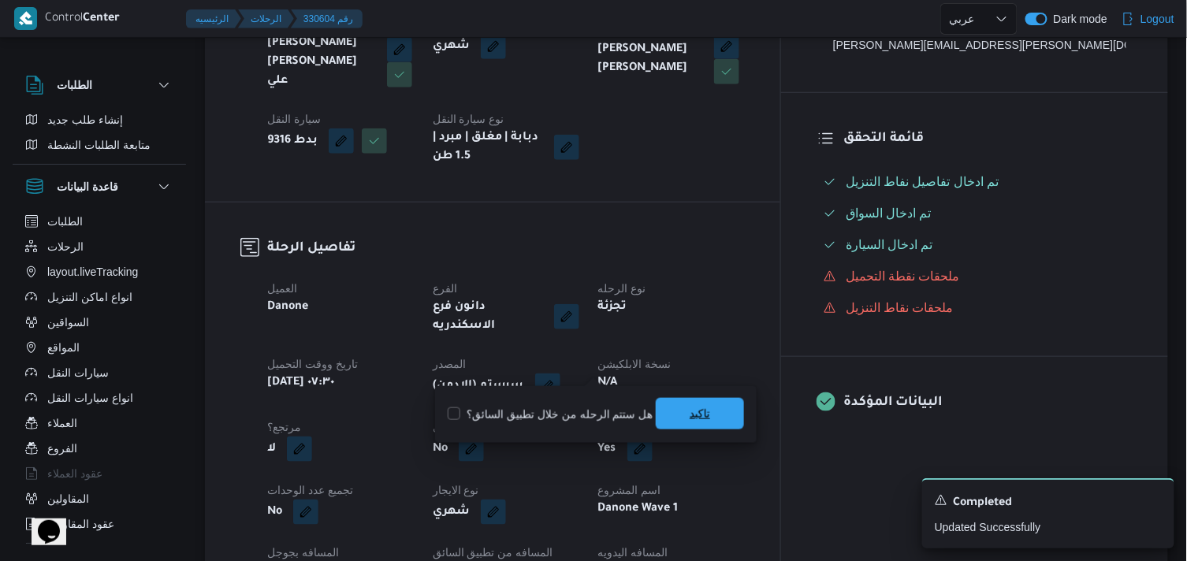
click at [713, 415] on span "تاكيد" at bounding box center [700, 414] width 88 height 32
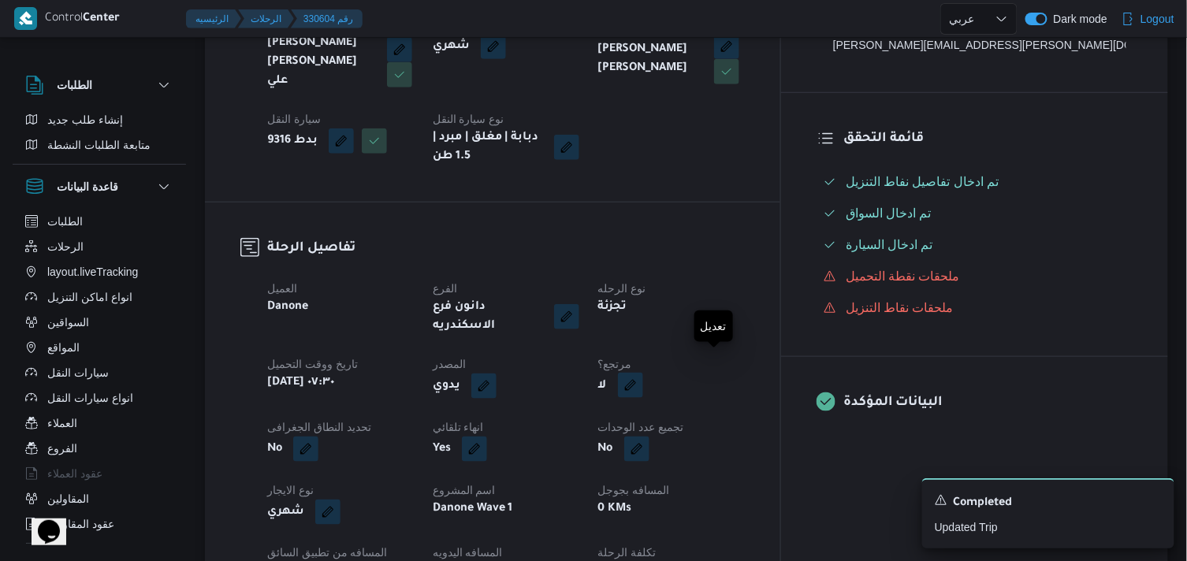
click at [643, 374] on button "button" at bounding box center [630, 385] width 25 height 25
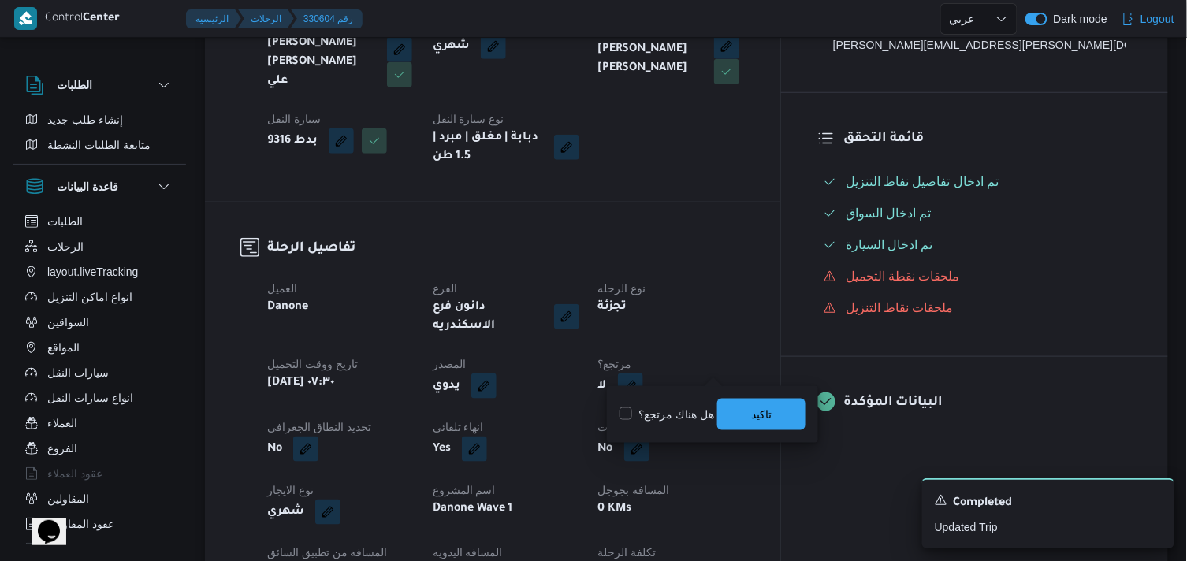
click at [665, 422] on label "هل هناك مرتجع؟" at bounding box center [667, 414] width 95 height 19
checkbox input "true"
click at [728, 413] on span "تاكيد" at bounding box center [761, 414] width 88 height 32
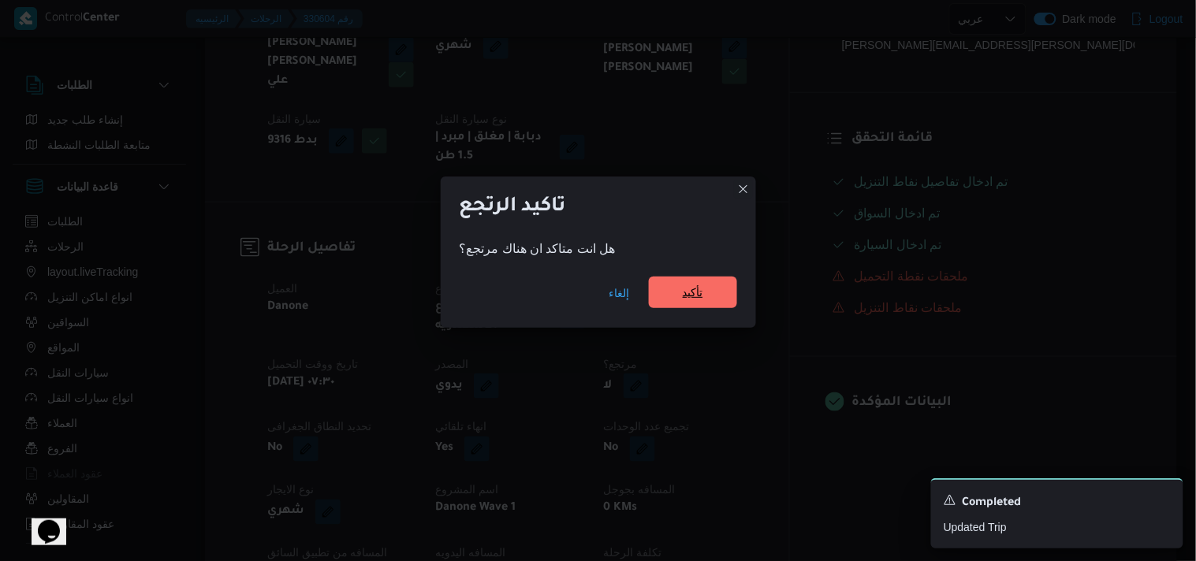
click at [705, 292] on span "تأكيد" at bounding box center [693, 293] width 88 height 32
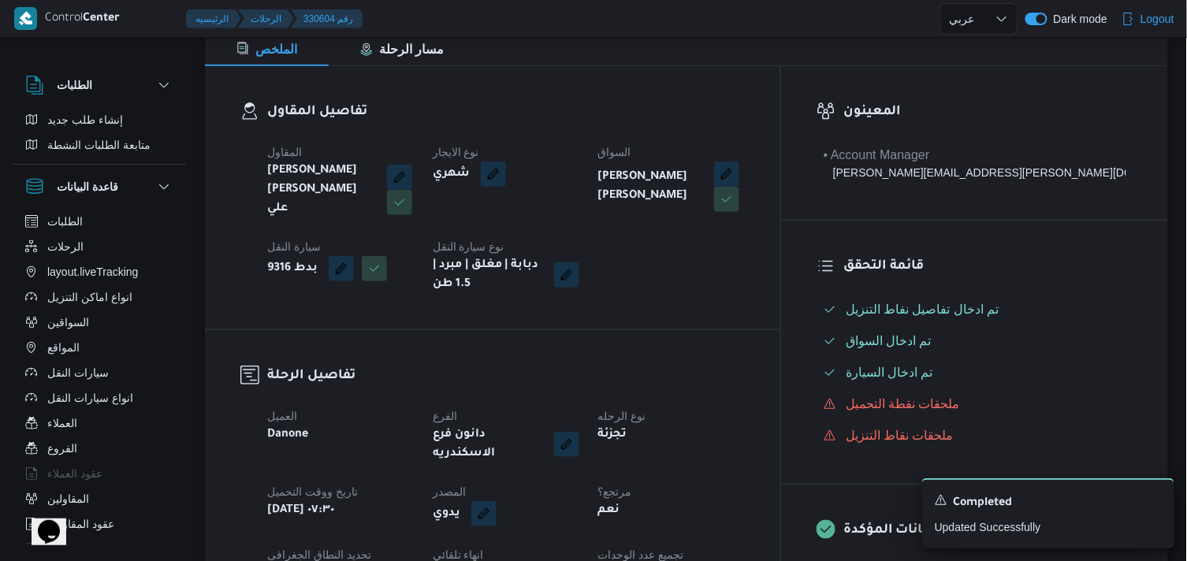
scroll to position [0, 0]
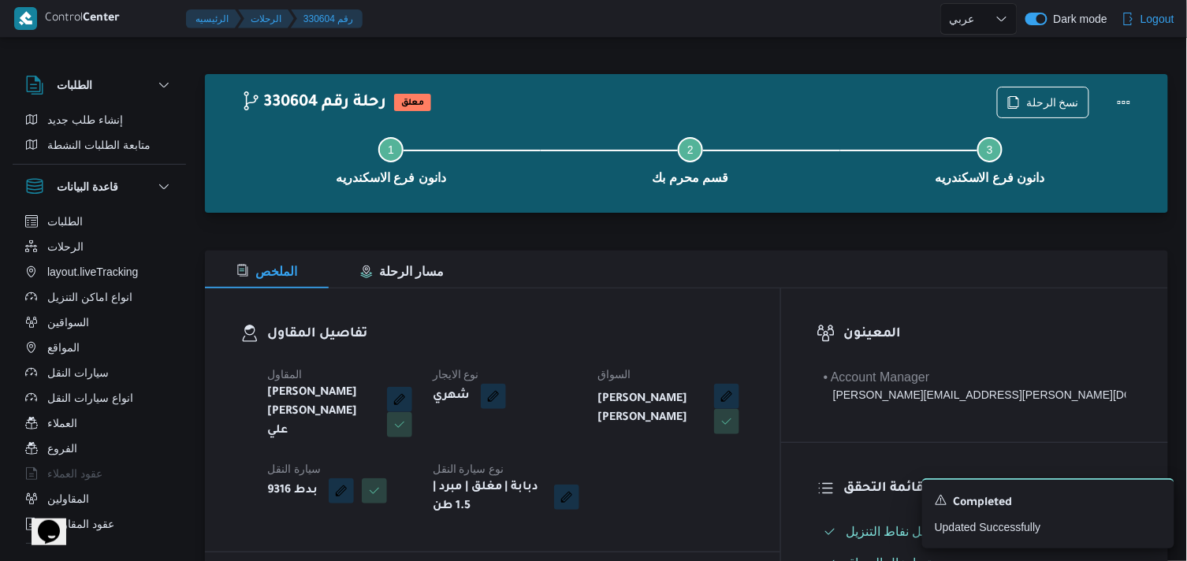
select select "ar"
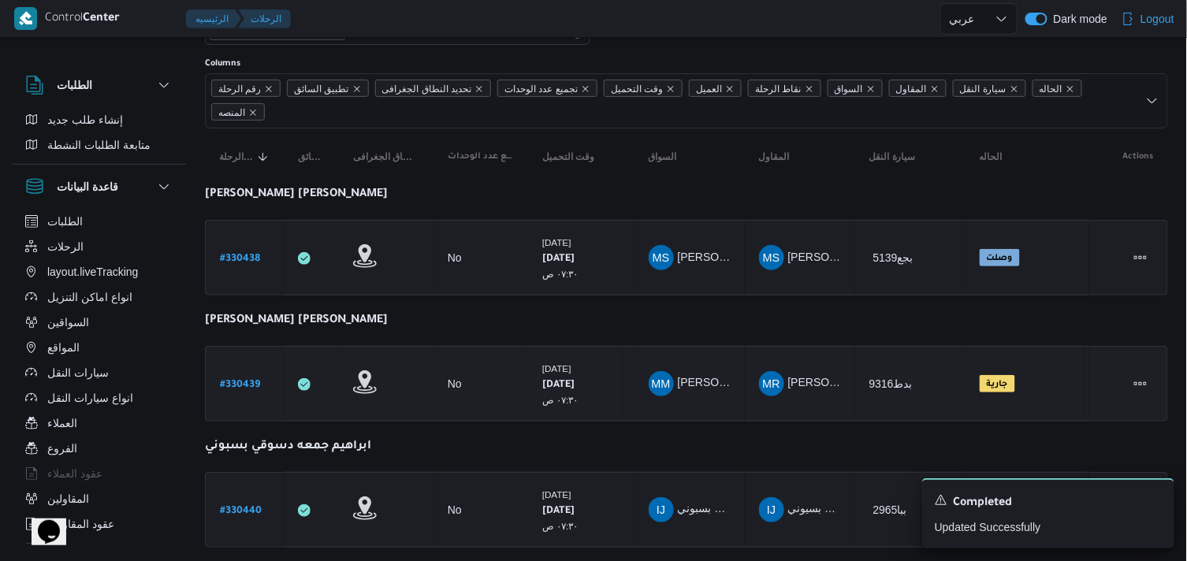
scroll to position [175, 0]
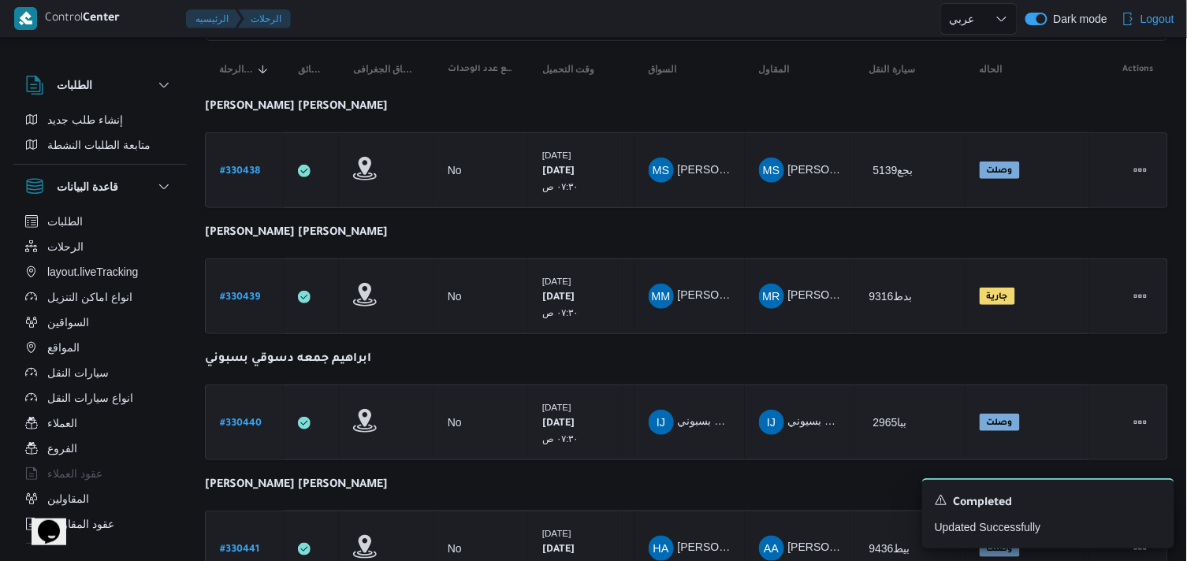
click at [242, 419] on b "# 330440" at bounding box center [241, 424] width 42 height 11
select select "ar"
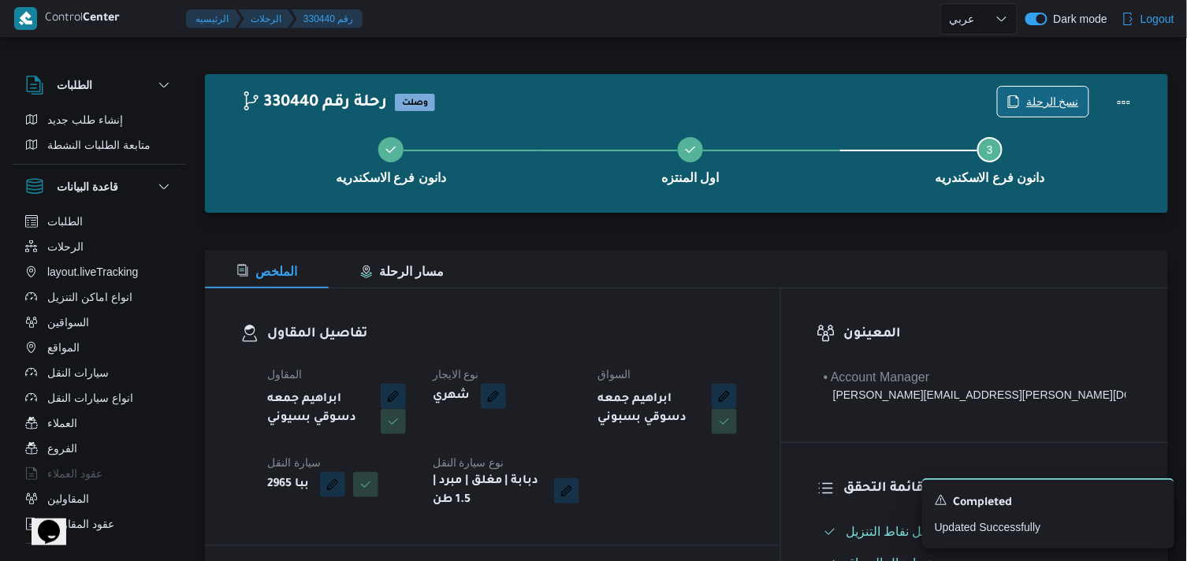
click at [1021, 92] on span "نسخ الرحلة" at bounding box center [1043, 102] width 91 height 30
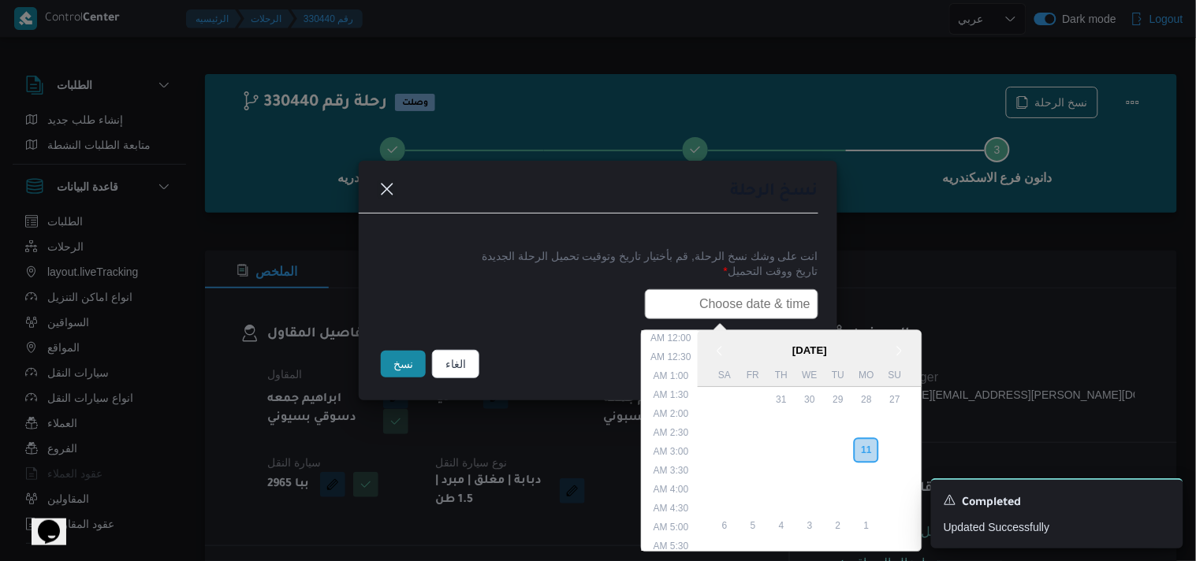
click at [713, 300] on input "text" at bounding box center [731, 304] width 173 height 30
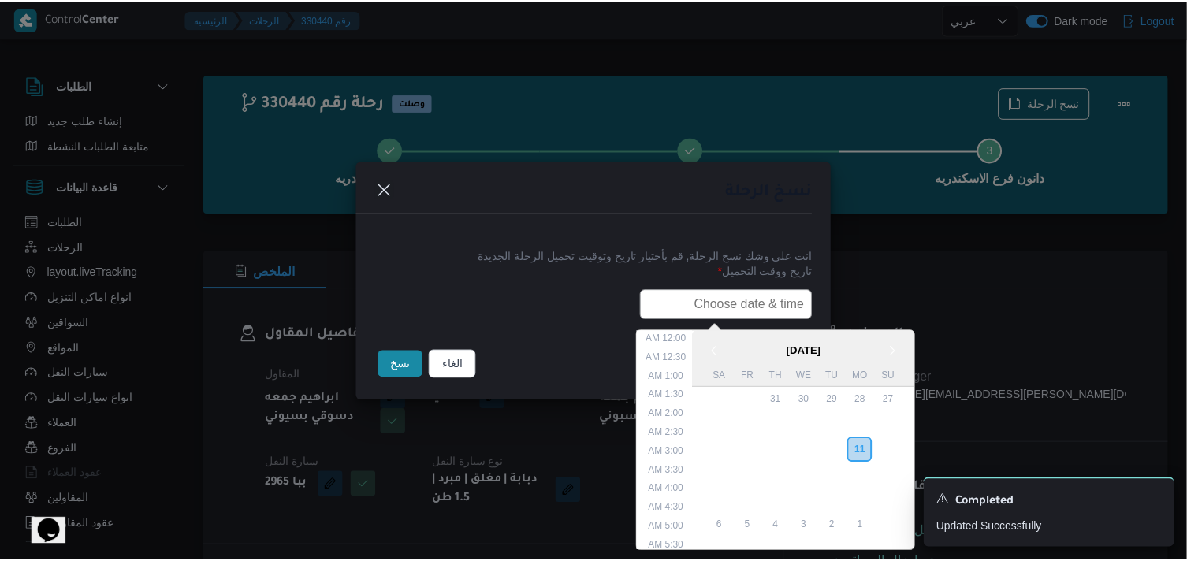
scroll to position [374, 0]
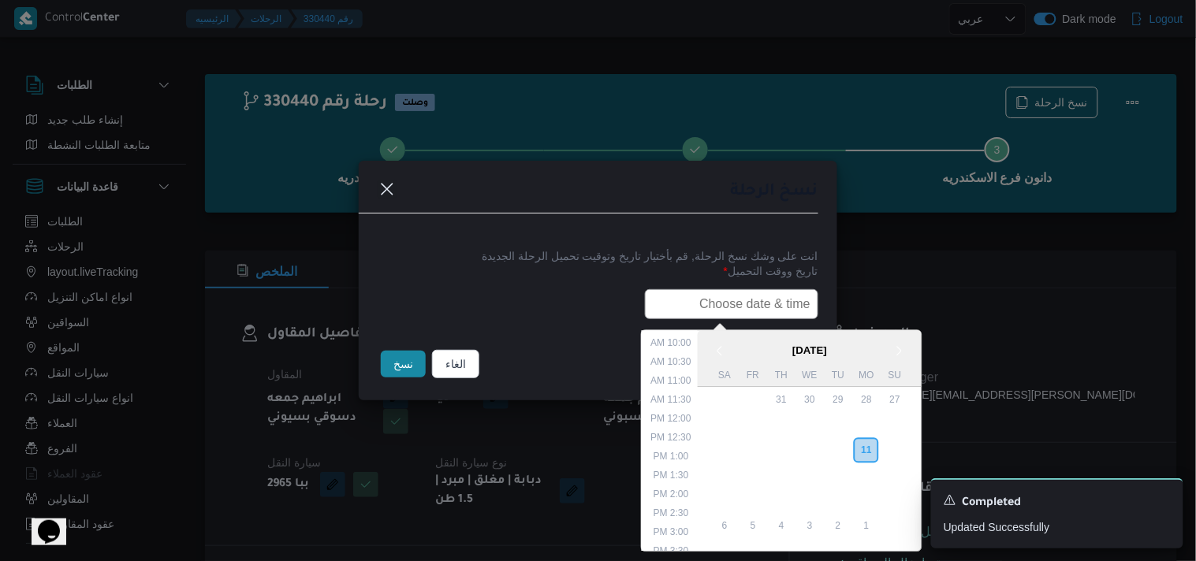
click at [713, 300] on input "text" at bounding box center [731, 304] width 173 height 30
paste input "12/08/2025 7:30AM"
type input "12/08/2025 7:30AM"
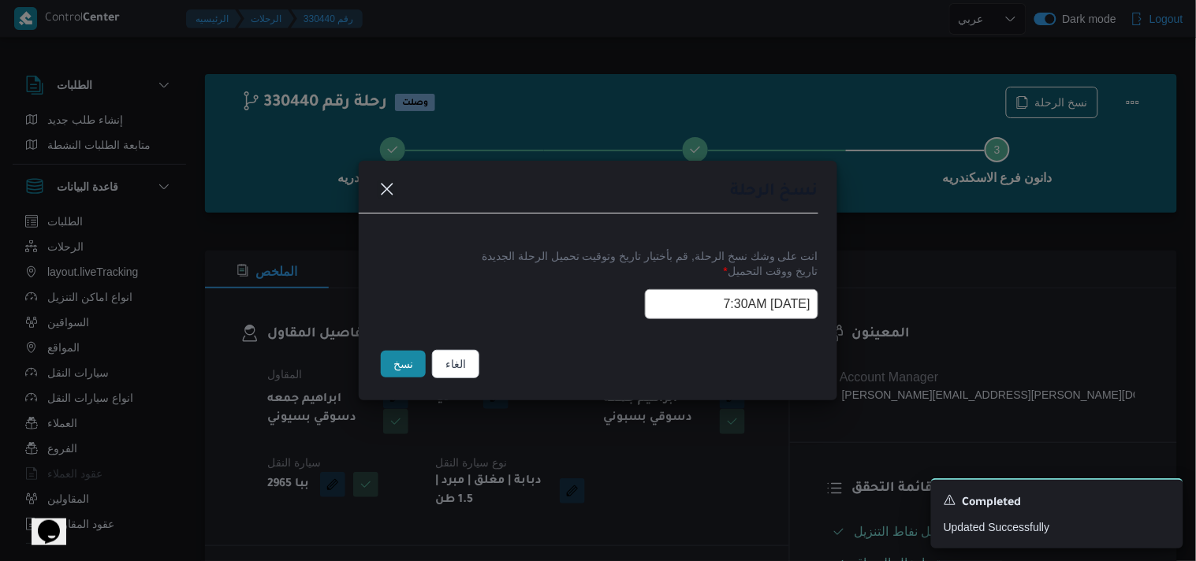
click at [389, 359] on button "نسخ" at bounding box center [403, 364] width 45 height 27
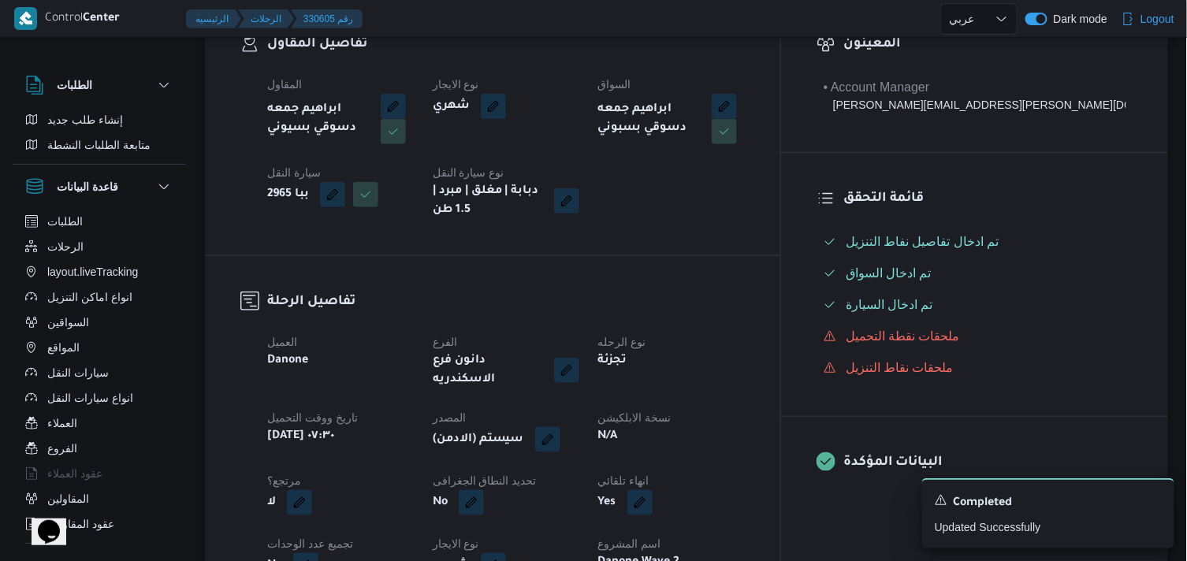
scroll to position [350, 0]
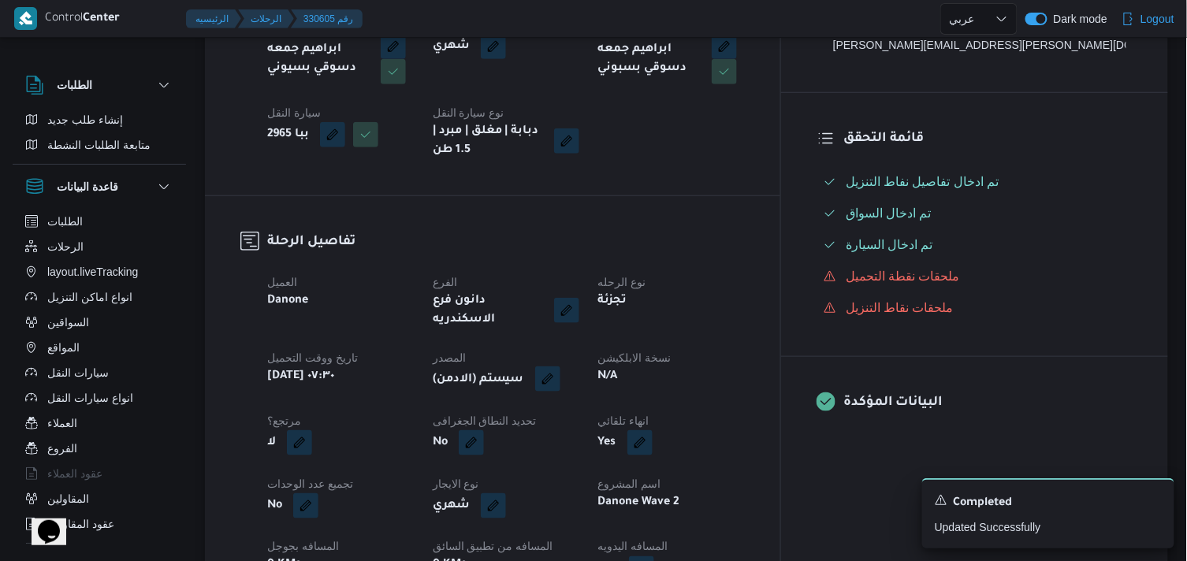
click at [560, 367] on button "button" at bounding box center [547, 379] width 25 height 25
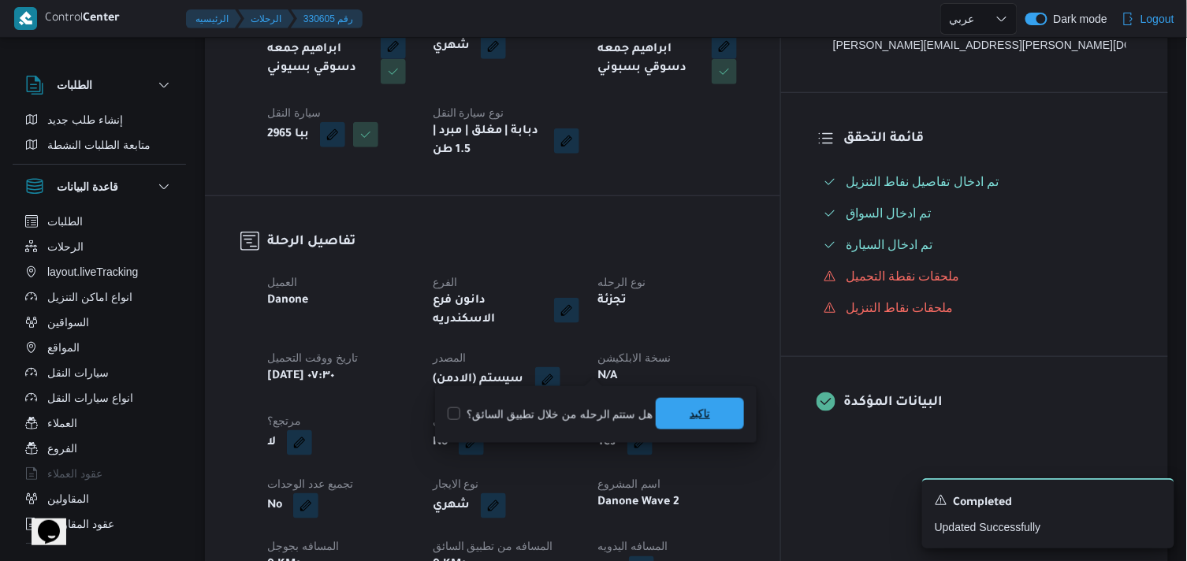
click at [680, 419] on span "تاكيد" at bounding box center [700, 414] width 88 height 32
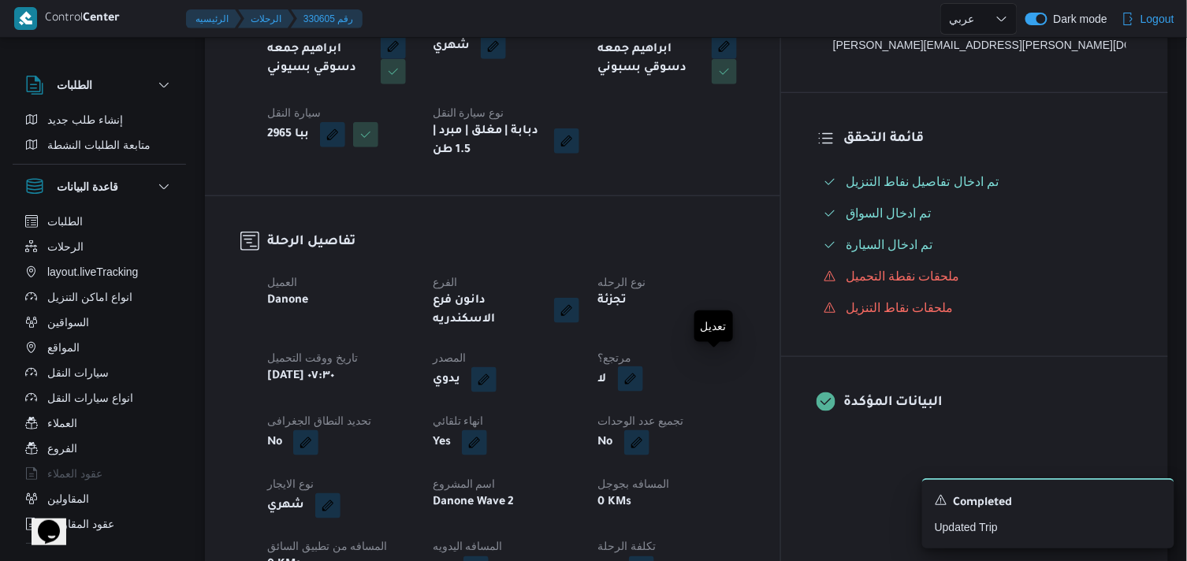
click at [643, 367] on button "button" at bounding box center [630, 379] width 25 height 25
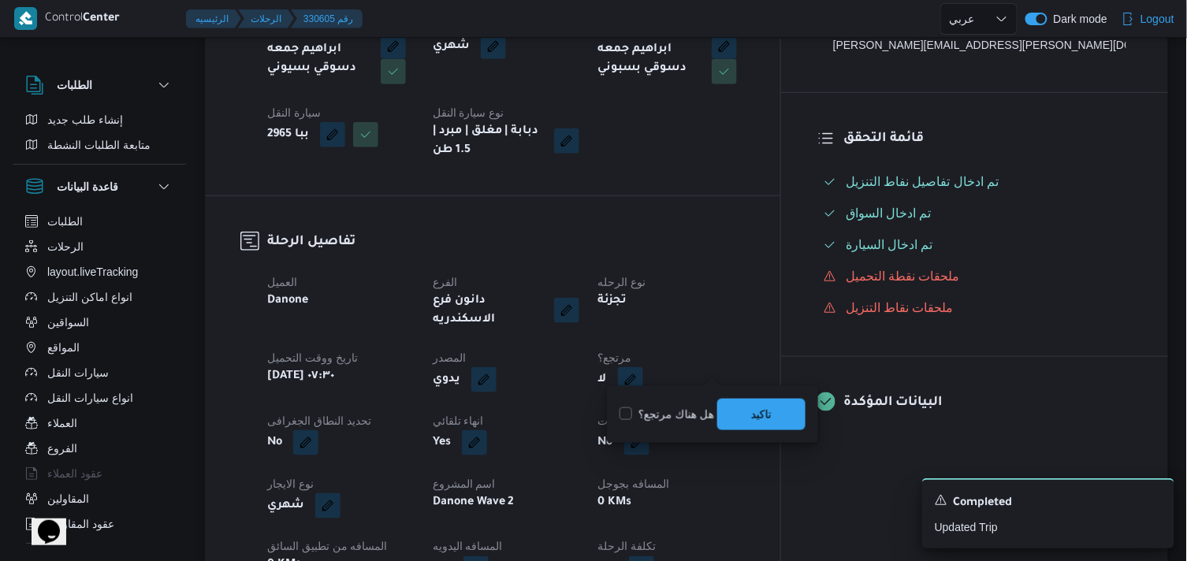
click at [698, 419] on label "هل هناك مرتجع؟" at bounding box center [667, 414] width 95 height 19
checkbox input "true"
click at [726, 412] on span "تاكيد" at bounding box center [761, 414] width 88 height 32
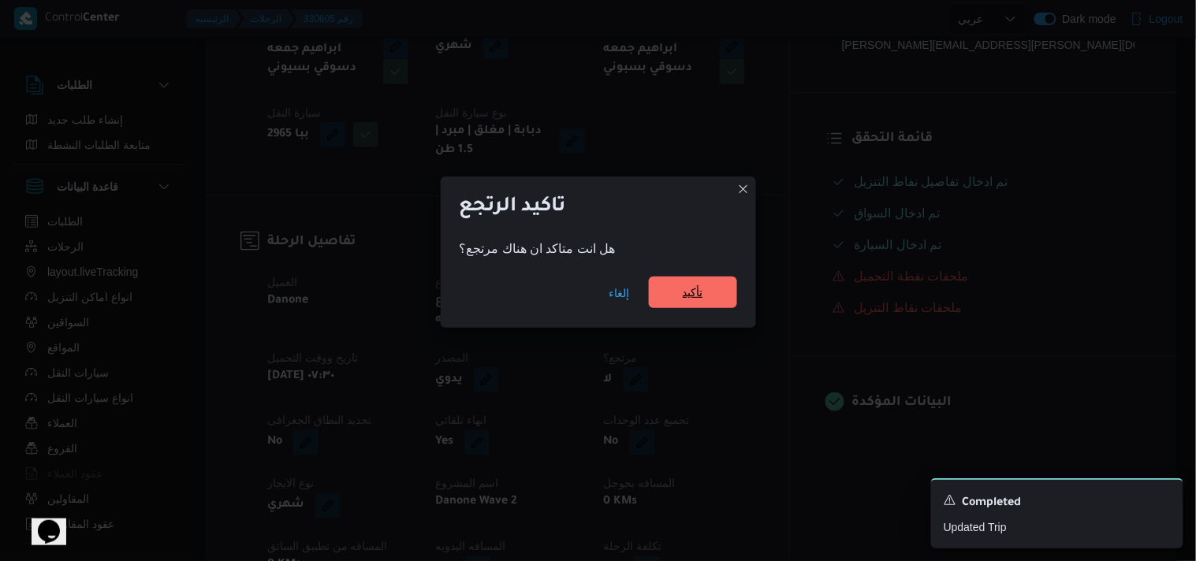
click at [683, 285] on span "تأكيد" at bounding box center [693, 292] width 20 height 19
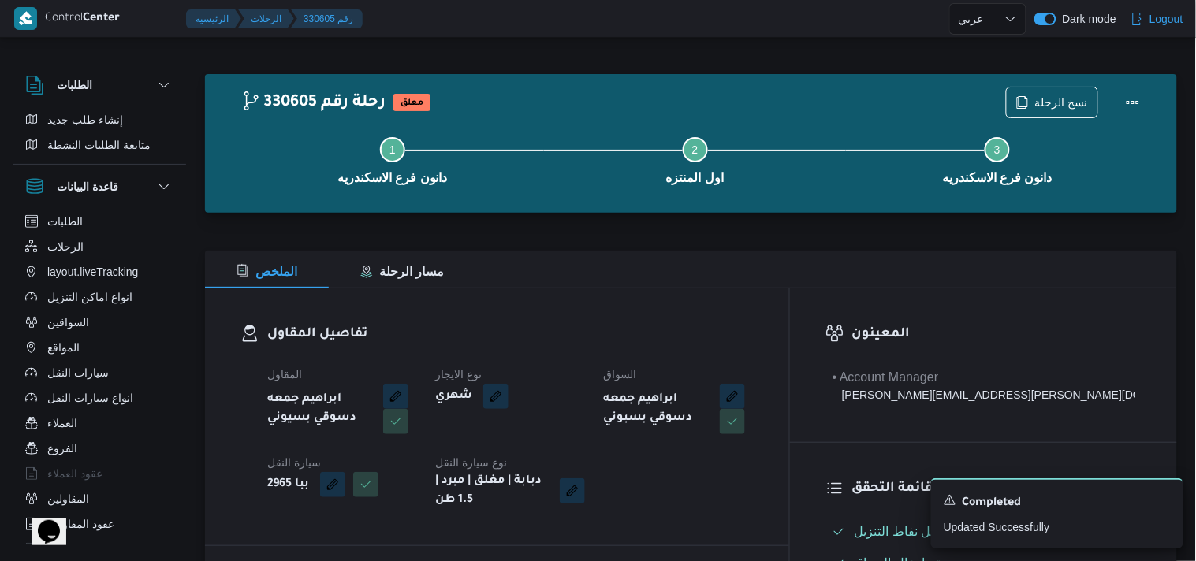
select select "ar"
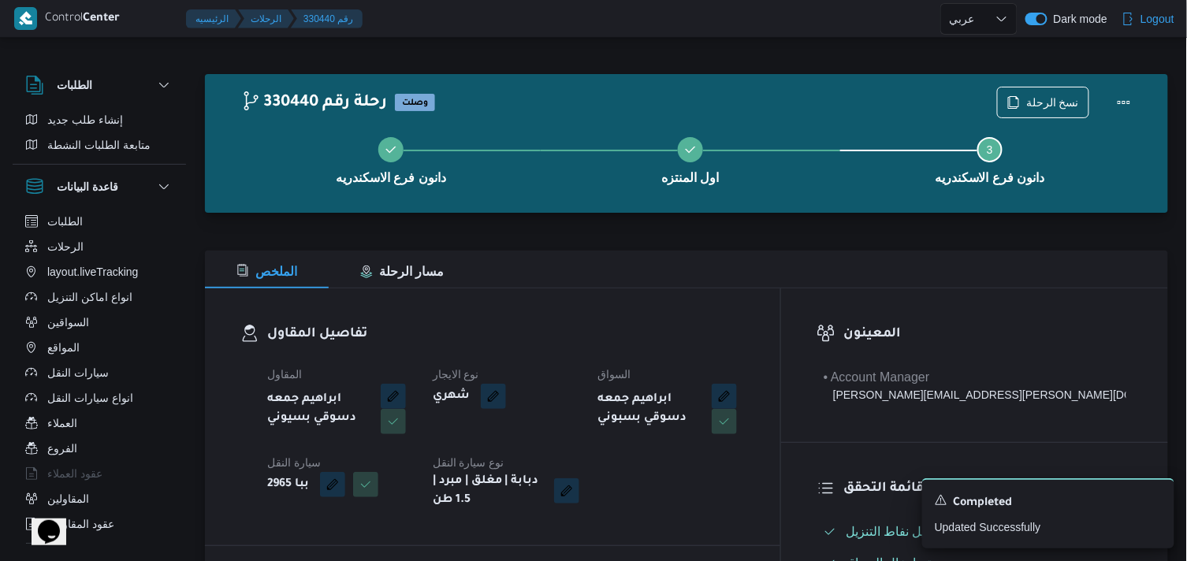
select select "ar"
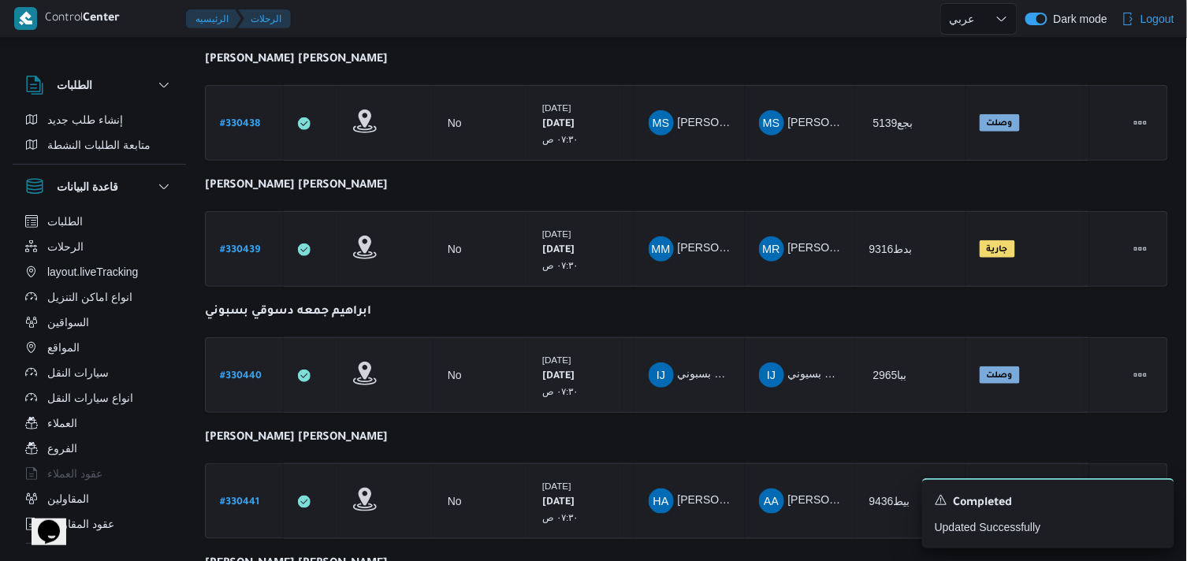
scroll to position [263, 0]
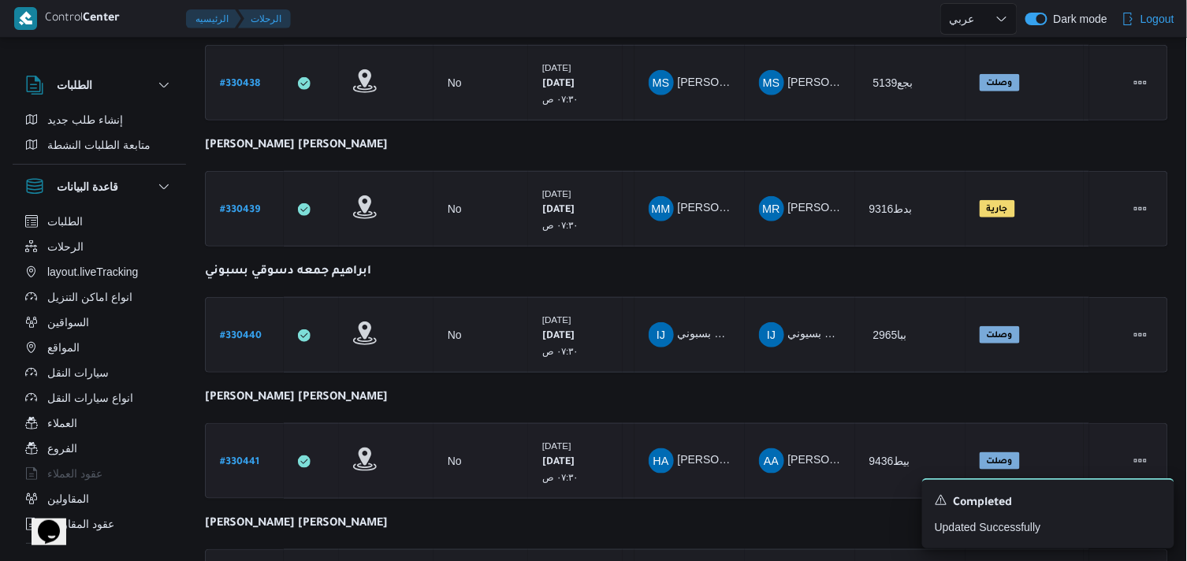
click at [238, 457] on b "# 330441" at bounding box center [239, 462] width 39 height 11
select select "ar"
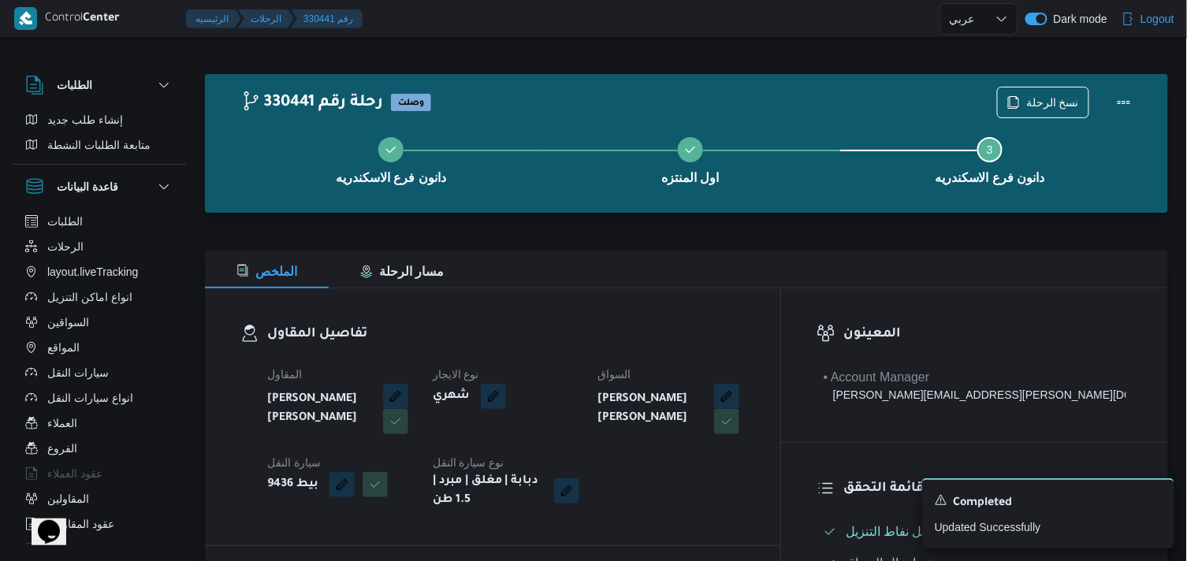
click at [1093, 91] on div "نسخ الرحلة" at bounding box center [1069, 102] width 162 height 50
click at [1078, 96] on span "نسخ الرحلة" at bounding box center [1052, 101] width 53 height 19
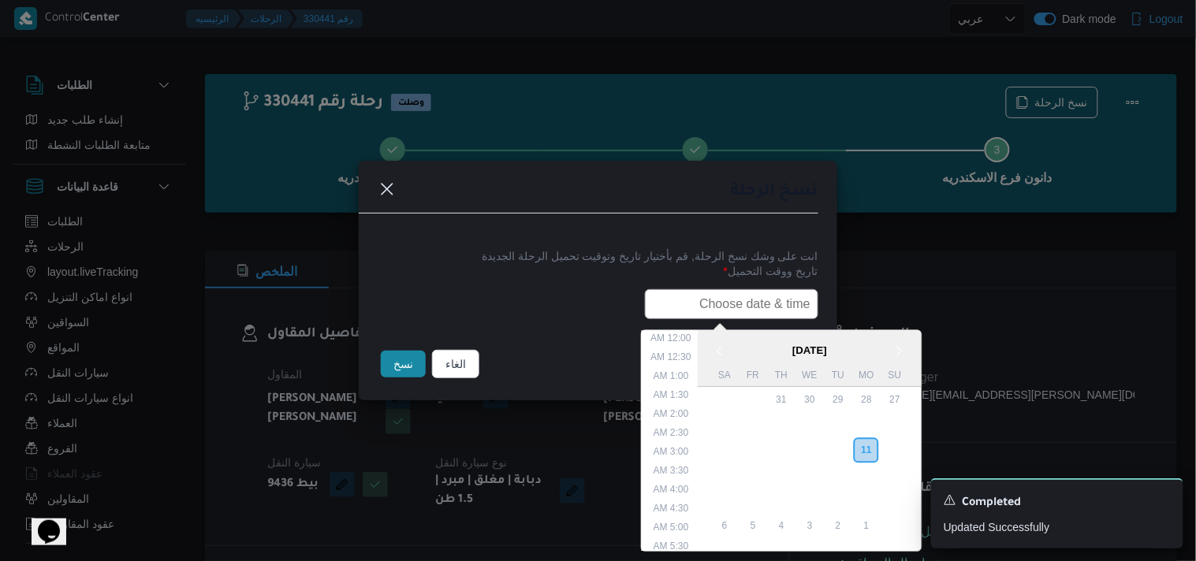
click at [746, 310] on input "text" at bounding box center [731, 304] width 173 height 30
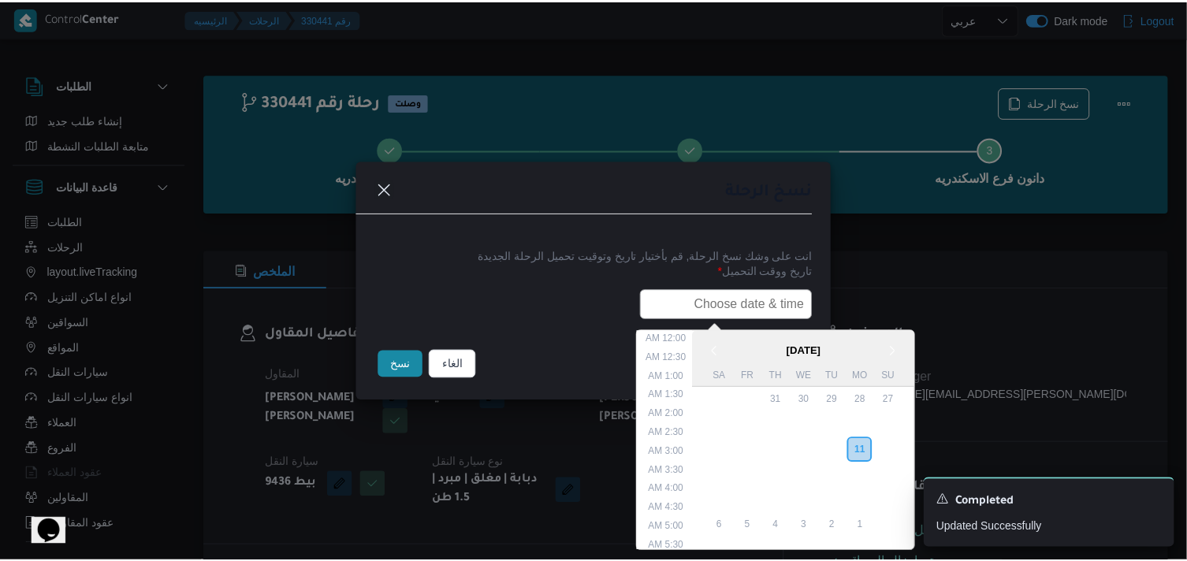
scroll to position [374, 0]
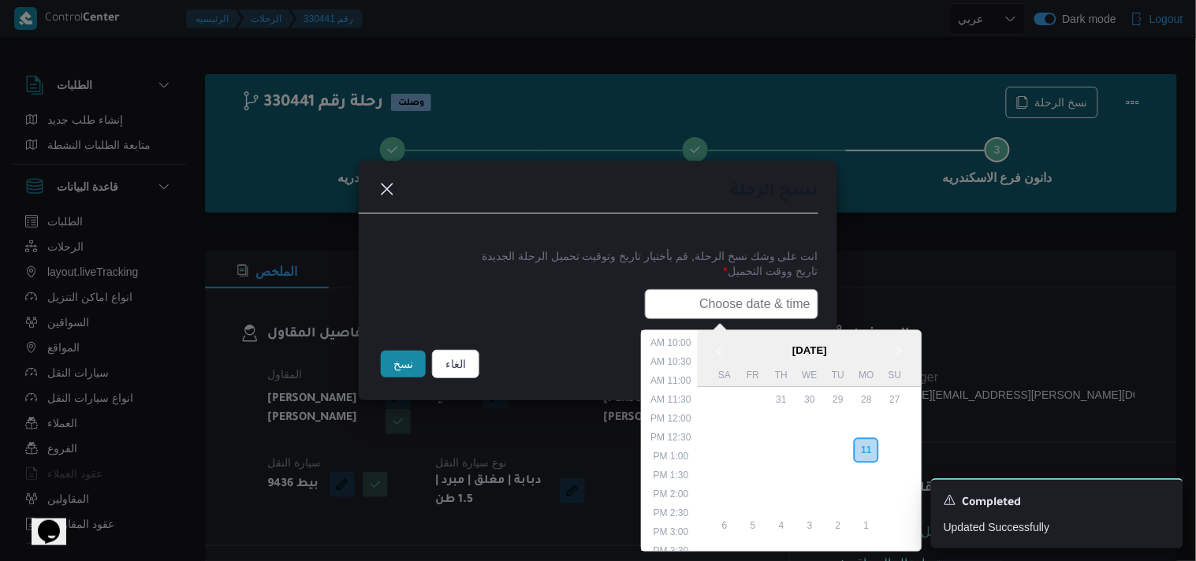
paste input "12/08/2025 7:30AM"
type input "12/08/2025 7:30AM"
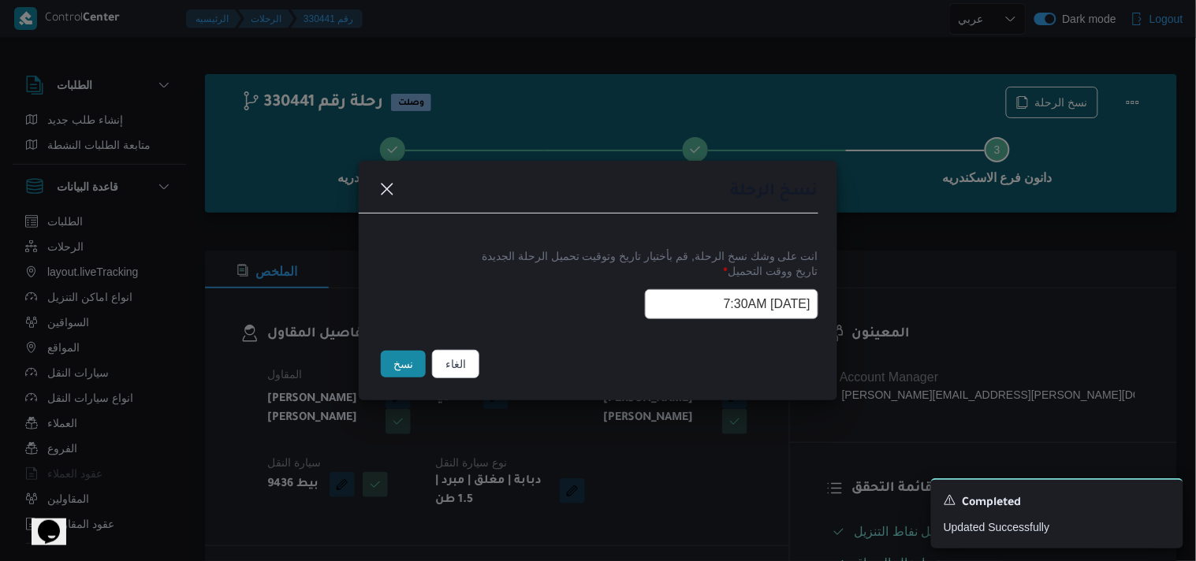
click at [389, 352] on button "نسخ" at bounding box center [403, 364] width 45 height 27
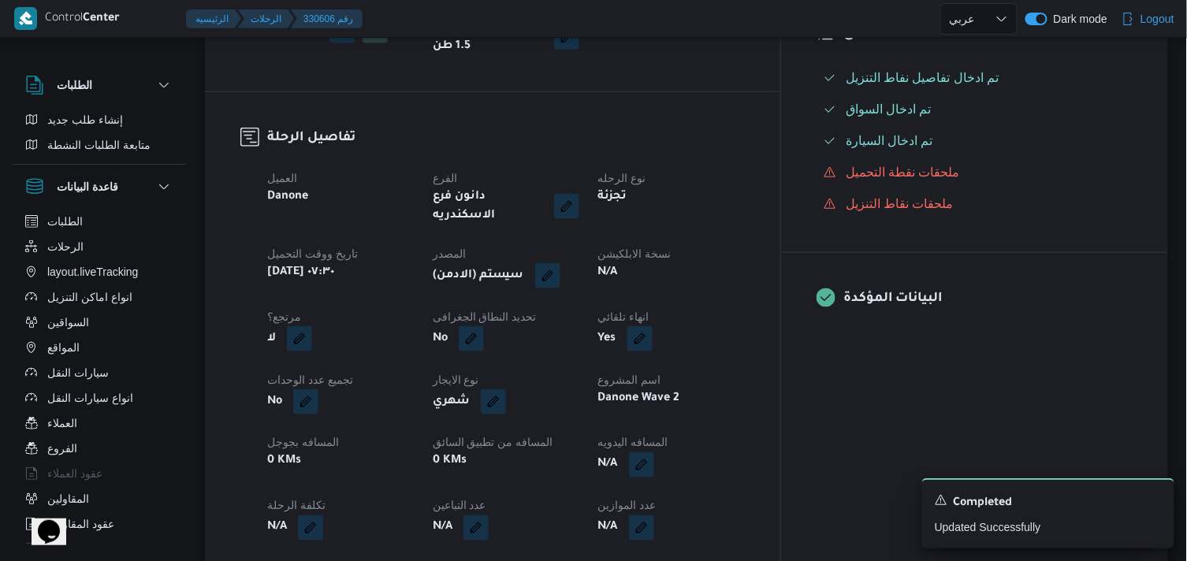
scroll to position [438, 0]
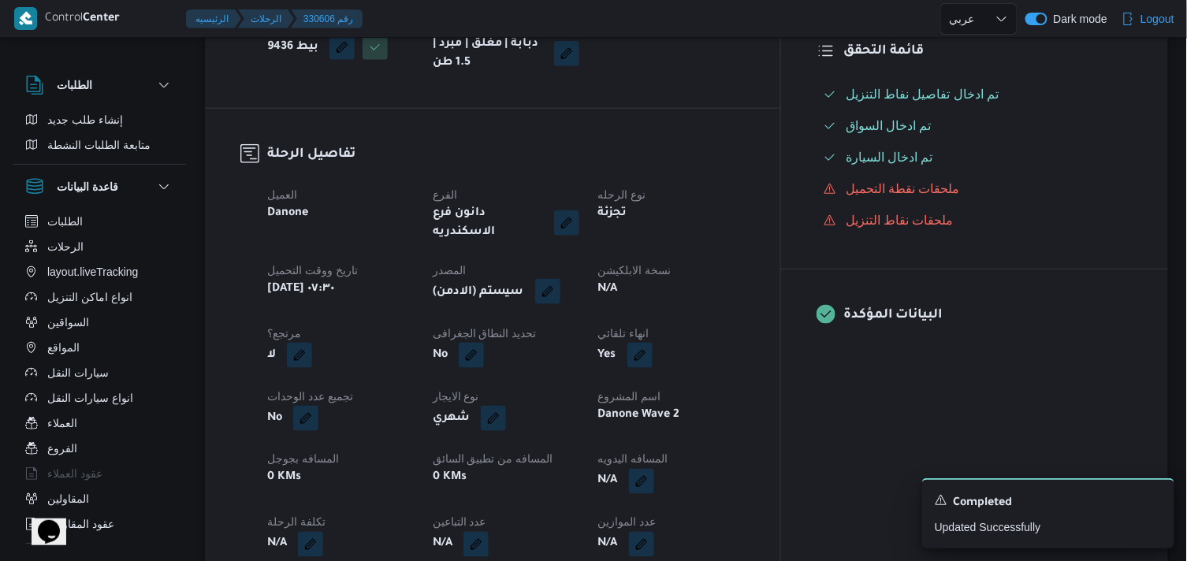
click at [560, 280] on button "button" at bounding box center [547, 291] width 25 height 25
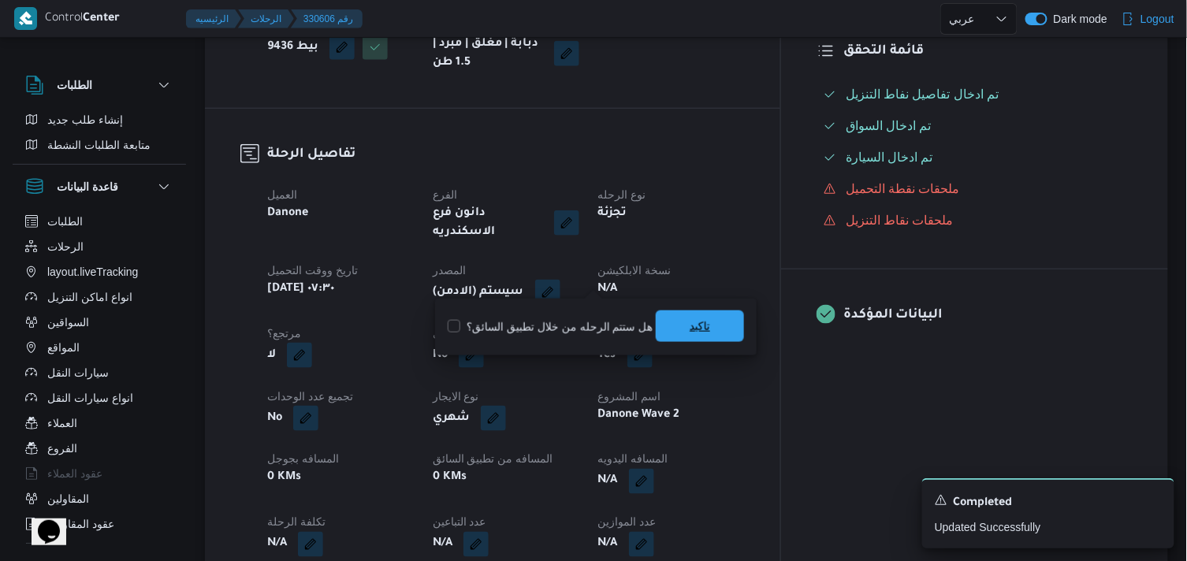
click at [665, 318] on span "تاكيد" at bounding box center [700, 327] width 88 height 32
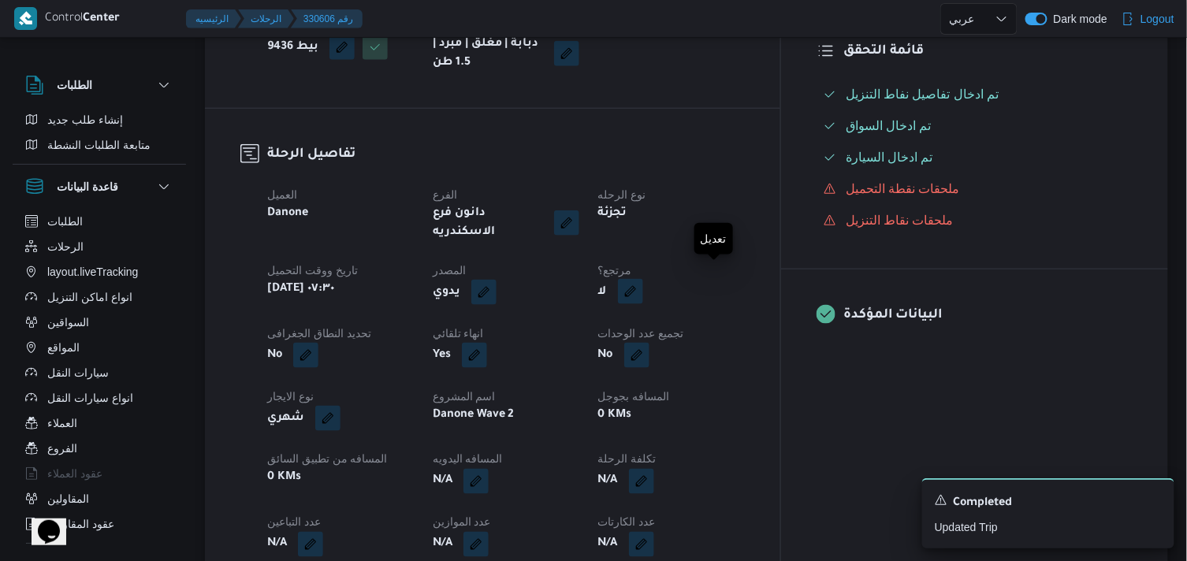
click at [643, 279] on button "button" at bounding box center [630, 291] width 25 height 25
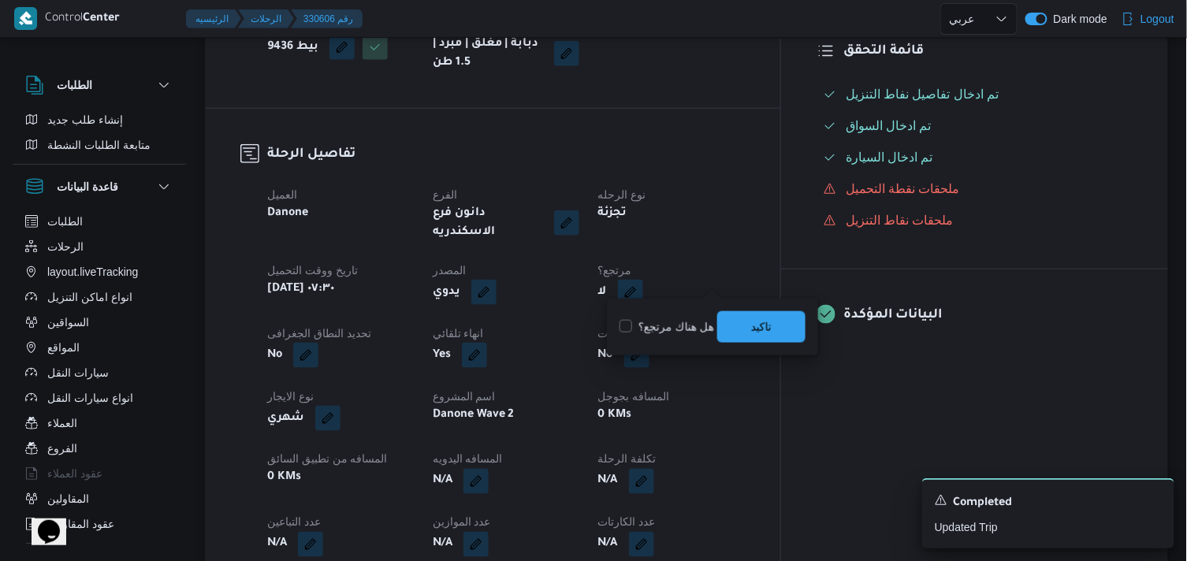
click at [679, 321] on label "هل هناك مرتجع؟" at bounding box center [667, 327] width 95 height 19
checkbox input "true"
click at [784, 333] on span "تاكيد" at bounding box center [761, 327] width 88 height 32
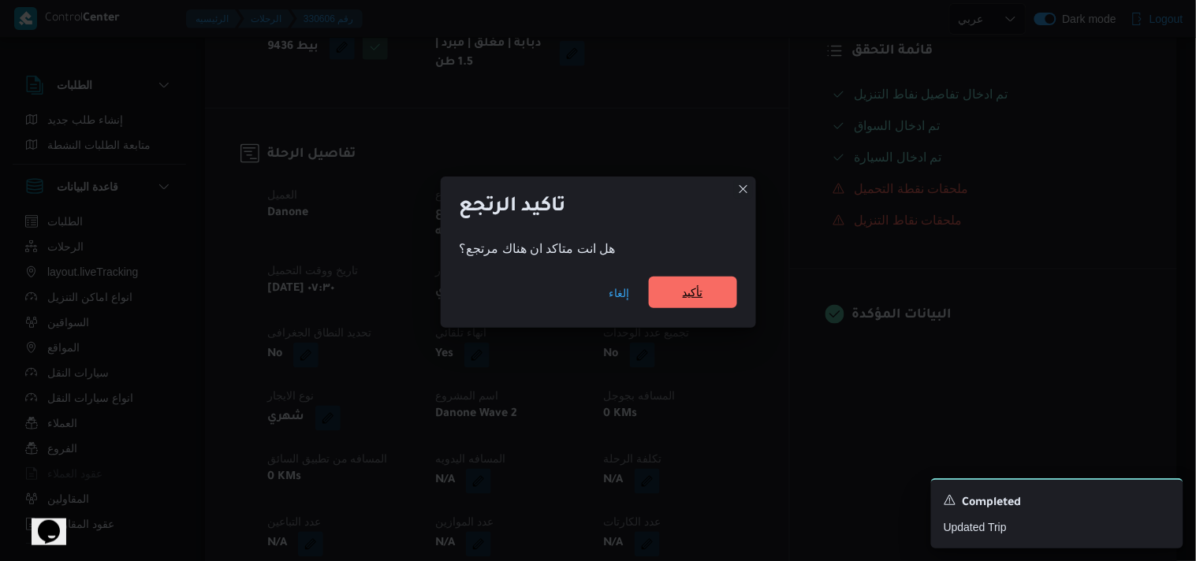
click at [683, 281] on span "تأكيد" at bounding box center [693, 293] width 88 height 32
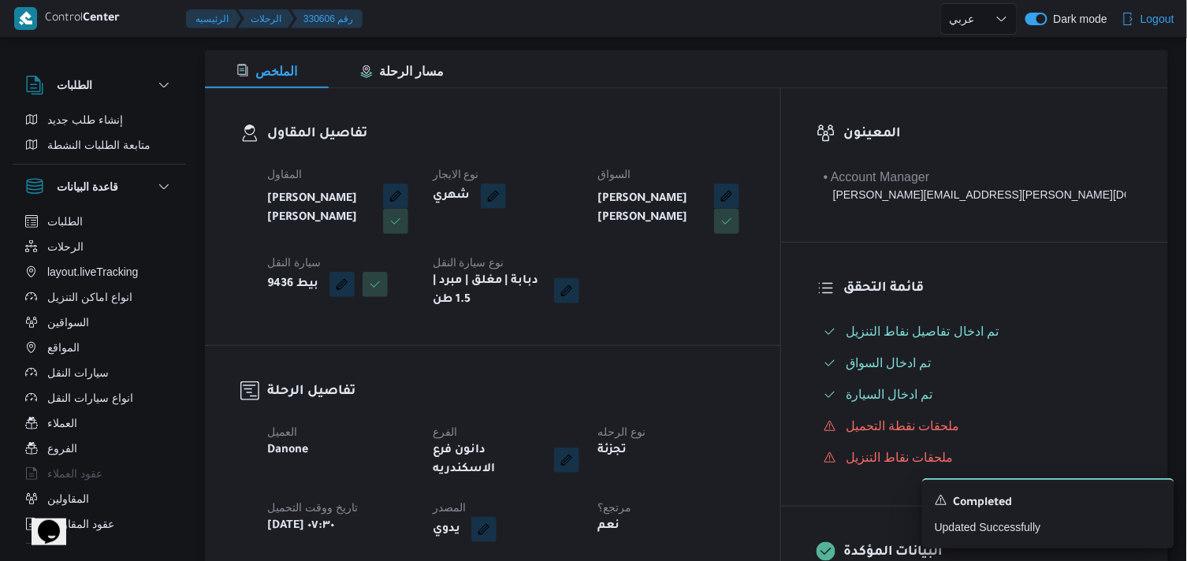
scroll to position [88, 0]
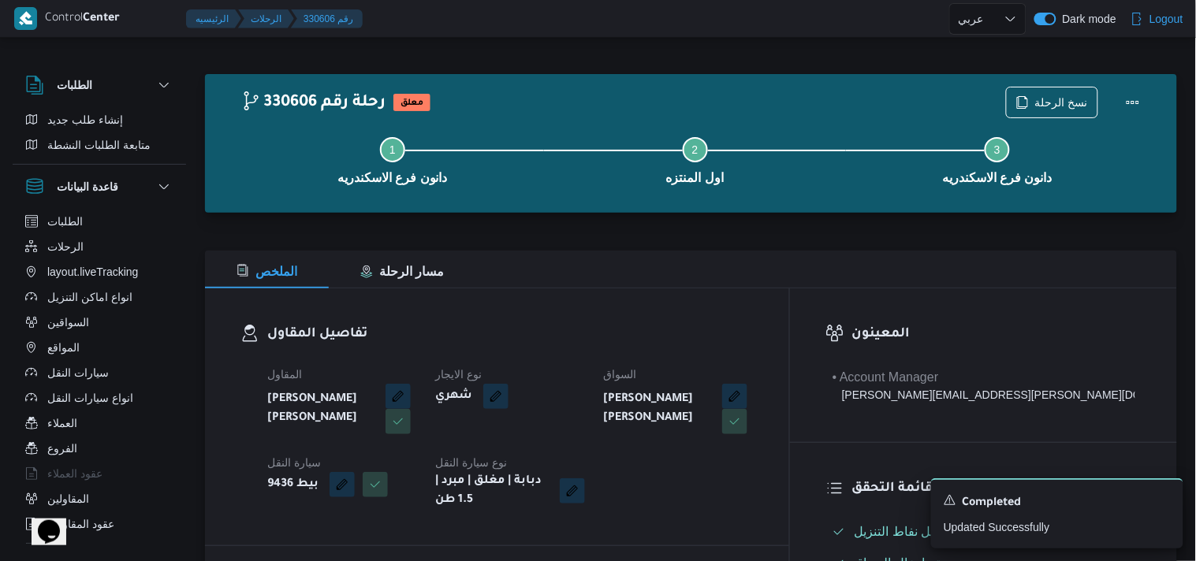
select select "ar"
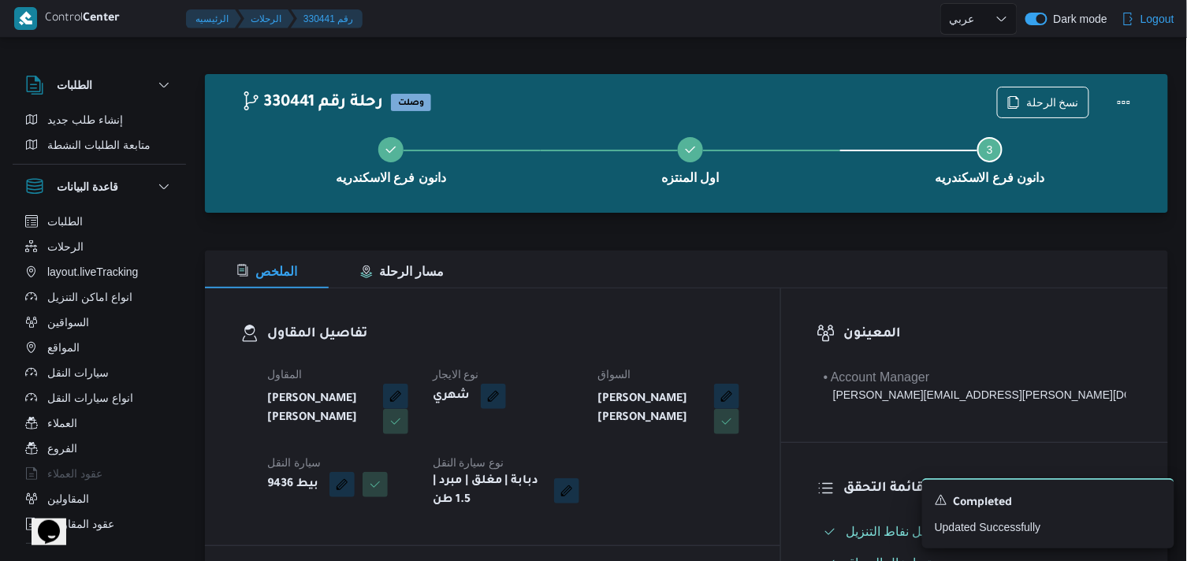
select select "ar"
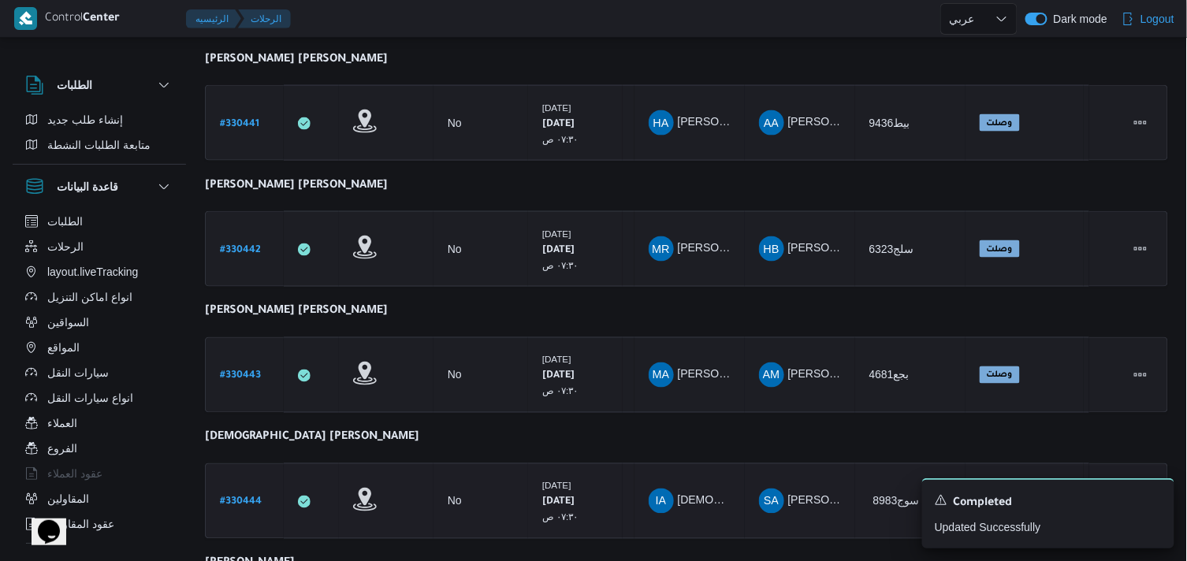
scroll to position [560, 0]
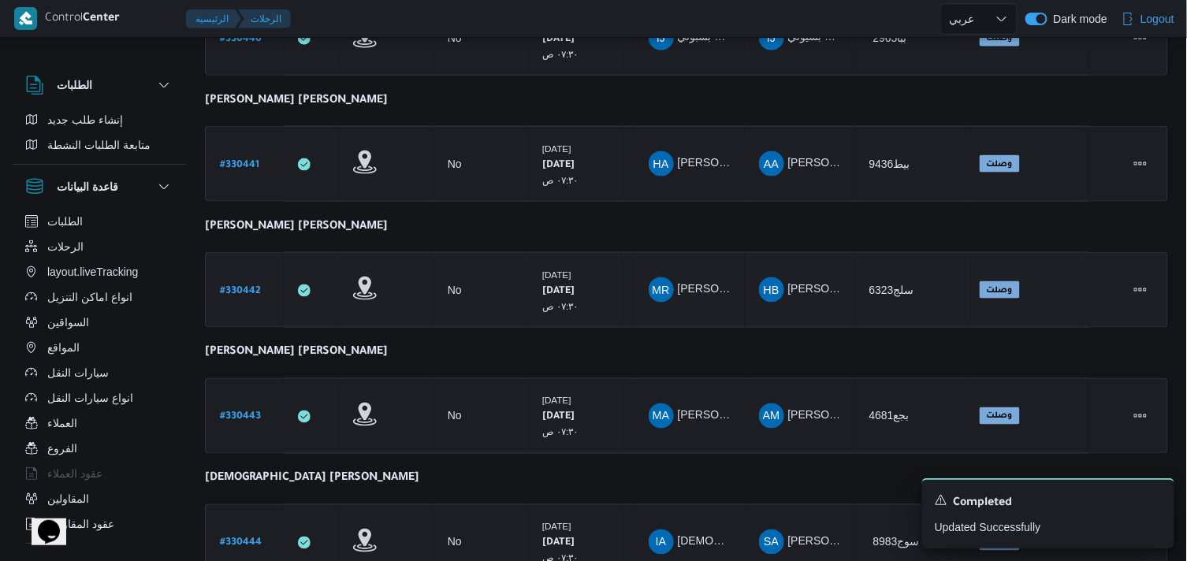
click at [229, 286] on b "# 330442" at bounding box center [240, 291] width 41 height 11
select select "ar"
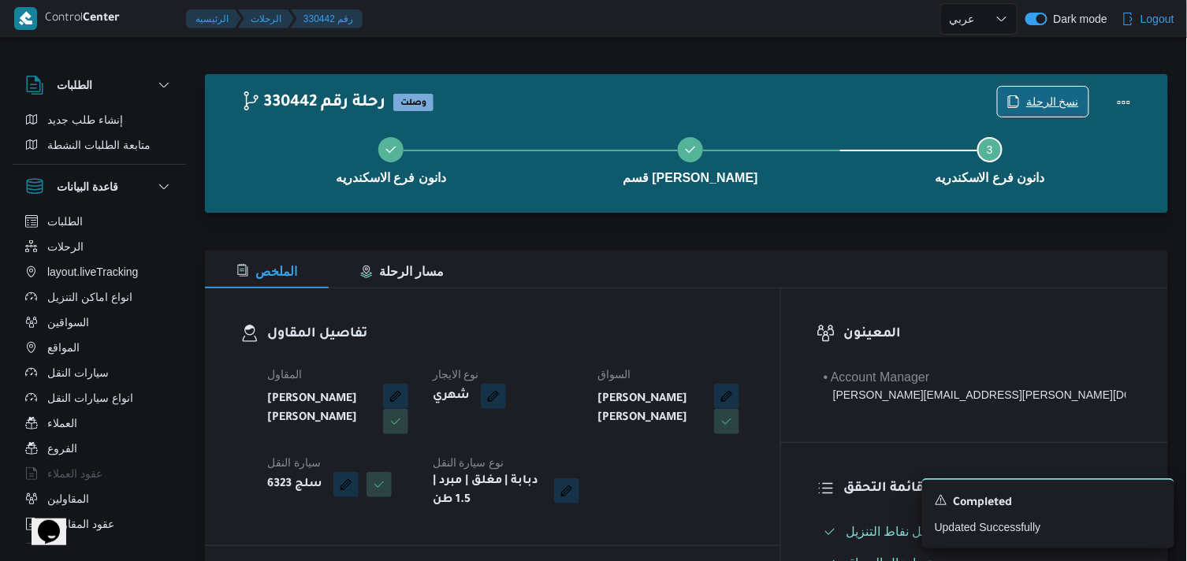
click at [1026, 98] on span "نسخ الرحلة" at bounding box center [1043, 102] width 91 height 30
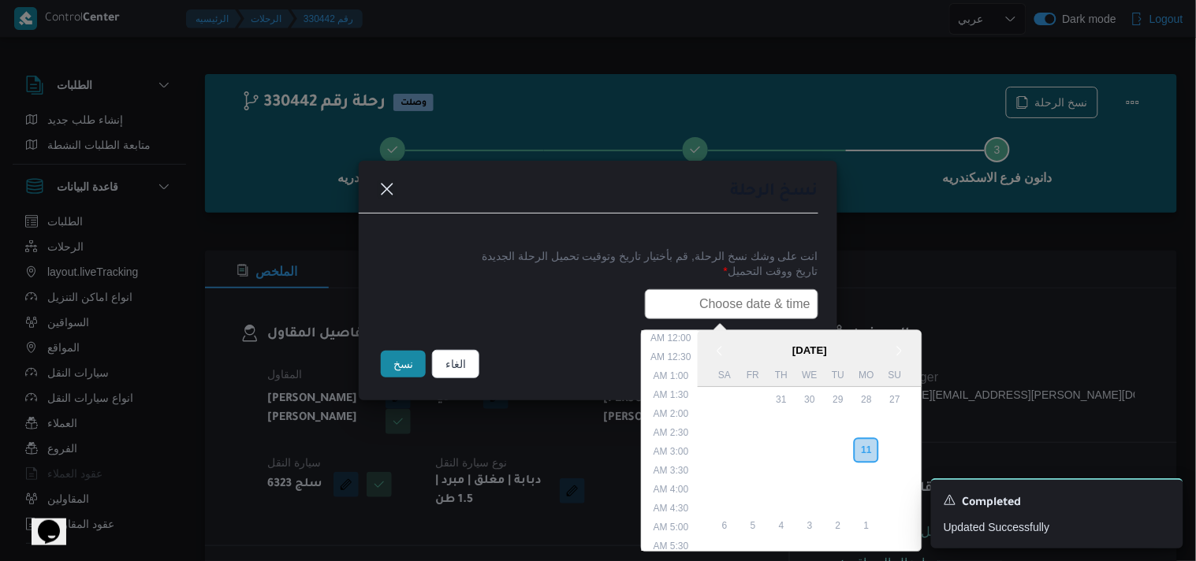
click at [758, 318] on div "< August 2025 > Su Mo Tu We Th Fr Sa 27 28 29 30 31 1 2 3 4 5 6 7 8 9 10 11 12 …" at bounding box center [598, 304] width 441 height 30
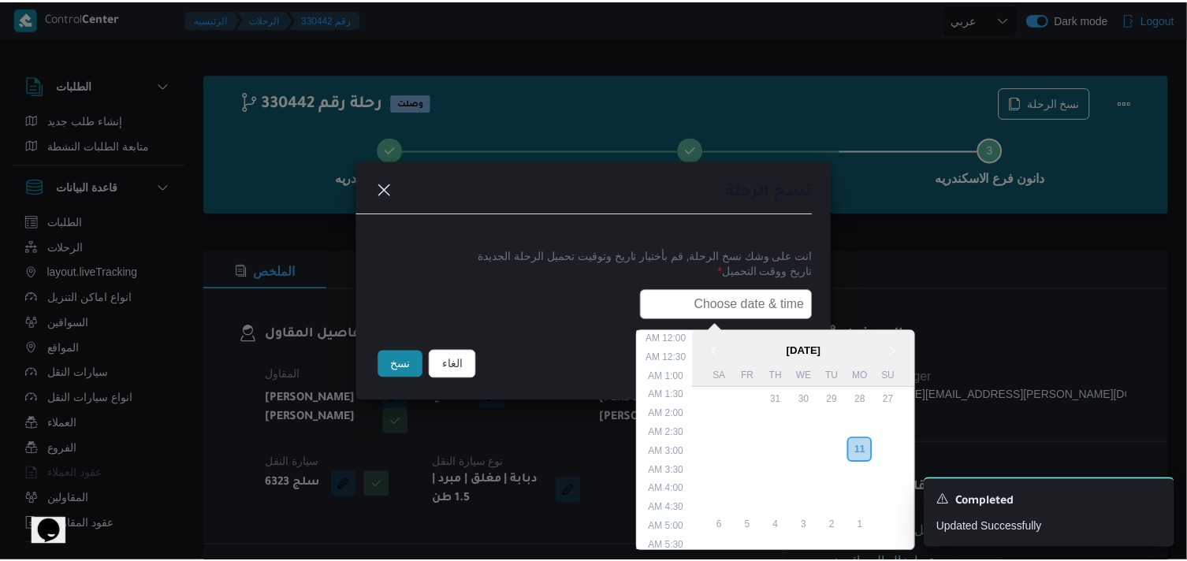
scroll to position [374, 0]
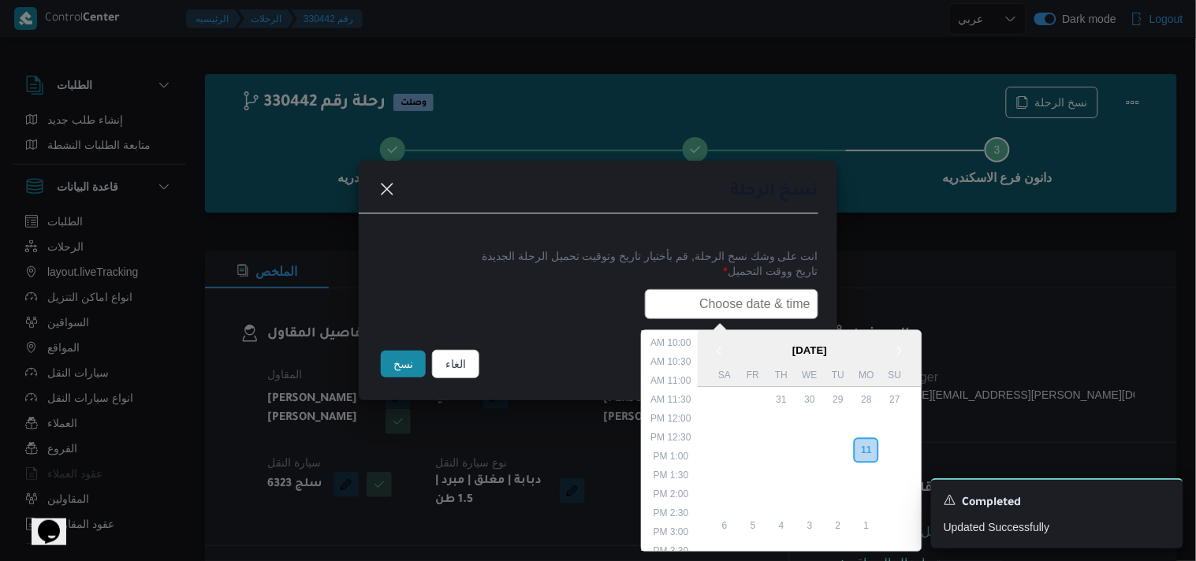
paste input "12/08/2025 7:30AM"
type input "12/08/2025 7:30AM"
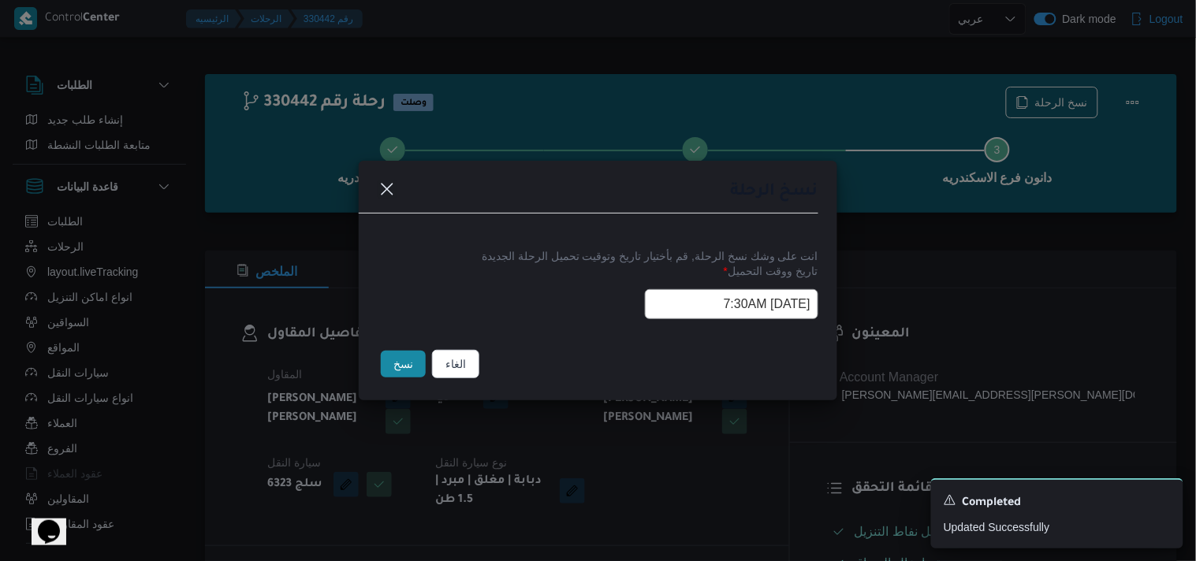
click at [400, 369] on button "نسخ" at bounding box center [403, 364] width 45 height 27
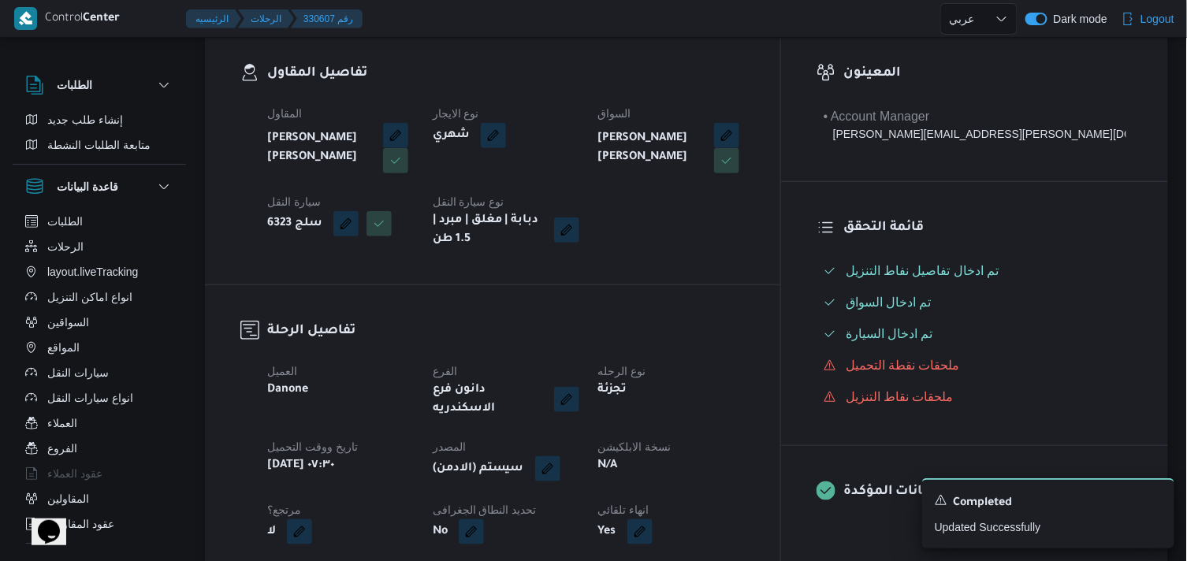
scroll to position [263, 0]
click at [560, 454] on button "button" at bounding box center [547, 466] width 25 height 25
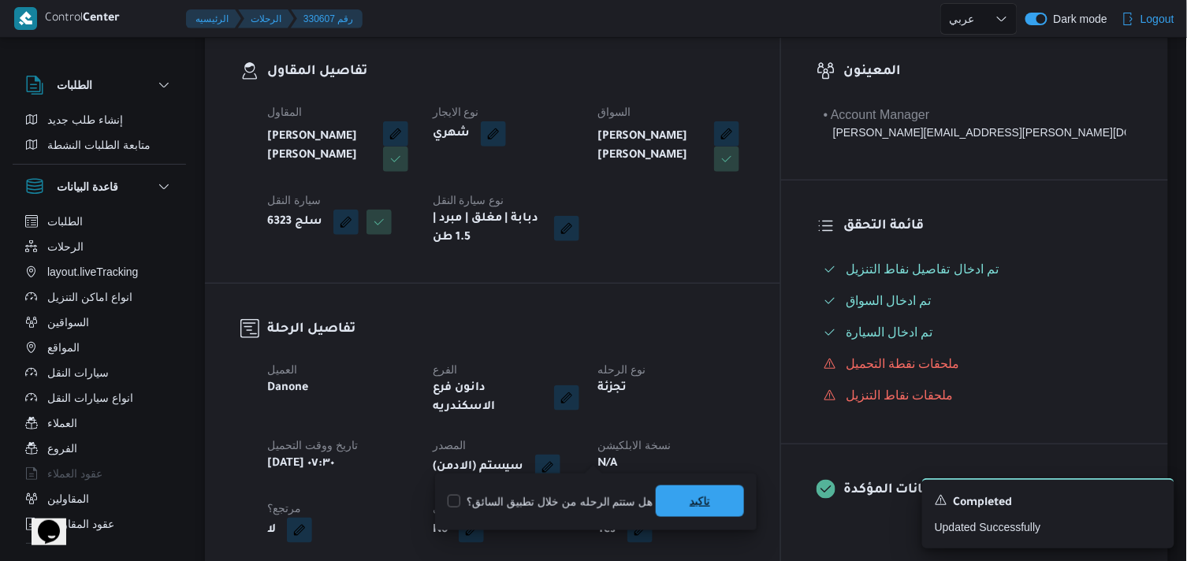
click at [700, 516] on span "تاكيد" at bounding box center [700, 502] width 88 height 32
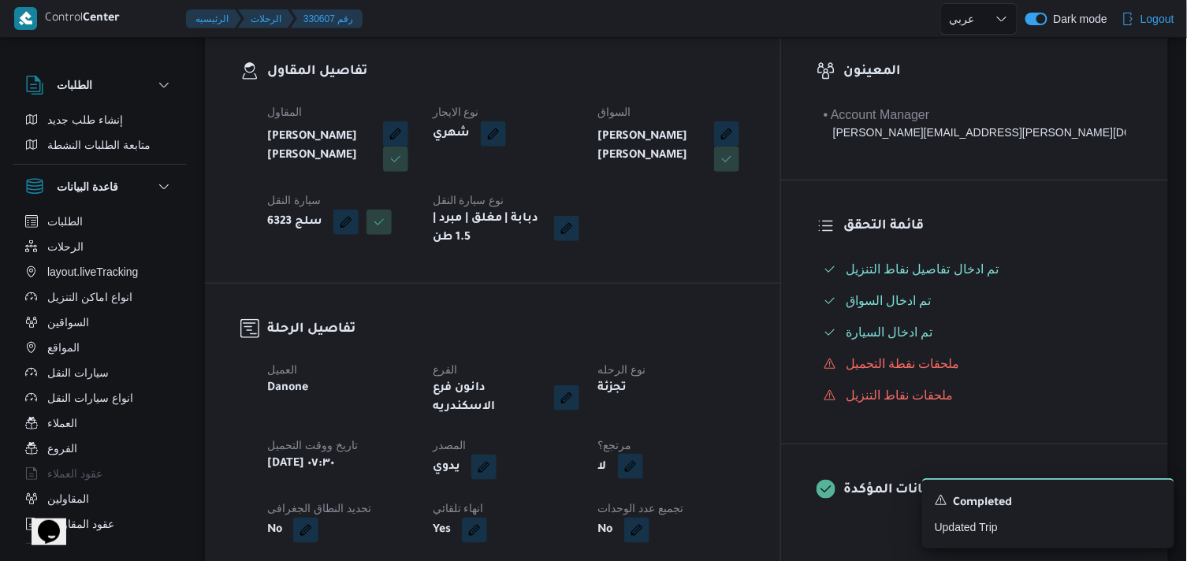
click at [643, 458] on button "button" at bounding box center [630, 466] width 25 height 25
click at [683, 501] on label "هل هناك مرتجع؟" at bounding box center [667, 502] width 95 height 19
checkbox input "true"
click at [752, 486] on span "تاكيد" at bounding box center [761, 502] width 88 height 32
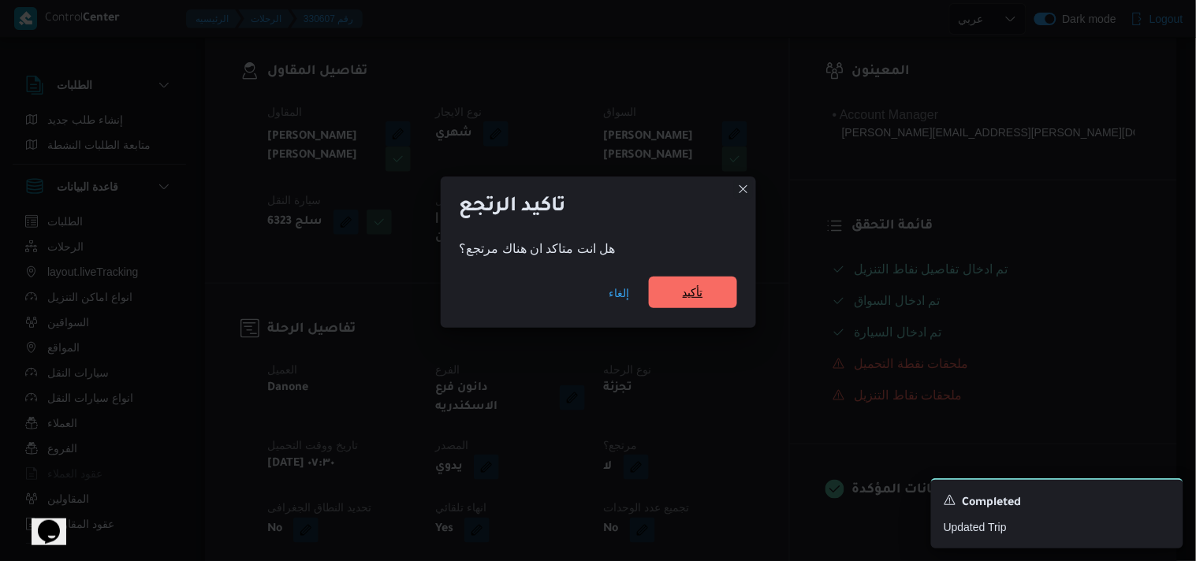
click at [688, 277] on div "إلغاء تأكيد" at bounding box center [598, 296] width 315 height 63
click at [684, 295] on span "تأكيد" at bounding box center [693, 292] width 20 height 19
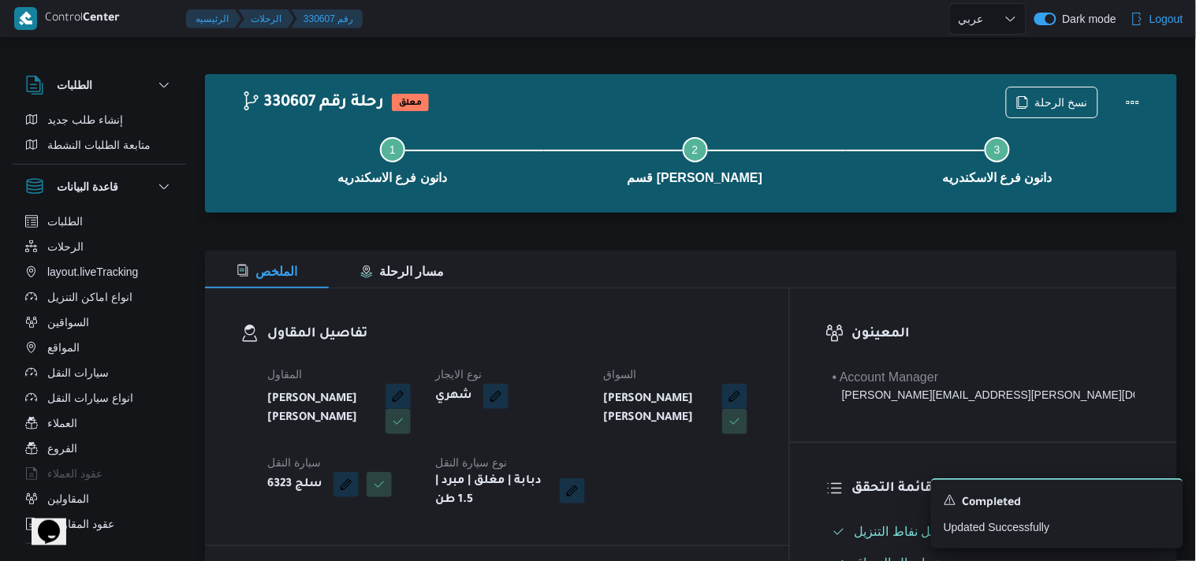
select select "ar"
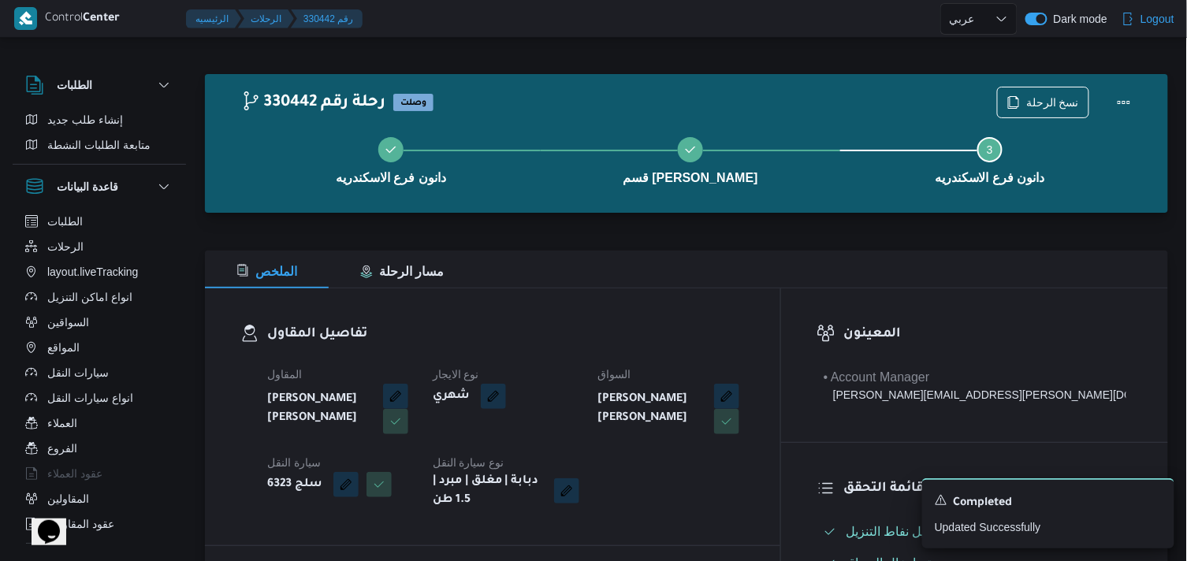
select select "ar"
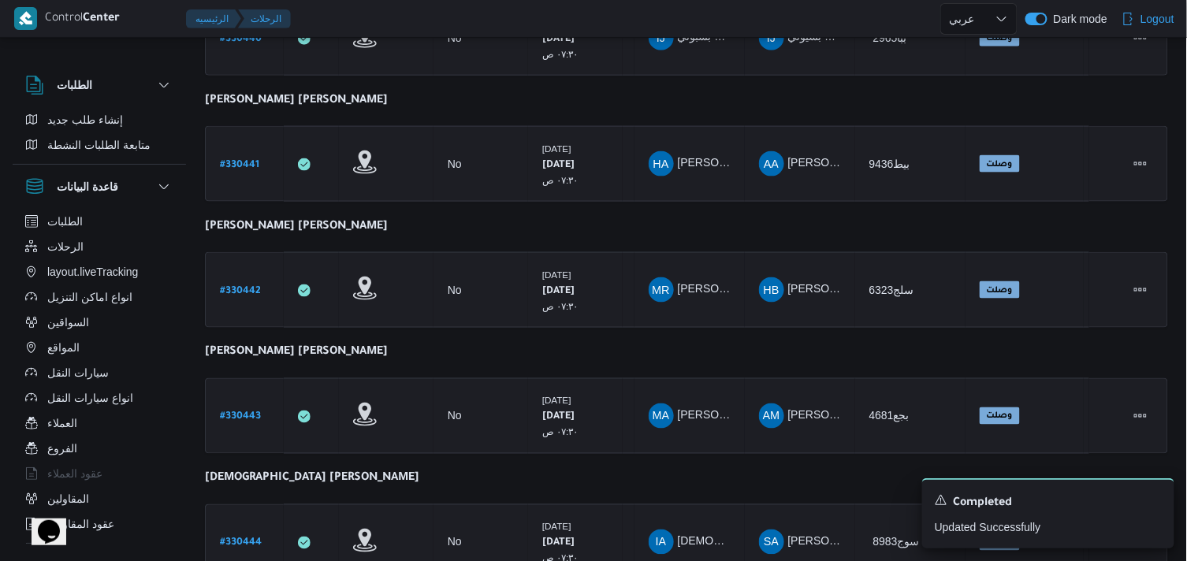
scroll to position [703, 0]
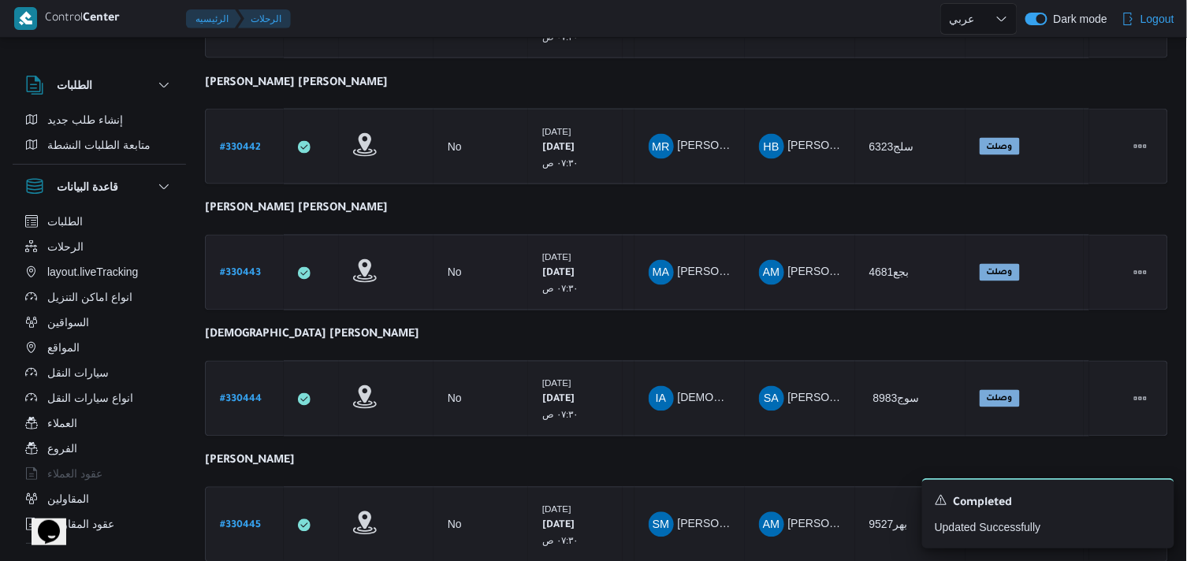
click at [235, 269] on b "# 330443" at bounding box center [240, 274] width 41 height 11
select select "ar"
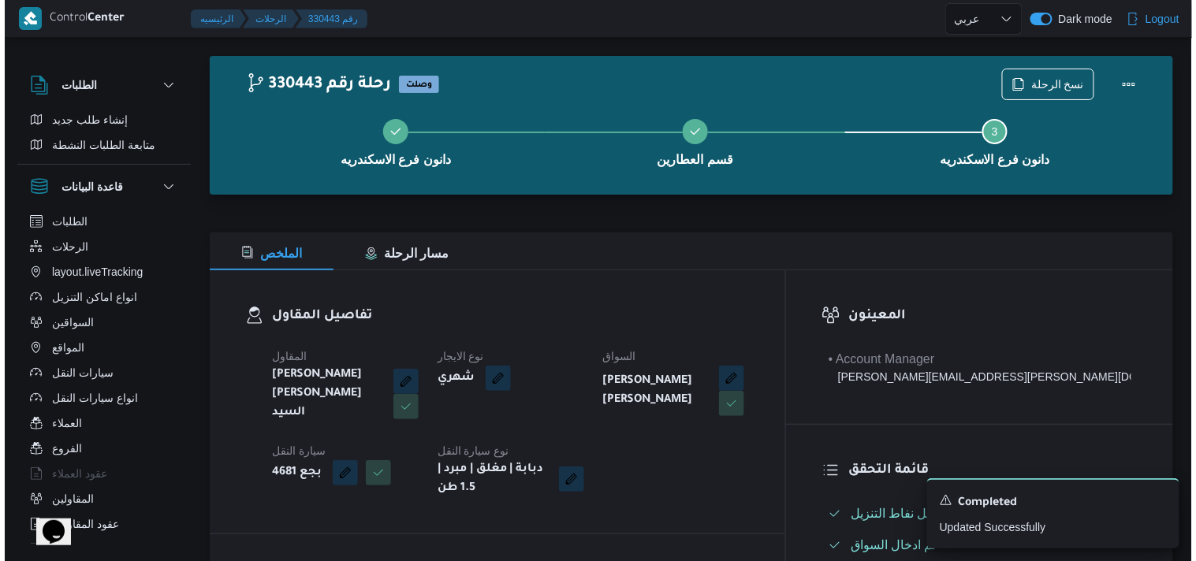
scroll to position [2, 0]
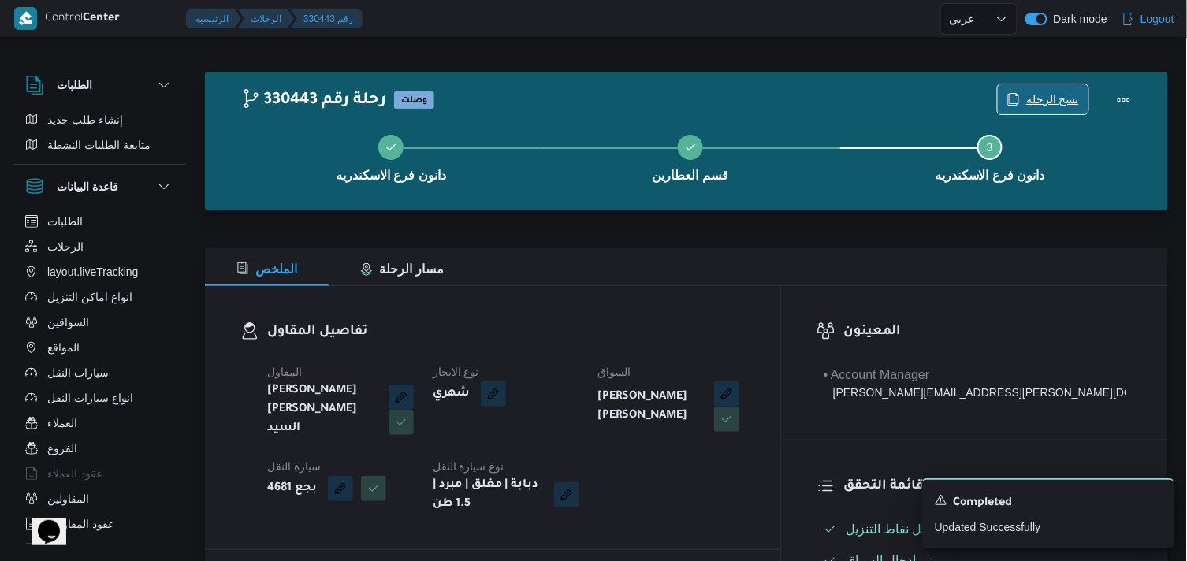
click at [1042, 102] on span "نسخ الرحلة" at bounding box center [1052, 99] width 53 height 19
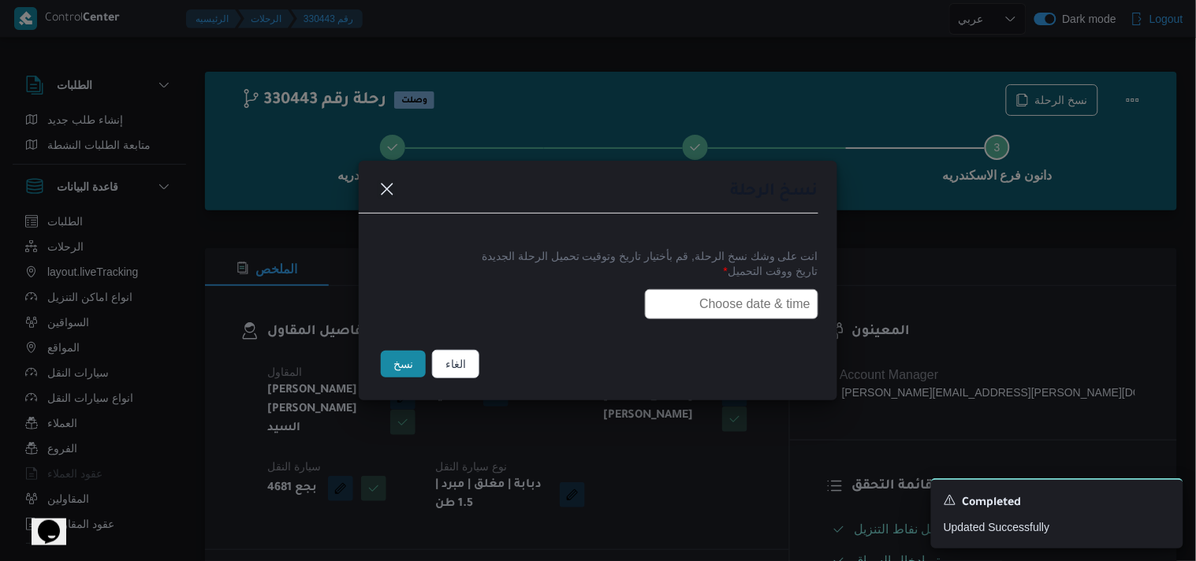
click at [782, 304] on input "text" at bounding box center [731, 304] width 173 height 30
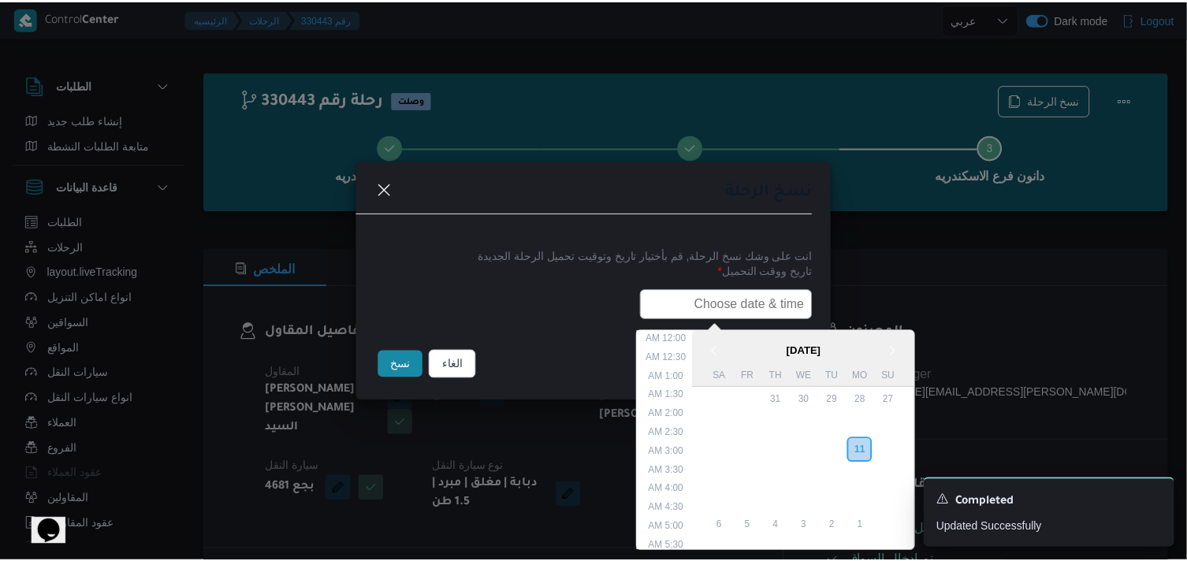
scroll to position [374, 0]
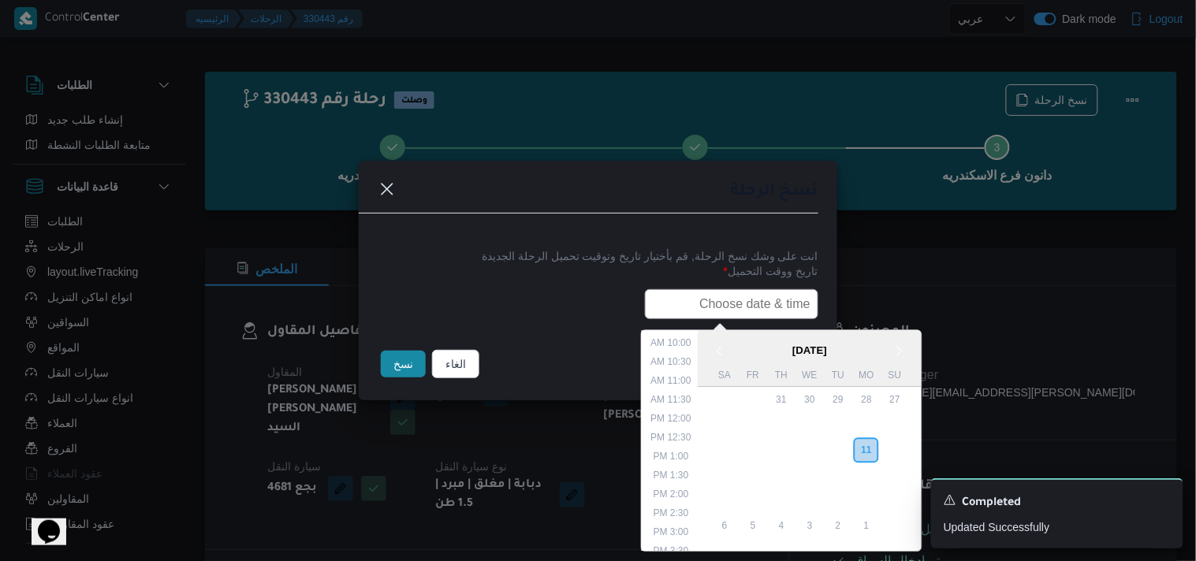
paste input "12/08/2025 7:30AM"
type input "12/08/2025 7:30AM"
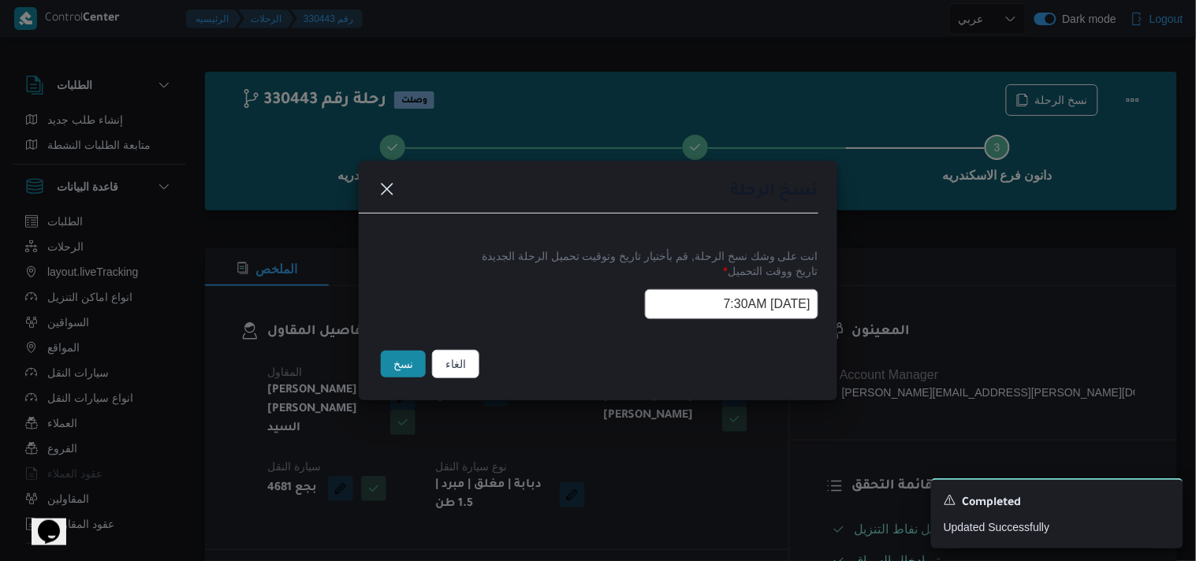
click at [411, 370] on button "نسخ" at bounding box center [403, 364] width 45 height 27
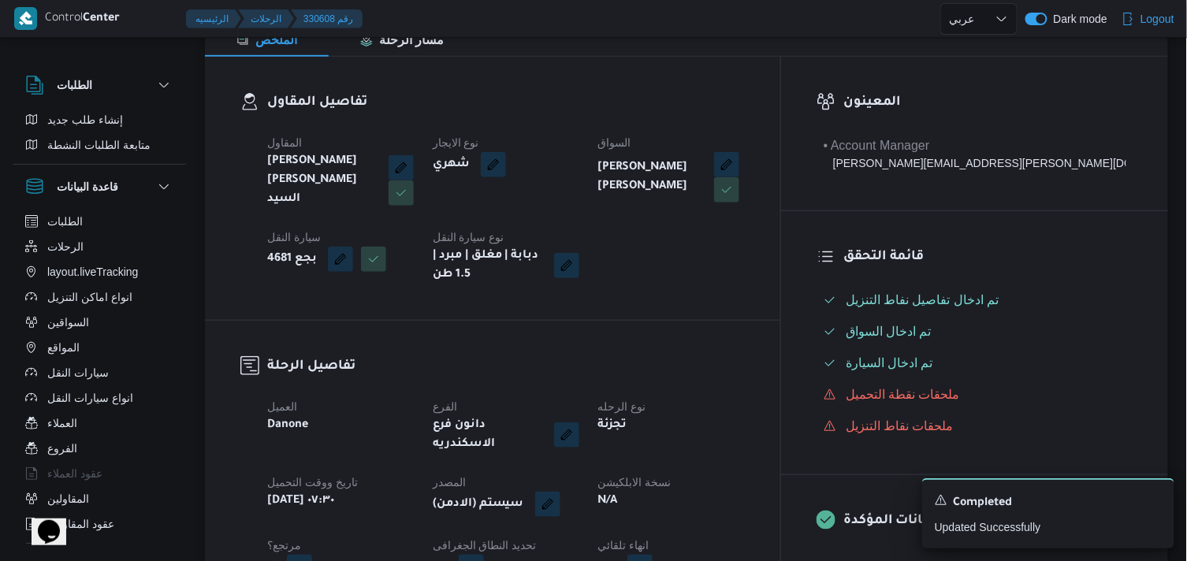
scroll to position [265, 0]
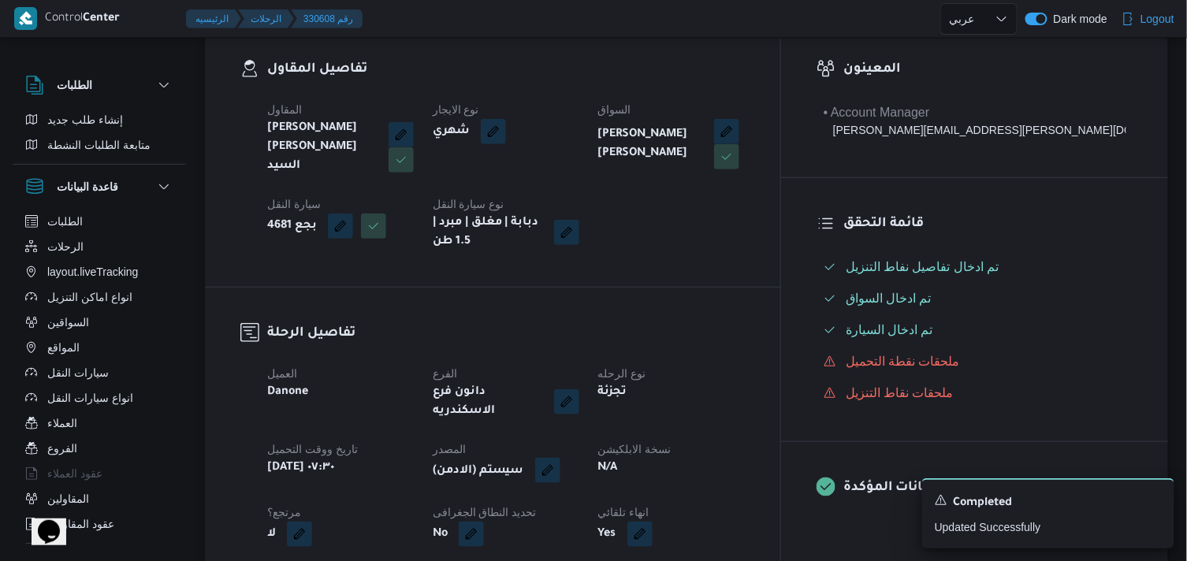
click at [560, 458] on button "button" at bounding box center [547, 470] width 25 height 25
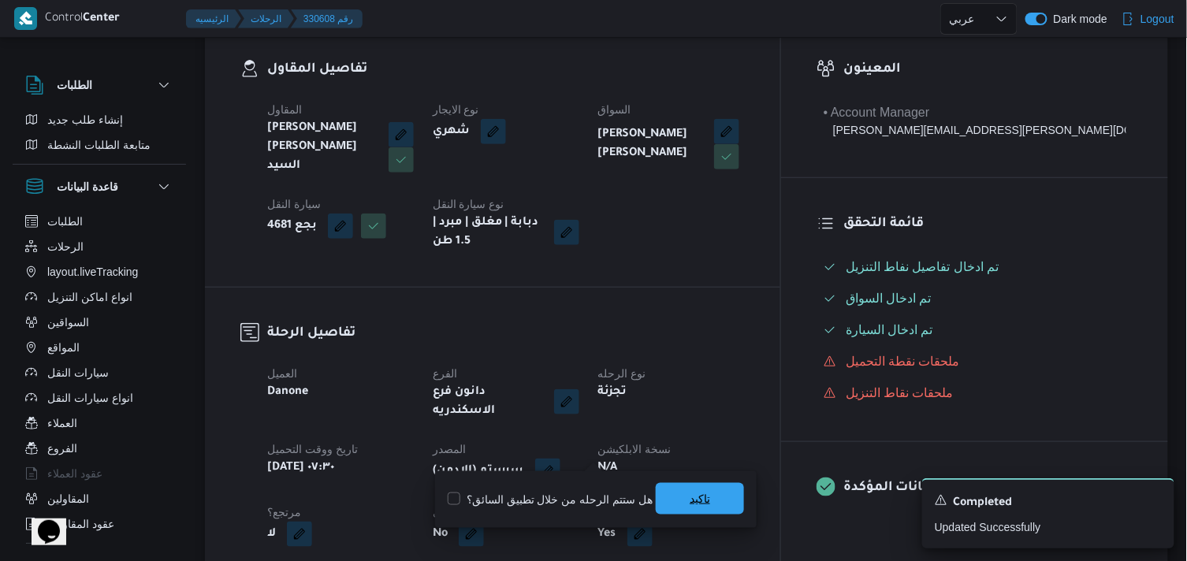
click at [710, 486] on span "تاكيد" at bounding box center [700, 499] width 88 height 32
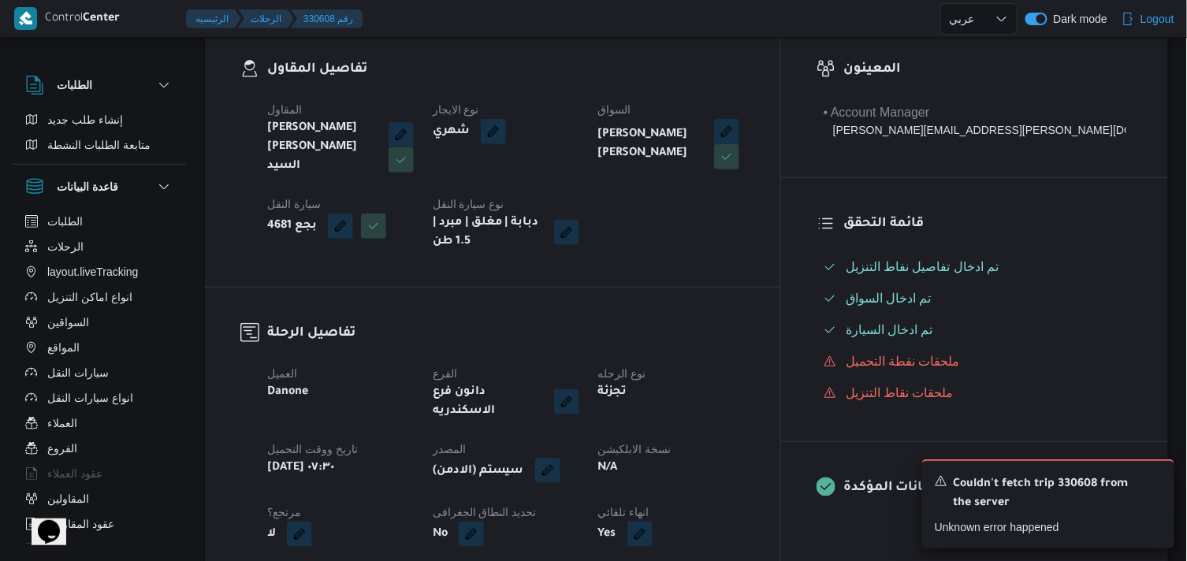
click at [560, 458] on button "button" at bounding box center [547, 470] width 25 height 25
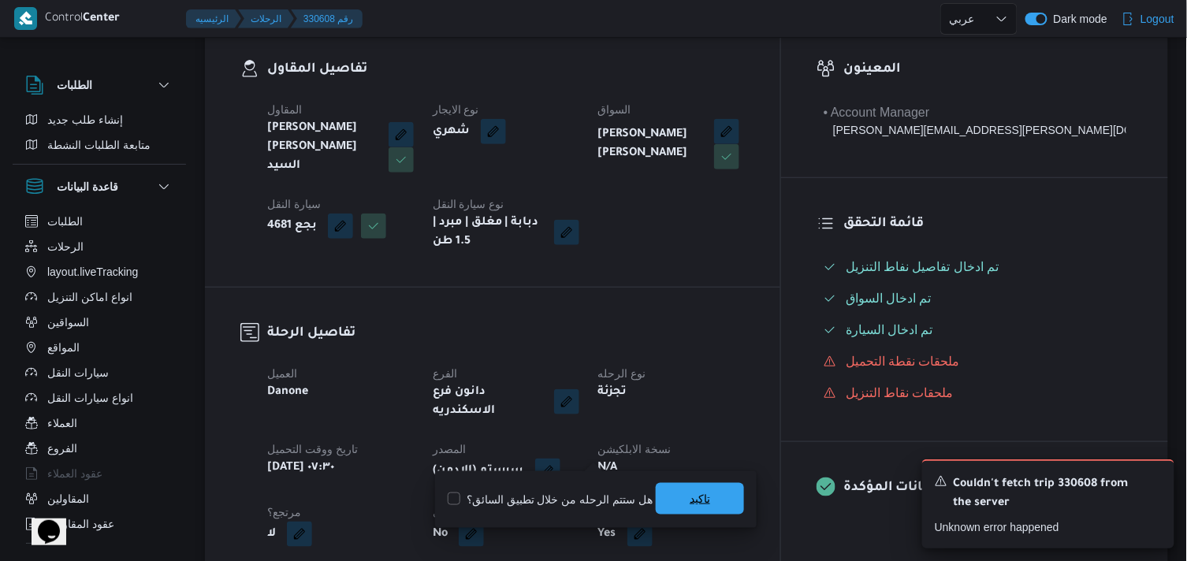
click at [656, 493] on span "تاكيد" at bounding box center [700, 499] width 88 height 32
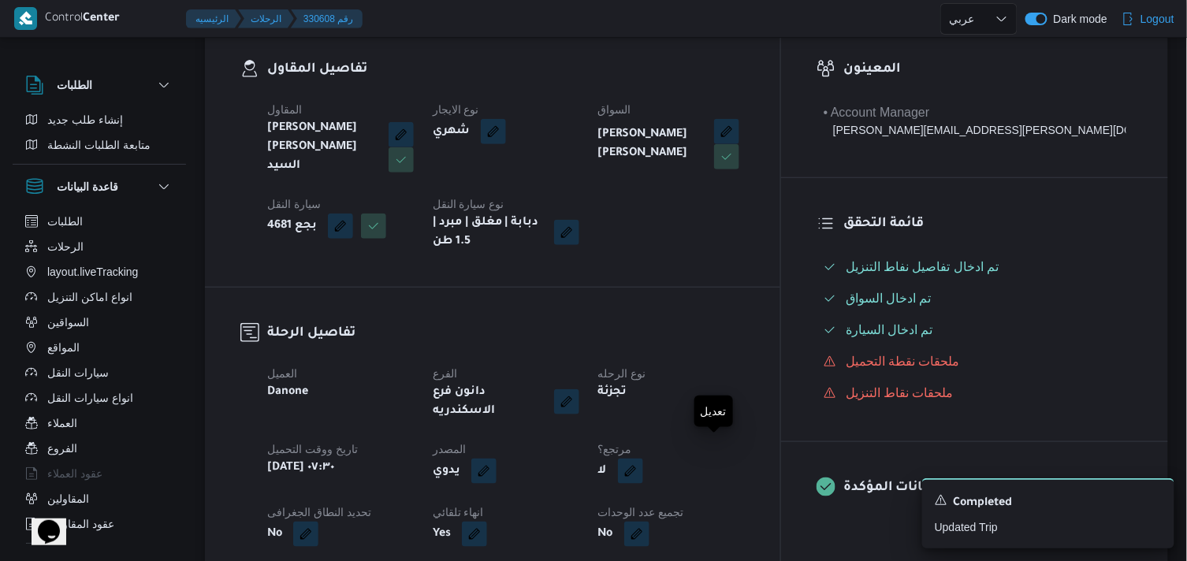
click at [643, 459] on span at bounding box center [626, 471] width 33 height 25
click at [643, 458] on button "button" at bounding box center [630, 470] width 25 height 25
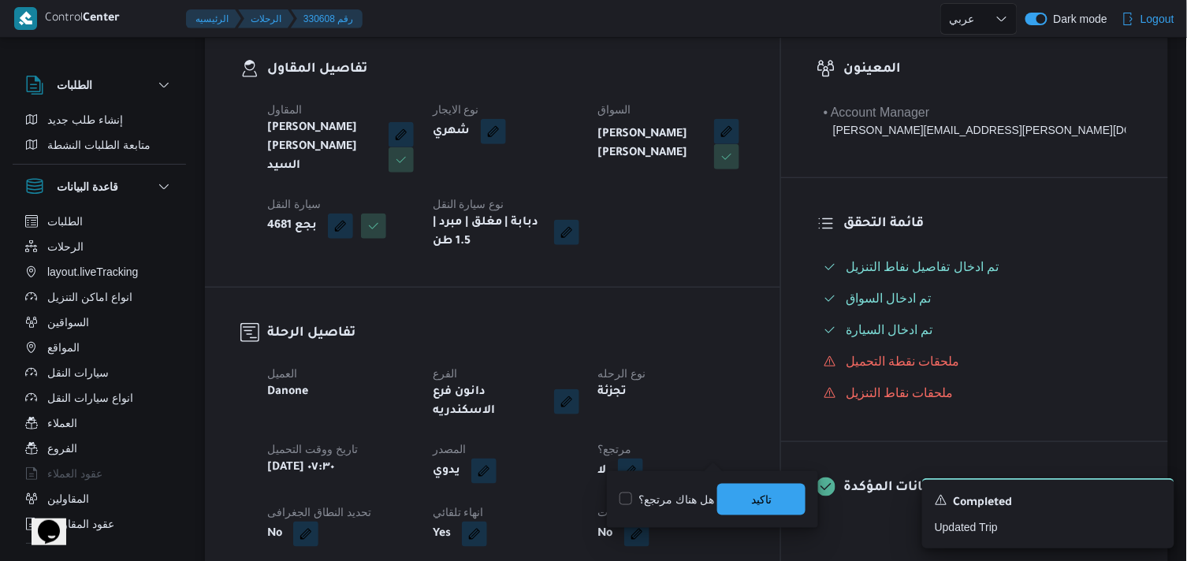
click at [683, 493] on label "هل هناك مرتجع؟" at bounding box center [667, 499] width 95 height 19
checkbox input "true"
click at [753, 494] on span "تاكيد" at bounding box center [761, 499] width 20 height 19
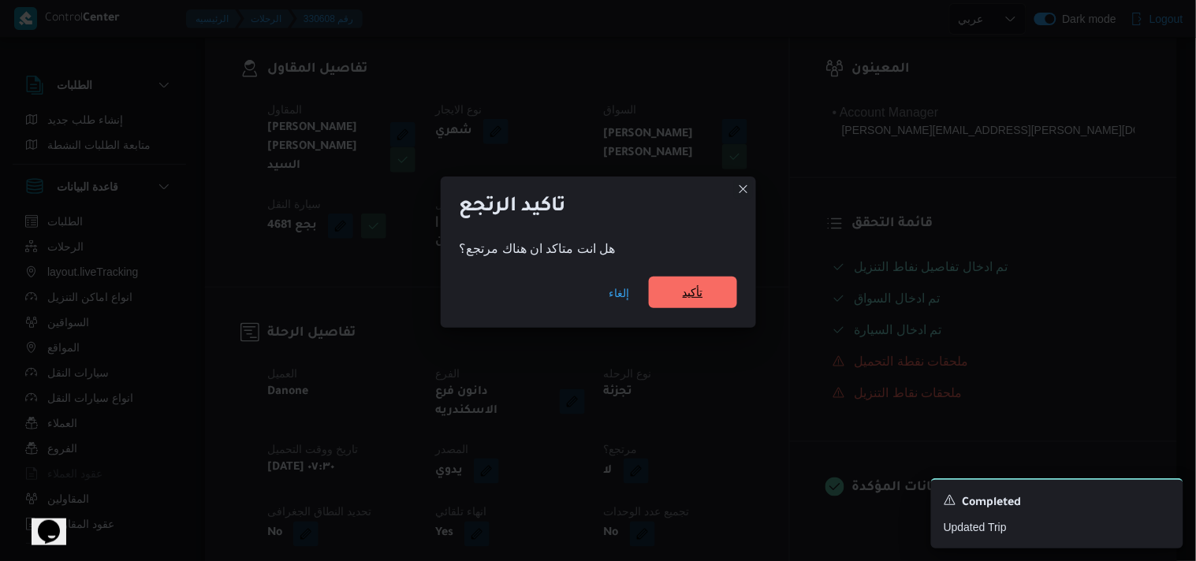
click at [659, 300] on span "تأكيد" at bounding box center [693, 293] width 88 height 32
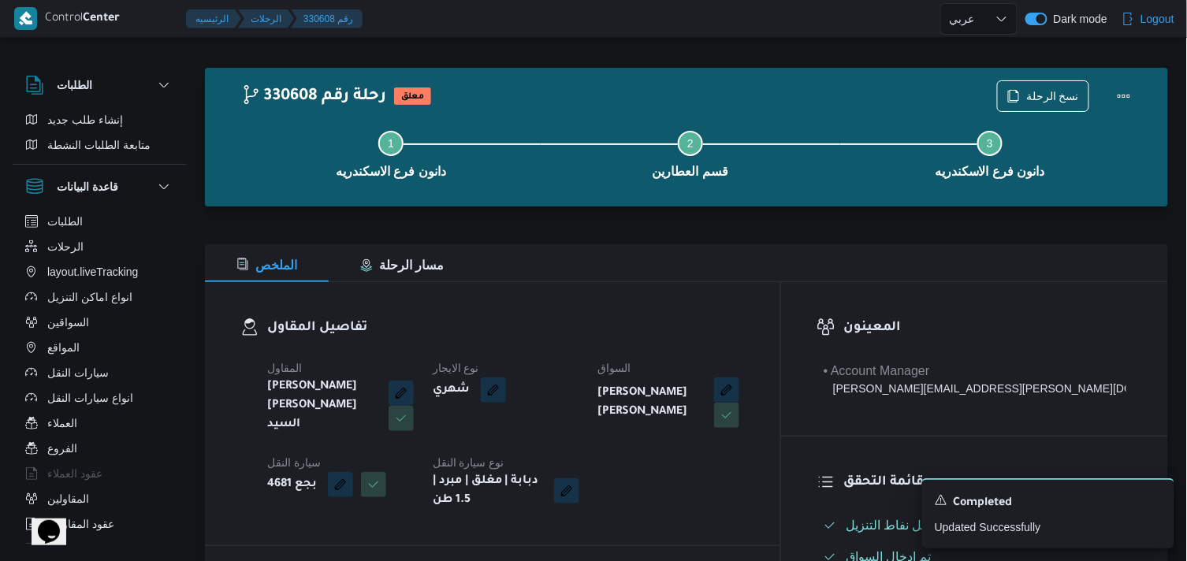
scroll to position [0, 0]
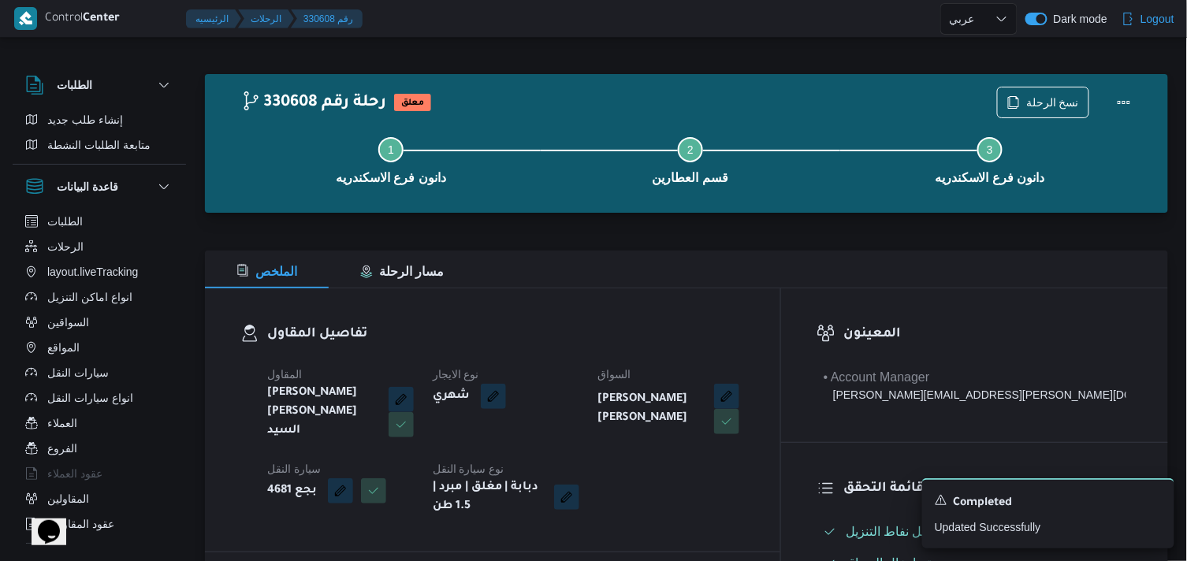
select select "ar"
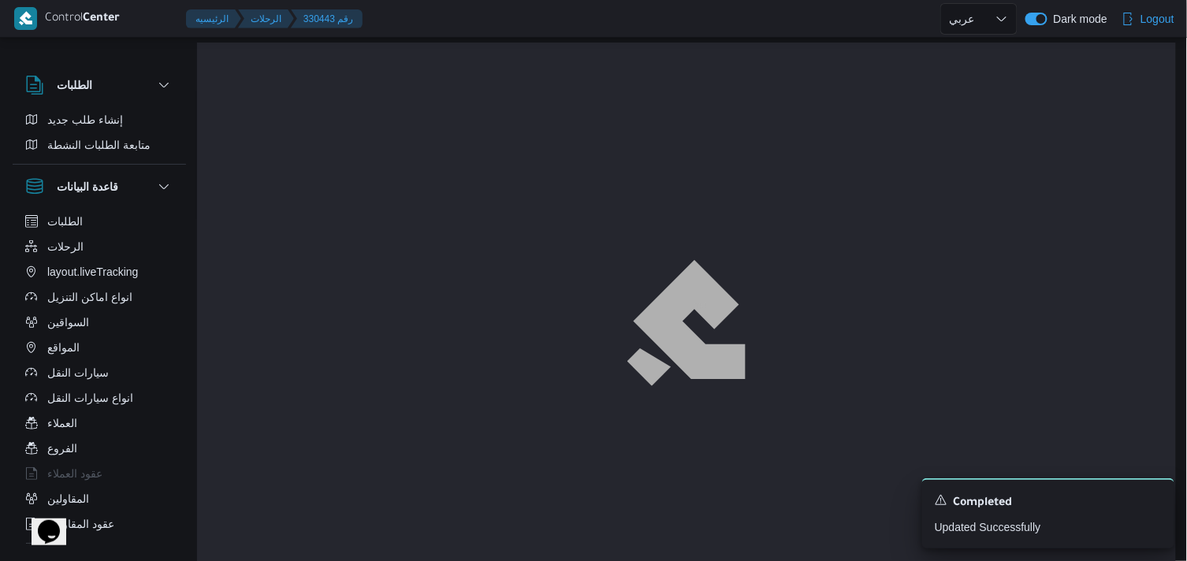
scroll to position [2, 0]
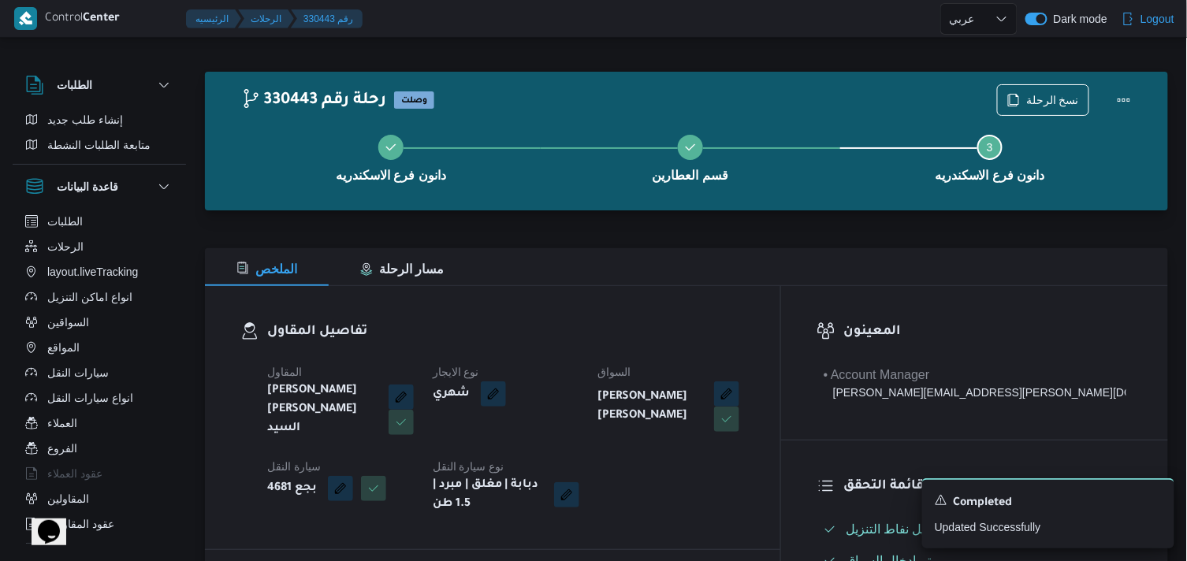
select select "ar"
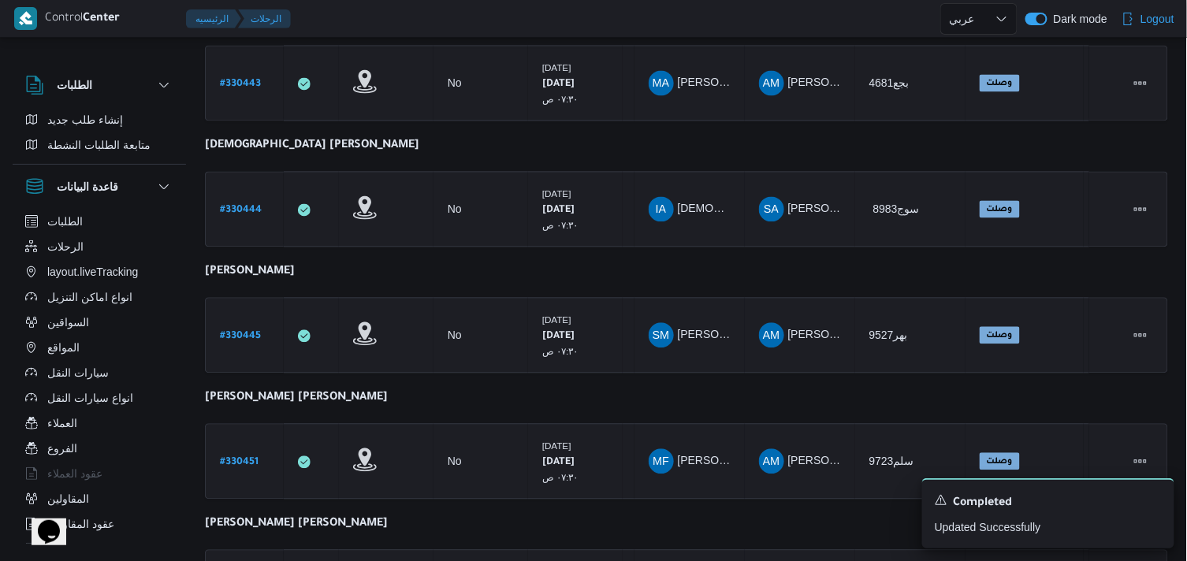
scroll to position [925, 0]
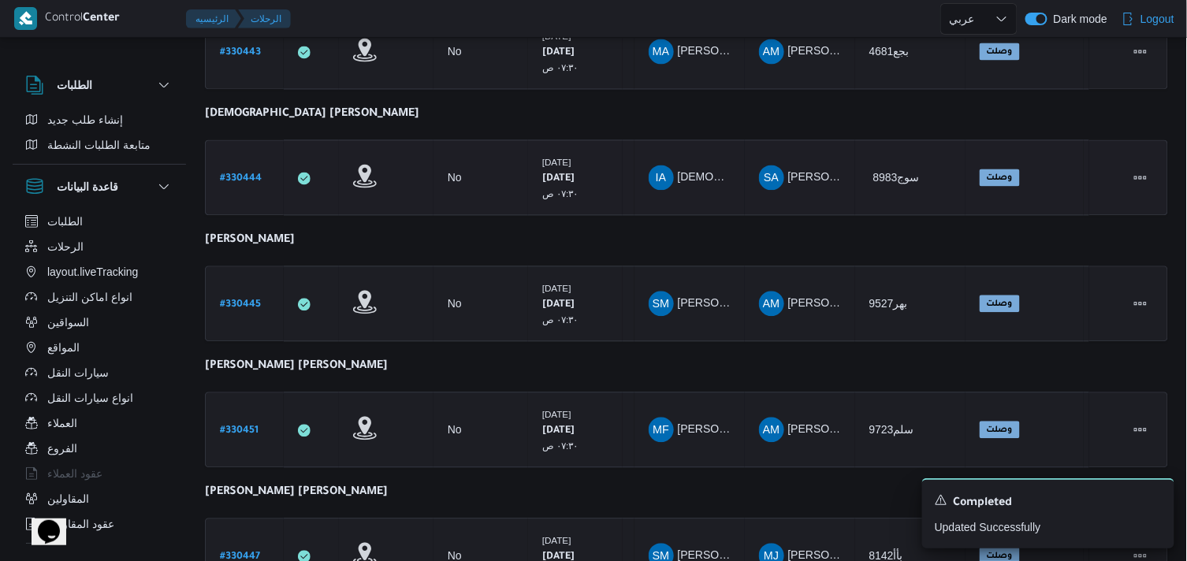
click at [222, 173] on b "# 330444" at bounding box center [241, 178] width 42 height 11
select select "ar"
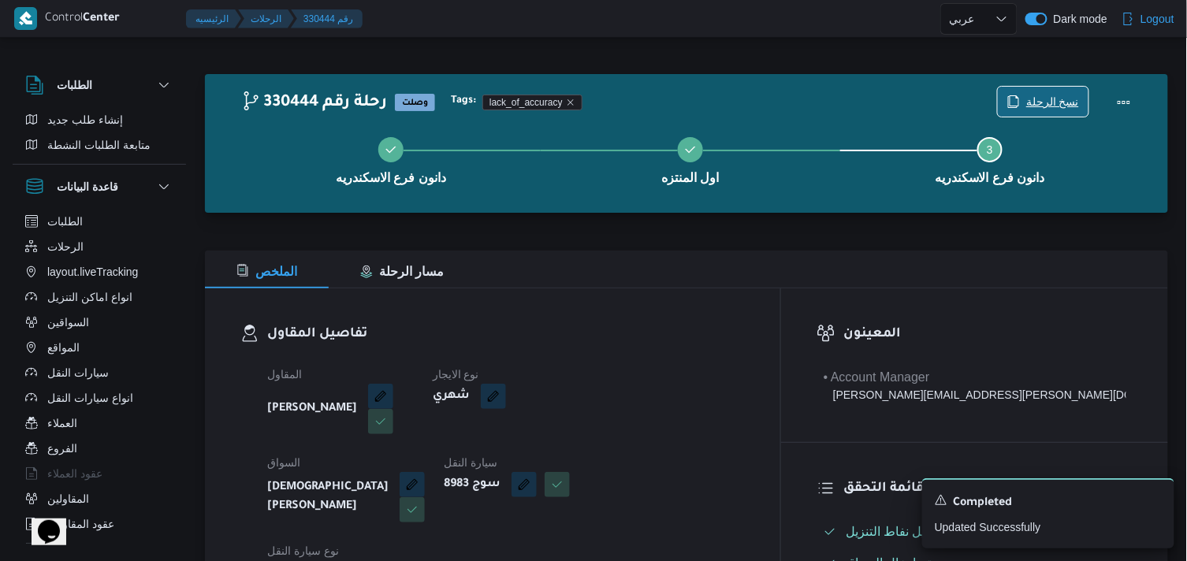
click at [1028, 102] on span "نسخ الرحلة" at bounding box center [1043, 102] width 91 height 30
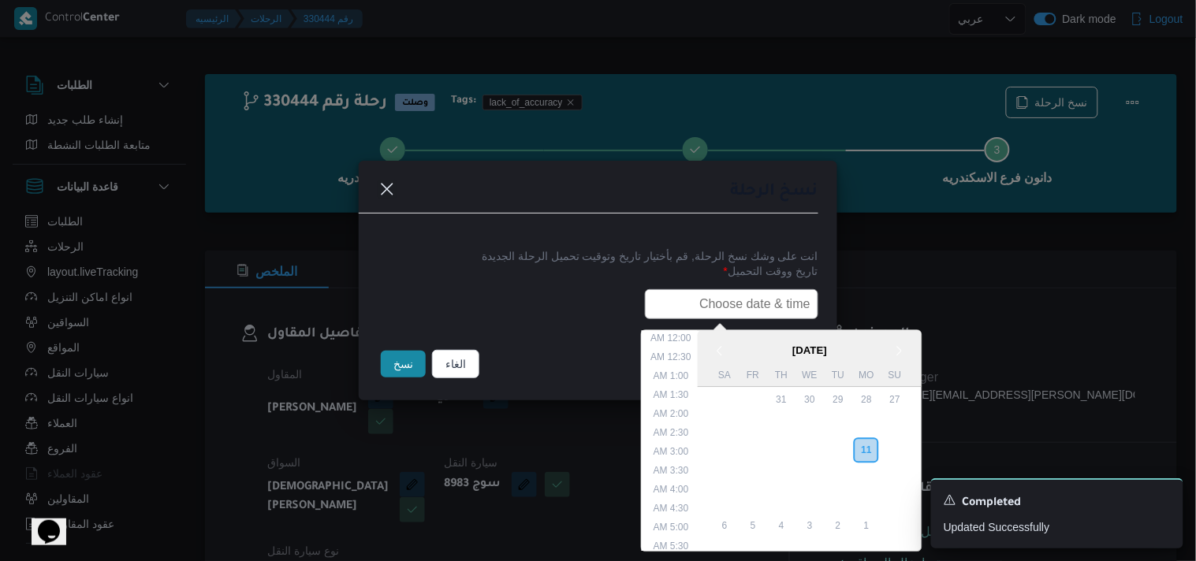
click at [793, 300] on input "text" at bounding box center [731, 304] width 173 height 30
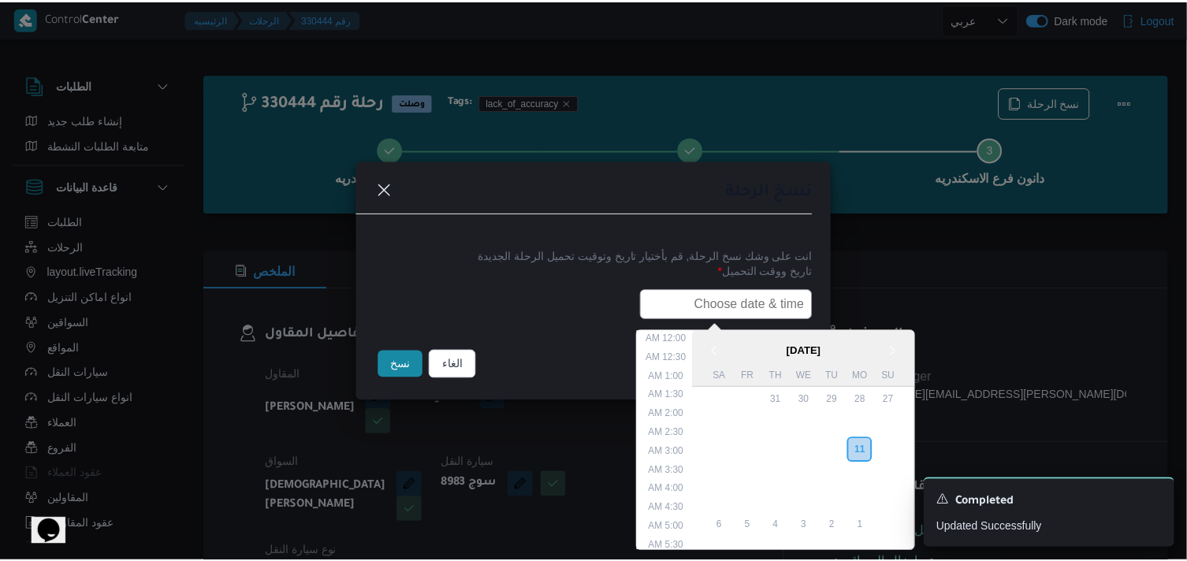
scroll to position [374, 0]
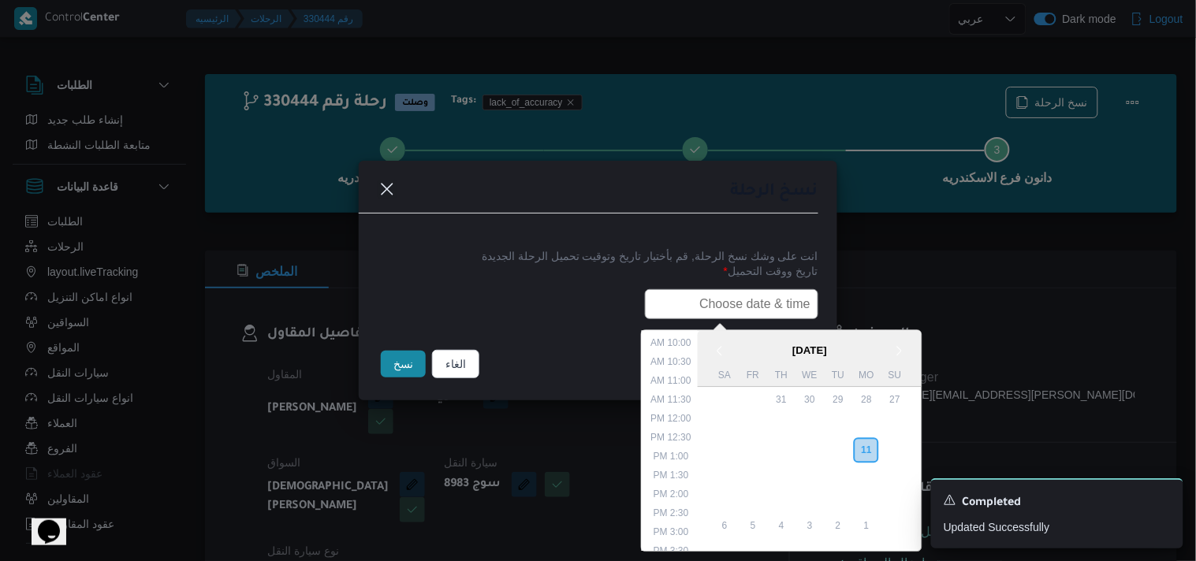
paste input "12/08/2025 7:30AM"
type input "12/08/2025 7:30AM"
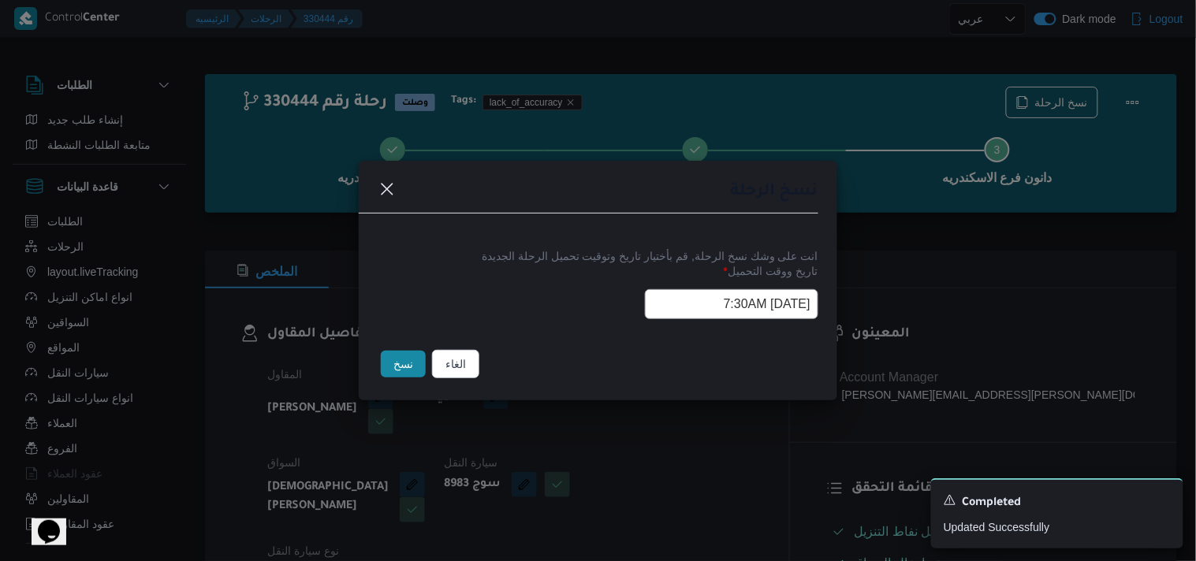
click at [387, 351] on button "نسخ" at bounding box center [403, 364] width 45 height 27
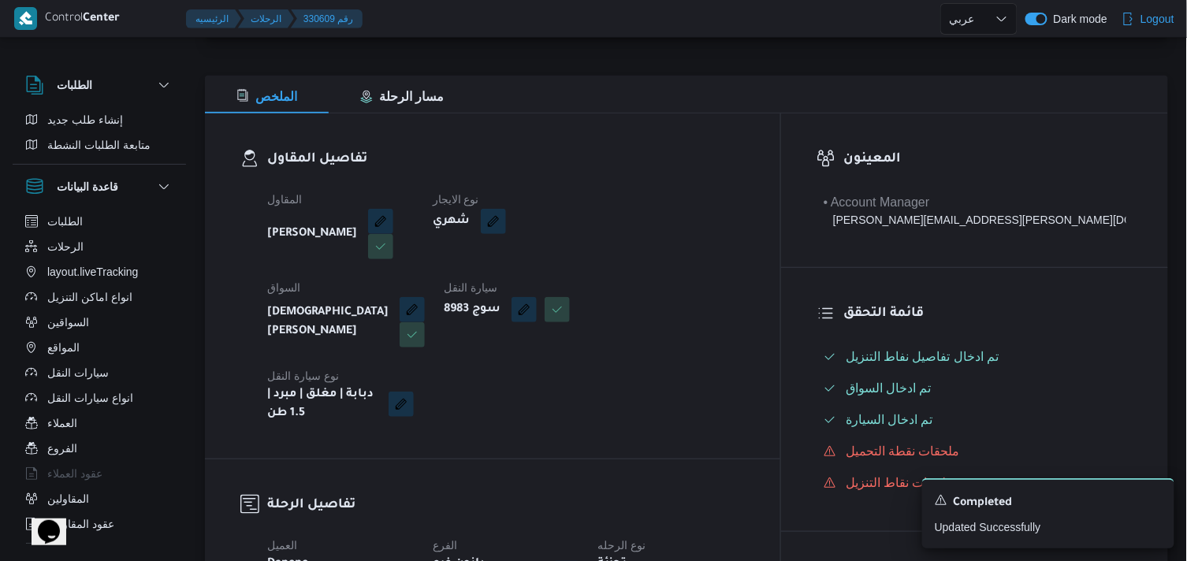
scroll to position [263, 0]
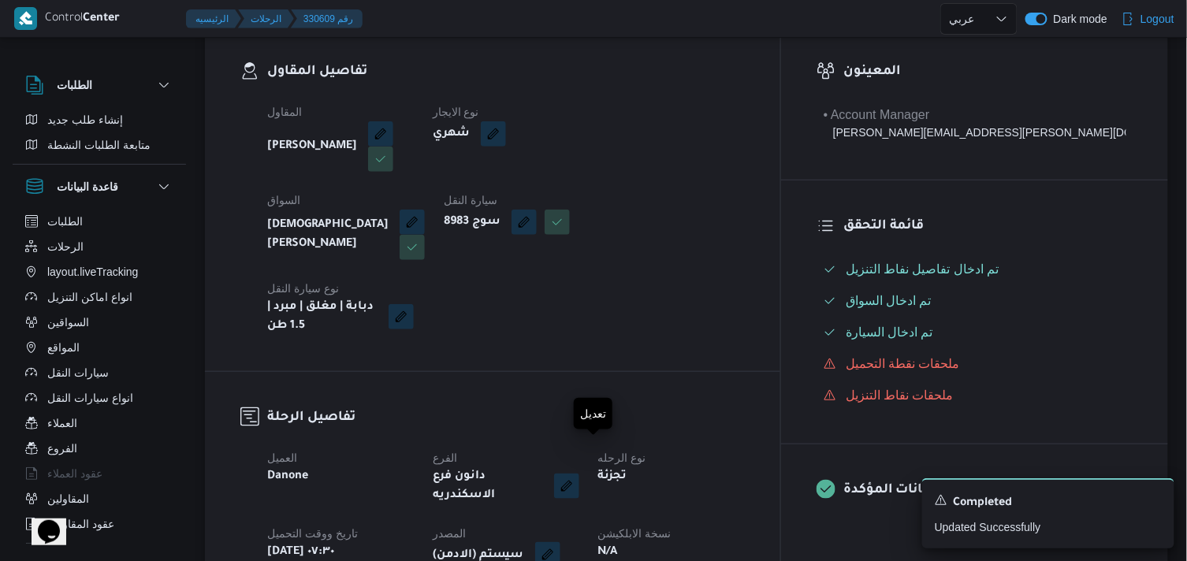
click at [560, 542] on button "button" at bounding box center [547, 554] width 25 height 25
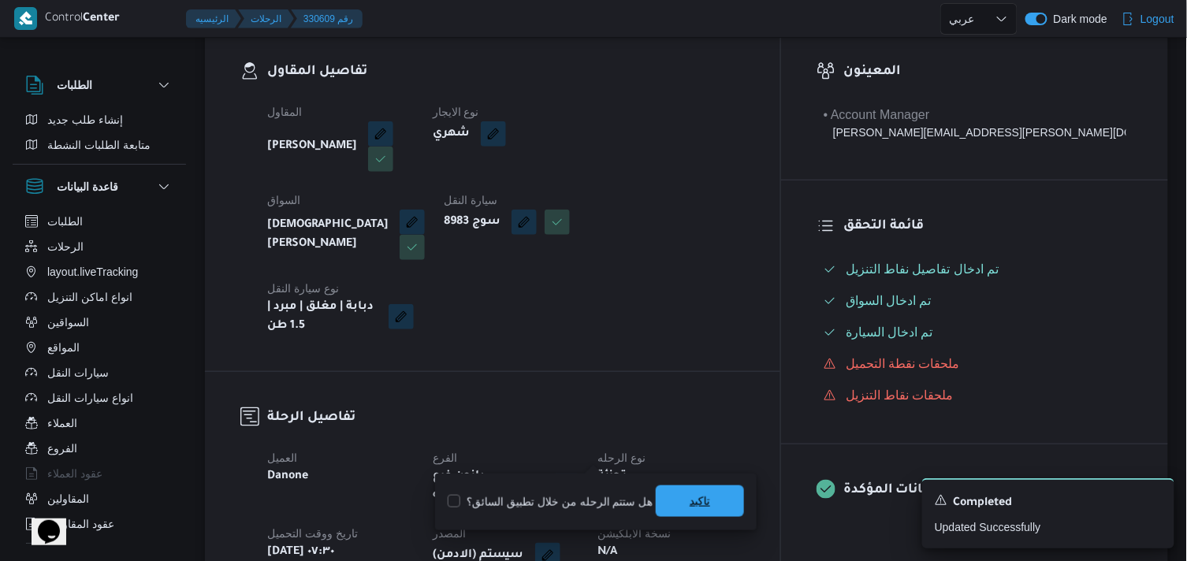
click at [683, 514] on span "تاكيد" at bounding box center [700, 502] width 88 height 32
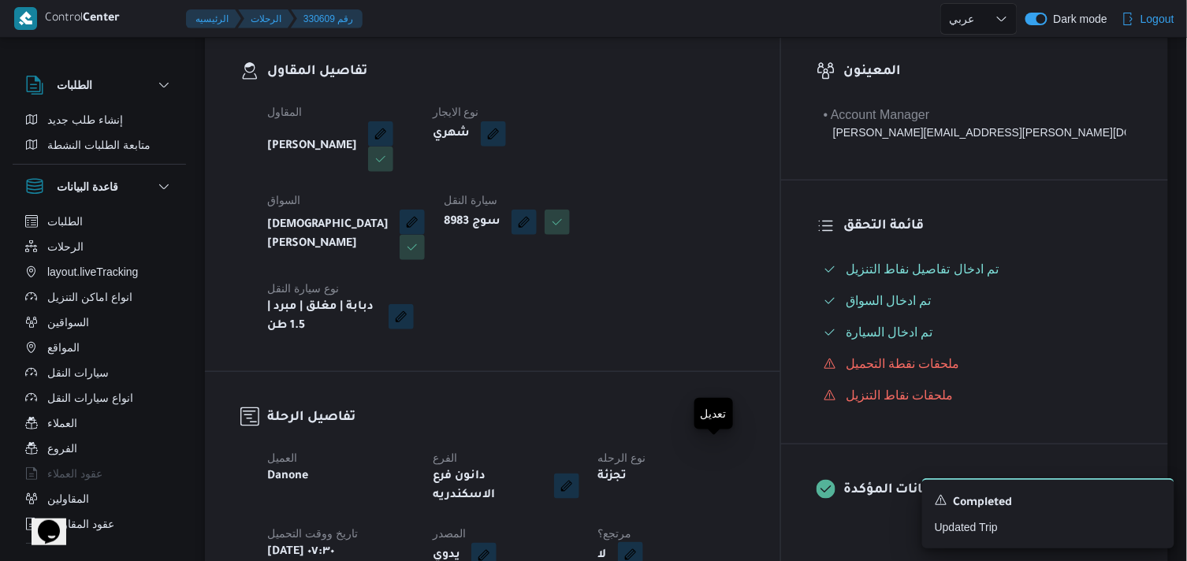
click at [643, 542] on button "button" at bounding box center [630, 554] width 25 height 25
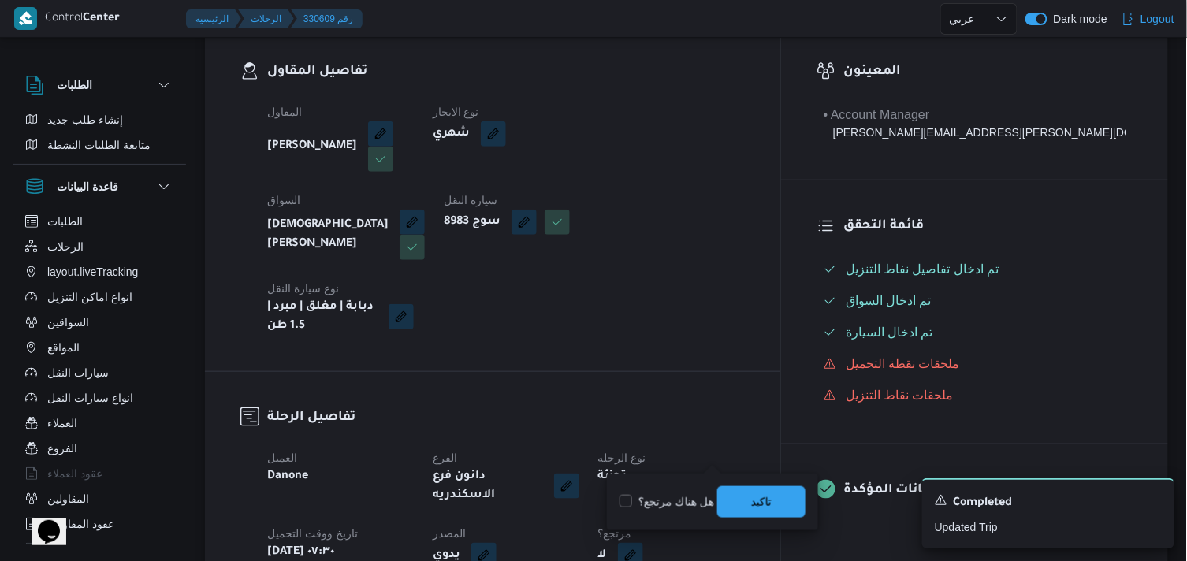
click at [657, 505] on label "هل هناك مرتجع؟" at bounding box center [667, 502] width 95 height 19
checkbox input "true"
click at [743, 505] on span "تاكيد" at bounding box center [761, 502] width 88 height 32
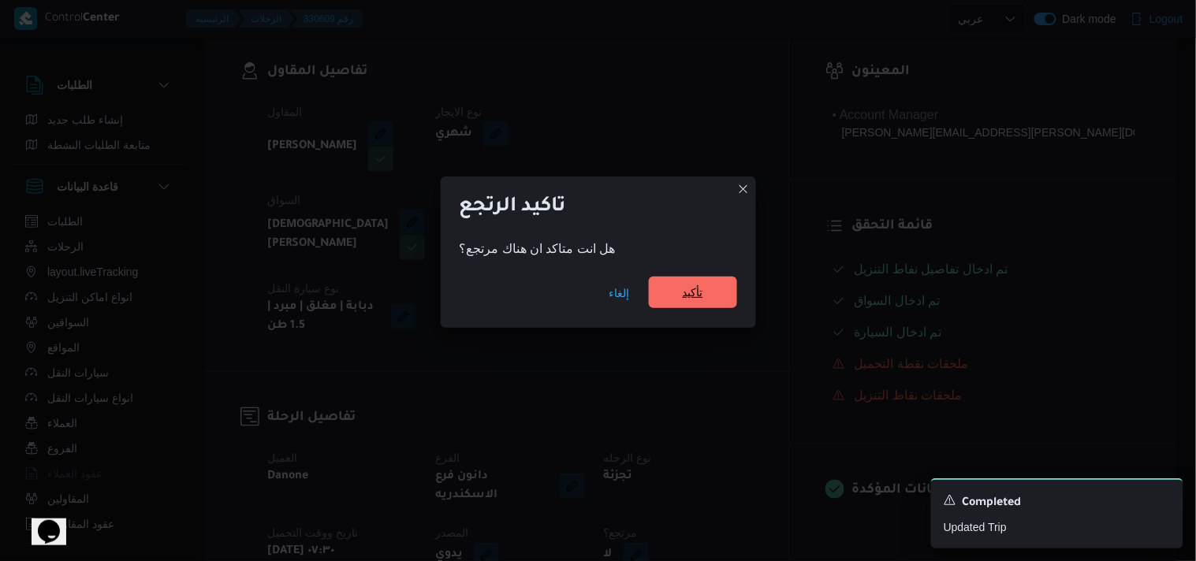
click at [679, 288] on span "تأكيد" at bounding box center [693, 293] width 88 height 32
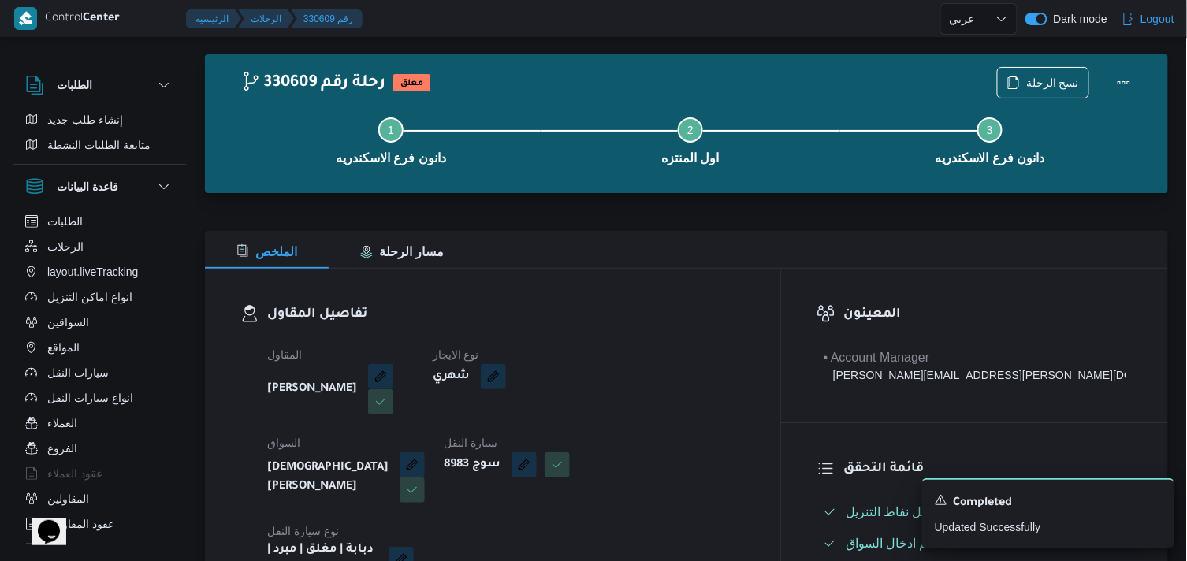
scroll to position [0, 0]
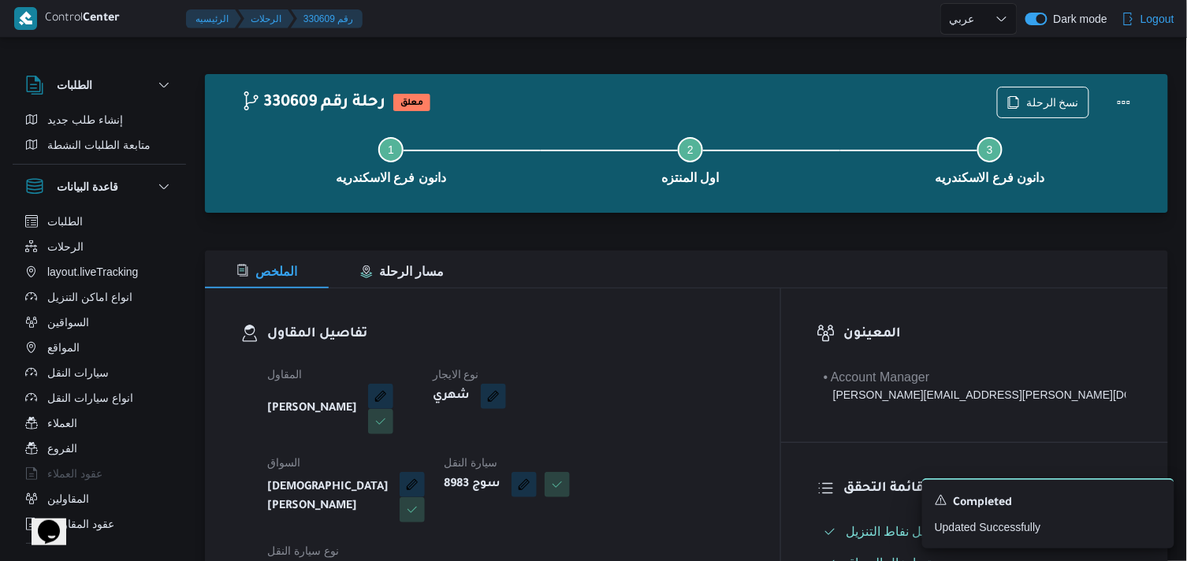
select select "ar"
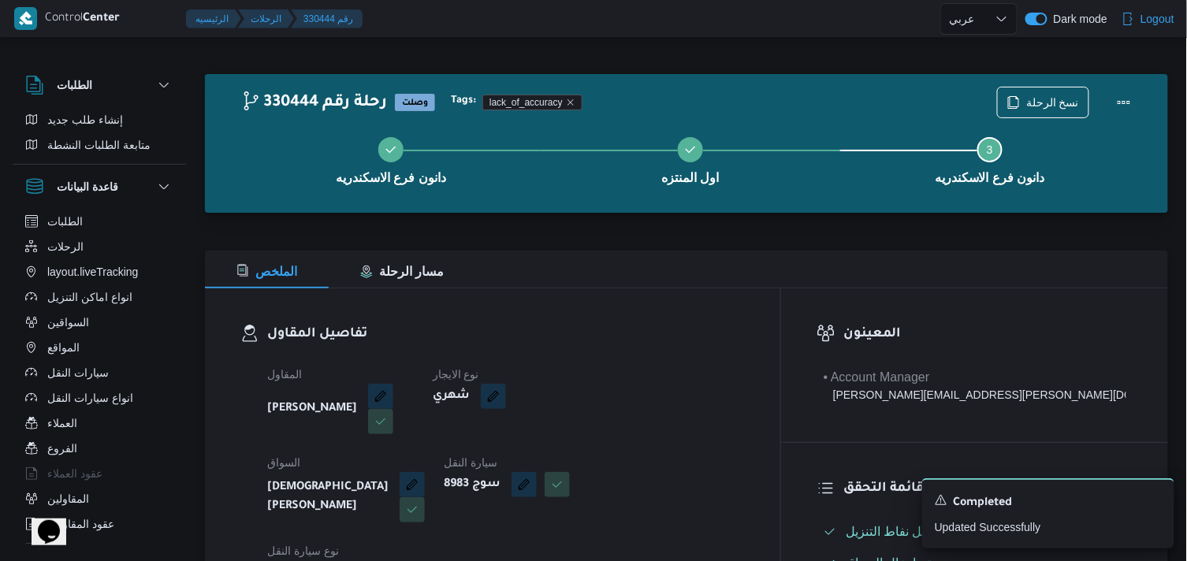
select select "ar"
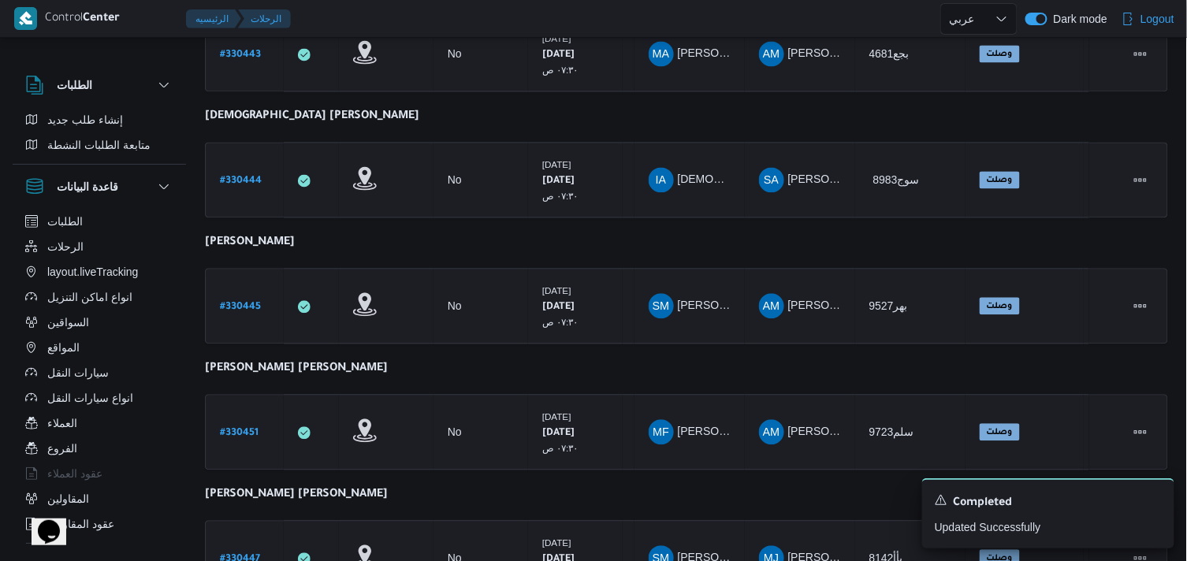
scroll to position [920, 0]
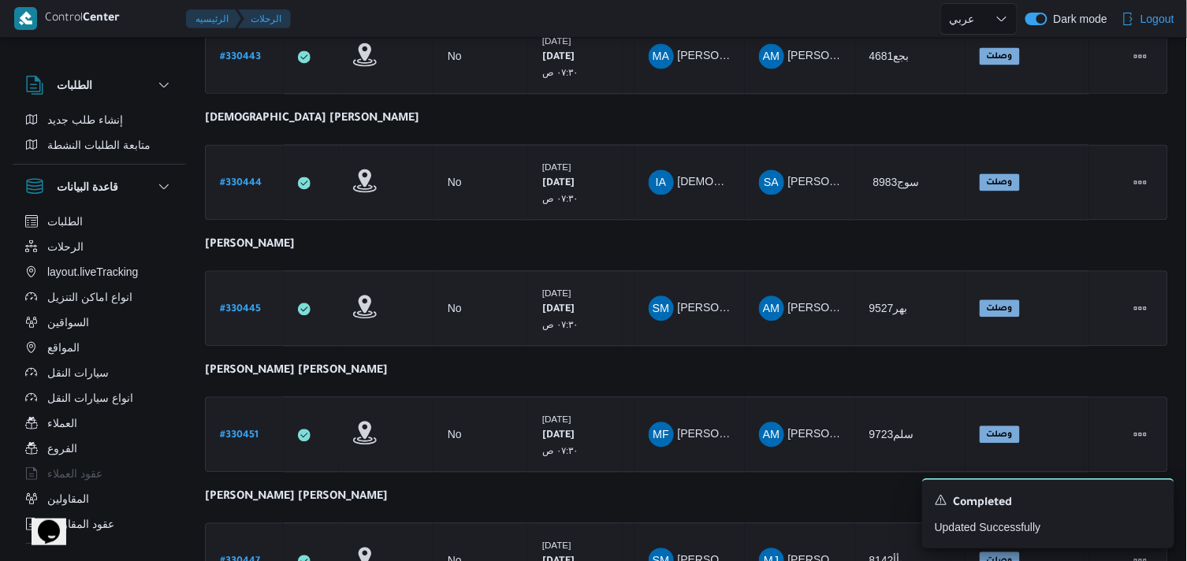
click at [254, 304] on b "# 330445" at bounding box center [240, 309] width 41 height 11
select select "ar"
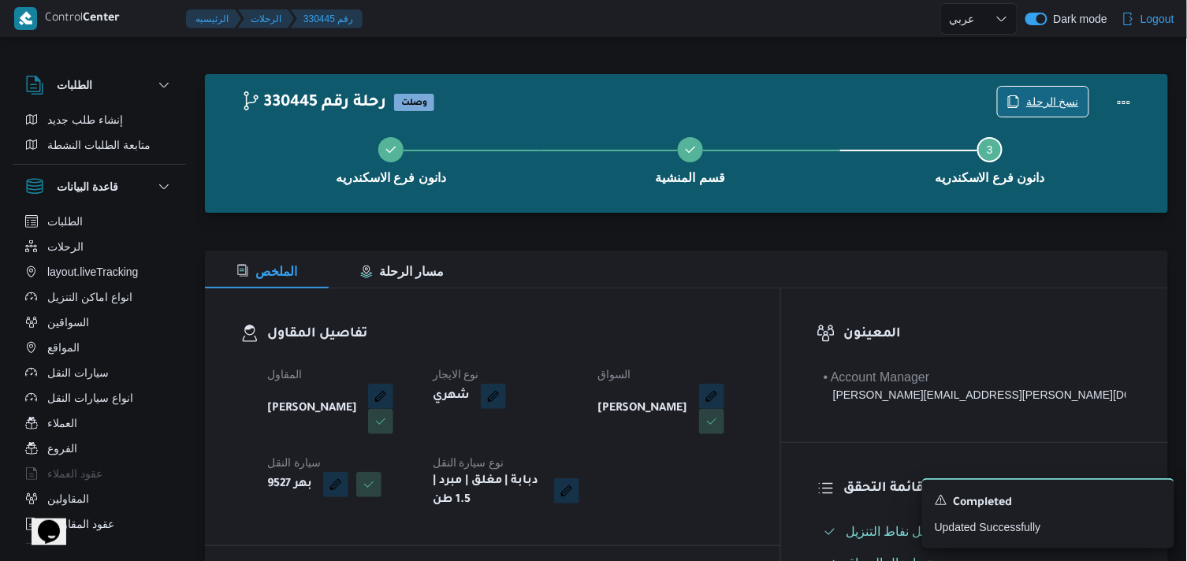
click at [1019, 97] on icon "button" at bounding box center [1013, 101] width 13 height 13
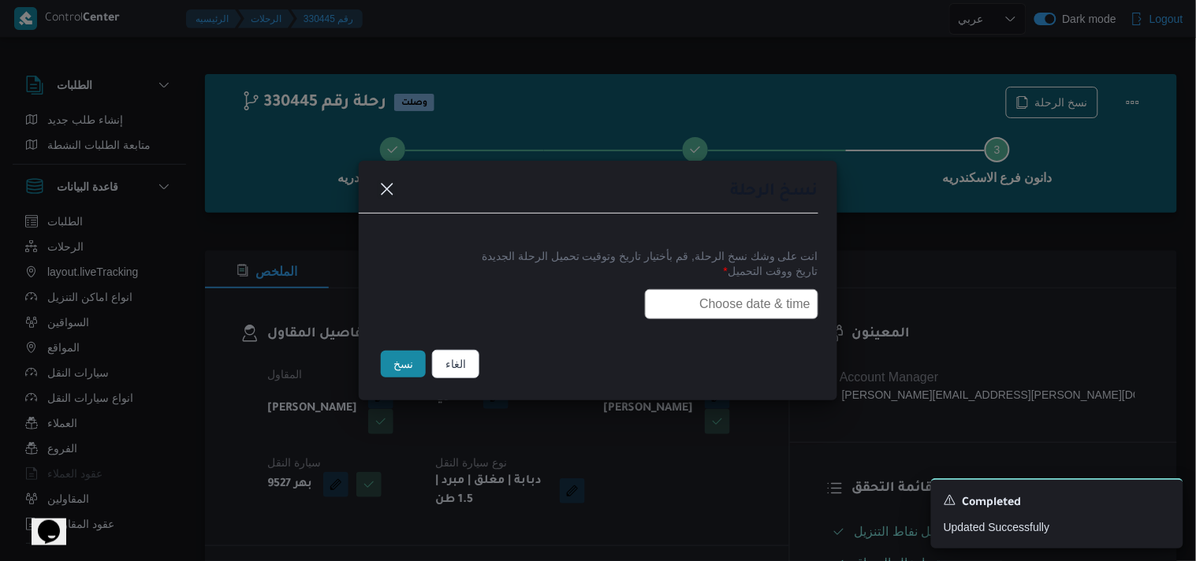
click at [702, 306] on input "text" at bounding box center [731, 304] width 173 height 30
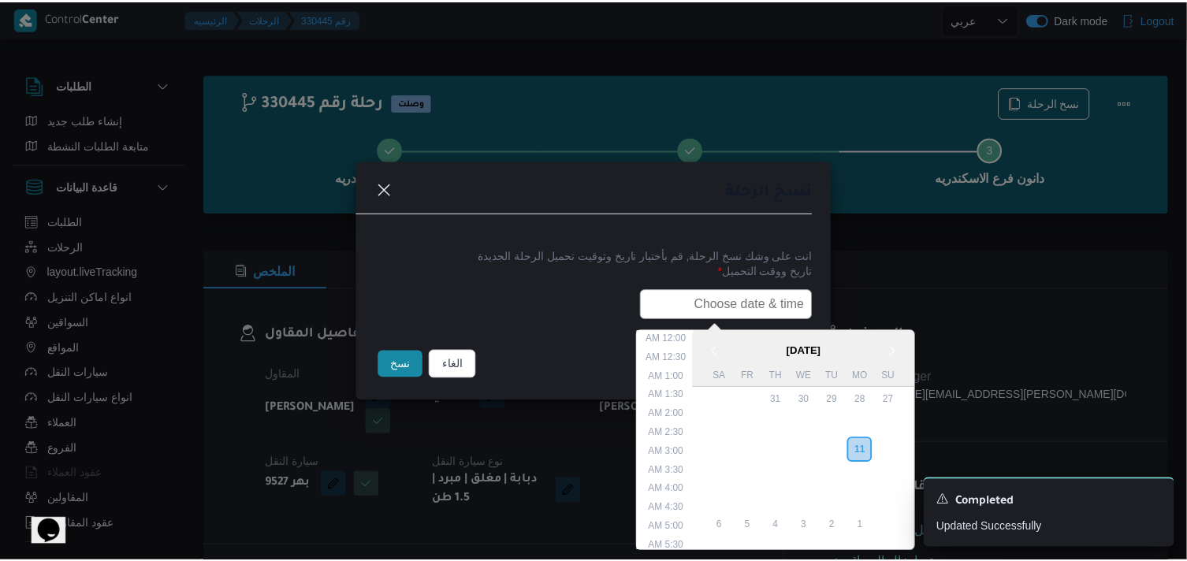
scroll to position [374, 0]
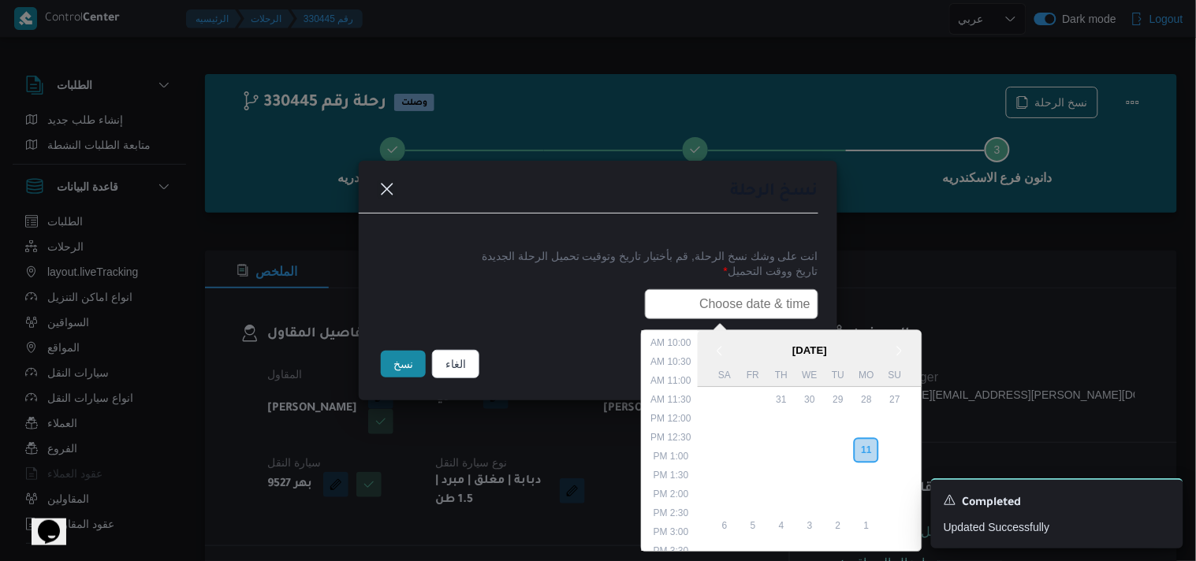
paste input "12/08/2025 7:30AM"
type input "12/08/2025 7:30AM"
click at [388, 376] on button "نسخ" at bounding box center [403, 364] width 45 height 27
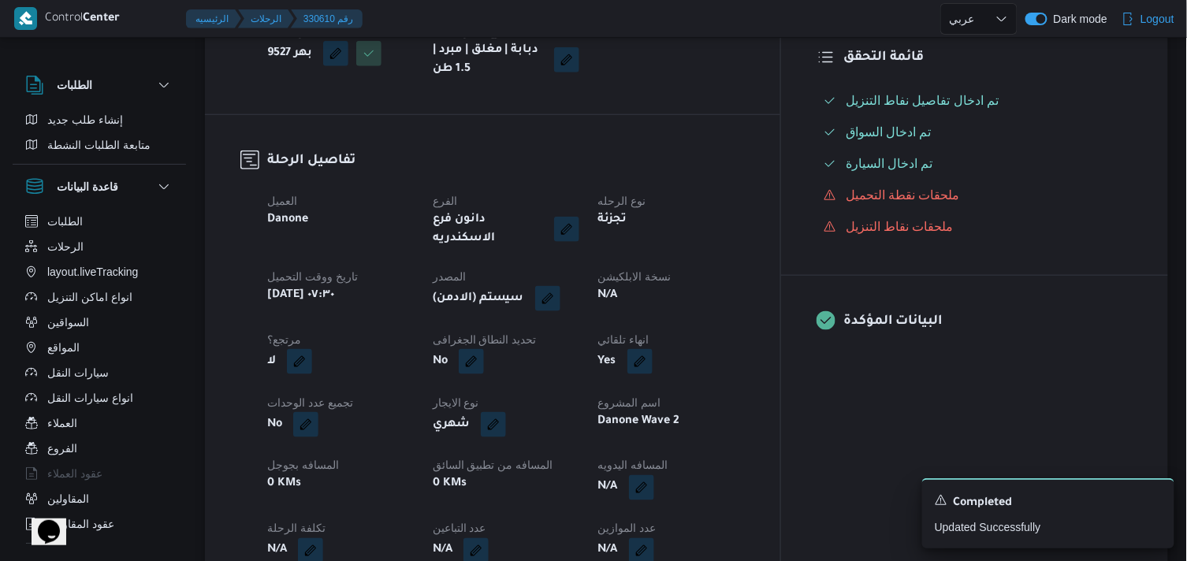
scroll to position [438, 0]
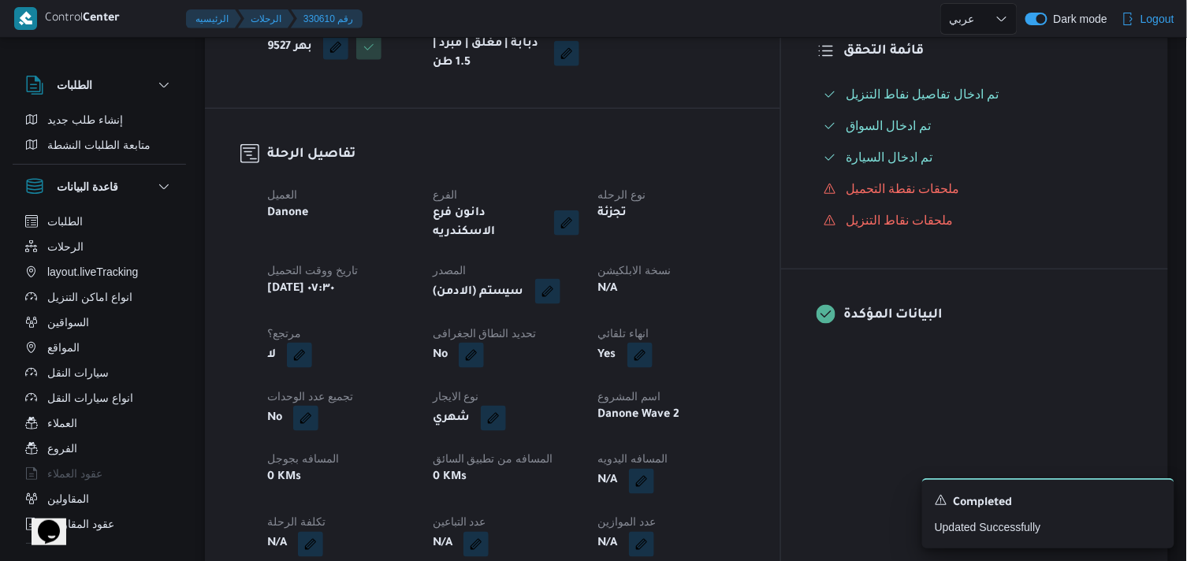
click at [560, 279] on button "button" at bounding box center [547, 291] width 25 height 25
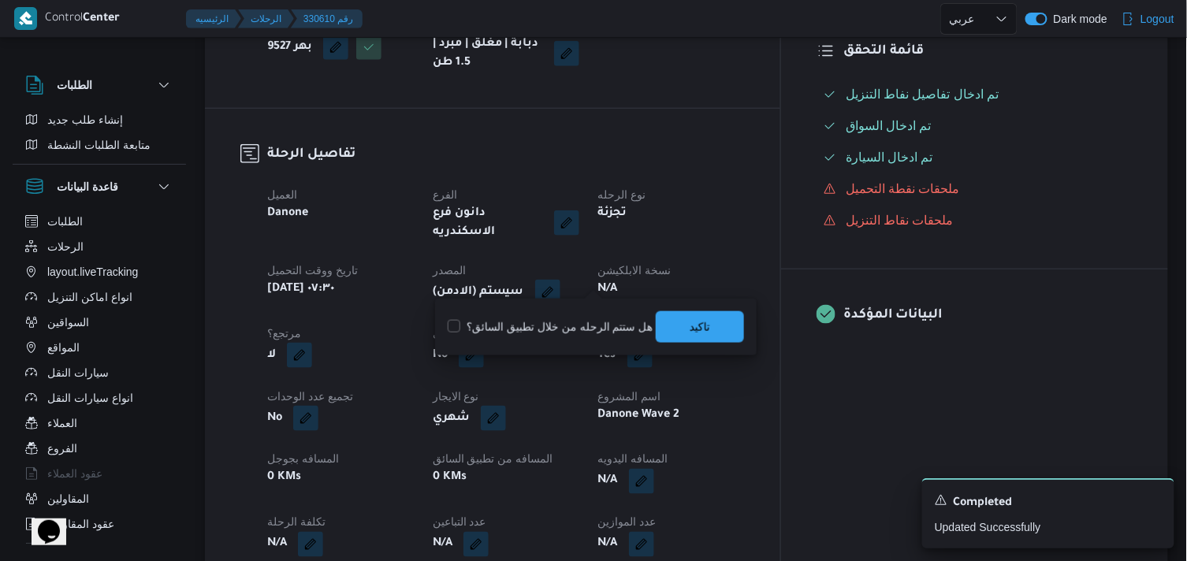
click at [698, 308] on div "You are in a dialog. To close this dialog, hit escape. هل ستتم الرحله من خلال ت…" at bounding box center [596, 327] width 322 height 57
click at [698, 314] on span "تاكيد" at bounding box center [700, 327] width 88 height 32
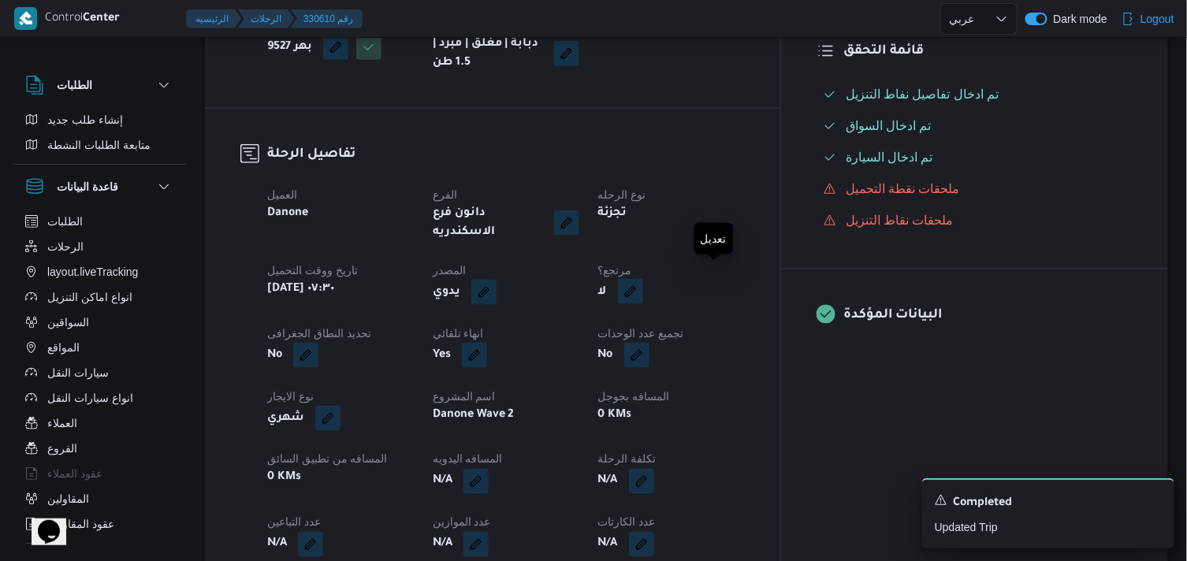
click at [643, 280] on button "button" at bounding box center [630, 291] width 25 height 25
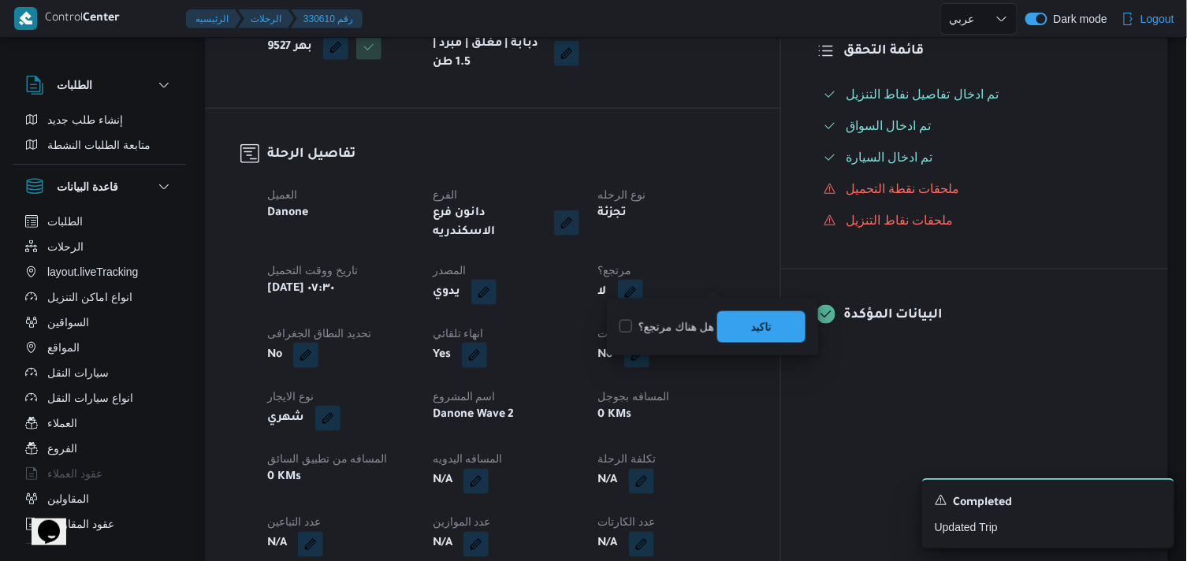
click at [663, 328] on label "هل هناك مرتجع؟" at bounding box center [667, 327] width 95 height 19
checkbox input "true"
click at [782, 315] on span "تاكيد" at bounding box center [761, 327] width 88 height 32
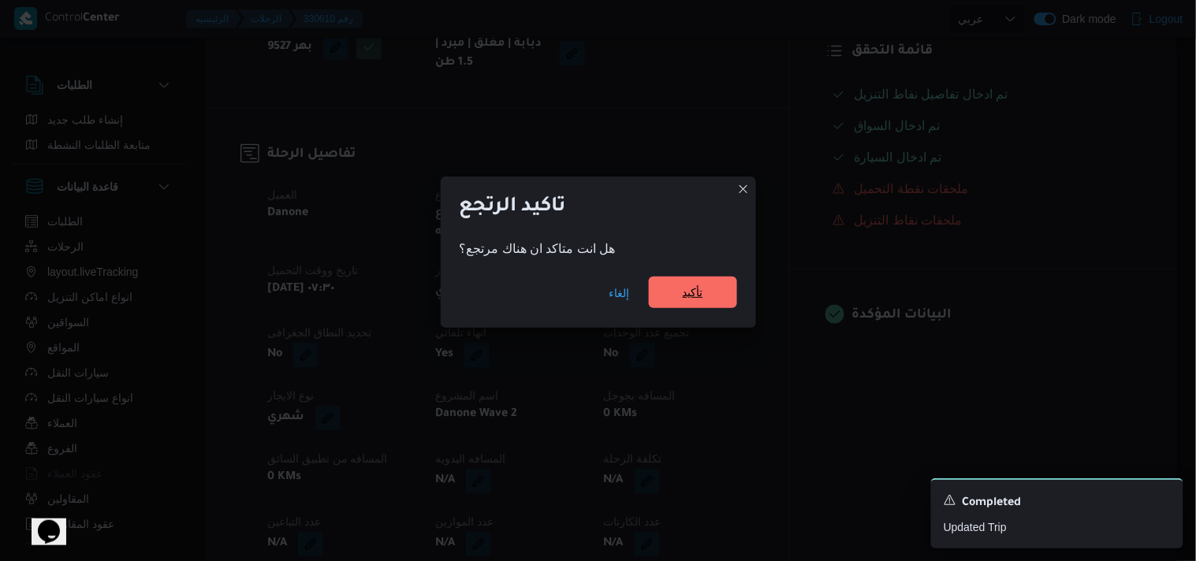
click at [713, 301] on span "تأكيد" at bounding box center [693, 293] width 88 height 32
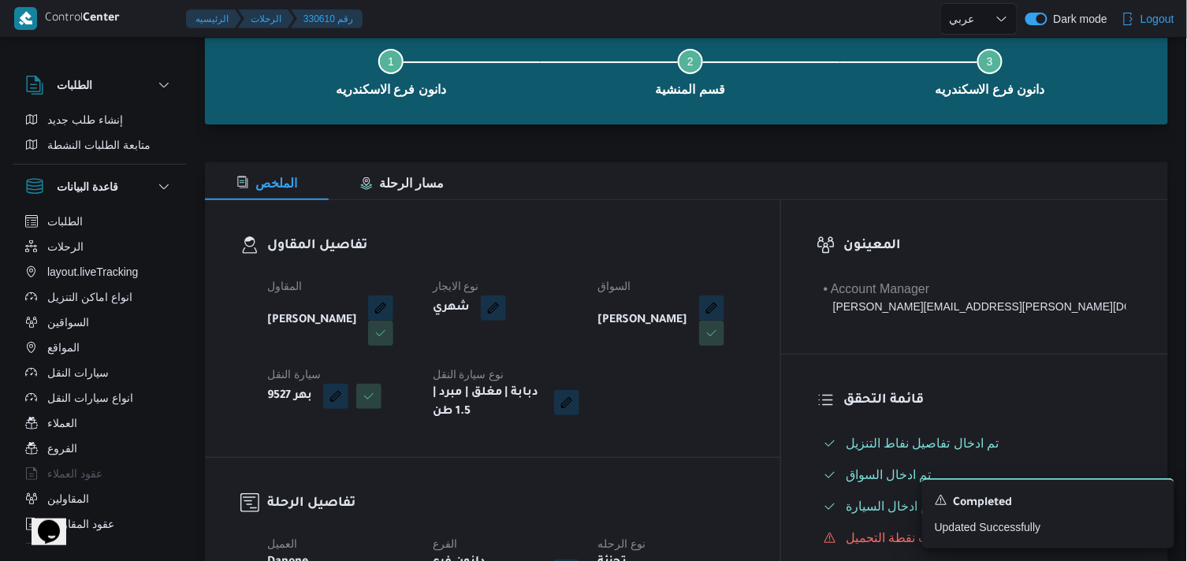
scroll to position [88, 0]
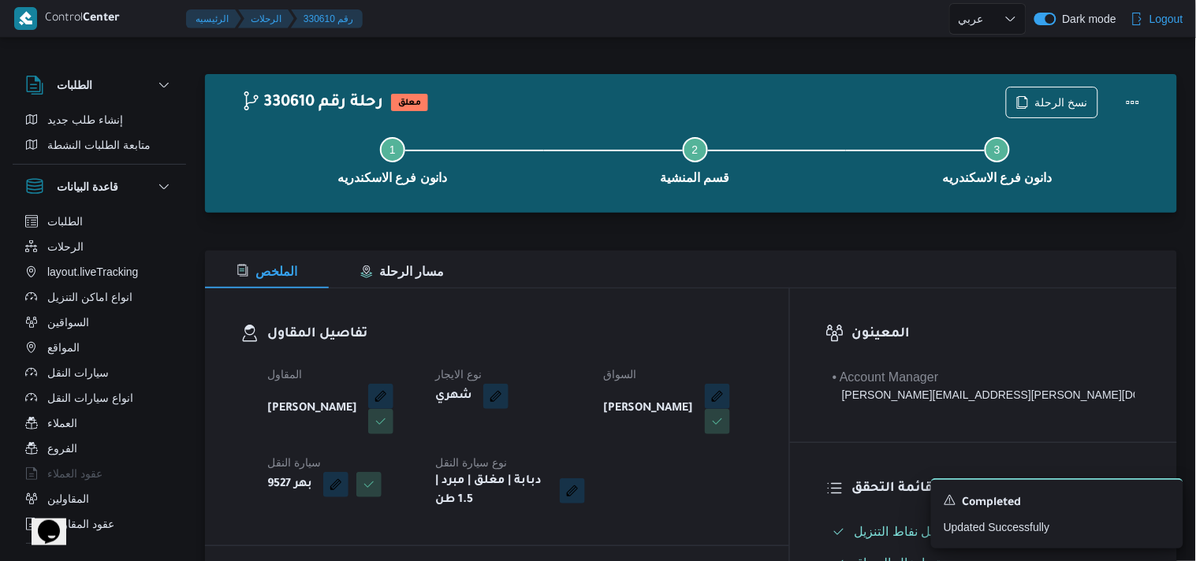
select select "ar"
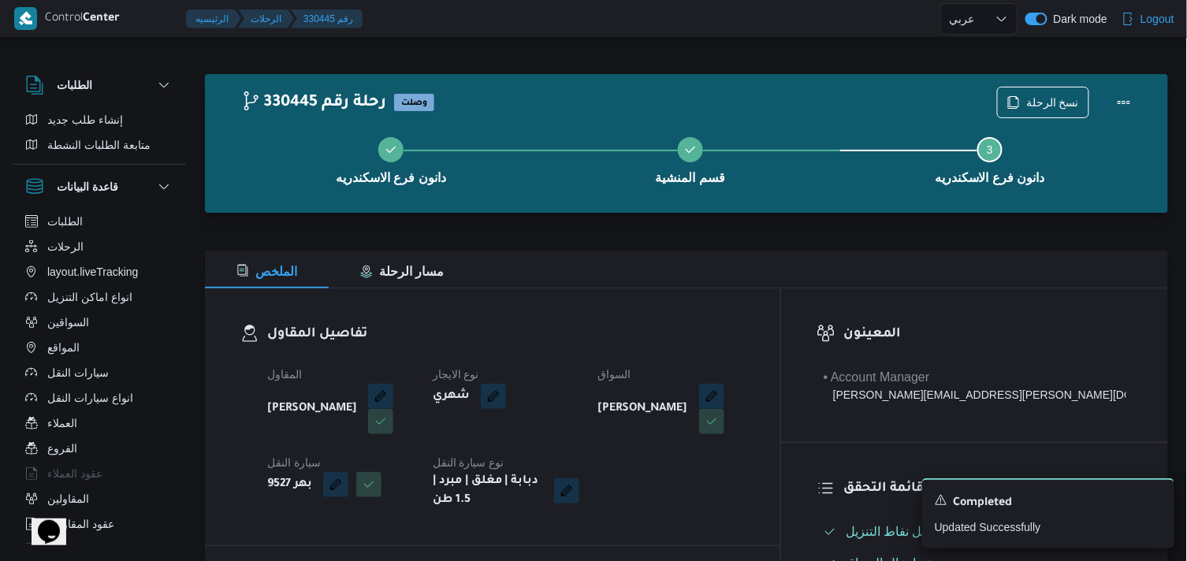
select select "ar"
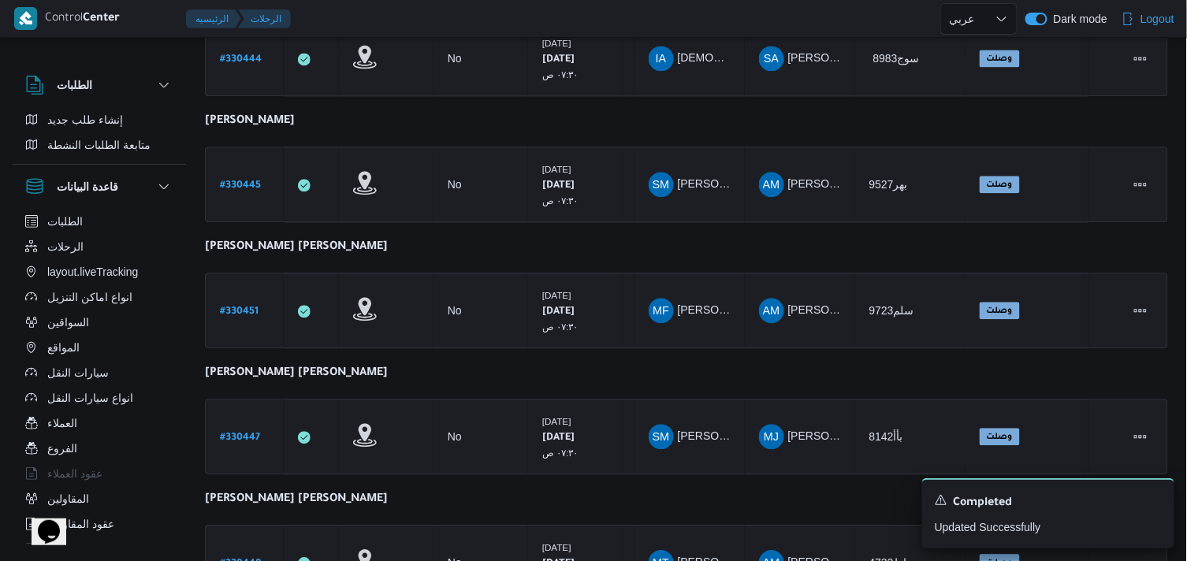
scroll to position [1007, 0]
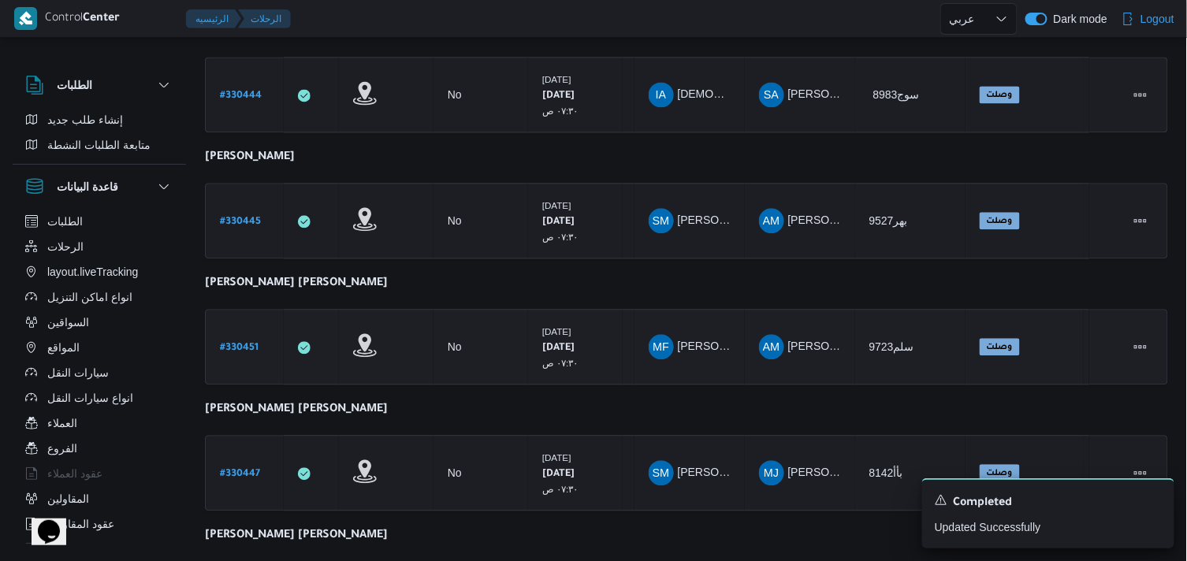
click at [229, 343] on b "# 330451" at bounding box center [239, 348] width 39 height 11
select select "ar"
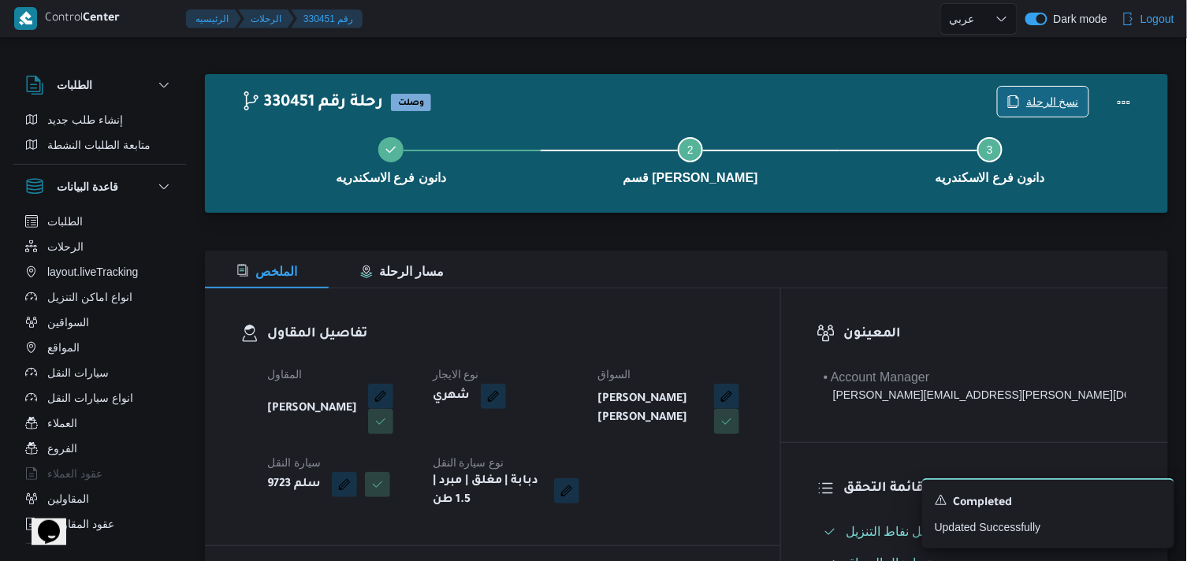
click at [1018, 95] on span "نسخ الرحلة" at bounding box center [1043, 102] width 91 height 30
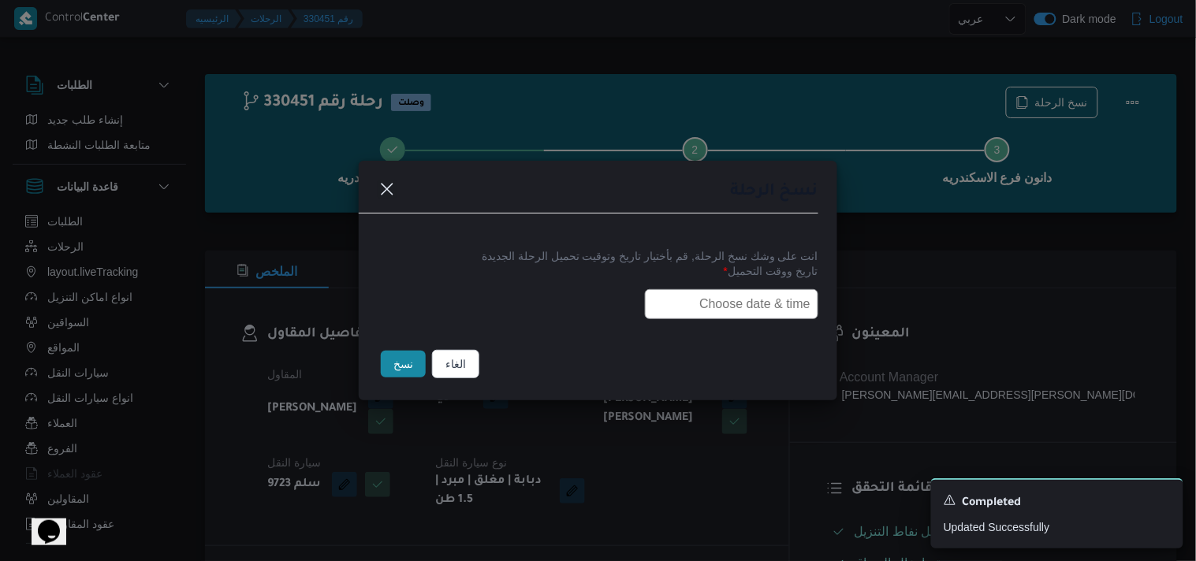
click at [761, 296] on input "text" at bounding box center [731, 304] width 173 height 30
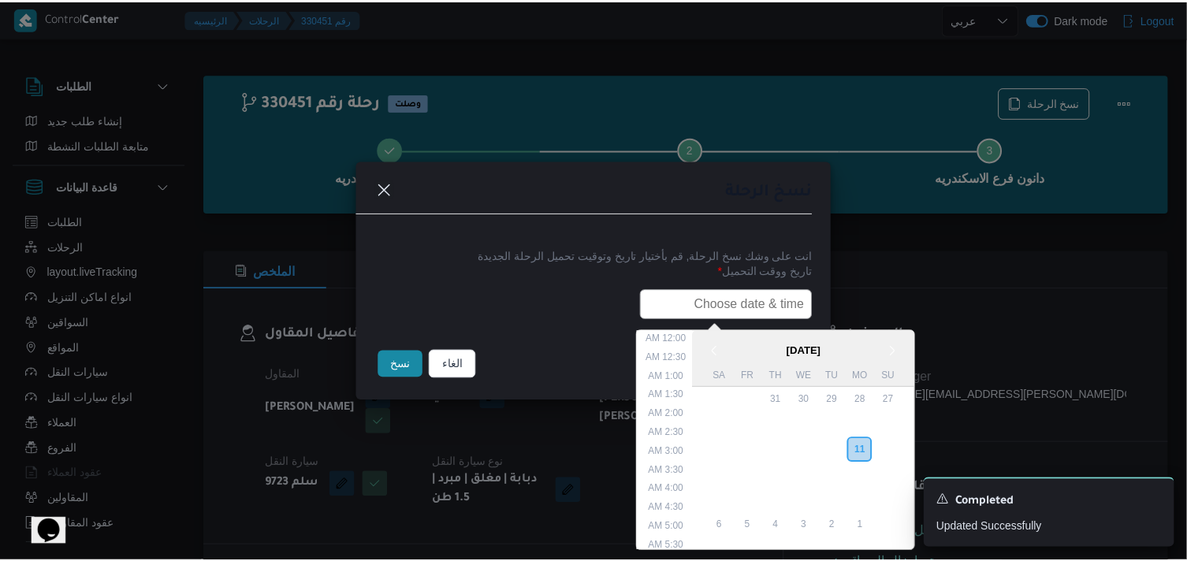
scroll to position [374, 0]
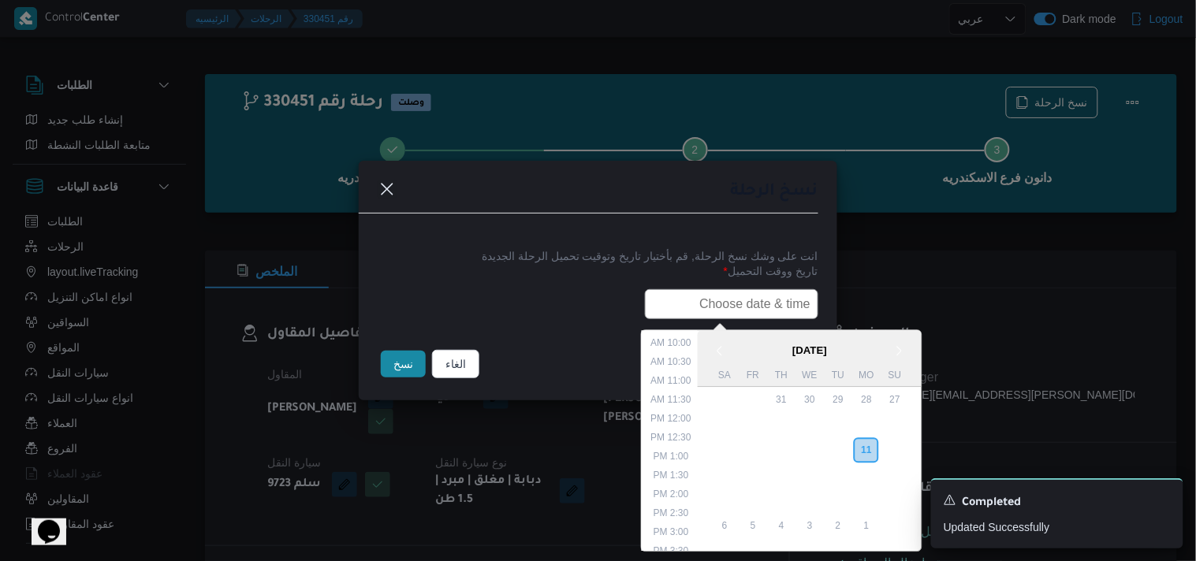
paste input "12/08/2025 7:30AM"
type input "12/08/2025 7:30AM"
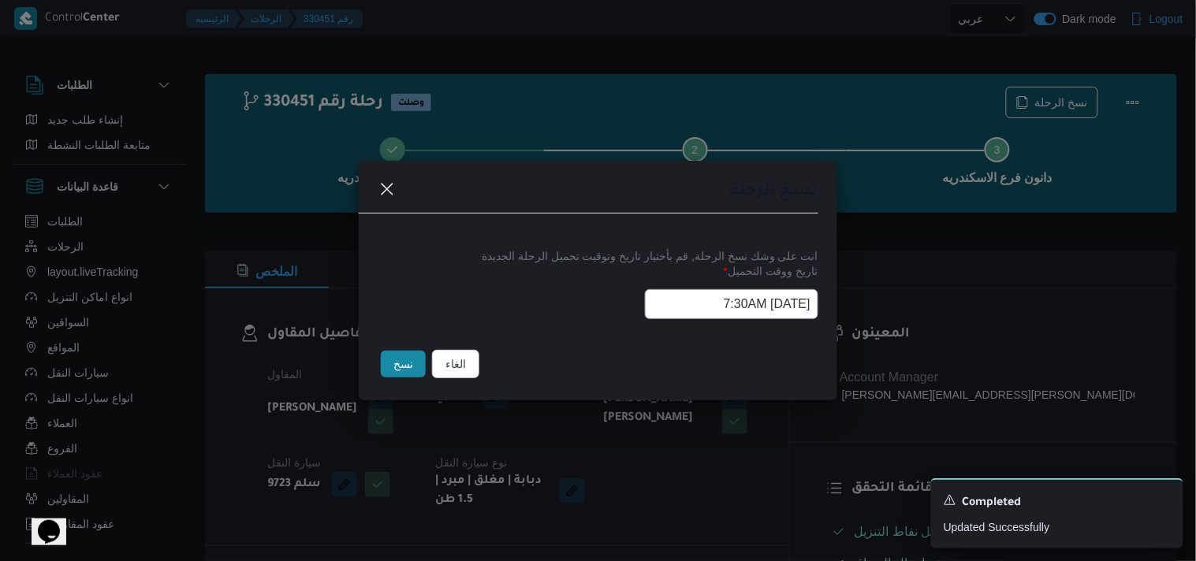
click at [389, 359] on button "نسخ" at bounding box center [403, 364] width 45 height 27
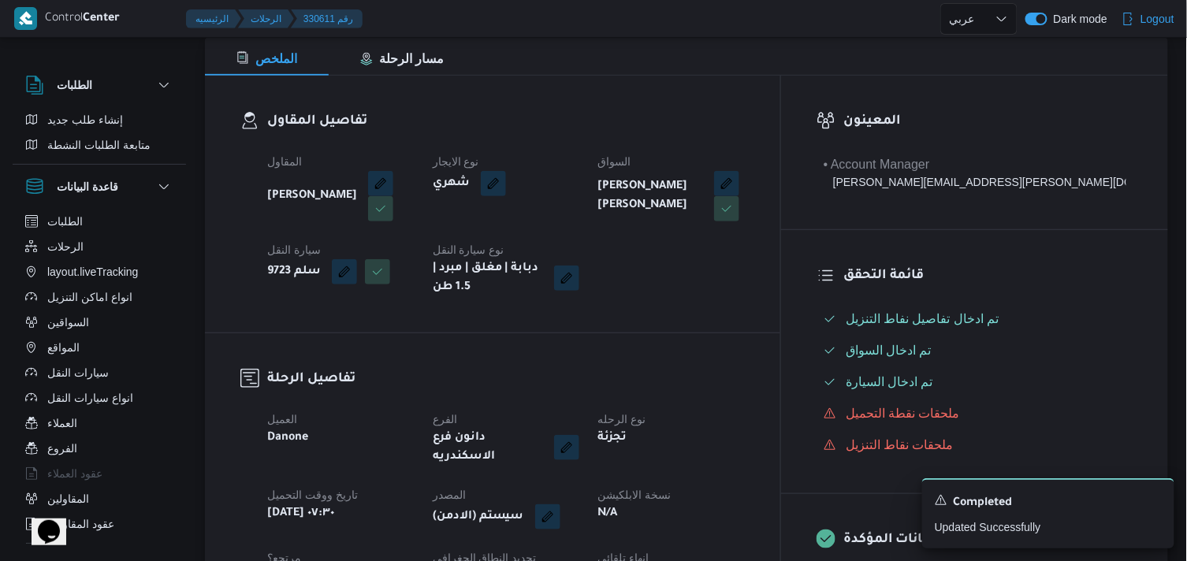
scroll to position [263, 0]
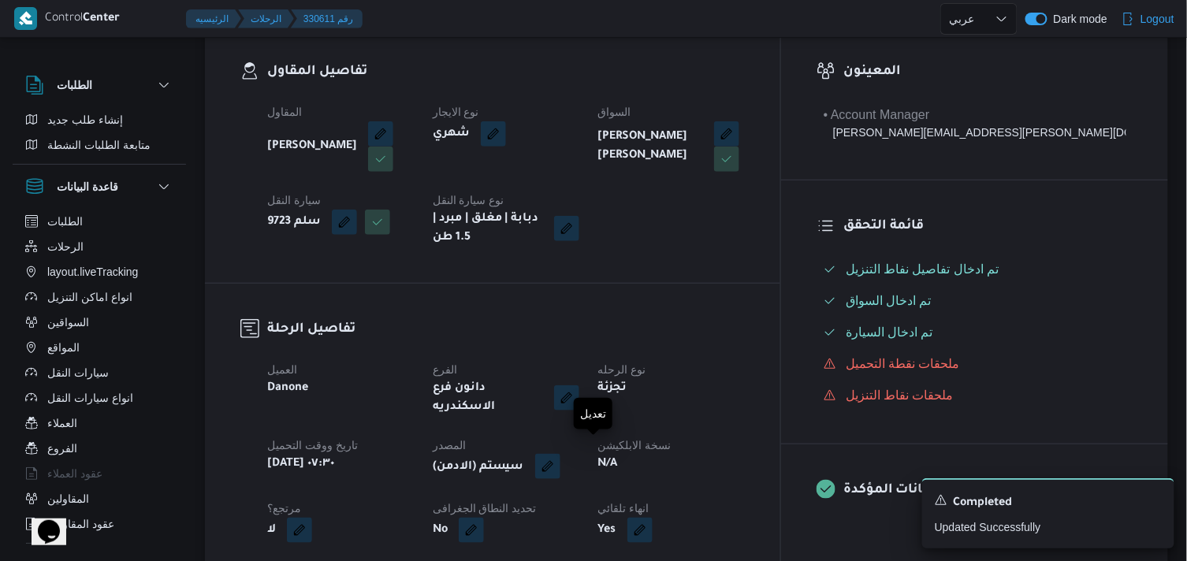
click at [560, 454] on button "button" at bounding box center [547, 466] width 25 height 25
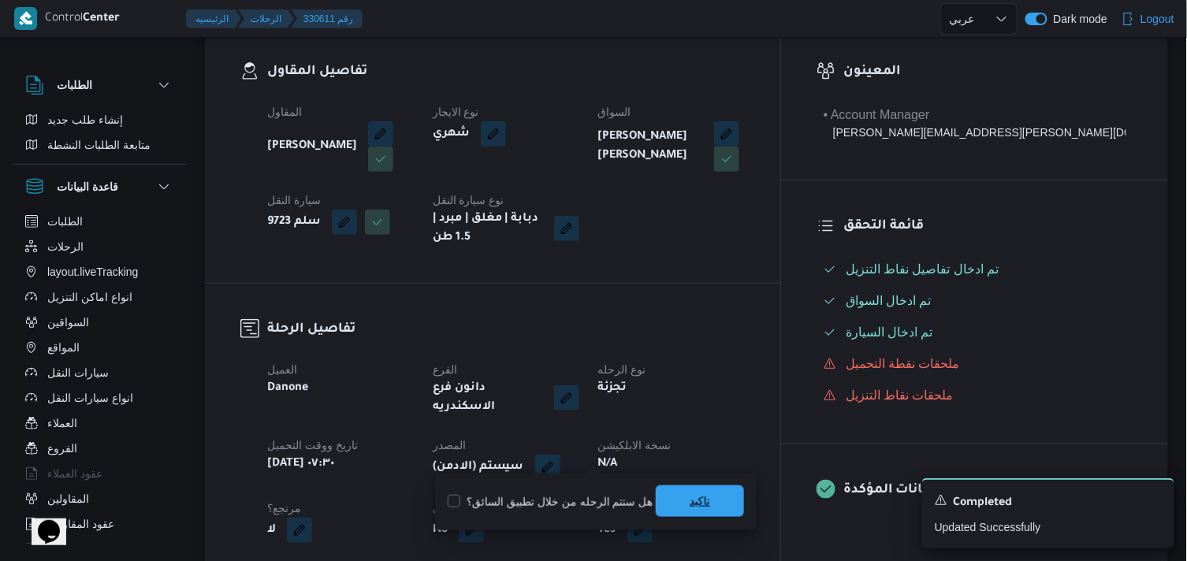
click at [670, 487] on span "تاكيد" at bounding box center [700, 502] width 88 height 32
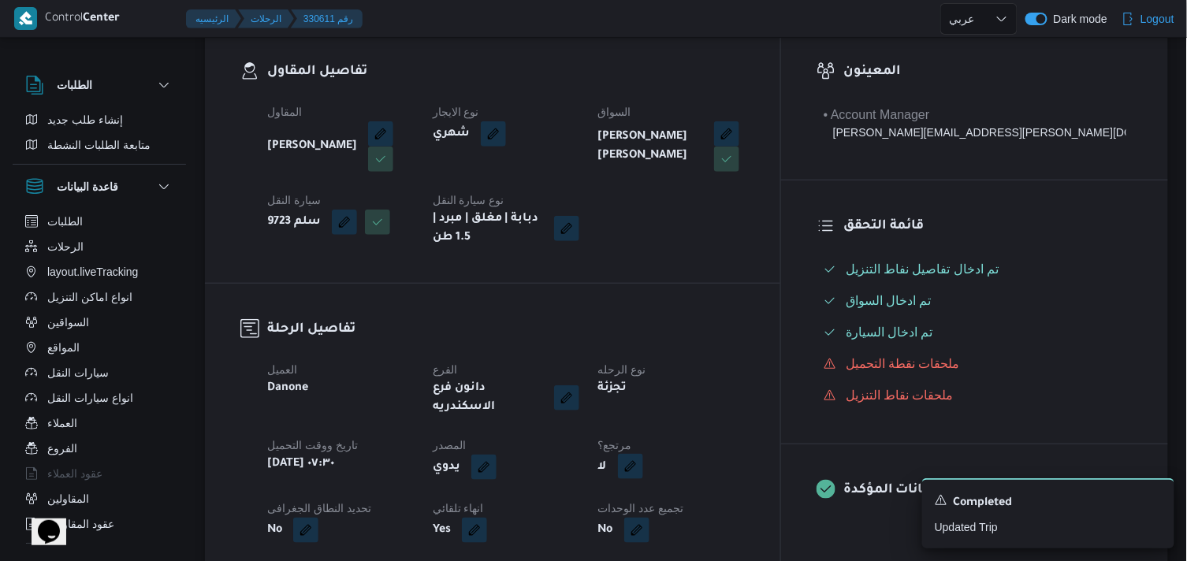
click at [643, 454] on button "button" at bounding box center [630, 466] width 25 height 25
click at [665, 501] on label "هل هناك مرتجع؟" at bounding box center [667, 502] width 95 height 19
checkbox input "true"
click at [782, 508] on span "تاكيد" at bounding box center [761, 502] width 88 height 32
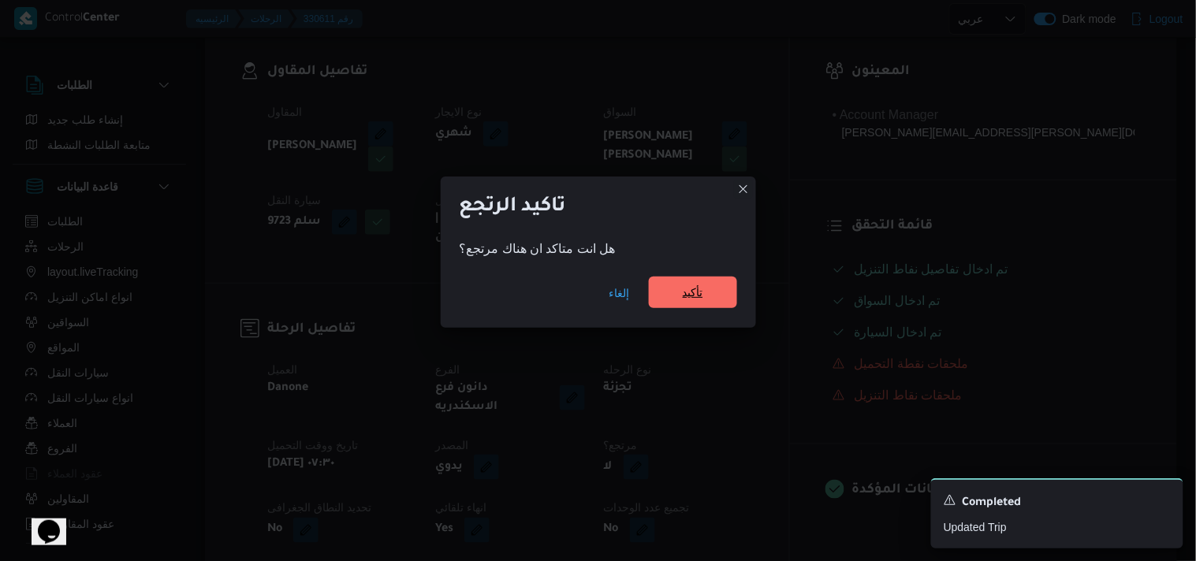
click at [692, 303] on span "تأكيد" at bounding box center [693, 293] width 88 height 32
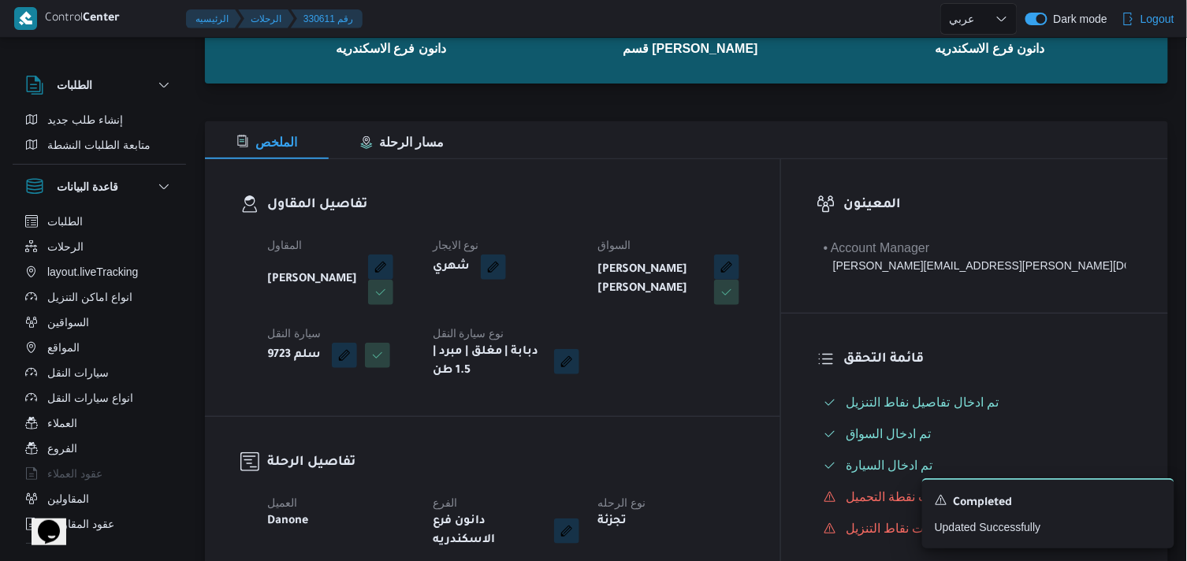
scroll to position [88, 0]
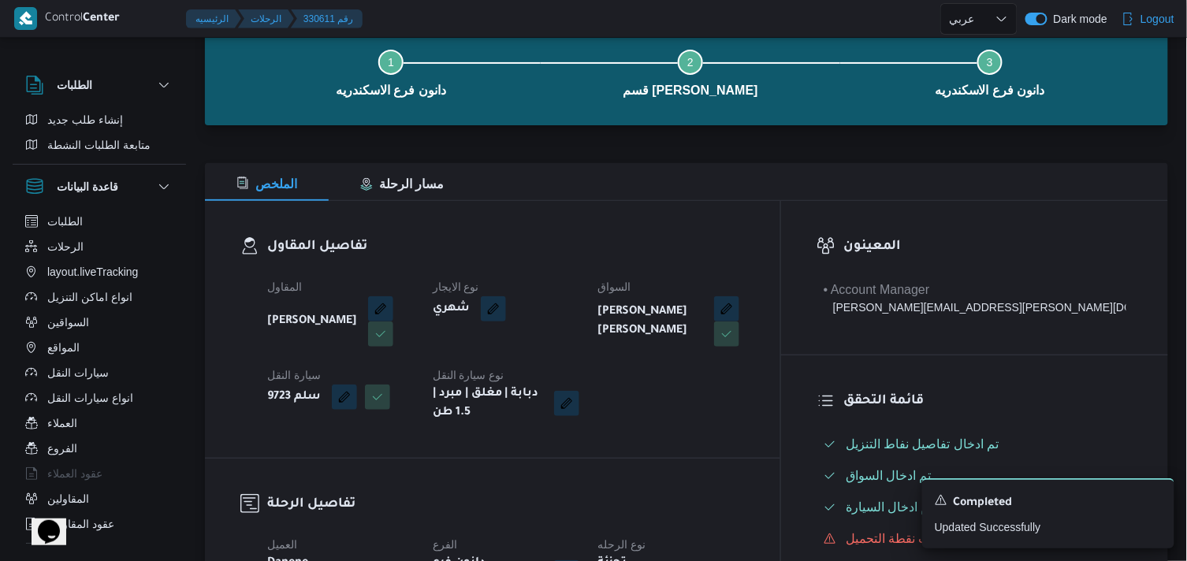
select select "ar"
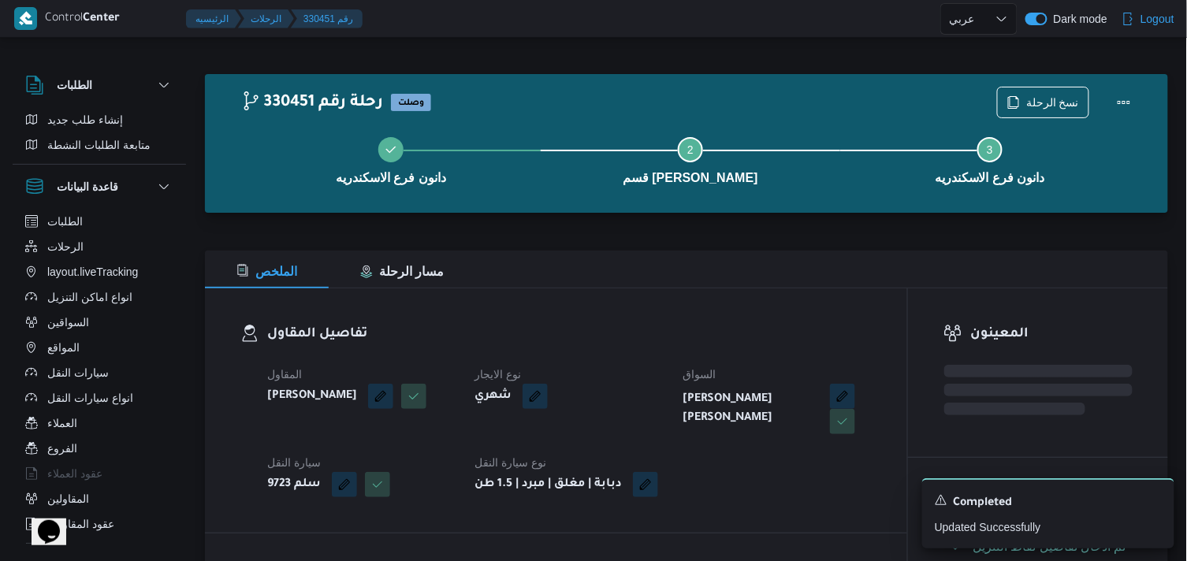
select select "ar"
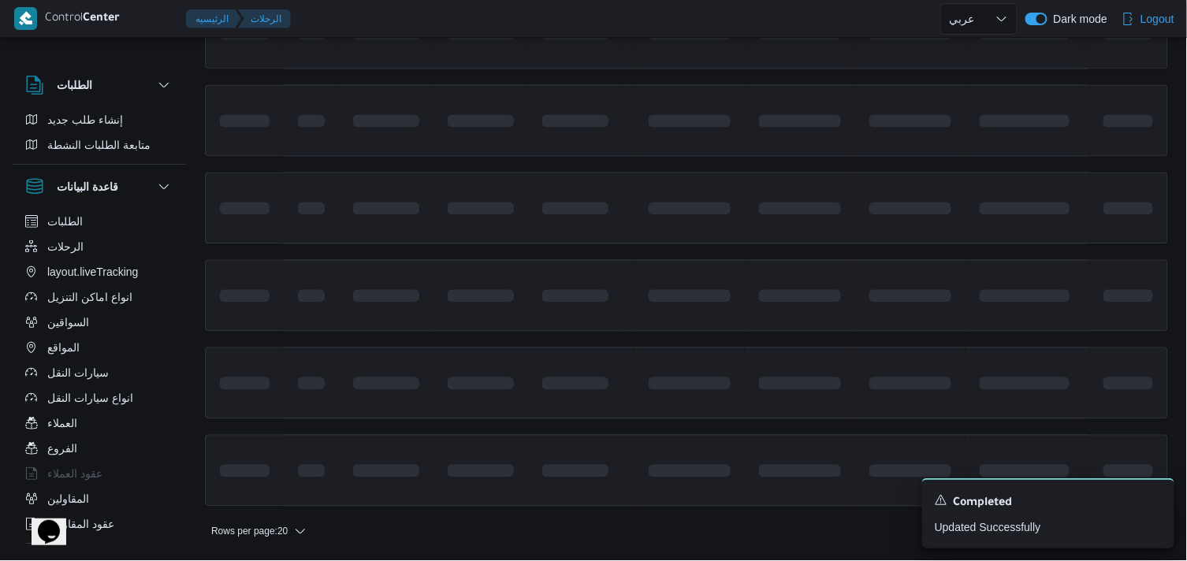
scroll to position [1183, 0]
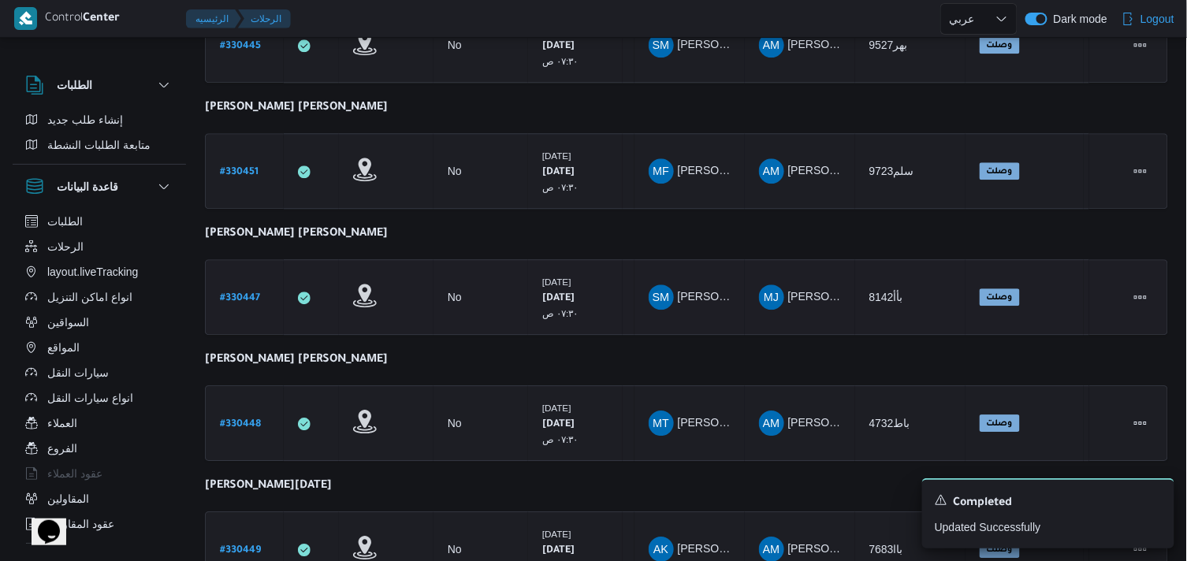
click at [238, 293] on b "# 330447" at bounding box center [240, 298] width 40 height 11
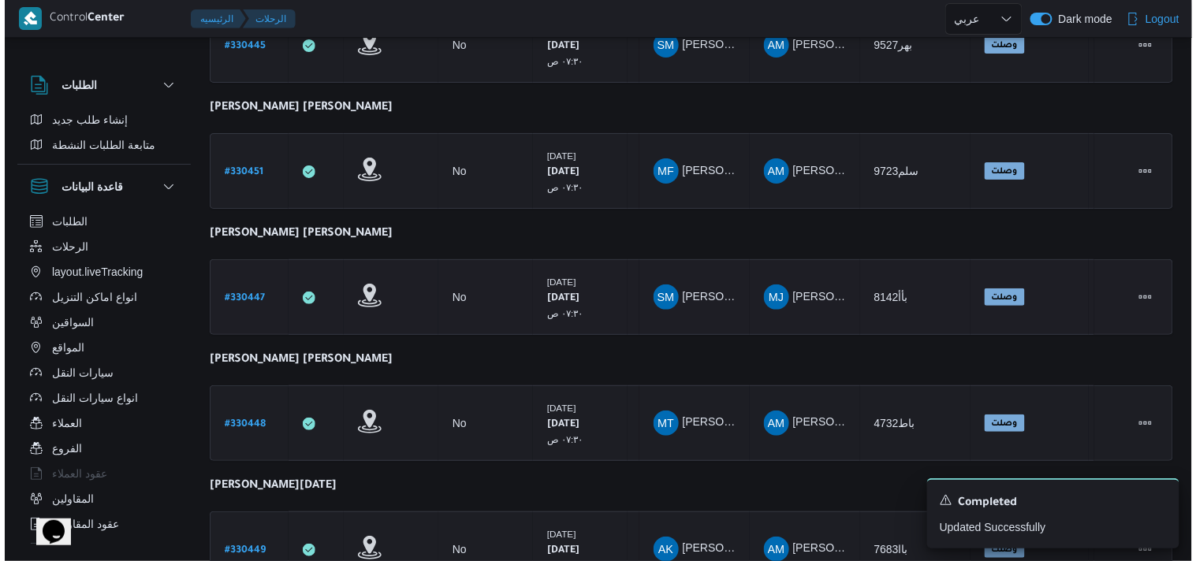
scroll to position [43, 0]
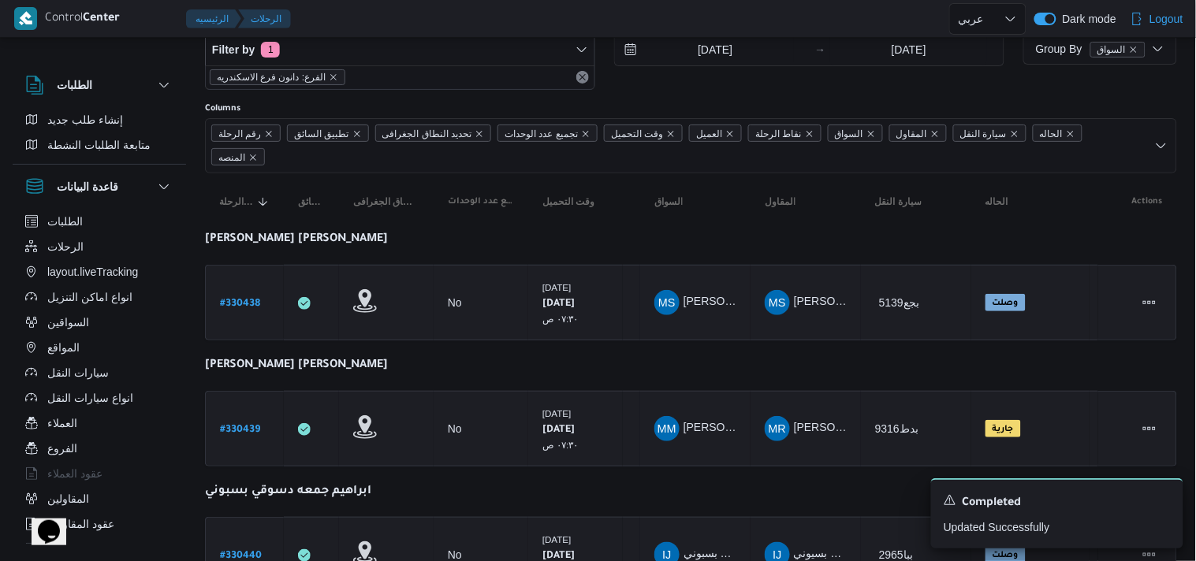
select select "ar"
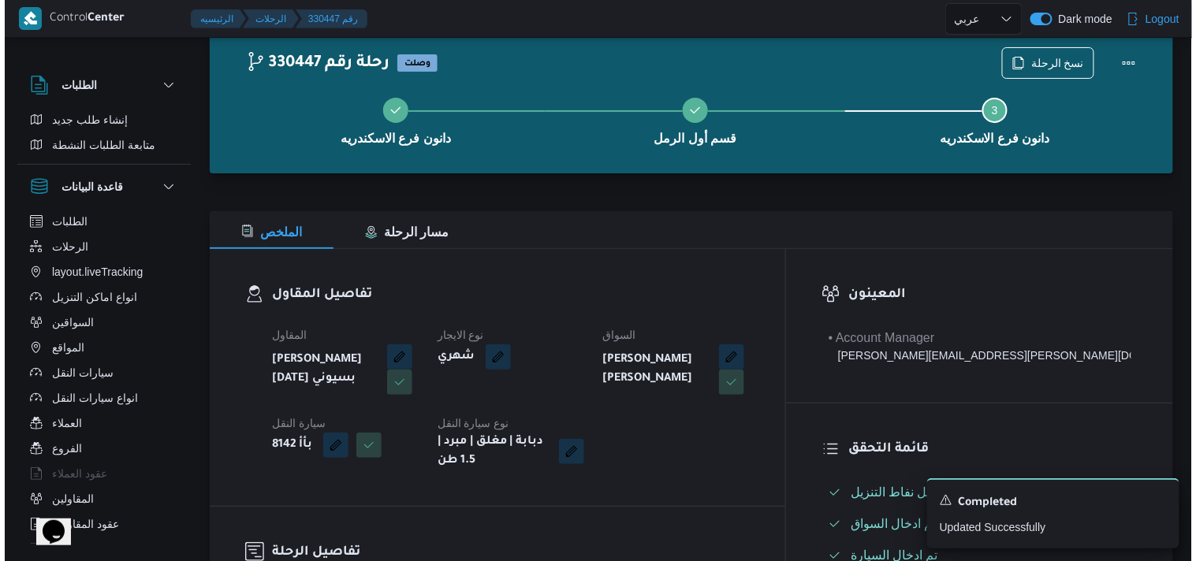
scroll to position [0, 0]
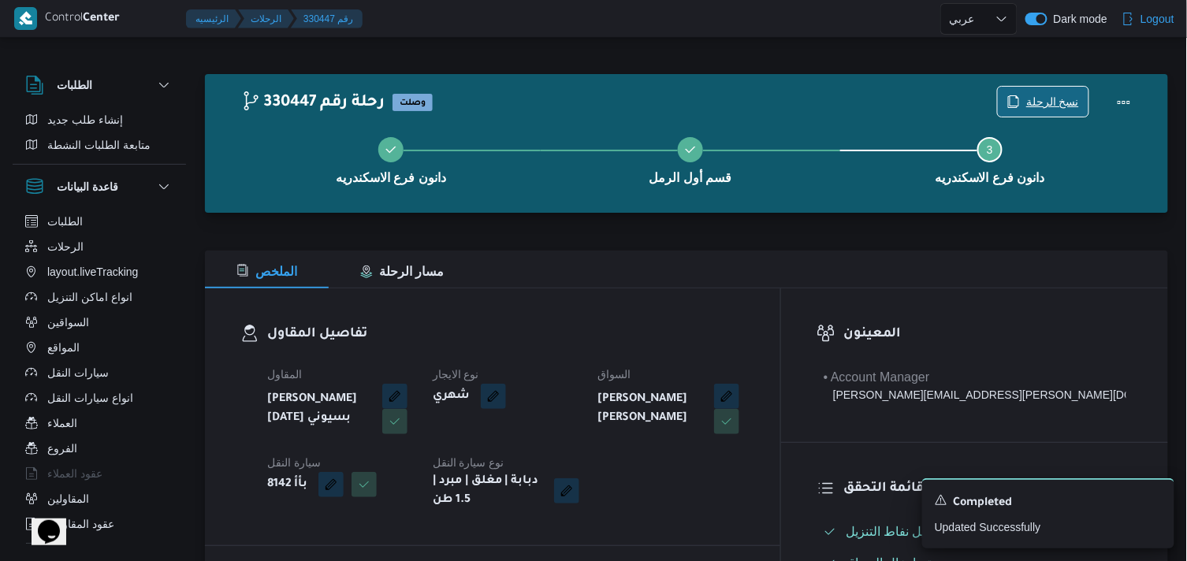
click at [1067, 102] on span "نسخ الرحلة" at bounding box center [1052, 101] width 53 height 19
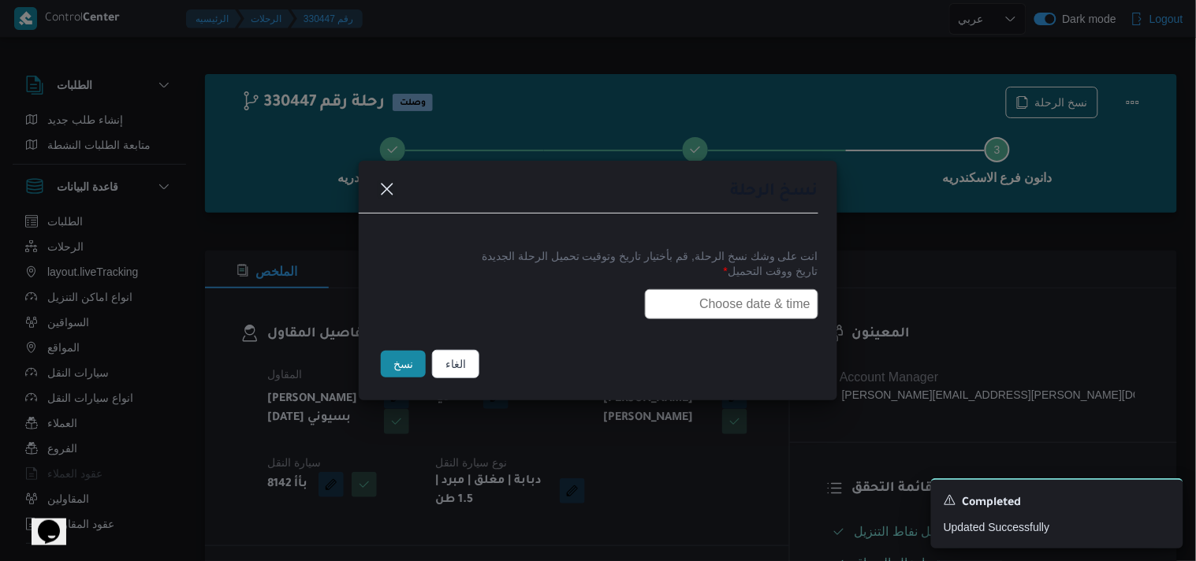
click at [785, 293] on input "text" at bounding box center [731, 304] width 173 height 30
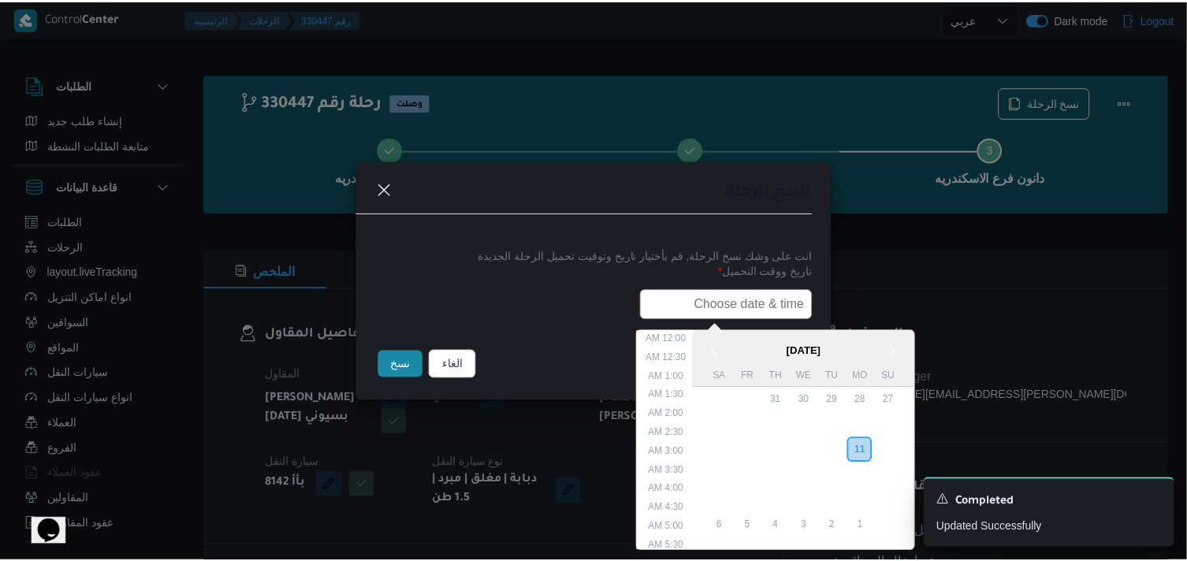
scroll to position [374, 0]
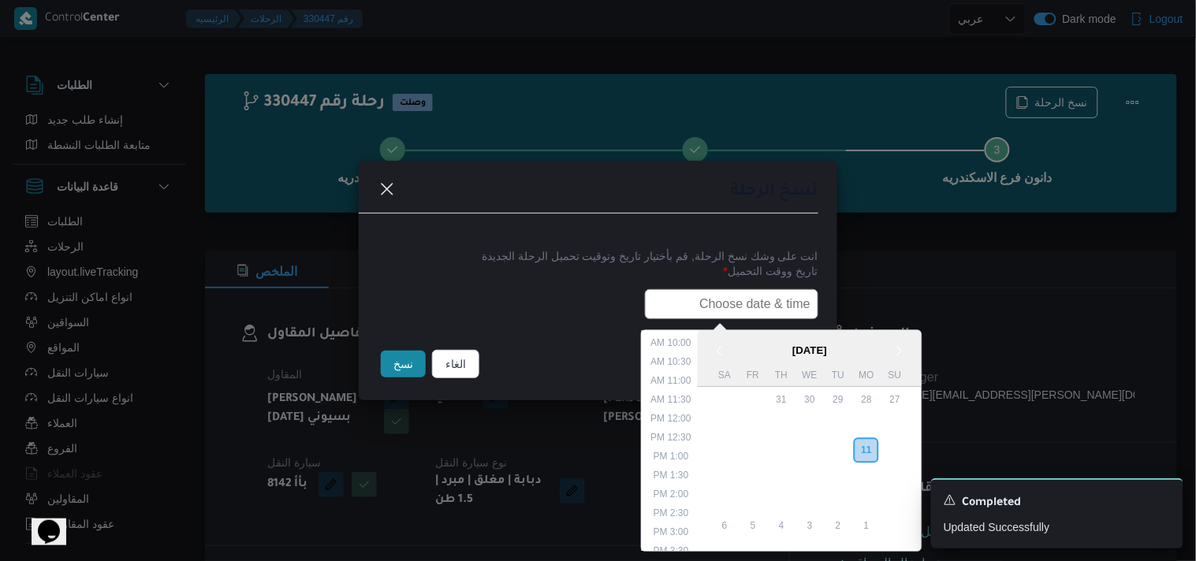
type input "ر"
paste input "12/08/2025 7:30AM"
type input "12/08/2025 7:30AM"
click at [390, 360] on button "نسخ" at bounding box center [403, 364] width 45 height 27
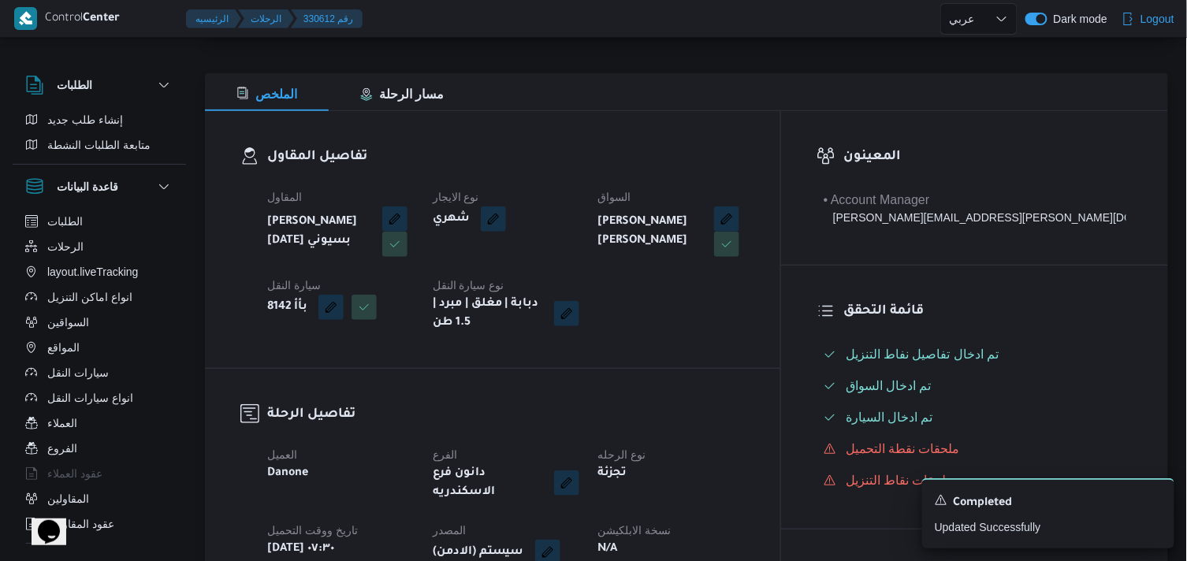
scroll to position [263, 0]
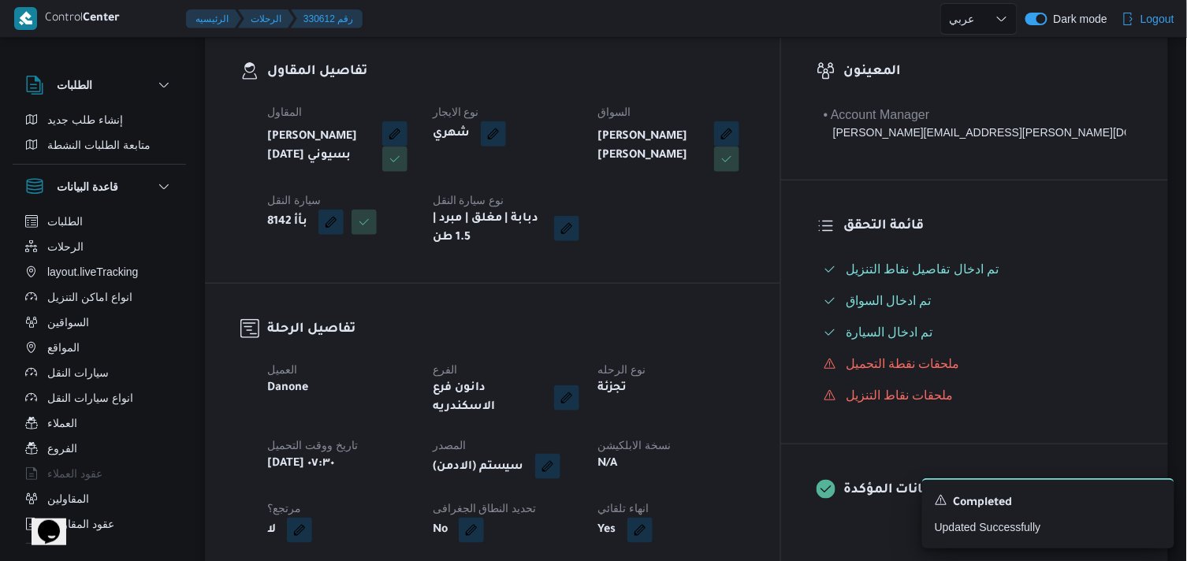
click at [560, 457] on button "button" at bounding box center [547, 466] width 25 height 25
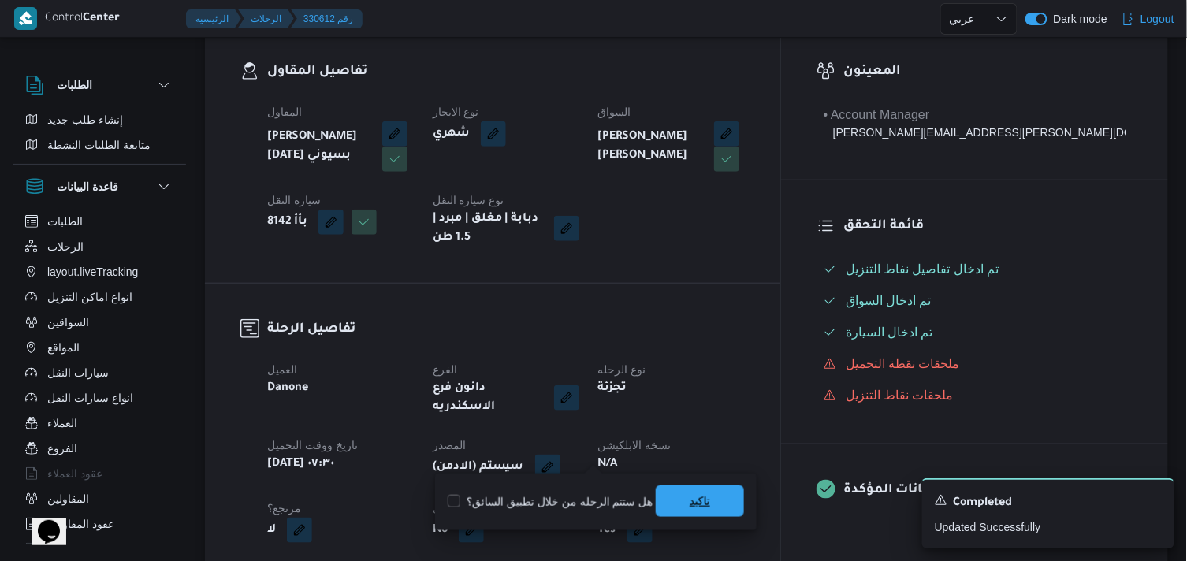
click at [671, 493] on span "تاكيد" at bounding box center [700, 502] width 88 height 32
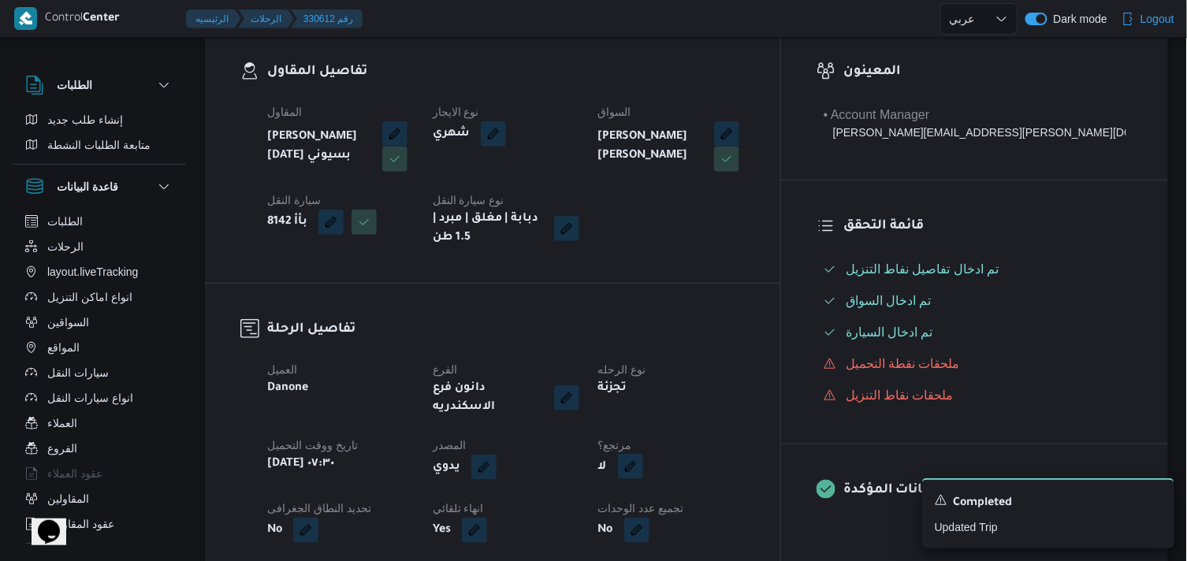
click at [643, 454] on button "button" at bounding box center [630, 466] width 25 height 25
click at [656, 508] on label "هل هناك مرتجع؟" at bounding box center [667, 502] width 95 height 19
checkbox input "true"
click at [743, 493] on span "تاكيد" at bounding box center [761, 502] width 88 height 32
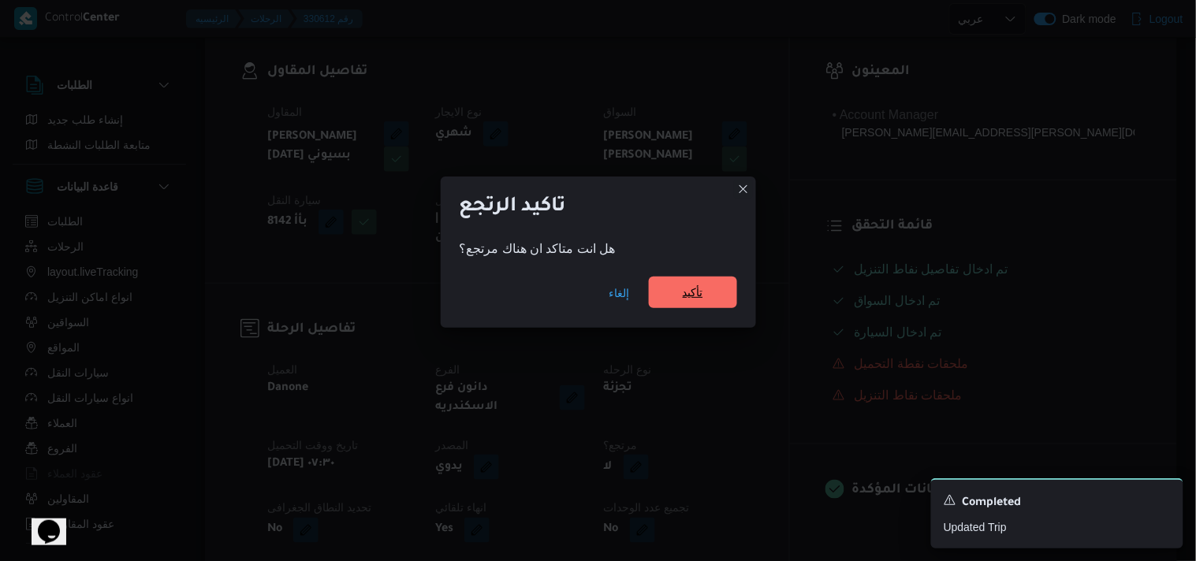
click at [708, 298] on span "تأكيد" at bounding box center [693, 293] width 88 height 32
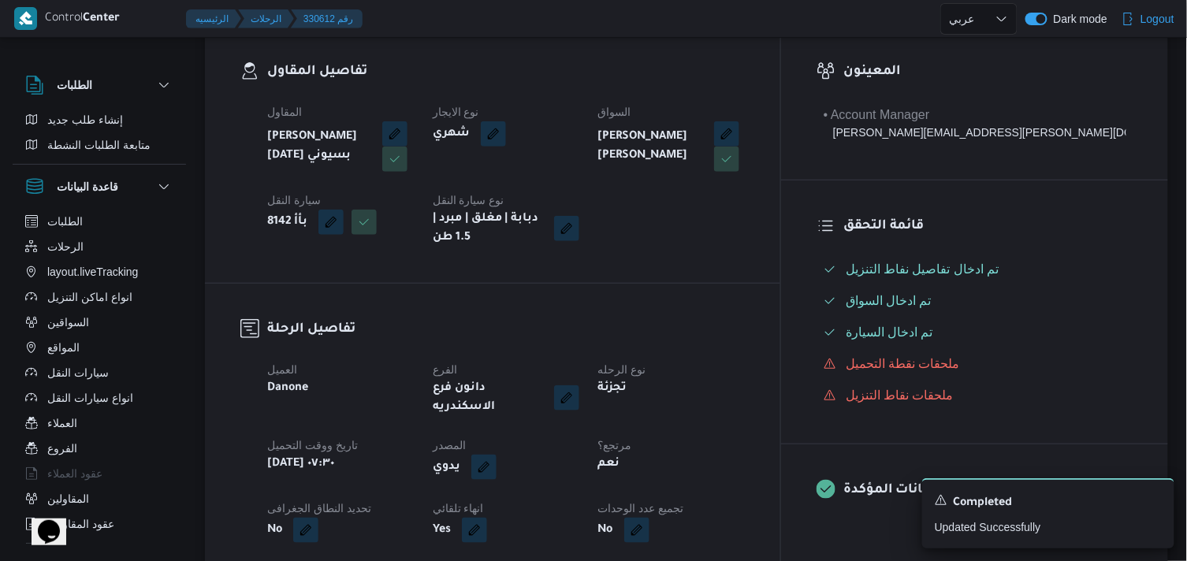
select select "ar"
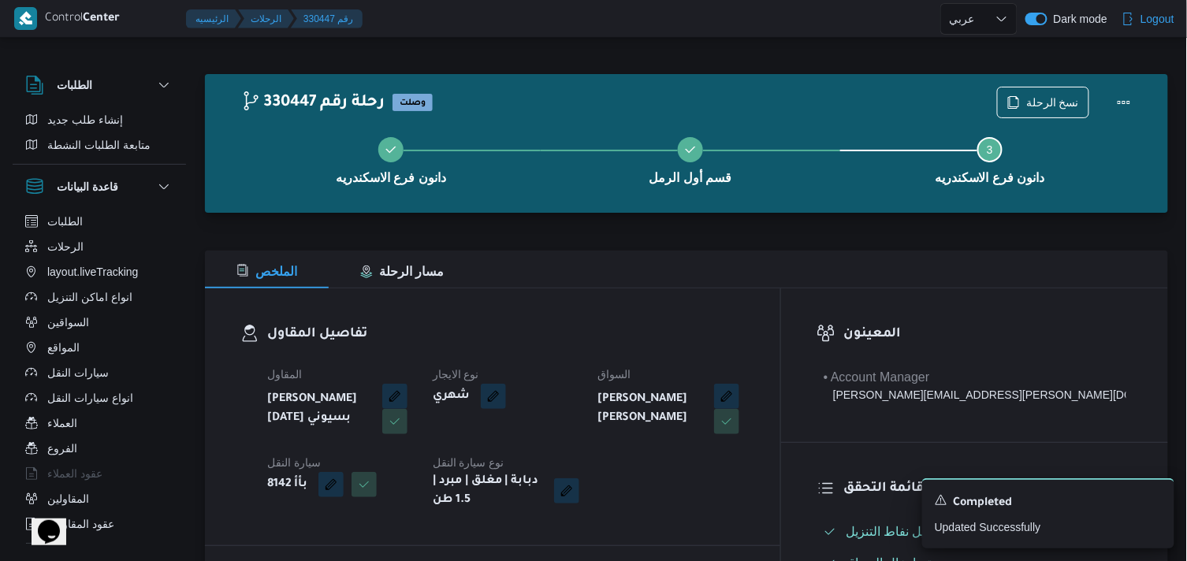
select select "ar"
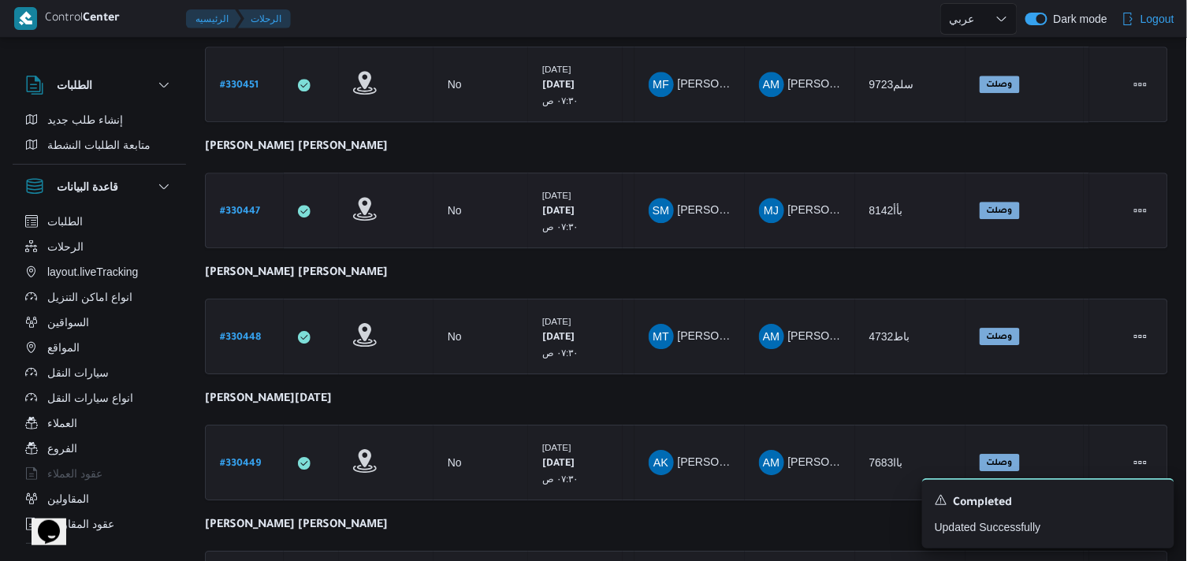
scroll to position [1271, 0]
click at [242, 332] on b "# 330448" at bounding box center [240, 337] width 41 height 11
select select "ar"
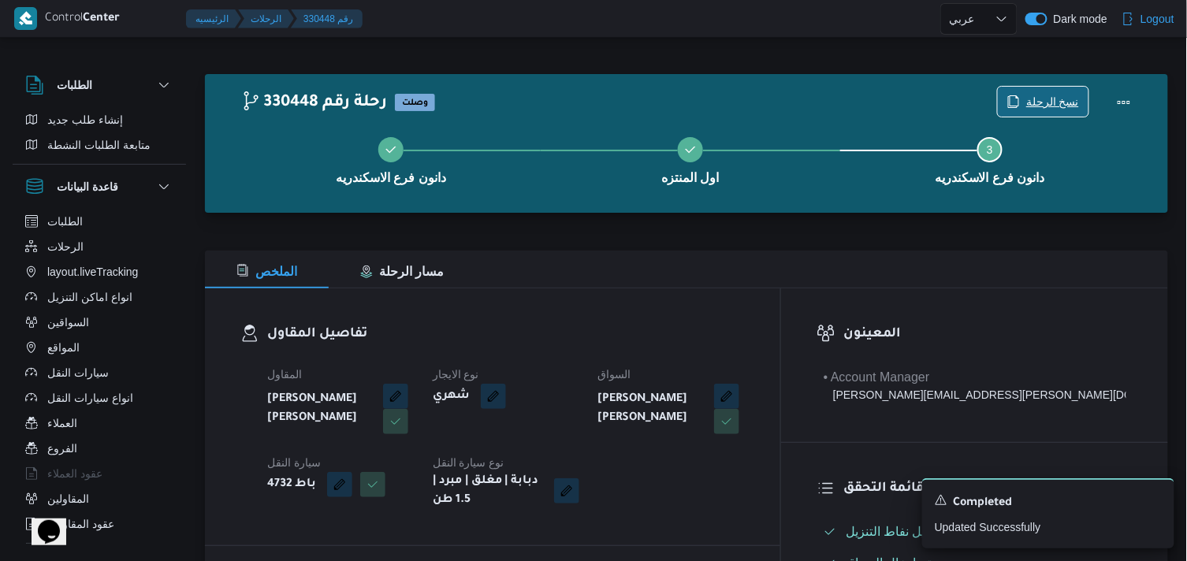
click at [1018, 103] on icon "button" at bounding box center [1013, 101] width 13 height 13
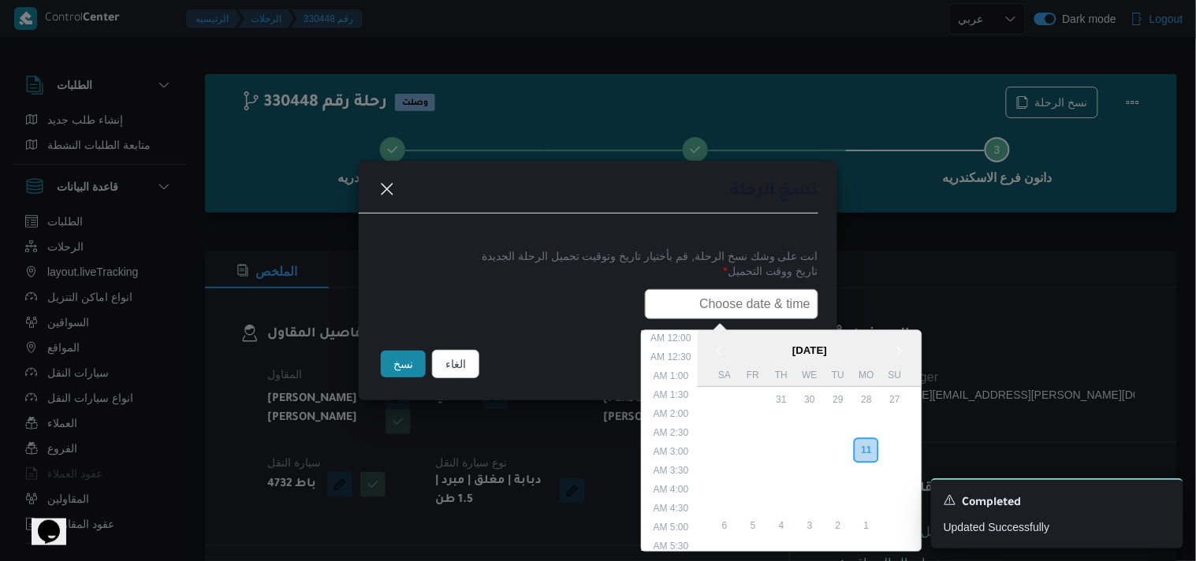
click at [653, 311] on input "text" at bounding box center [731, 304] width 173 height 30
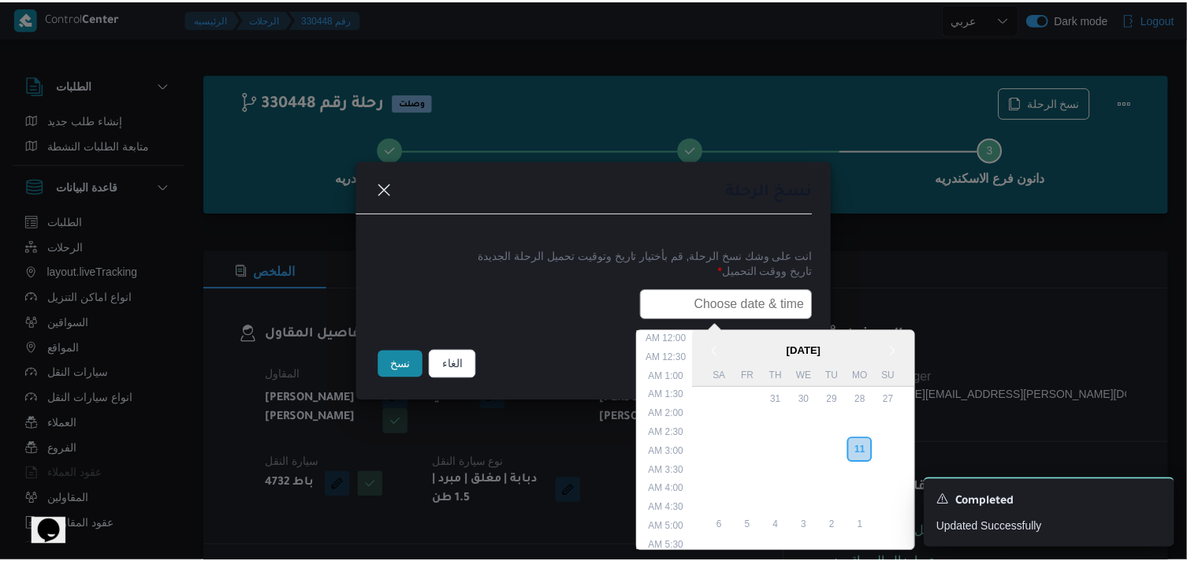
scroll to position [374, 0]
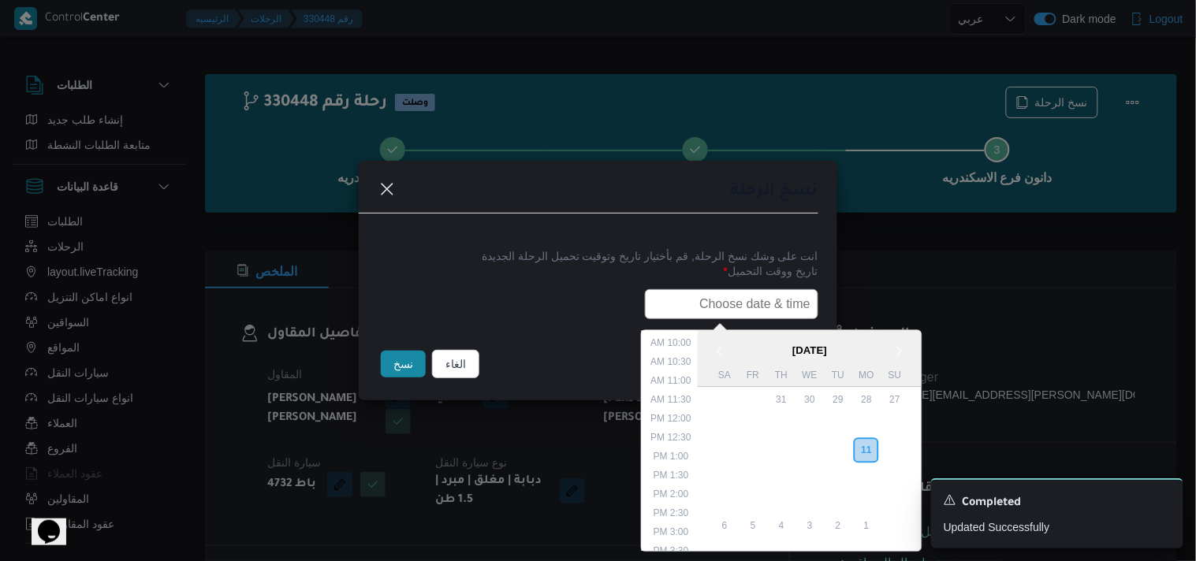
type input "ر"
paste input "12/08/2025 7:30AM"
type input "12/08/2025 7:30AM"
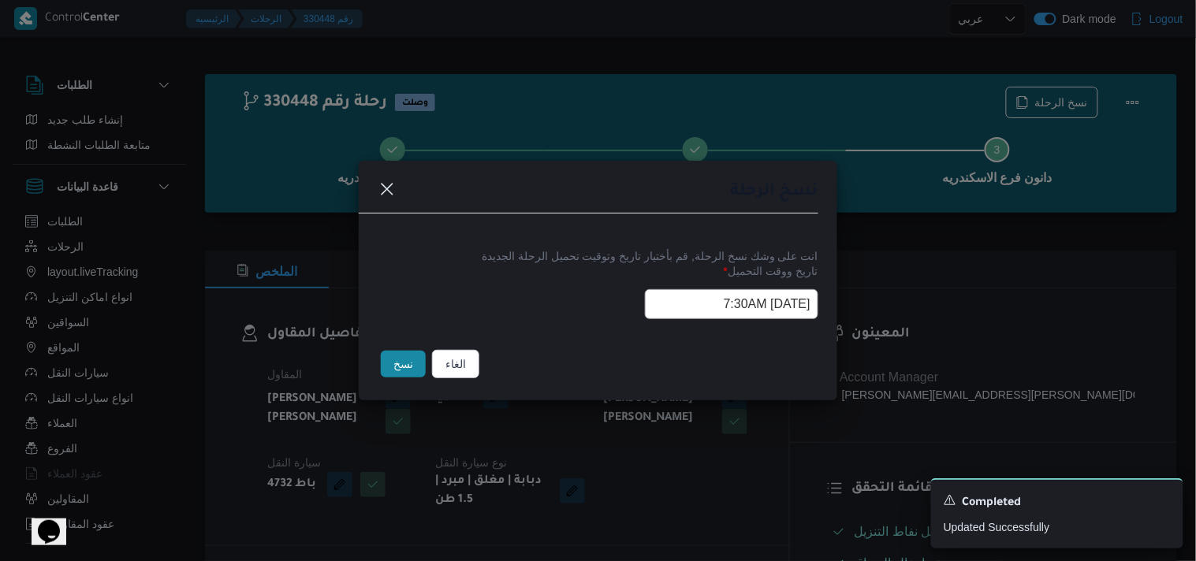
click at [405, 374] on button "نسخ" at bounding box center [403, 364] width 45 height 27
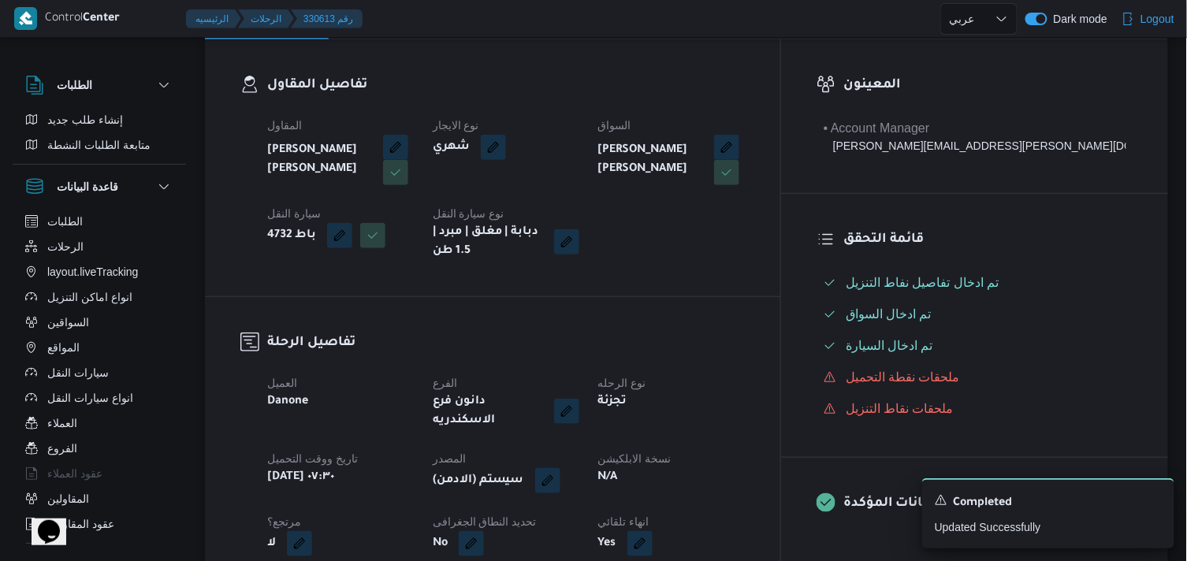
scroll to position [263, 0]
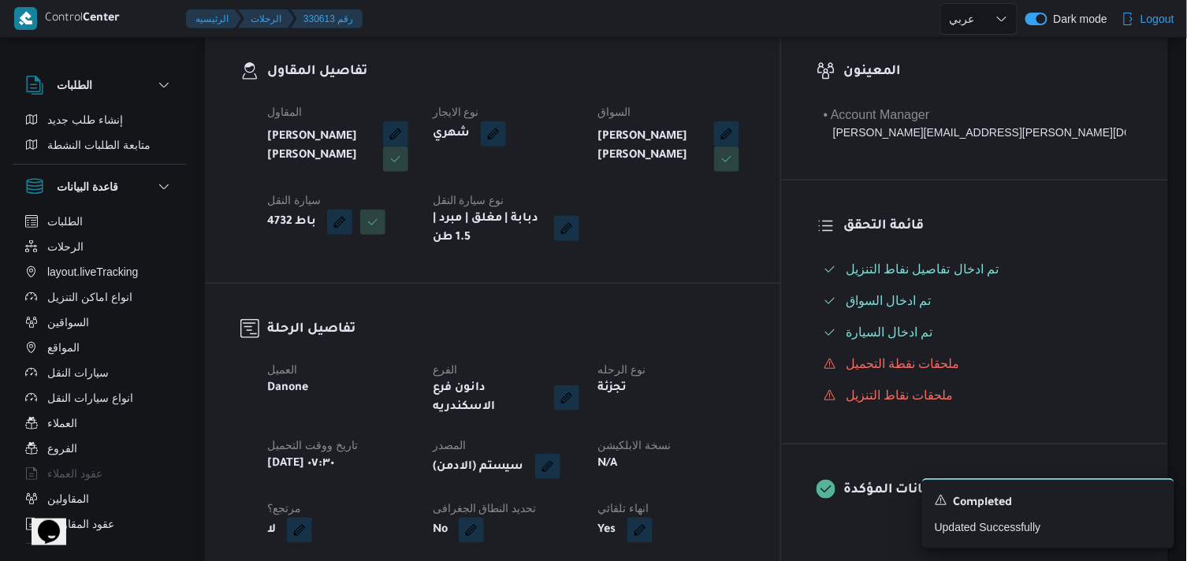
click at [560, 463] on button "button" at bounding box center [547, 466] width 25 height 25
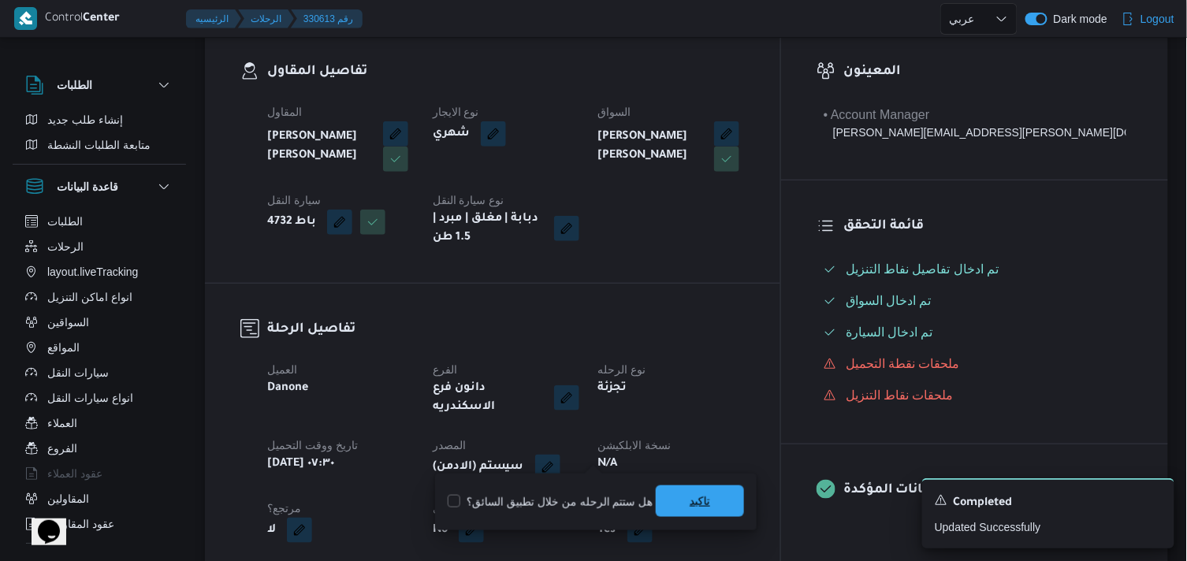
click at [668, 507] on span "تاكيد" at bounding box center [700, 502] width 88 height 32
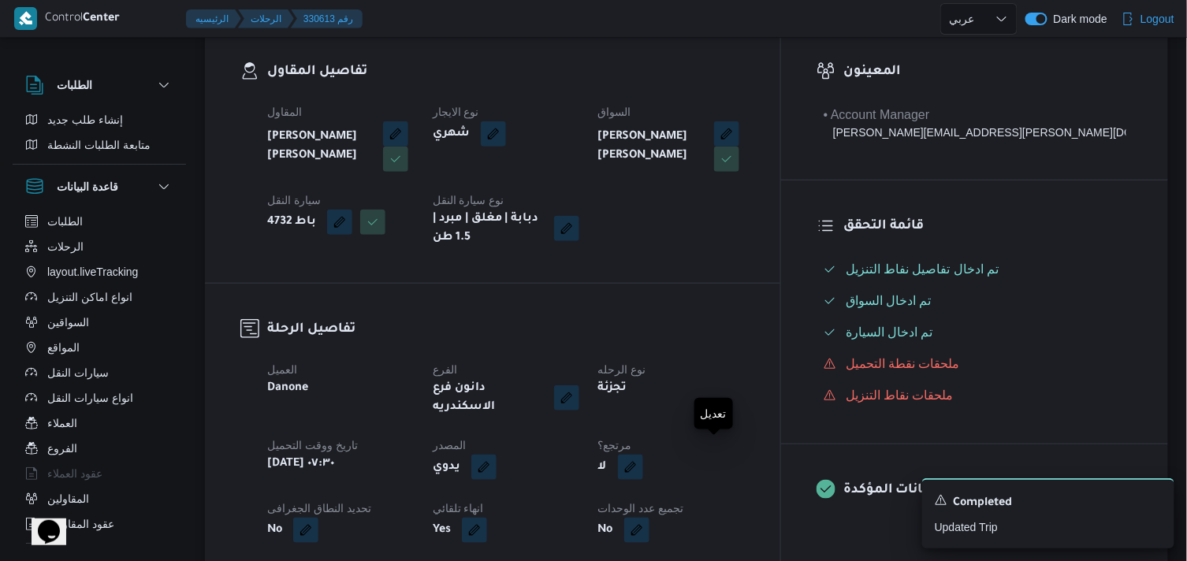
click at [643, 455] on button "button" at bounding box center [630, 467] width 25 height 25
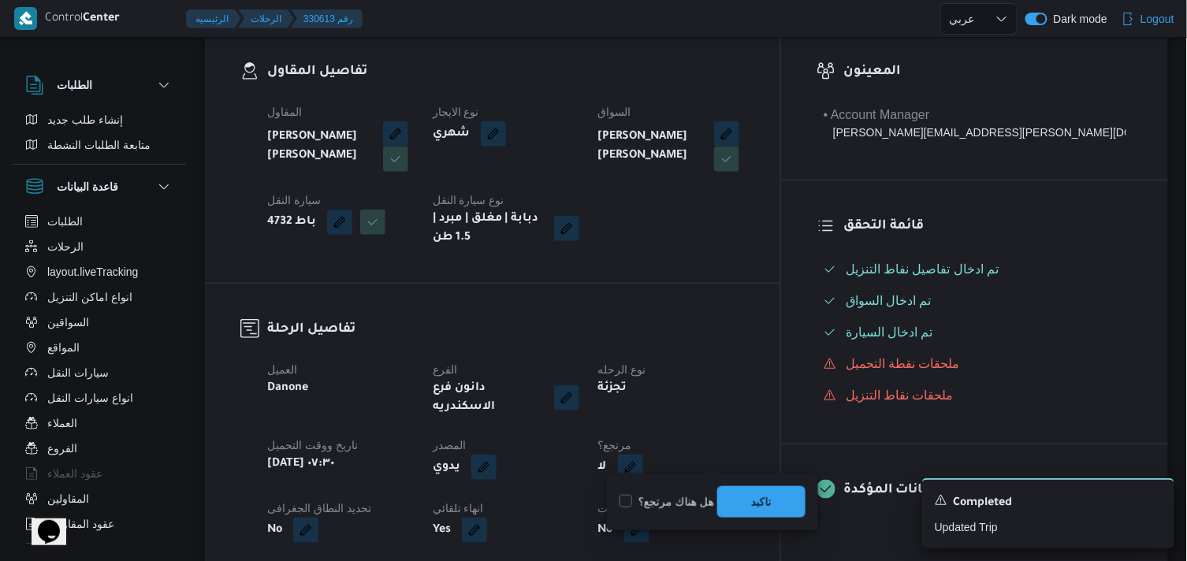
click at [639, 493] on label "هل هناك مرتجع؟" at bounding box center [667, 502] width 95 height 19
checkbox input "true"
click at [719, 489] on span "تاكيد" at bounding box center [761, 502] width 88 height 32
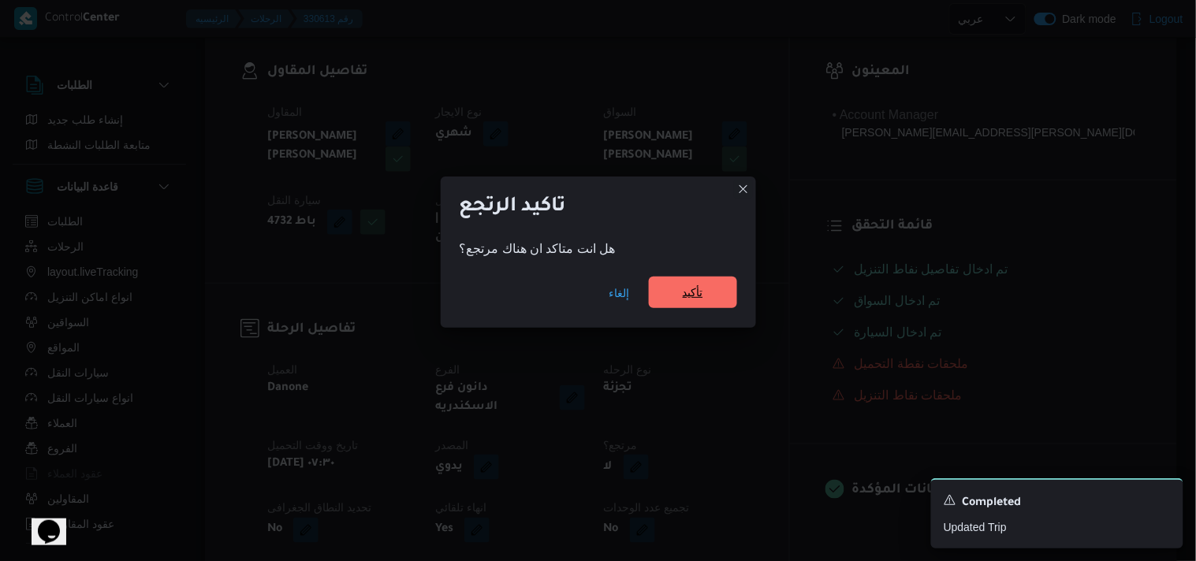
click at [691, 296] on span "تأكيد" at bounding box center [693, 292] width 20 height 19
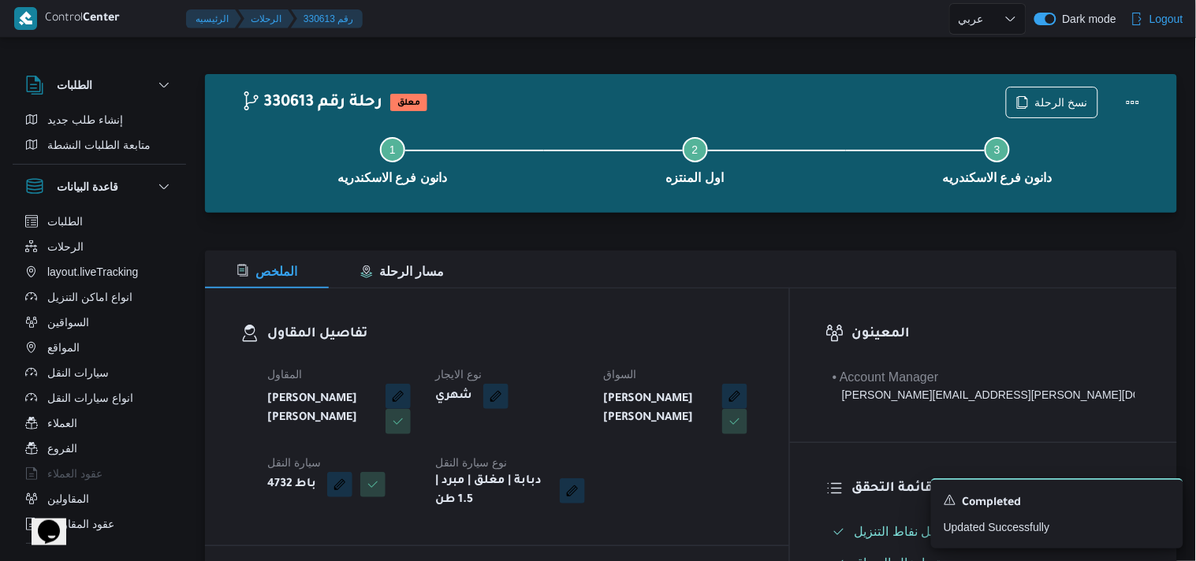
select select "ar"
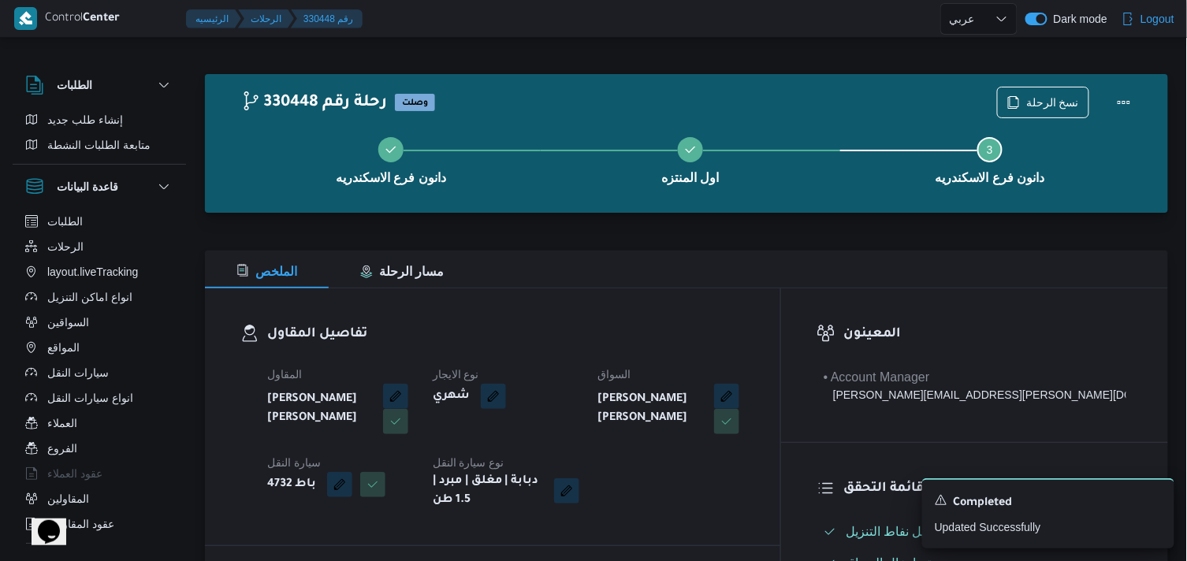
select select "ar"
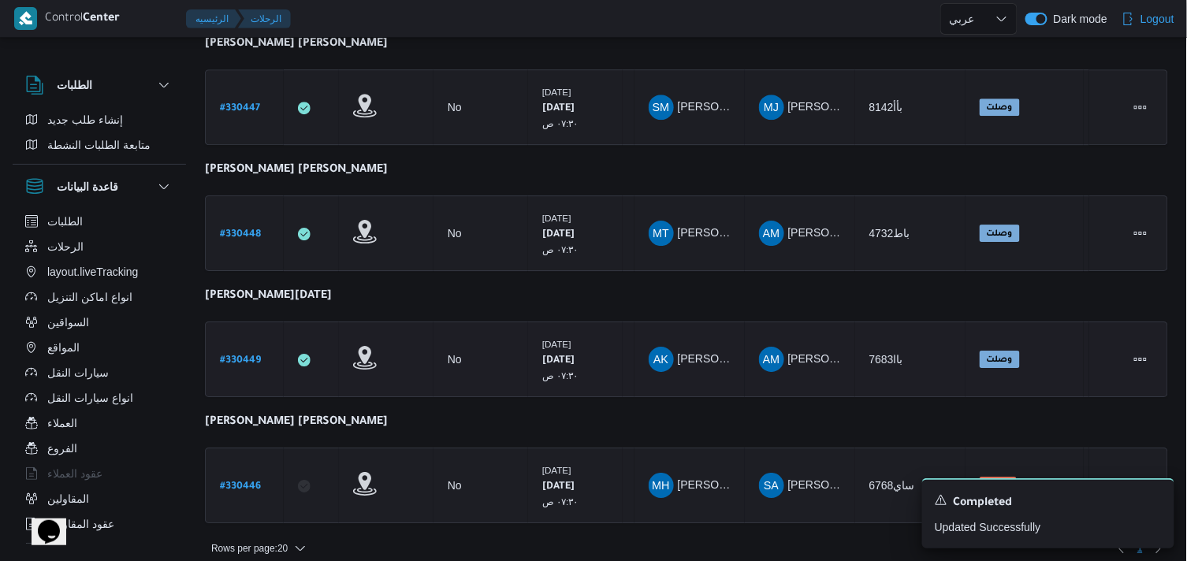
scroll to position [1376, 0]
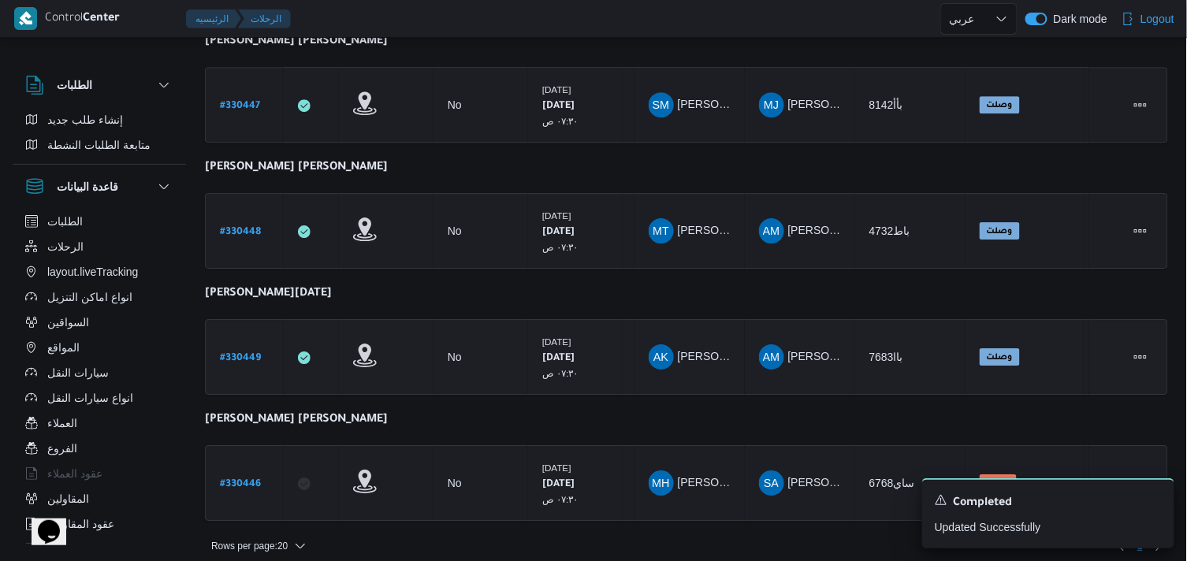
click at [256, 353] on b "# 330449" at bounding box center [240, 358] width 41 height 11
select select "ar"
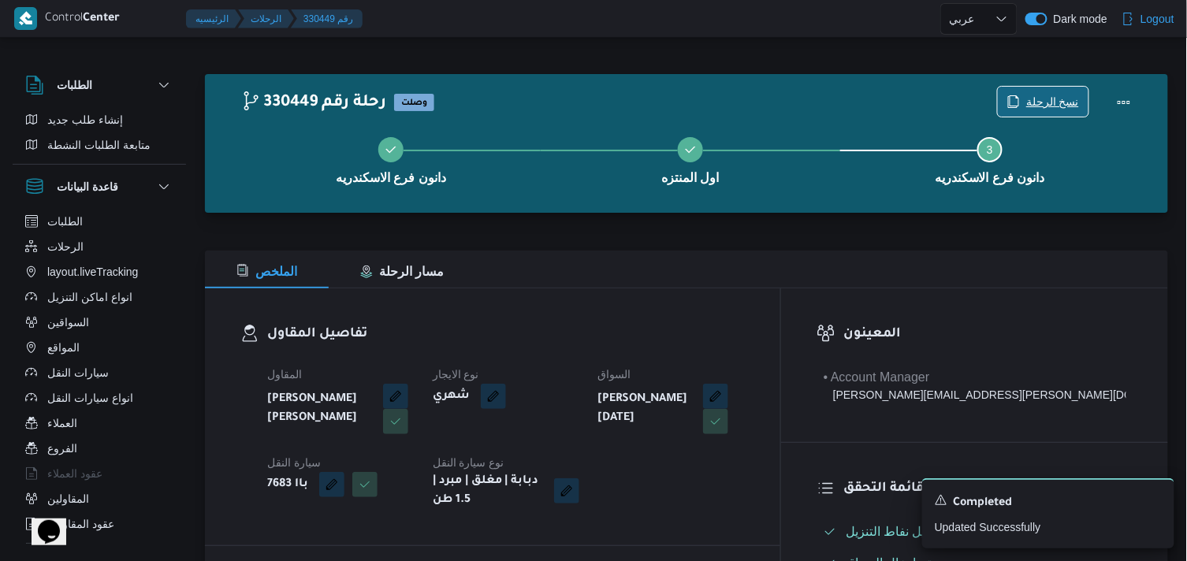
click at [1013, 88] on span "نسخ الرحلة" at bounding box center [1043, 102] width 91 height 30
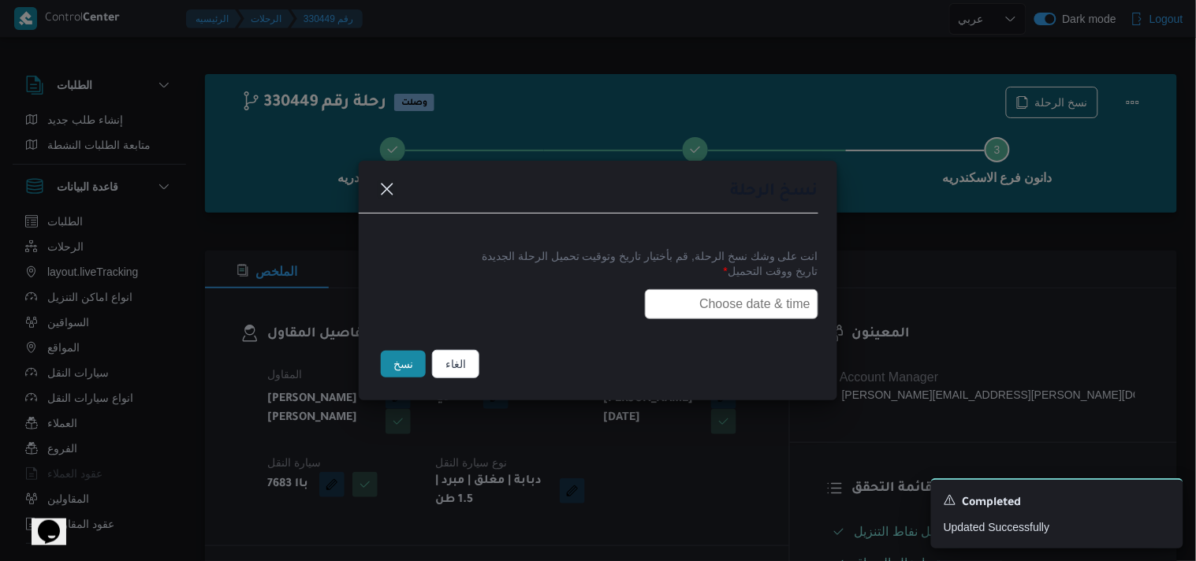
click at [747, 304] on input "text" at bounding box center [731, 304] width 173 height 30
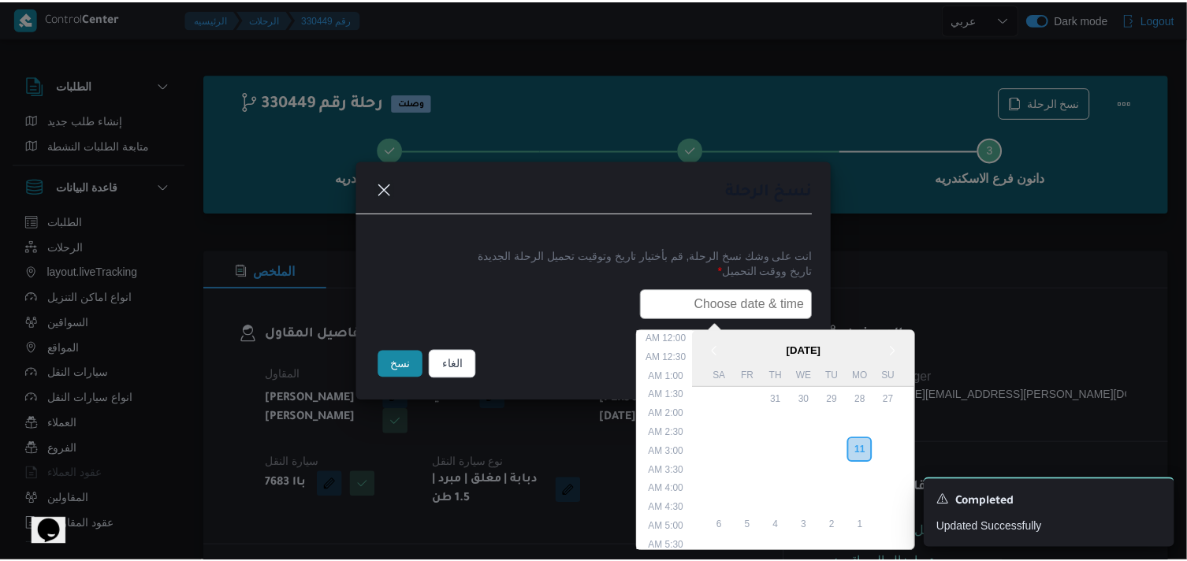
scroll to position [374, 0]
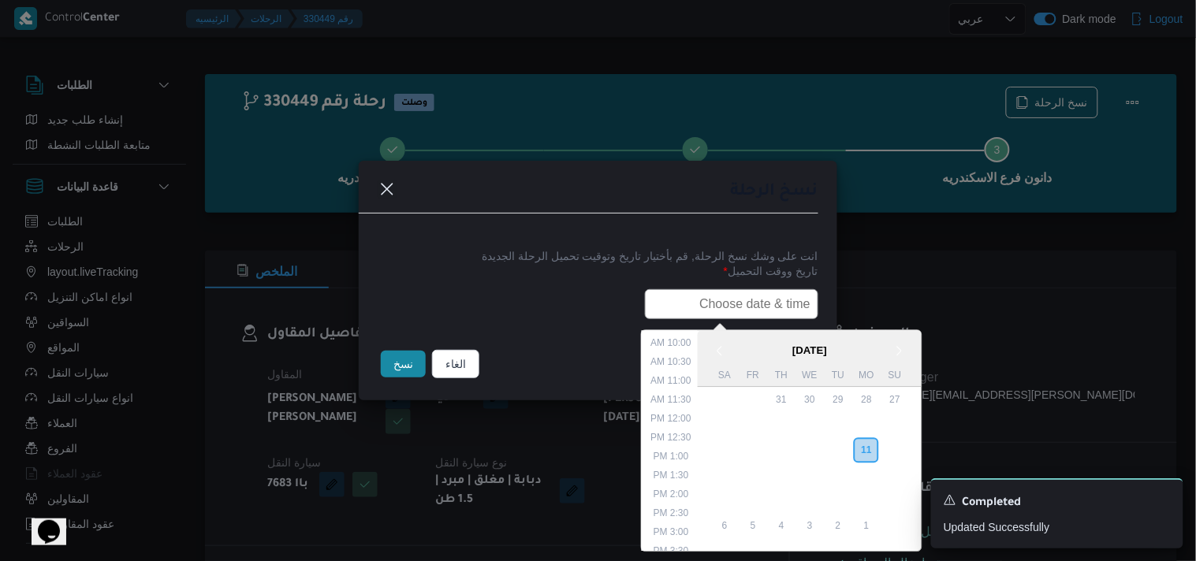
paste input "12/08/2025 7:30AM"
type input "12/08/2025 7:30AM"
click at [397, 359] on button "نسخ" at bounding box center [403, 364] width 45 height 27
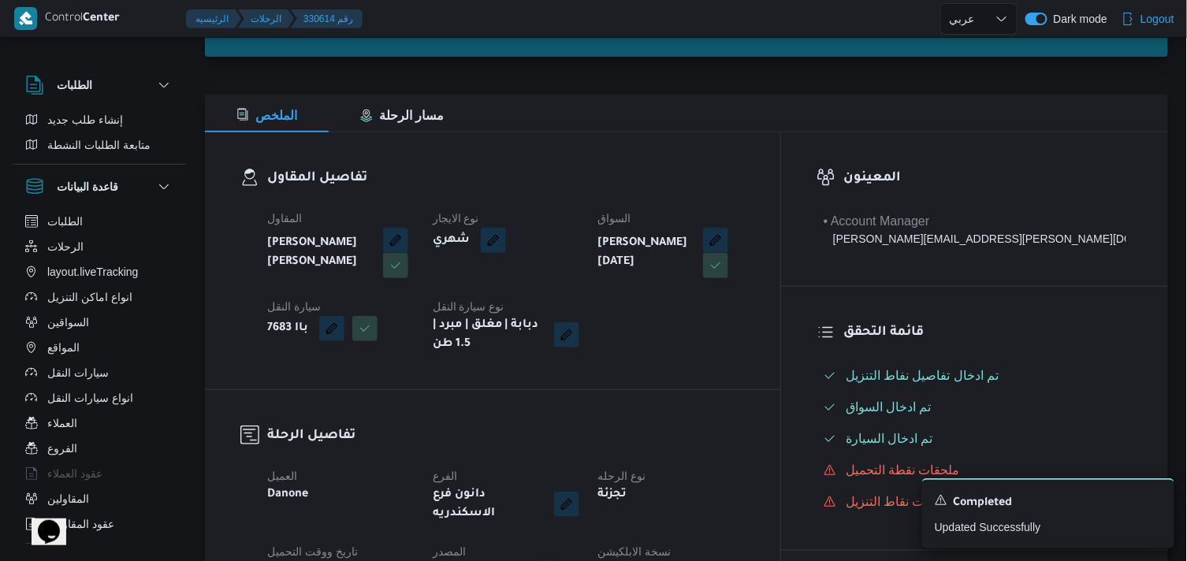
scroll to position [175, 0]
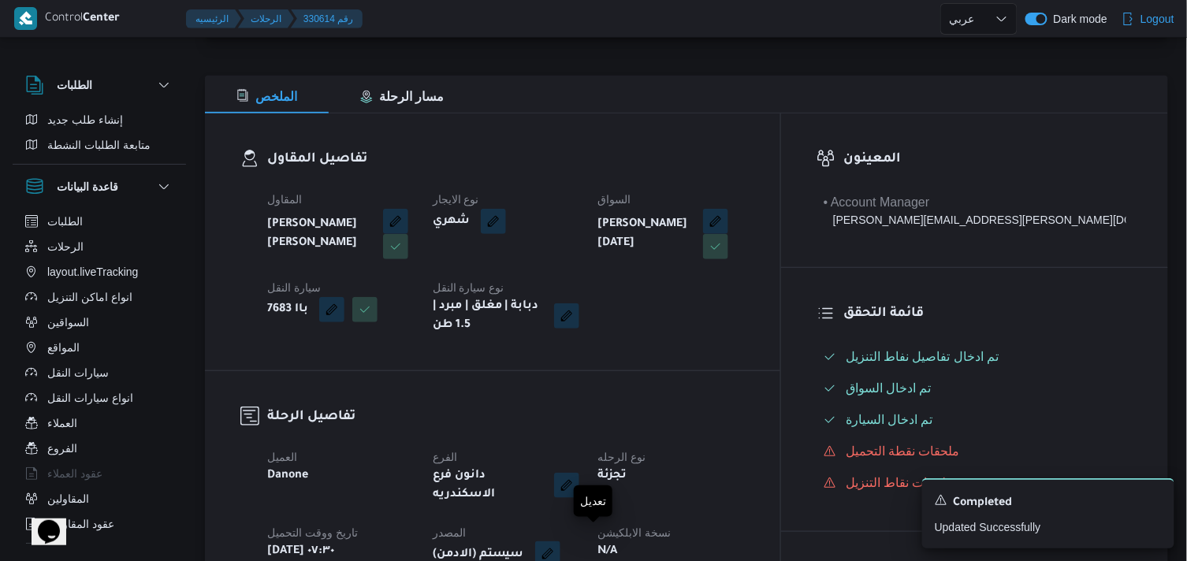
click at [560, 542] on button "button" at bounding box center [547, 554] width 25 height 25
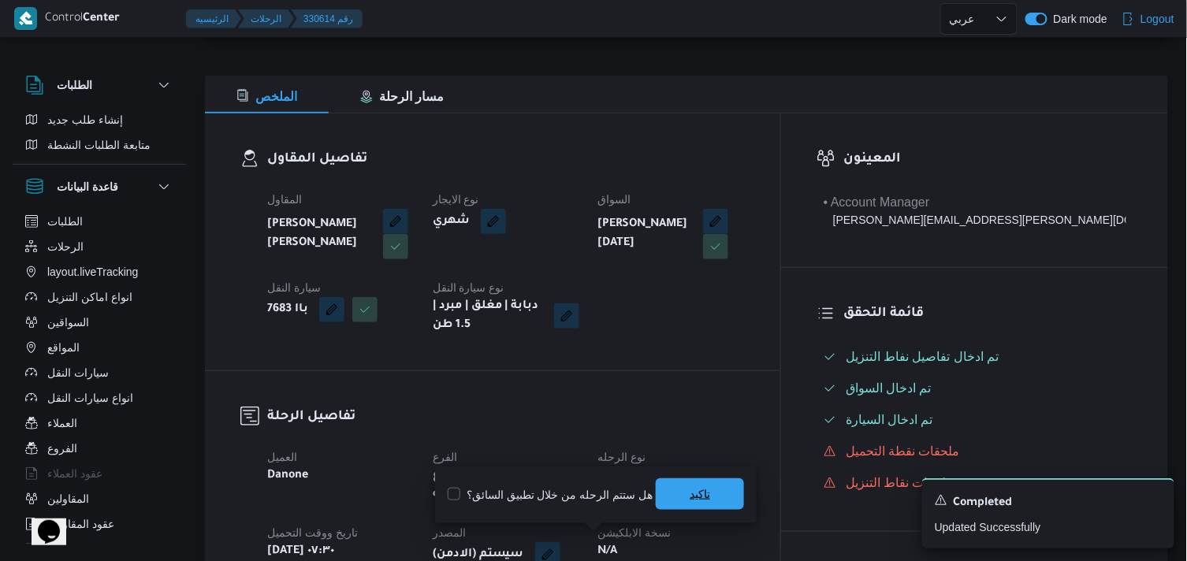
click at [679, 482] on span "تاكيد" at bounding box center [700, 494] width 88 height 32
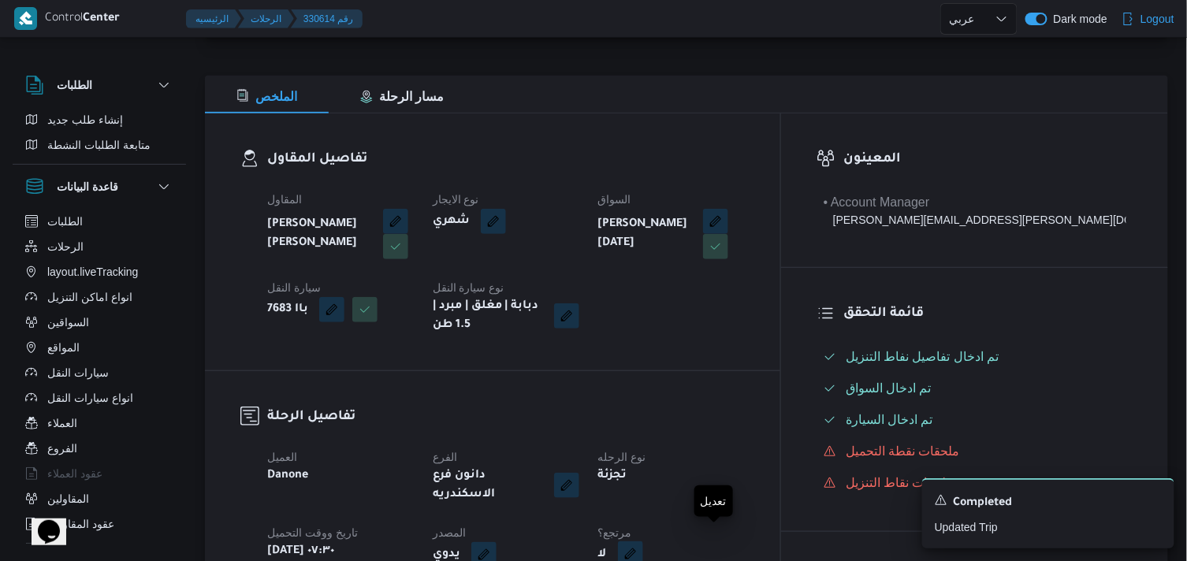
click at [643, 542] on button "button" at bounding box center [630, 554] width 25 height 25
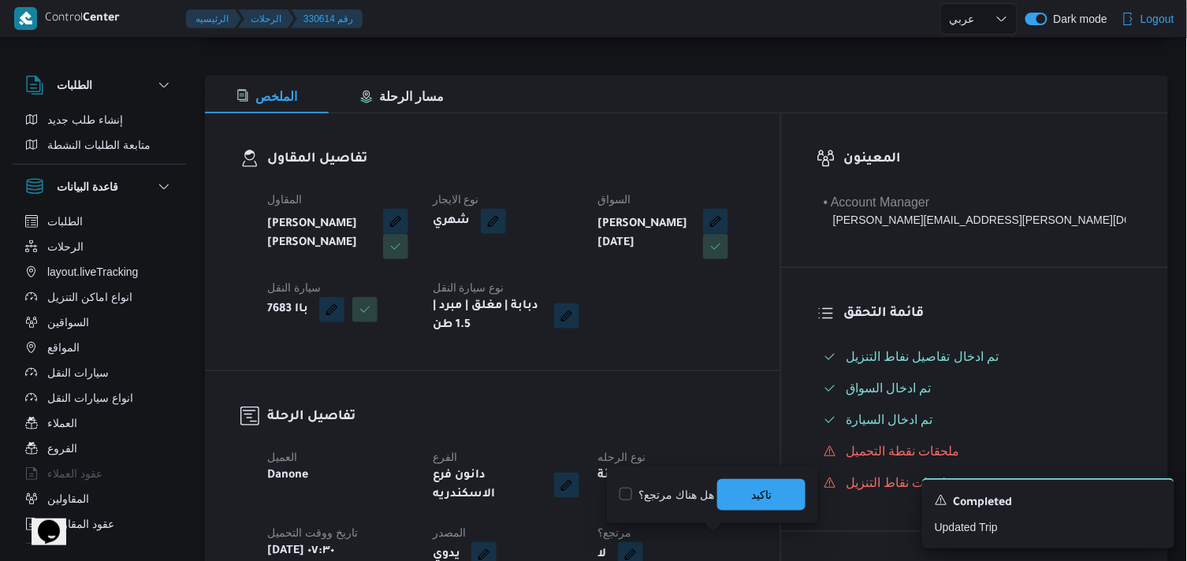
click at [689, 501] on label "هل هناك مرتجع؟" at bounding box center [667, 495] width 95 height 19
checkbox input "true"
click at [750, 490] on span "تاكيد" at bounding box center [761, 494] width 88 height 32
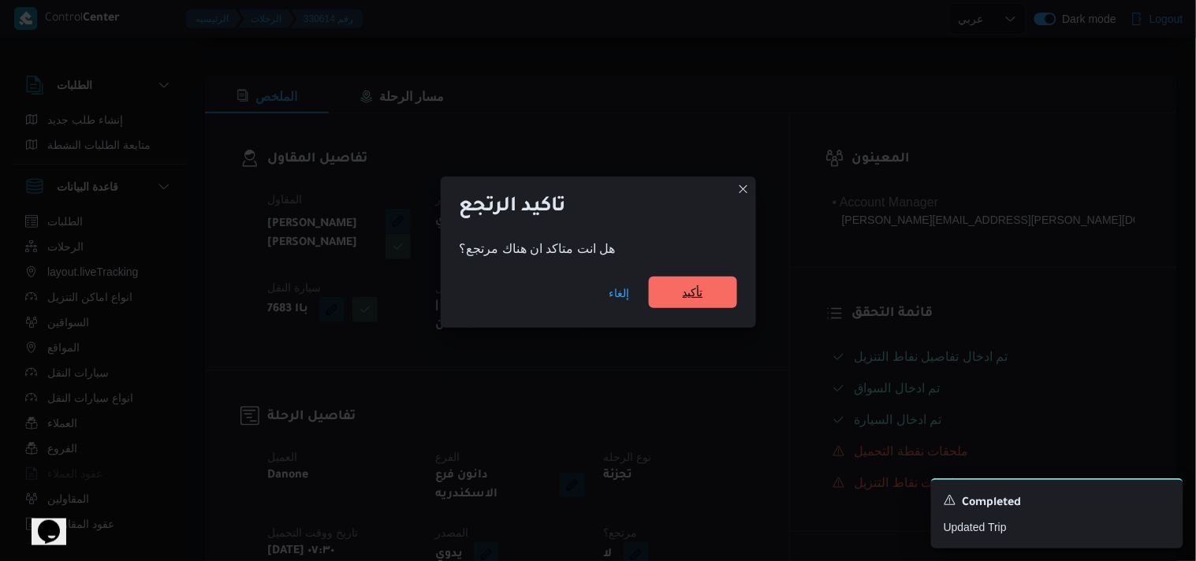
click at [702, 294] on span "تأكيد" at bounding box center [693, 292] width 20 height 19
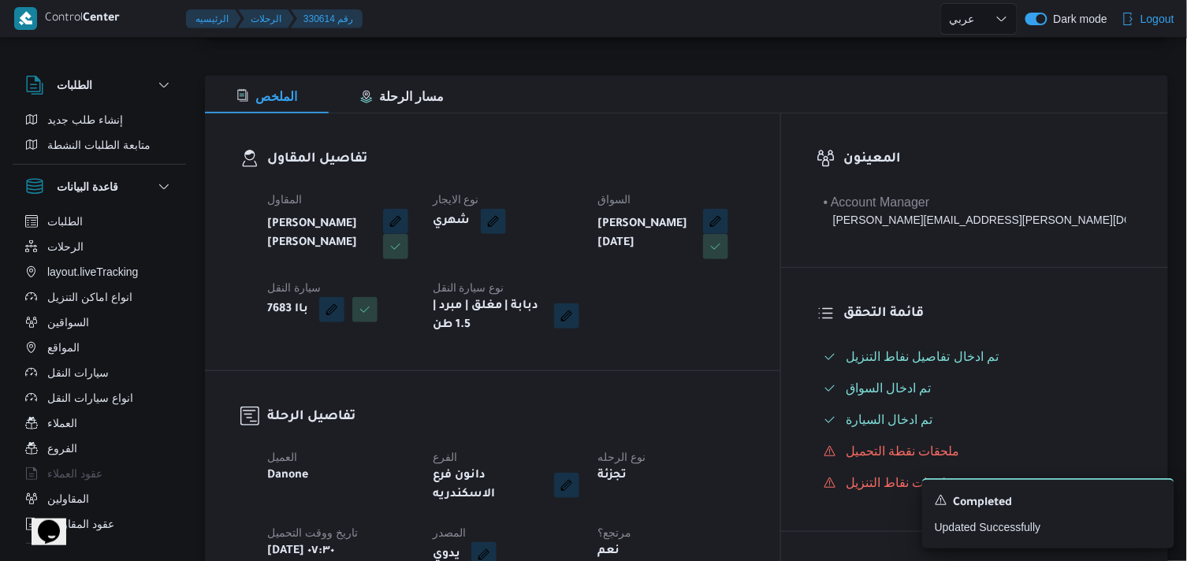
select select "ar"
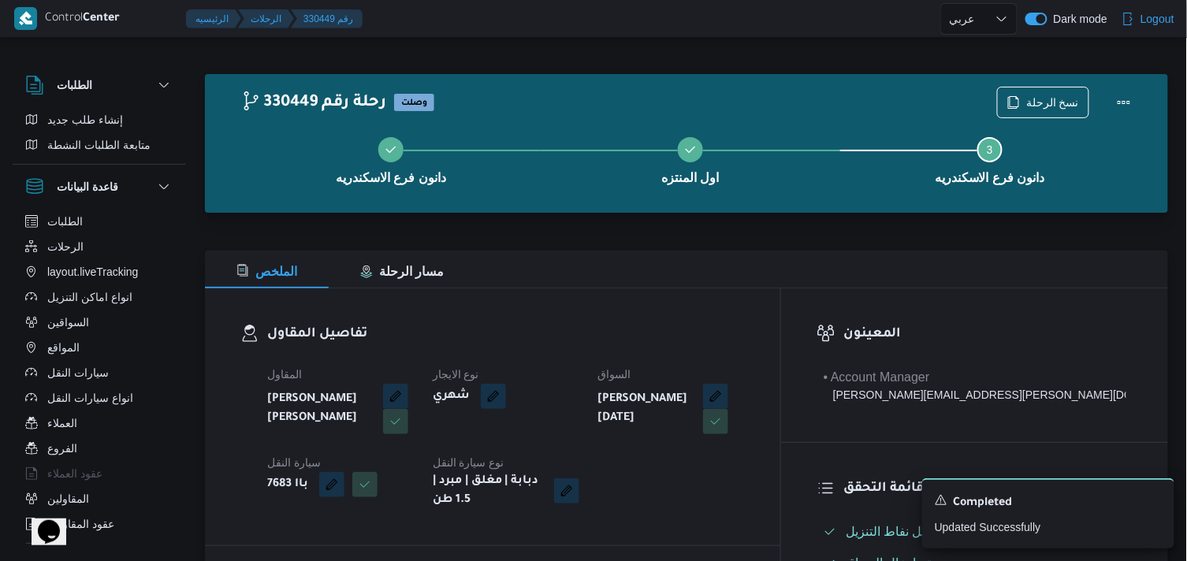
select select "ar"
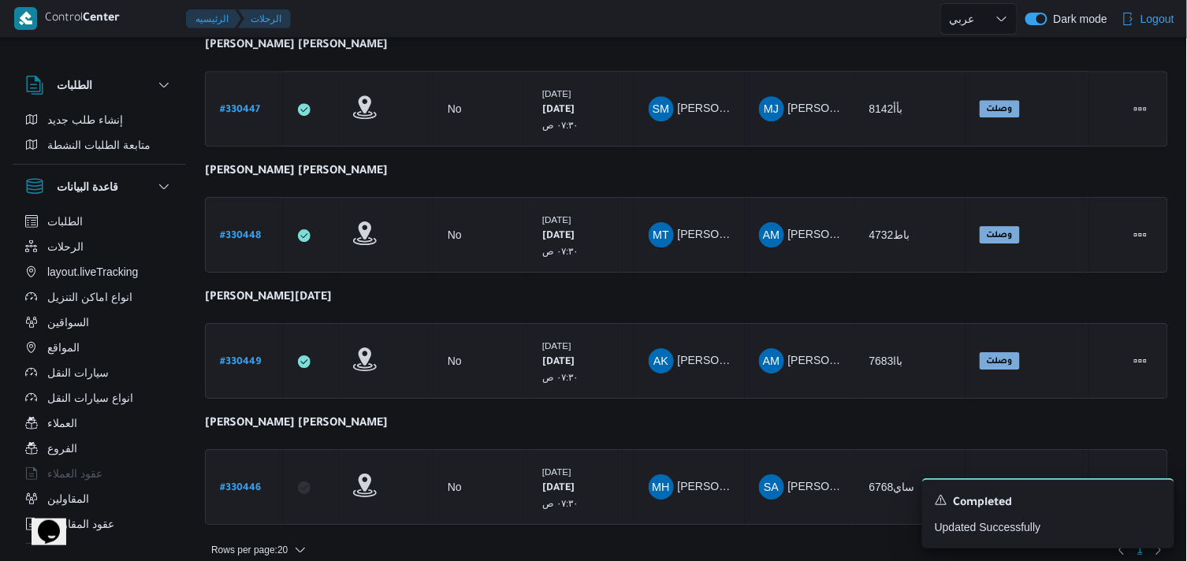
scroll to position [1376, 0]
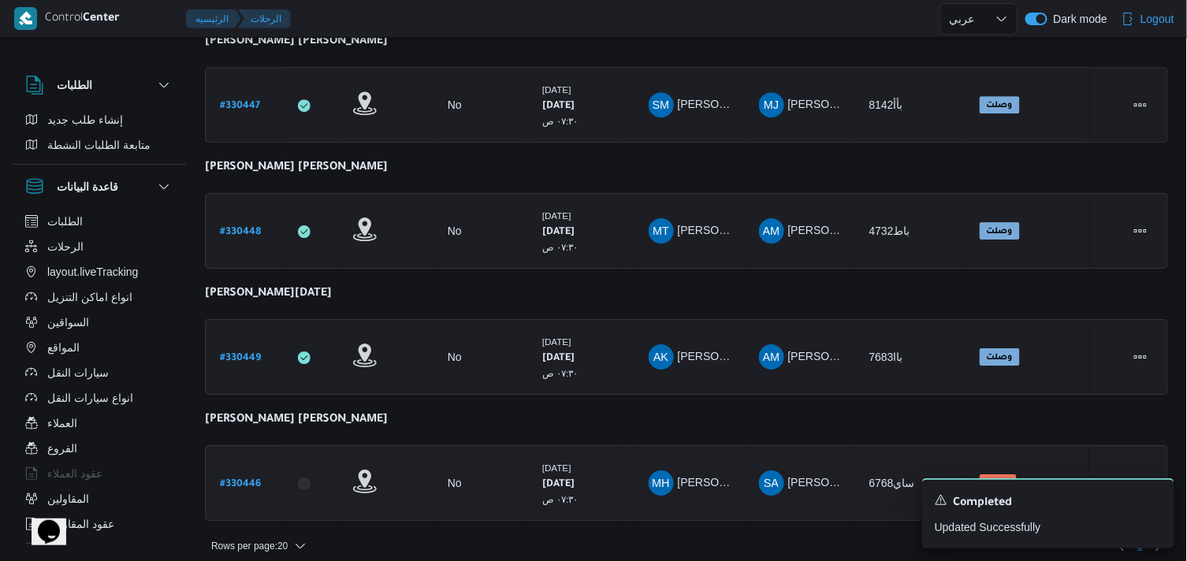
click at [233, 479] on b "# 330446" at bounding box center [240, 484] width 41 height 11
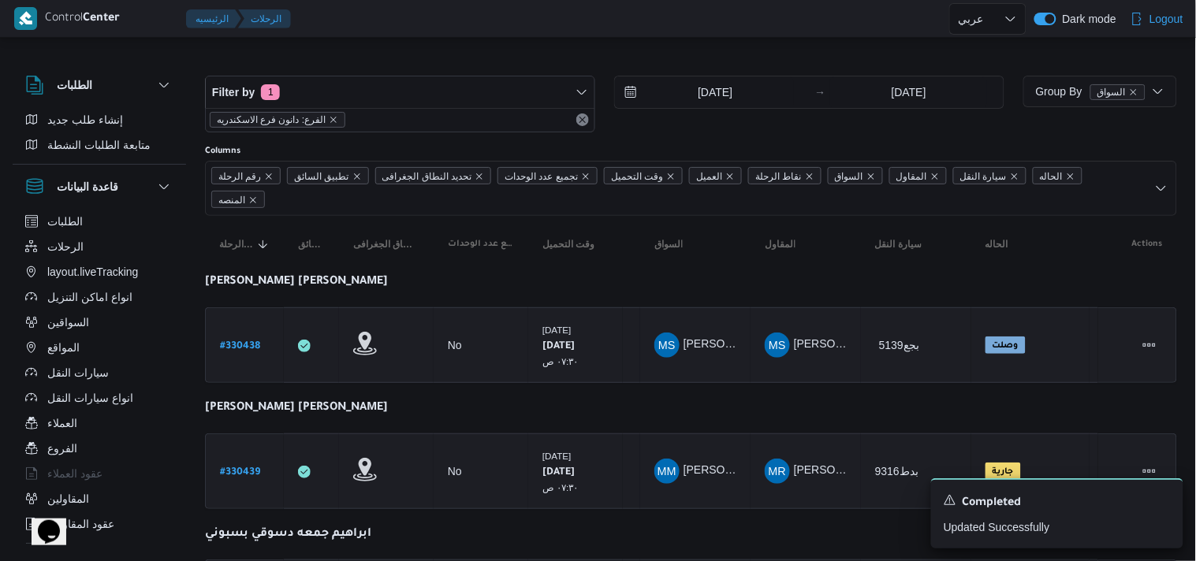
select select "ar"
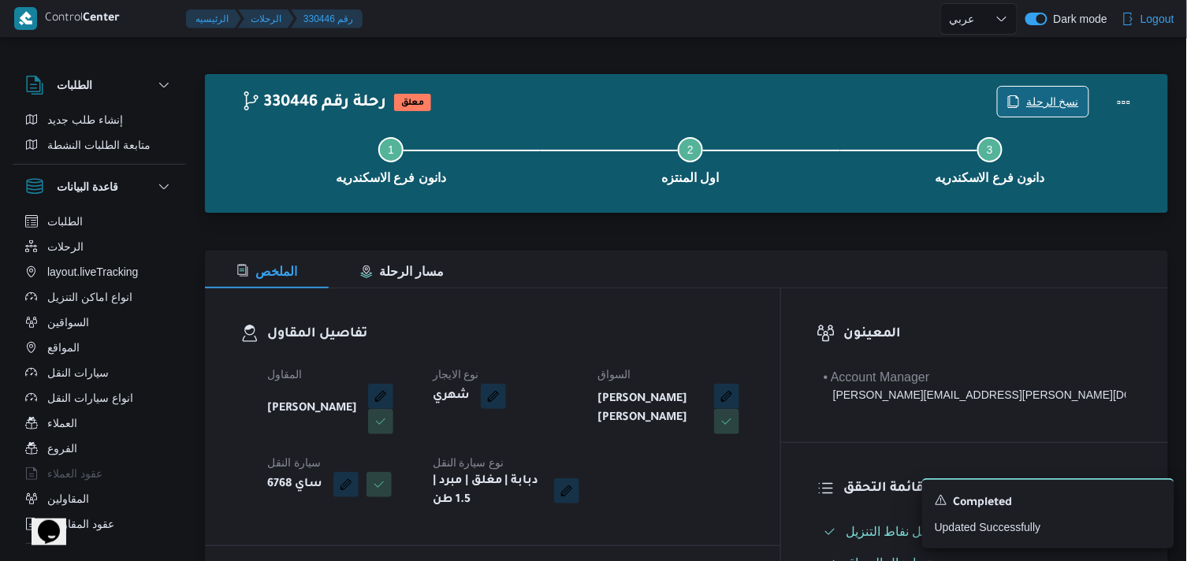
click at [1015, 103] on icon "button" at bounding box center [1013, 101] width 13 height 13
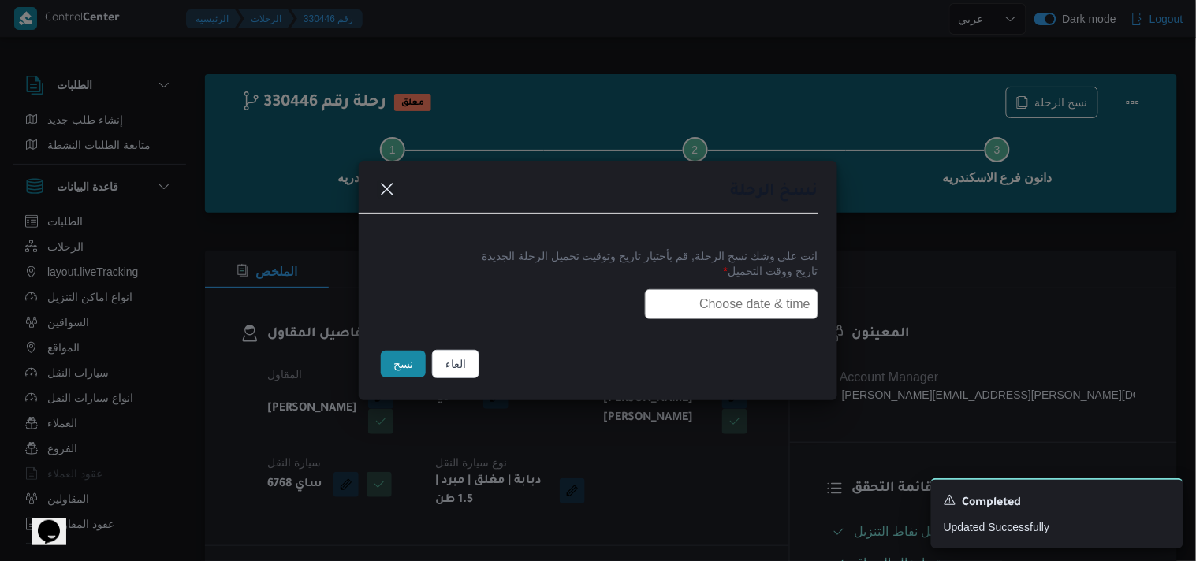
click at [678, 290] on input "text" at bounding box center [731, 304] width 173 height 30
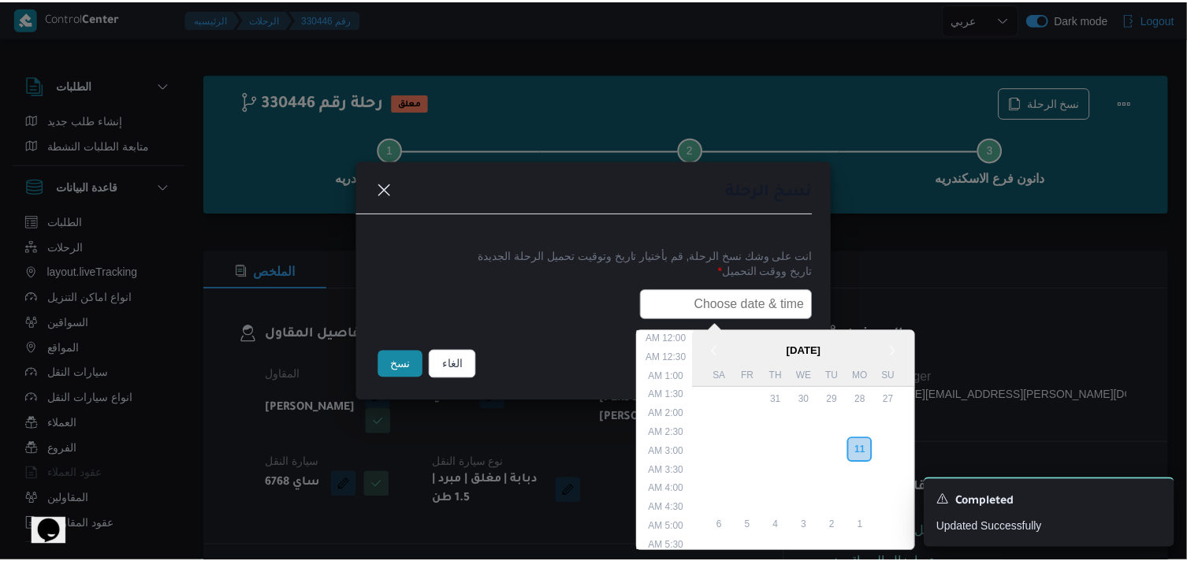
scroll to position [374, 0]
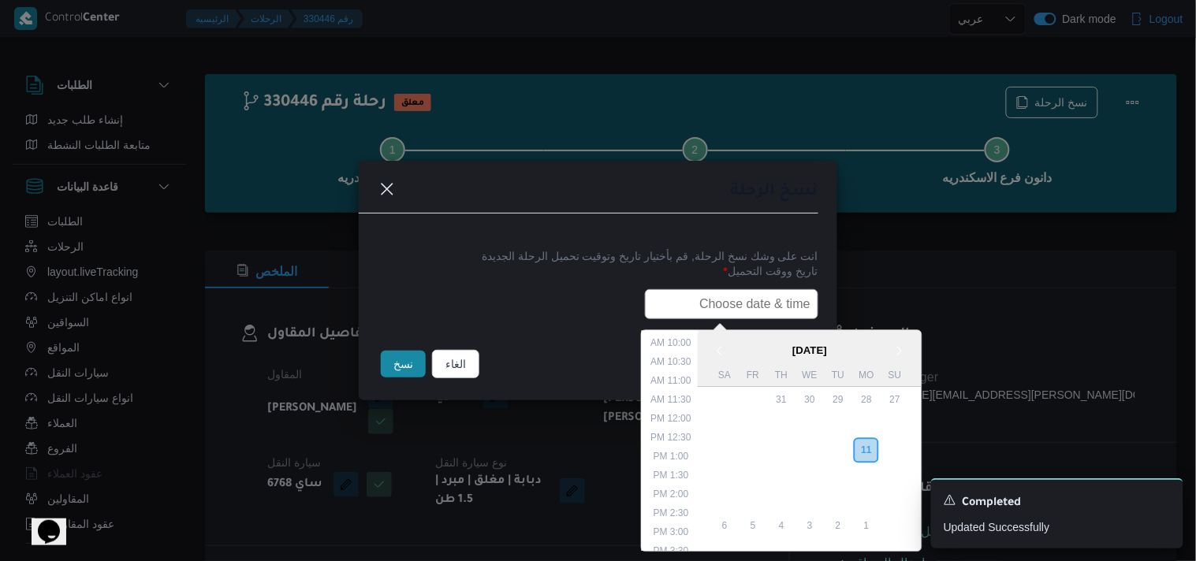
paste input "12/08/2025 7:30AM"
type input "12/08/2025 7:30AM"
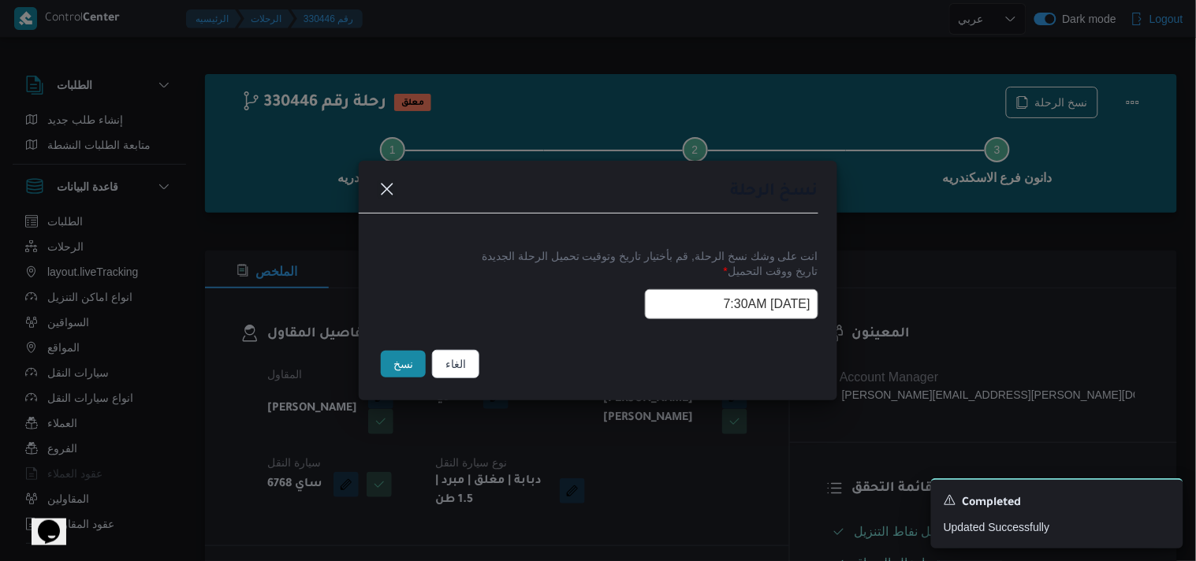
click at [397, 375] on button "نسخ" at bounding box center [403, 364] width 45 height 27
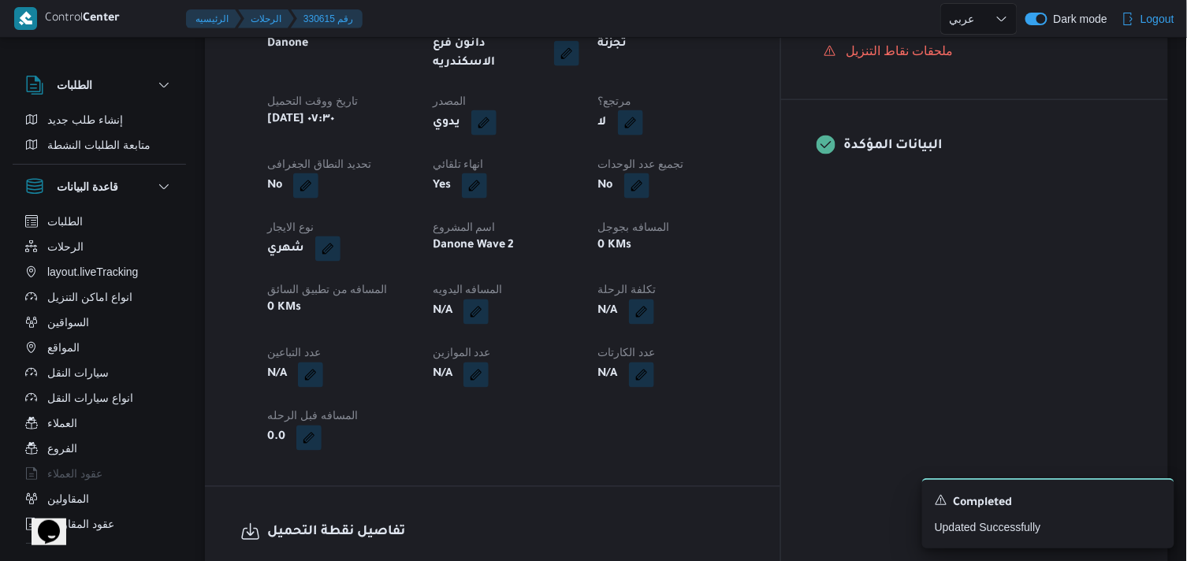
scroll to position [525, 0]
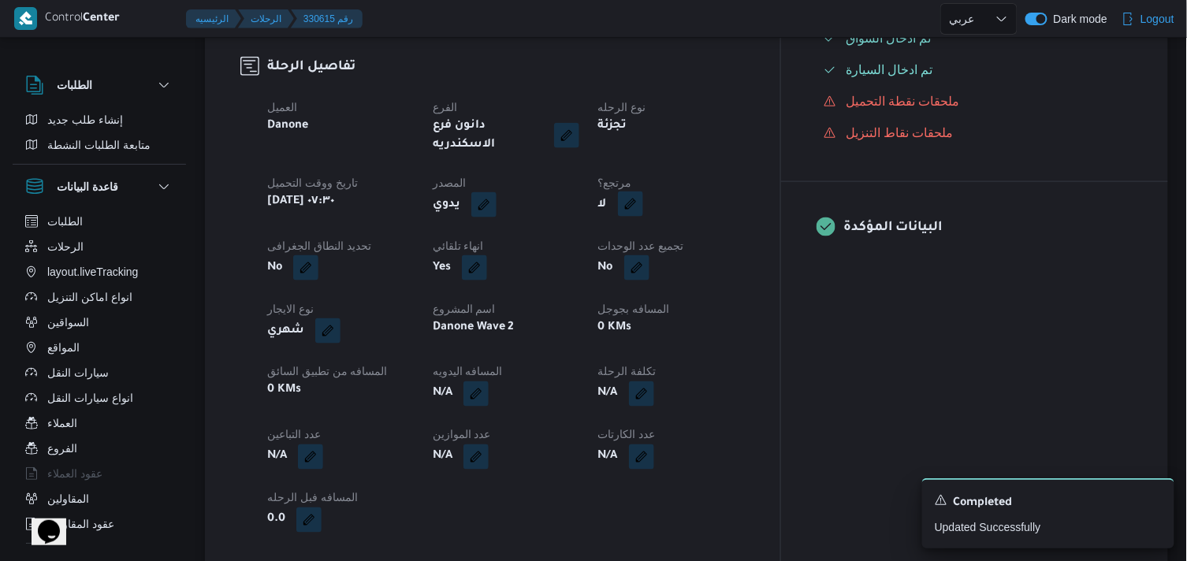
click at [643, 195] on button "button" at bounding box center [630, 204] width 25 height 25
click at [657, 230] on label "هل هناك مرتجع؟" at bounding box center [667, 239] width 95 height 19
checkbox input "true"
click at [722, 243] on span "تاكيد" at bounding box center [761, 239] width 88 height 32
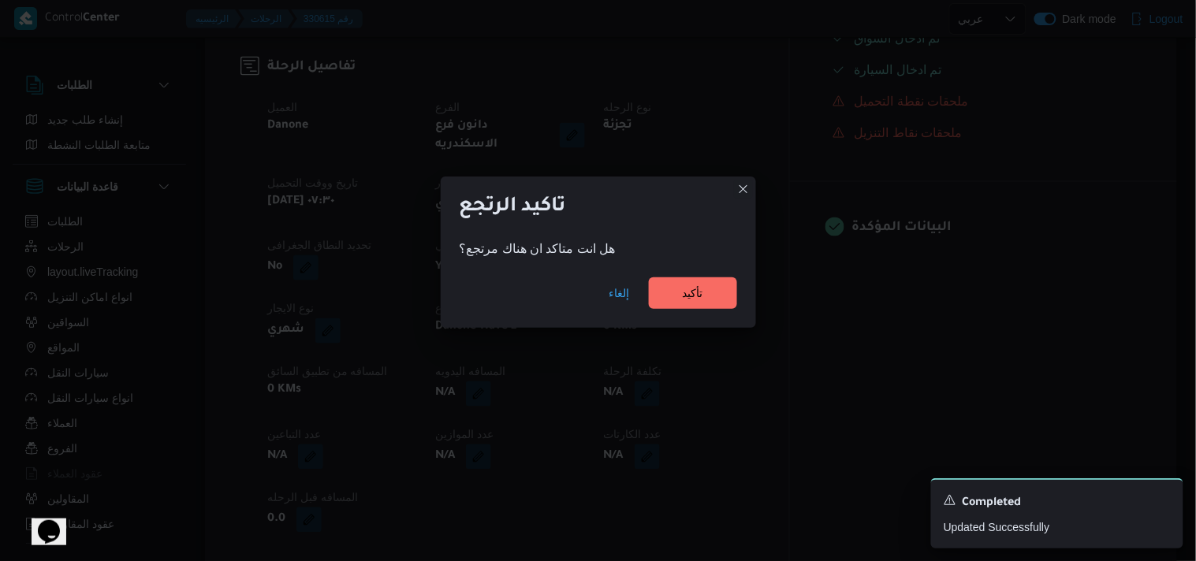
click at [679, 274] on div "إلغاء تأكيد" at bounding box center [598, 296] width 315 height 63
click at [679, 280] on span "تأكيد" at bounding box center [693, 293] width 88 height 32
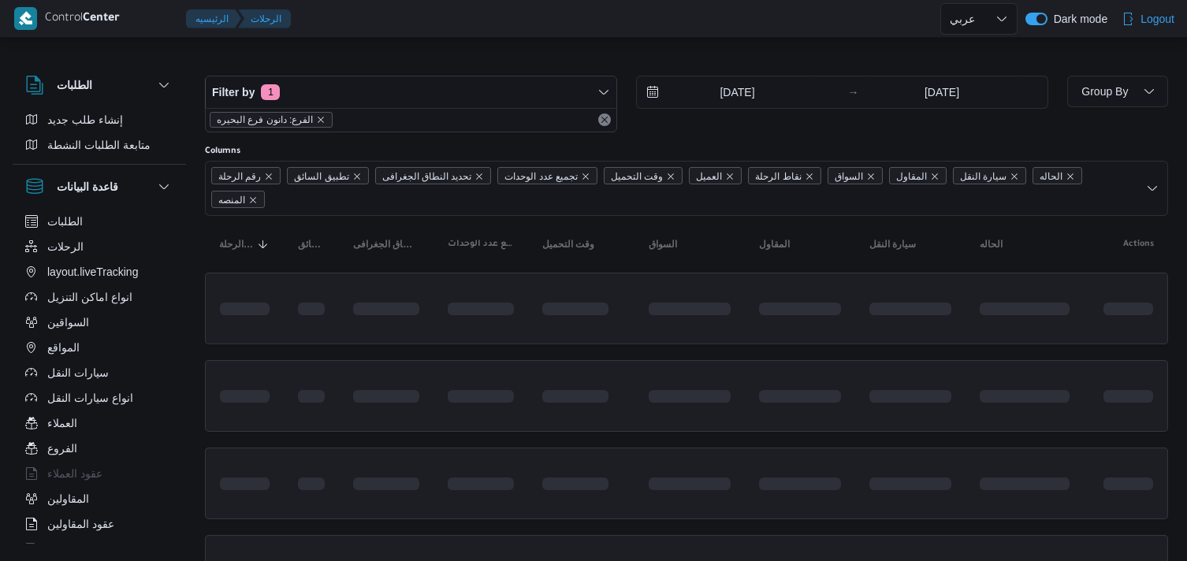
select select "ar"
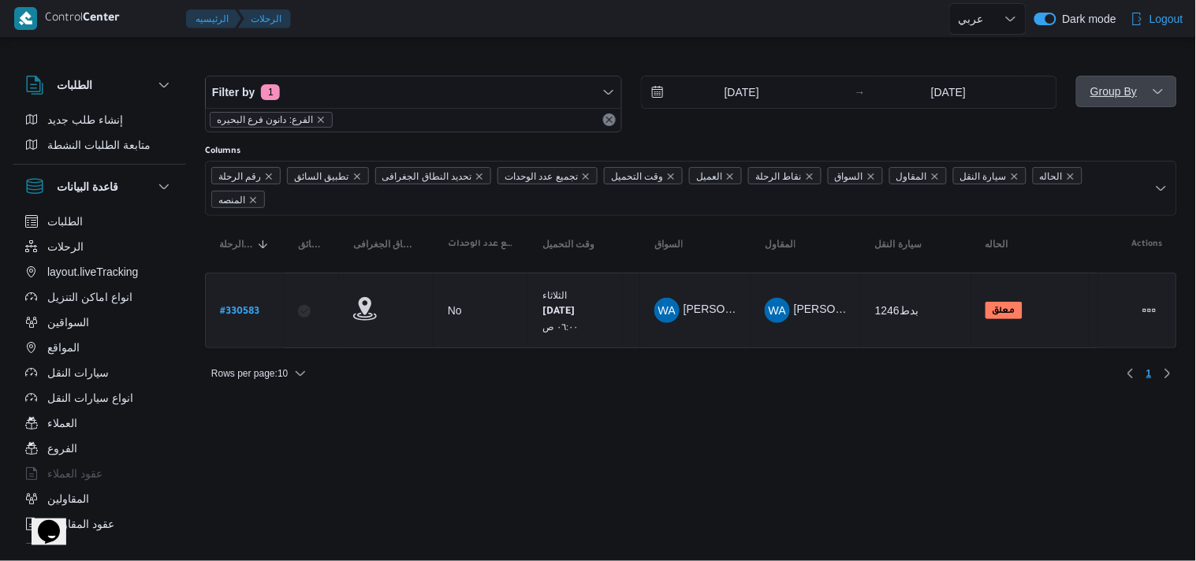
click at [1156, 100] on span "Group By" at bounding box center [1126, 92] width 88 height 32
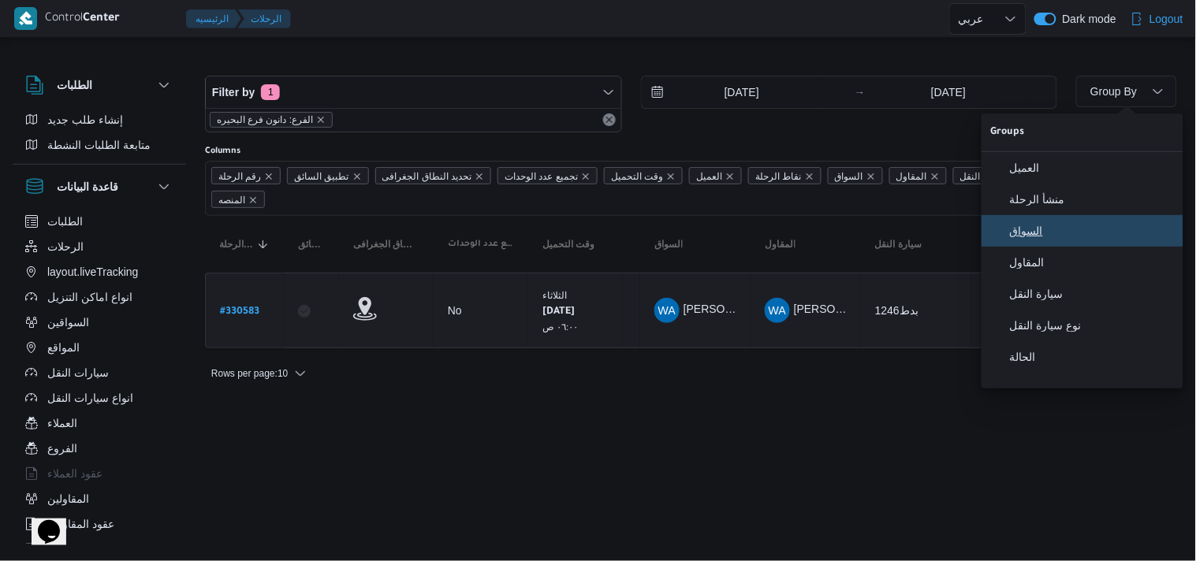
click at [1094, 224] on button "السواق" at bounding box center [1082, 231] width 202 height 32
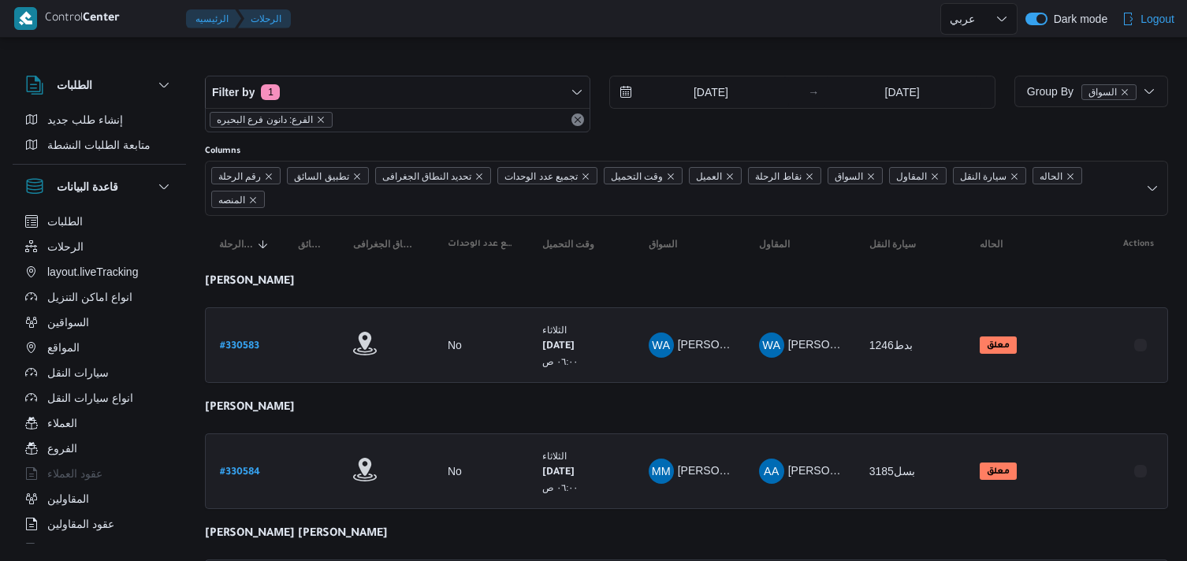
select select "ar"
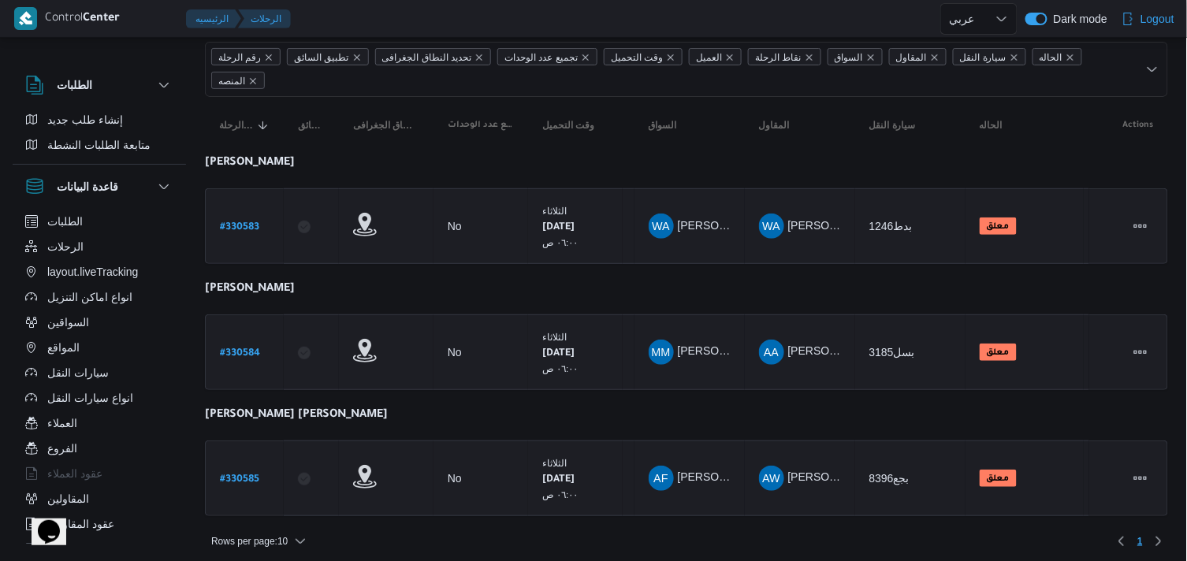
scroll to position [125, 0]
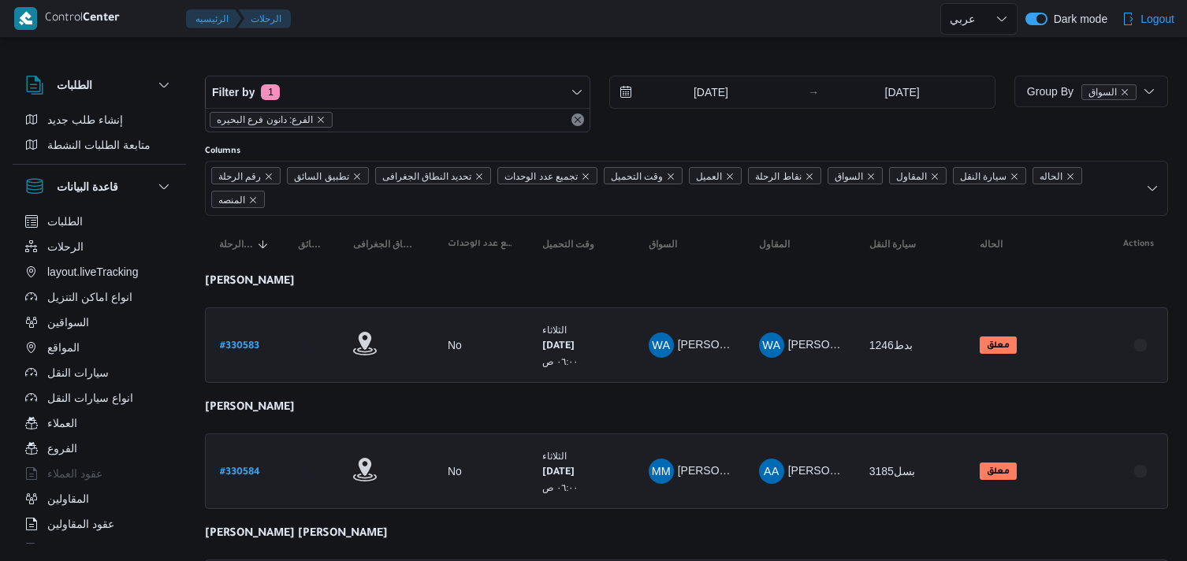
select select "ar"
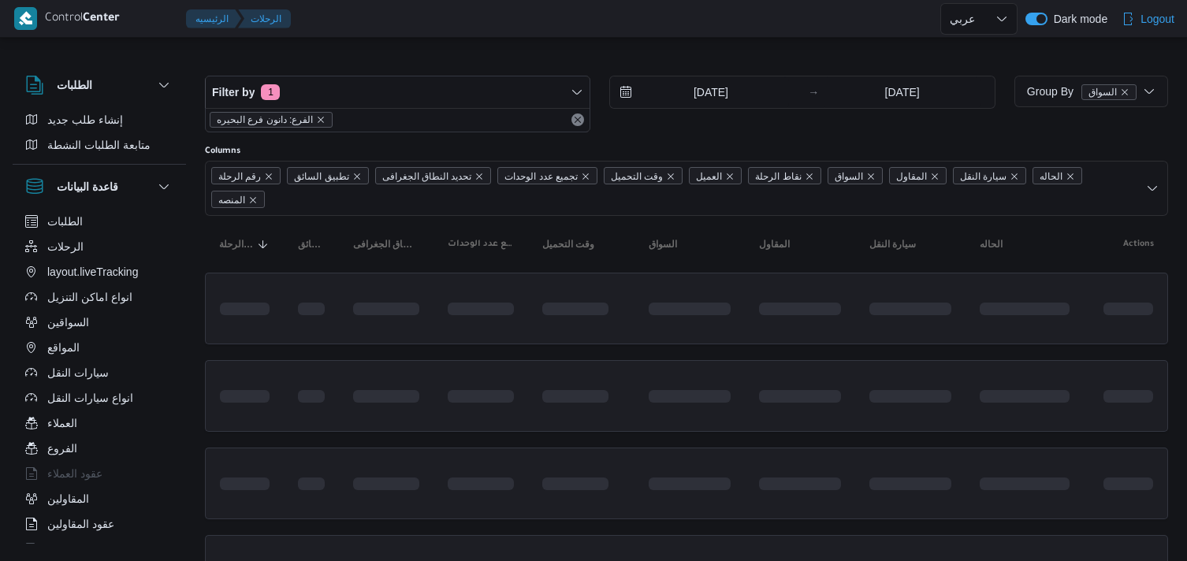
select select "ar"
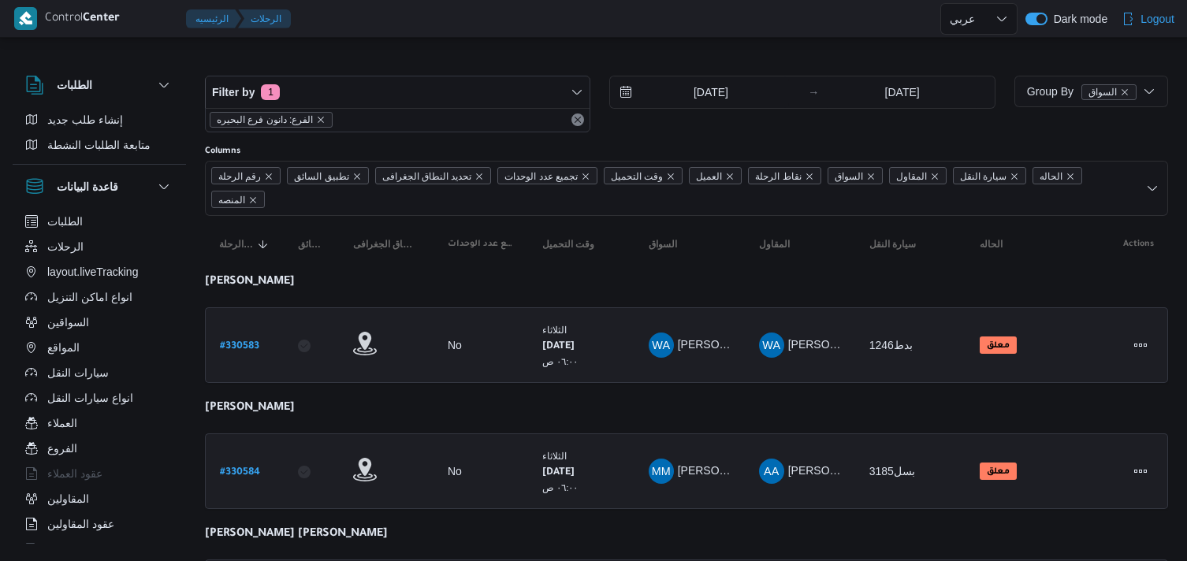
select select "ar"
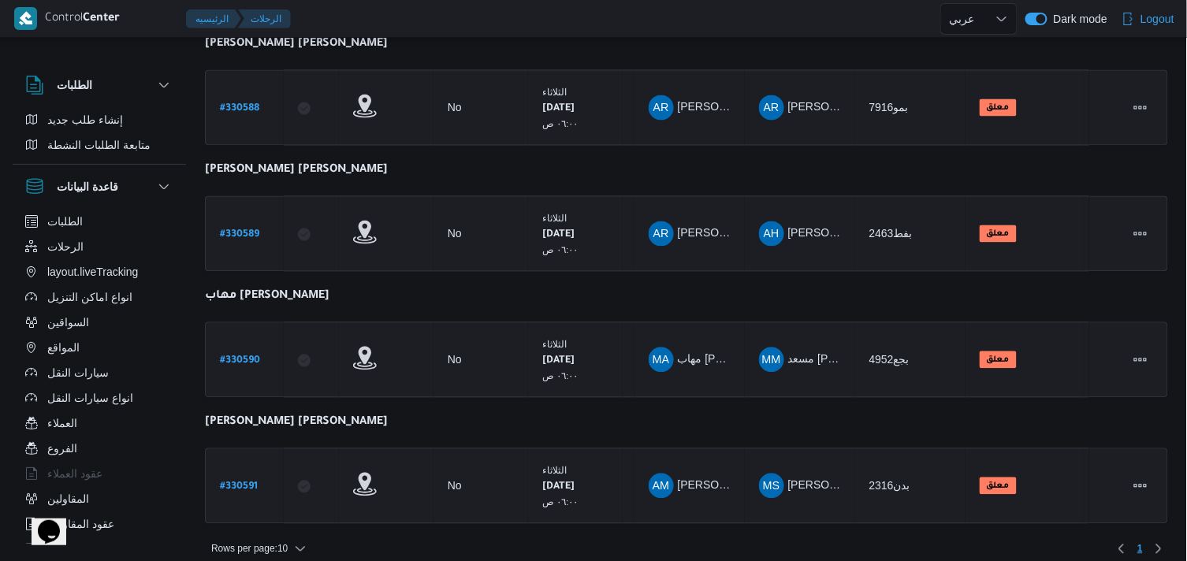
scroll to position [876, 0]
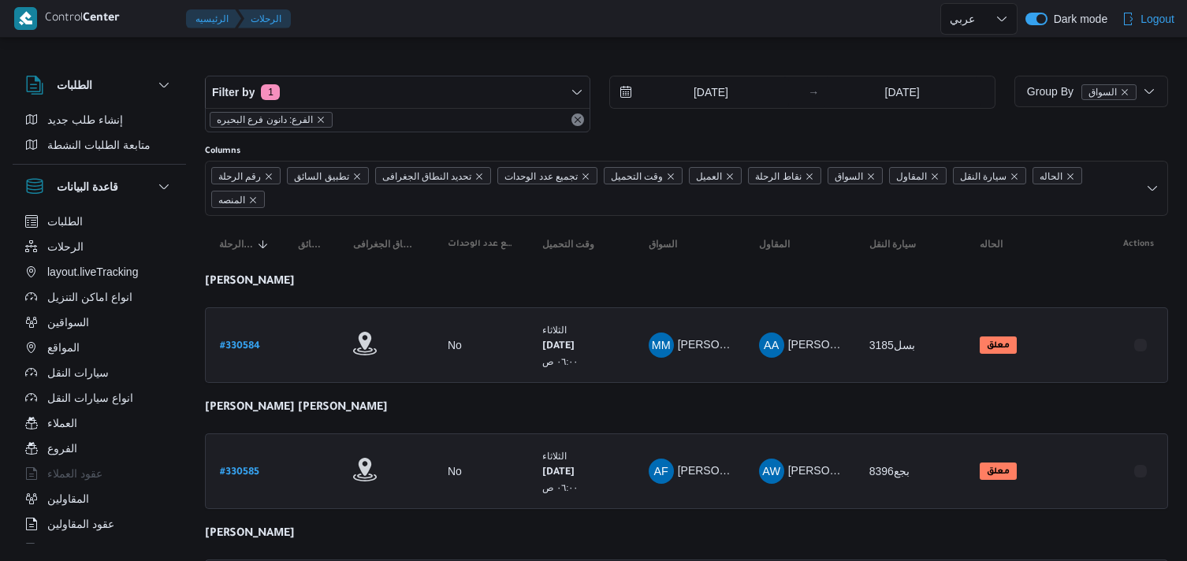
select select "ar"
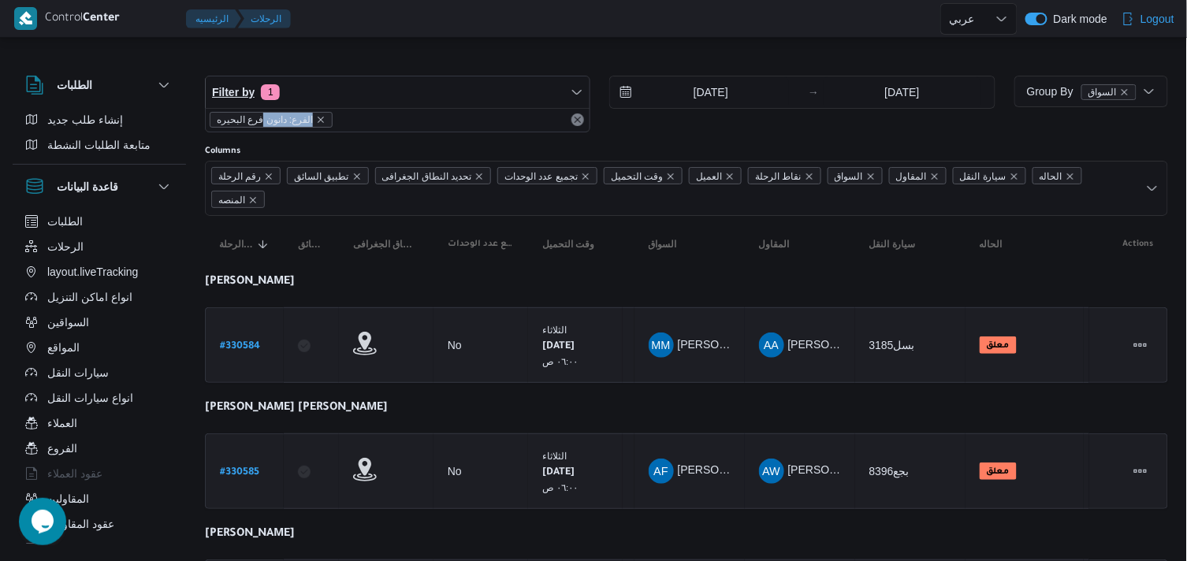
drag, startPoint x: 257, startPoint y: 114, endPoint x: 270, endPoint y: 95, distance: 23.8
click at [270, 95] on div "Filter by 1 الفرع: دانون فرع البحيره" at bounding box center [397, 104] width 385 height 57
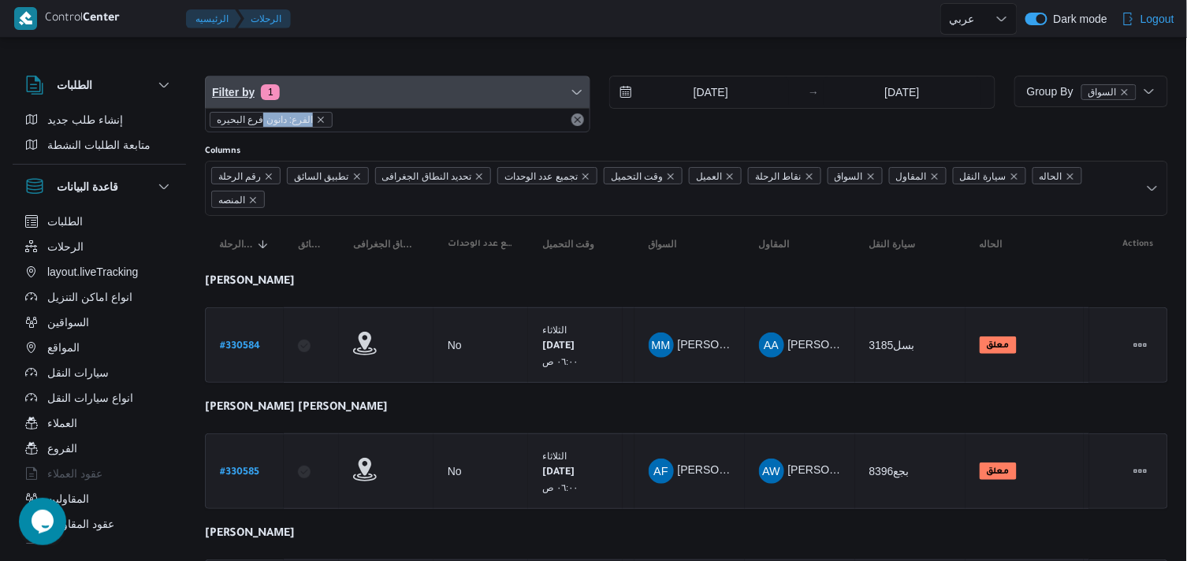
click at [270, 95] on span "1" at bounding box center [270, 92] width 19 height 16
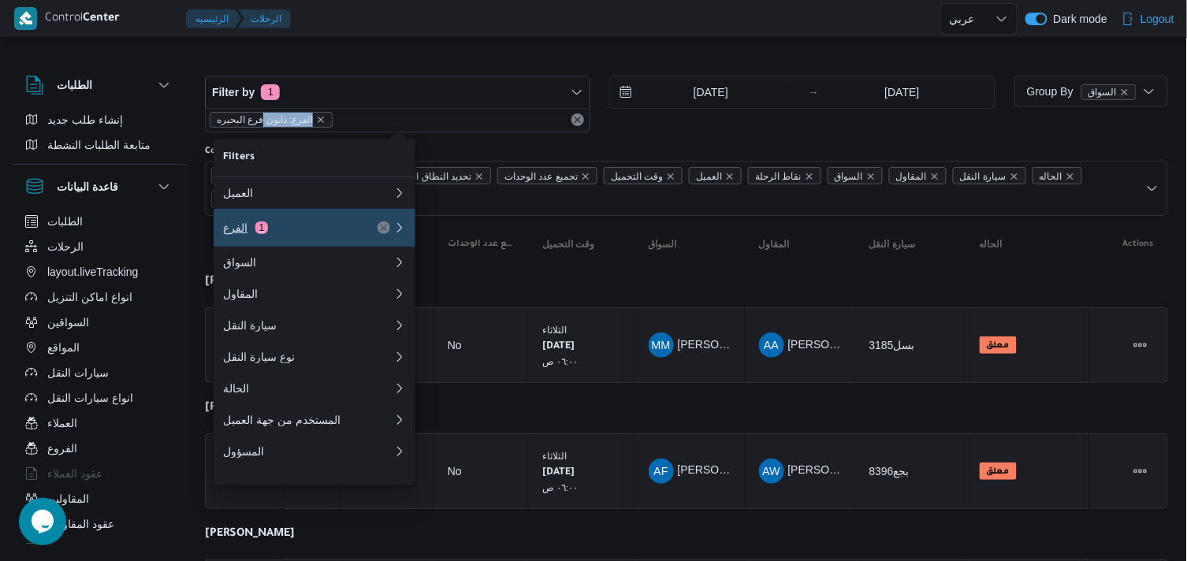
click at [274, 229] on div "الفرع 1" at bounding box center [289, 228] width 132 height 13
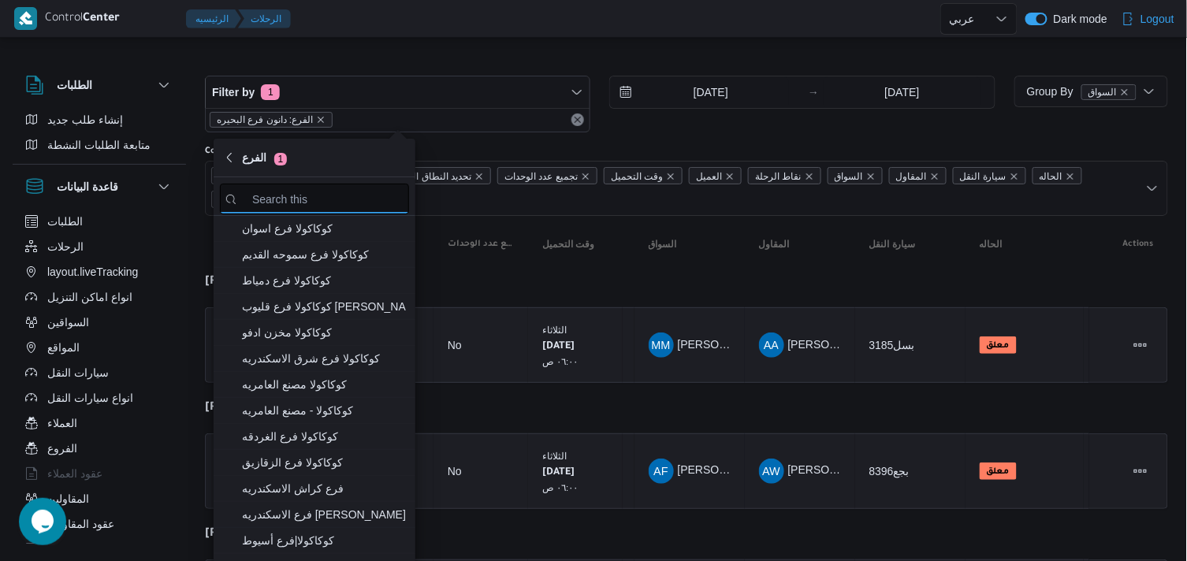
click at [287, 207] on input "search filters" at bounding box center [314, 199] width 189 height 31
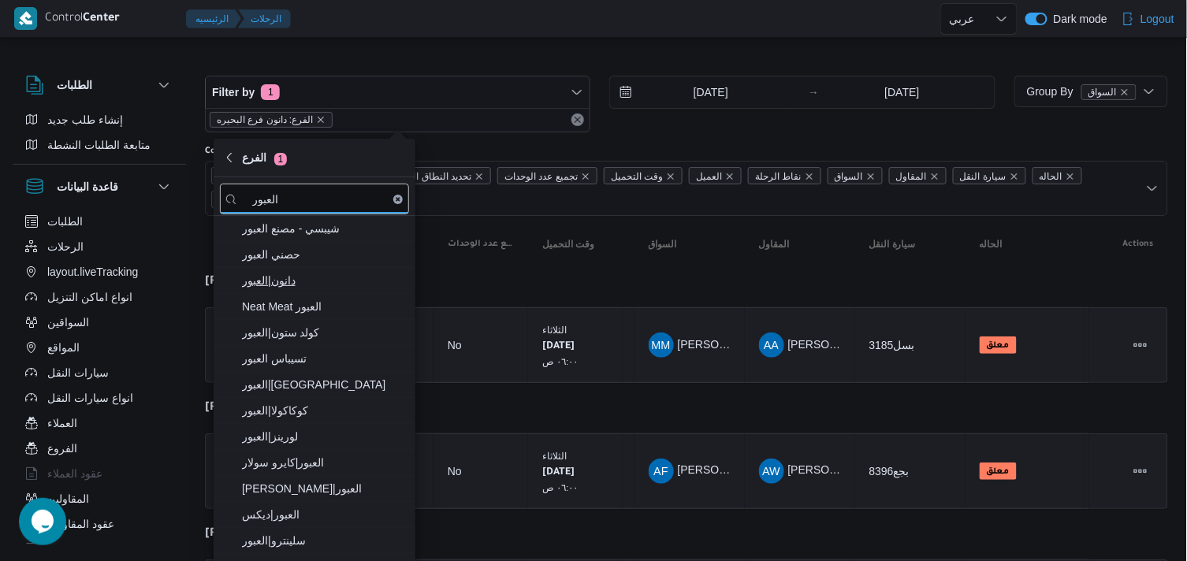
type input "العبور"
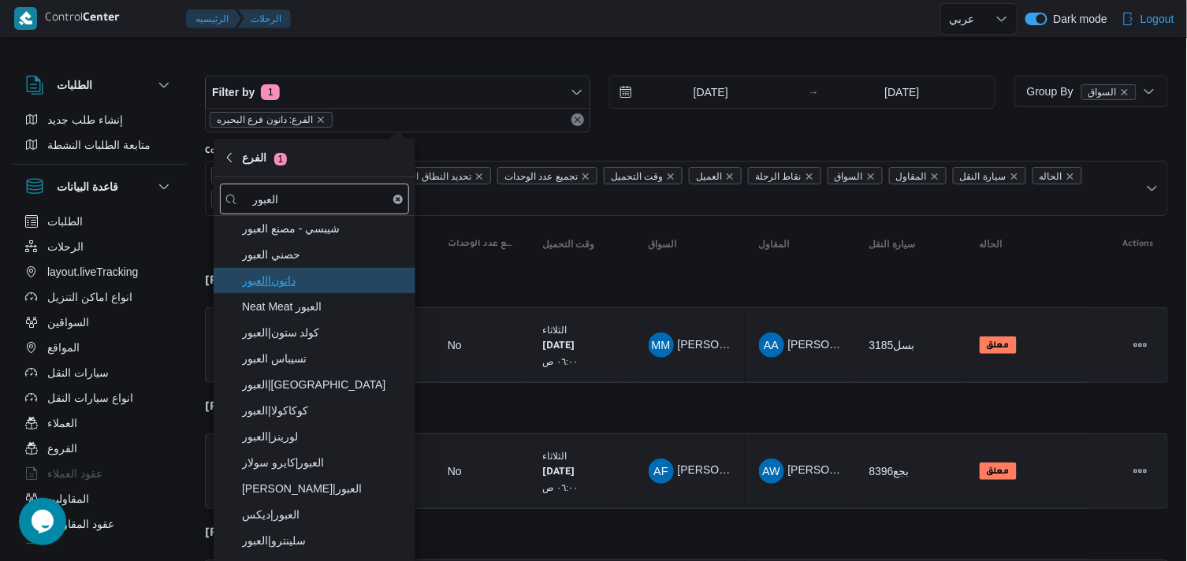
click at [300, 277] on span "دانون|العبور" at bounding box center [324, 280] width 164 height 19
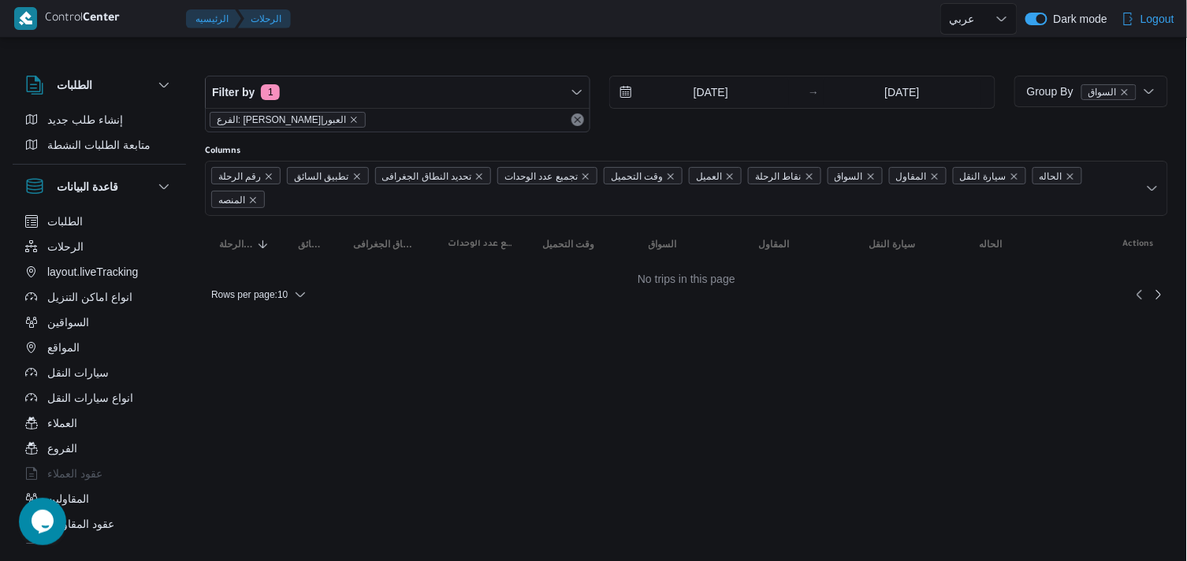
click at [532, 281] on div "Rows per page : 10" at bounding box center [686, 295] width 982 height 38
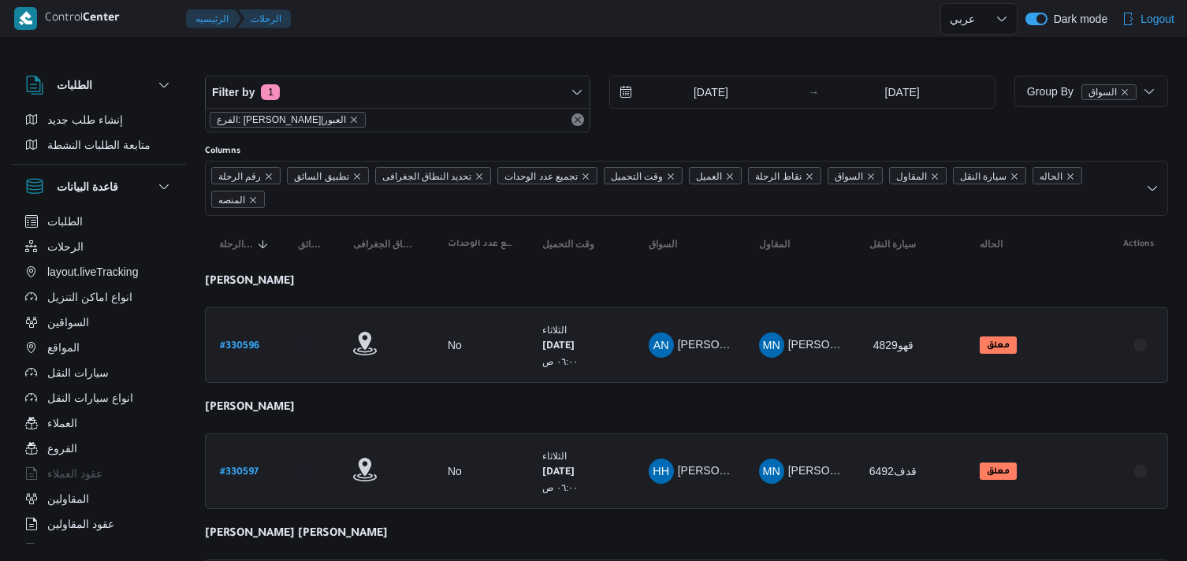
select select "ar"
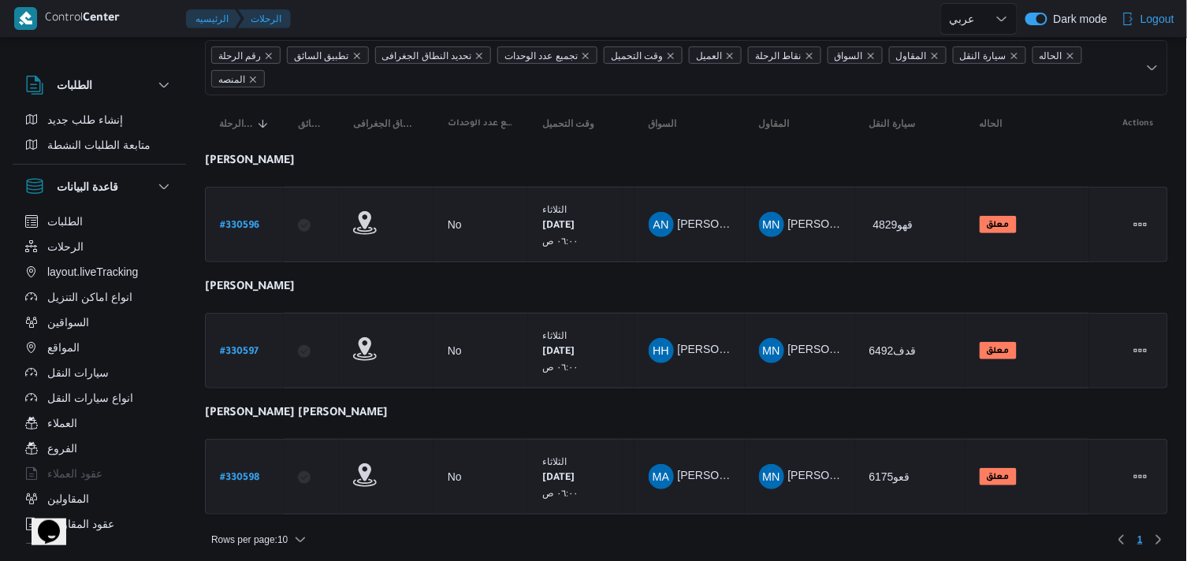
scroll to position [125, 0]
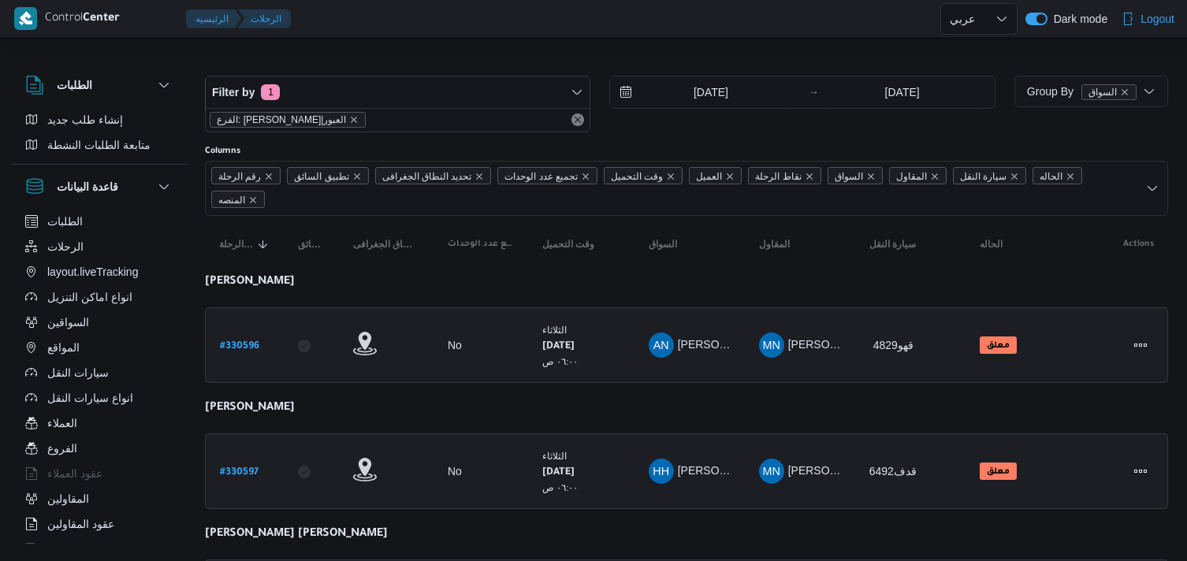
select select "ar"
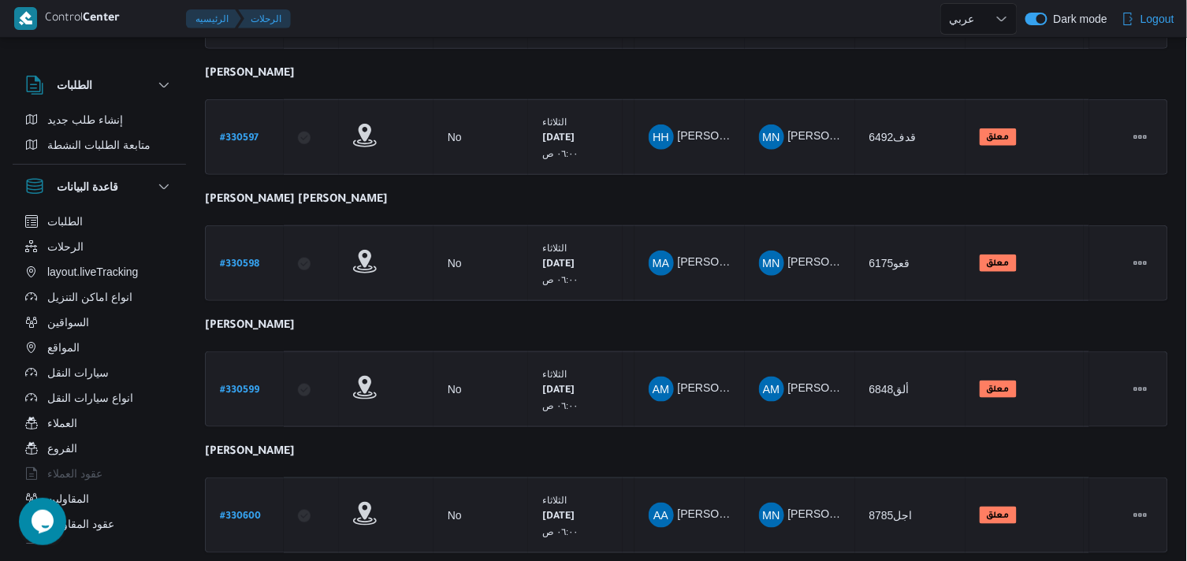
scroll to position [500, 0]
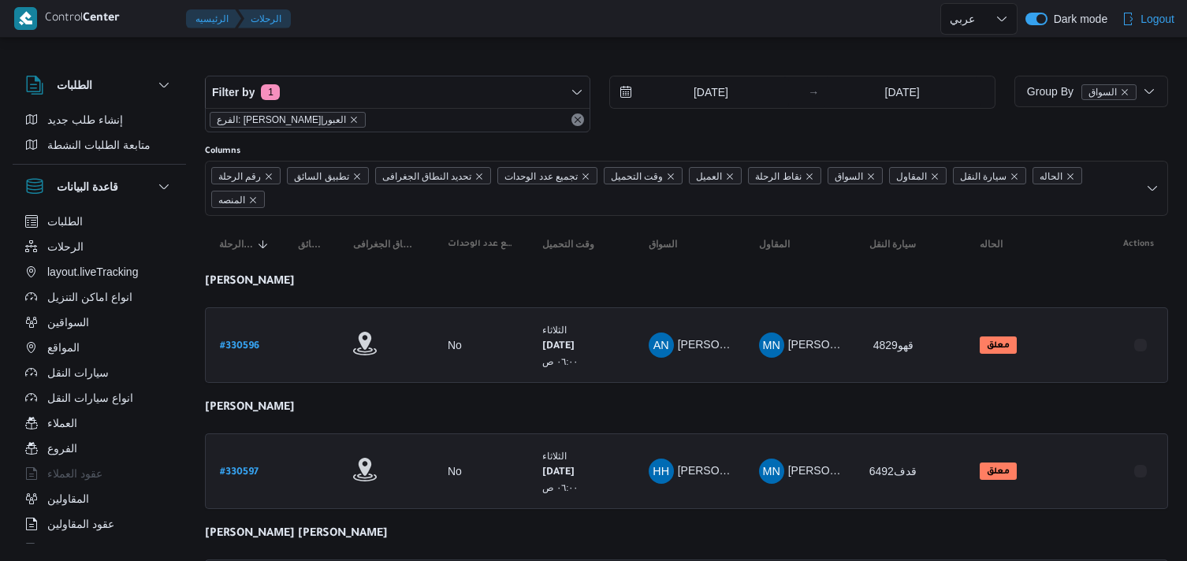
select select "ar"
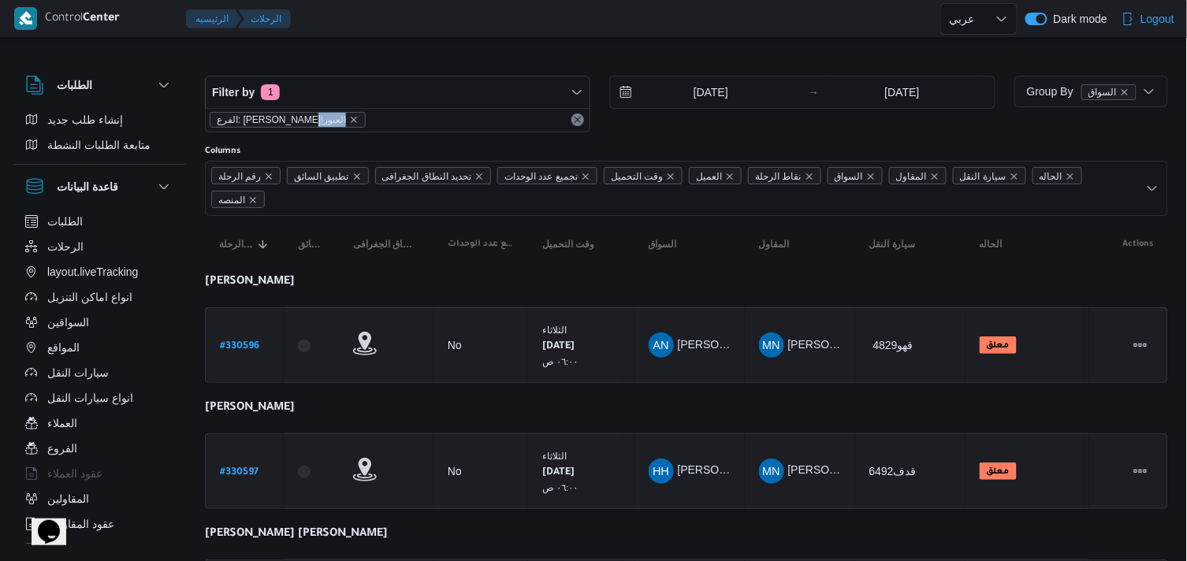
drag, startPoint x: 289, startPoint y: 114, endPoint x: 300, endPoint y: 115, distance: 11.1
click at [300, 115] on span "الفرع: [PERSON_NAME]|العبور" at bounding box center [288, 120] width 142 height 14
click at [349, 115] on icon "remove selected entity" at bounding box center [353, 119] width 9 height 9
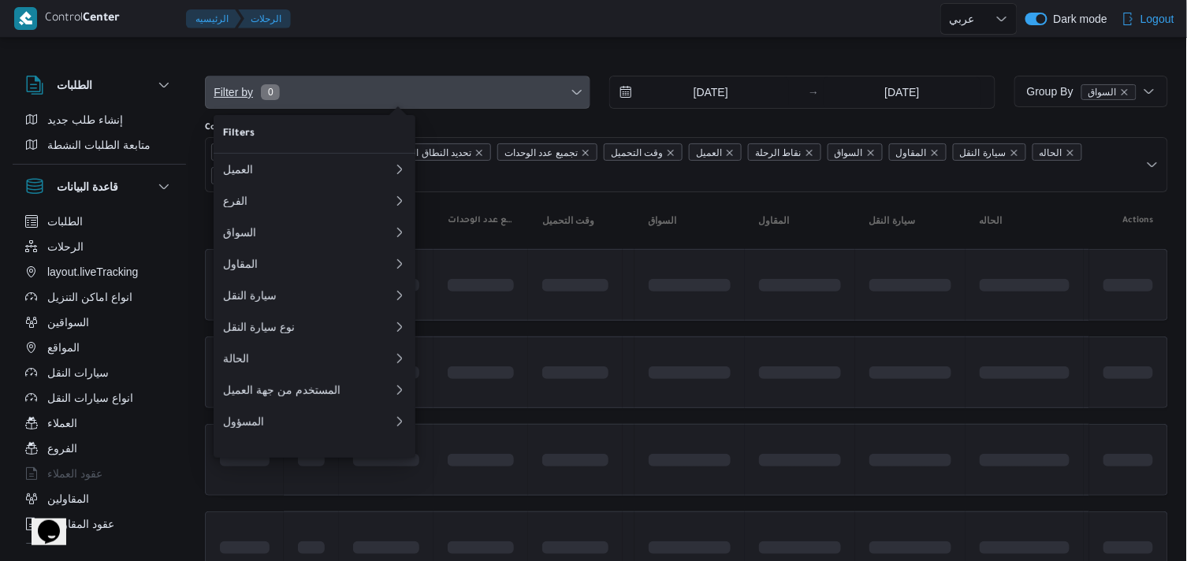
click at [301, 101] on span "Filter by 0" at bounding box center [398, 92] width 384 height 32
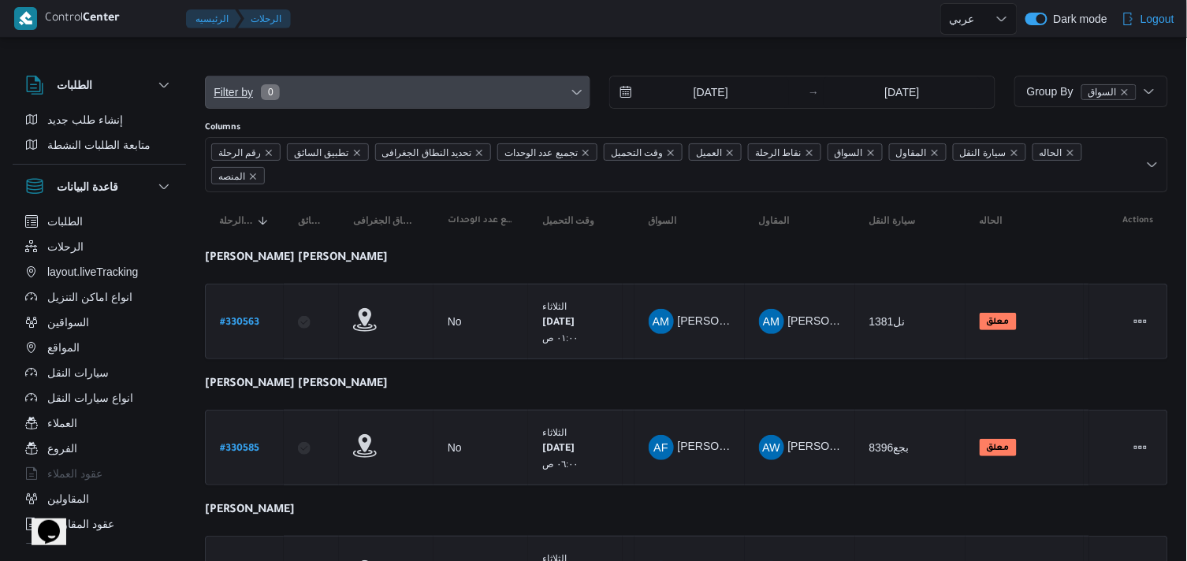
click at [318, 90] on span "Filter by 0" at bounding box center [398, 92] width 384 height 32
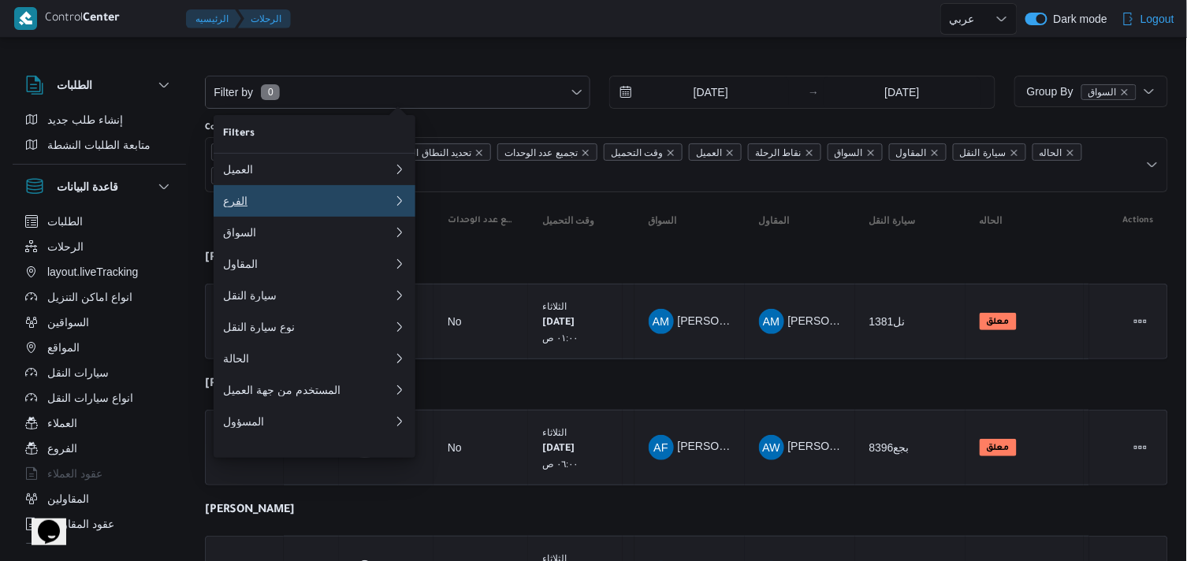
click at [258, 207] on div "الفرع" at bounding box center [305, 201] width 164 height 13
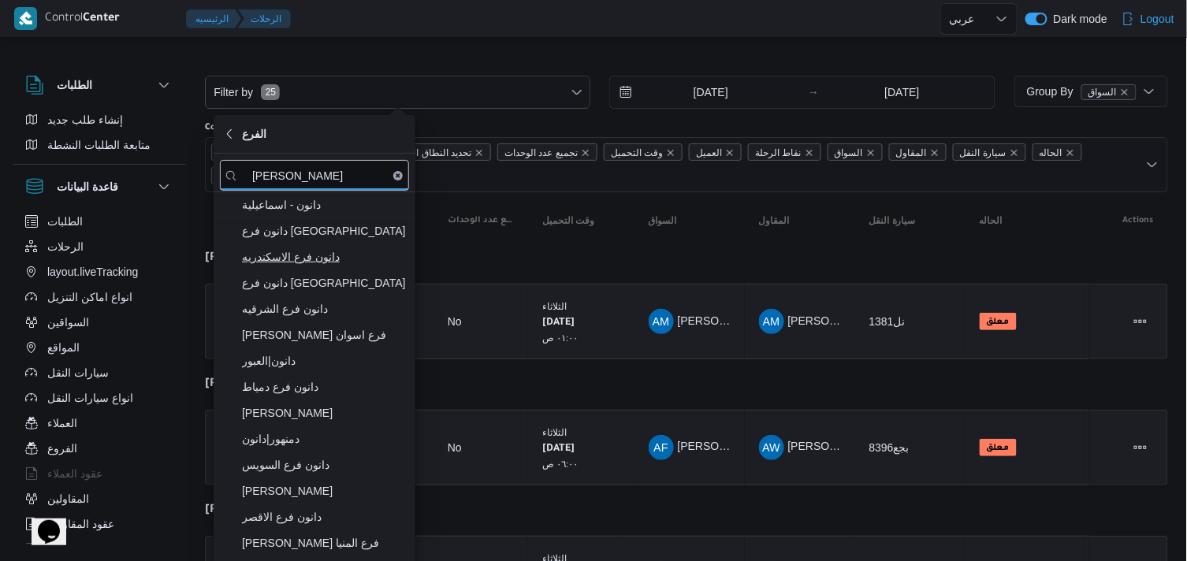
type input "دانون"
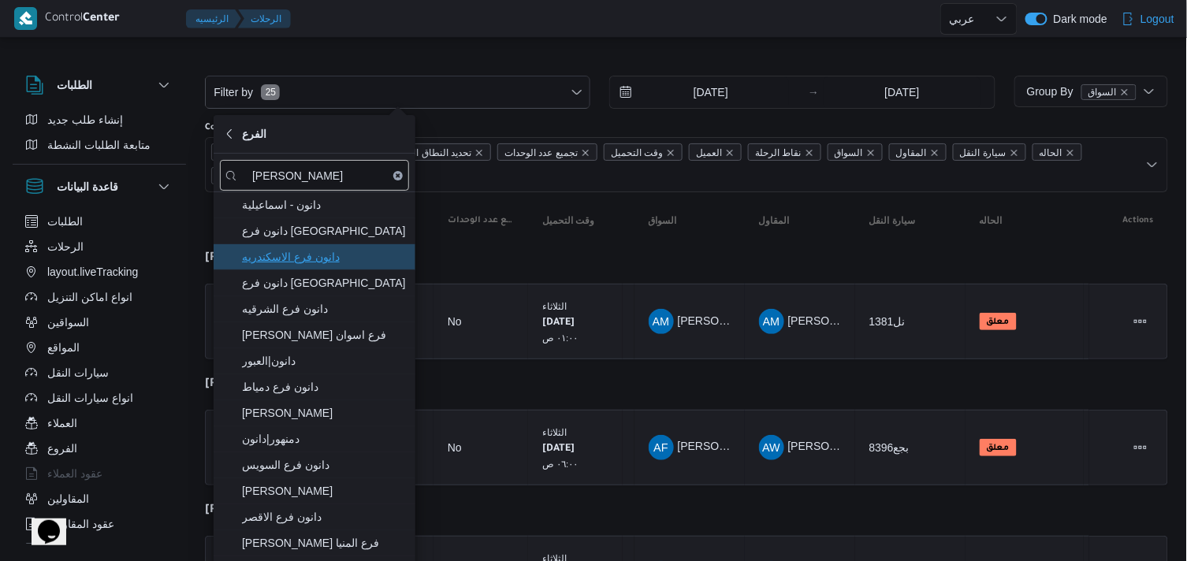
click at [305, 255] on span "دانون فرع الاسكندريه" at bounding box center [324, 257] width 164 height 19
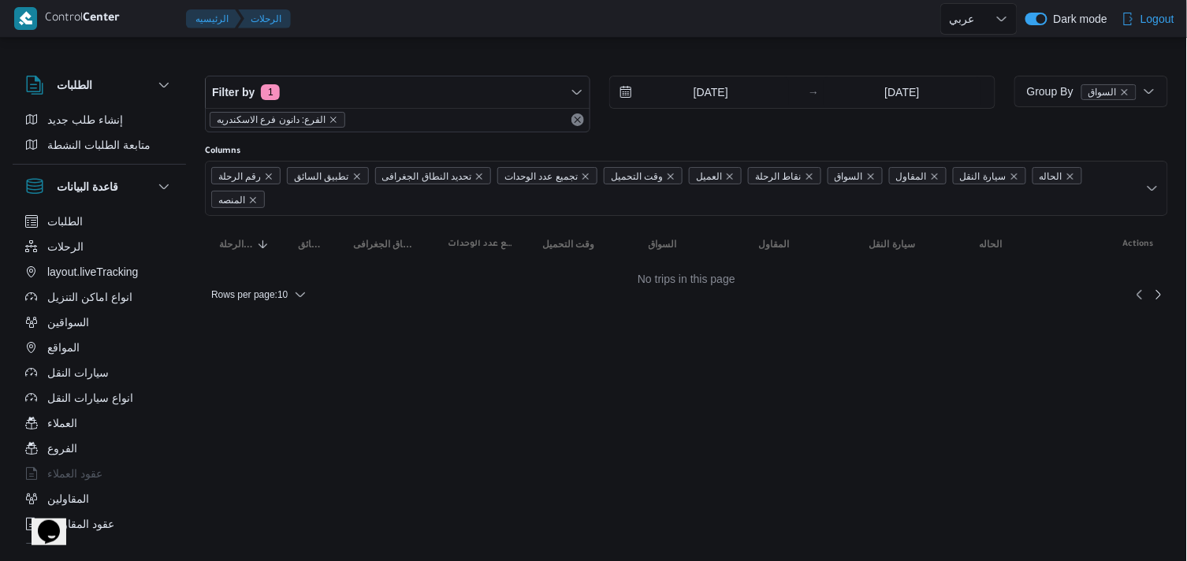
click at [490, 45] on div "Filter by 1 الفرع: دانون فرع الاسكندريه 12/8/2025 → 12/8/2025 Group By السواق C…" at bounding box center [584, 182] width 1187 height 283
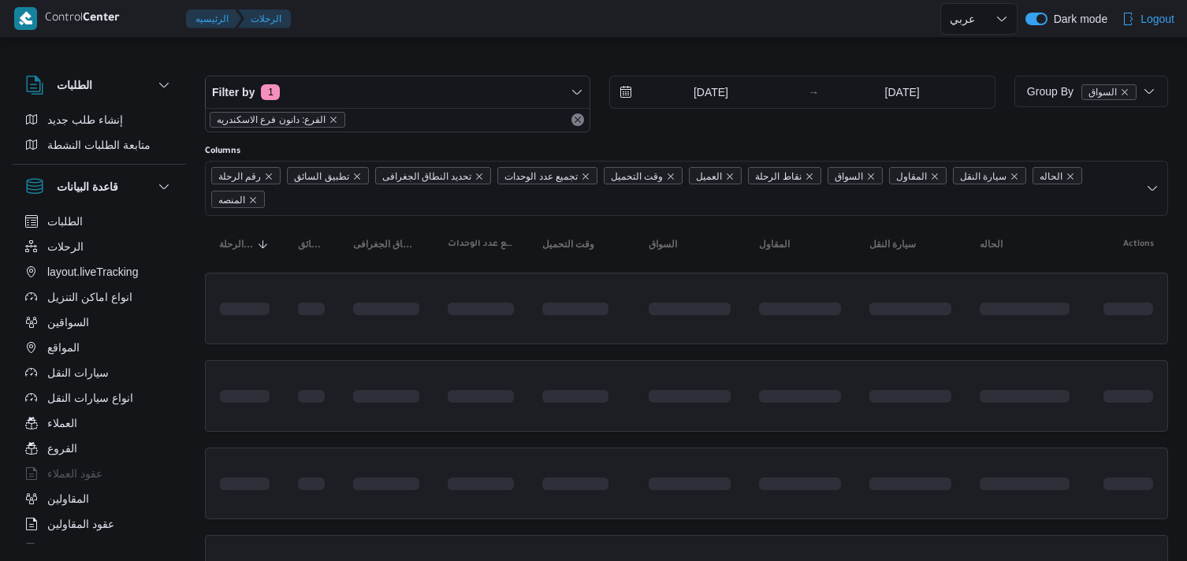
select select "ar"
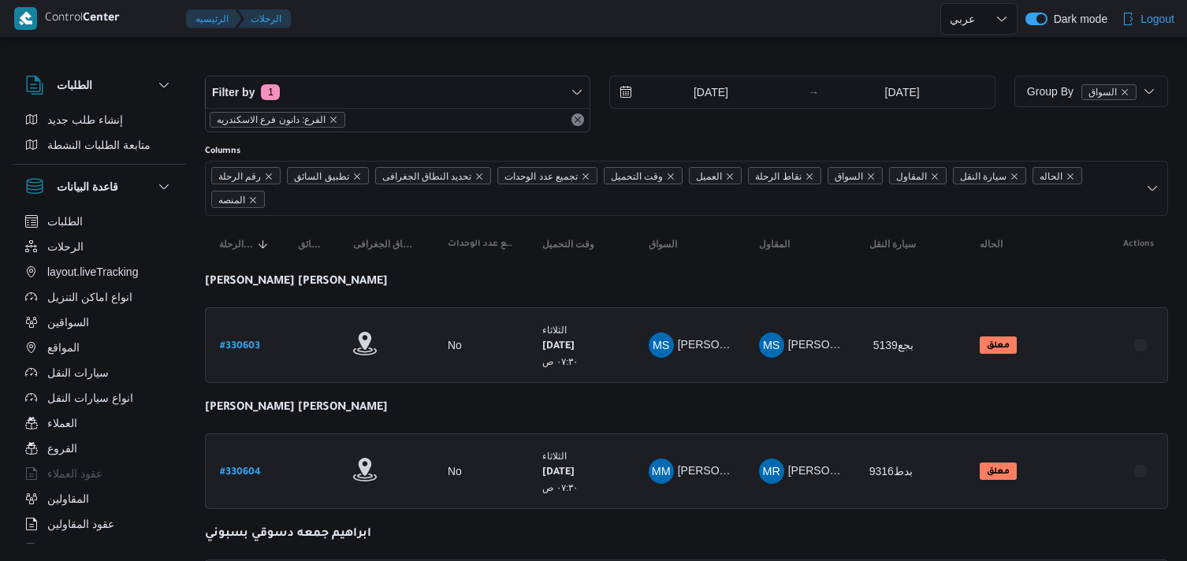
select select "ar"
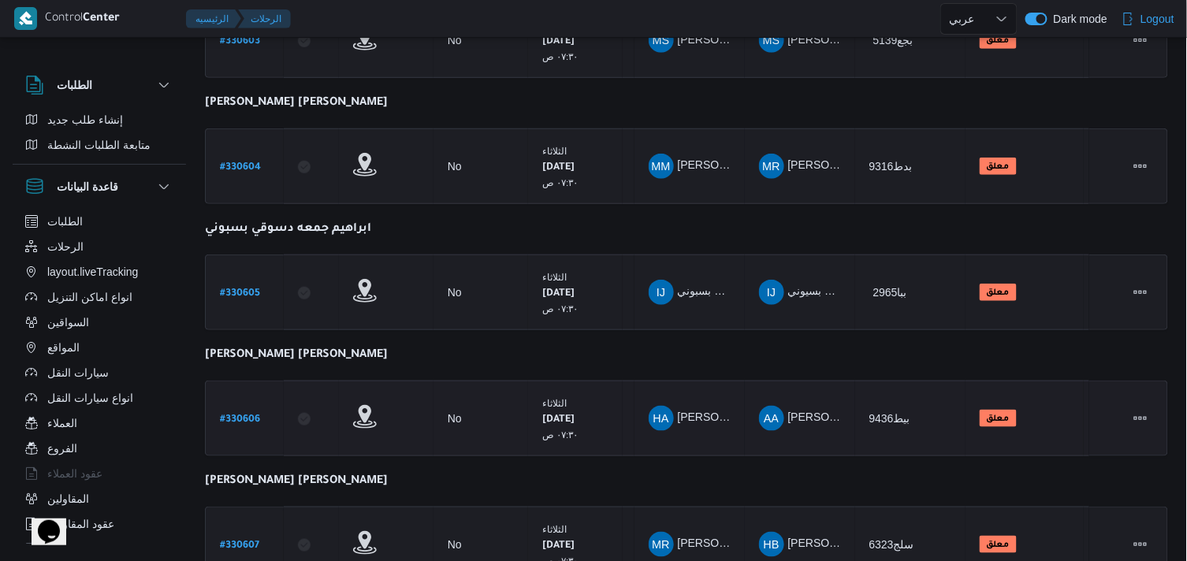
scroll to position [500, 0]
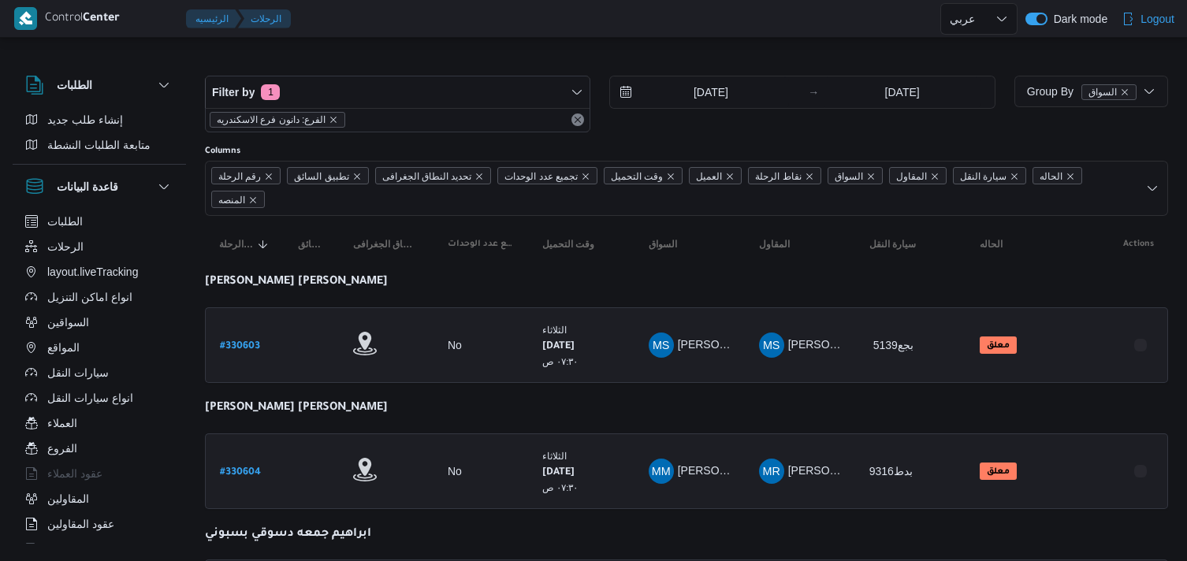
select select "ar"
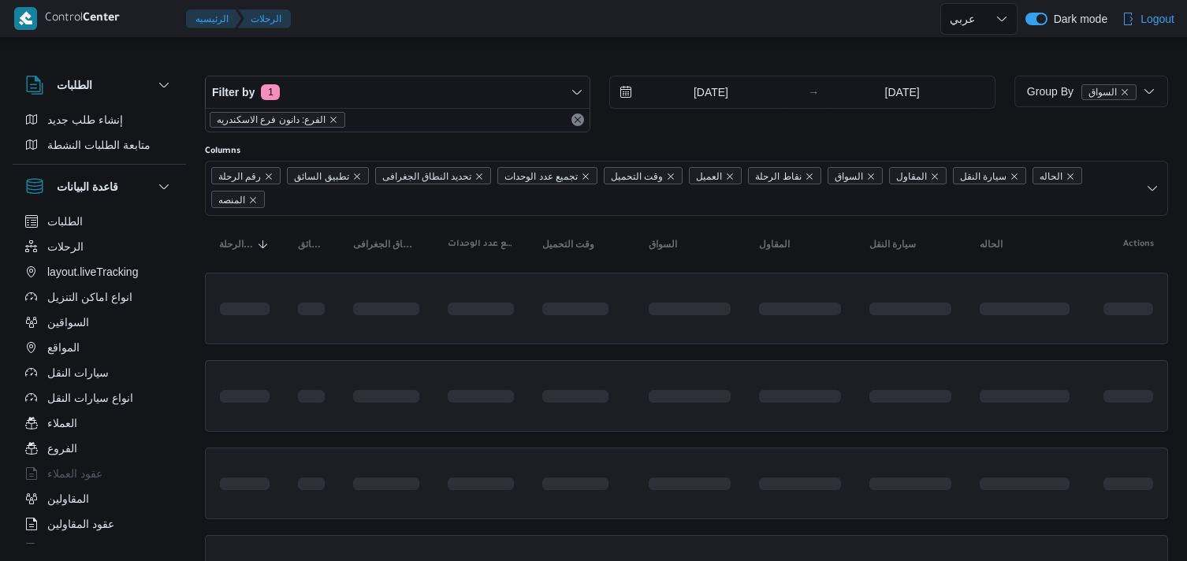
select select "ar"
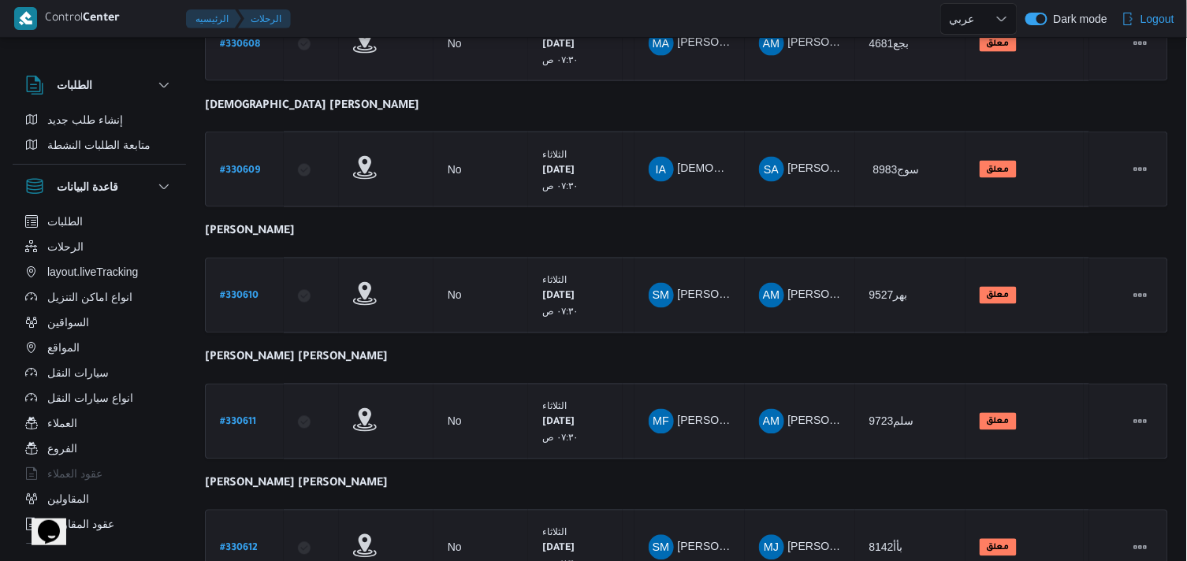
scroll to position [1000, 0]
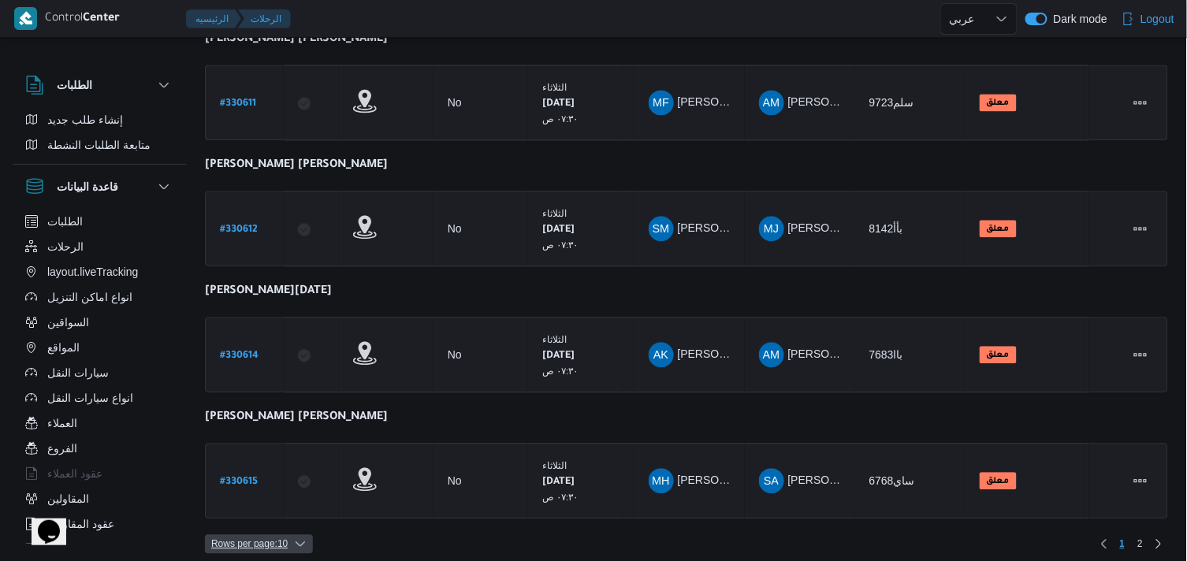
click at [303, 538] on icon "button" at bounding box center [300, 544] width 13 height 13
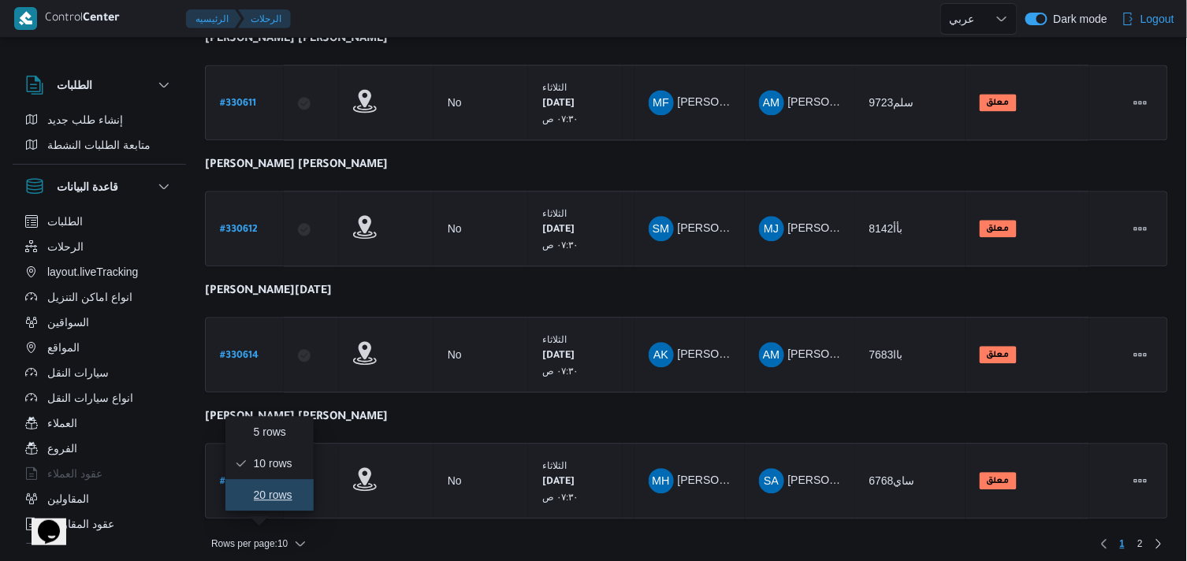
click at [282, 493] on span "20 rows" at bounding box center [279, 495] width 50 height 13
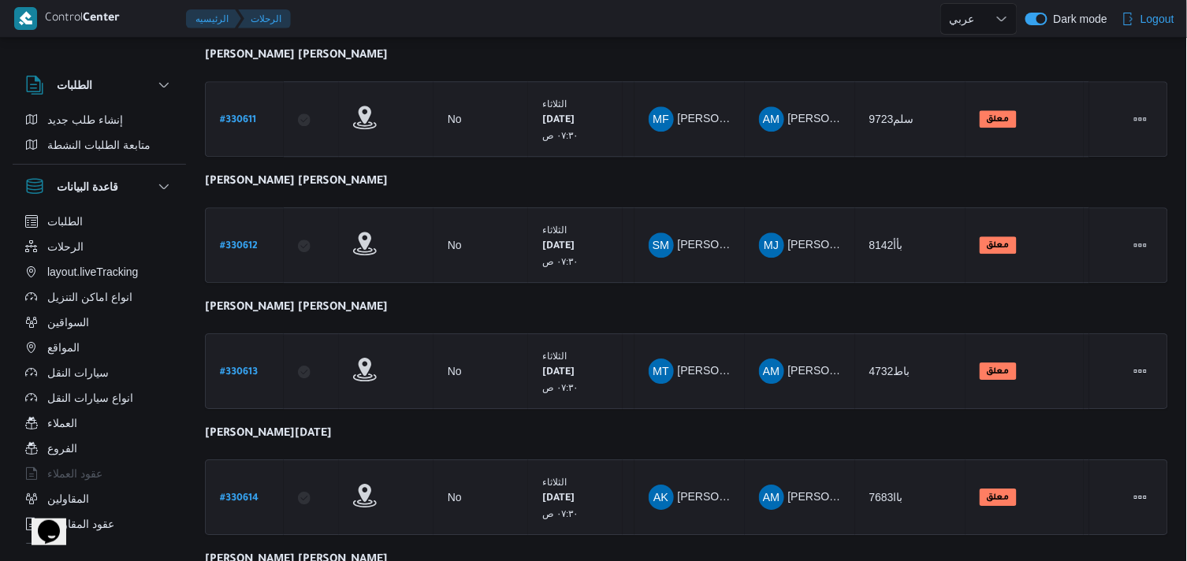
scroll to position [1376, 0]
